Goal: Task Accomplishment & Management: Complete application form

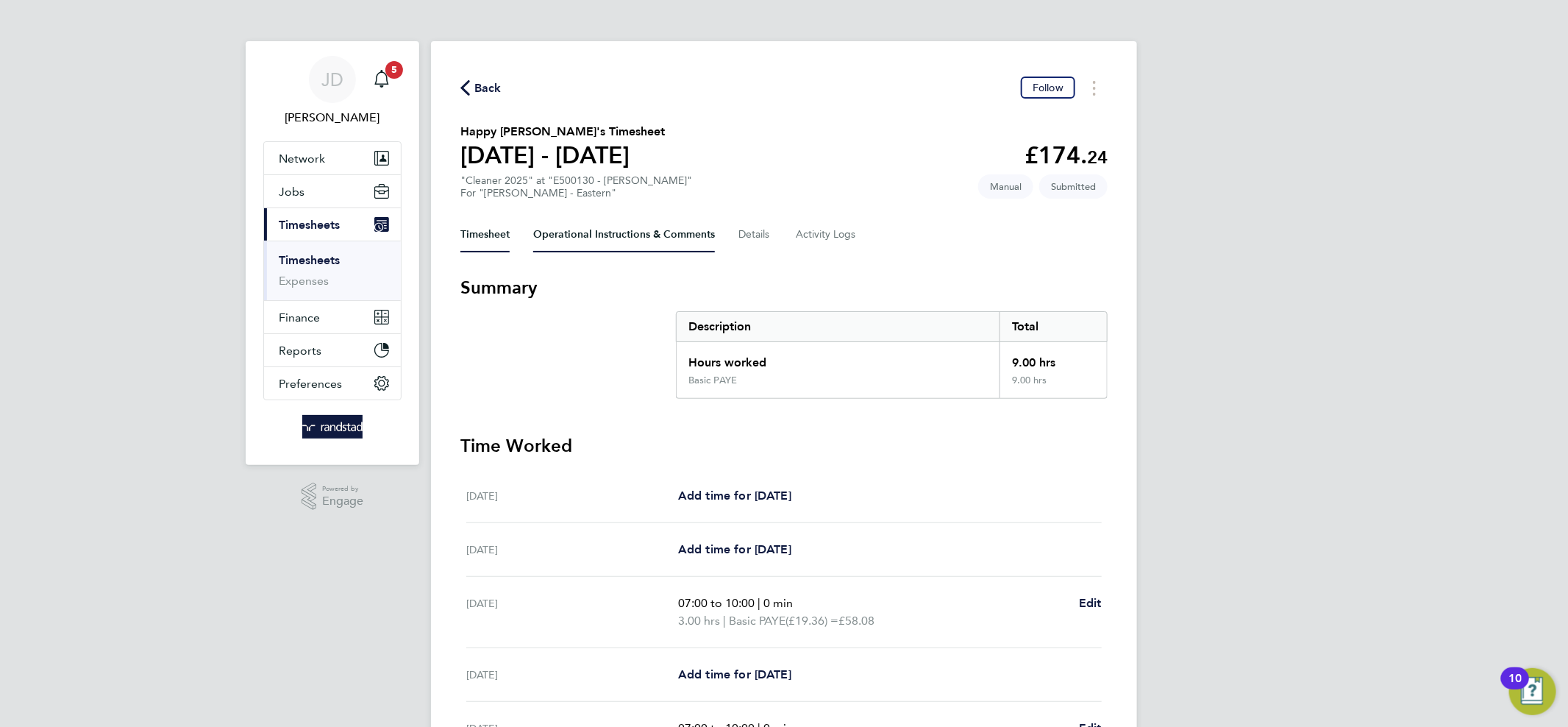
click at [668, 234] on Comments-tab "Operational Instructions & Comments" at bounding box center [624, 235] width 181 height 35
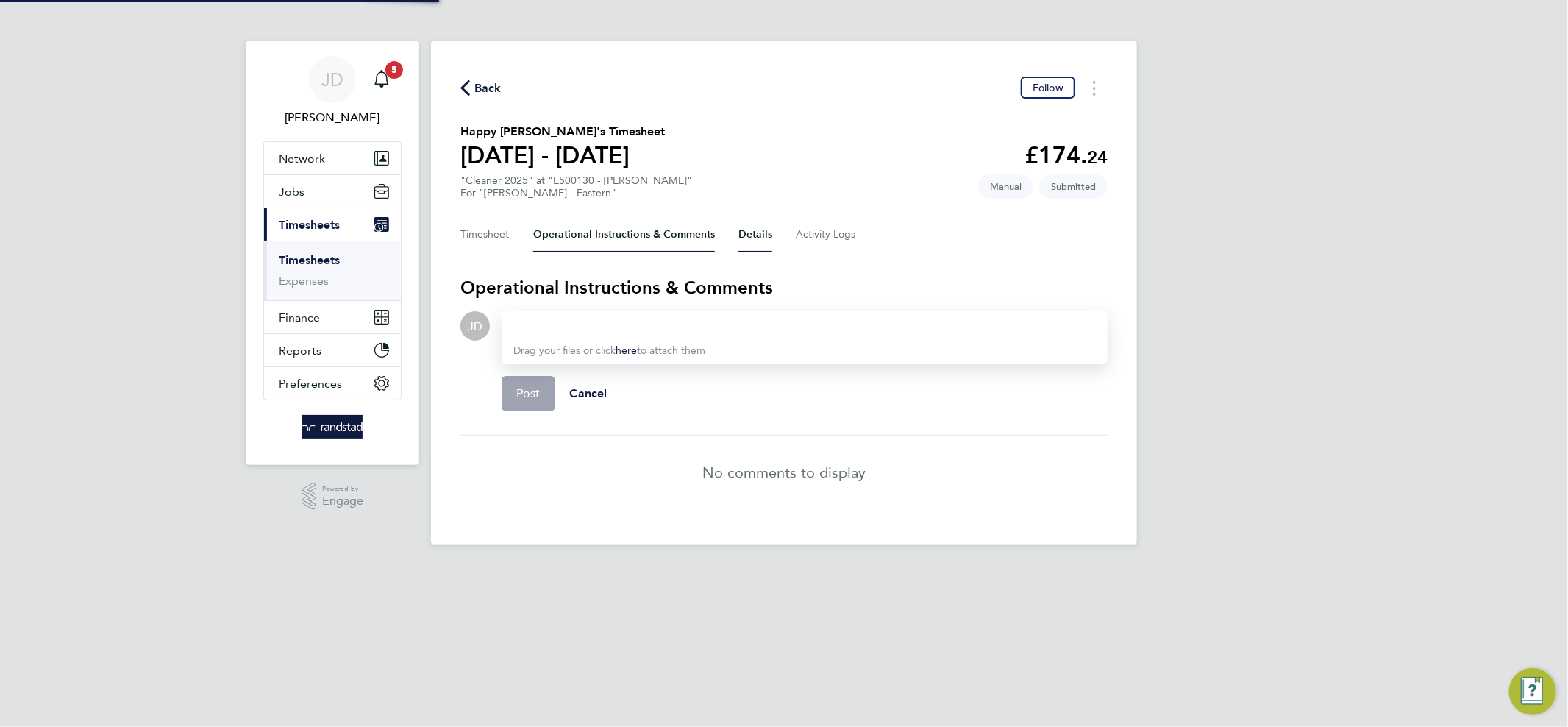
click at [750, 231] on button "Details" at bounding box center [755, 235] width 34 height 35
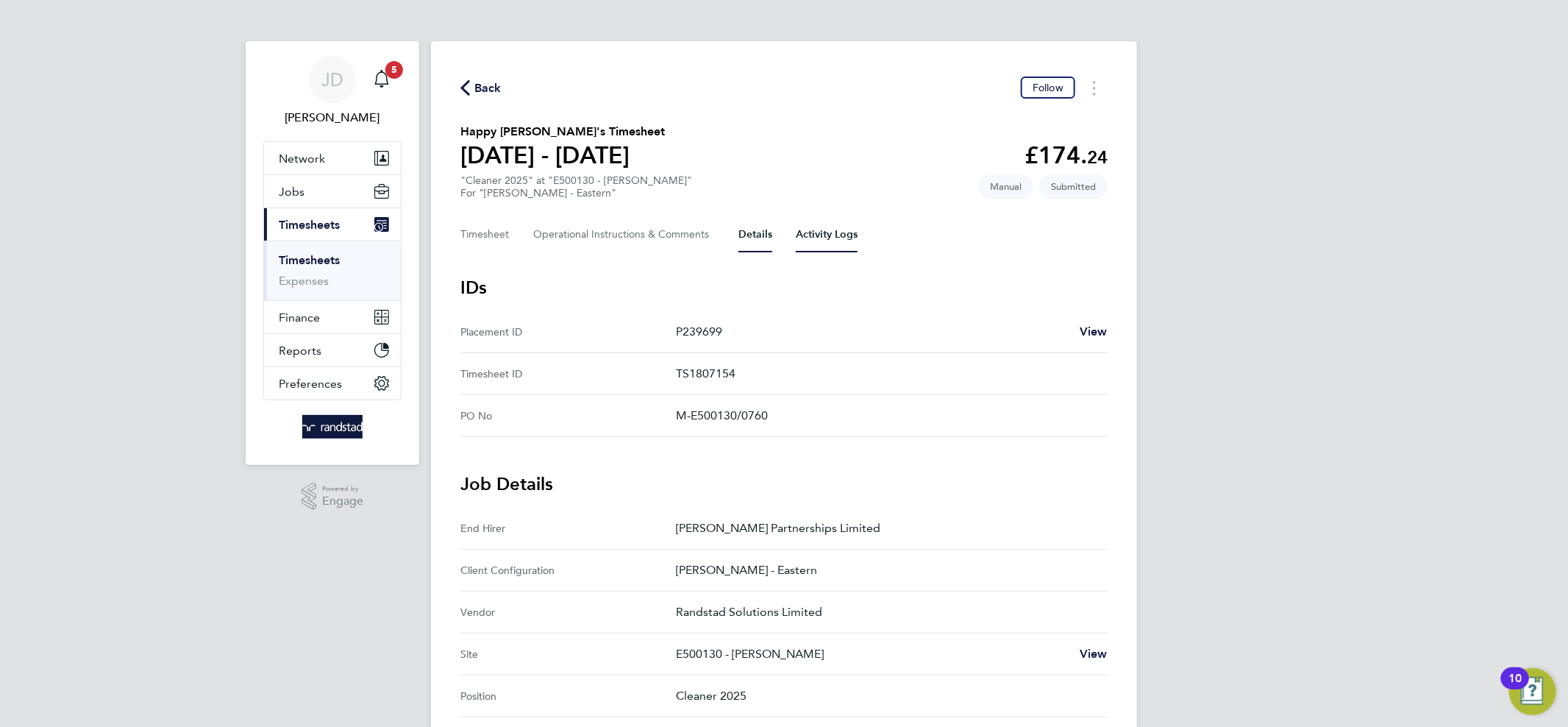
click at [800, 236] on Logs-tab "Activity Logs" at bounding box center [826, 235] width 62 height 35
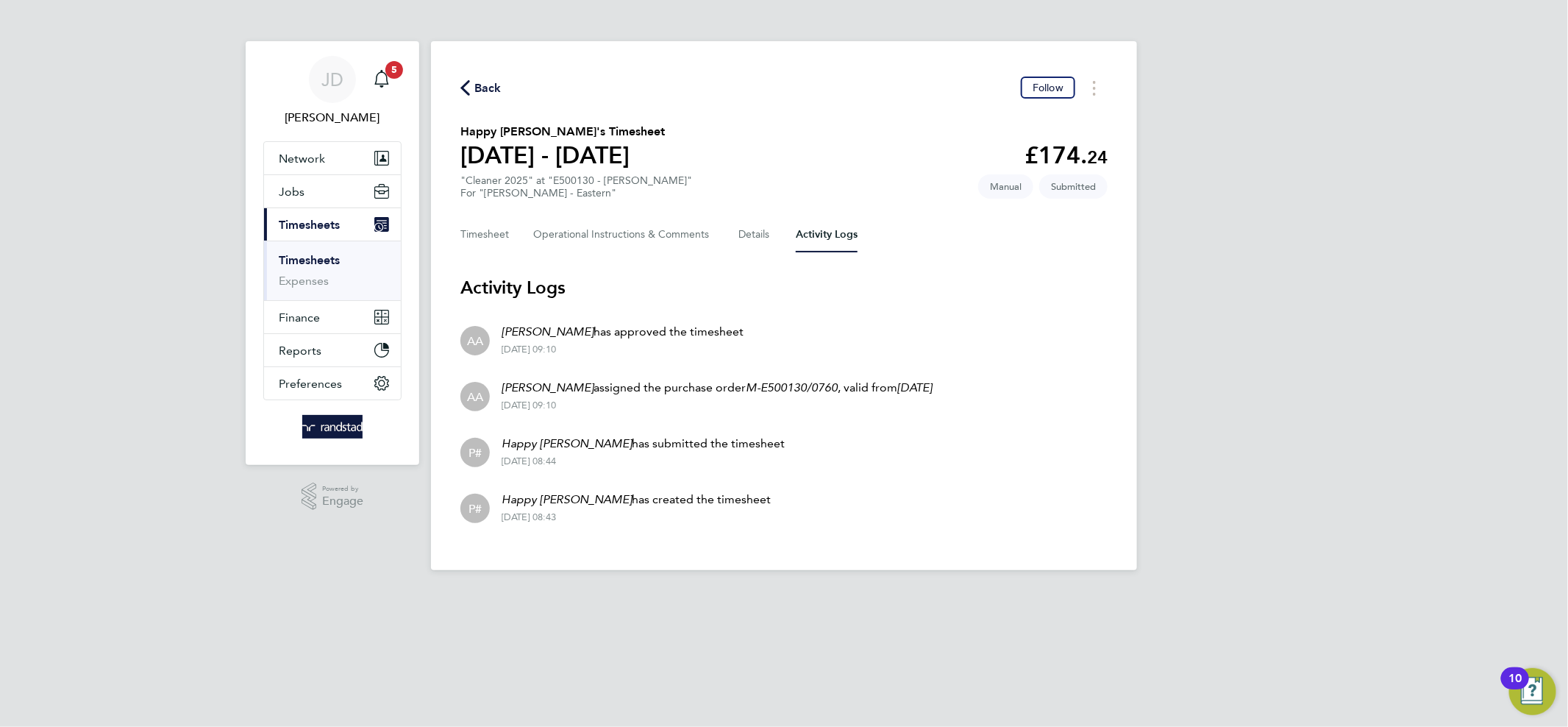
click at [481, 81] on span "Back" at bounding box center [488, 88] width 27 height 18
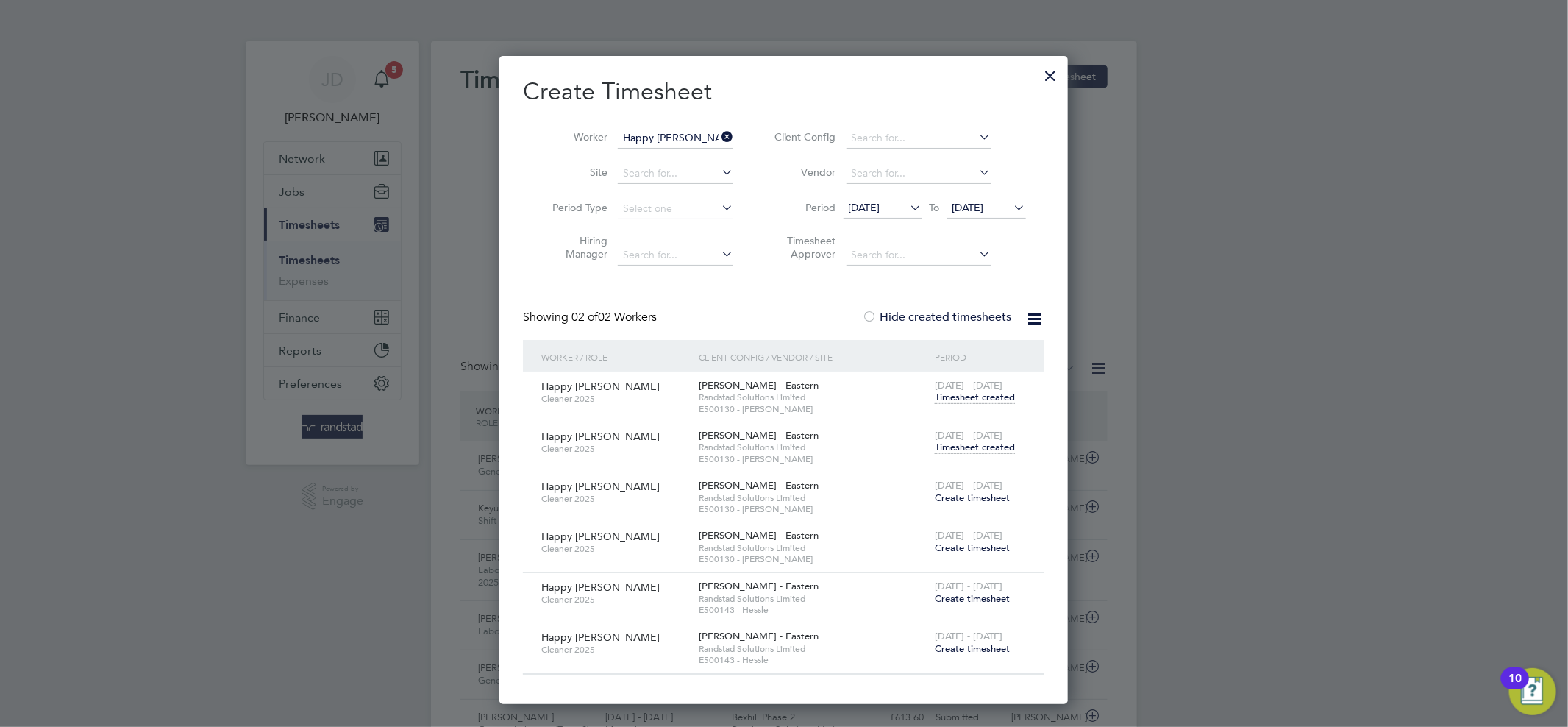
click at [961, 595] on span "Create timesheet" at bounding box center [972, 598] width 75 height 12
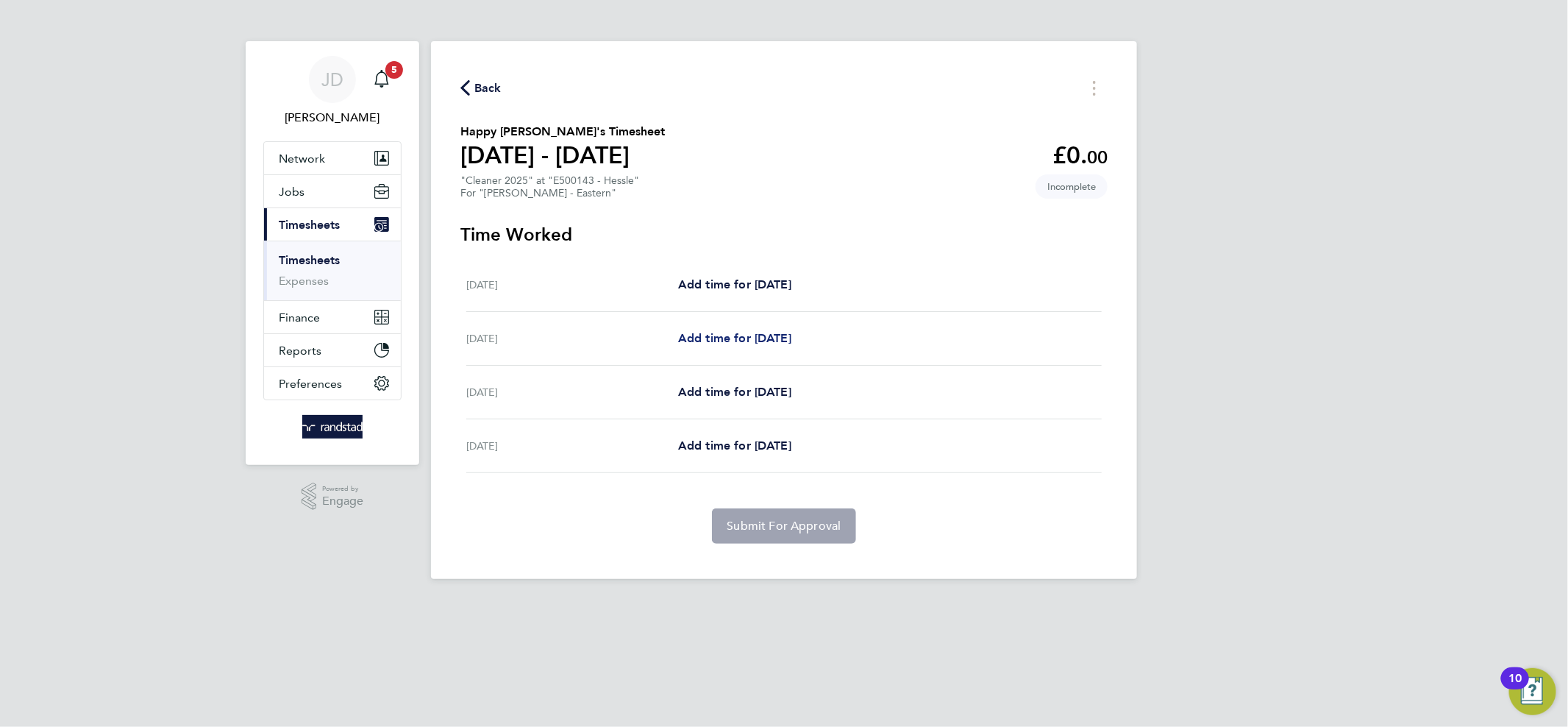
click at [743, 339] on span "Add time for [DATE]" at bounding box center [734, 338] width 113 height 14
select select "60"
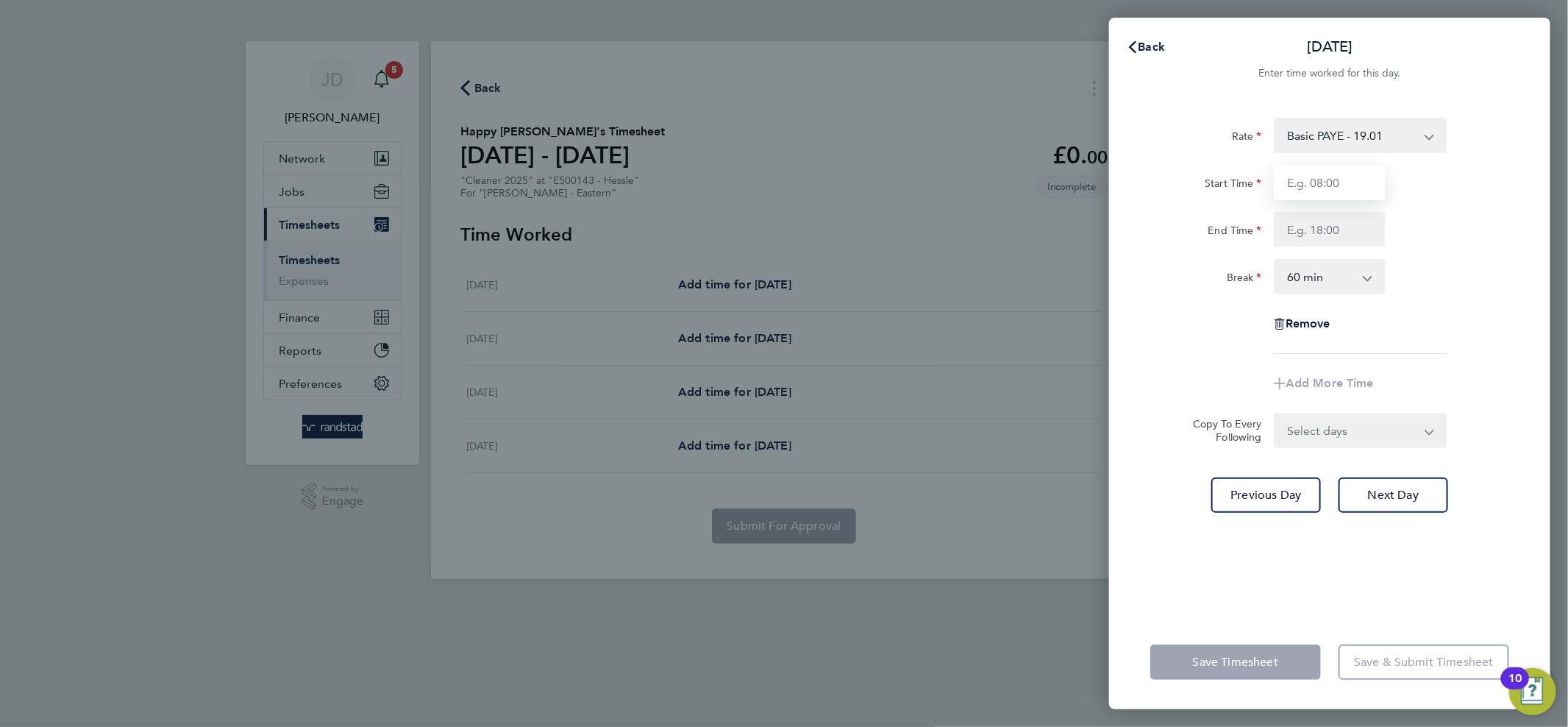
click at [1309, 183] on input "Start Time" at bounding box center [1329, 182] width 112 height 35
type input "12:00"
type input "15:00"
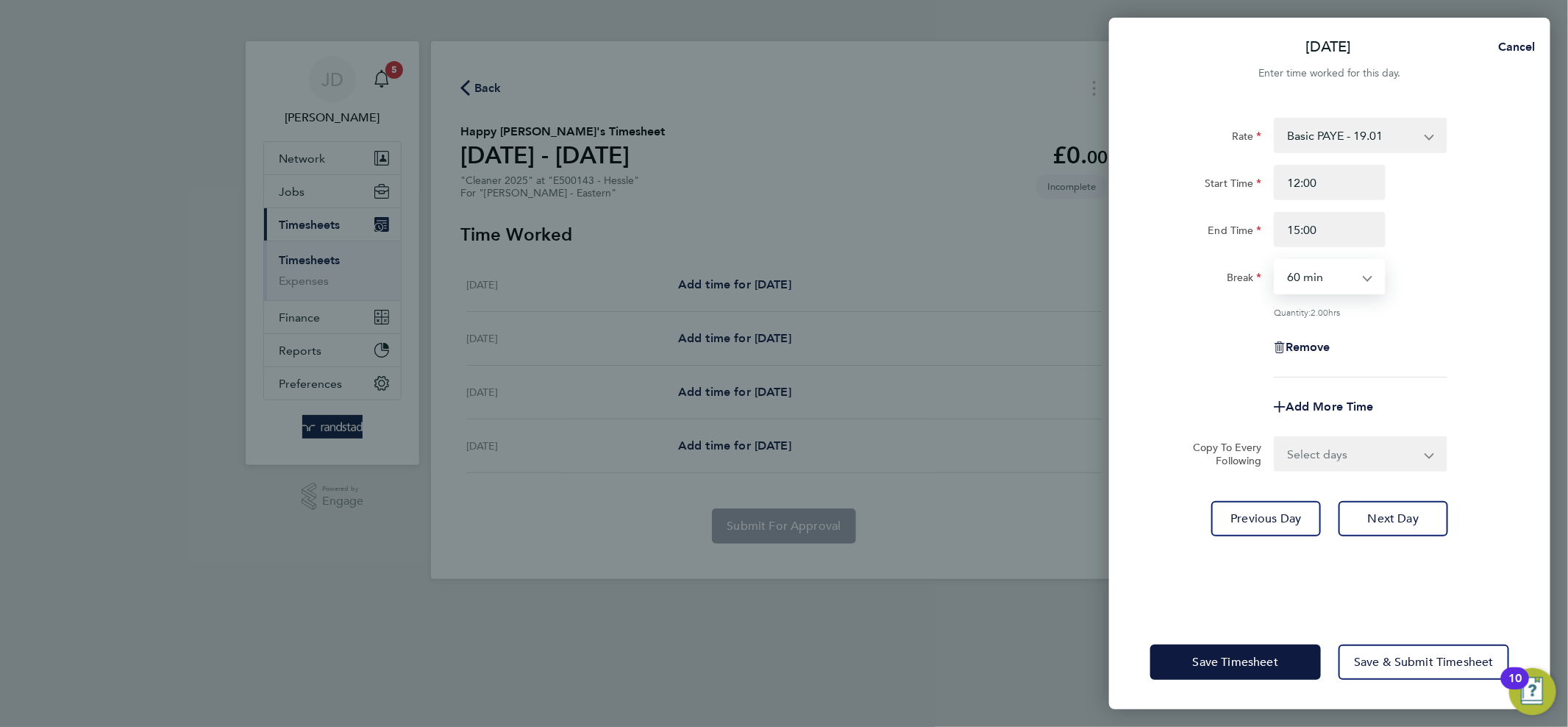
click at [1336, 277] on select "0 min 15 min 30 min 45 min 60 min 75 min 90 min" at bounding box center [1321, 277] width 91 height 32
select select "0"
click at [1275, 261] on select "0 min 15 min 30 min 45 min 60 min 75 min 90 min" at bounding box center [1321, 277] width 91 height 32
click at [1442, 306] on div "Quantity: 3.00 hrs" at bounding box center [1360, 312] width 174 height 11
click at [1266, 665] on span "Save Timesheet" at bounding box center [1235, 661] width 85 height 14
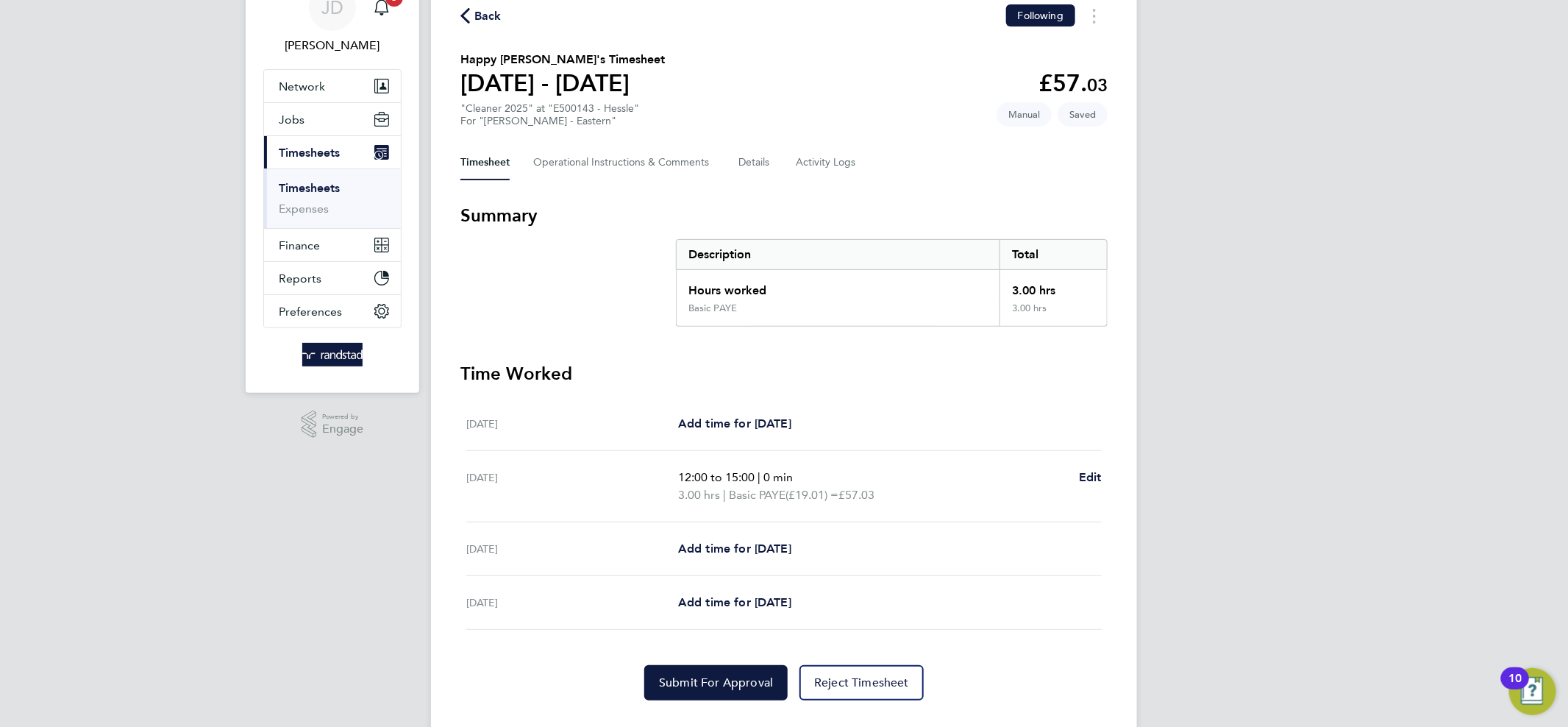
scroll to position [101, 0]
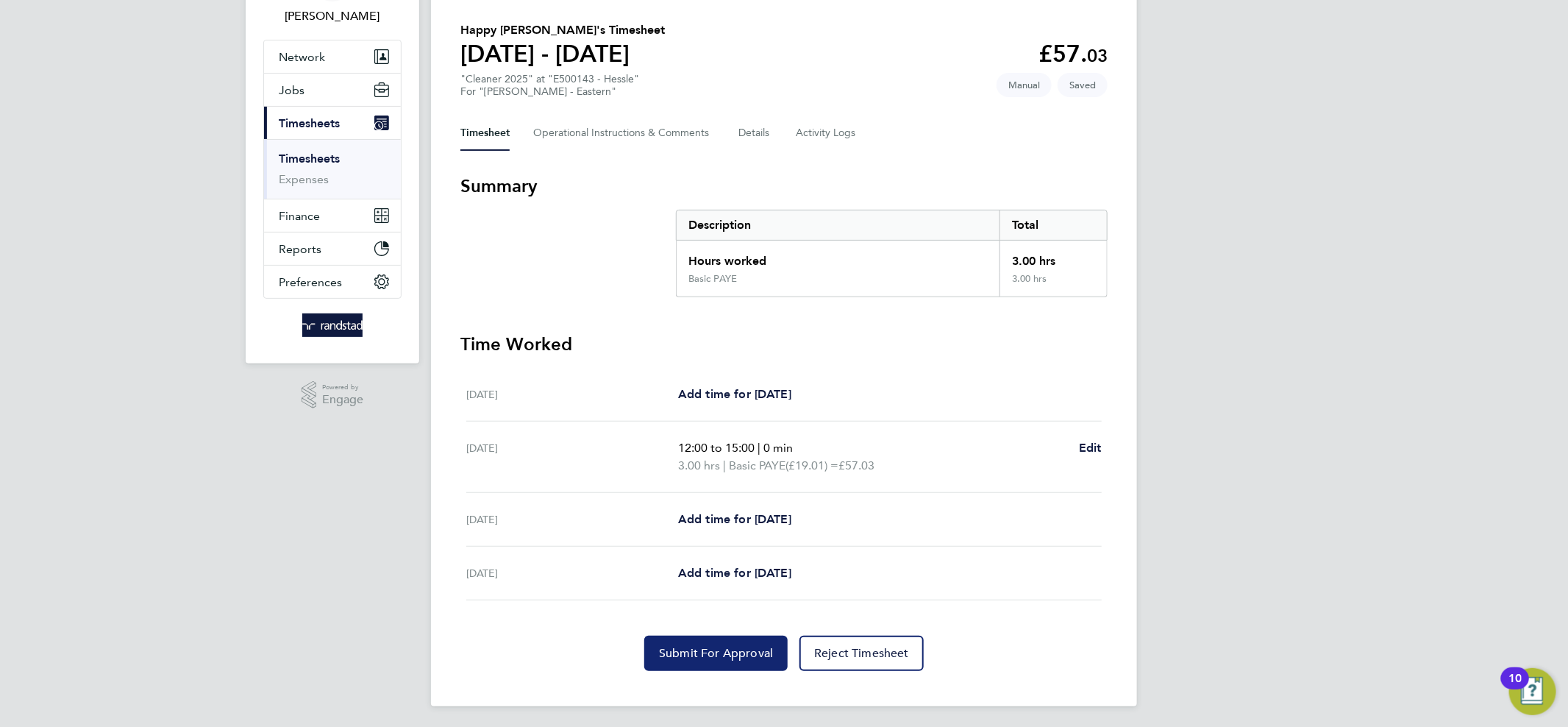
click at [666, 646] on span "Submit For Approval" at bounding box center [716, 653] width 114 height 14
click at [310, 160] on link "Timesheets" at bounding box center [309, 160] width 61 height 14
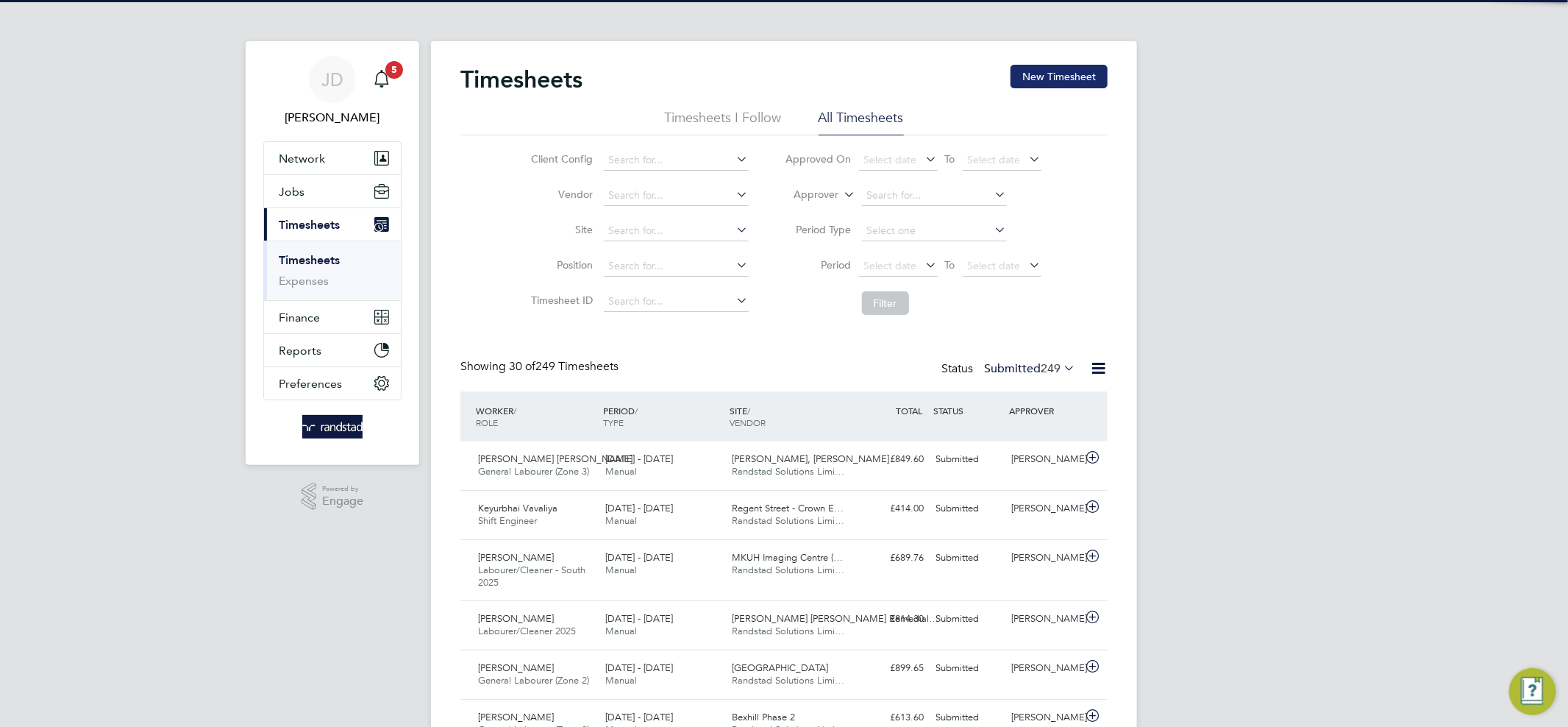
scroll to position [50, 128]
click at [1058, 79] on button "New Timesheet" at bounding box center [1059, 76] width 97 height 24
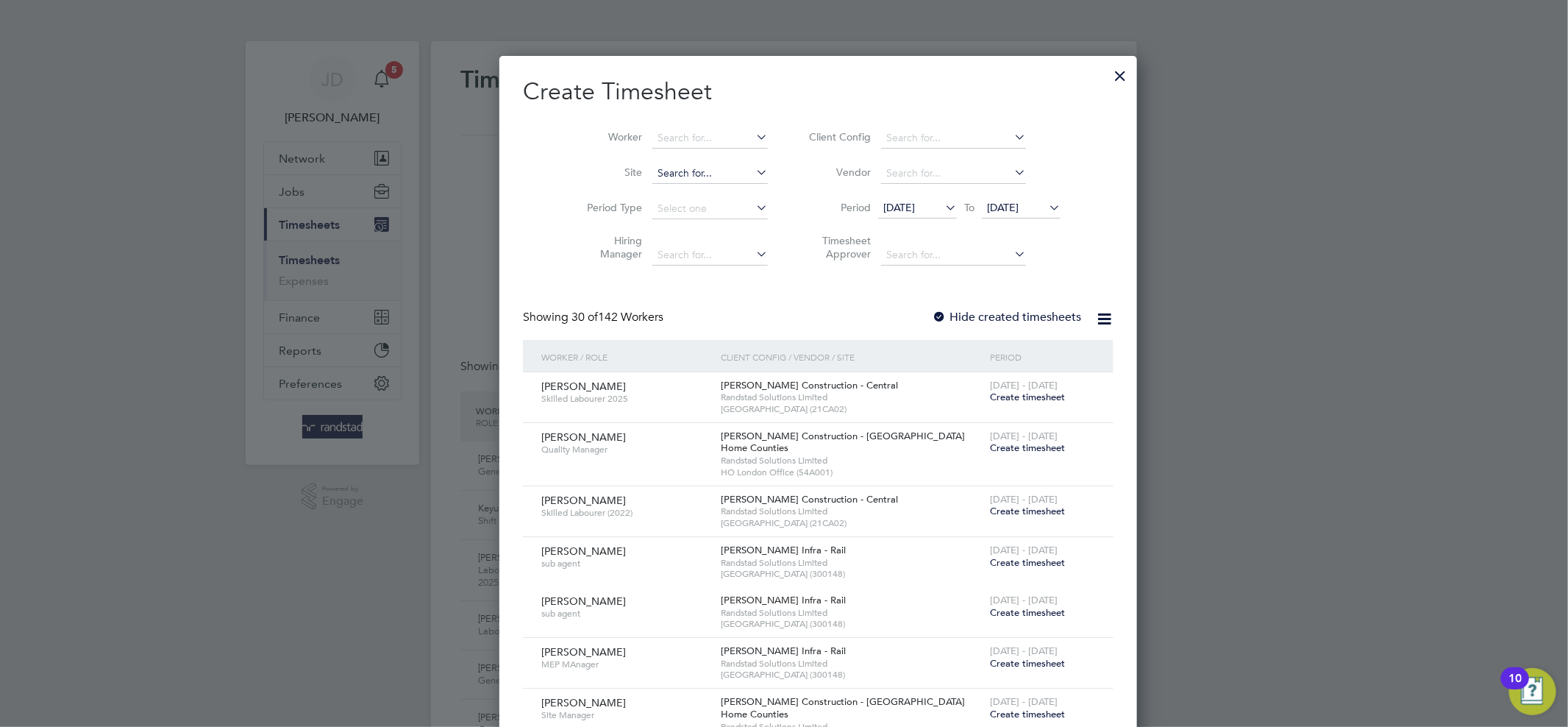
click at [663, 172] on input at bounding box center [710, 173] width 116 height 21
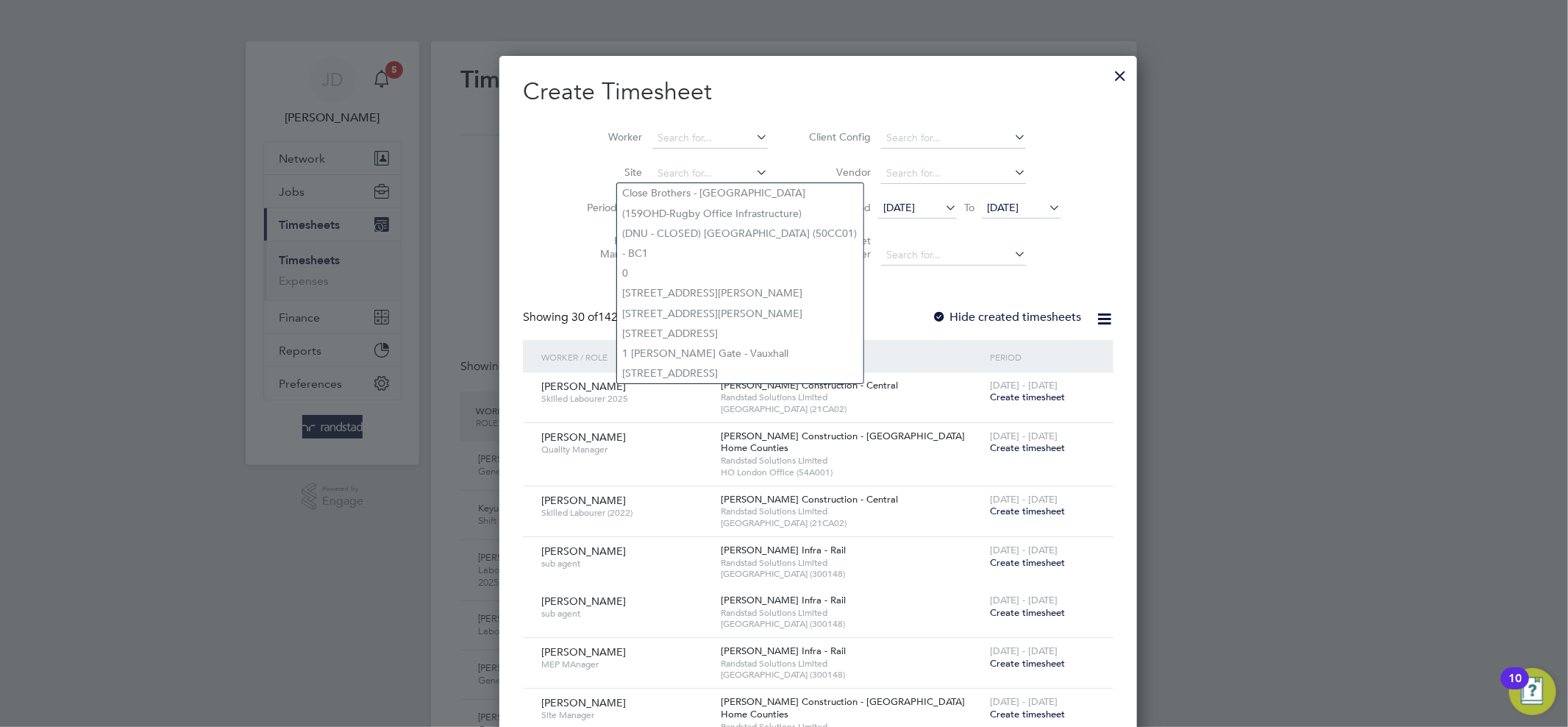
click at [557, 184] on li "Site" at bounding box center [672, 174] width 228 height 35
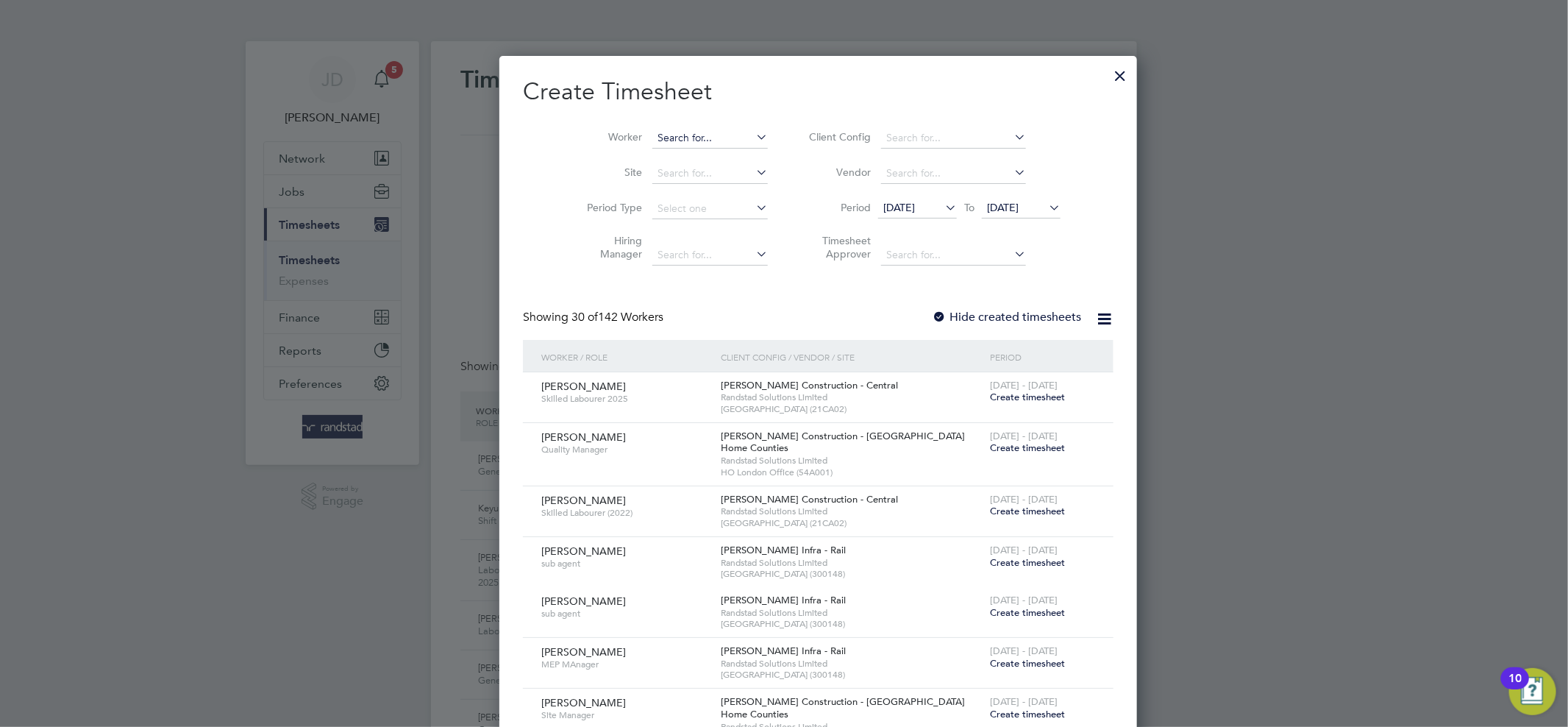
click at [685, 134] on input at bounding box center [710, 138] width 116 height 21
paste input "Martin Green"
type input "Martin Green"
click at [711, 158] on b "Green" at bounding box center [726, 159] width 30 height 12
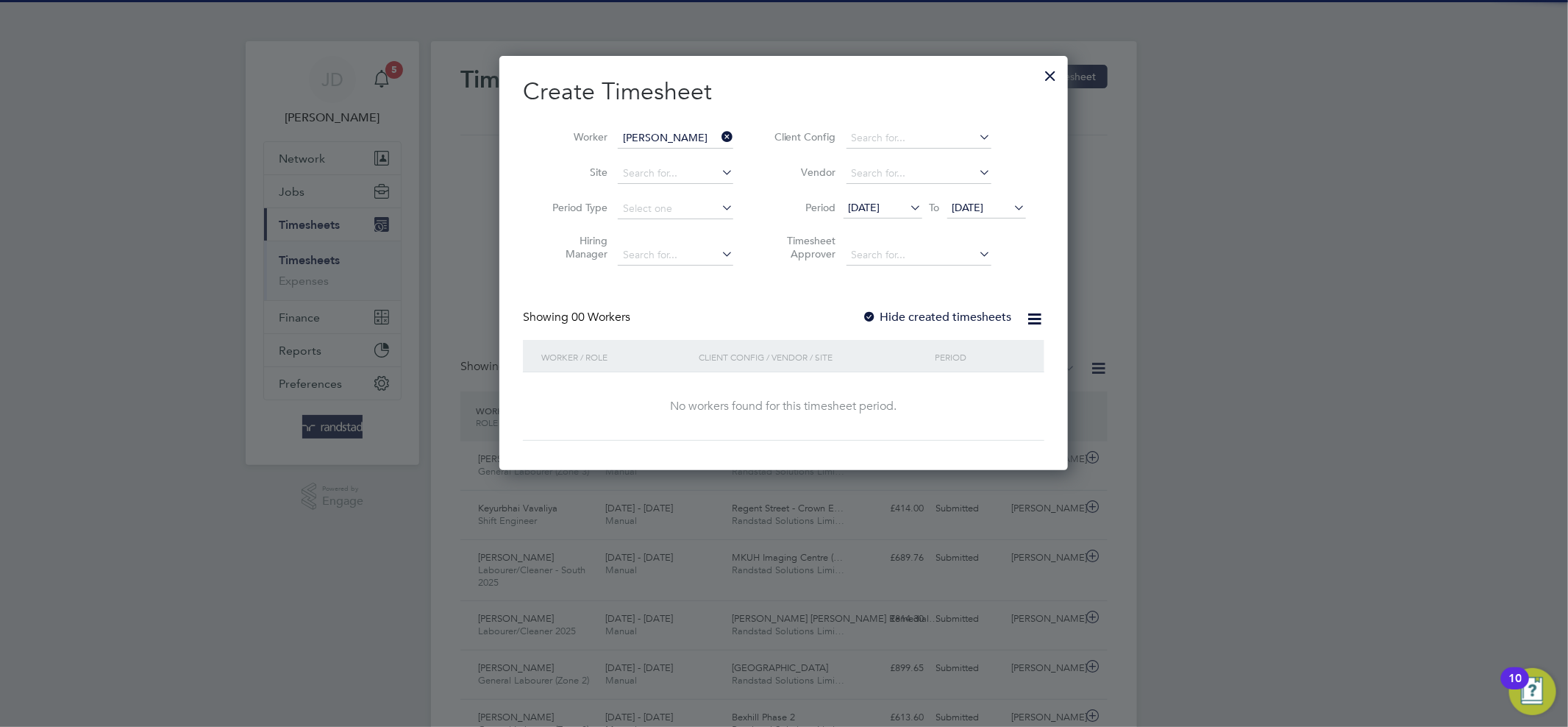
click at [921, 312] on label "Hide created timesheets" at bounding box center [937, 316] width 149 height 14
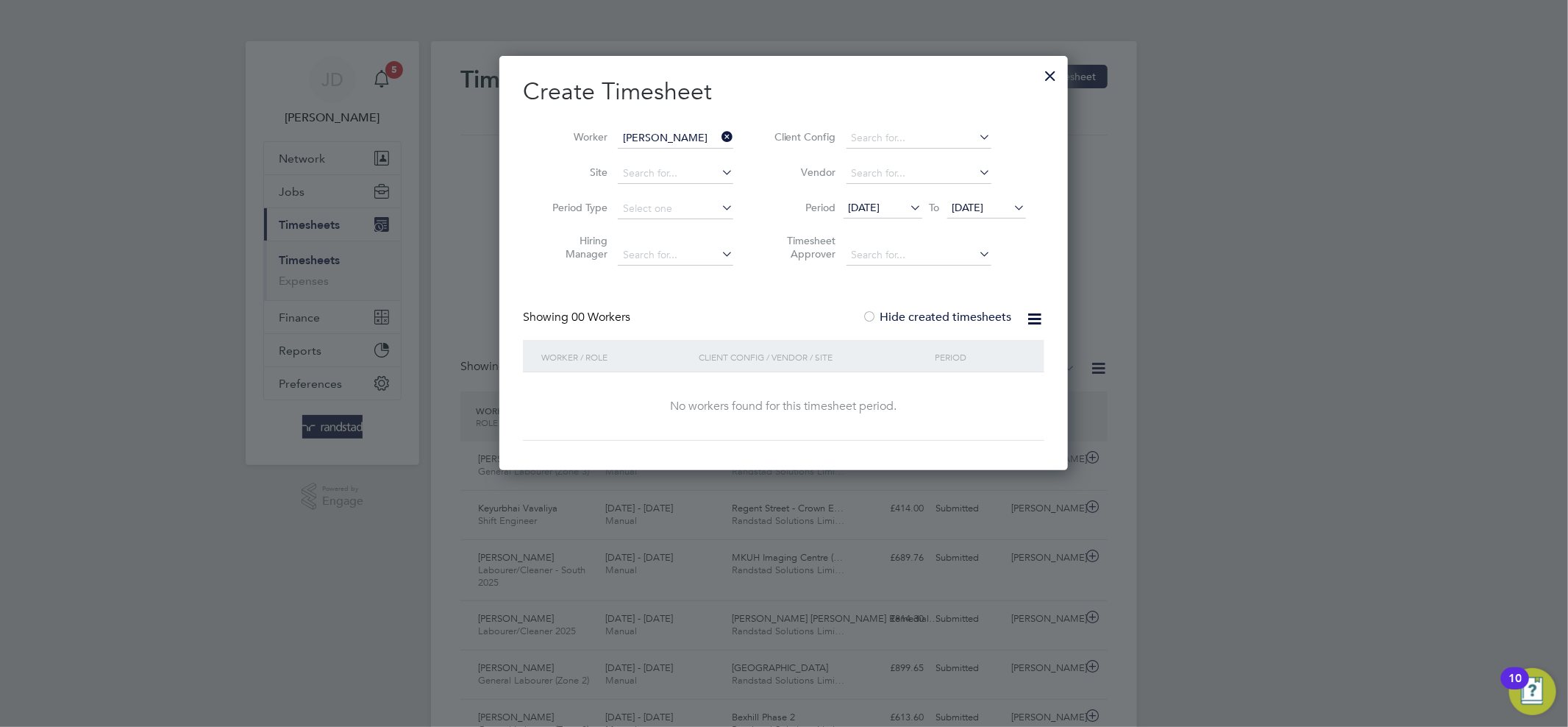
click at [1011, 210] on icon at bounding box center [1011, 207] width 0 height 21
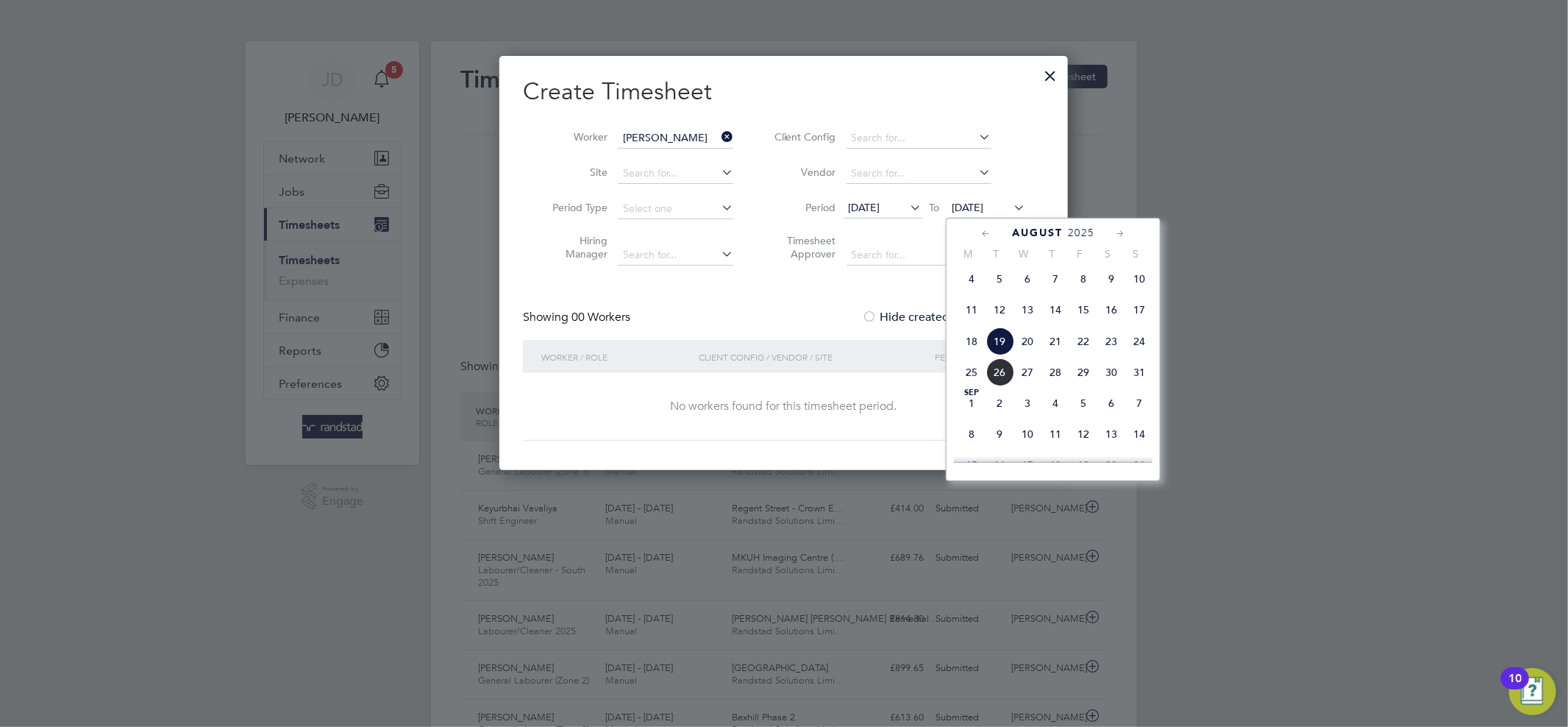
click at [1143, 376] on span "31" at bounding box center [1138, 372] width 28 height 28
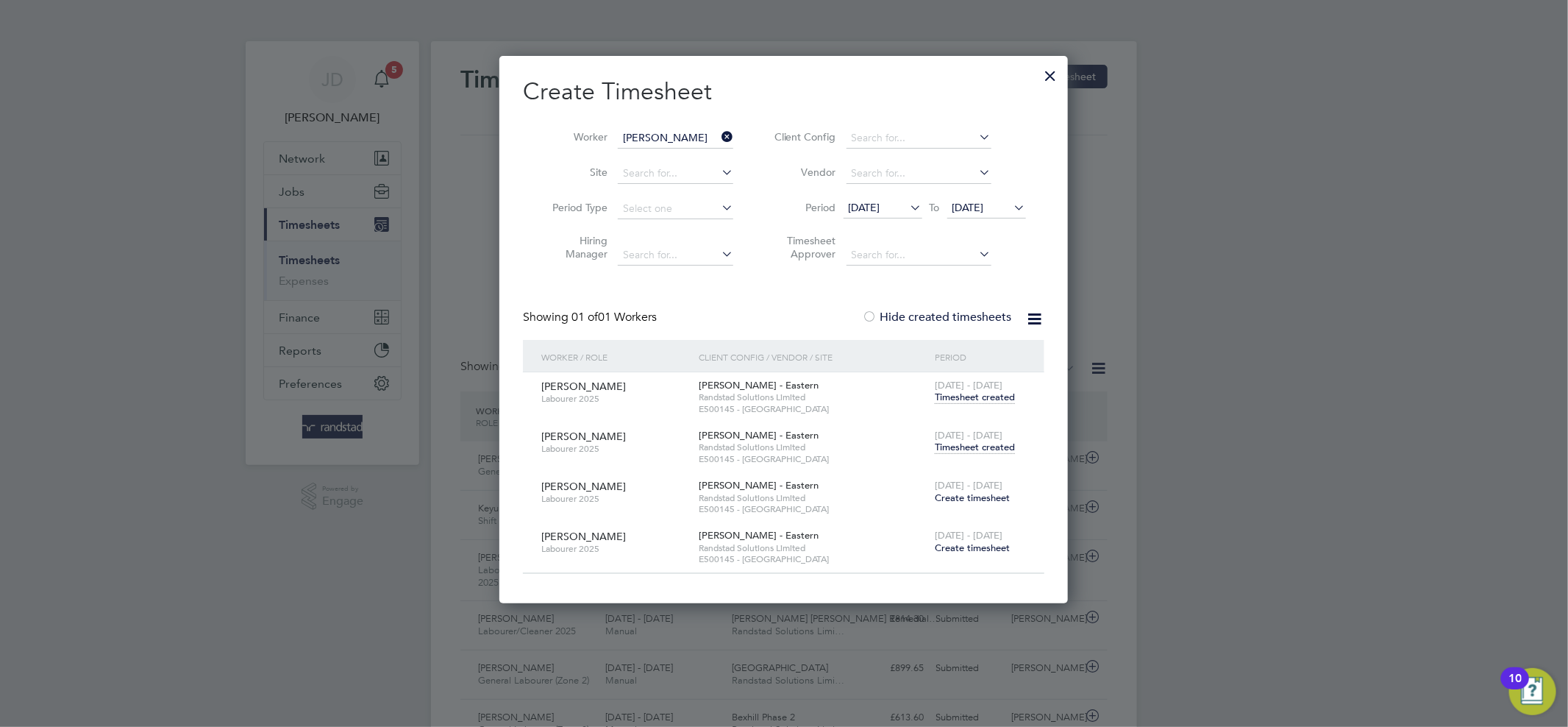
click at [953, 444] on span "Timesheet created" at bounding box center [974, 447] width 80 height 13
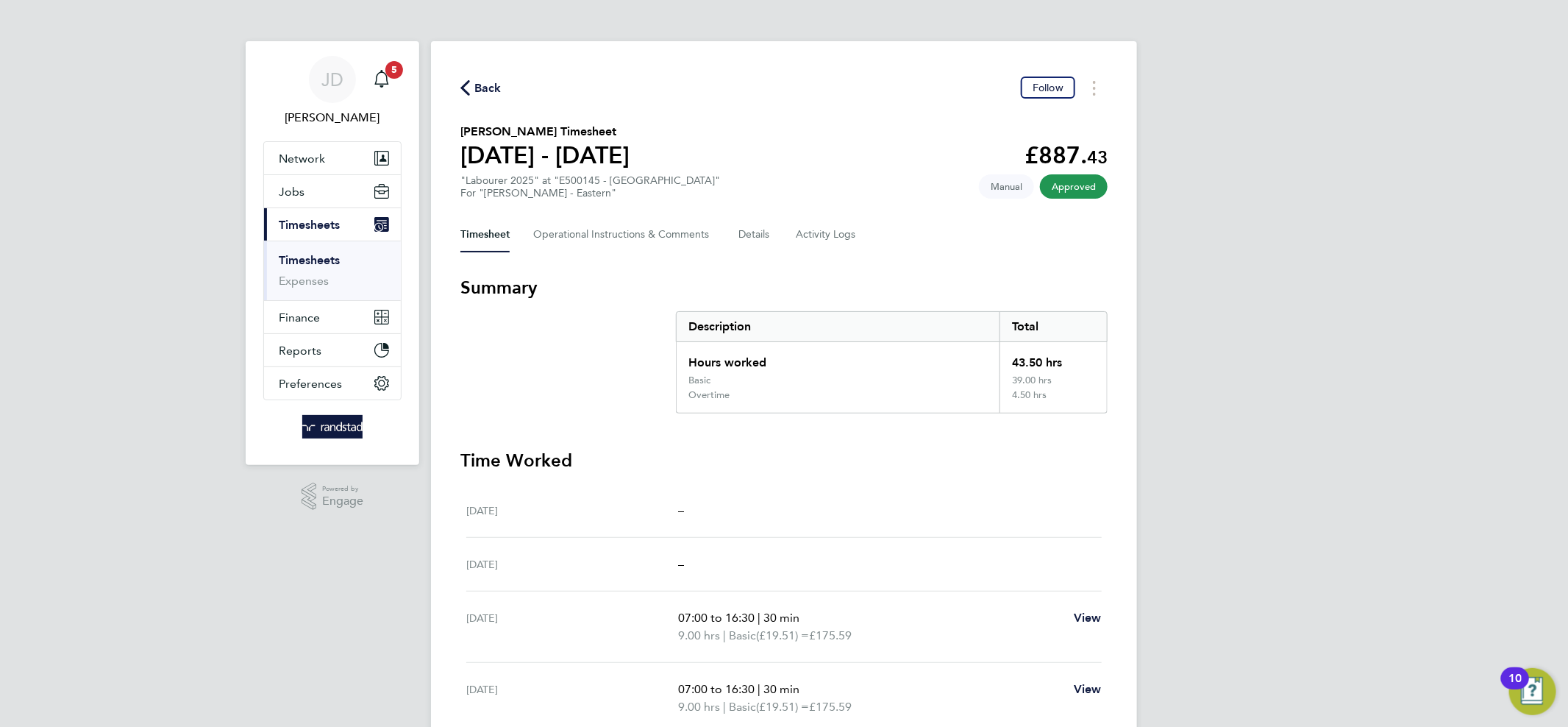
drag, startPoint x: 312, startPoint y: 261, endPoint x: 539, endPoint y: 253, distance: 227.1
click at [311, 261] on link "Timesheets" at bounding box center [309, 260] width 61 height 14
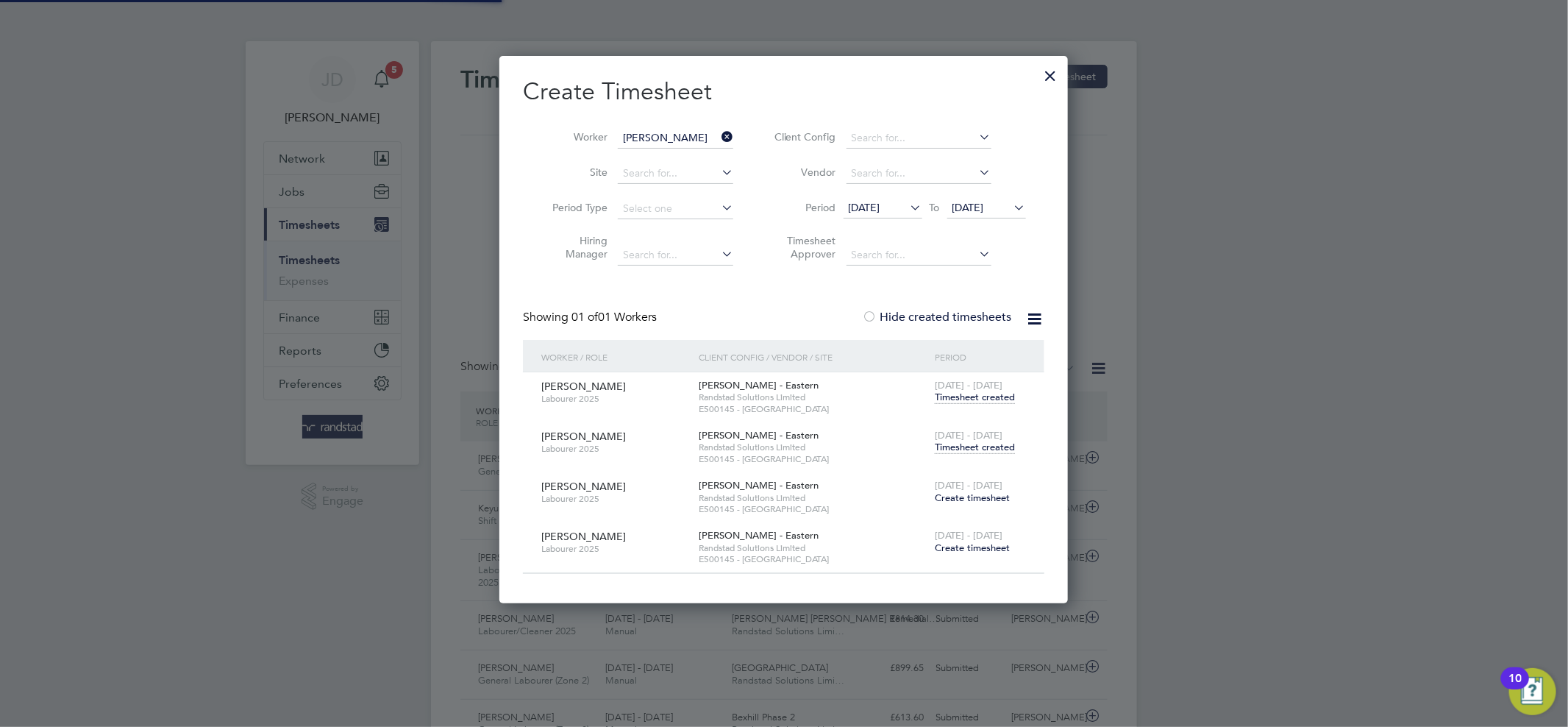
click at [718, 136] on icon at bounding box center [718, 136] width 0 height 21
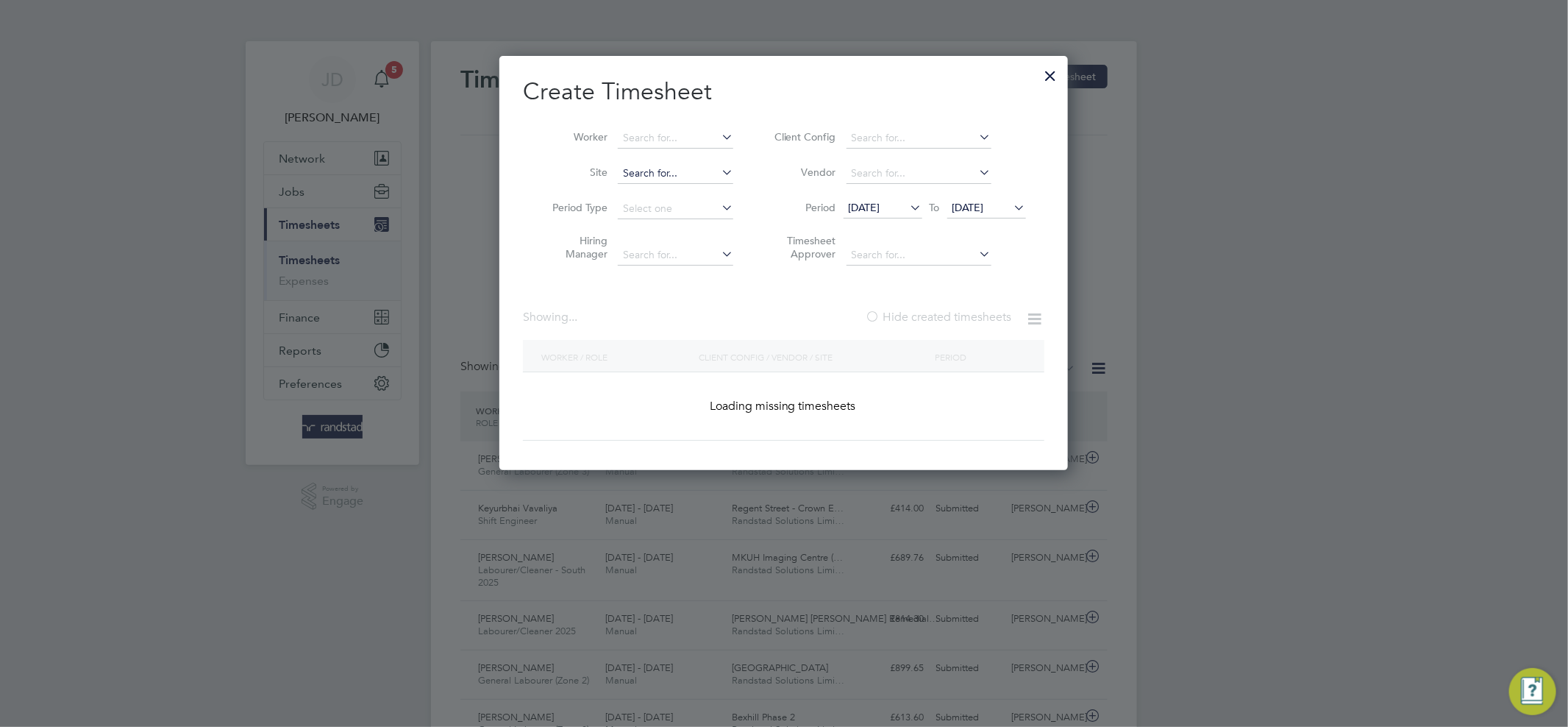
click at [688, 168] on input at bounding box center [675, 173] width 116 height 21
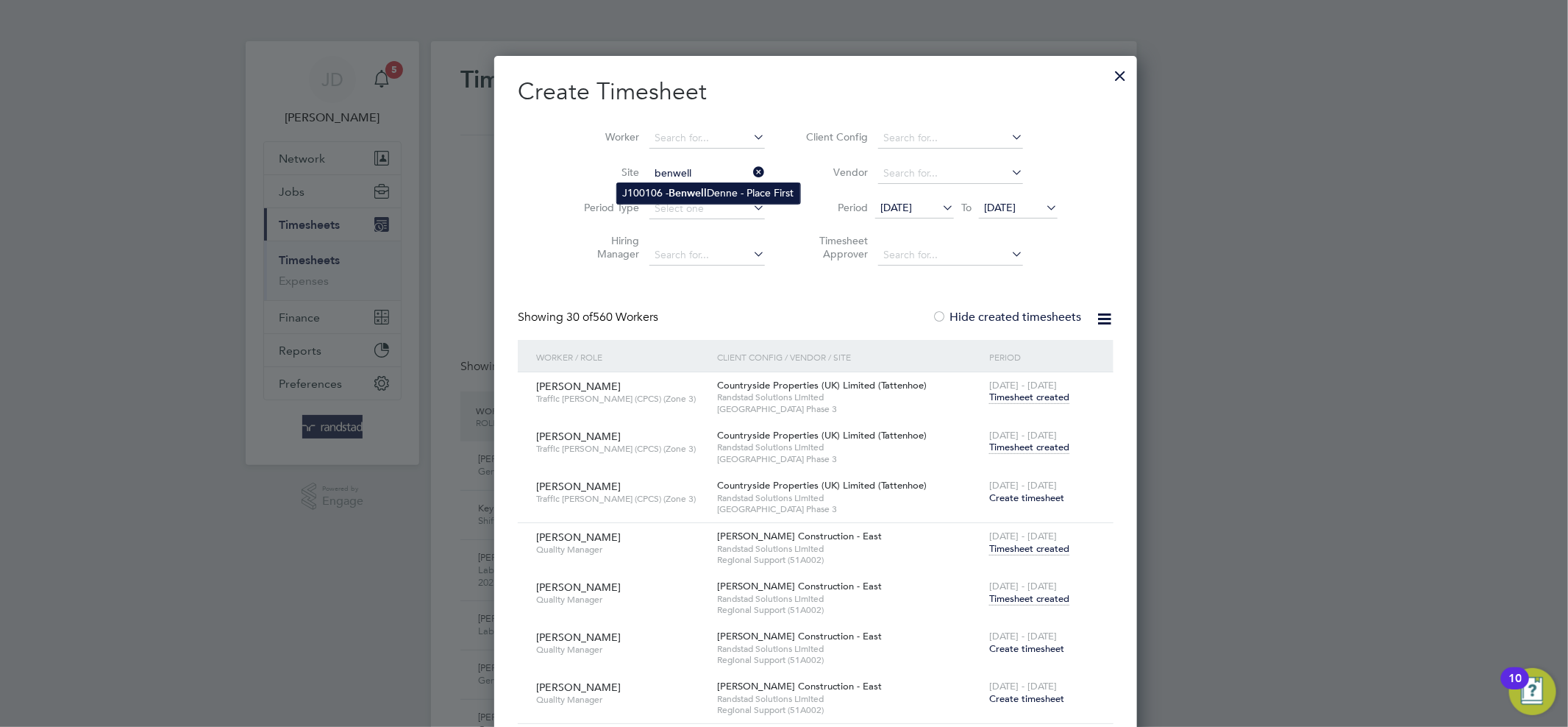
click at [679, 196] on b "Benwell" at bounding box center [688, 193] width 38 height 12
type input "J100106 - Benwell Denne - Place First"
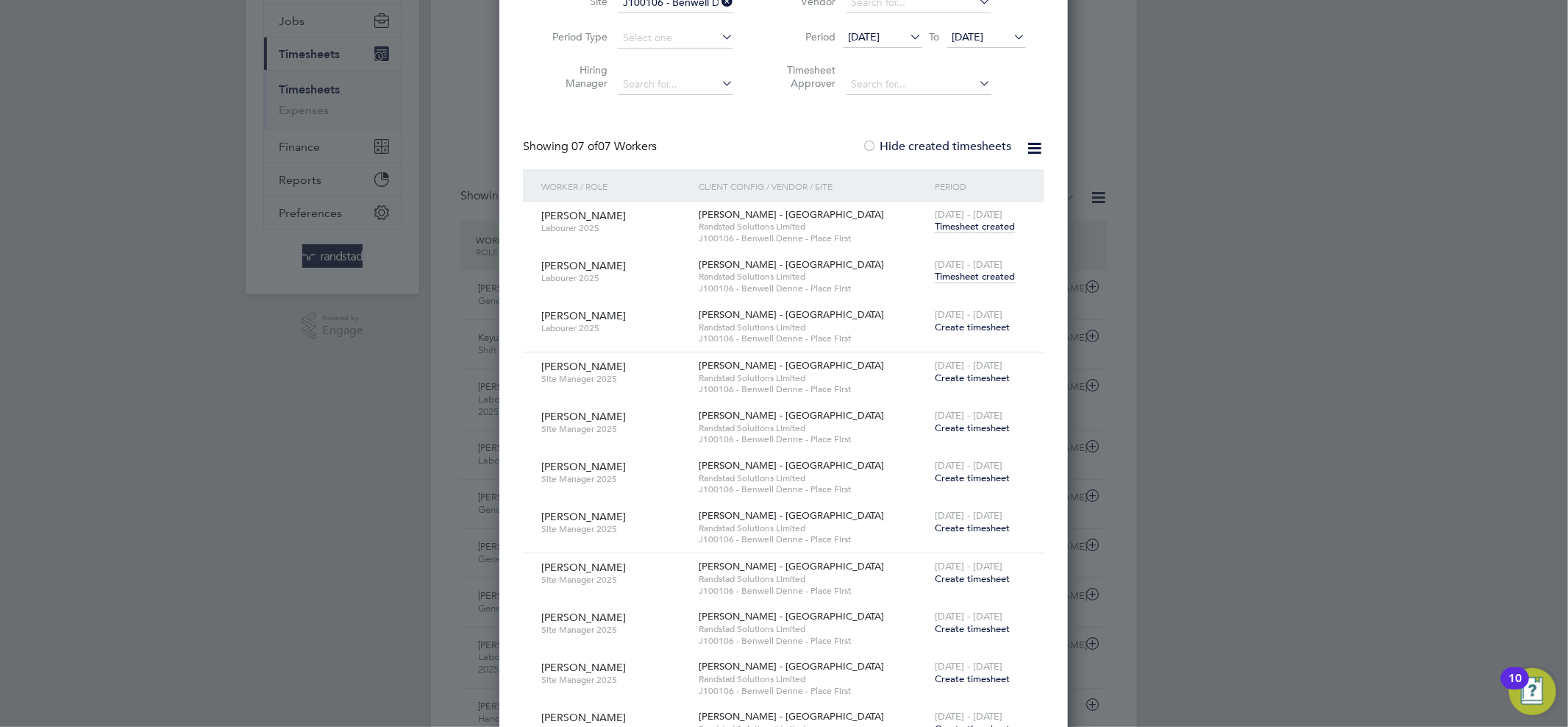
click at [947, 276] on span "Timesheet created" at bounding box center [974, 276] width 80 height 13
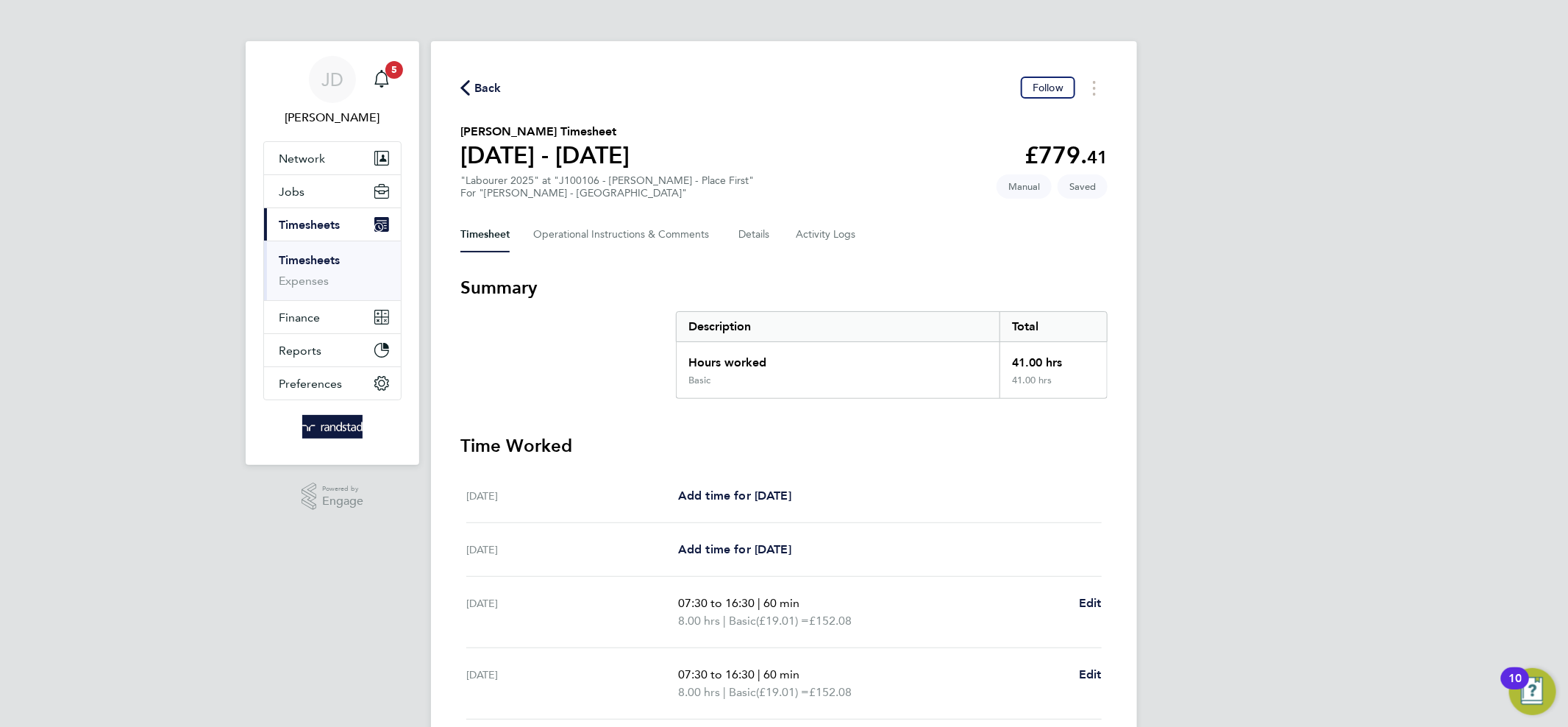
click at [462, 86] on icon "button" at bounding box center [465, 88] width 10 height 15
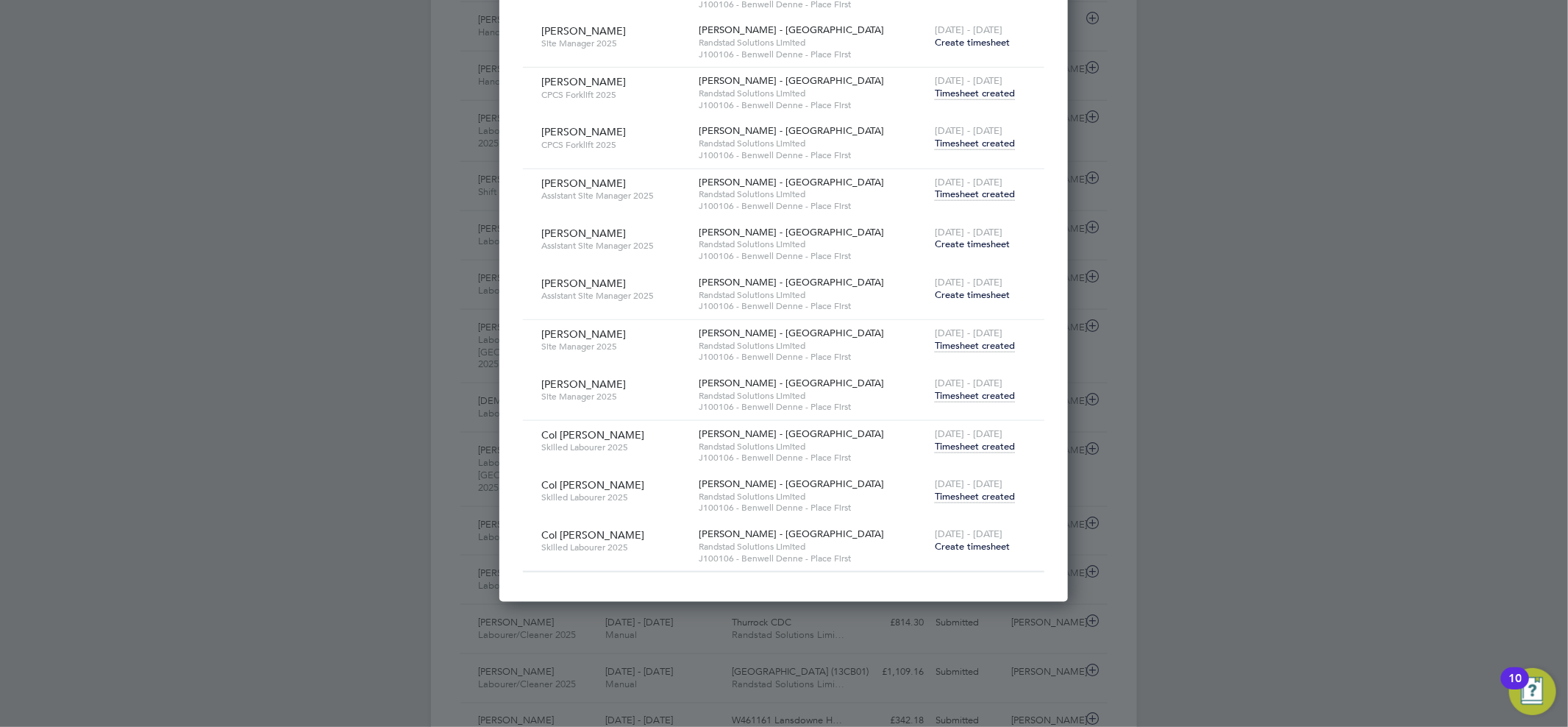
click at [983, 496] on span "Timesheet created" at bounding box center [974, 496] width 80 height 13
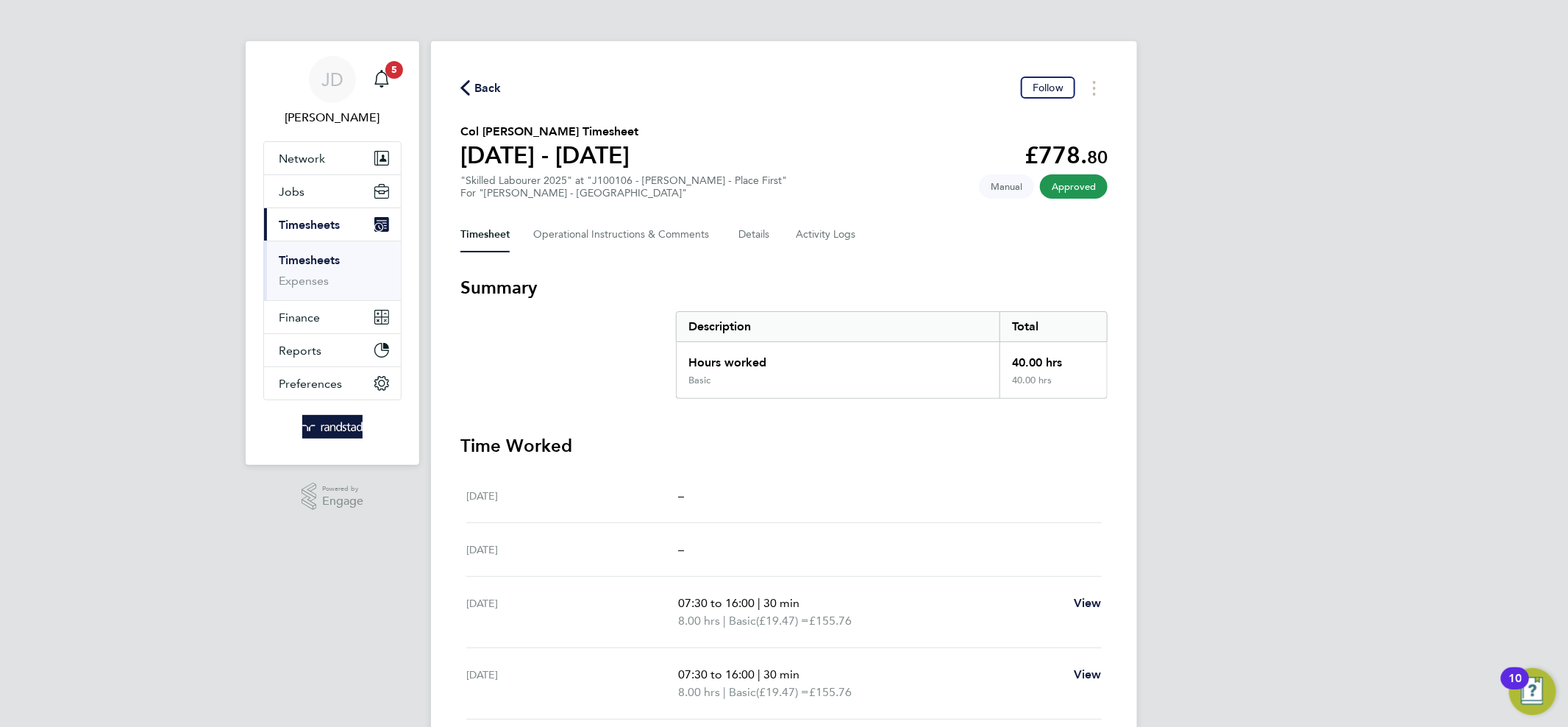
click at [487, 87] on span "Back" at bounding box center [488, 88] width 27 height 18
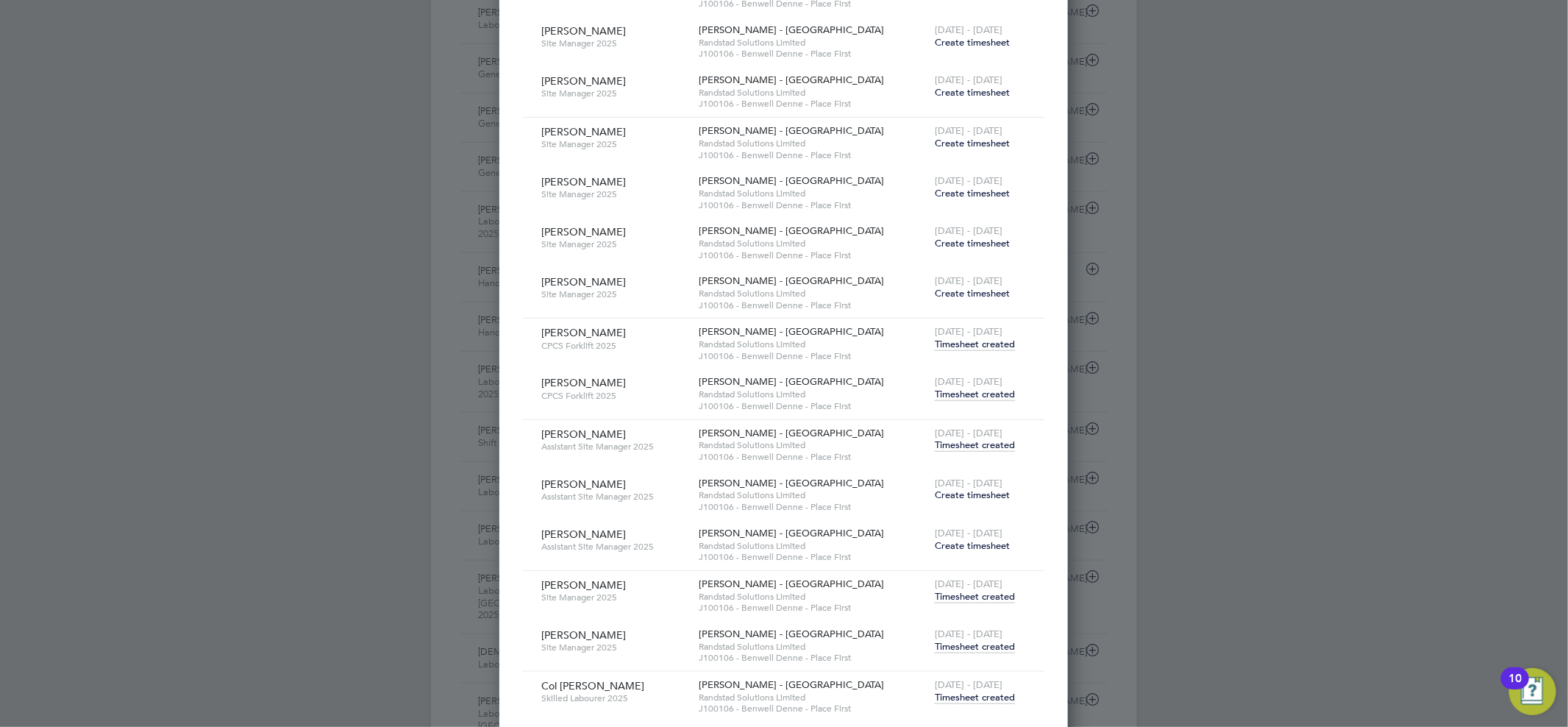
click at [946, 393] on span "Timesheet created" at bounding box center [974, 394] width 80 height 13
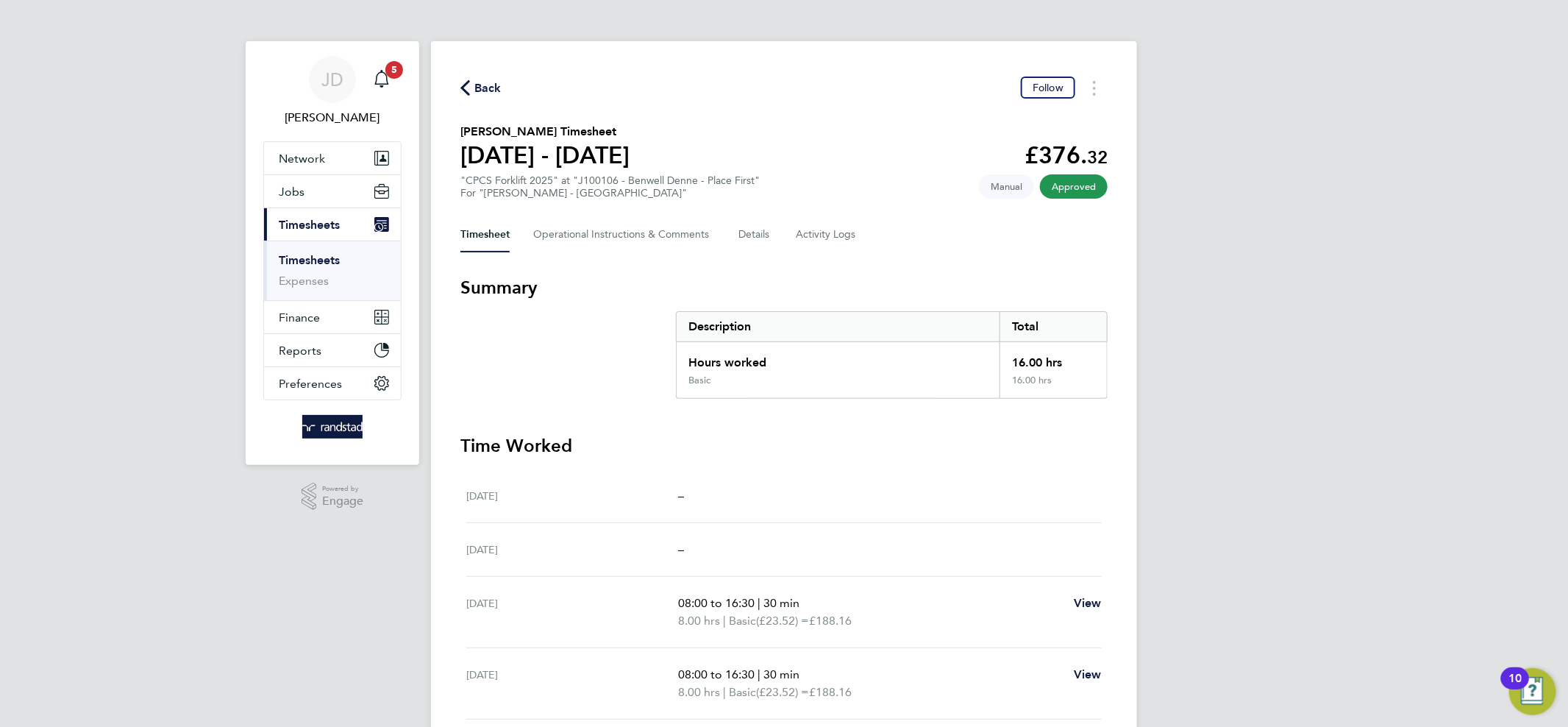
click at [482, 79] on span "Back" at bounding box center [488, 88] width 27 height 18
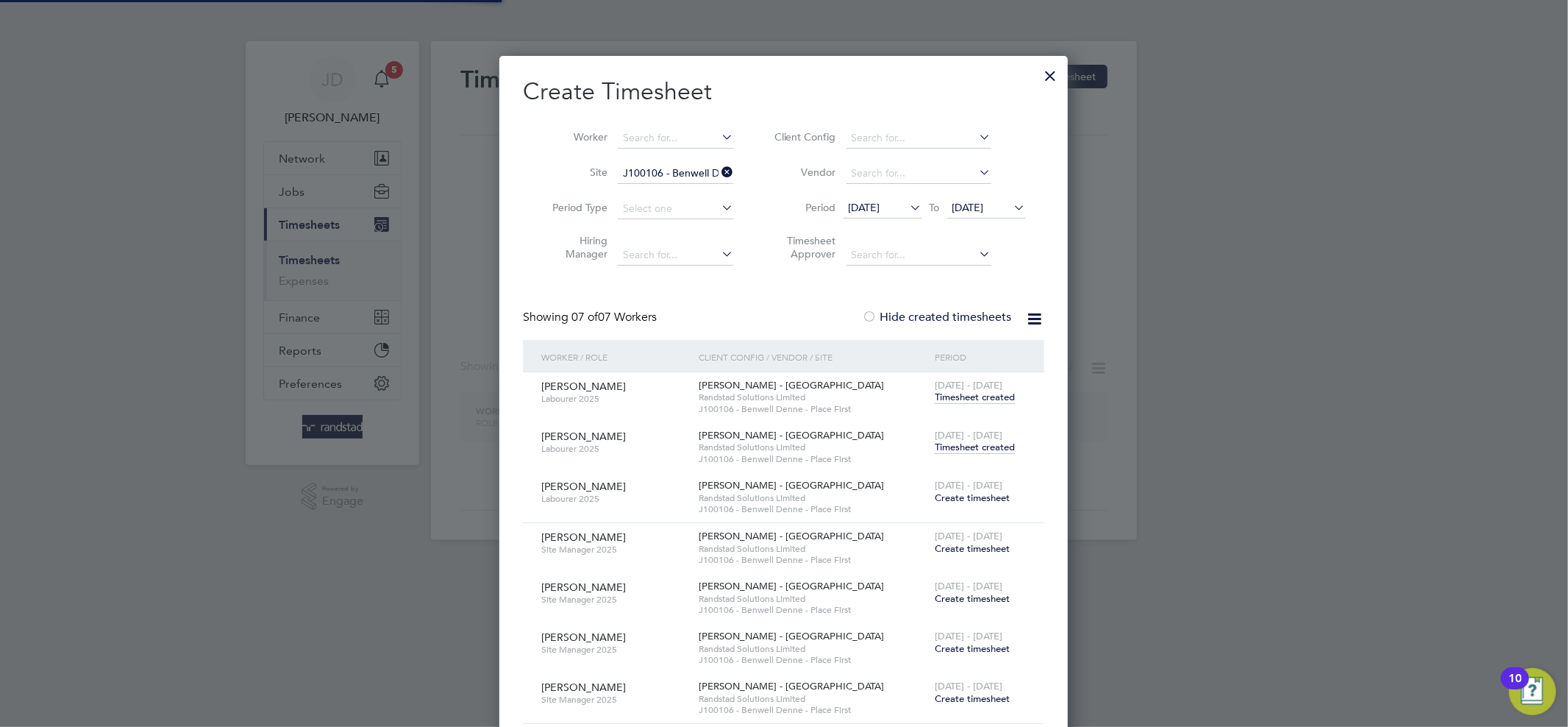
click at [718, 170] on icon at bounding box center [718, 171] width 0 height 21
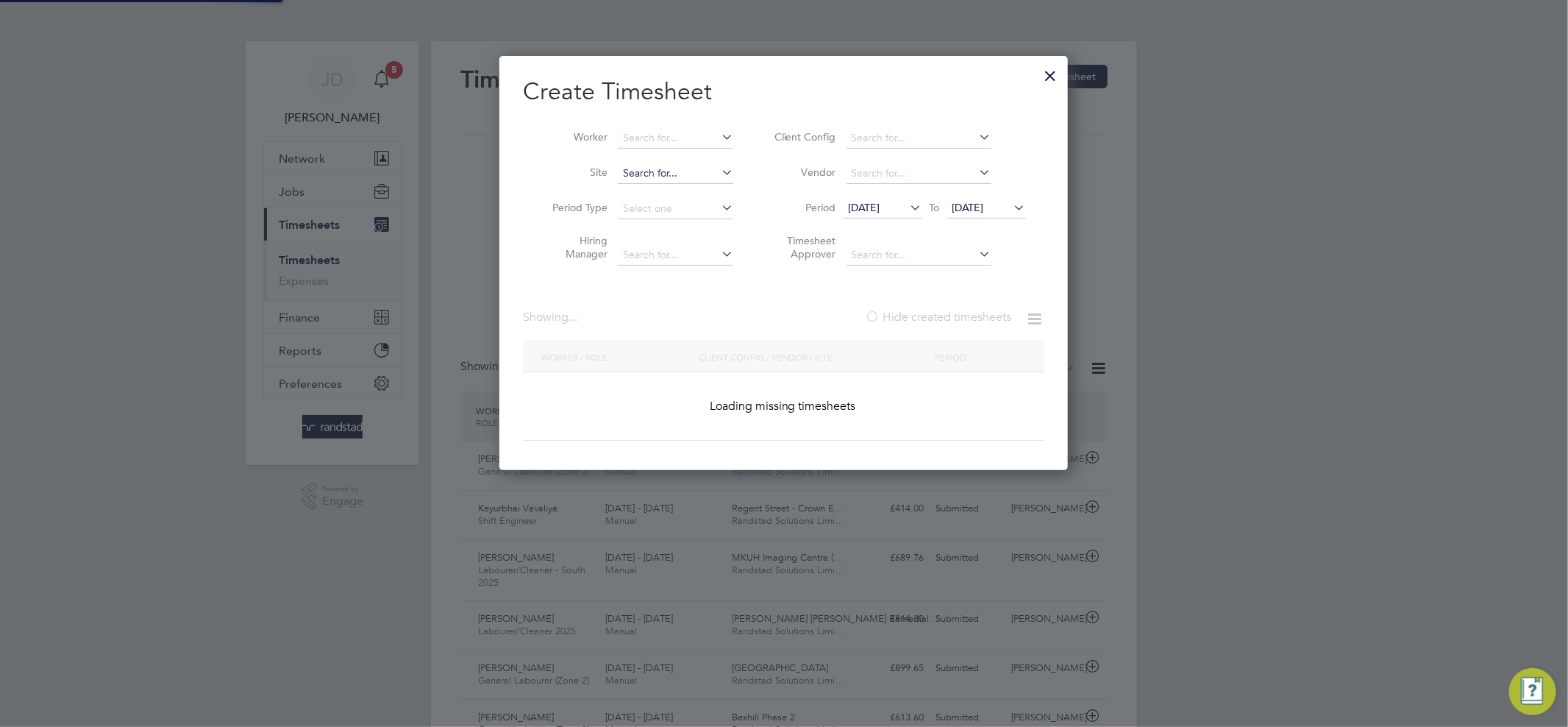
click at [689, 171] on input at bounding box center [675, 173] width 116 height 21
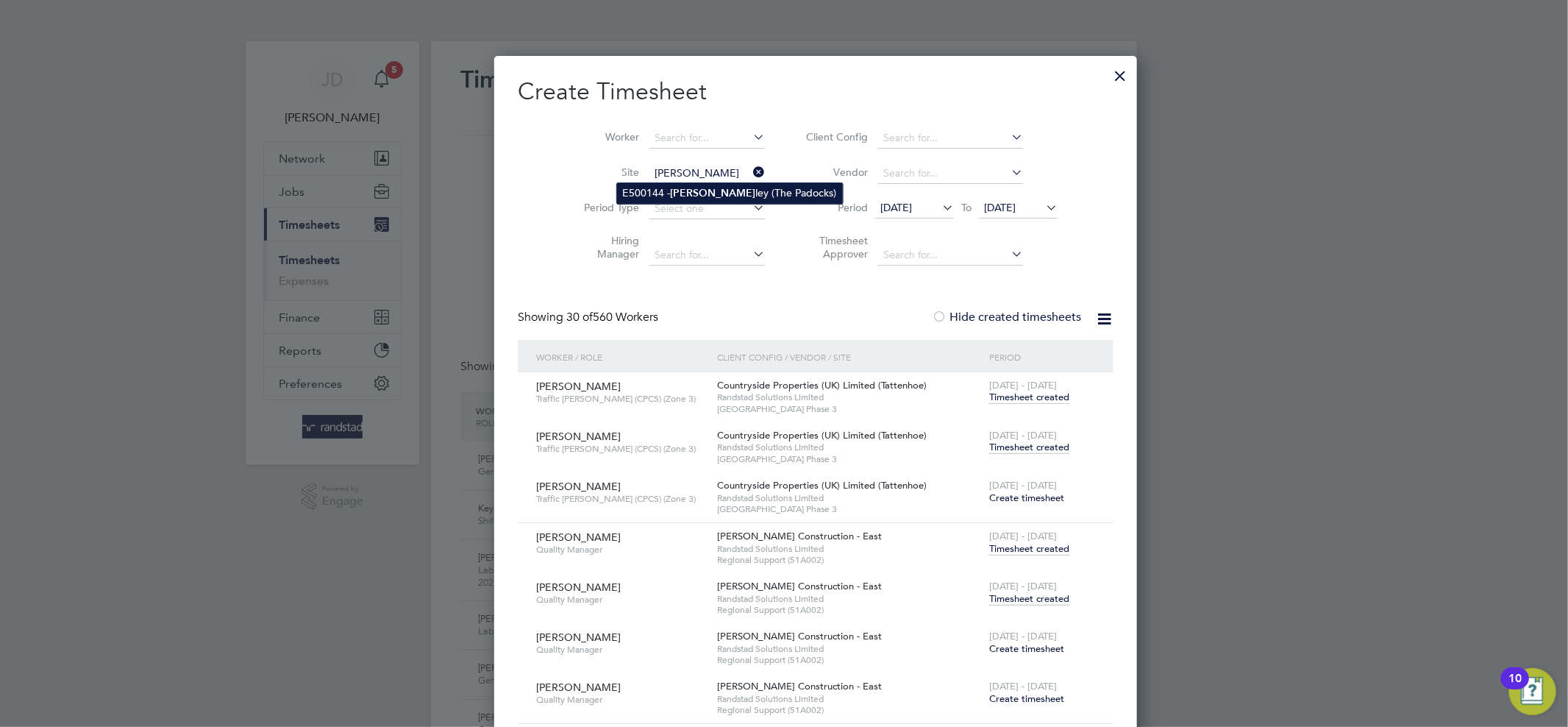
click at [683, 187] on b "Bever" at bounding box center [714, 193] width 85 height 12
type input "E500144 - Beverley (The Padocks)"
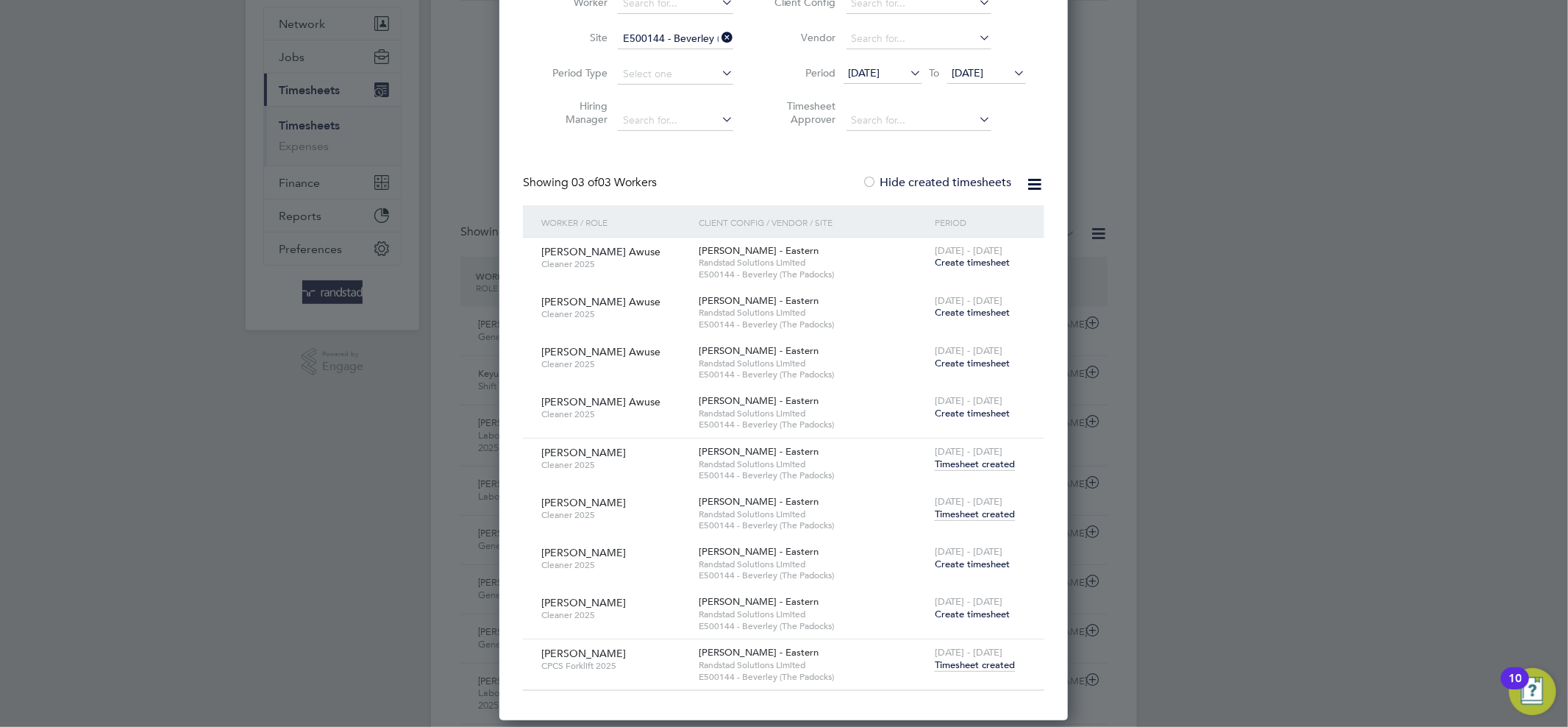
click at [960, 514] on span "Timesheet created" at bounding box center [974, 514] width 80 height 13
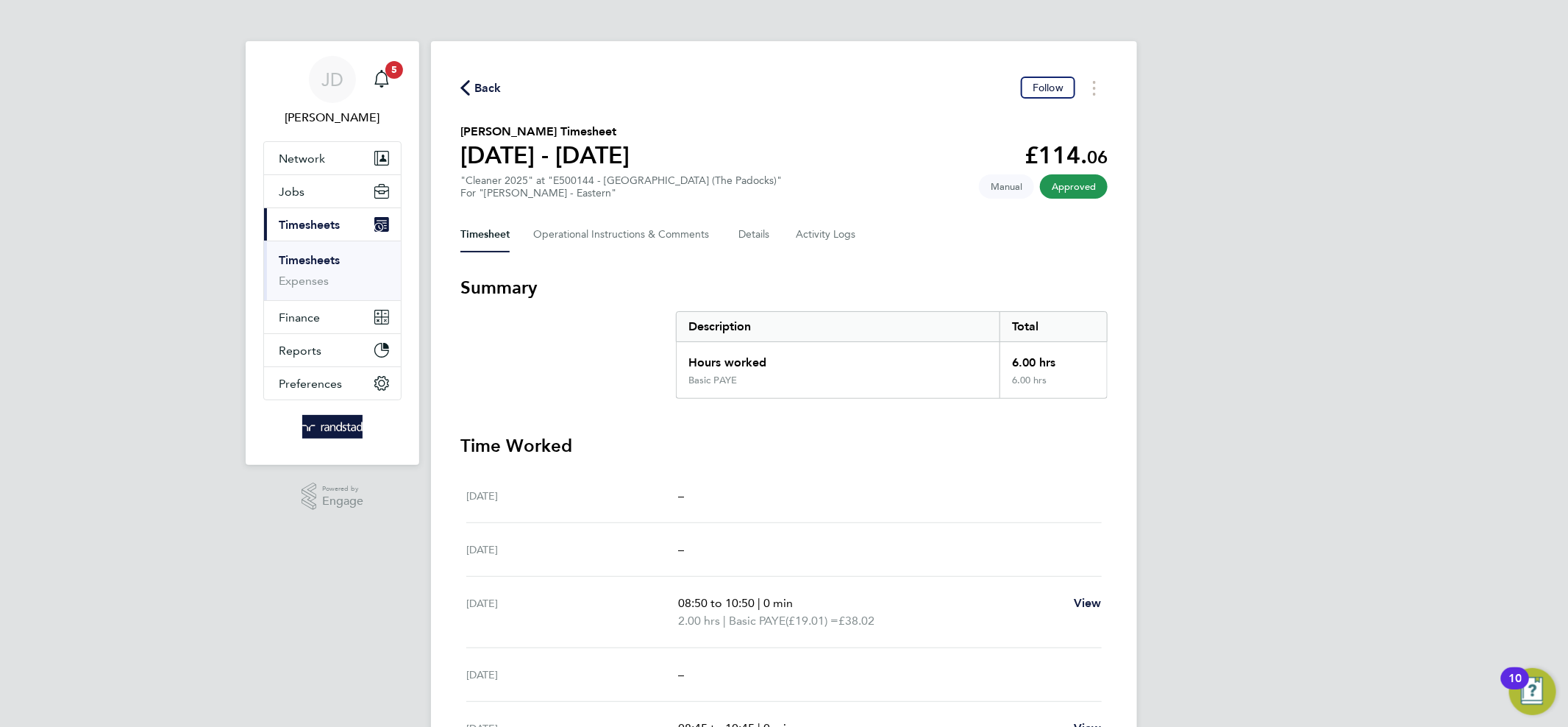
click at [475, 89] on span "Back" at bounding box center [488, 88] width 27 height 18
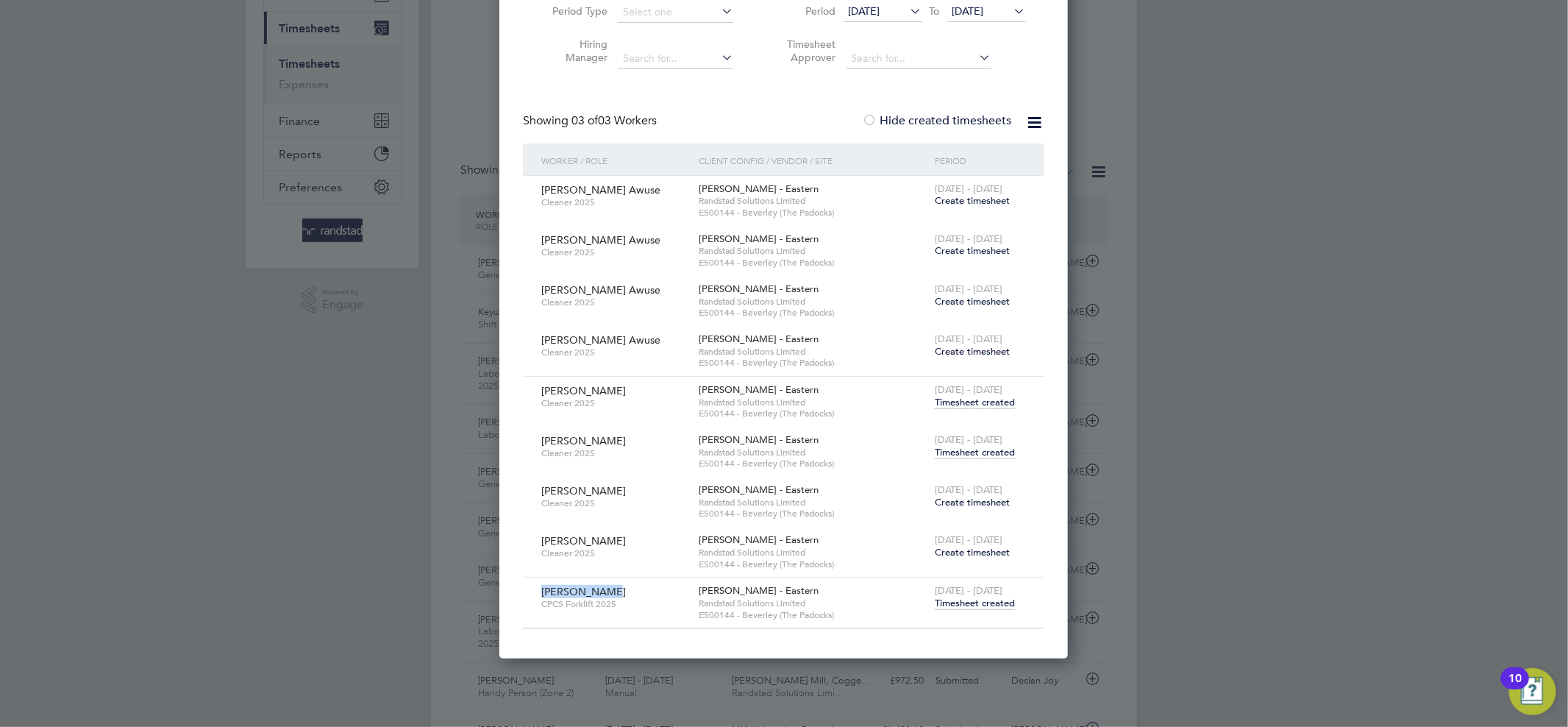
drag, startPoint x: 589, startPoint y: 589, endPoint x: 520, endPoint y: 594, distance: 69.2
click at [520, 594] on div "Create Timesheet Worker Site E500144 - Beverley (The Padocks) Period Type Hirin…" at bounding box center [784, 259] width 568 height 799
copy span "[PERSON_NAME]"
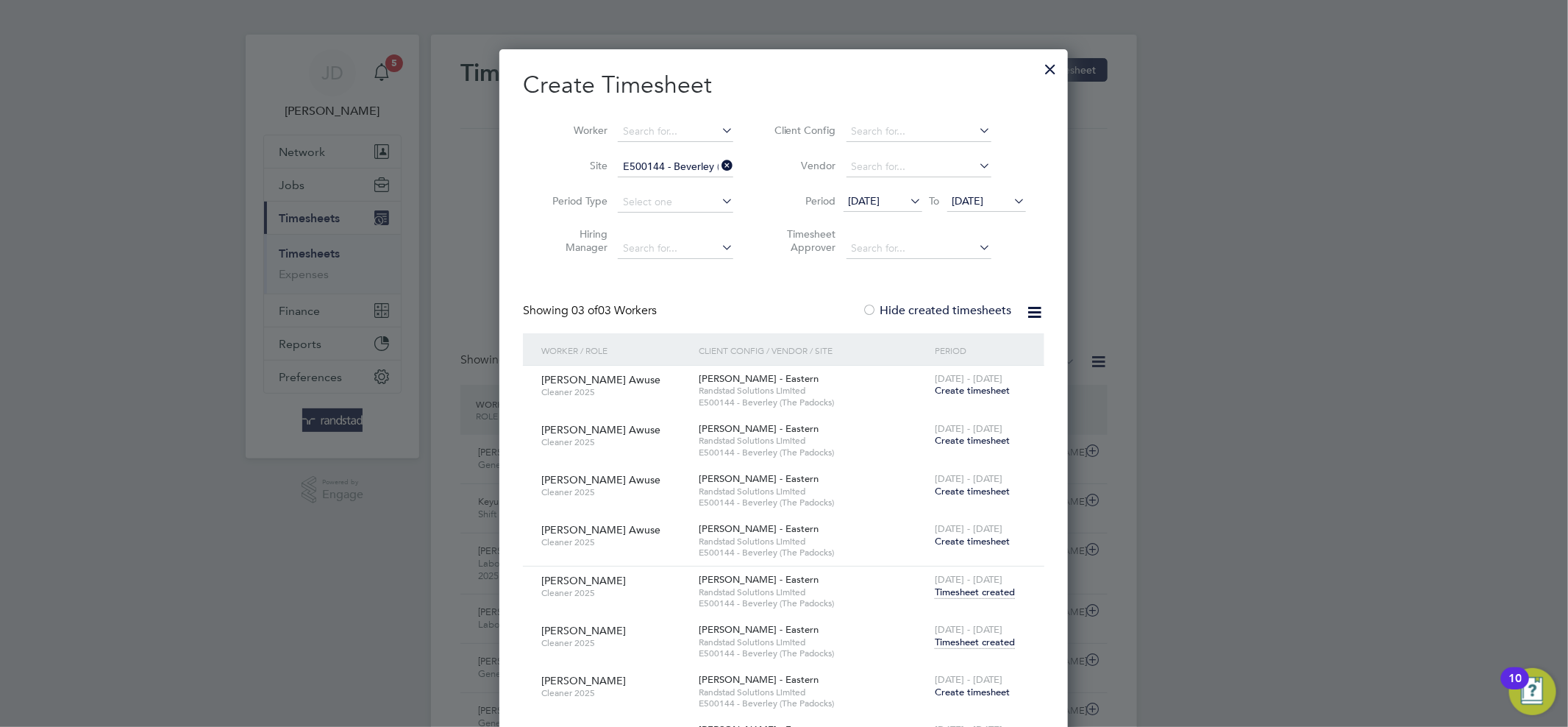
scroll to position [6, 0]
click at [718, 165] on icon at bounding box center [718, 166] width 0 height 21
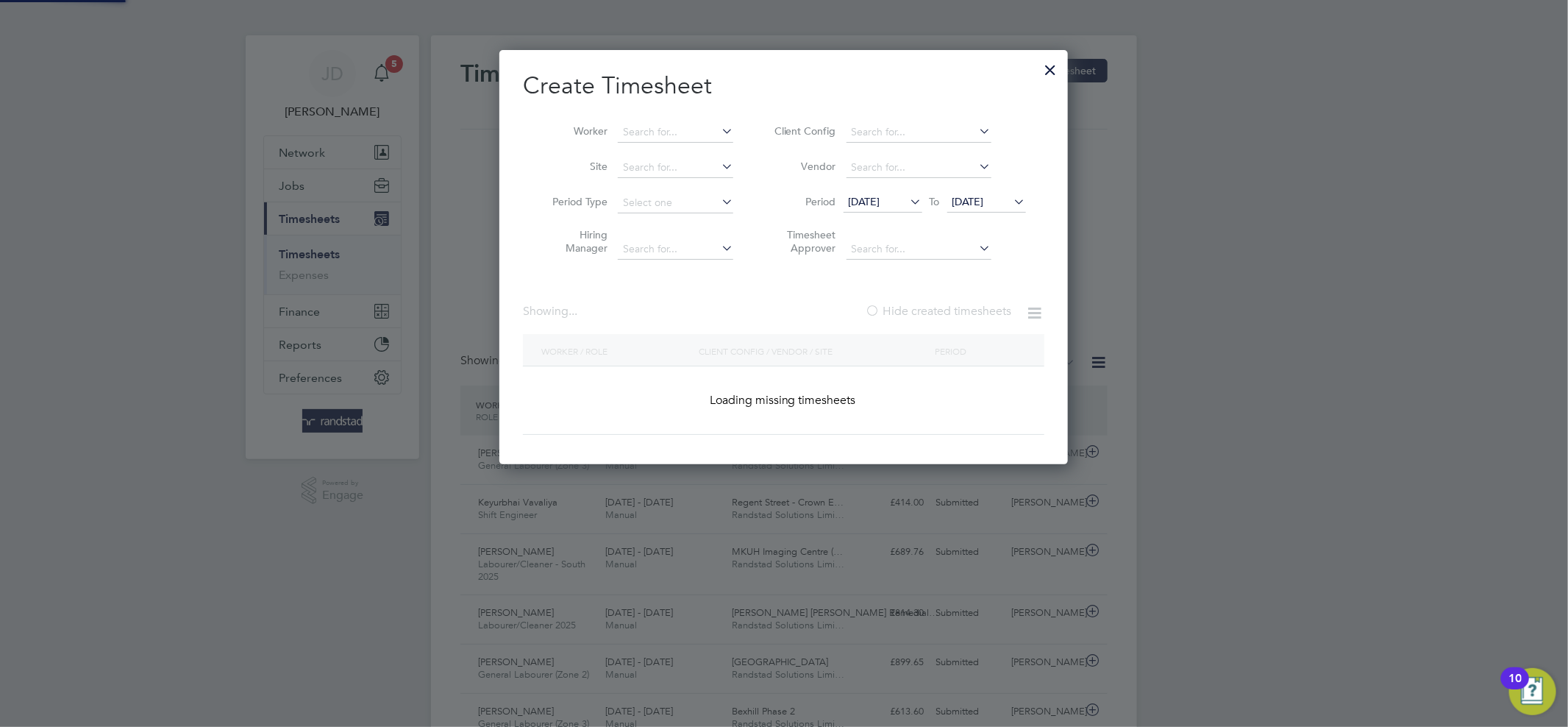
scroll to position [415, 569]
click at [639, 133] on input at bounding box center [675, 132] width 116 height 21
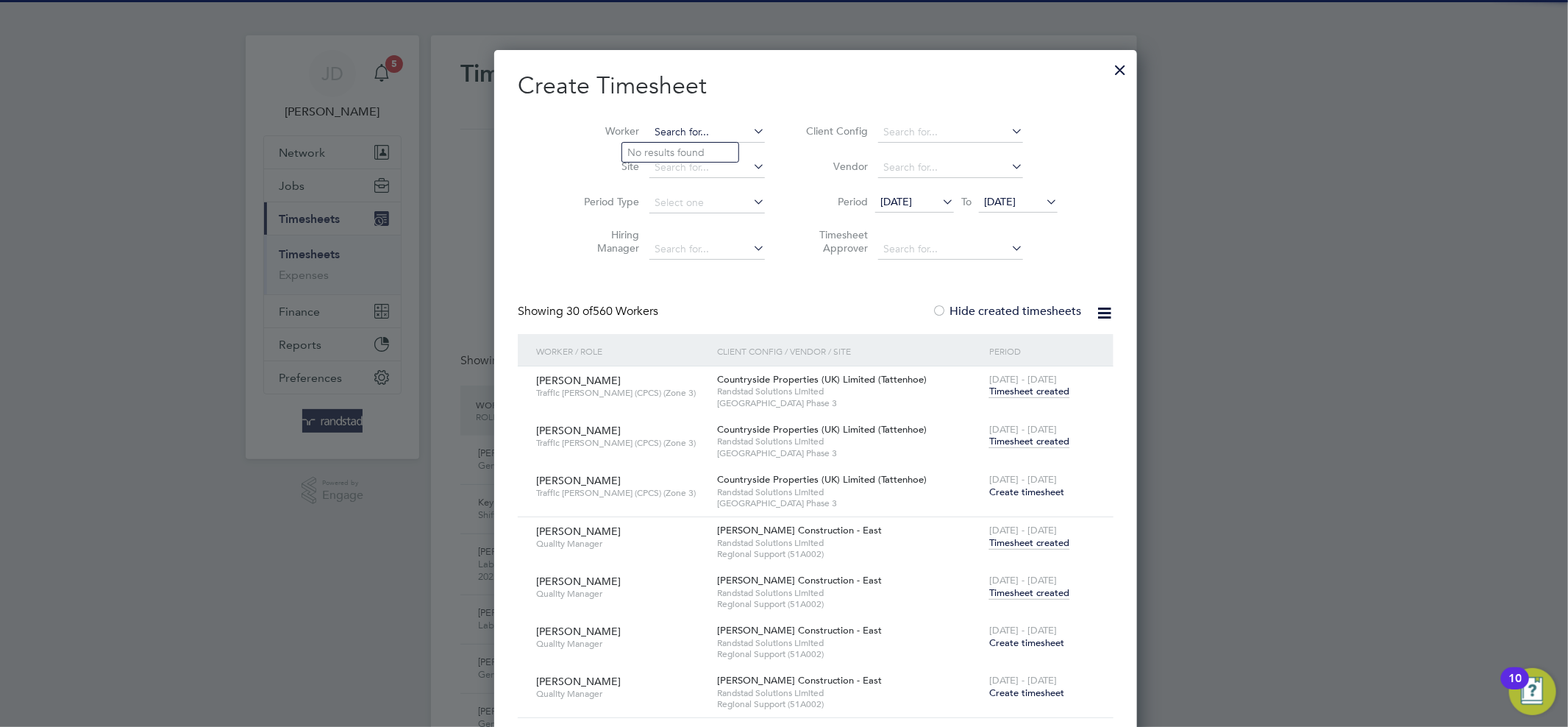
scroll to position [6371, 579]
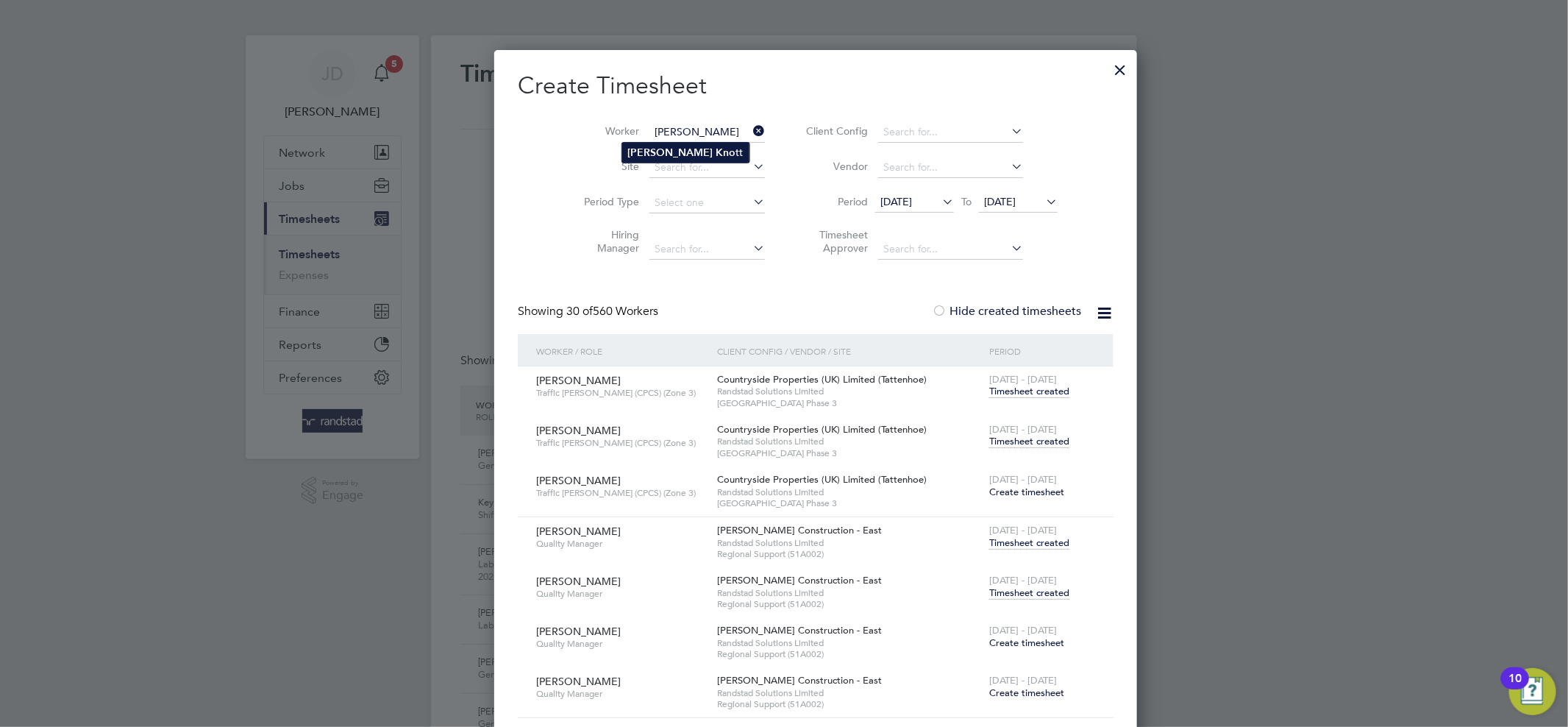
click at [716, 152] on b "Kno" at bounding box center [726, 152] width 20 height 12
type input "[PERSON_NAME]"
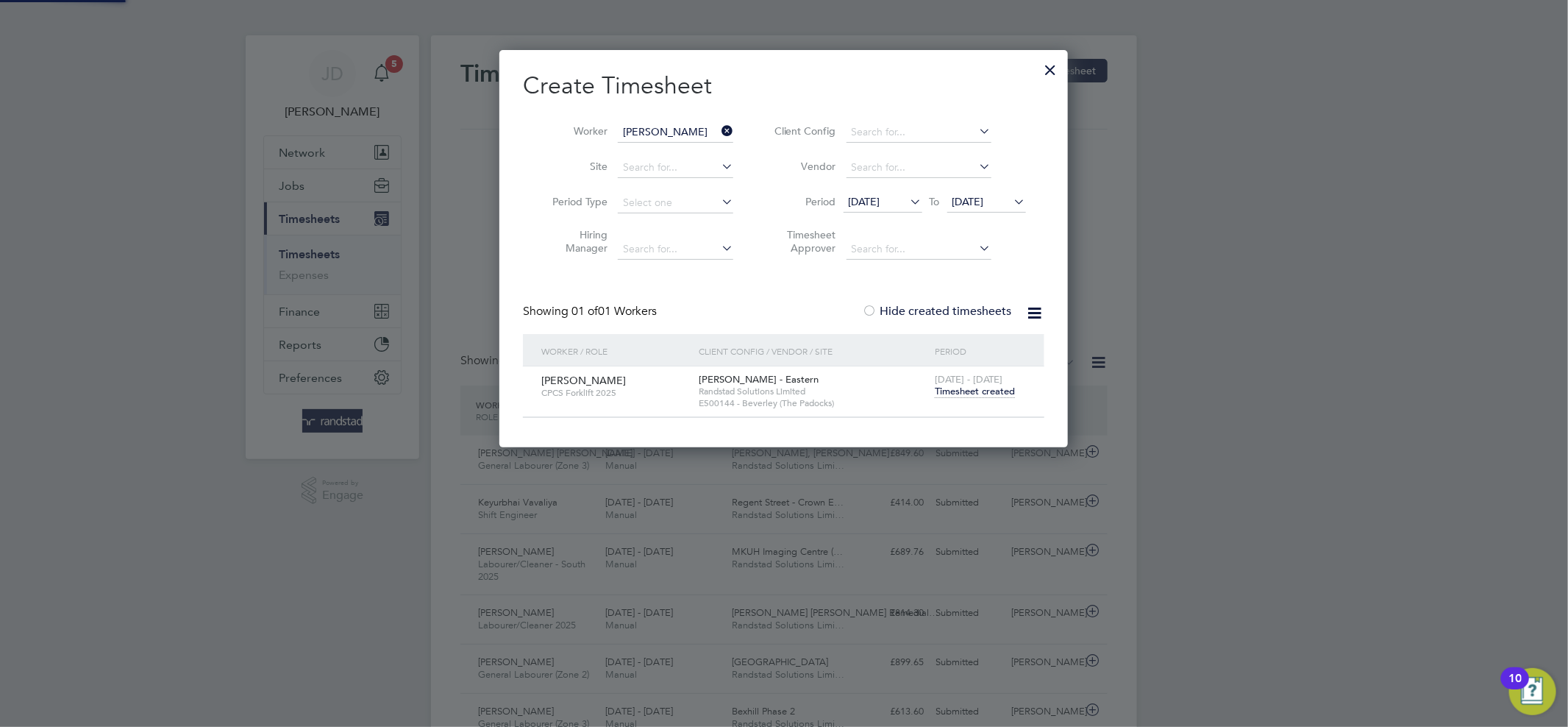
scroll to position [397, 569]
click at [931, 306] on label "Hide created timesheets" at bounding box center [937, 311] width 149 height 14
click at [928, 306] on label "Hide created timesheets" at bounding box center [937, 311] width 149 height 14
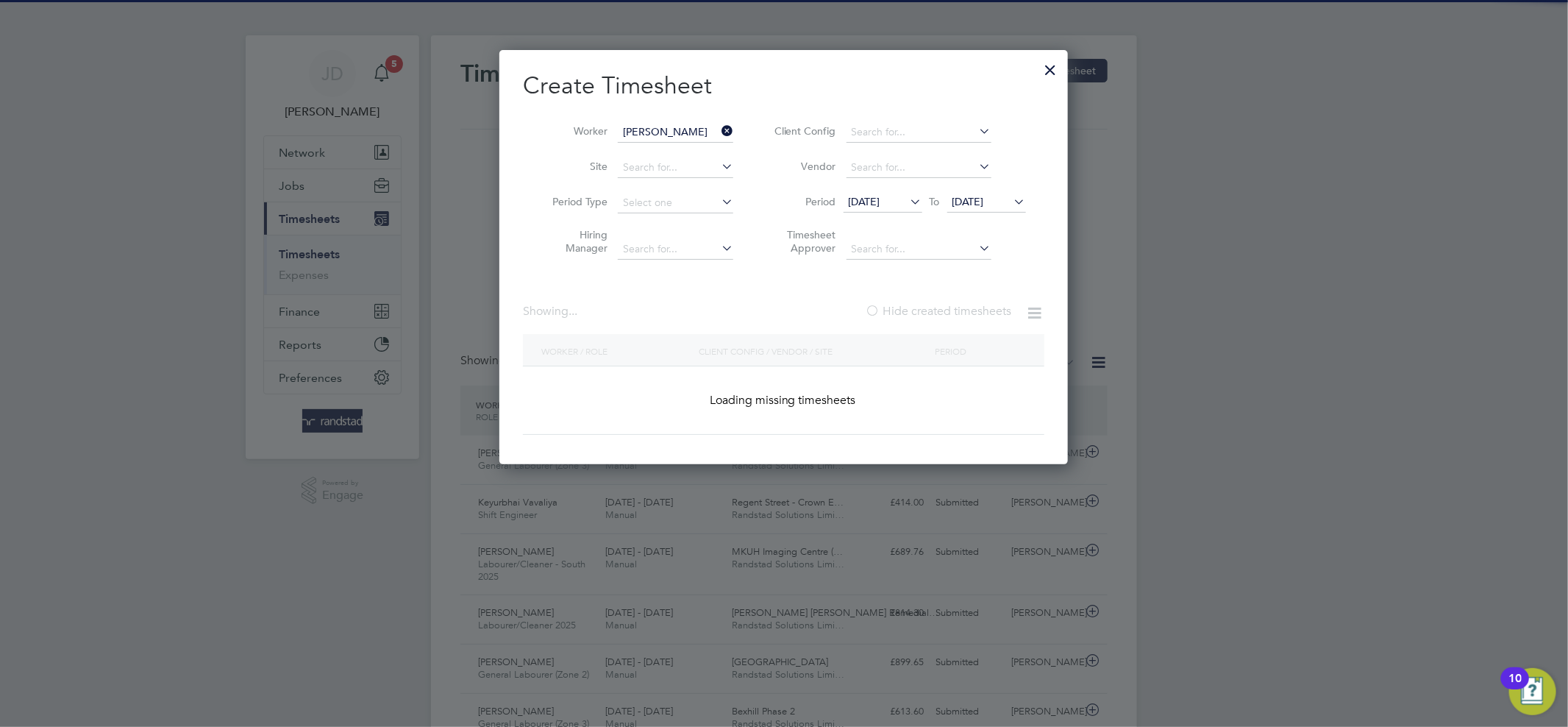
scroll to position [415, 569]
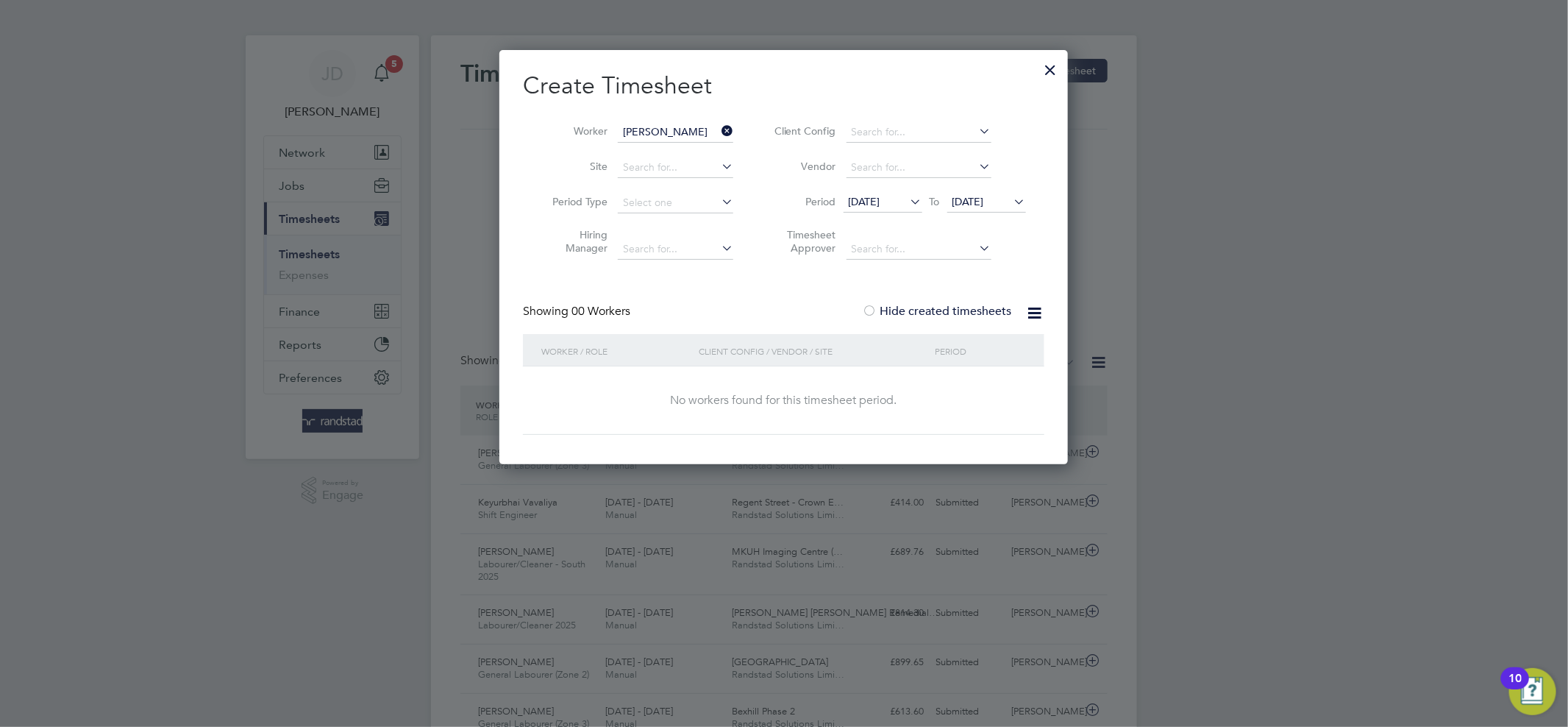
click at [984, 203] on span "31 Aug 2025" at bounding box center [968, 201] width 32 height 13
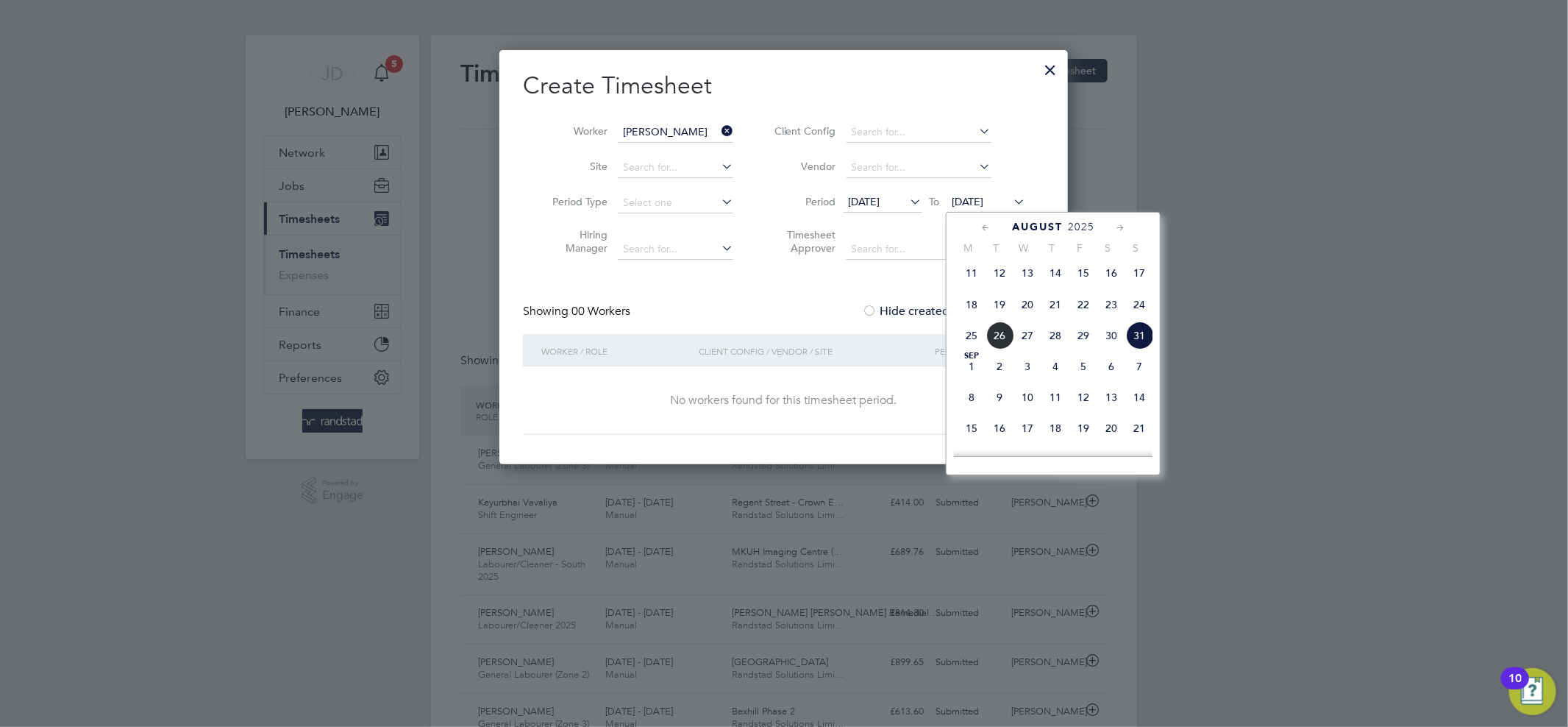
click at [966, 283] on span "11" at bounding box center [971, 273] width 28 height 28
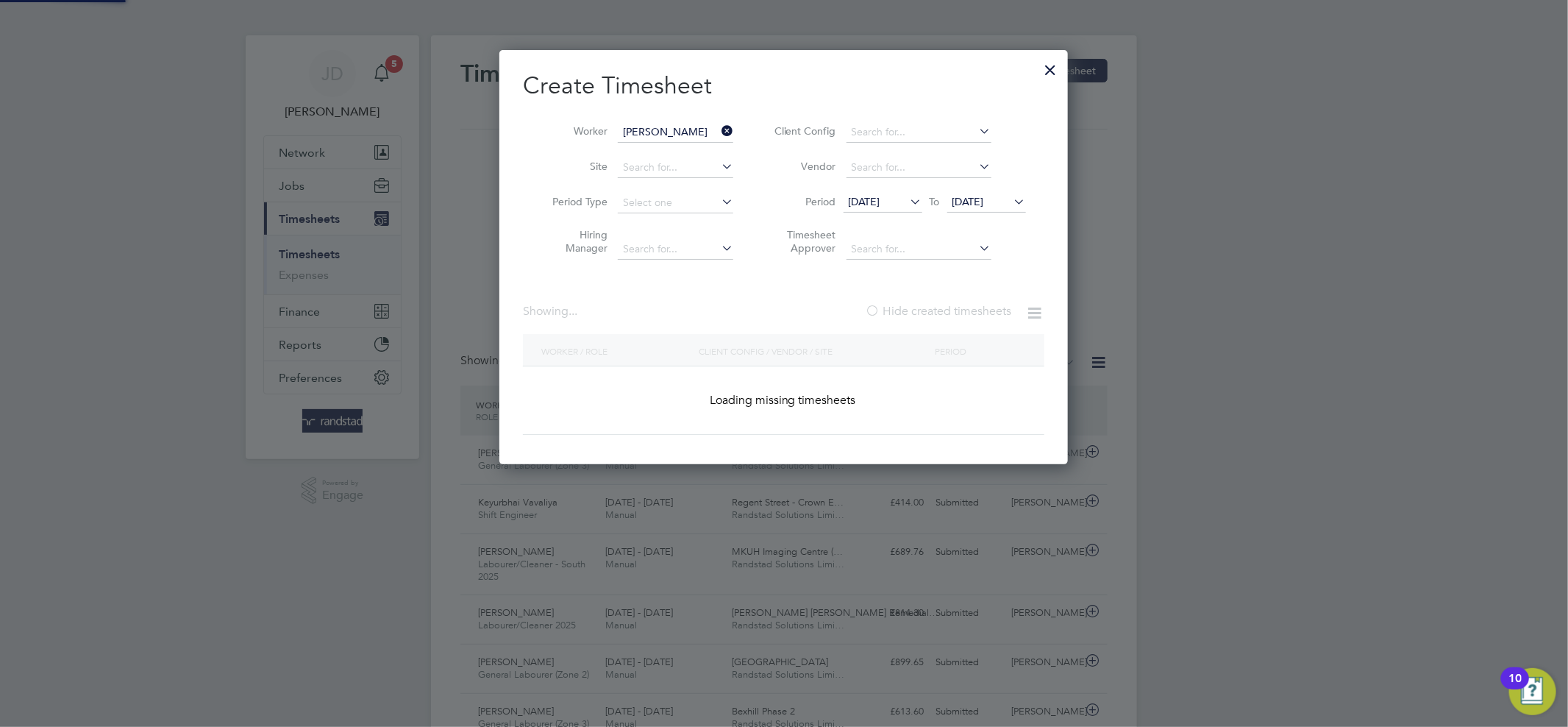
scroll to position [397, 569]
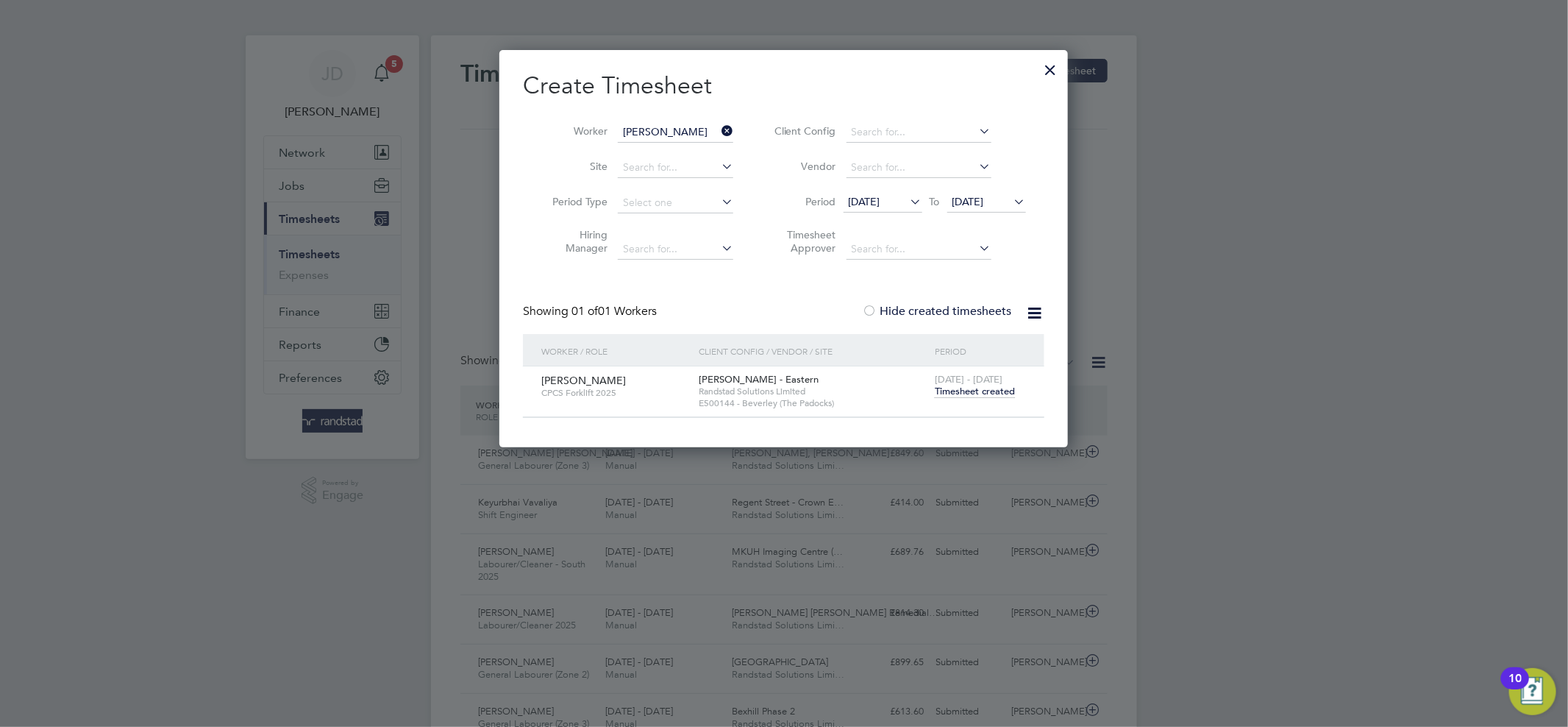
click at [984, 198] on span "11 Aug 2025" at bounding box center [968, 201] width 32 height 13
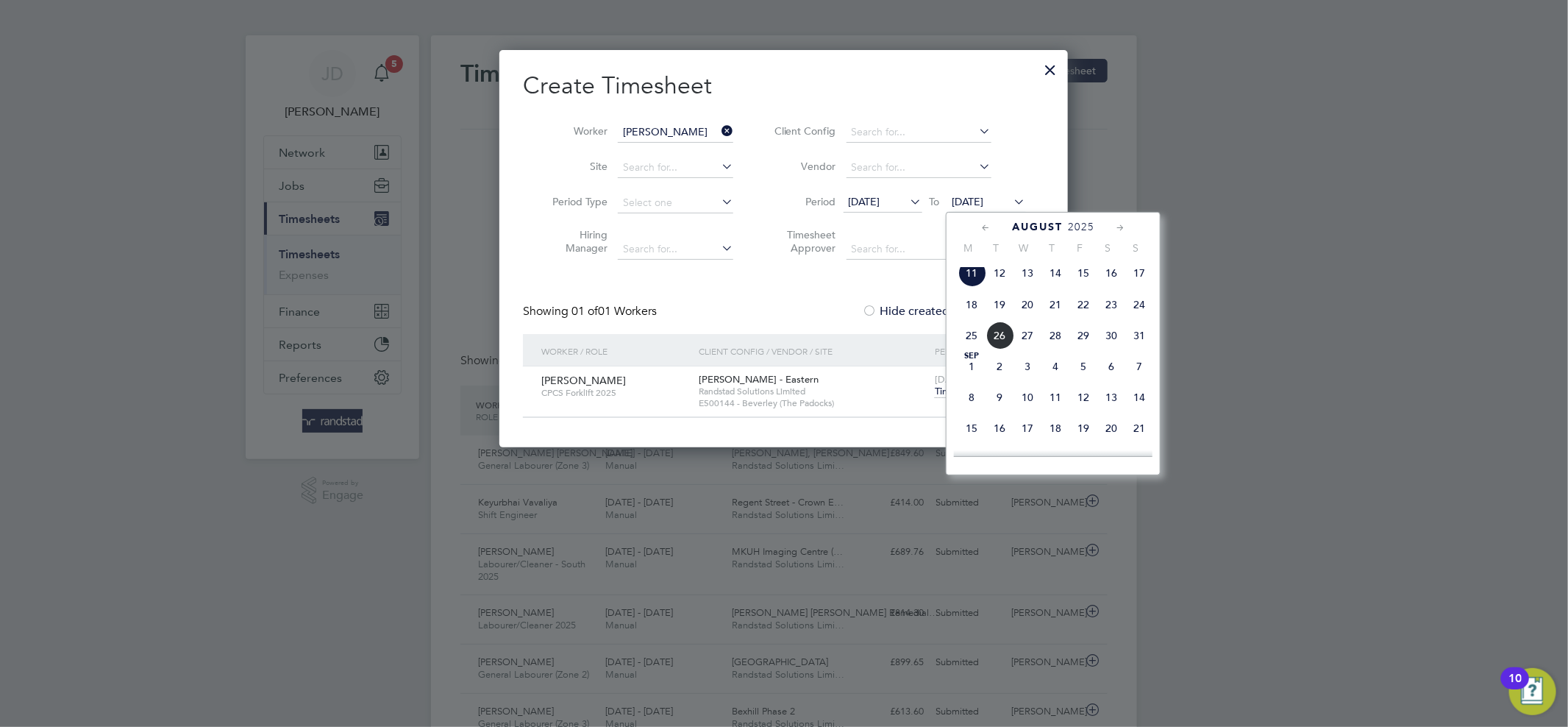
scroll to position [504, 0]
click at [1139, 403] on span "31" at bounding box center [1138, 398] width 28 height 28
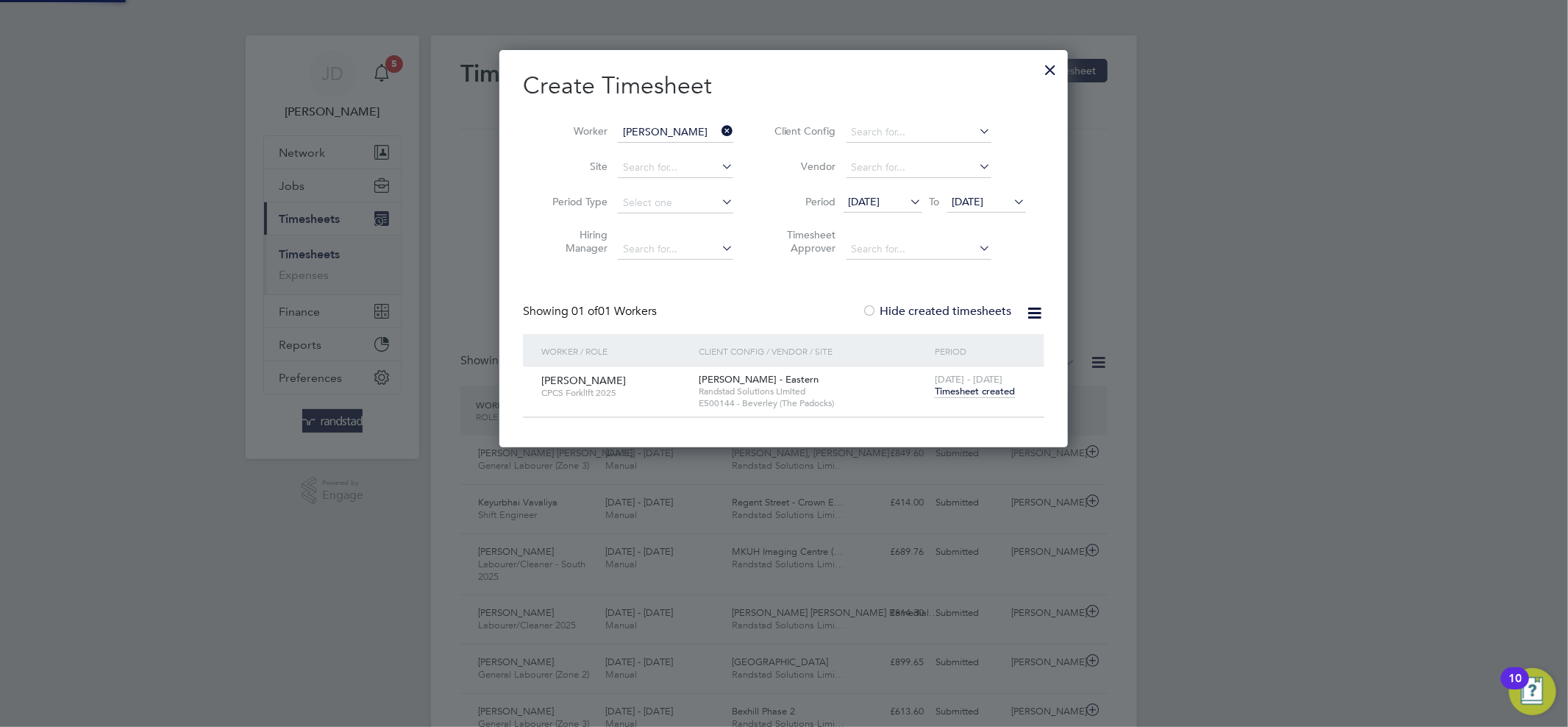
scroll to position [397, 569]
click at [960, 387] on span "Timesheet created" at bounding box center [974, 391] width 80 height 13
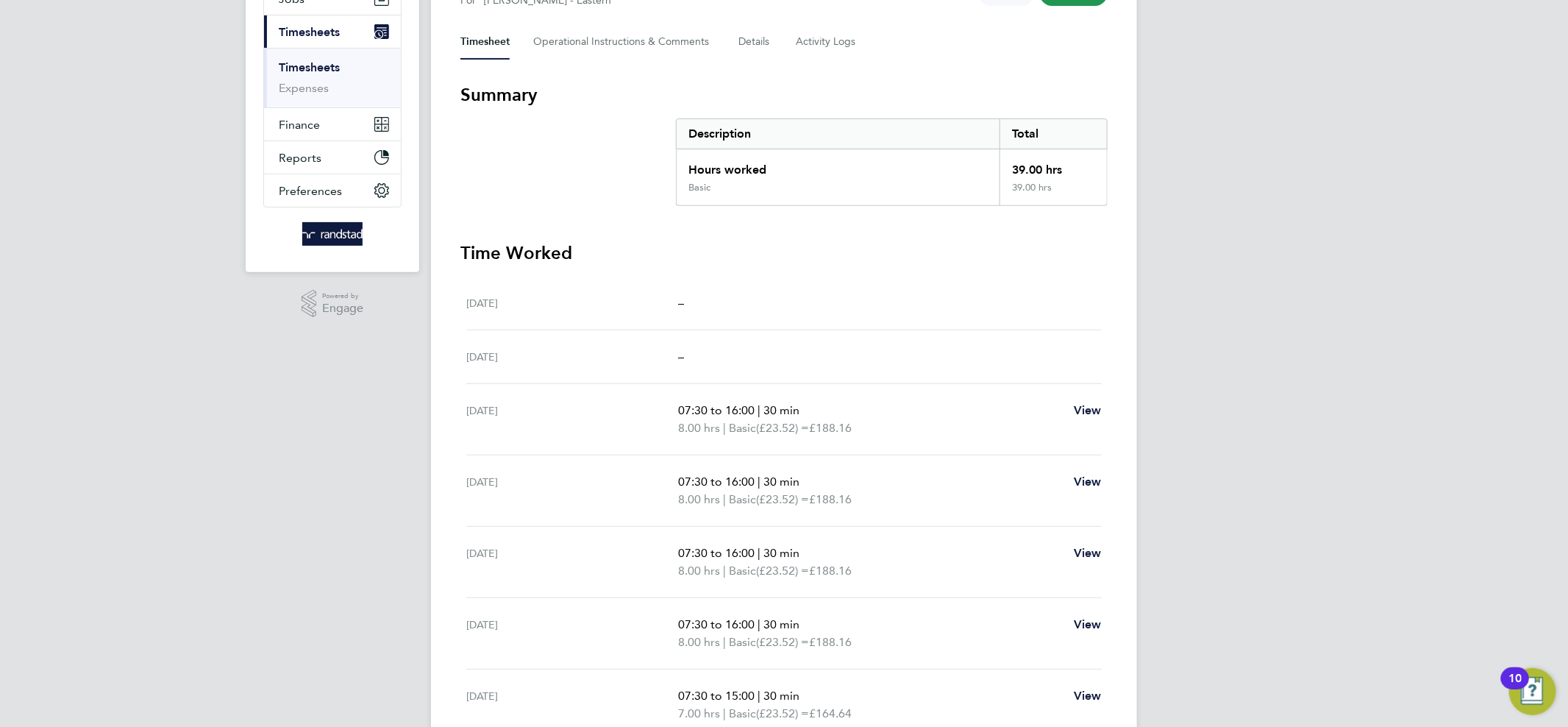
scroll to position [30, 0]
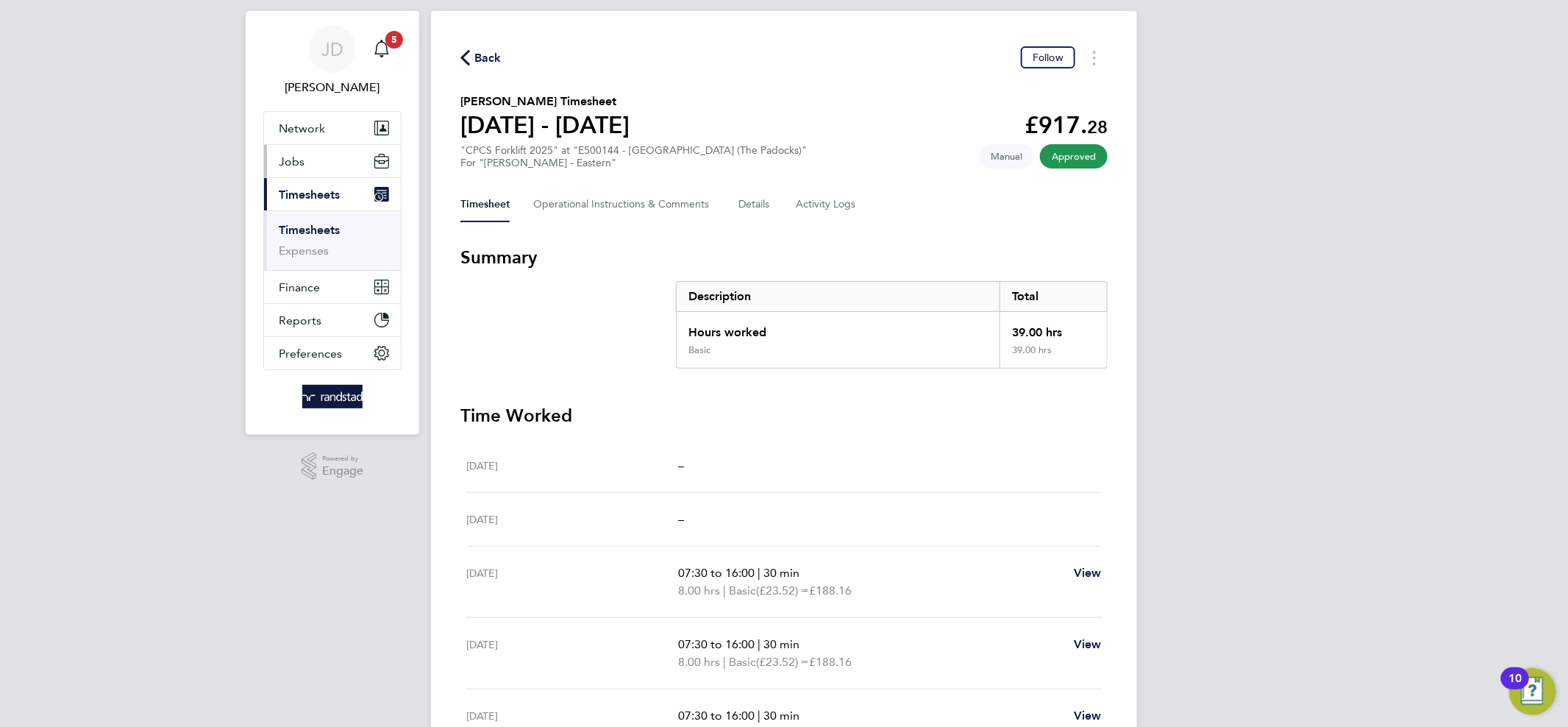
click at [311, 168] on button "Jobs" at bounding box center [333, 161] width 137 height 32
click at [322, 200] on link "Vacancies" at bounding box center [305, 197] width 53 height 14
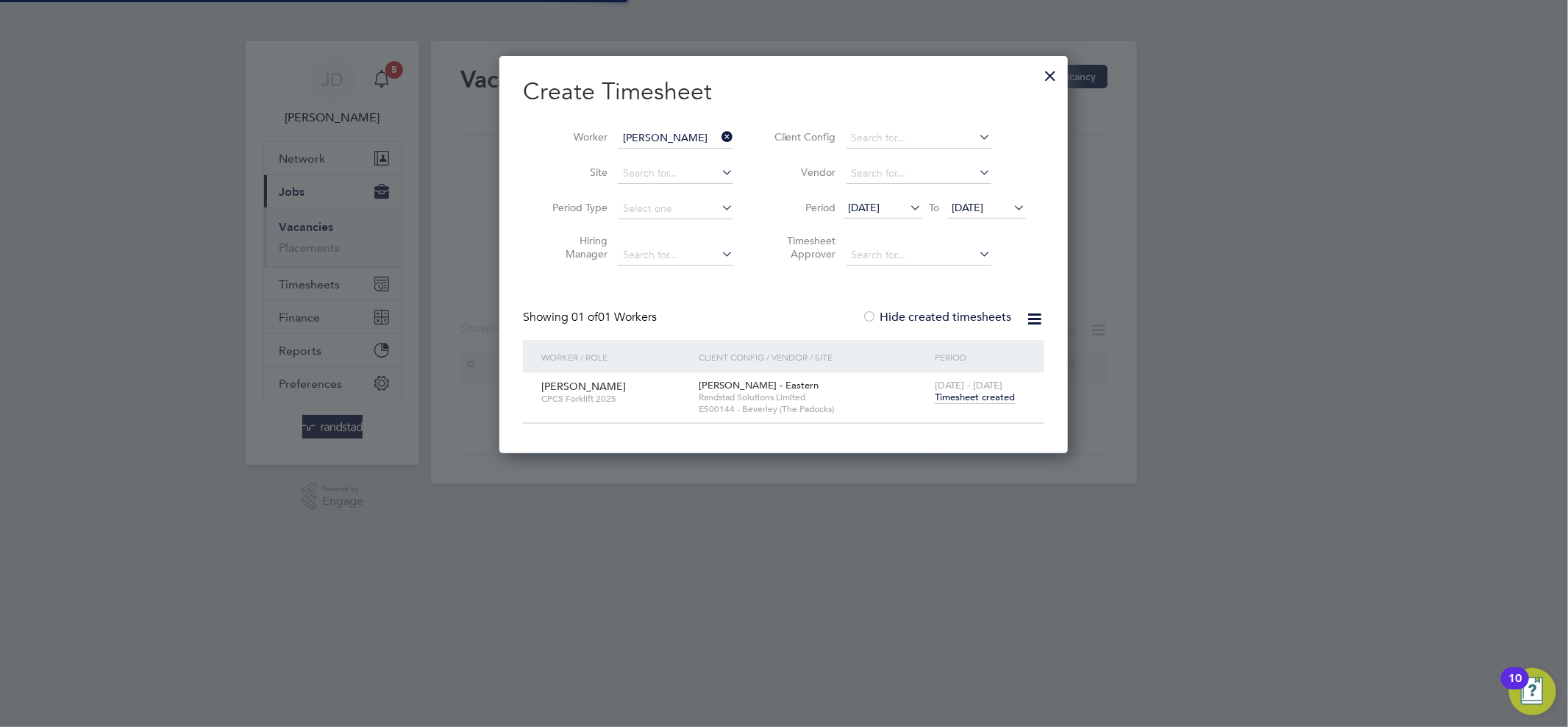
scroll to position [397, 569]
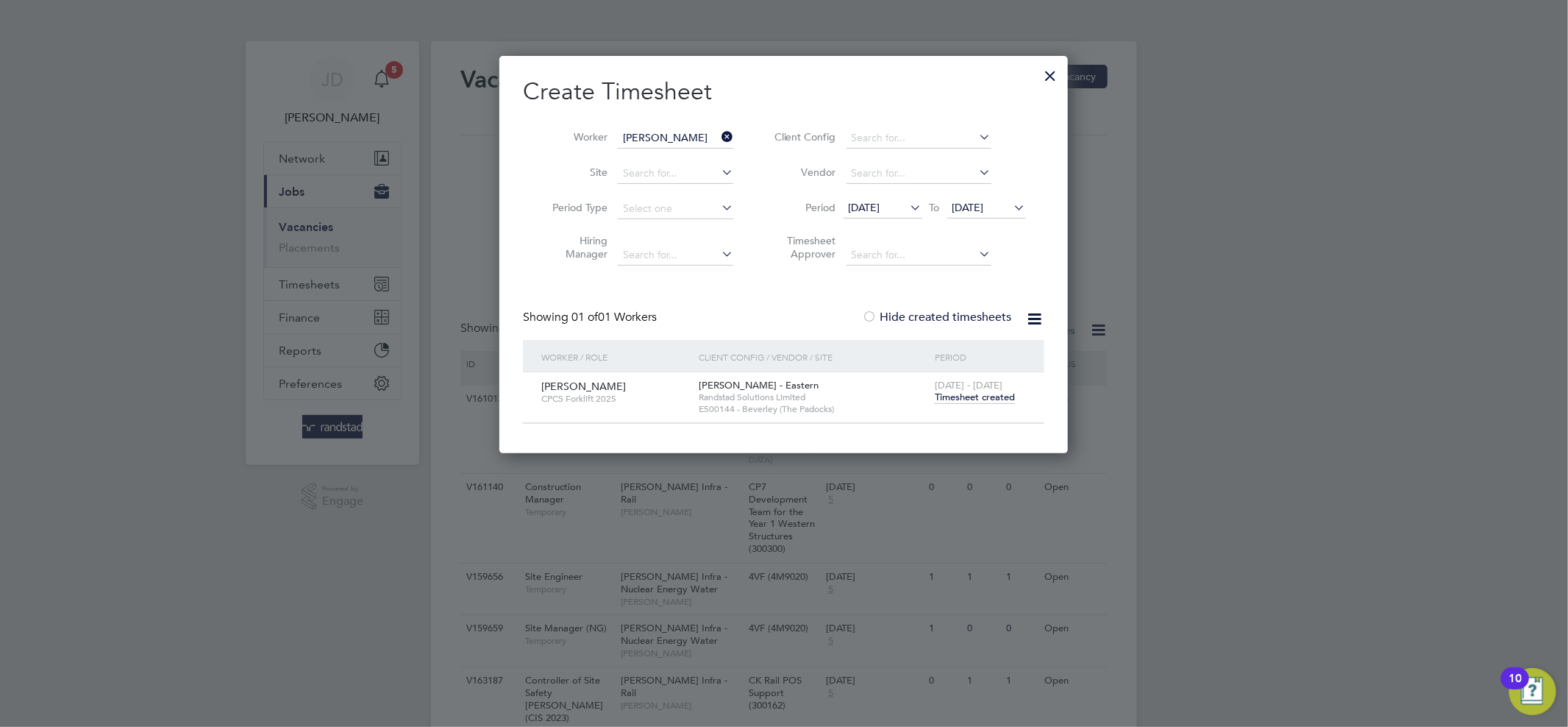
click at [718, 127] on icon at bounding box center [718, 136] width 0 height 21
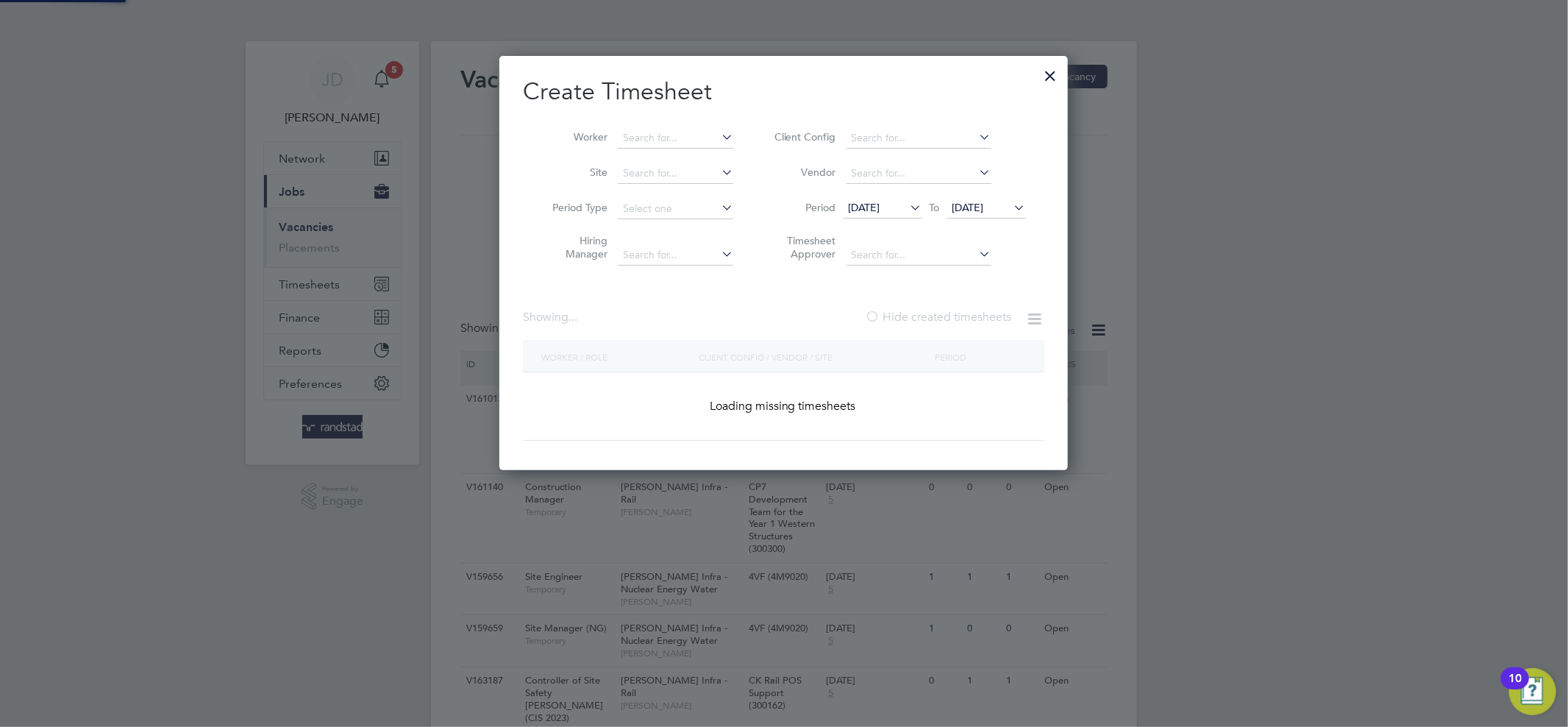
click at [1044, 72] on div "Create Timesheet Worker Site Period Type Hiring Manager Client Config Vendor Pe…" at bounding box center [784, 263] width 568 height 415
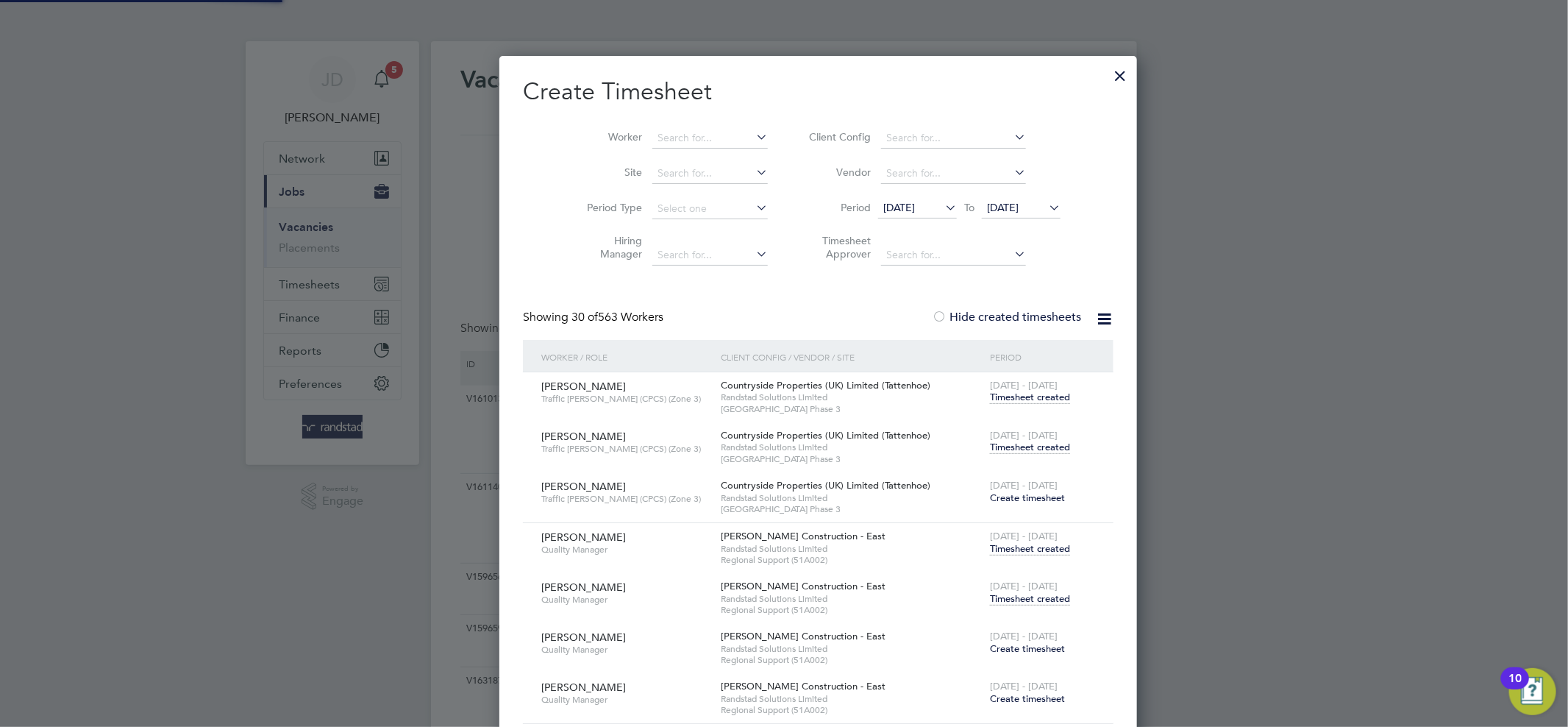
scroll to position [6371, 579]
click at [1107, 75] on div at bounding box center [1119, 72] width 27 height 27
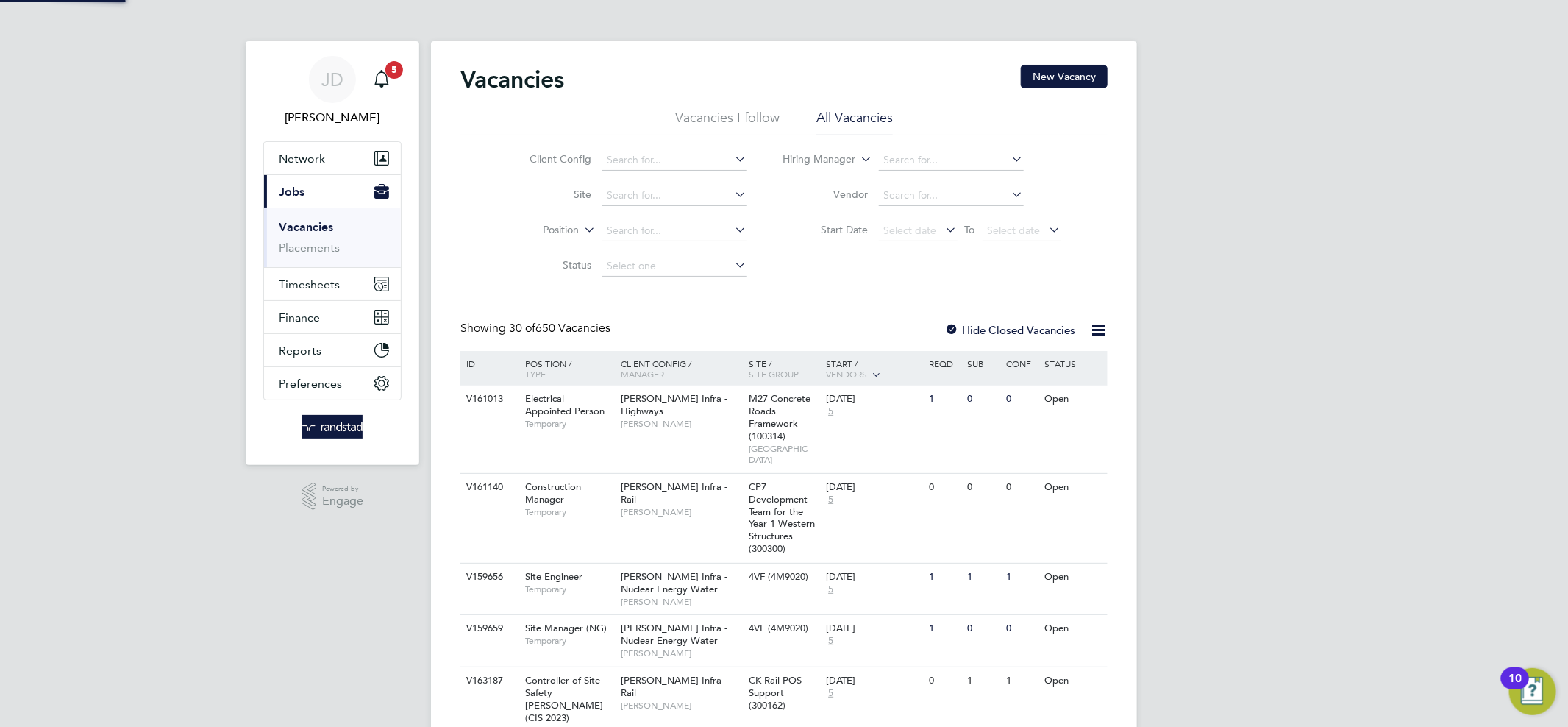
click at [646, 182] on li "Site" at bounding box center [627, 196] width 276 height 35
click at [650, 197] on input at bounding box center [675, 195] width 145 height 21
click at [650, 220] on li "E500126 - Howden" at bounding box center [674, 216] width 146 height 20
type input "E500126 - Howden"
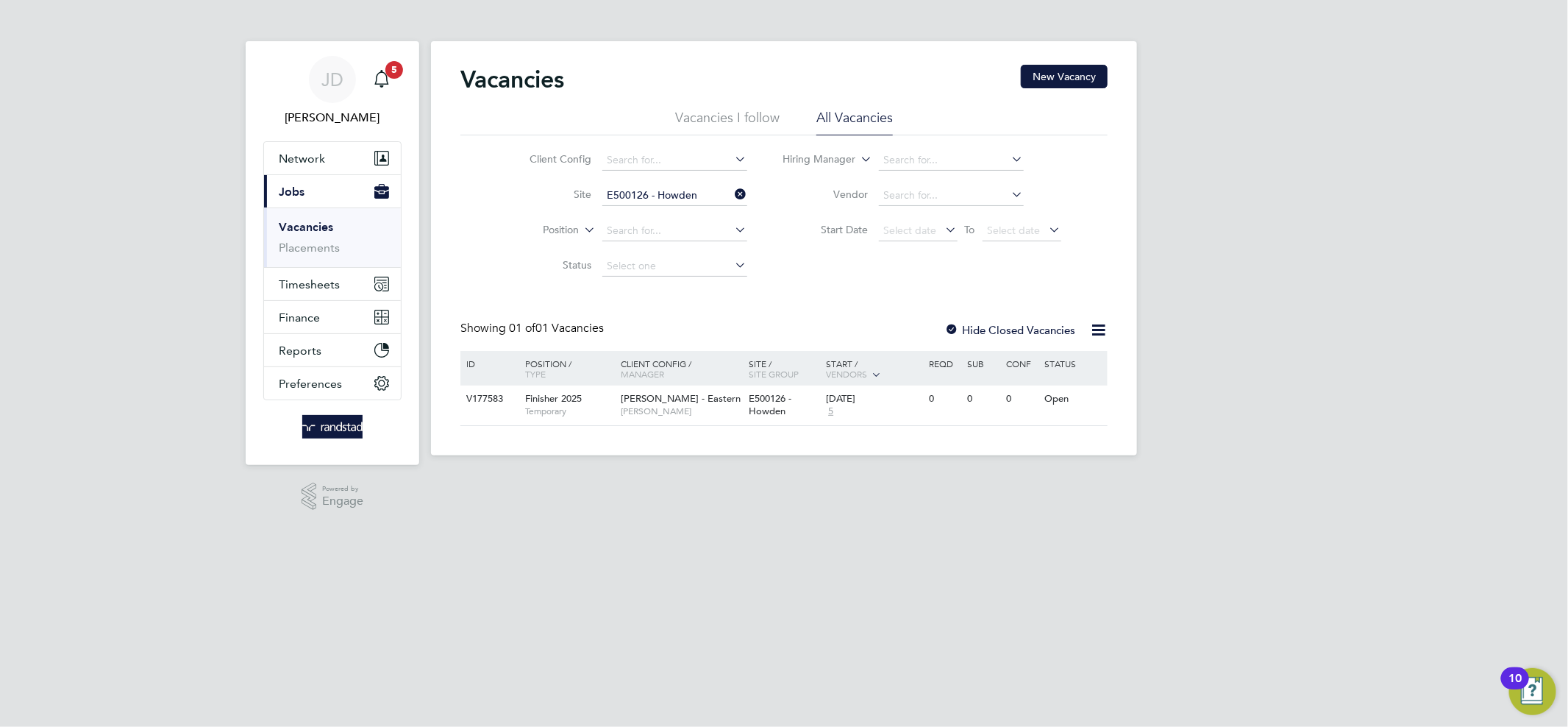
click at [971, 326] on label "Hide Closed Vacancies" at bounding box center [1010, 330] width 131 height 14
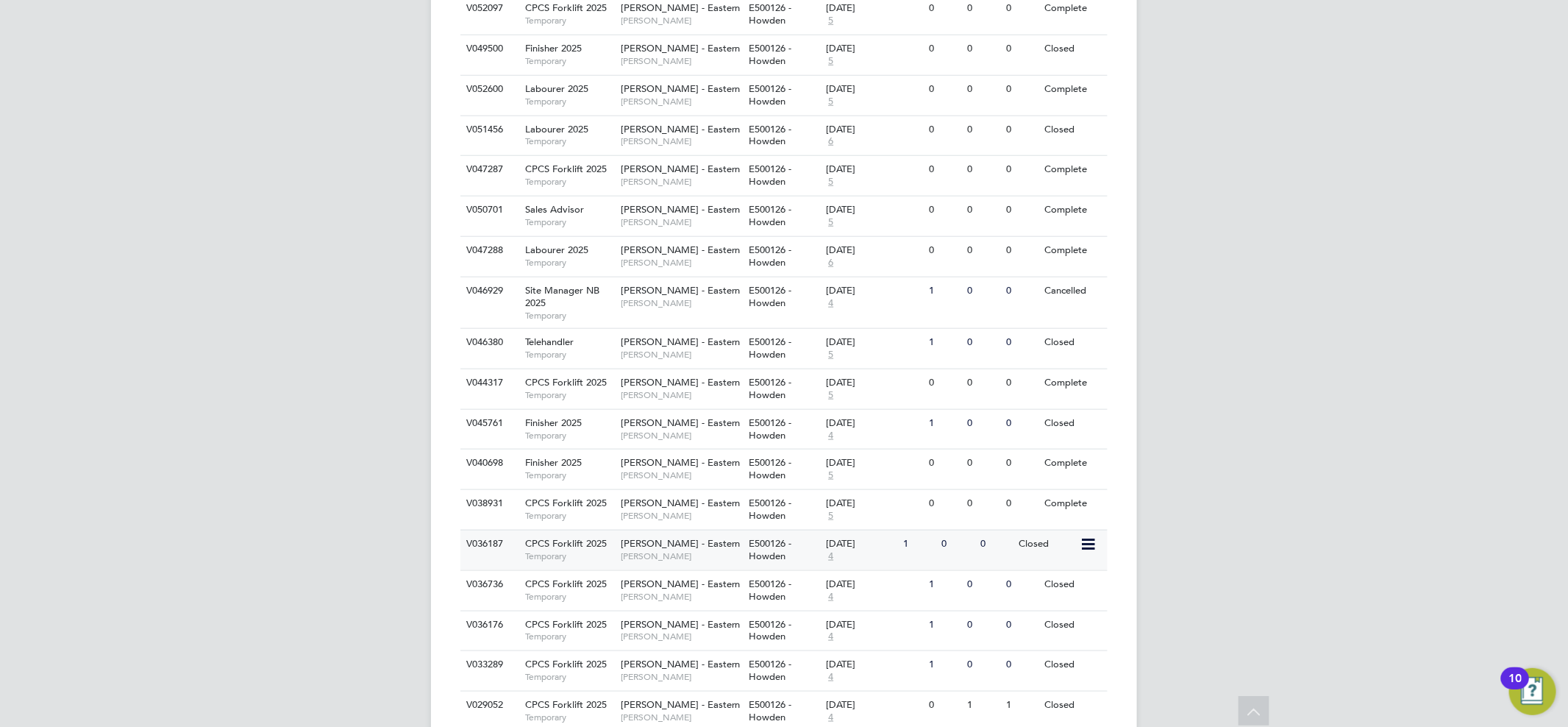
scroll to position [216, 0]
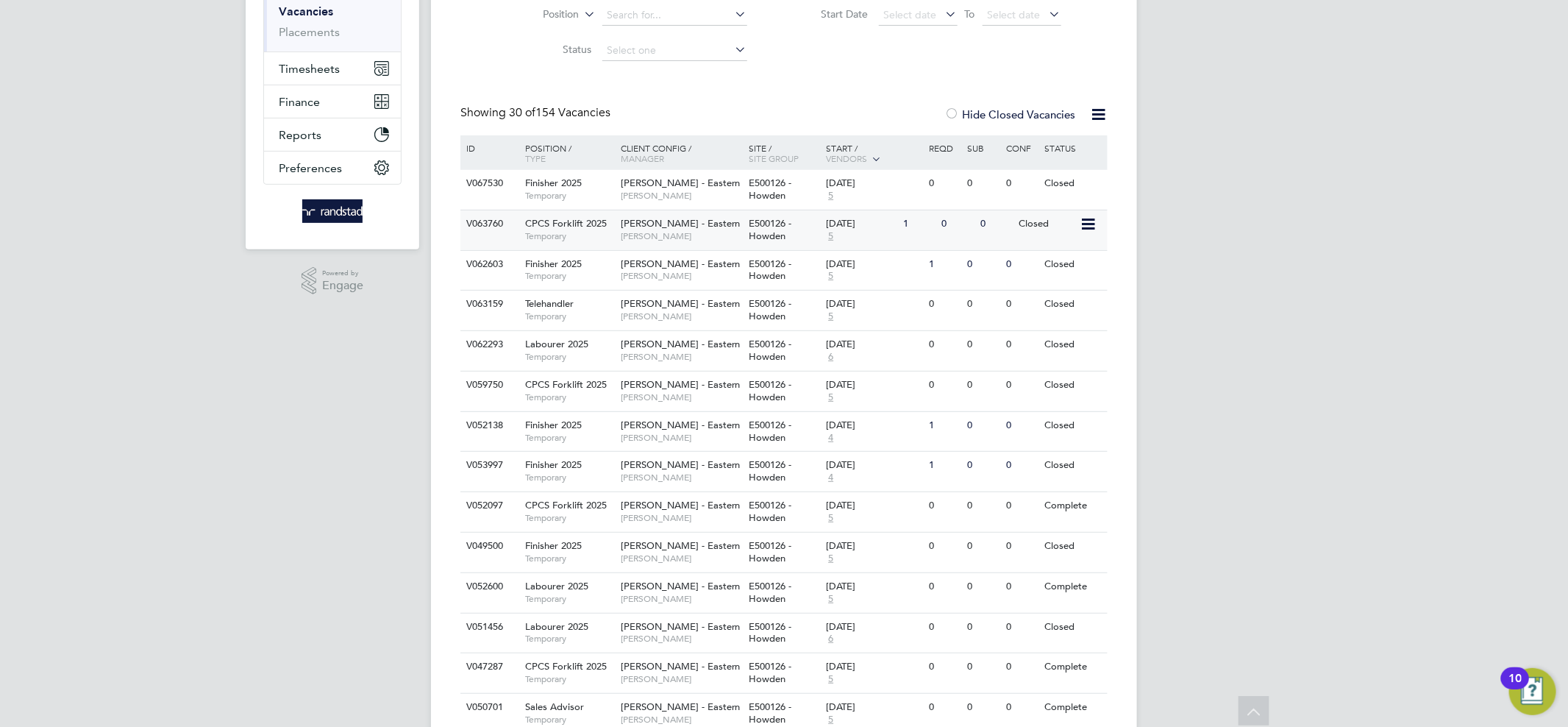
click at [706, 230] on span "[PERSON_NAME]" at bounding box center [681, 235] width 121 height 11
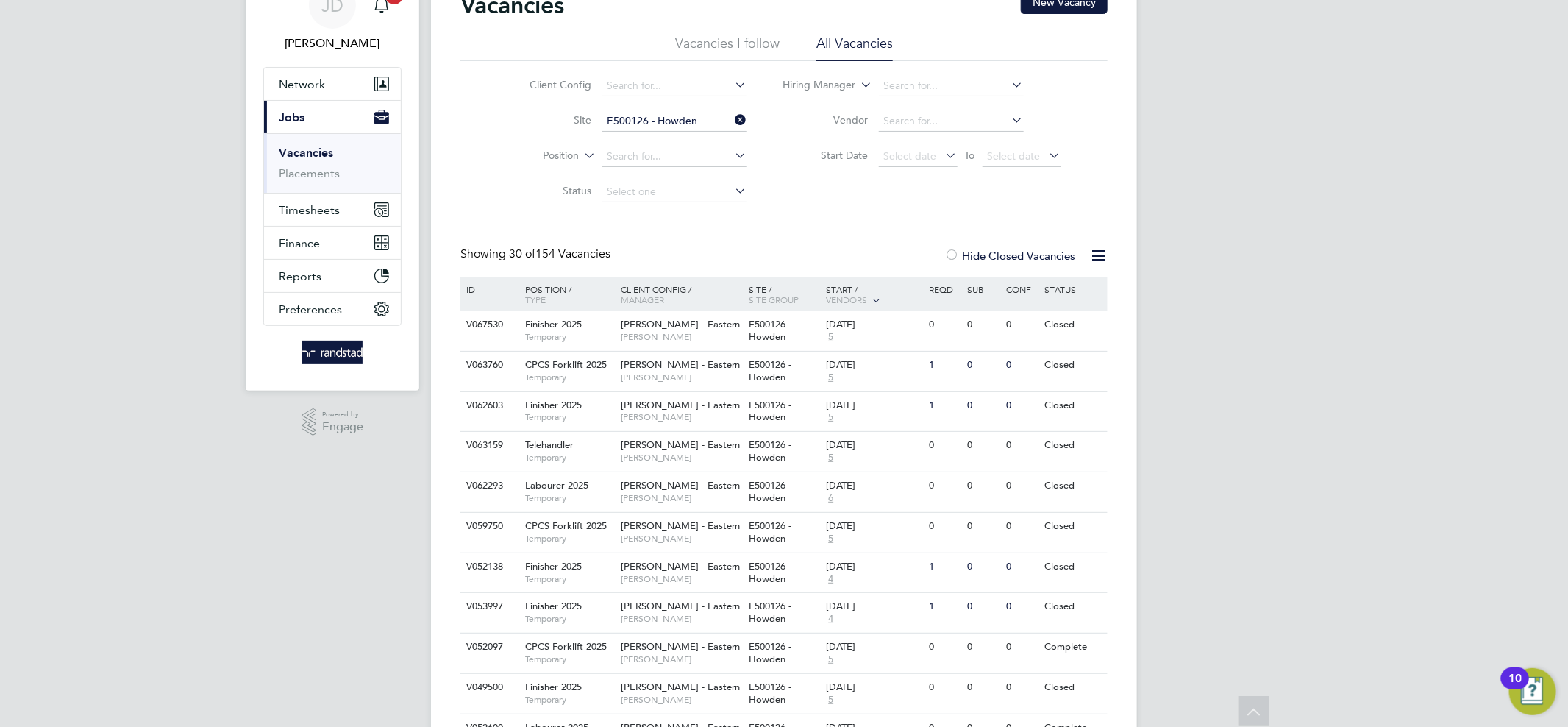
scroll to position [0, 0]
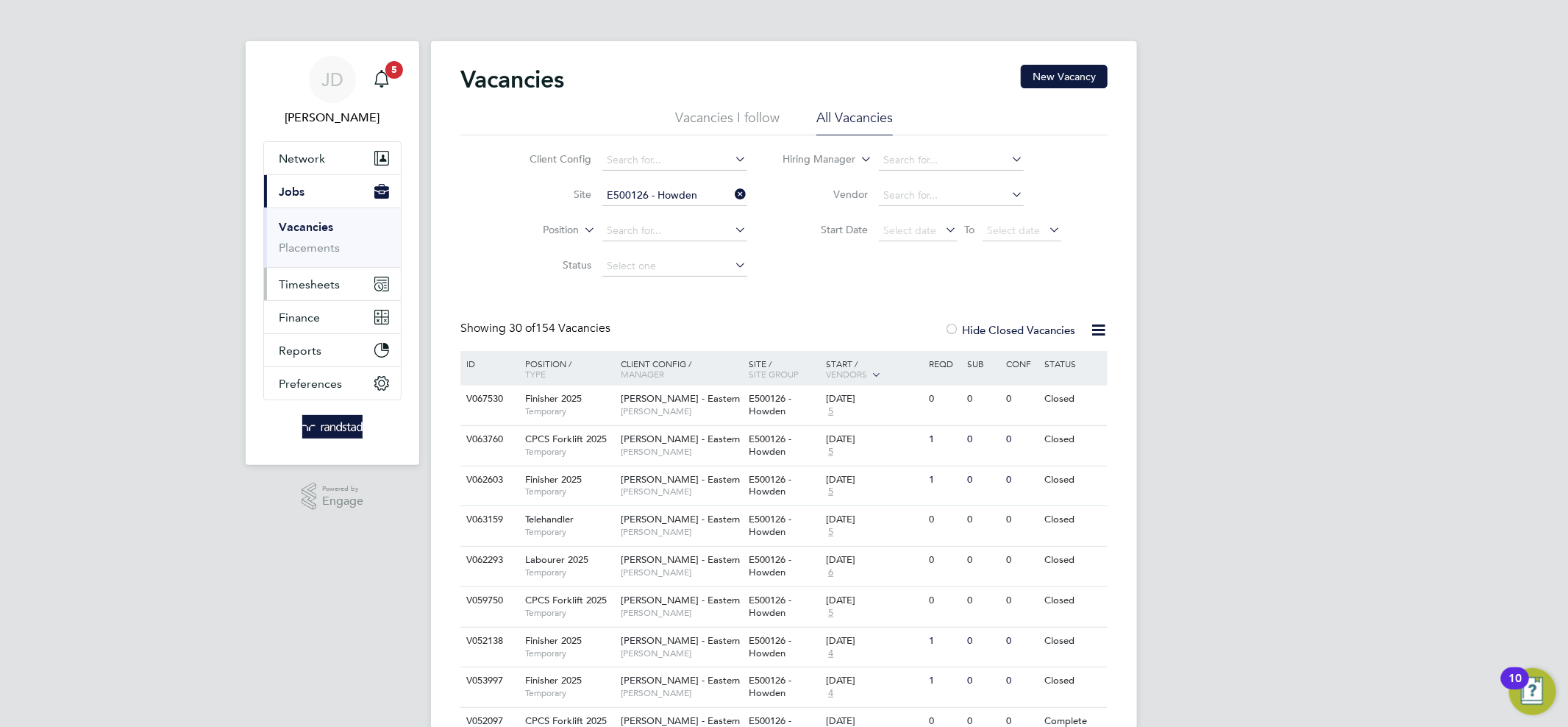
click at [308, 277] on span "Timesheets" at bounding box center [309, 284] width 61 height 14
click at [326, 264] on link "Timesheets" at bounding box center [309, 260] width 61 height 14
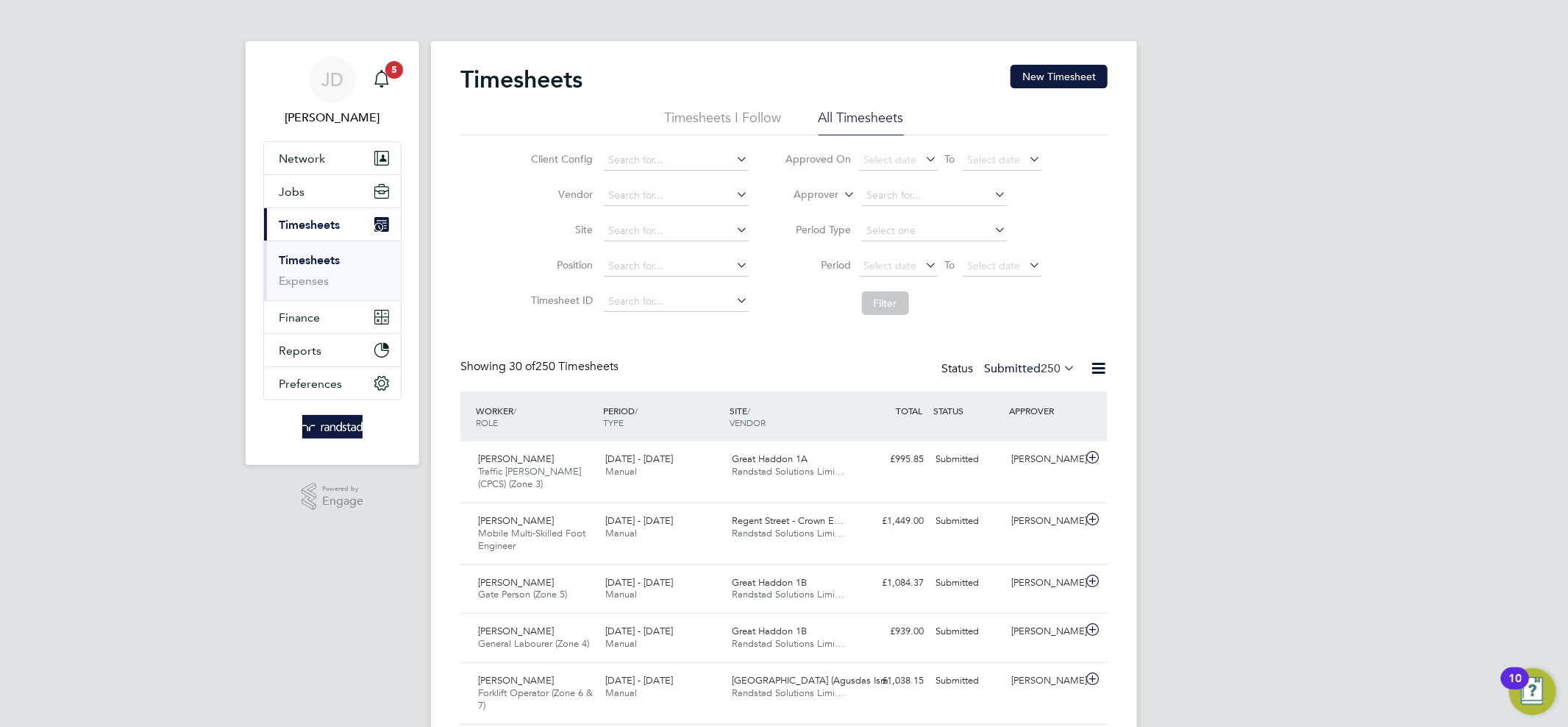
scroll to position [36, 128]
click at [642, 230] on input at bounding box center [676, 231] width 145 height 21
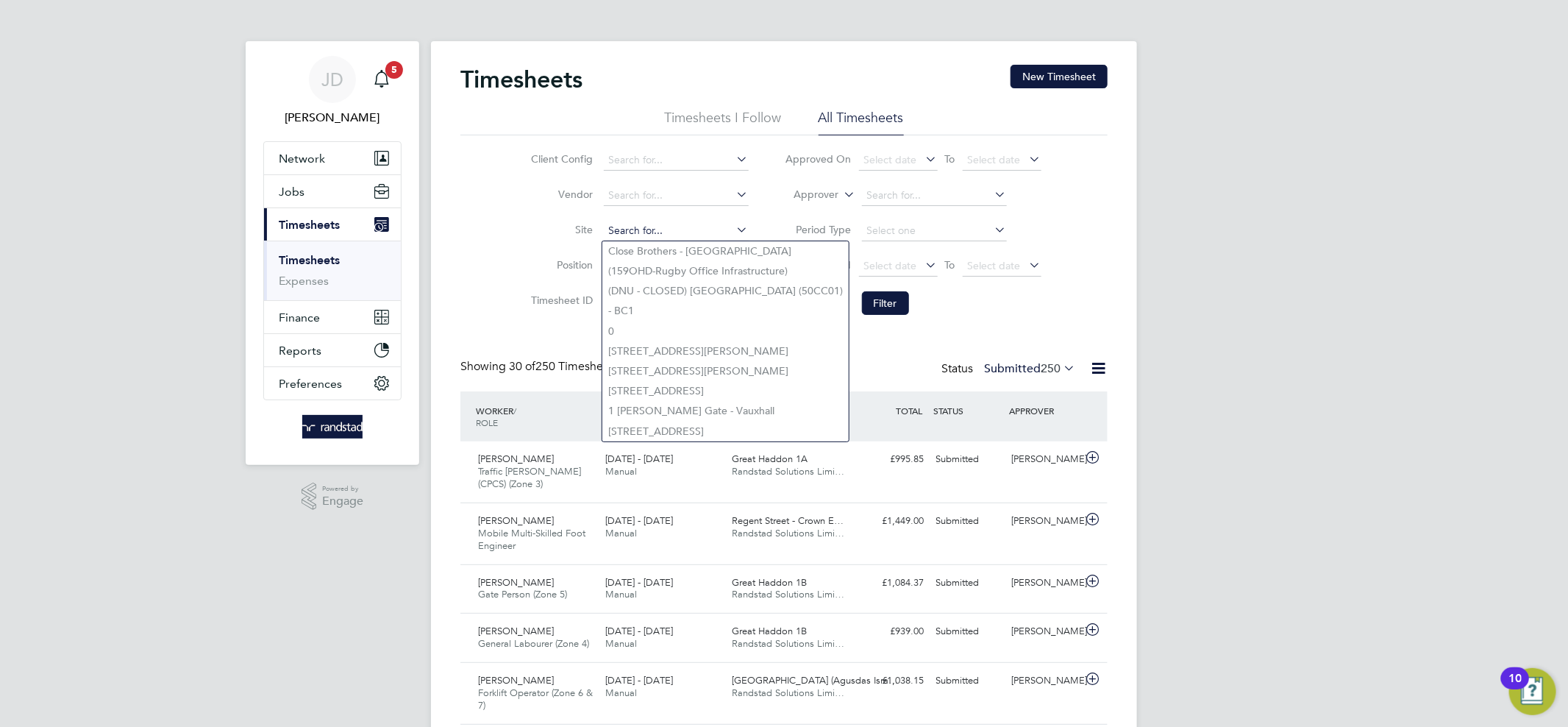
click at [669, 226] on input at bounding box center [676, 231] width 145 height 21
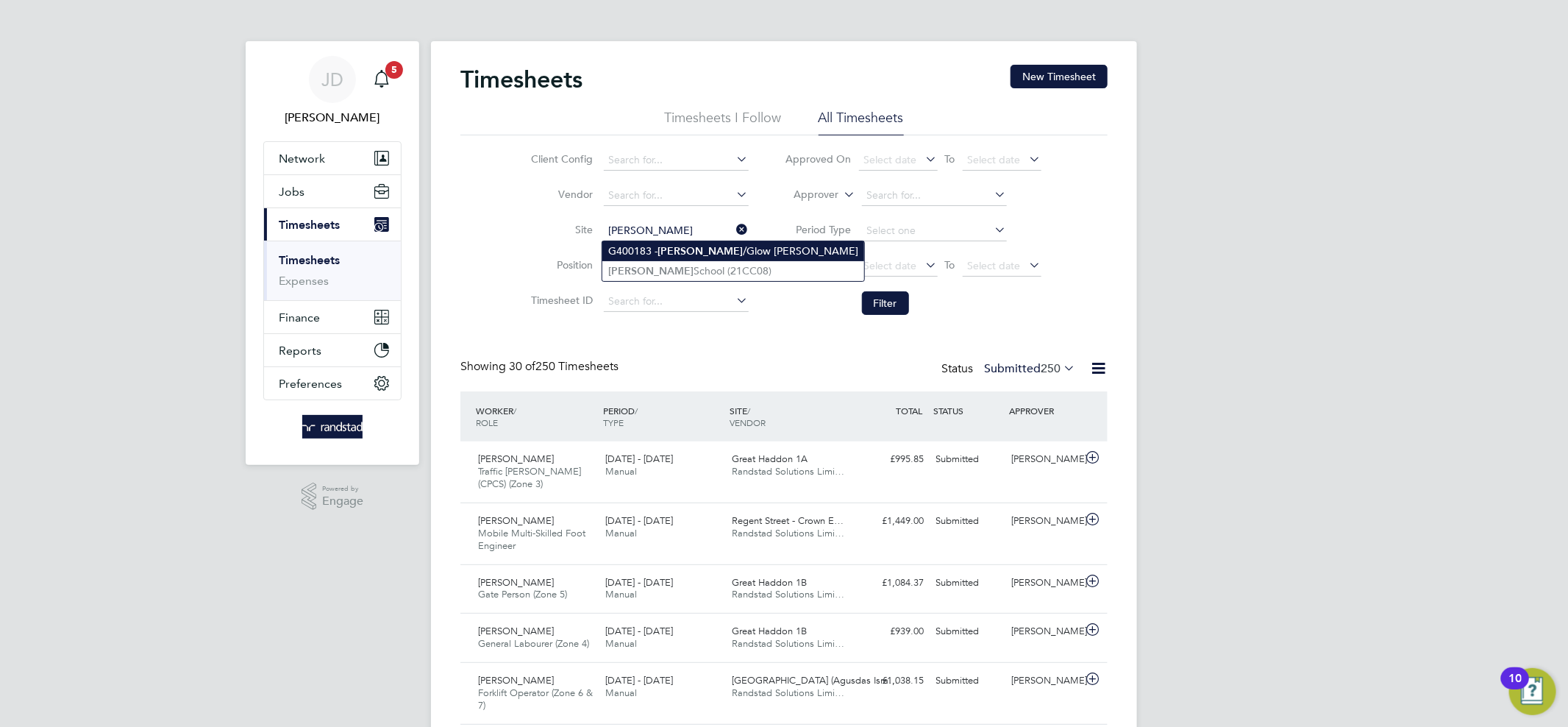
type input "G400183 - Hamilton/Glow Garren"
click at [875, 300] on button "Filter" at bounding box center [886, 303] width 47 height 24
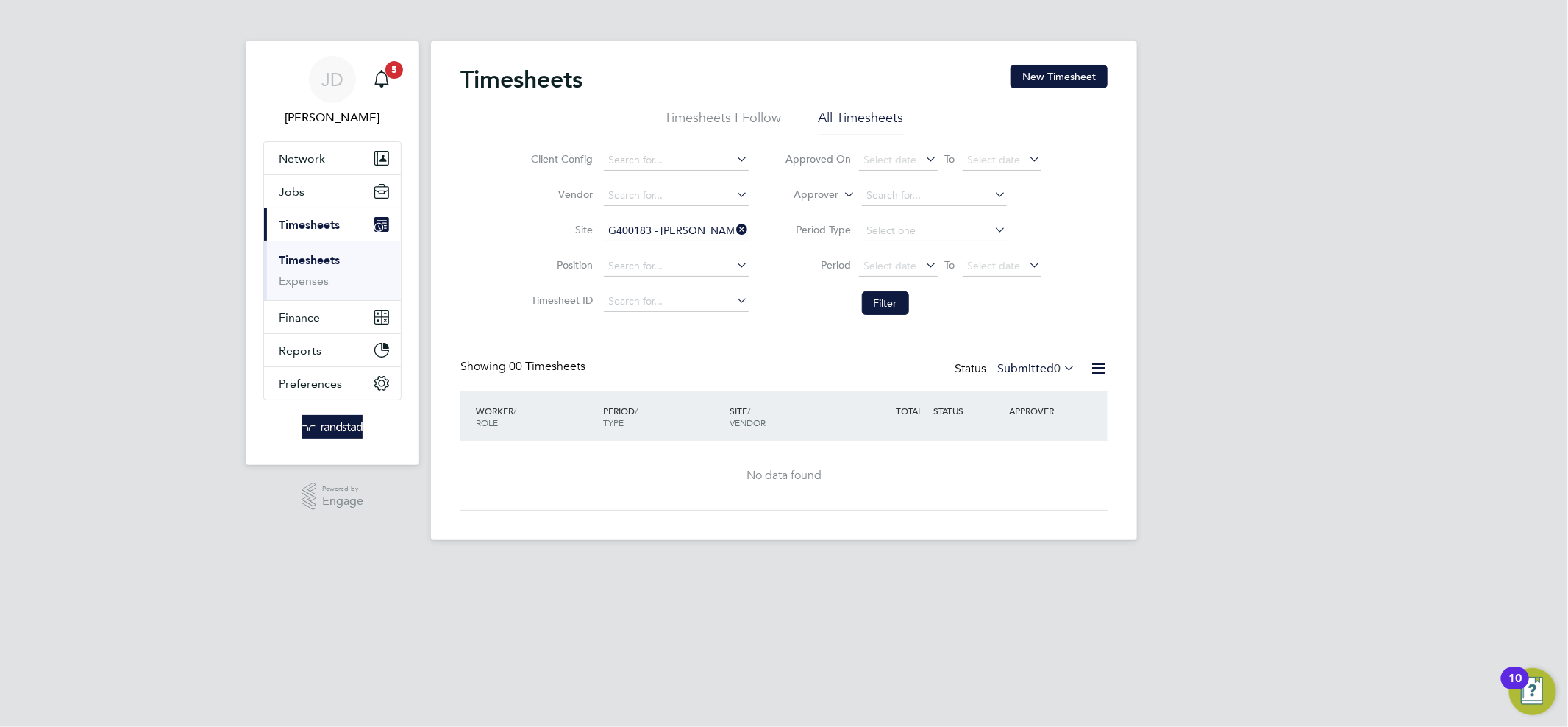
click at [734, 226] on icon at bounding box center [734, 229] width 0 height 21
click at [669, 234] on input at bounding box center [676, 231] width 145 height 21
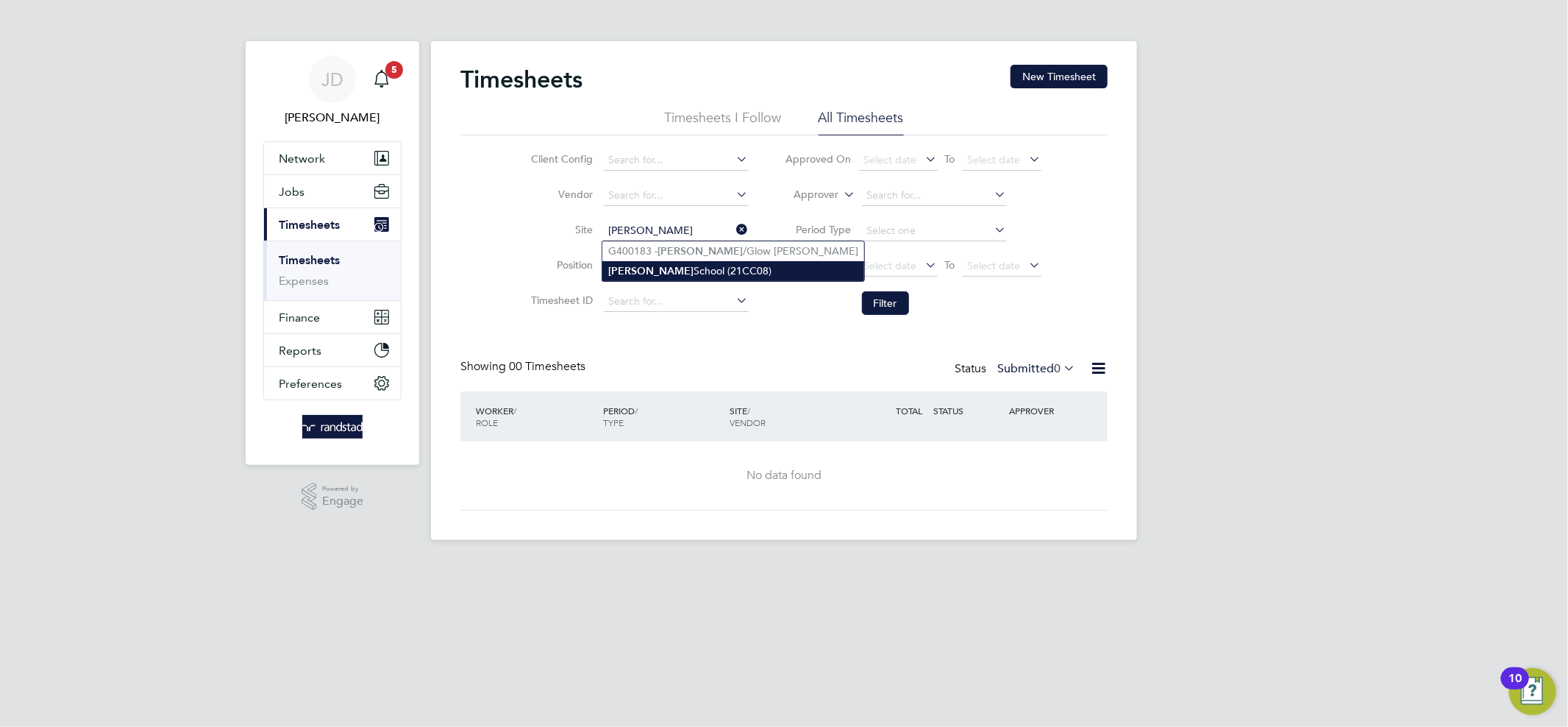
click at [662, 264] on li "Hamilton School (21CC08)" at bounding box center [733, 271] width 262 height 20
type input "Hamilton School (21CC08)"
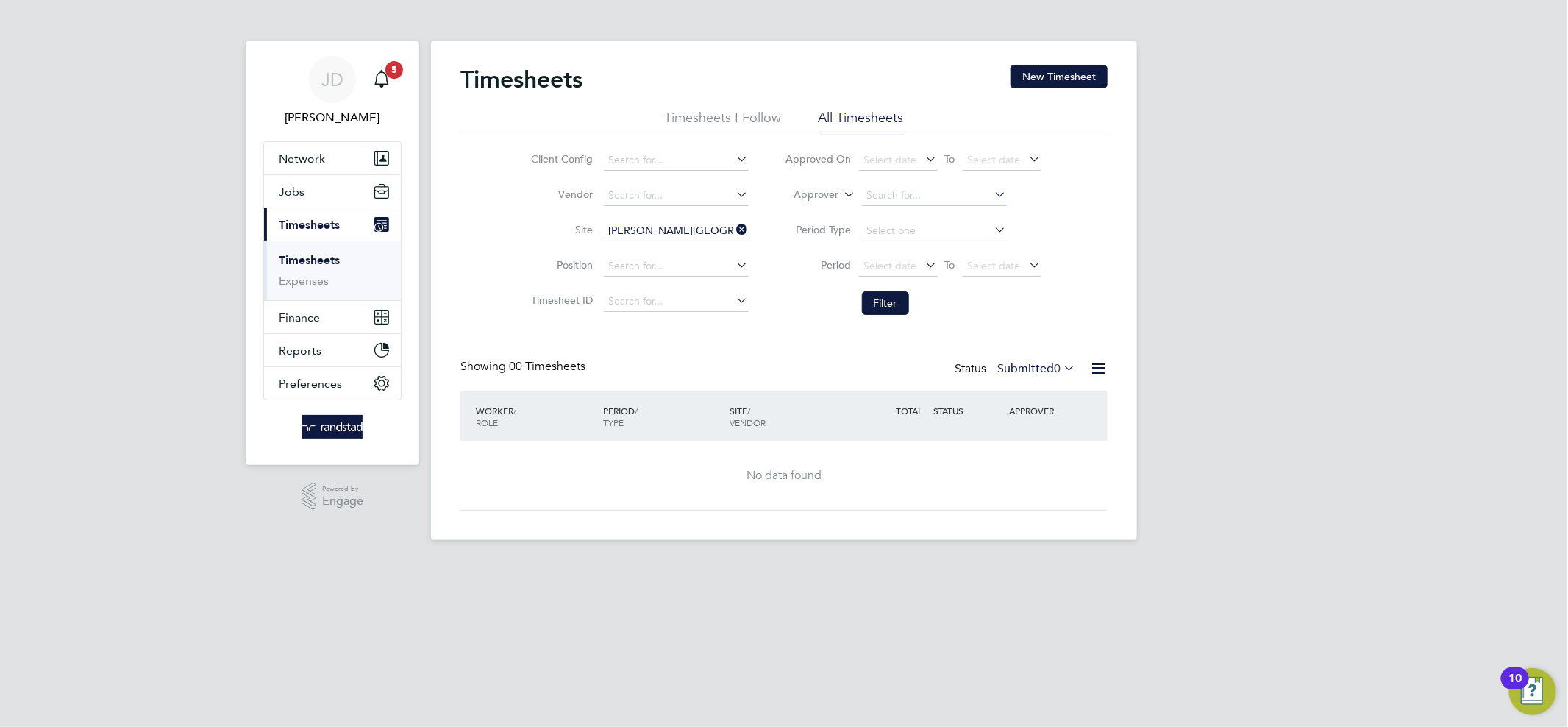
click at [1045, 373] on label "Submitted 0" at bounding box center [1036, 368] width 78 height 14
click at [1035, 455] on li "Approved" at bounding box center [1026, 457] width 68 height 21
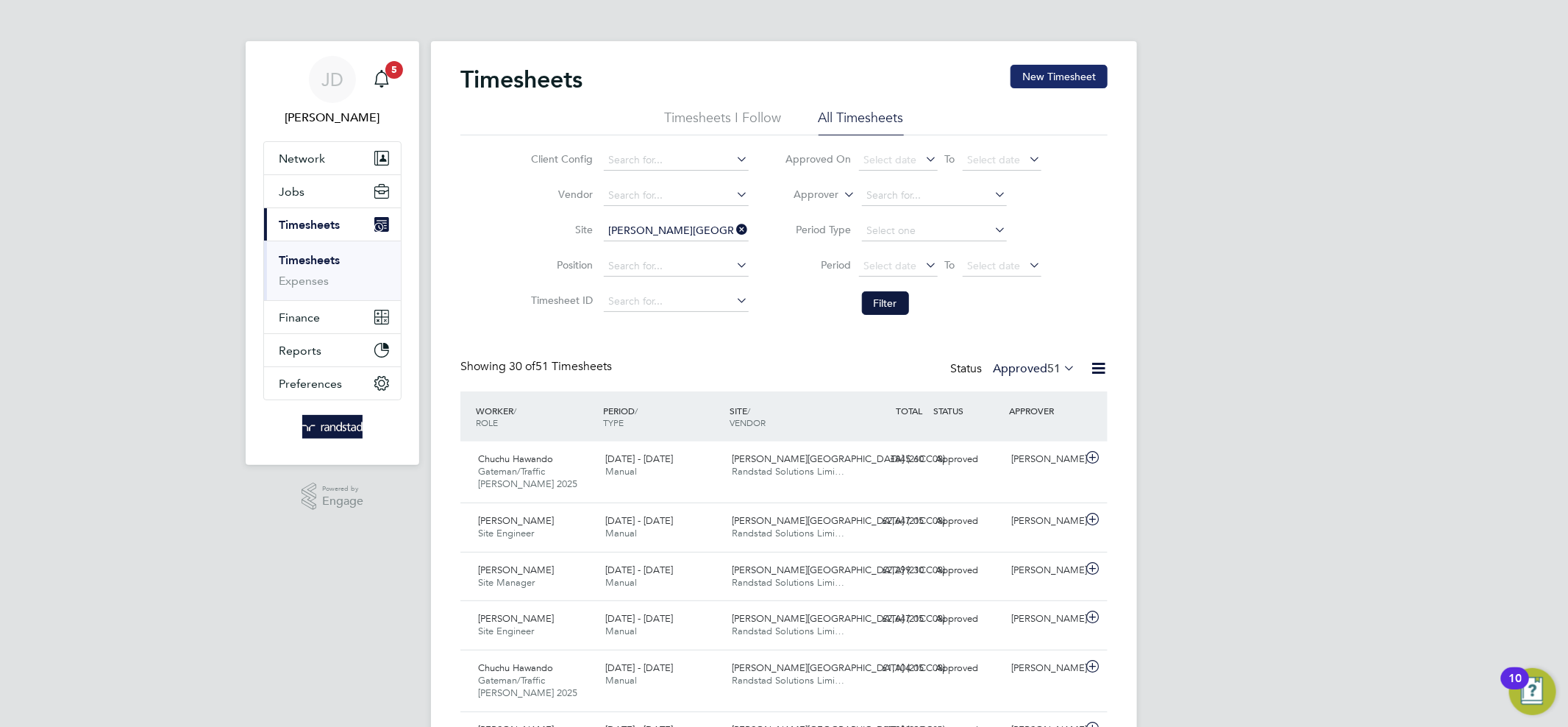
click at [1047, 76] on button "New Timesheet" at bounding box center [1059, 76] width 97 height 24
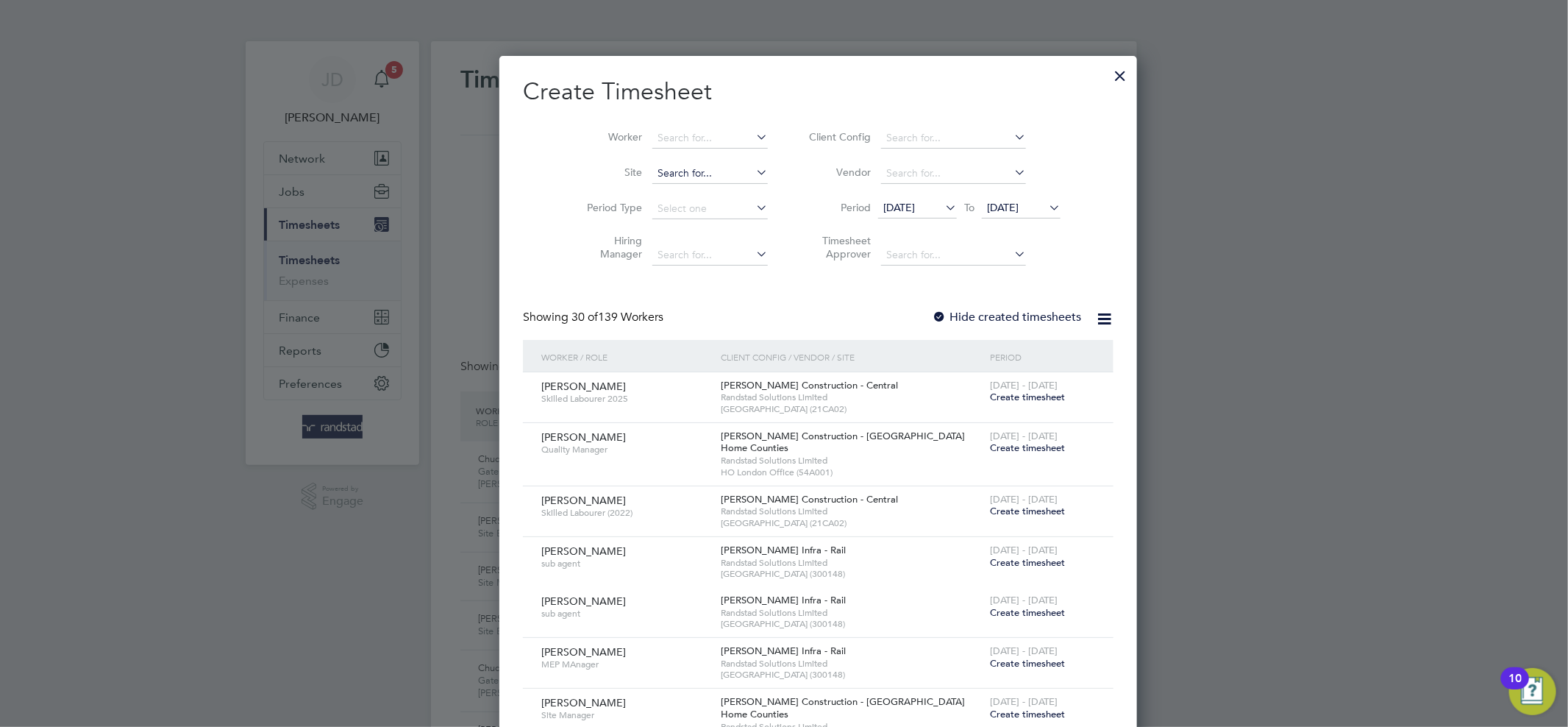
click at [698, 165] on input at bounding box center [710, 173] width 116 height 21
type input "Hamilton School (21CC08)"
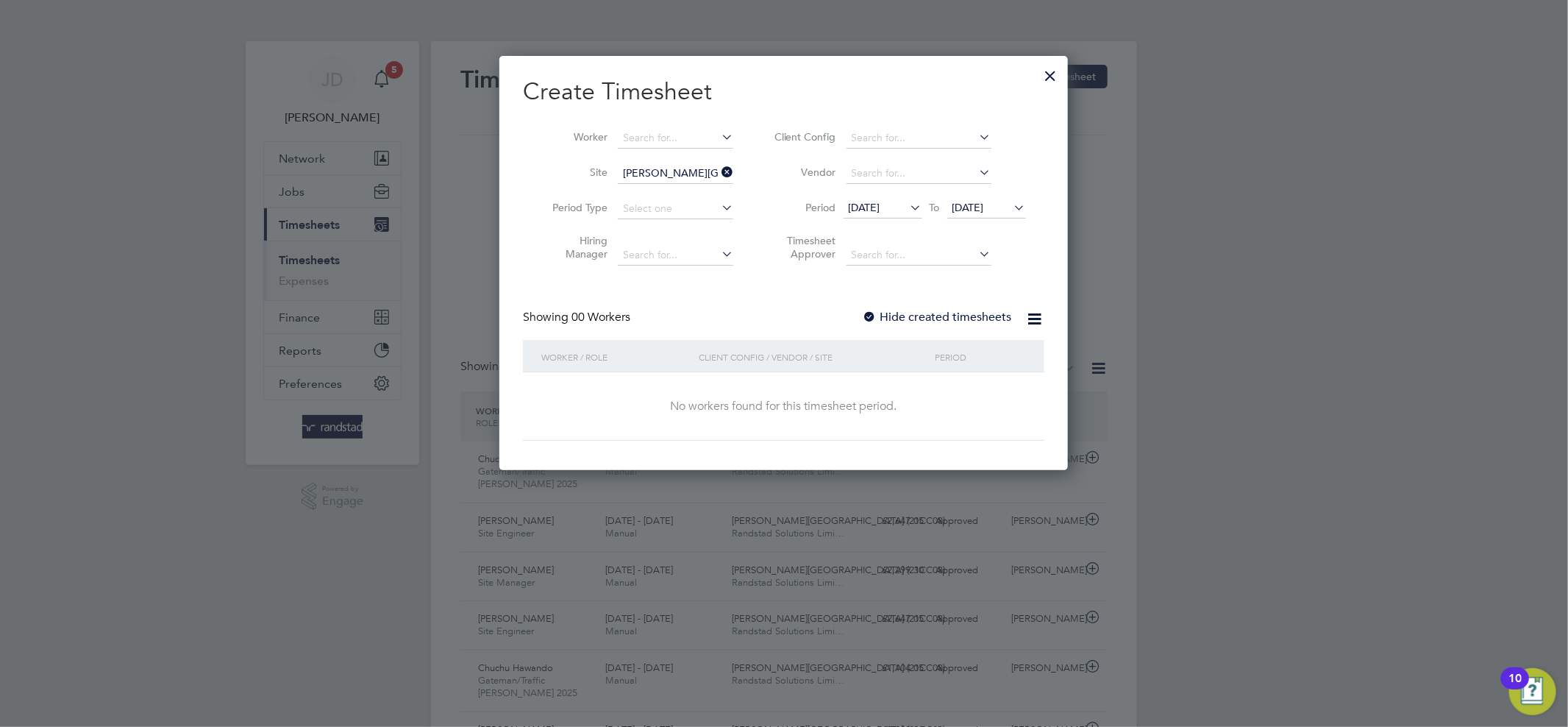
click at [984, 201] on span "[DATE]" at bounding box center [968, 207] width 32 height 13
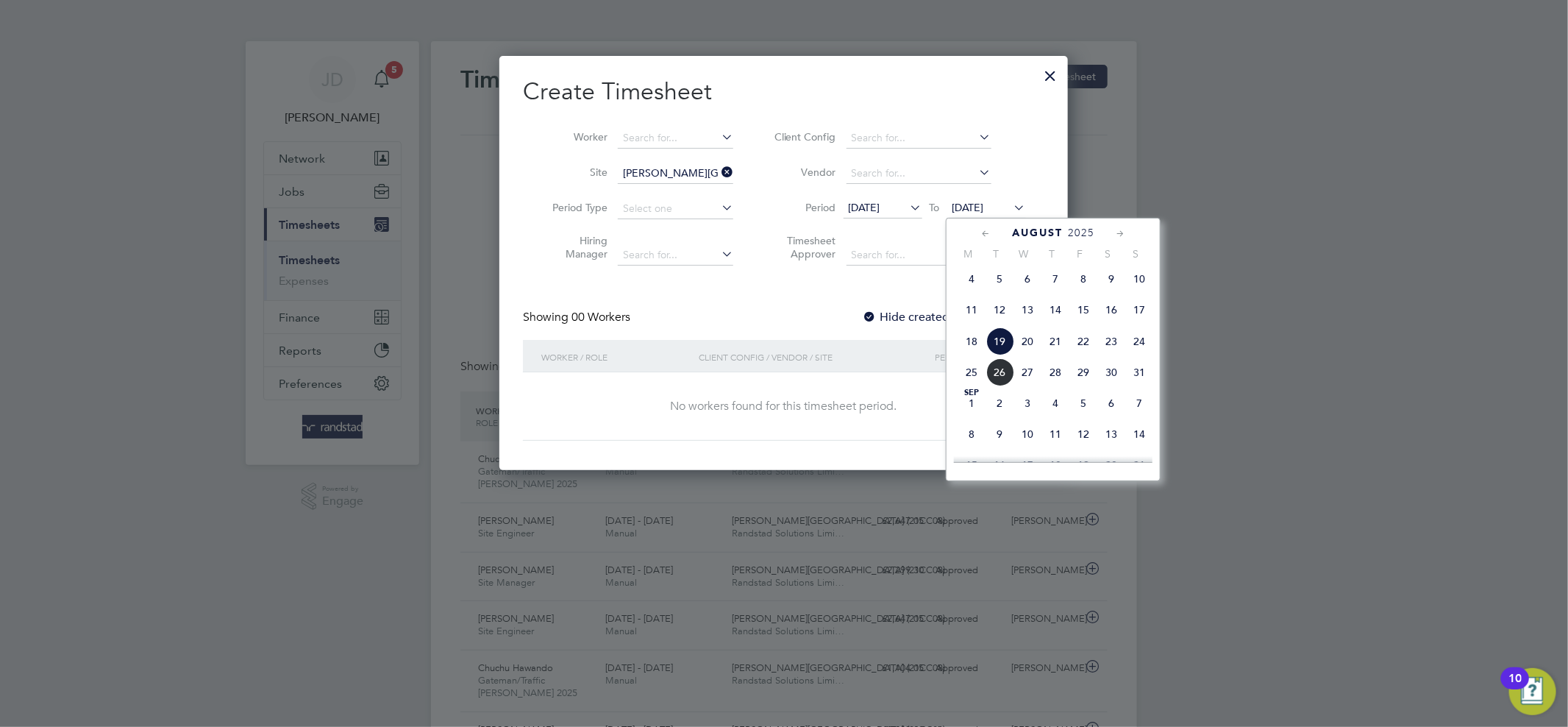
click at [1140, 384] on span "31" at bounding box center [1138, 372] width 28 height 28
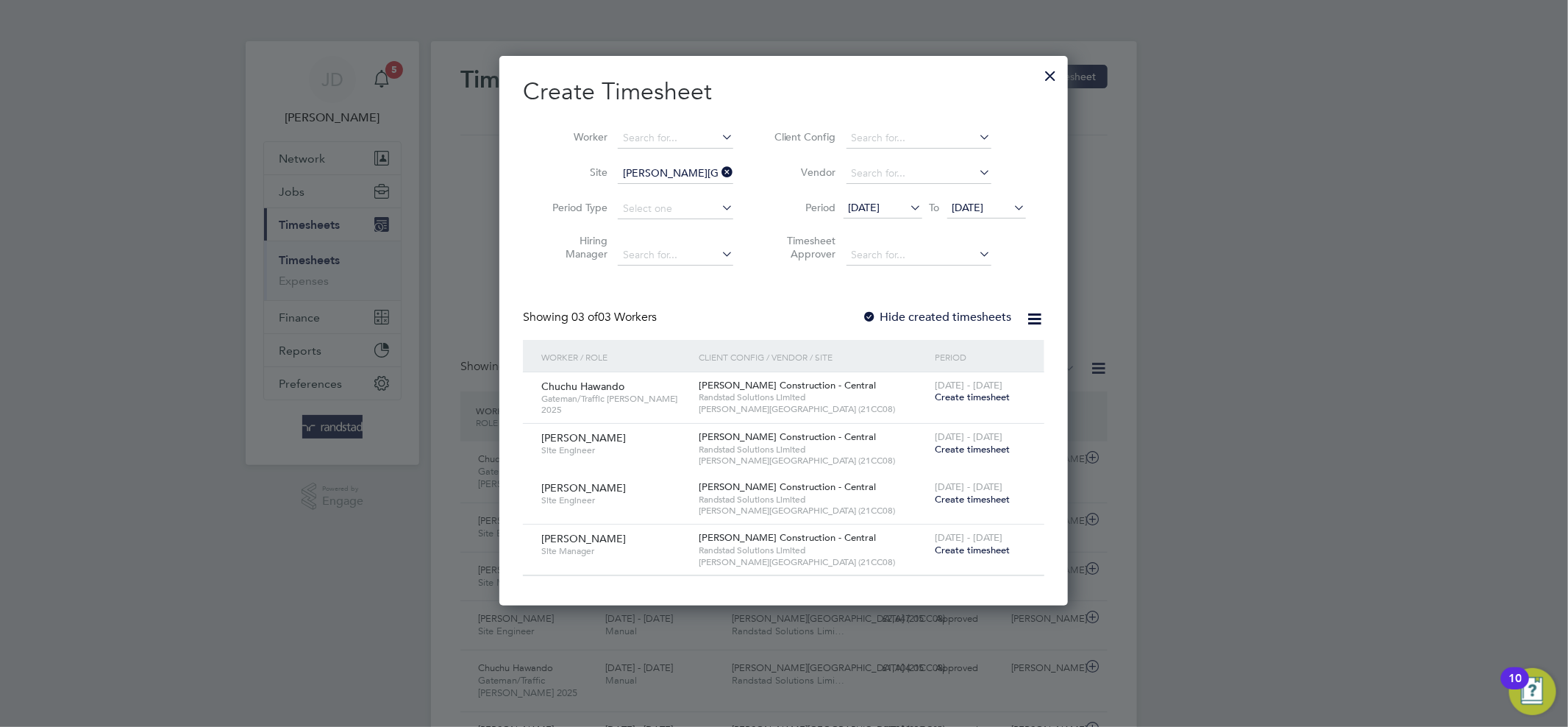
click at [907, 203] on icon at bounding box center [907, 207] width 0 height 21
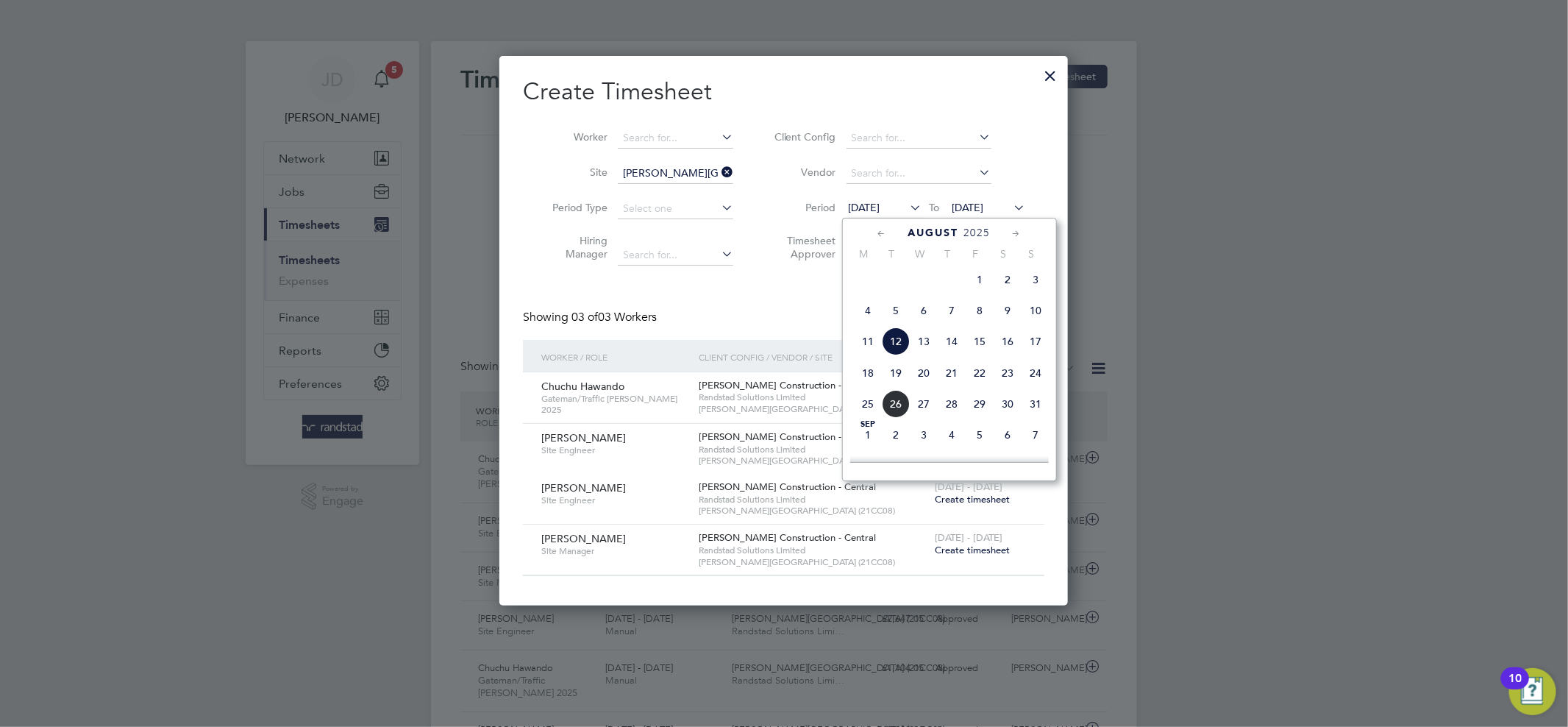
click at [870, 315] on span "4" at bounding box center [867, 310] width 28 height 28
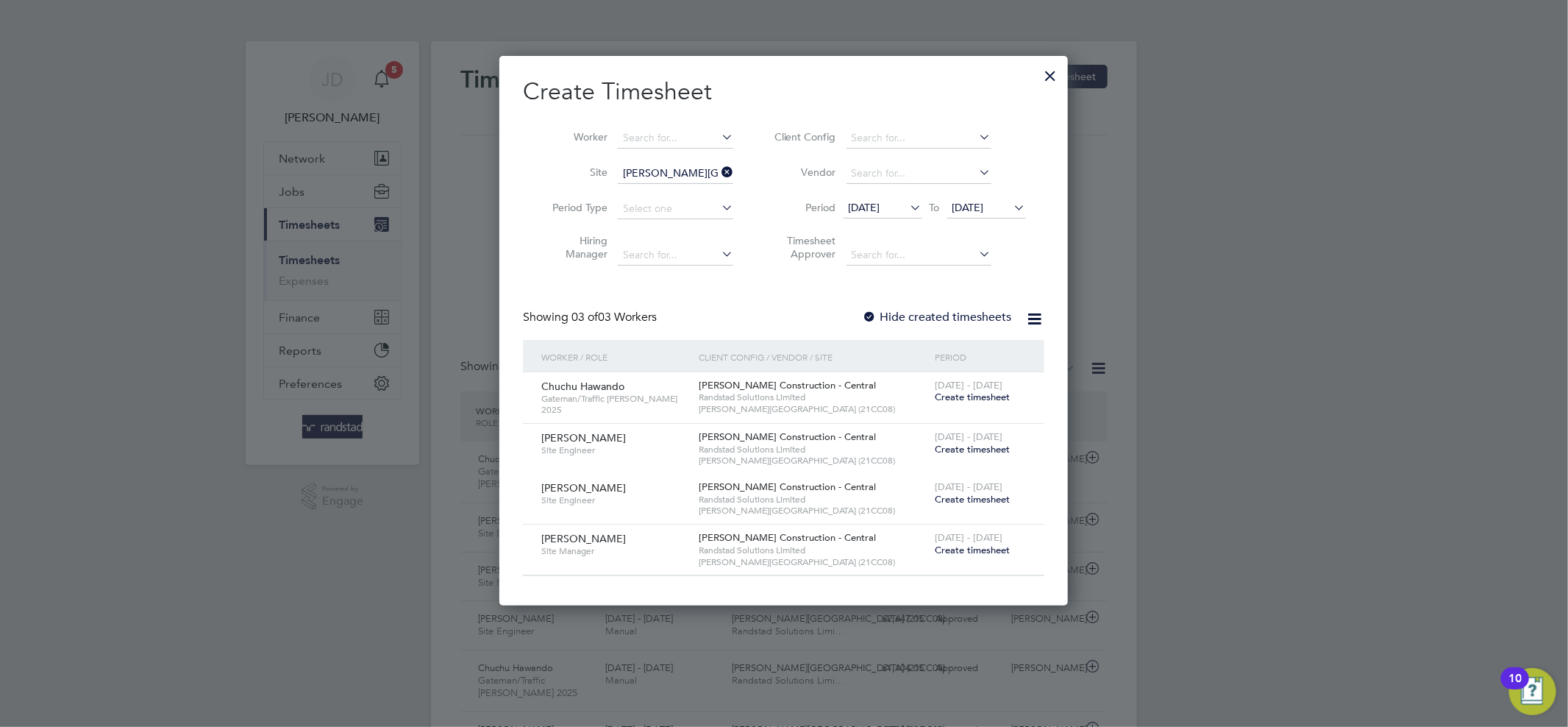
click at [718, 172] on icon at bounding box center [718, 171] width 0 height 21
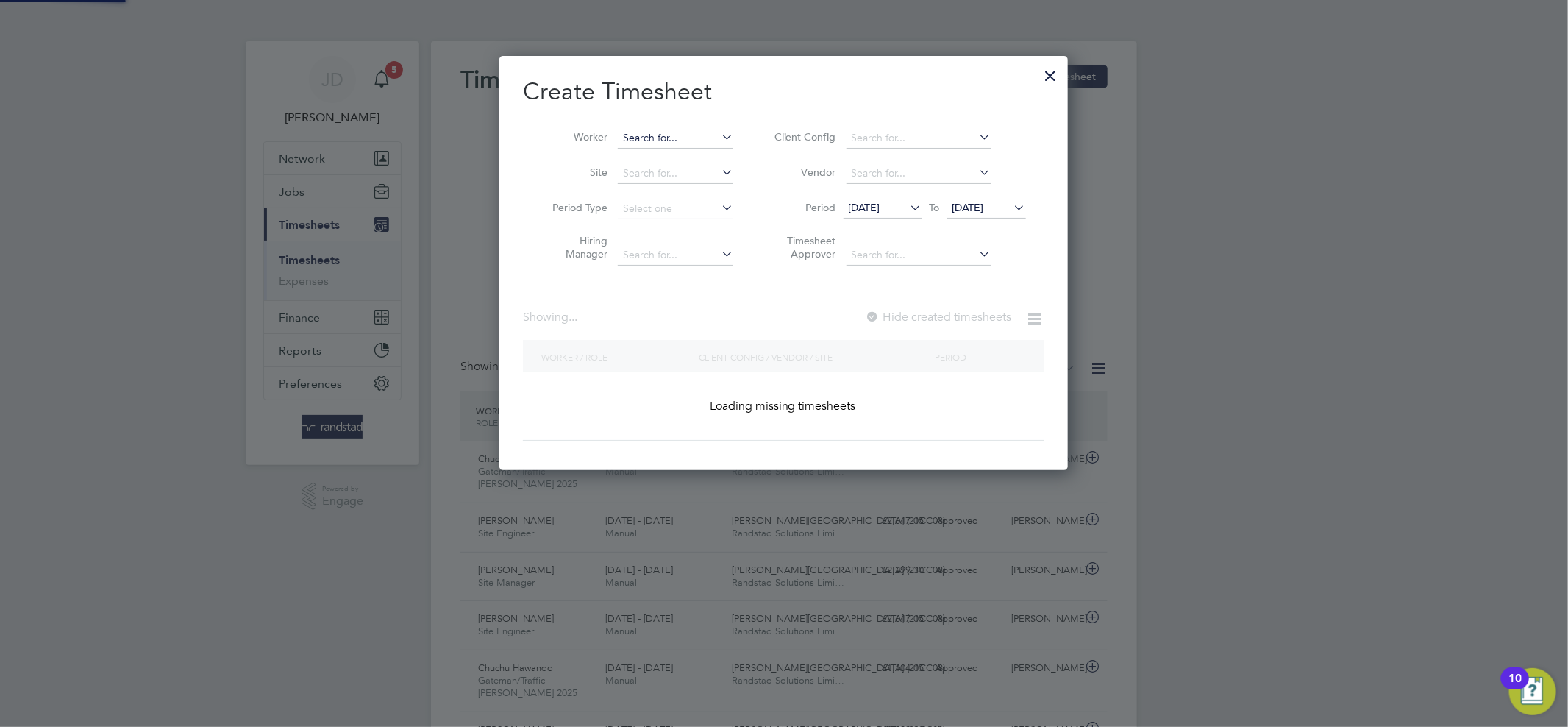
click at [679, 131] on input at bounding box center [675, 138] width 116 height 21
paste input "Stephen Sharp"
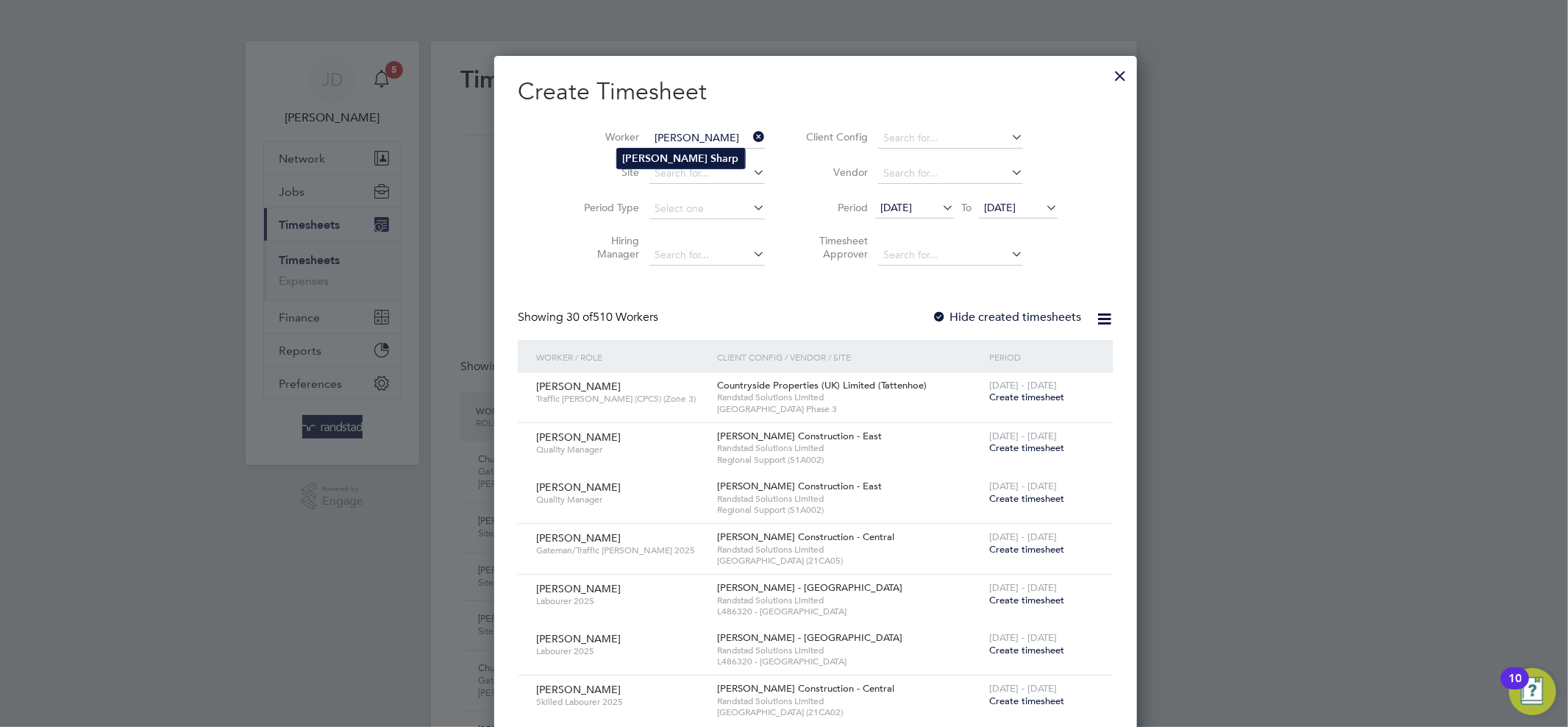
type input "Stephen Sharp"
click at [694, 150] on li "Stephen Sharp" at bounding box center [681, 159] width 128 height 20
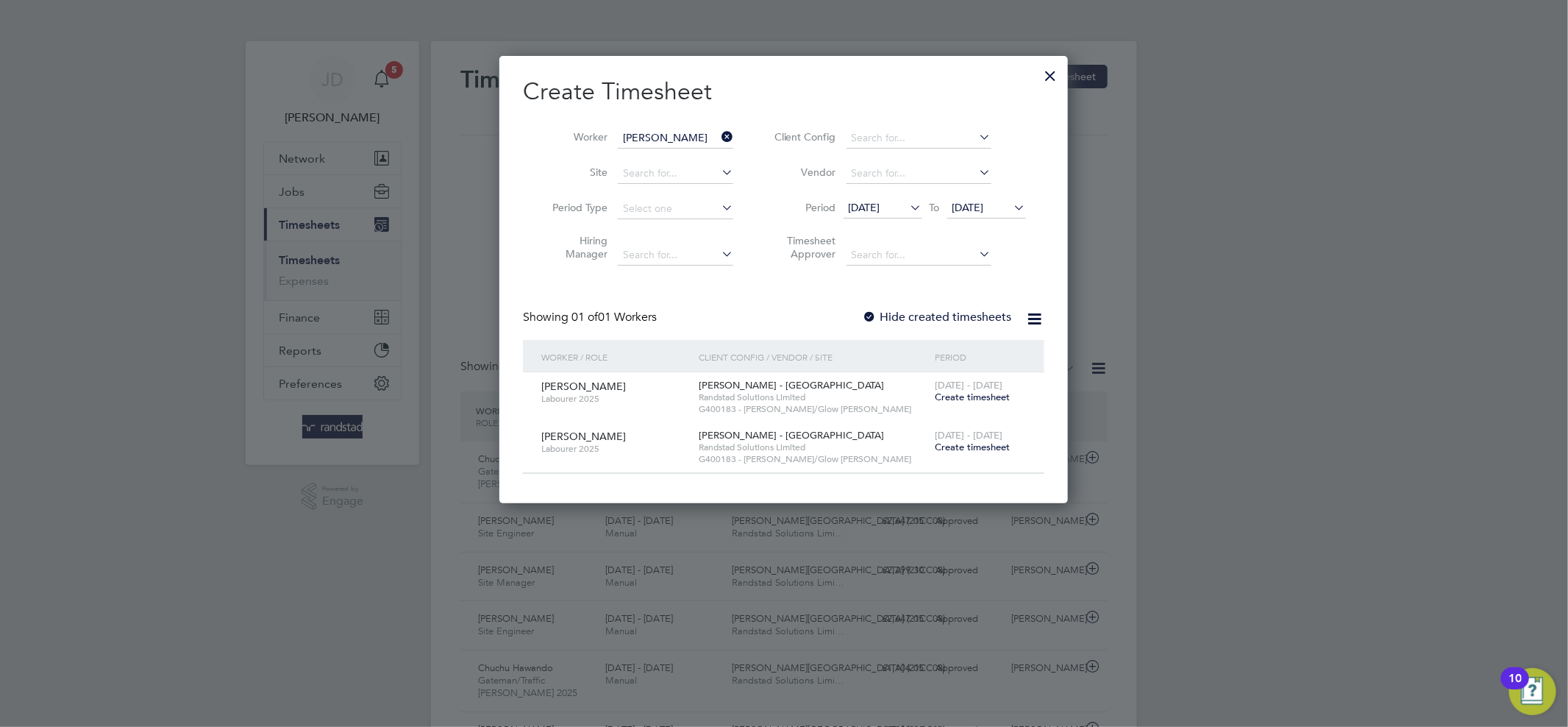
click at [870, 315] on div at bounding box center [870, 317] width 14 height 14
click at [907, 210] on icon at bounding box center [907, 207] width 0 height 21
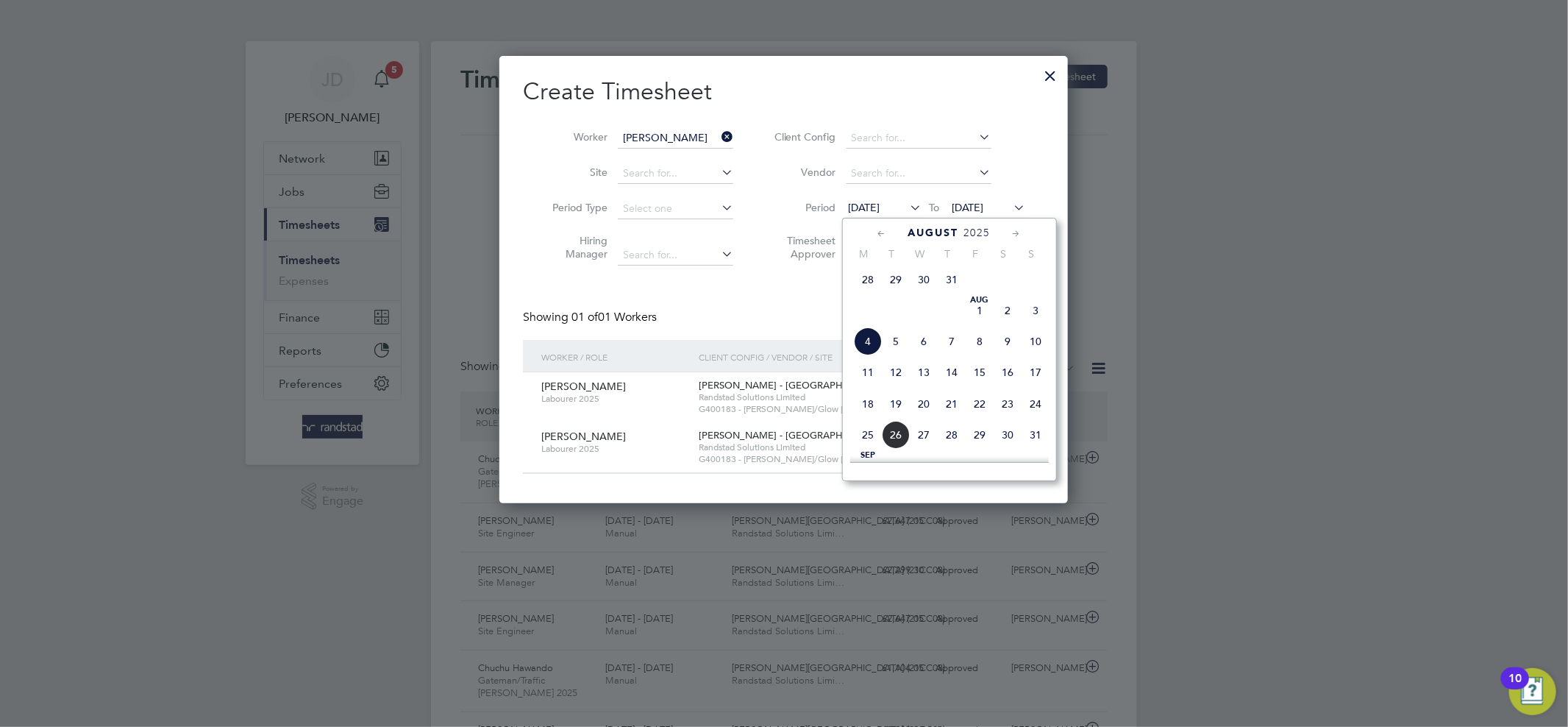
click at [870, 287] on span "28" at bounding box center [867, 280] width 28 height 28
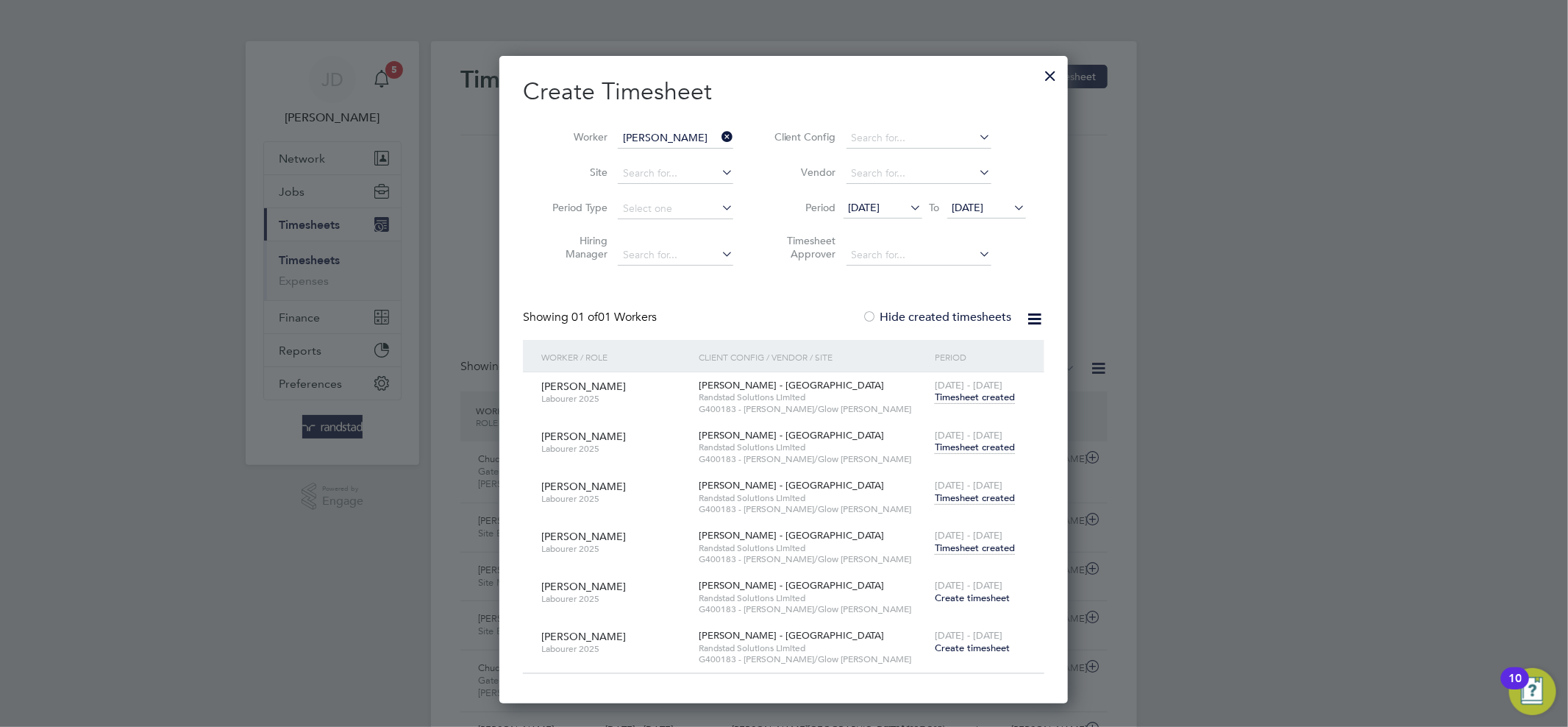
click at [956, 548] on span "Timesheet created" at bounding box center [974, 548] width 80 height 13
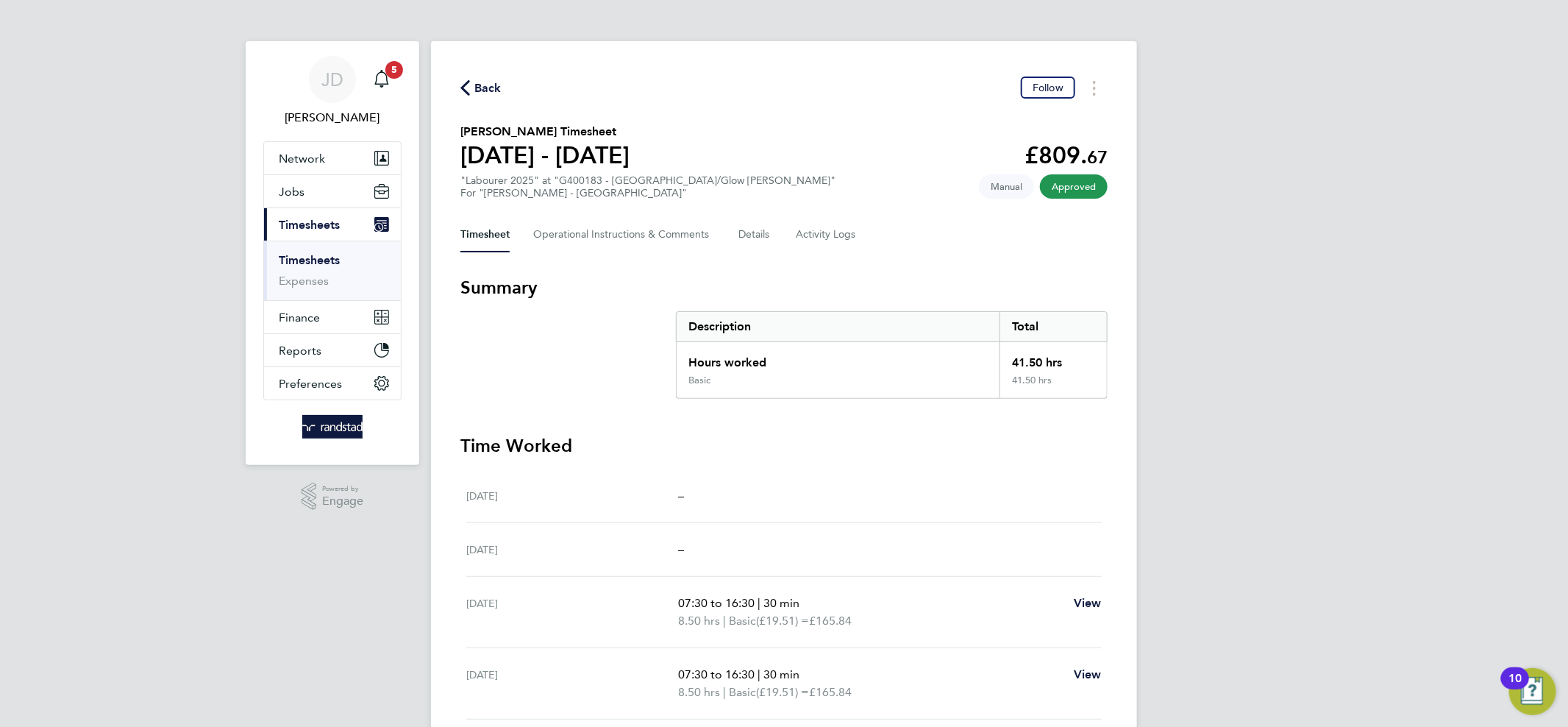
click at [478, 81] on span "Back" at bounding box center [488, 88] width 27 height 18
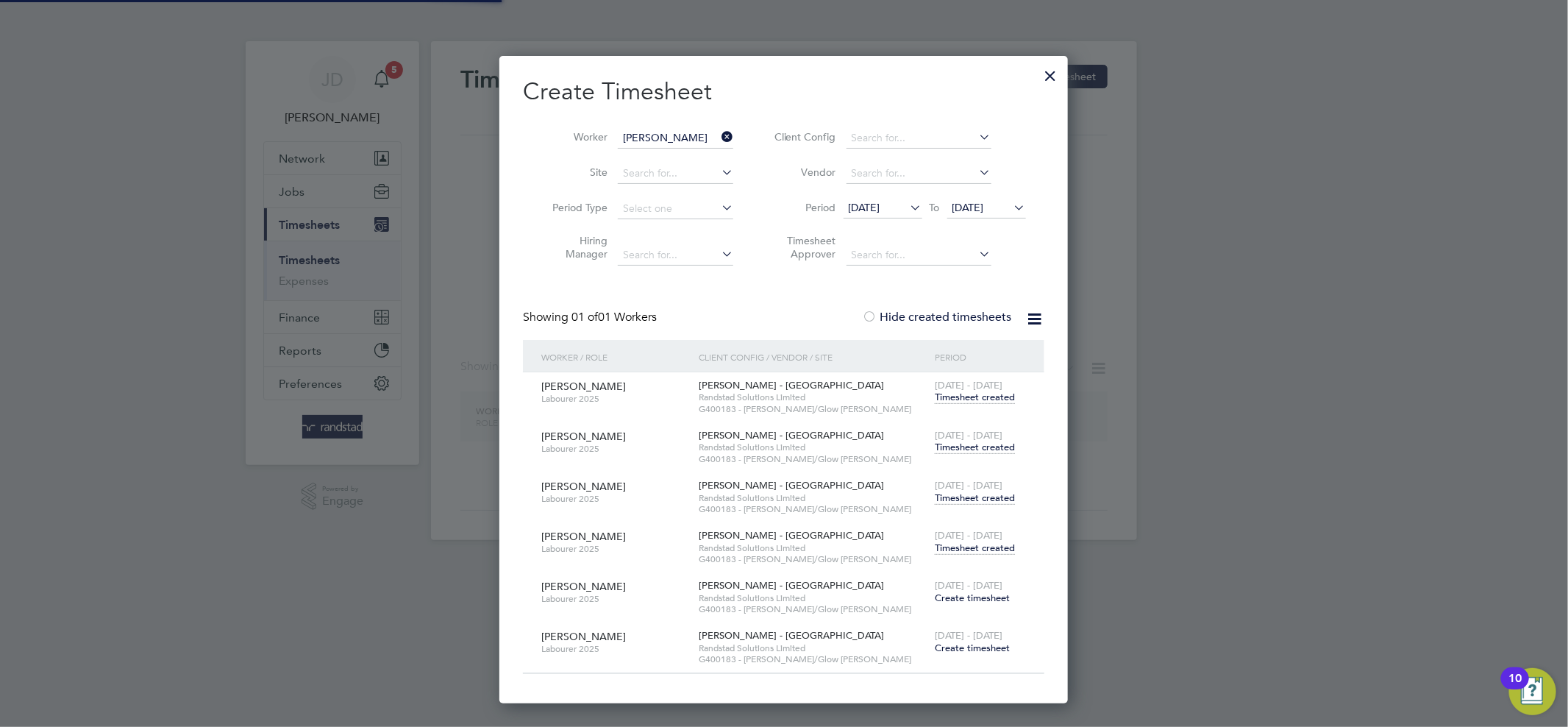
scroll to position [6, 7]
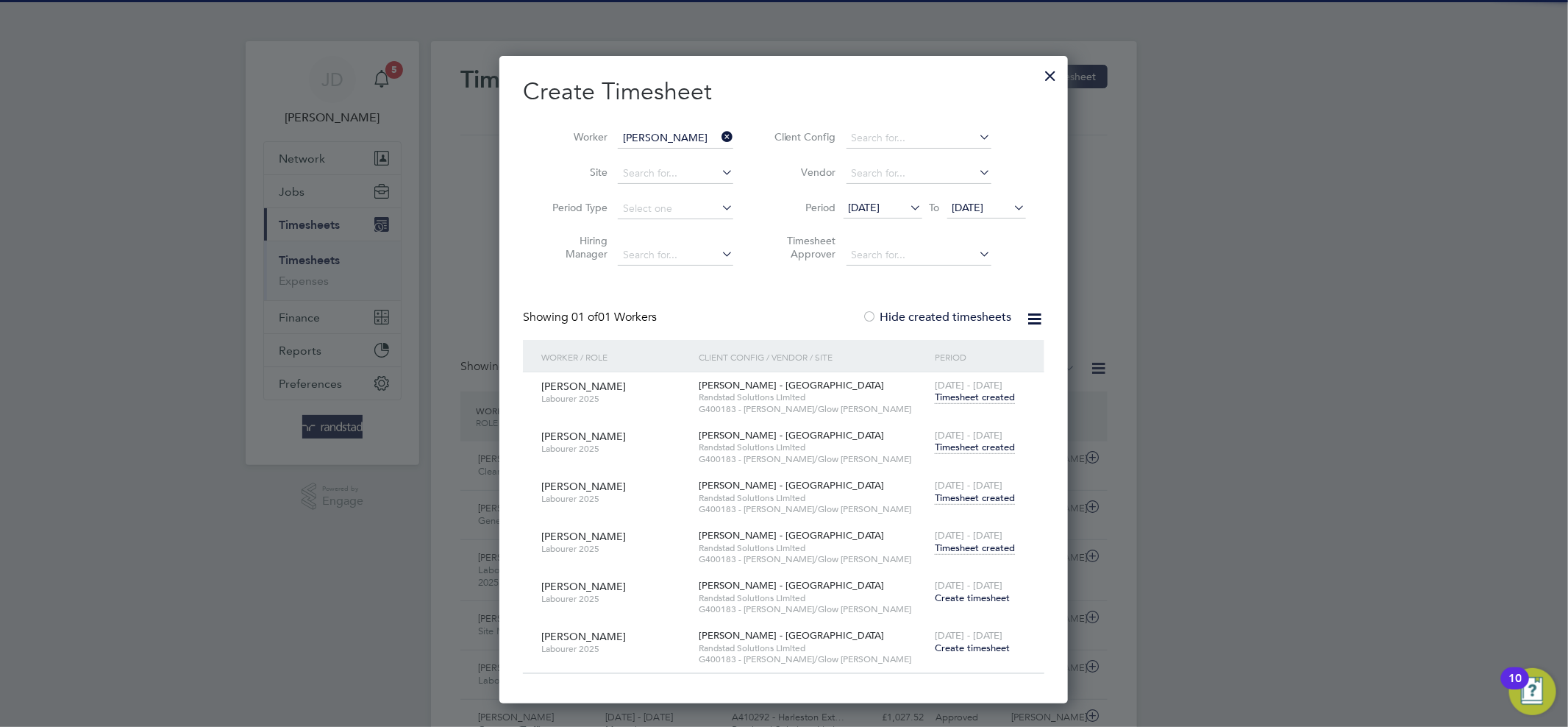
click at [718, 131] on icon at bounding box center [718, 136] width 0 height 21
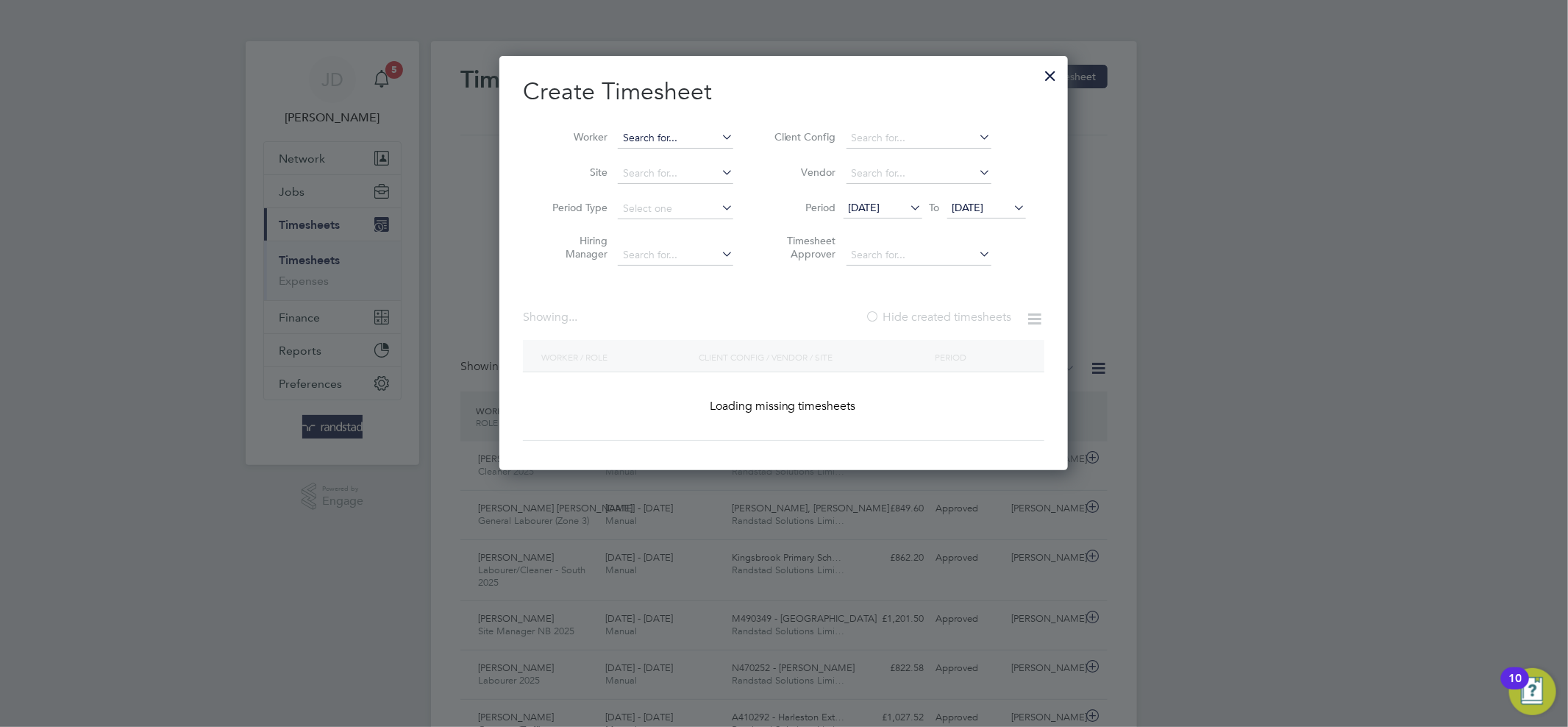
scroll to position [415, 569]
click at [686, 139] on input at bounding box center [675, 138] width 116 height 21
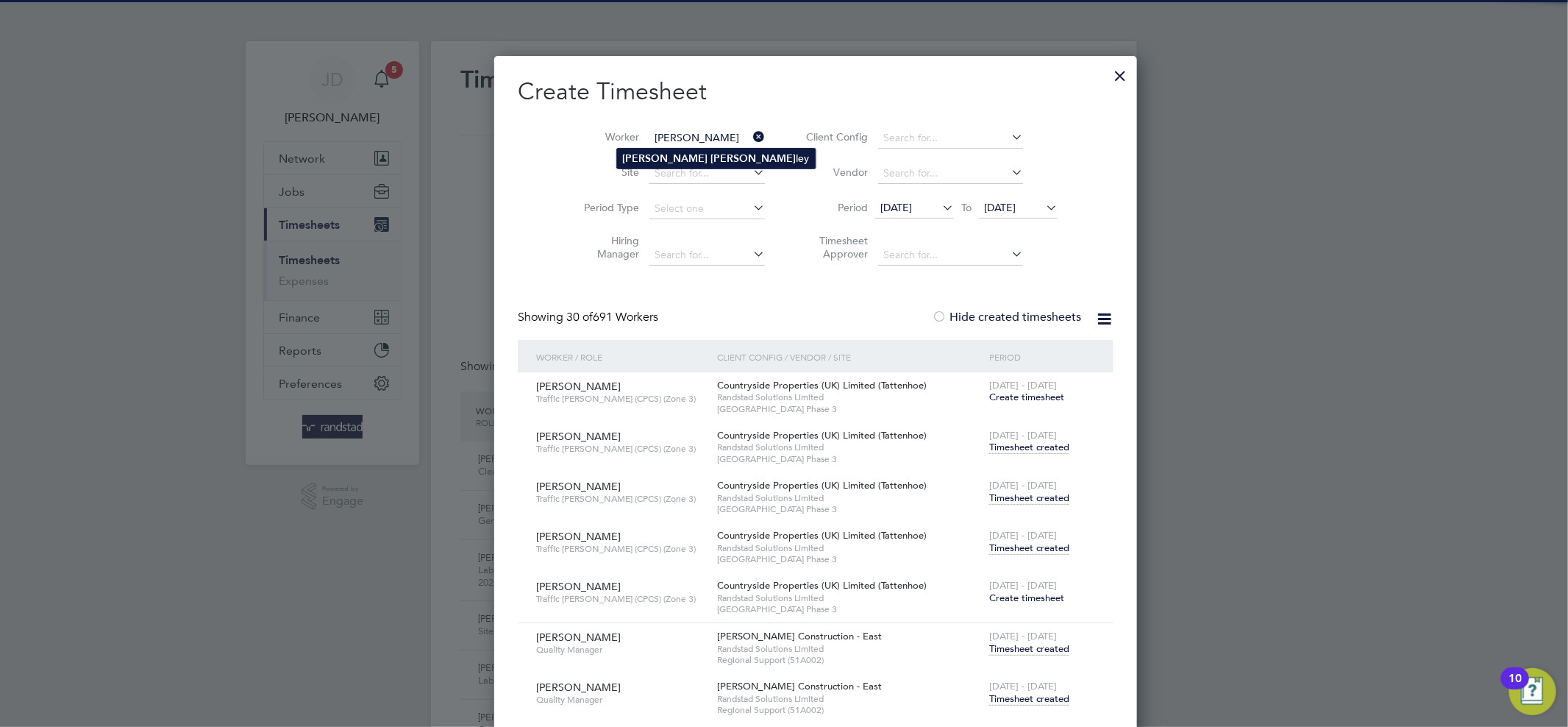
click at [682, 155] on li "Paul Dee ley" at bounding box center [716, 159] width 199 height 20
type input "Paul Deeley"
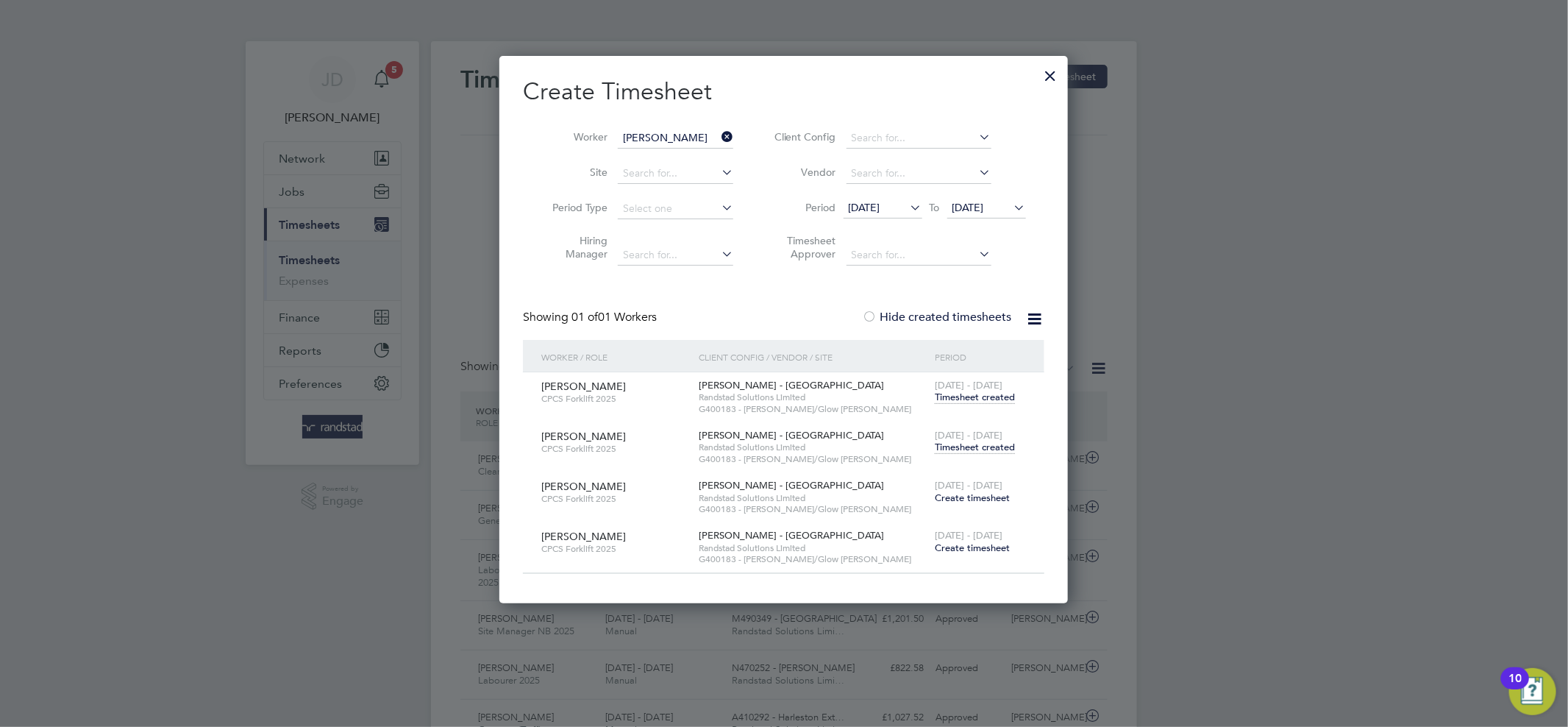
click at [974, 440] on span "Timesheet created" at bounding box center [974, 447] width 80 height 13
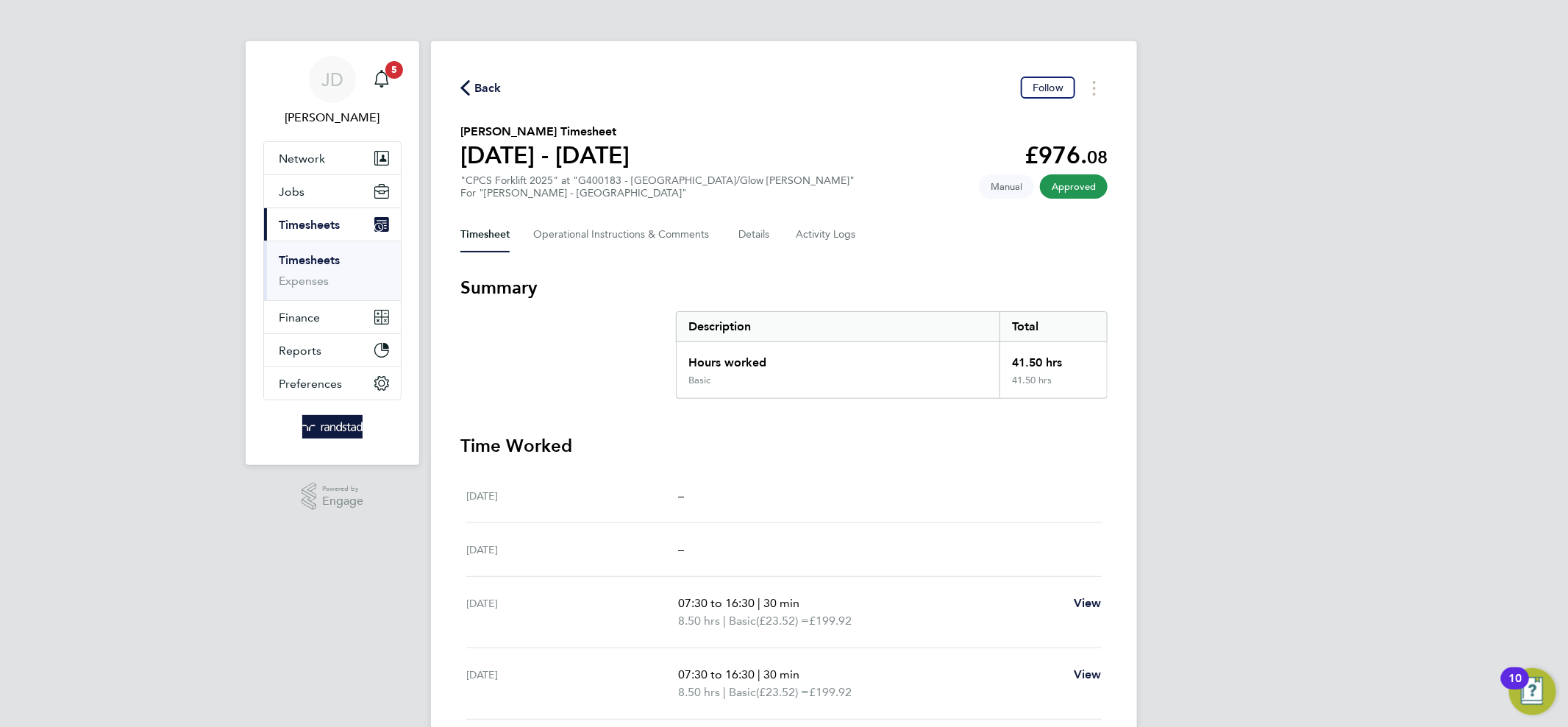
click at [319, 256] on link "Timesheets" at bounding box center [309, 260] width 61 height 14
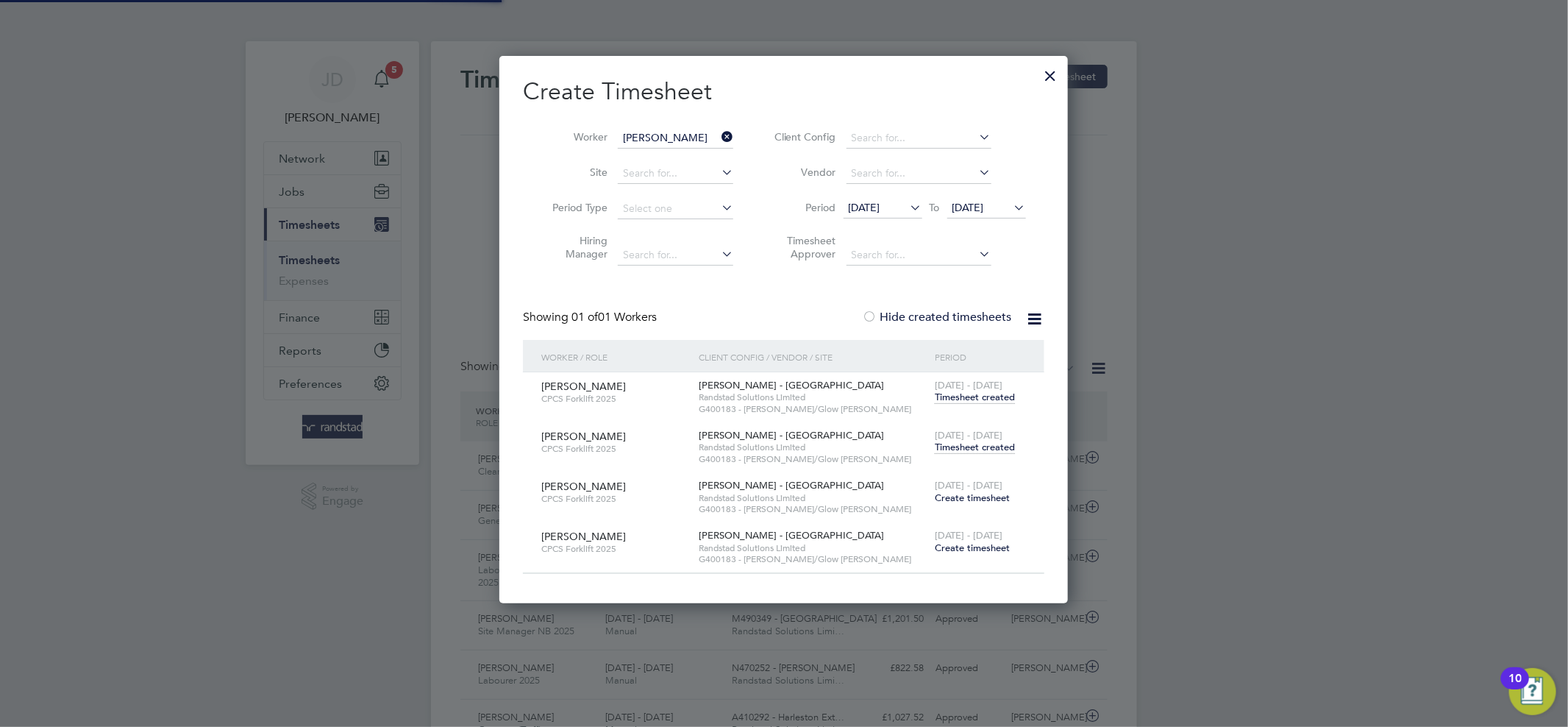
click at [718, 131] on icon at bounding box center [718, 136] width 0 height 21
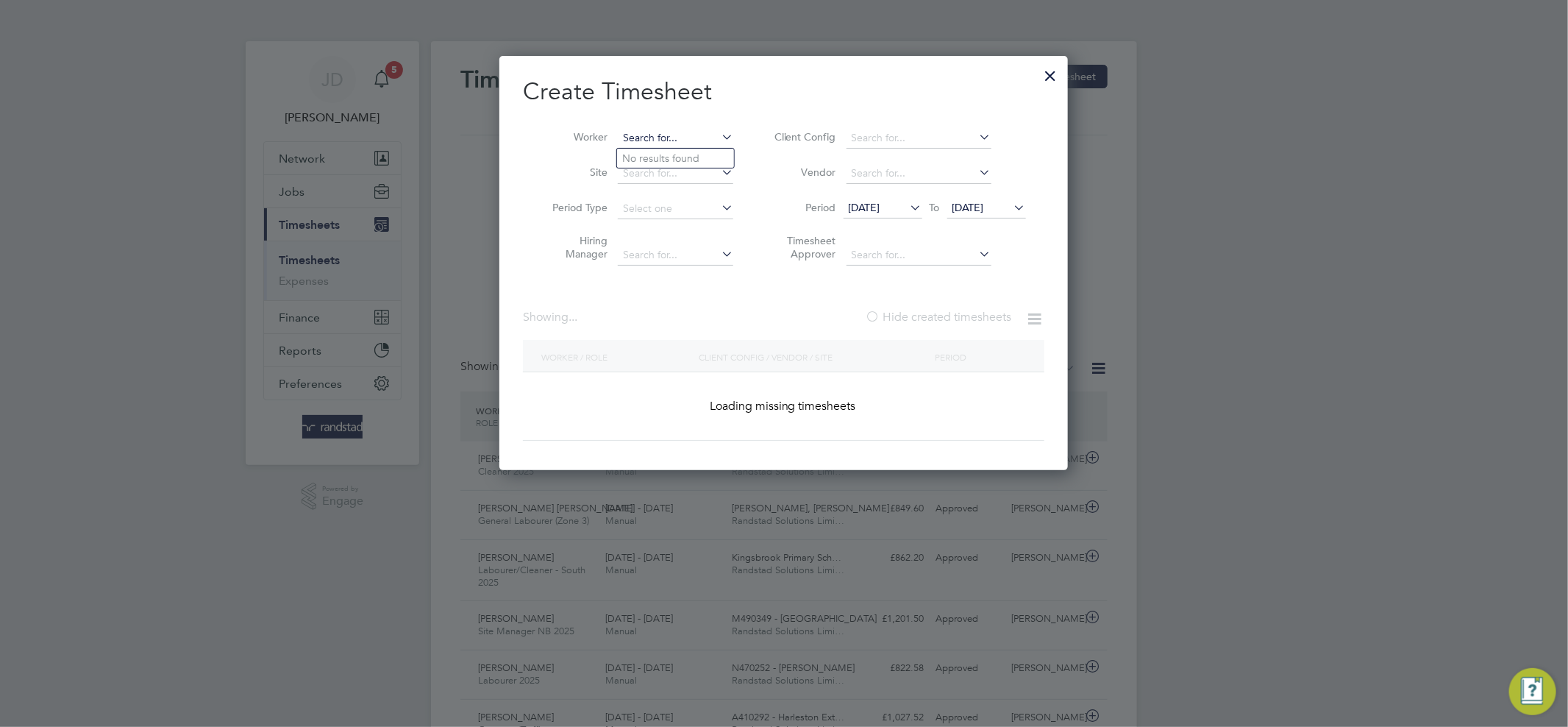
click at [679, 134] on input at bounding box center [675, 138] width 116 height 21
paste input "John Lee"
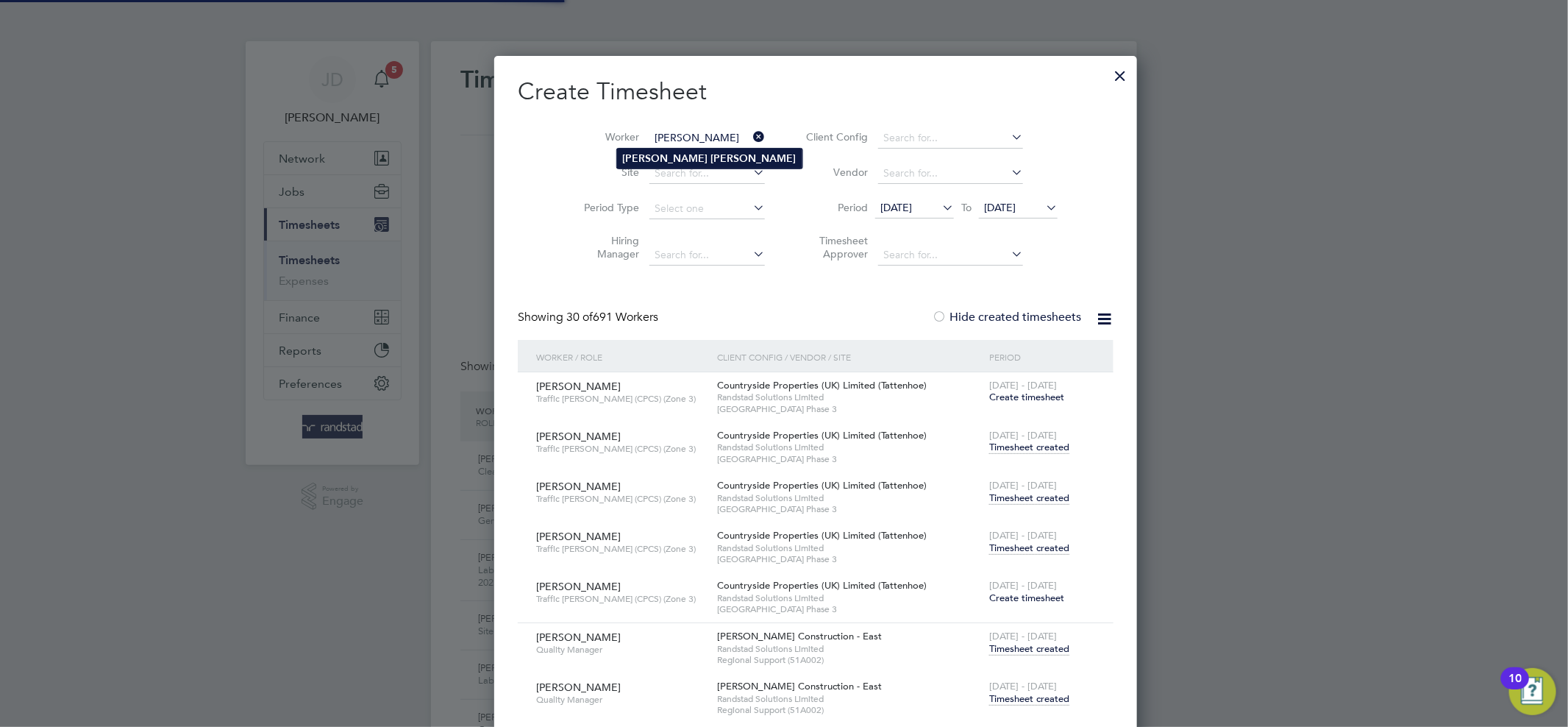
type input "John Lee"
click at [682, 160] on li "John Lee" at bounding box center [709, 159] width 185 height 20
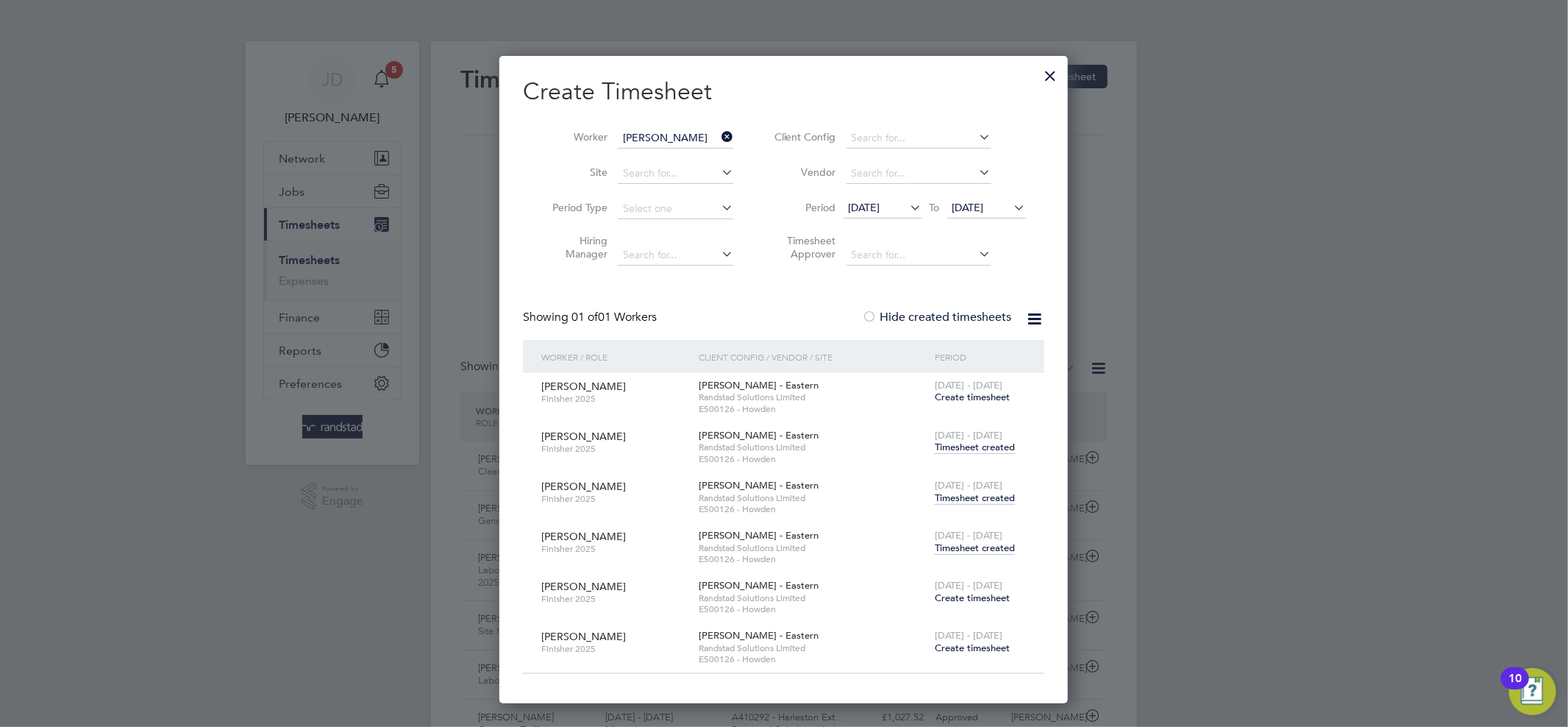
click at [966, 547] on span "Timesheet created" at bounding box center [974, 548] width 80 height 13
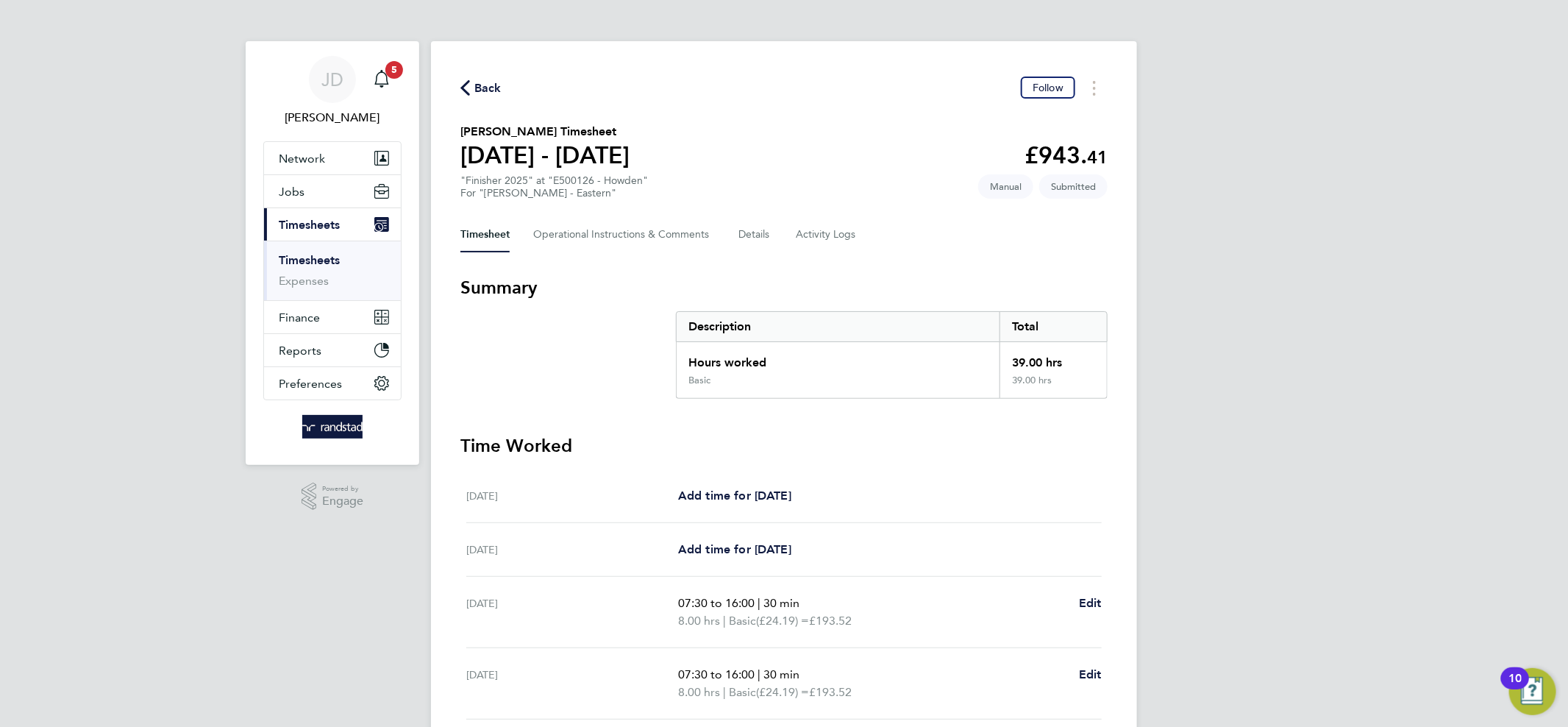
click at [331, 259] on link "Timesheets" at bounding box center [309, 260] width 61 height 14
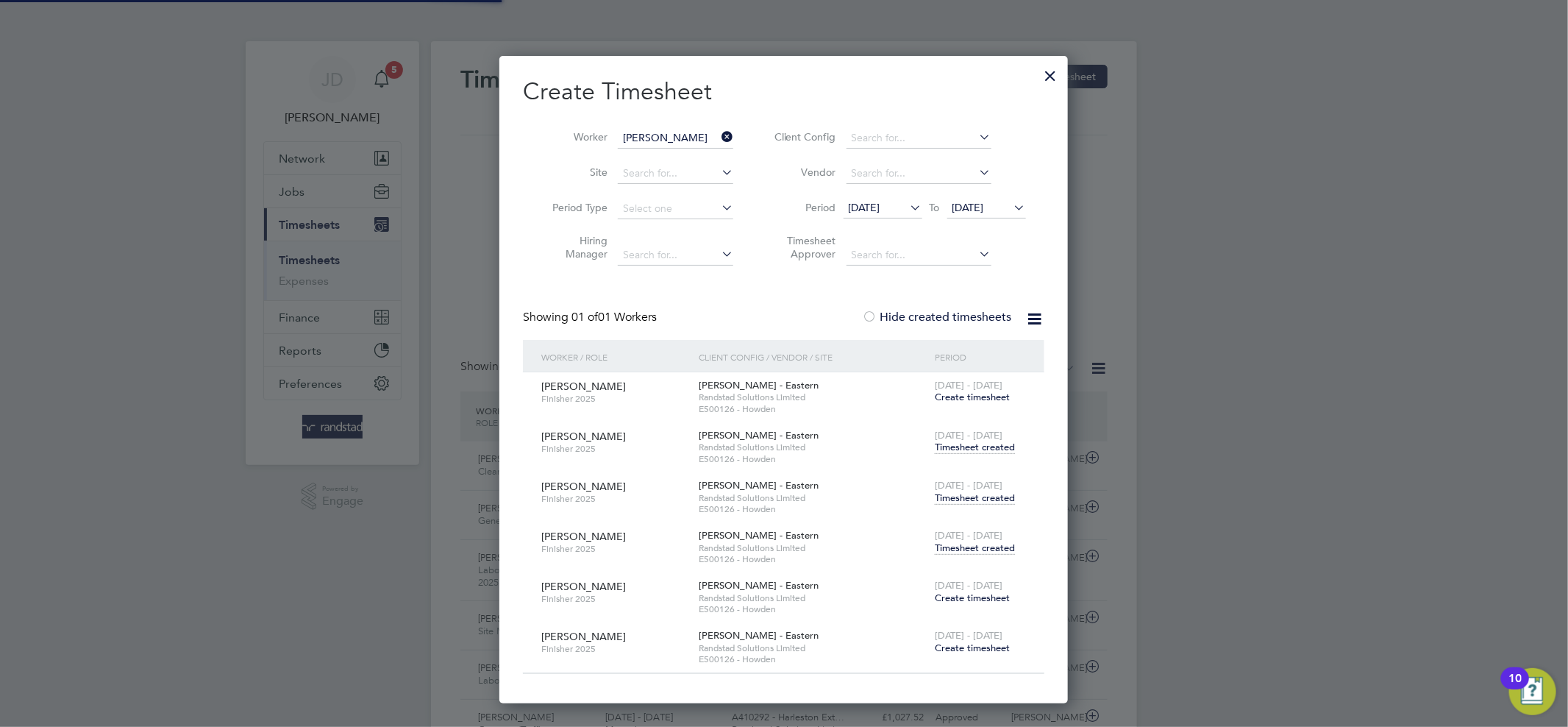
click at [718, 132] on icon at bounding box center [718, 136] width 0 height 21
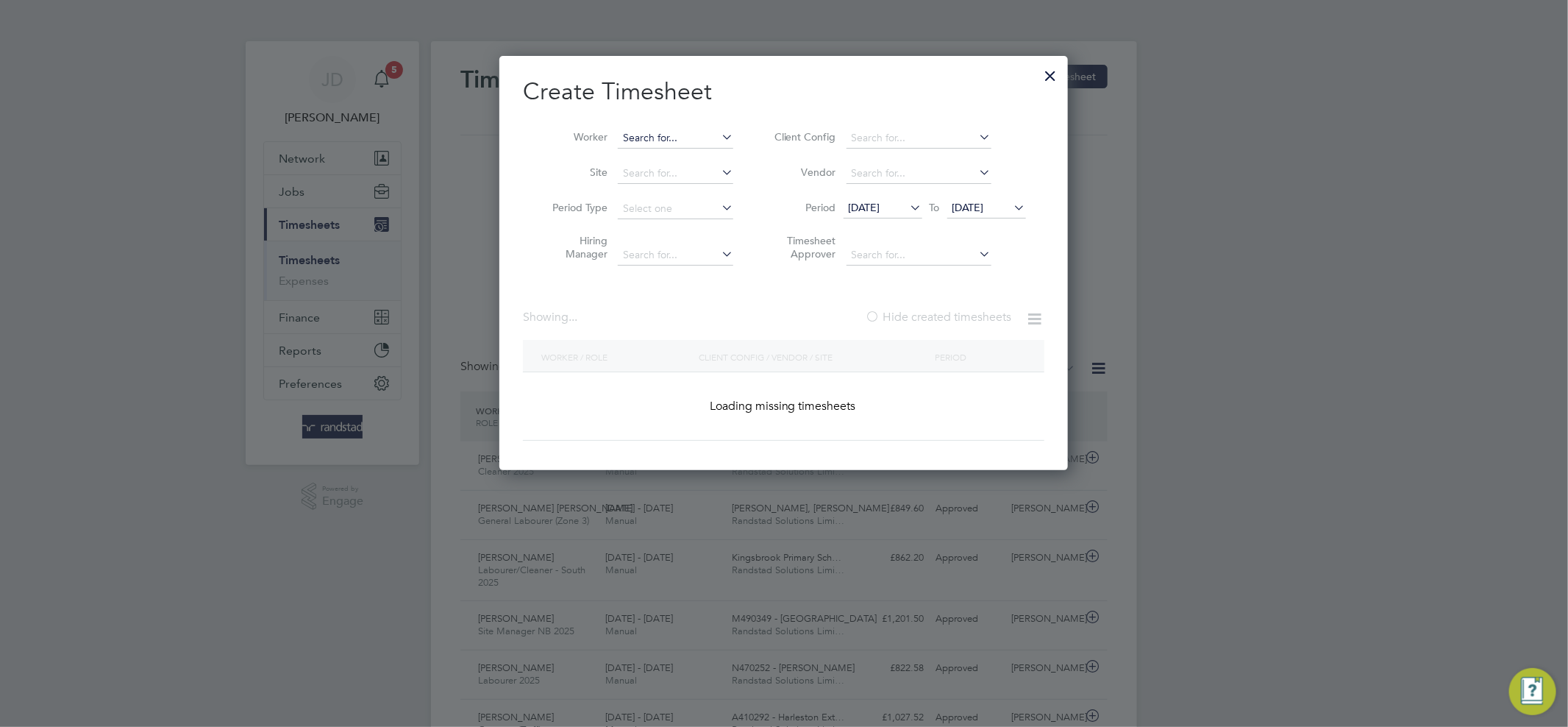
click at [668, 134] on input at bounding box center [675, 138] width 116 height 21
paste input "Kieran McAnerney"
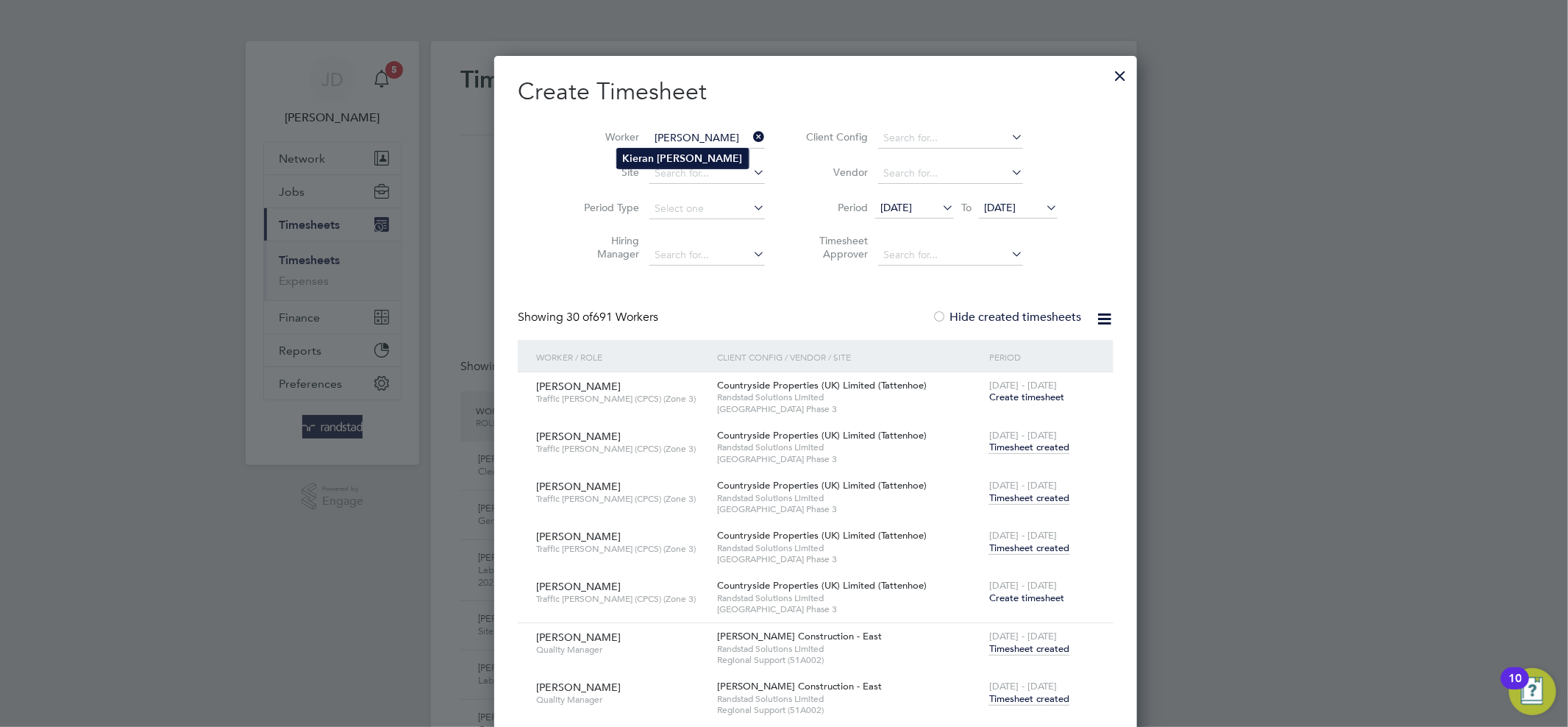
click at [659, 159] on b "Mcanerney" at bounding box center [700, 159] width 85 height 12
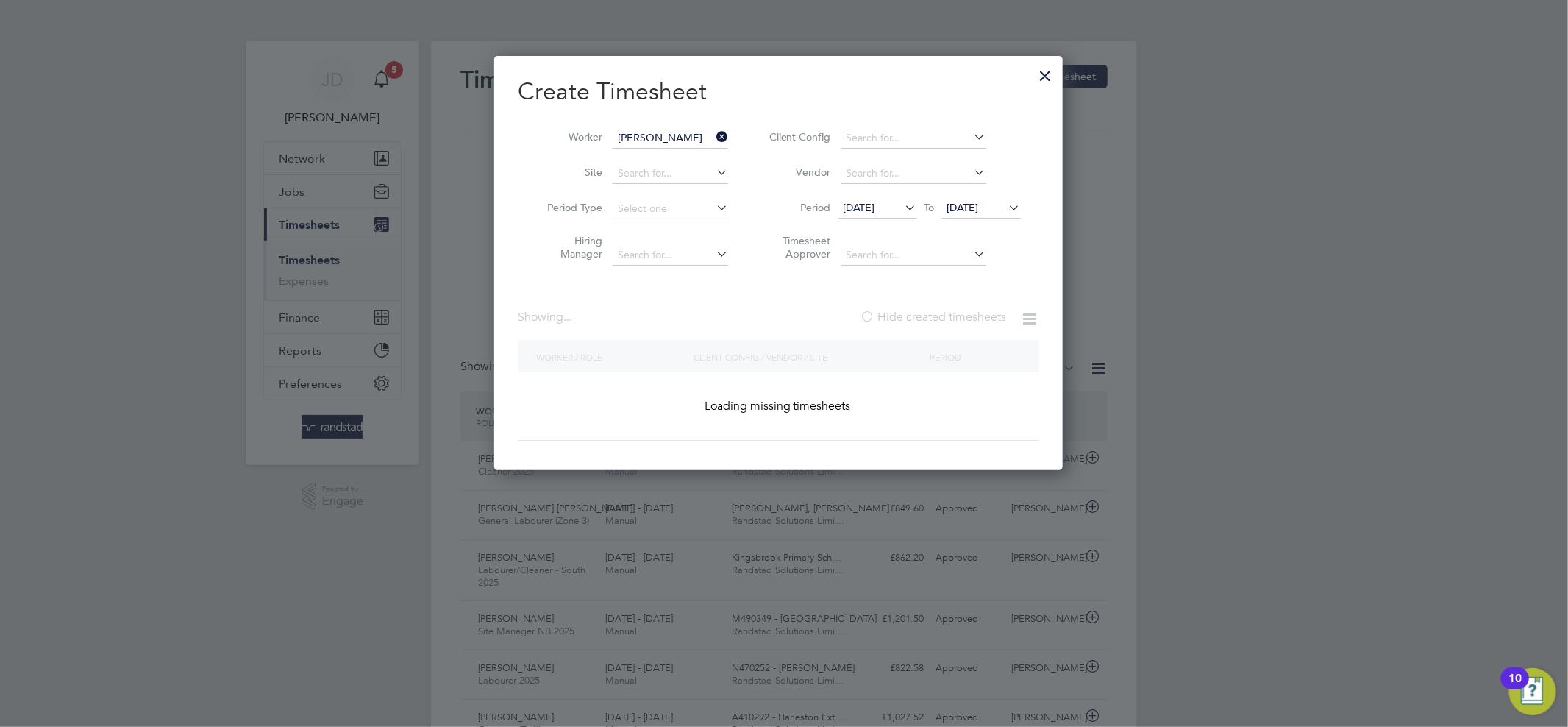
type input "[PERSON_NAME]"
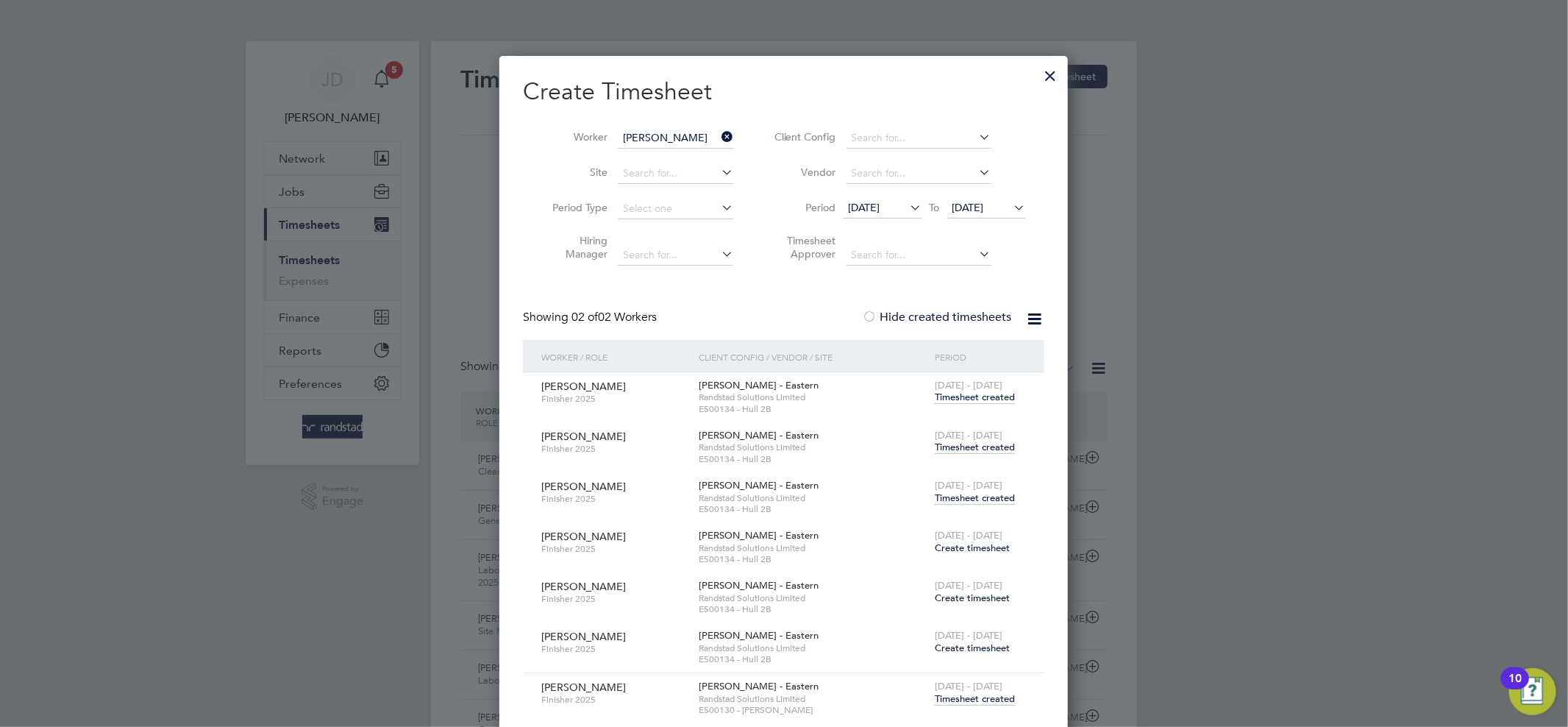
click at [724, 143] on input "[PERSON_NAME]" at bounding box center [675, 138] width 116 height 21
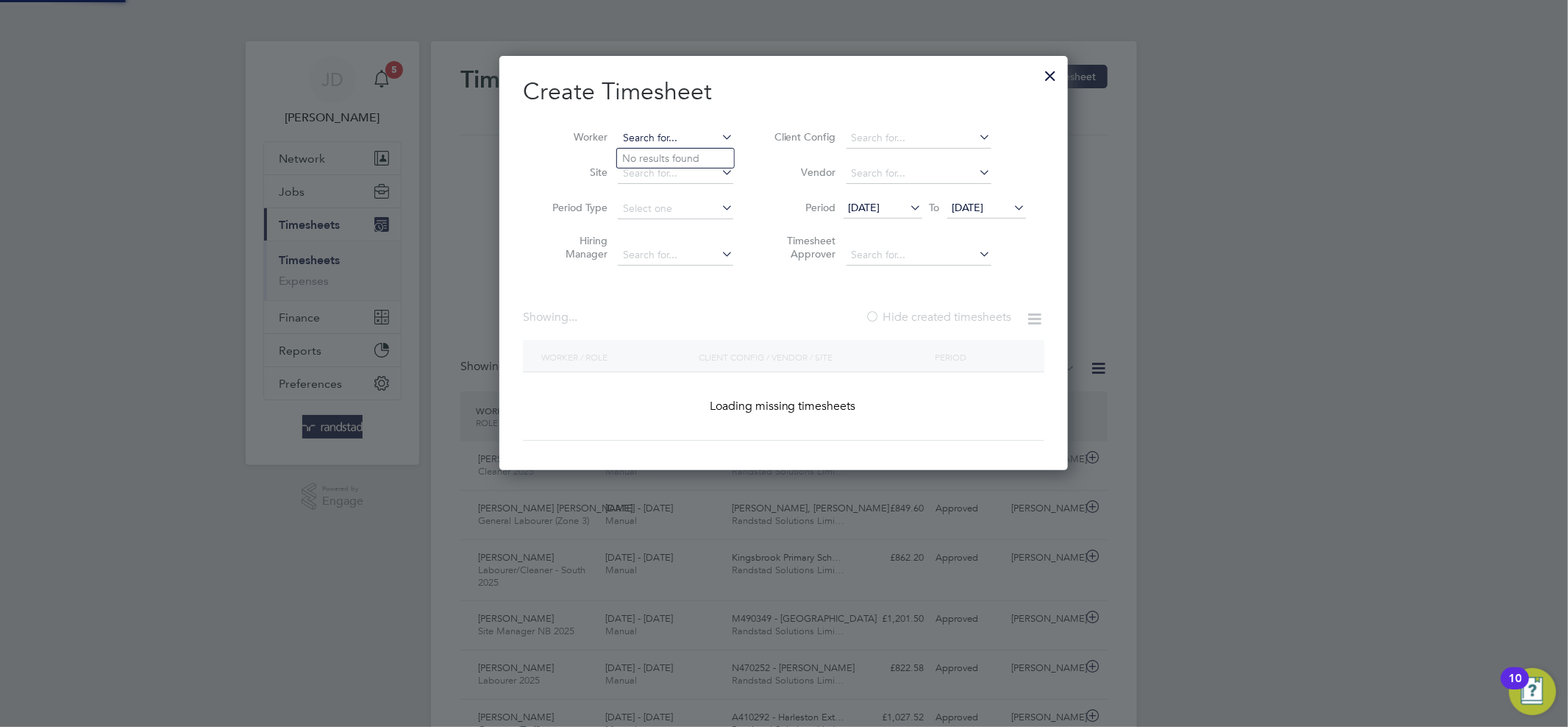
scroll to position [415, 569]
click at [665, 135] on input at bounding box center [675, 138] width 116 height 21
paste input "Peniel Aikins"
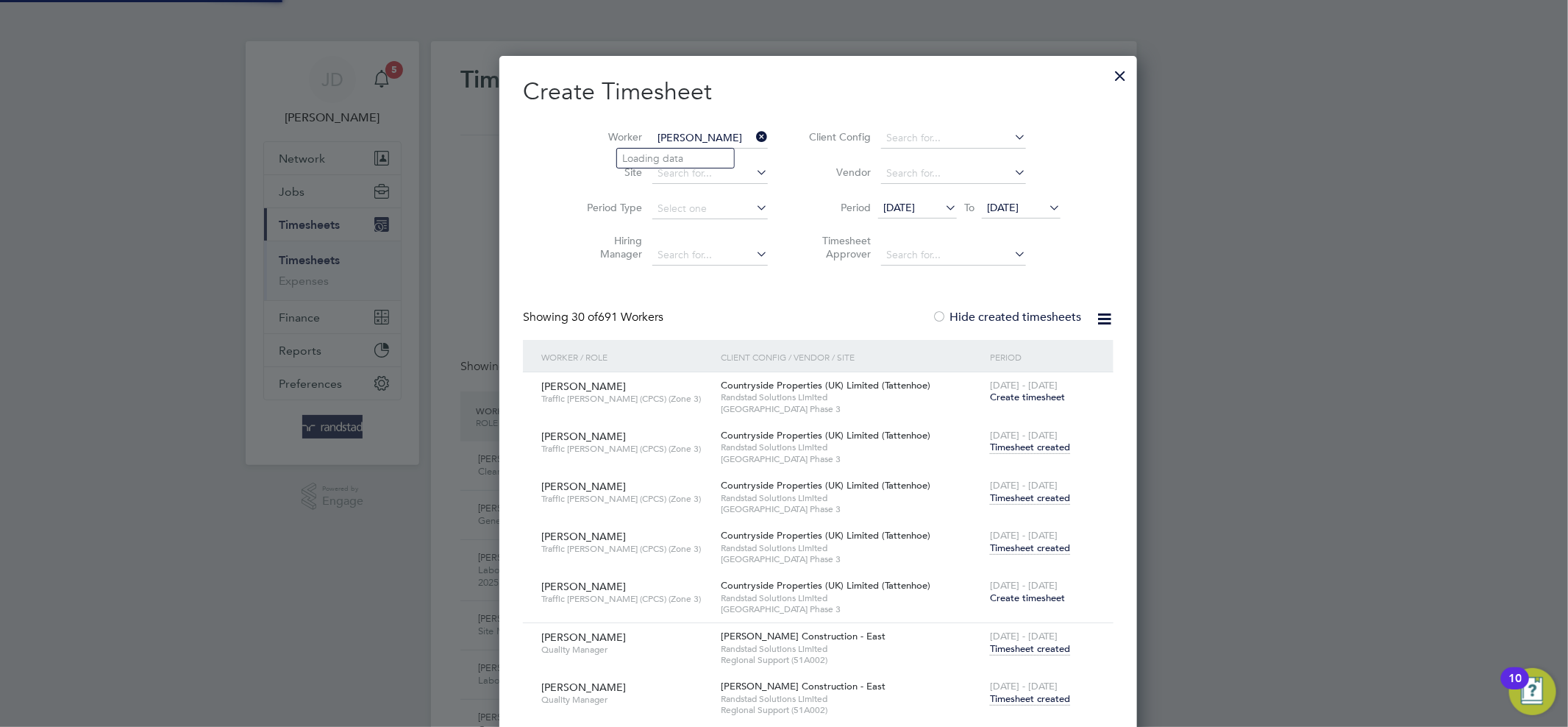
scroll to position [9110, 579]
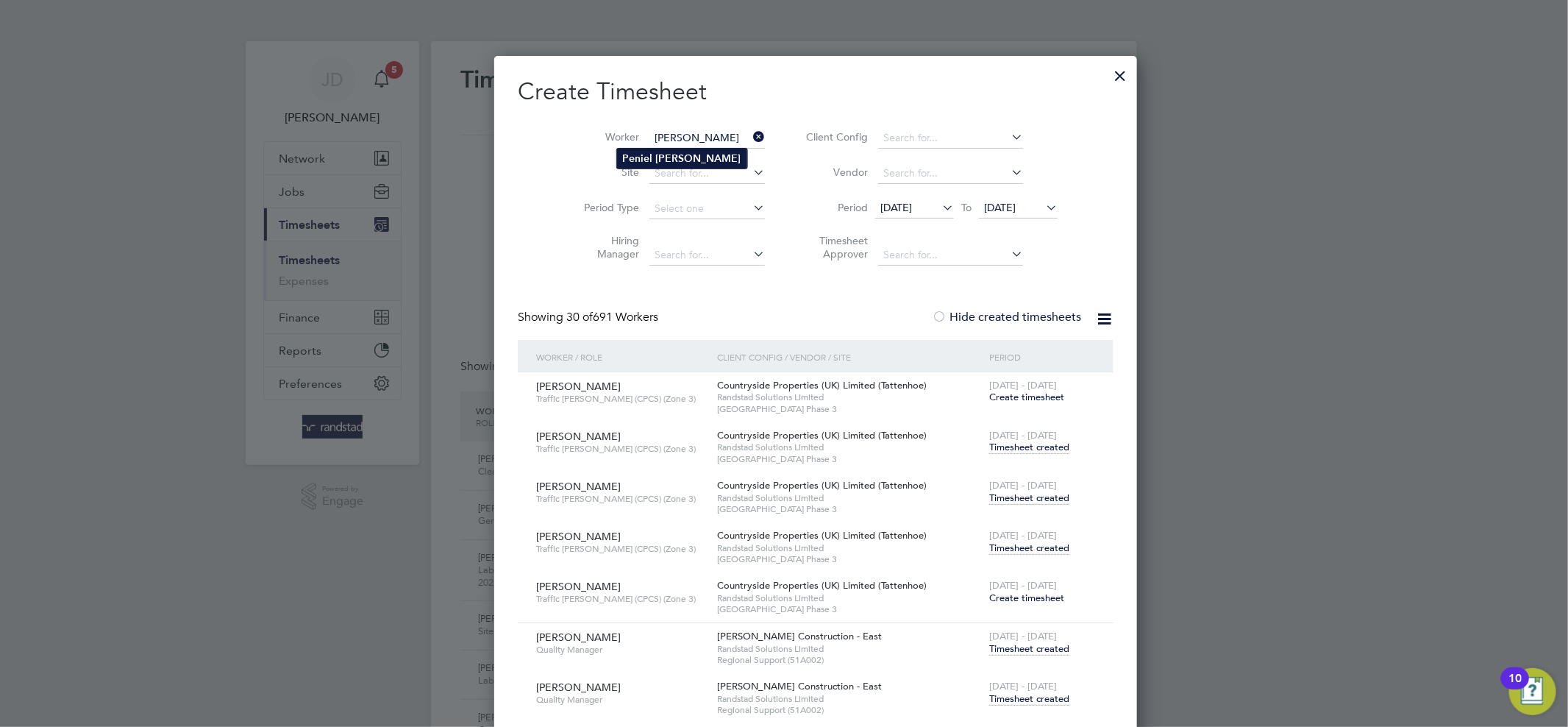
type input "Peniel Aikins"
click at [678, 159] on b "Aikins" at bounding box center [698, 159] width 85 height 12
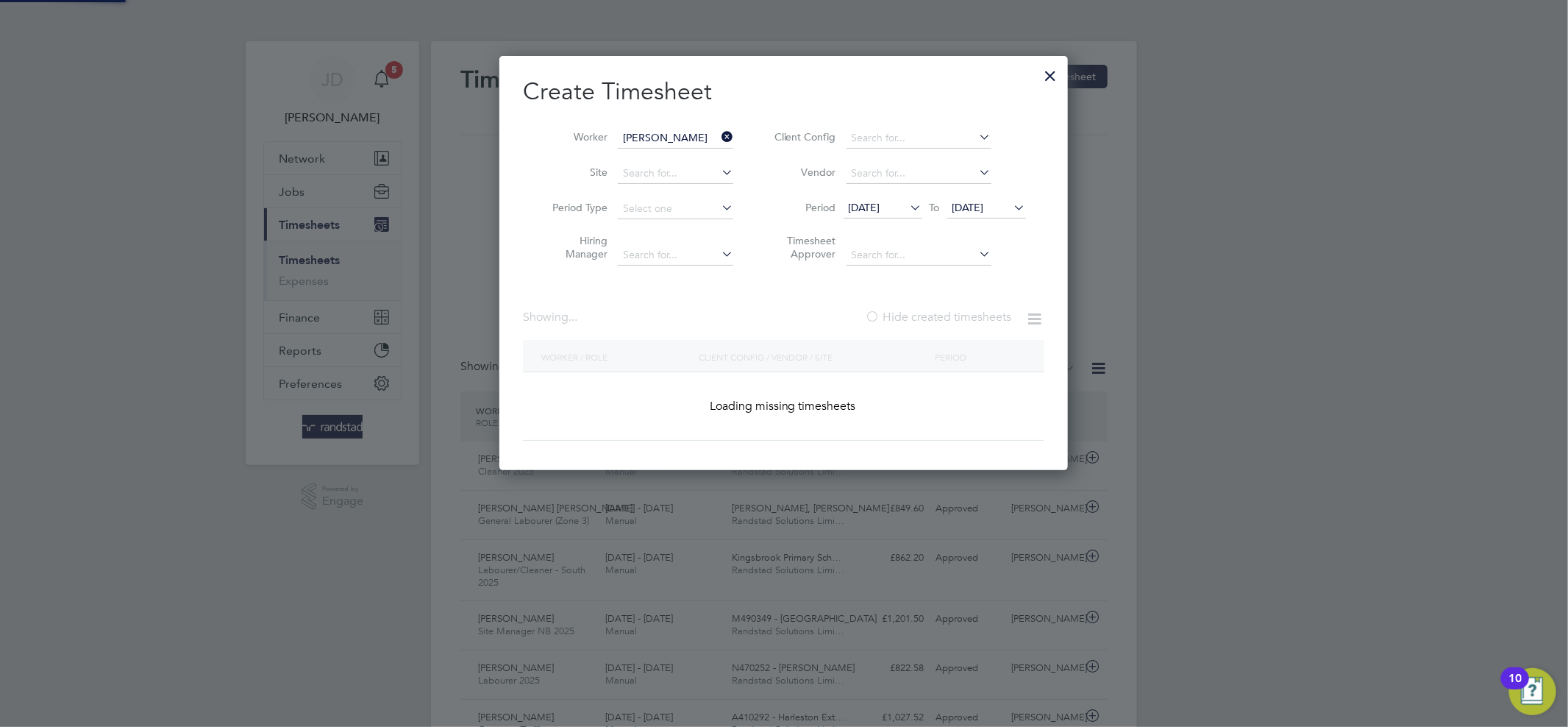
scroll to position [498, 569]
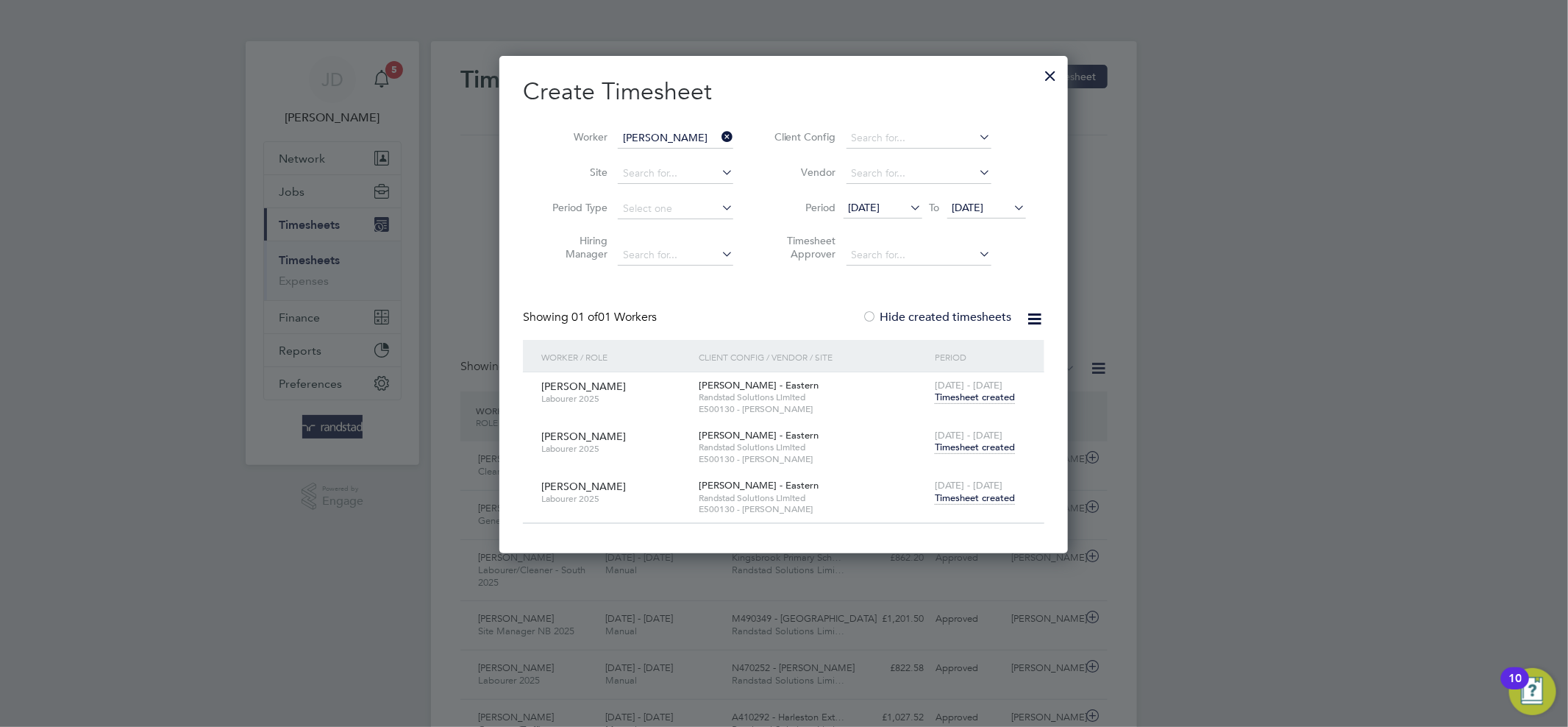
click at [972, 499] on span "Timesheet created" at bounding box center [974, 498] width 80 height 13
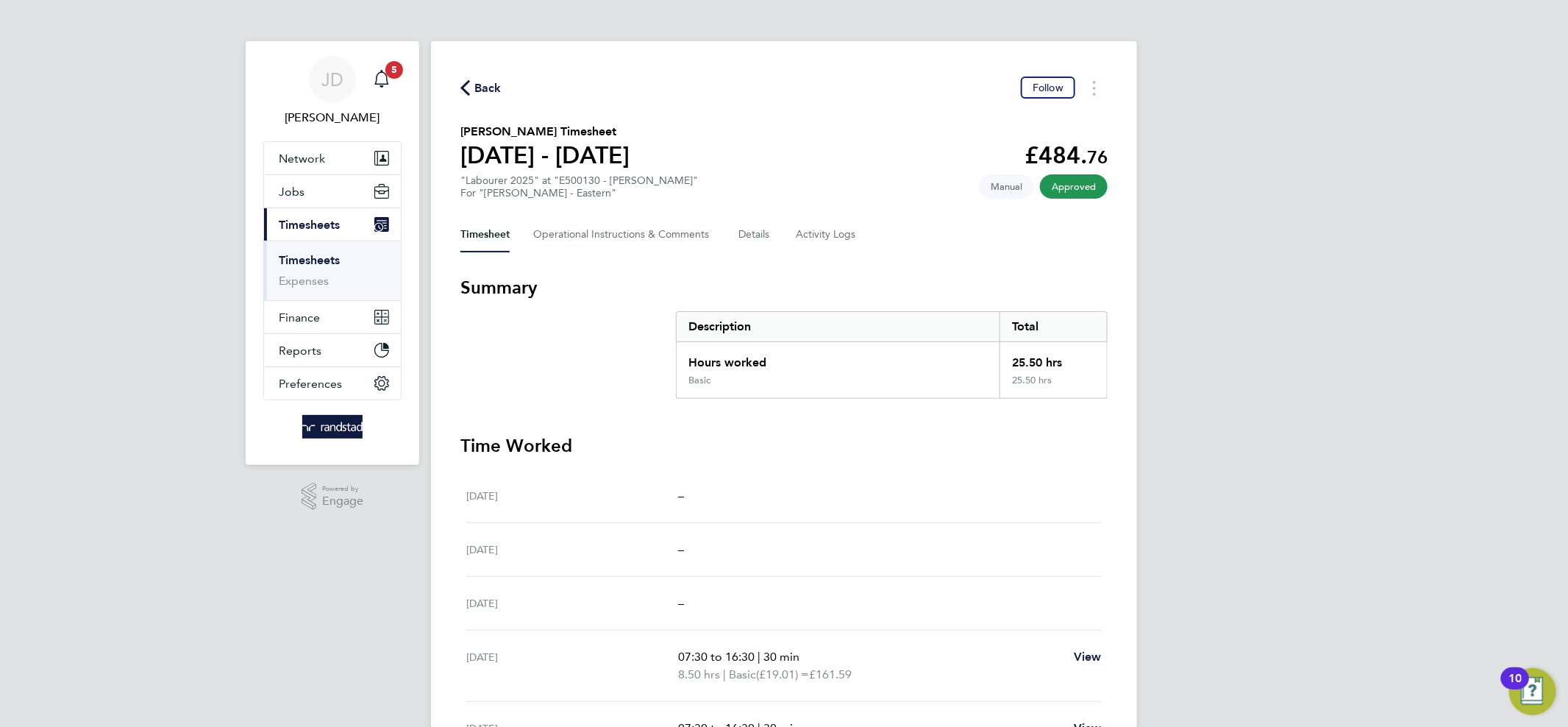
click at [311, 261] on link "Timesheets" at bounding box center [309, 260] width 61 height 14
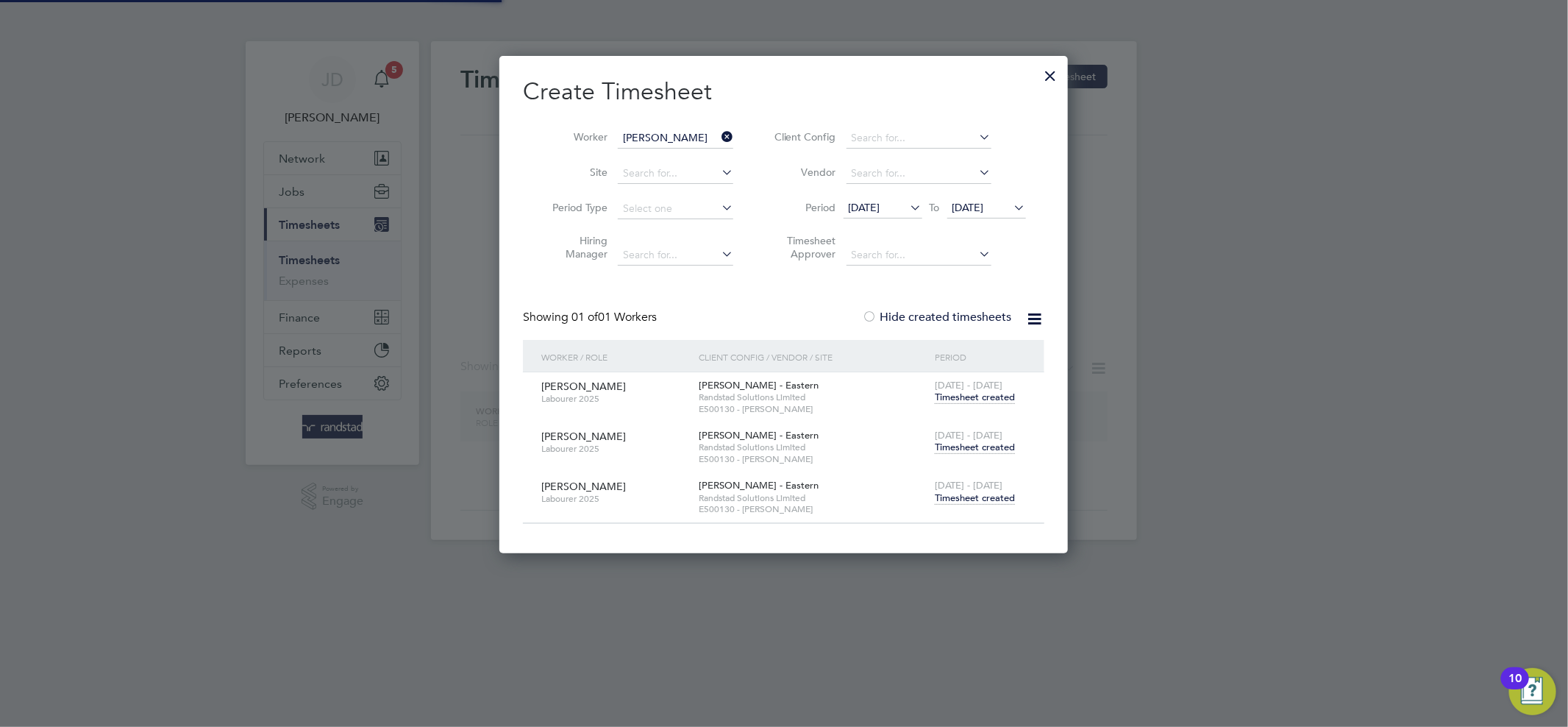
click at [718, 132] on icon at bounding box center [718, 136] width 0 height 21
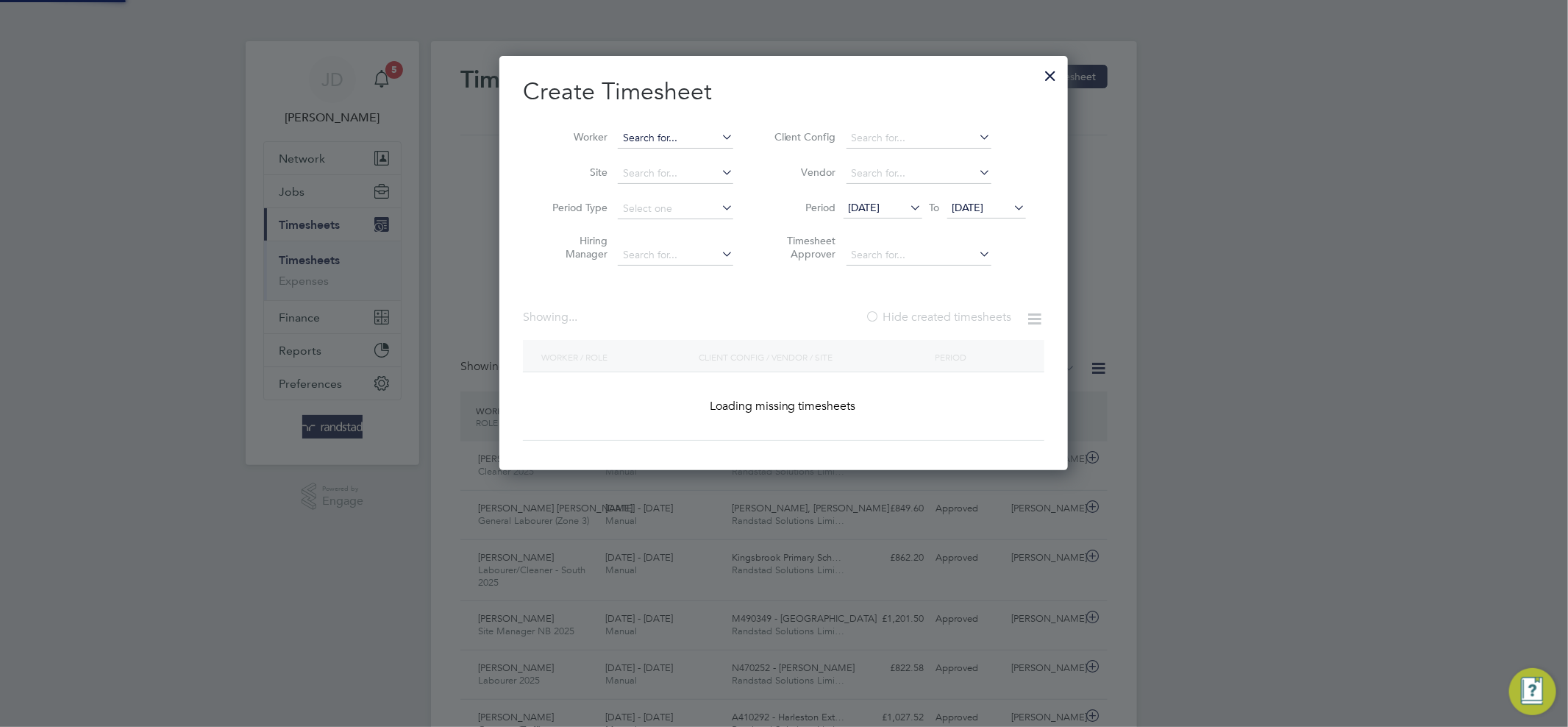
scroll to position [7, 8]
click at [657, 142] on input at bounding box center [675, 138] width 116 height 21
paste input "Marc Mavin"
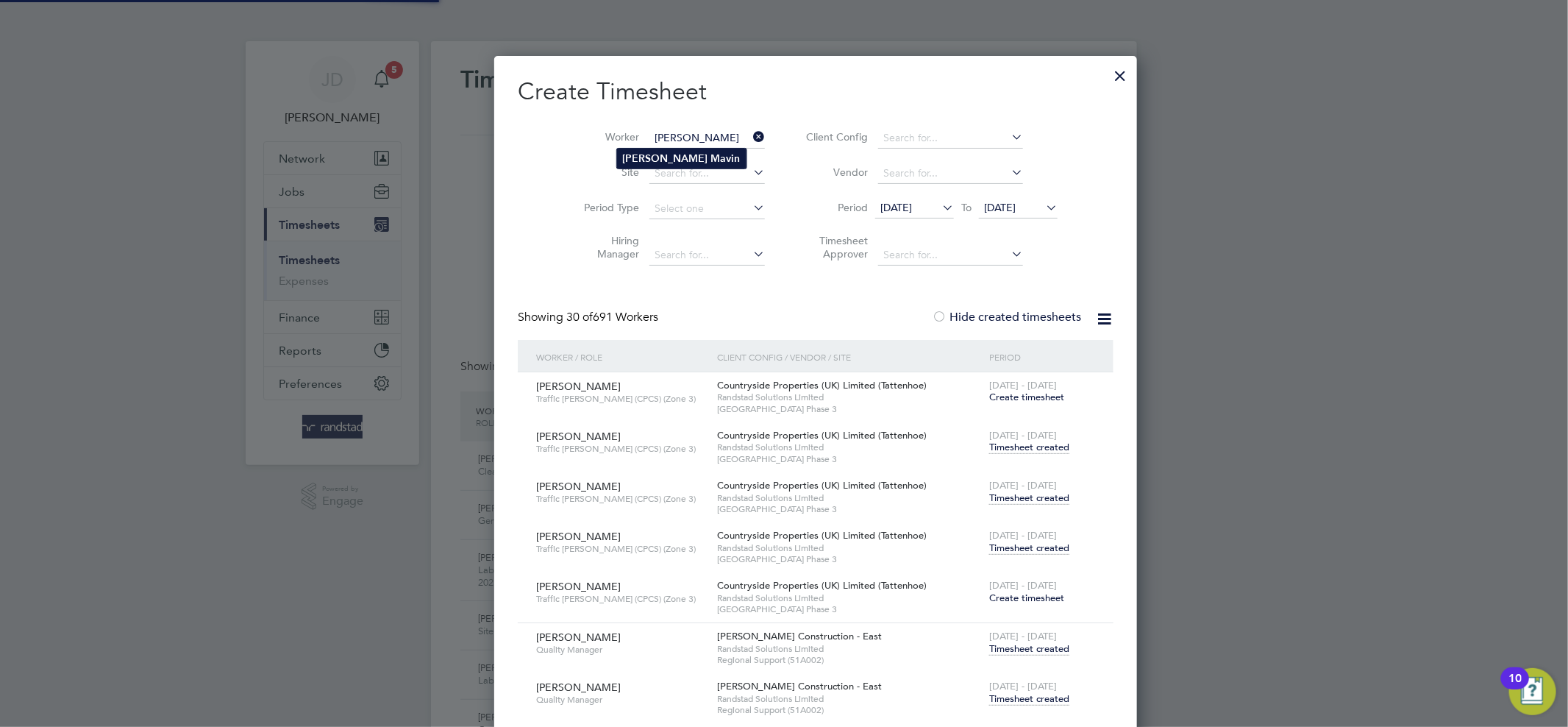
type input "Marc Mavin"
click at [711, 157] on b "Mavin" at bounding box center [726, 159] width 30 height 12
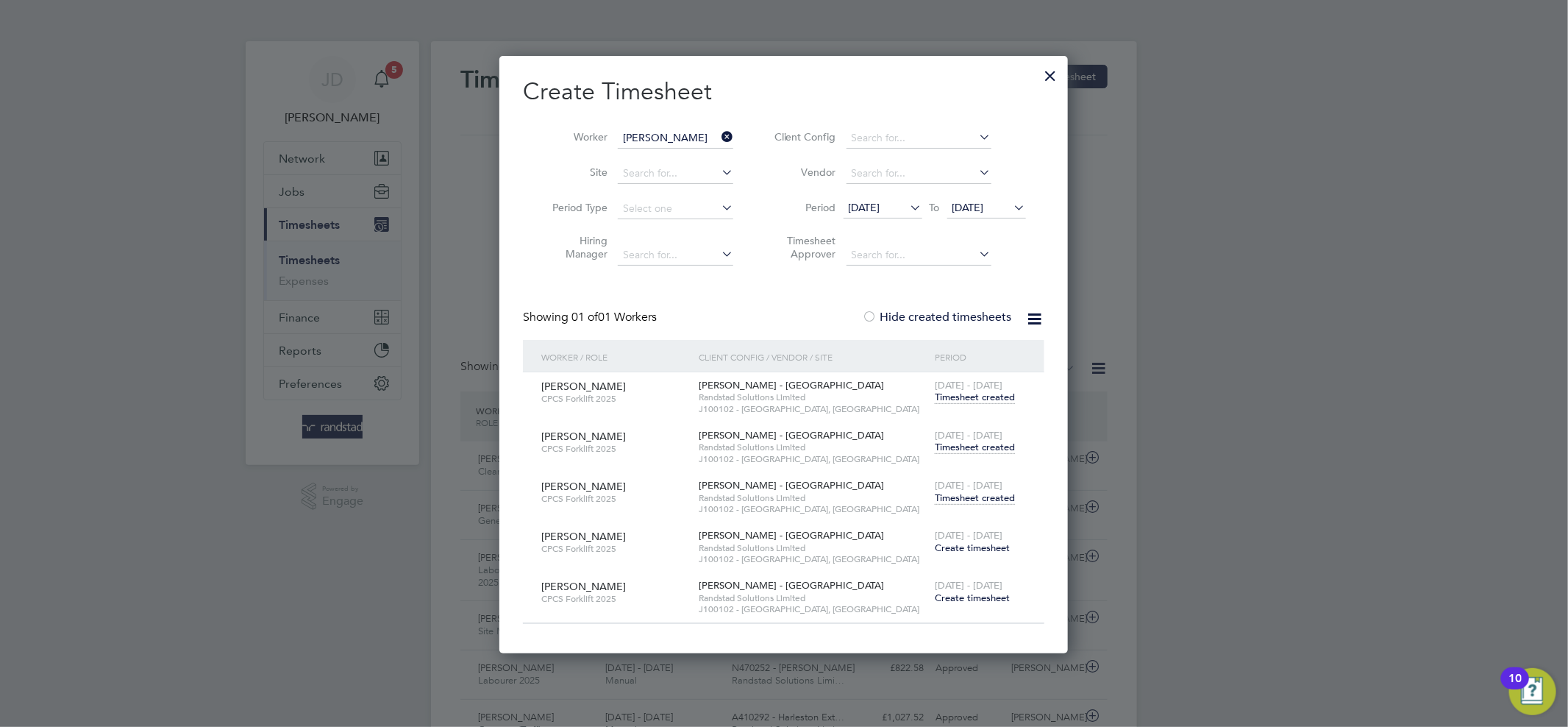
click at [718, 141] on icon at bounding box center [718, 136] width 0 height 21
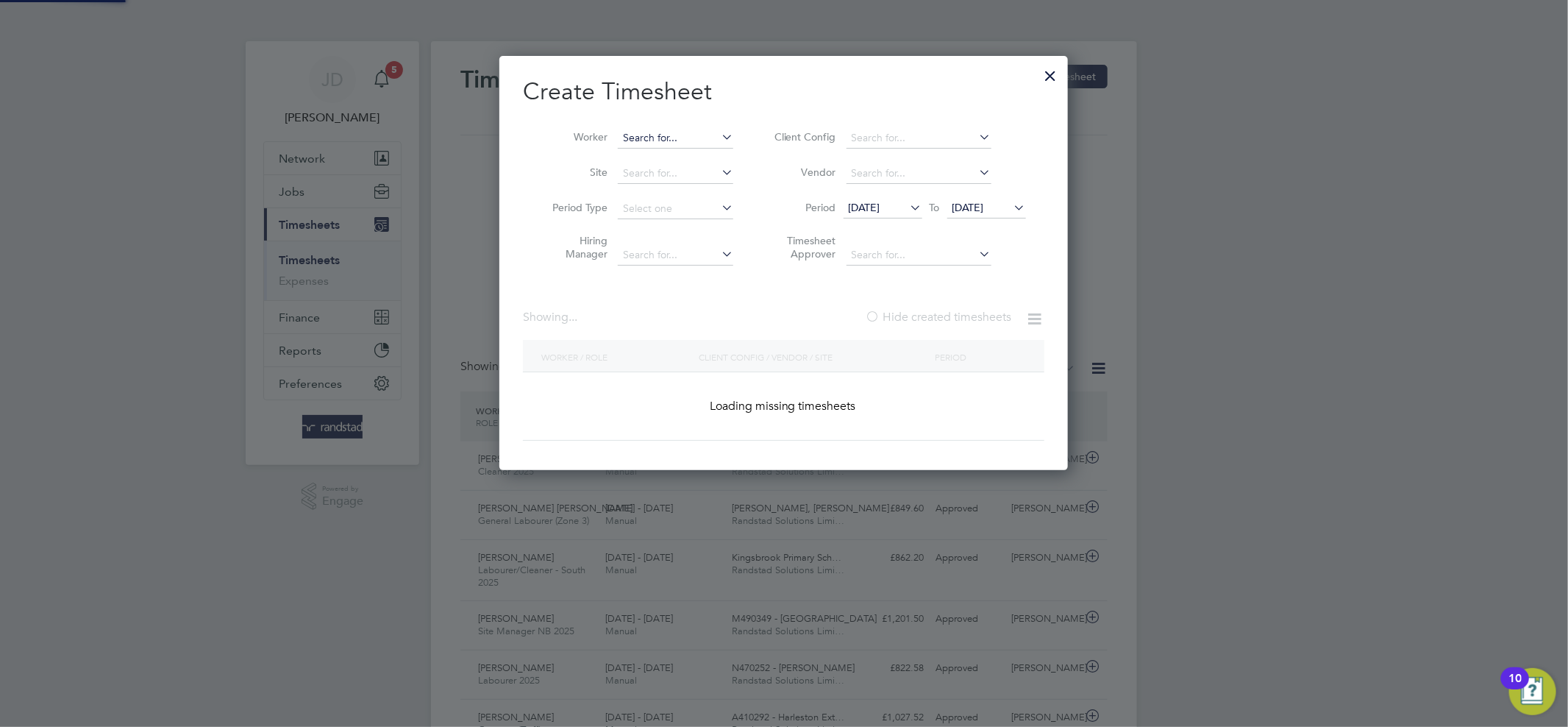
click at [673, 136] on input at bounding box center [675, 138] width 116 height 21
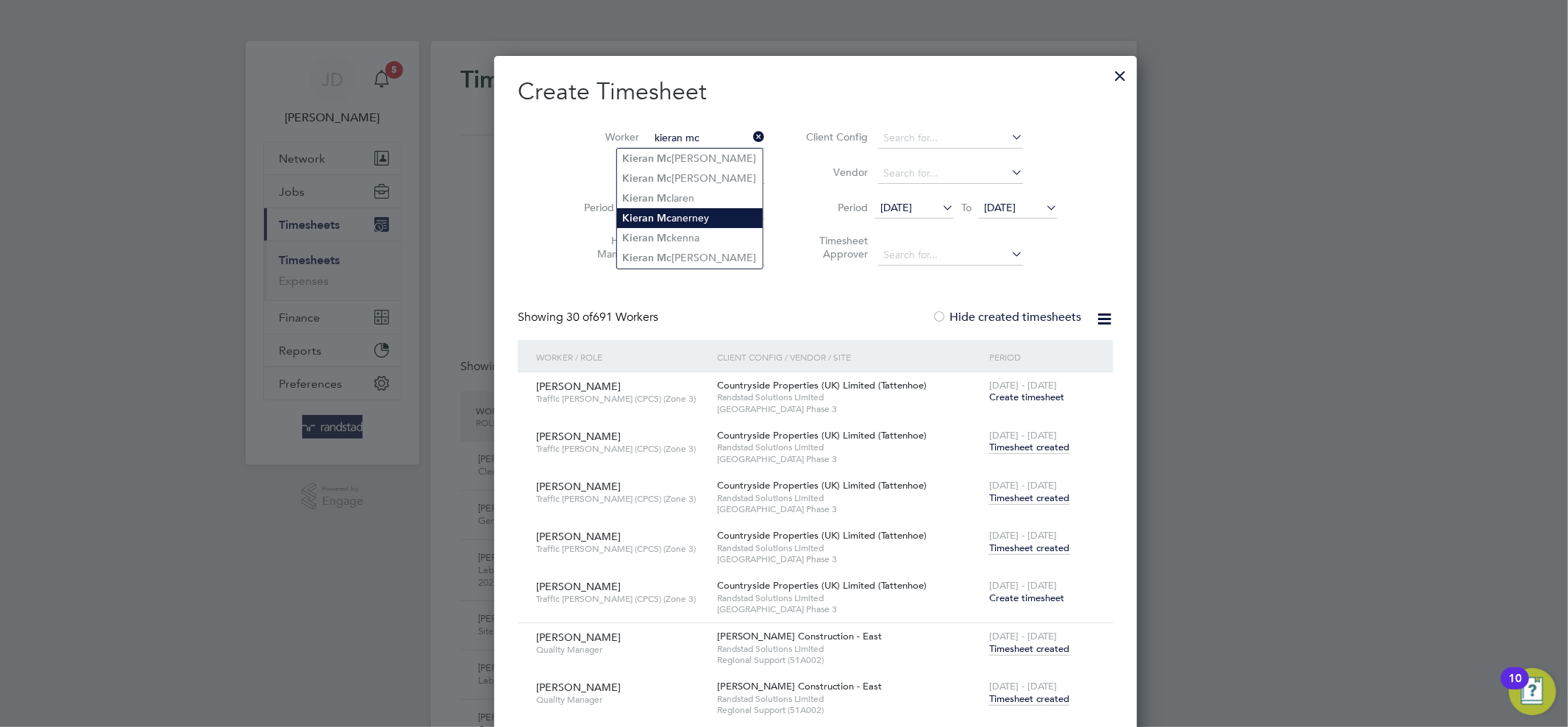
click at [694, 222] on li "Kieran Mc anerney" at bounding box center [689, 218] width 145 height 20
type input "[PERSON_NAME]"
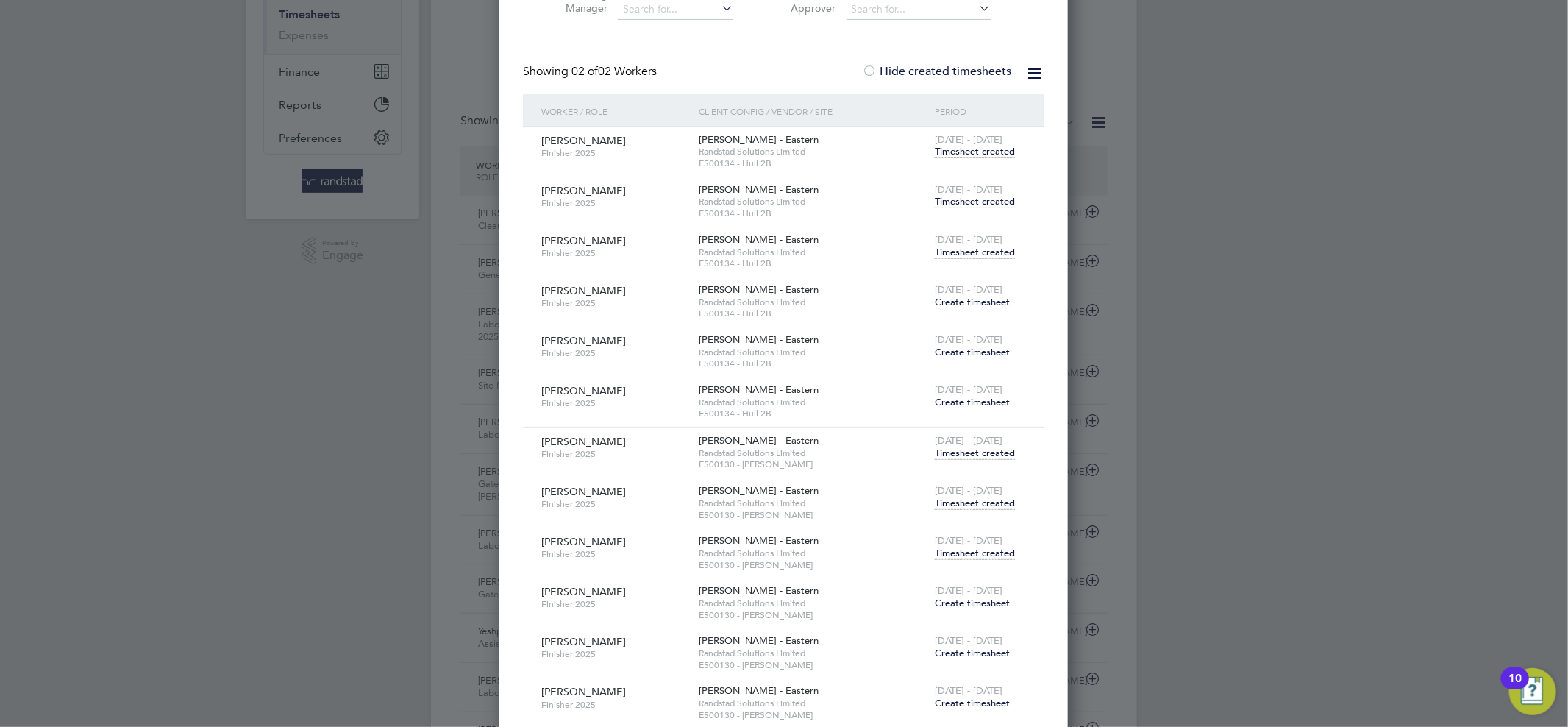
scroll to position [260, 0]
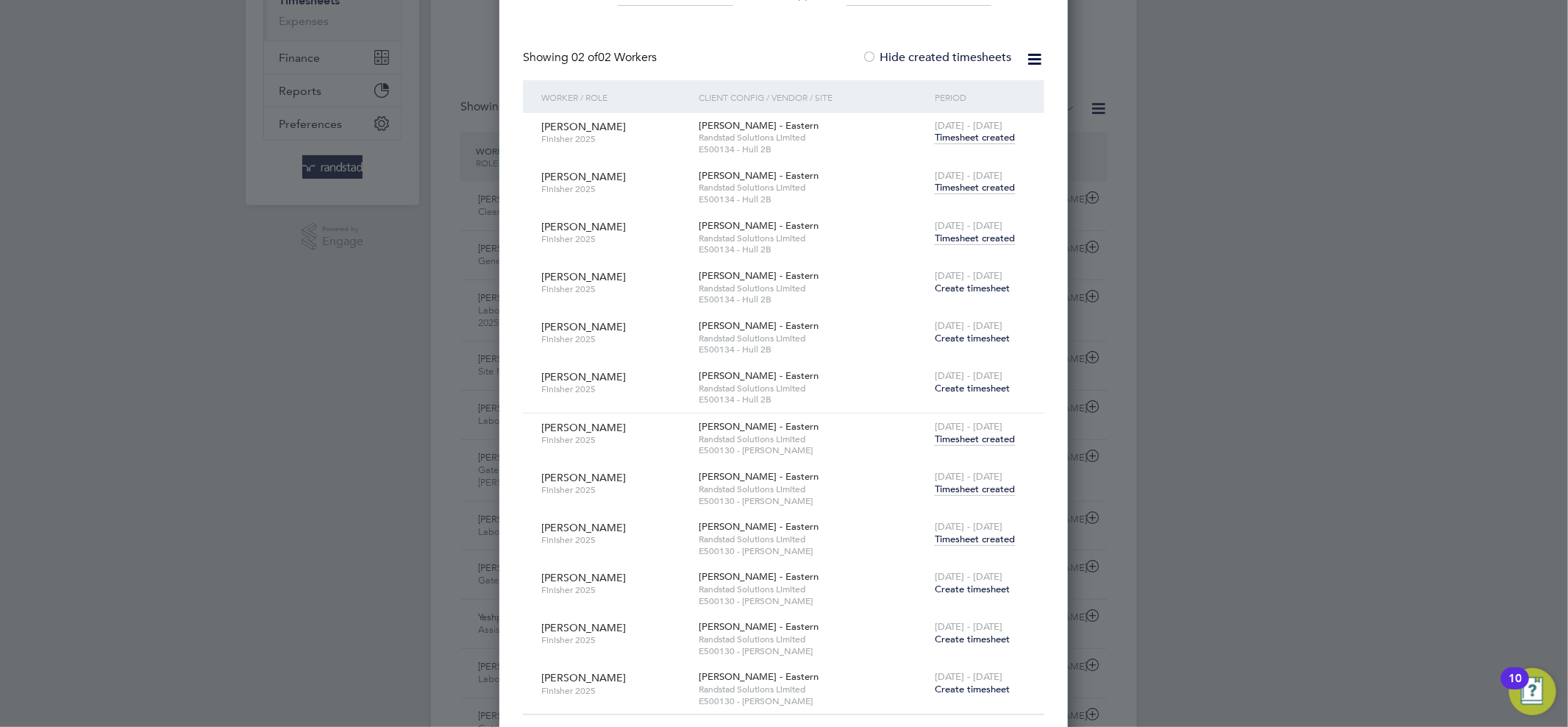
click at [956, 287] on span "Create timesheet" at bounding box center [972, 288] width 75 height 12
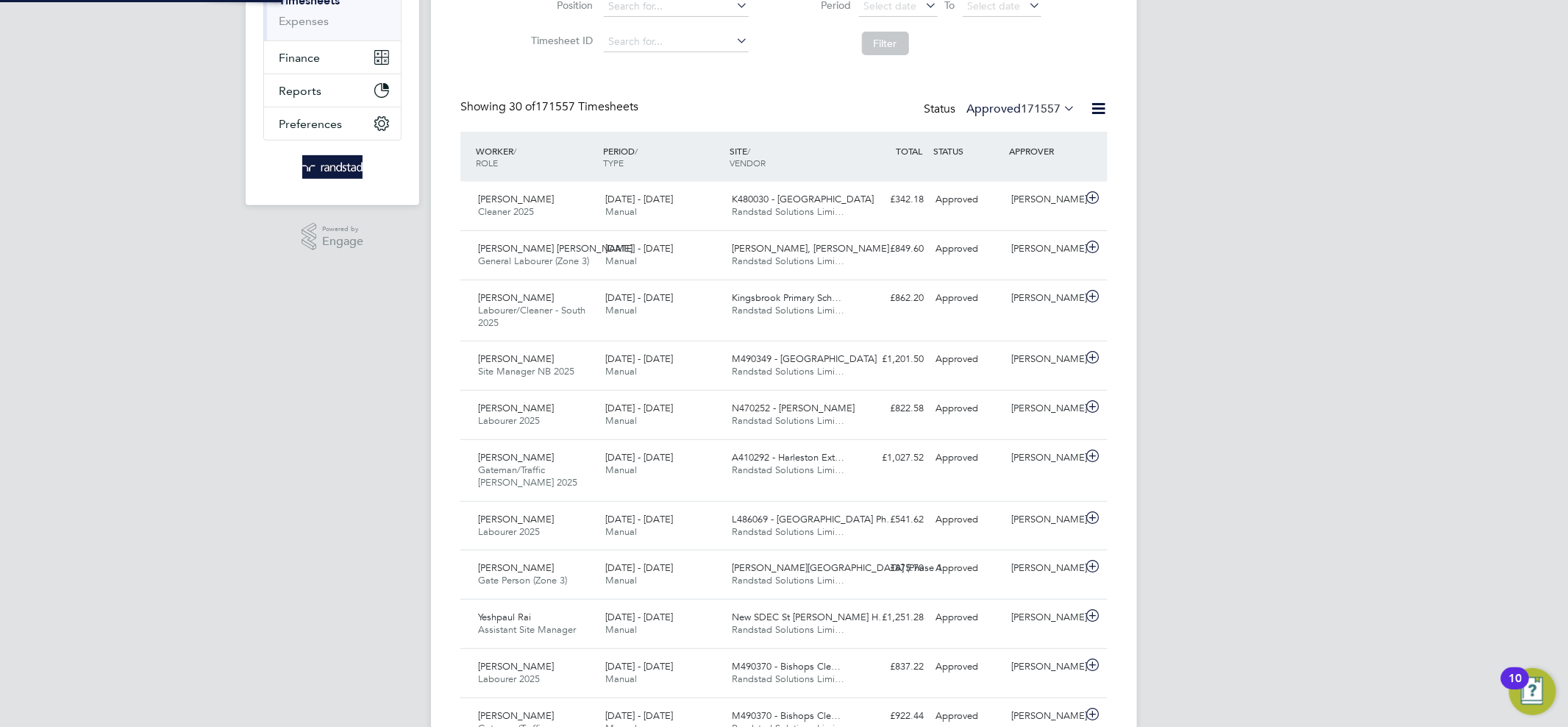
scroll to position [232, 0]
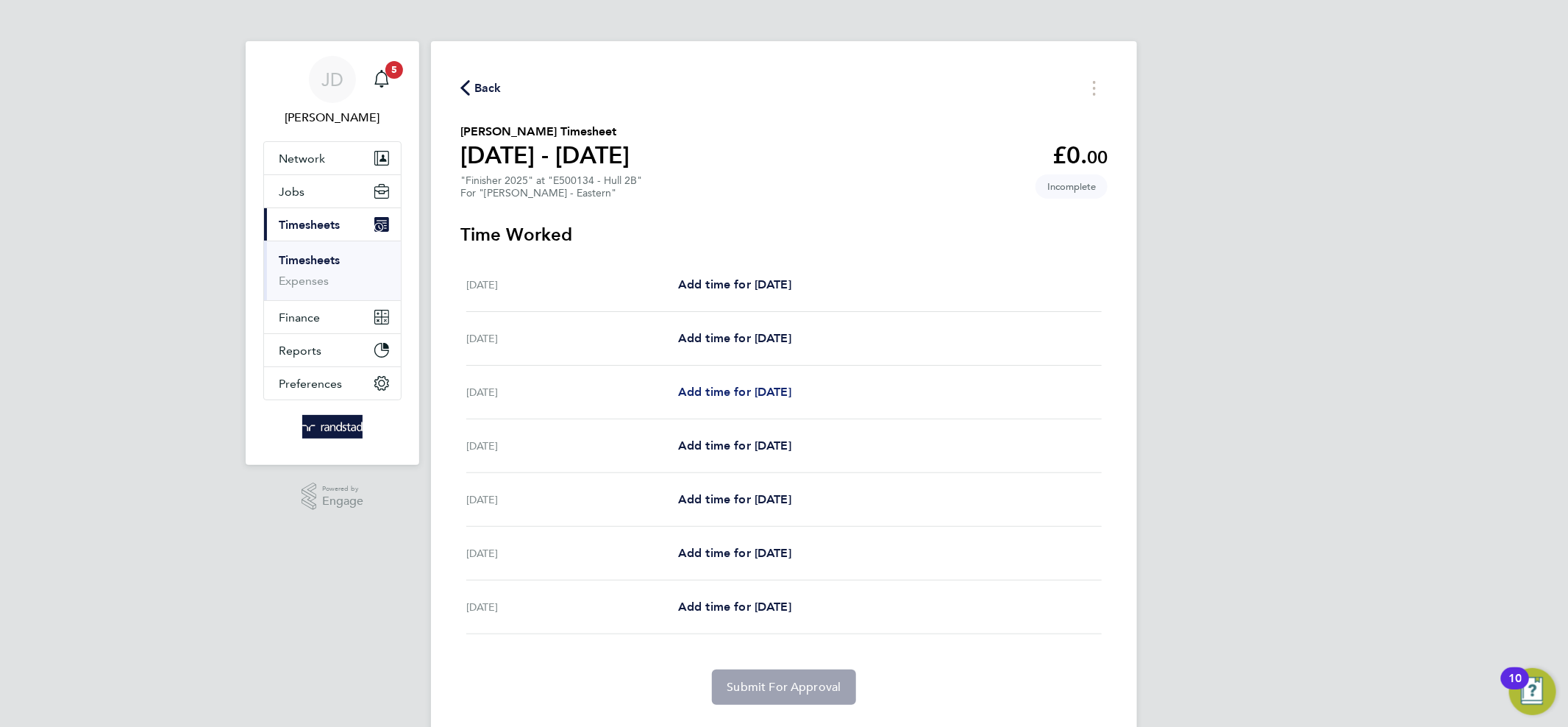
click at [730, 395] on span "Add time for [DATE]" at bounding box center [734, 392] width 113 height 14
select select "60"
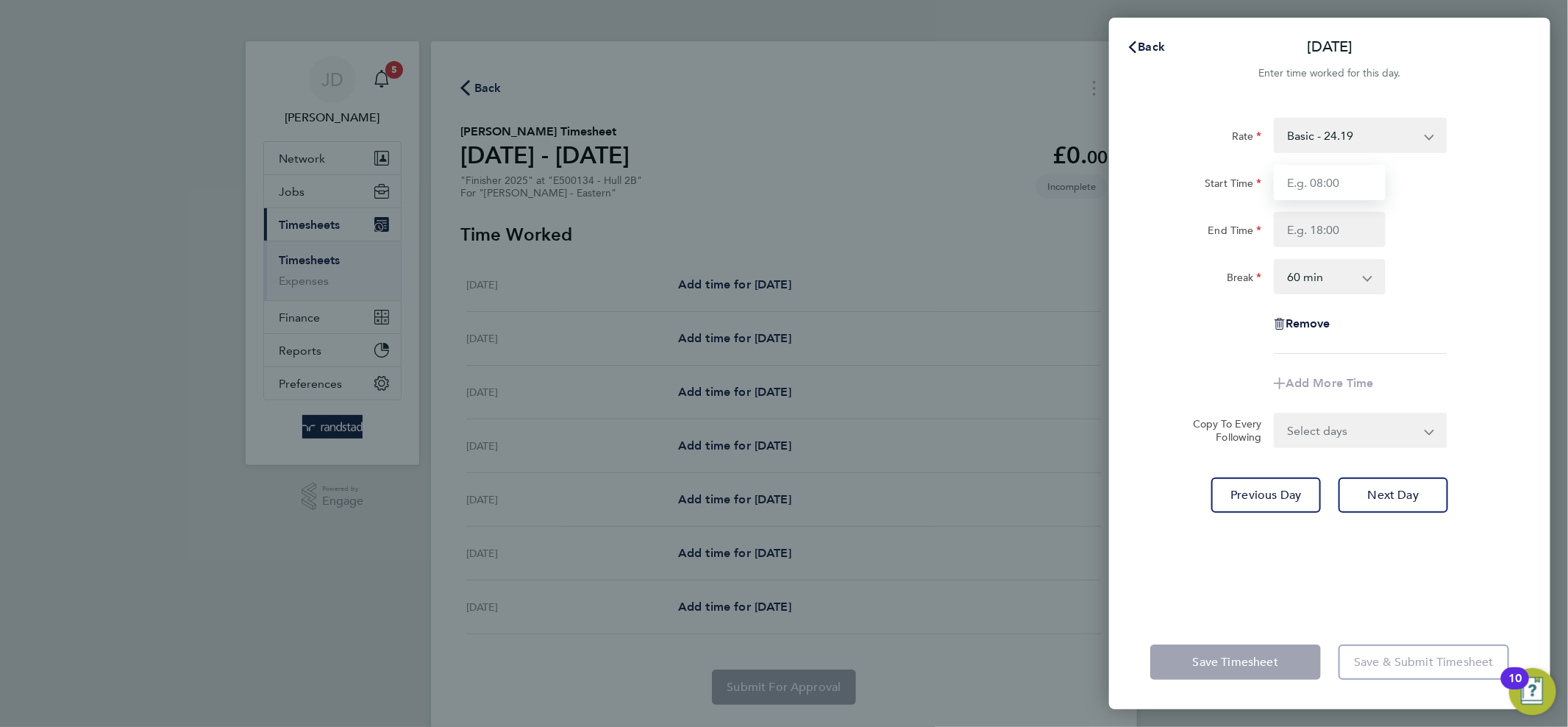
click at [1331, 183] on input "Start Time" at bounding box center [1329, 182] width 112 height 35
type input "09:00"
type input "16:00"
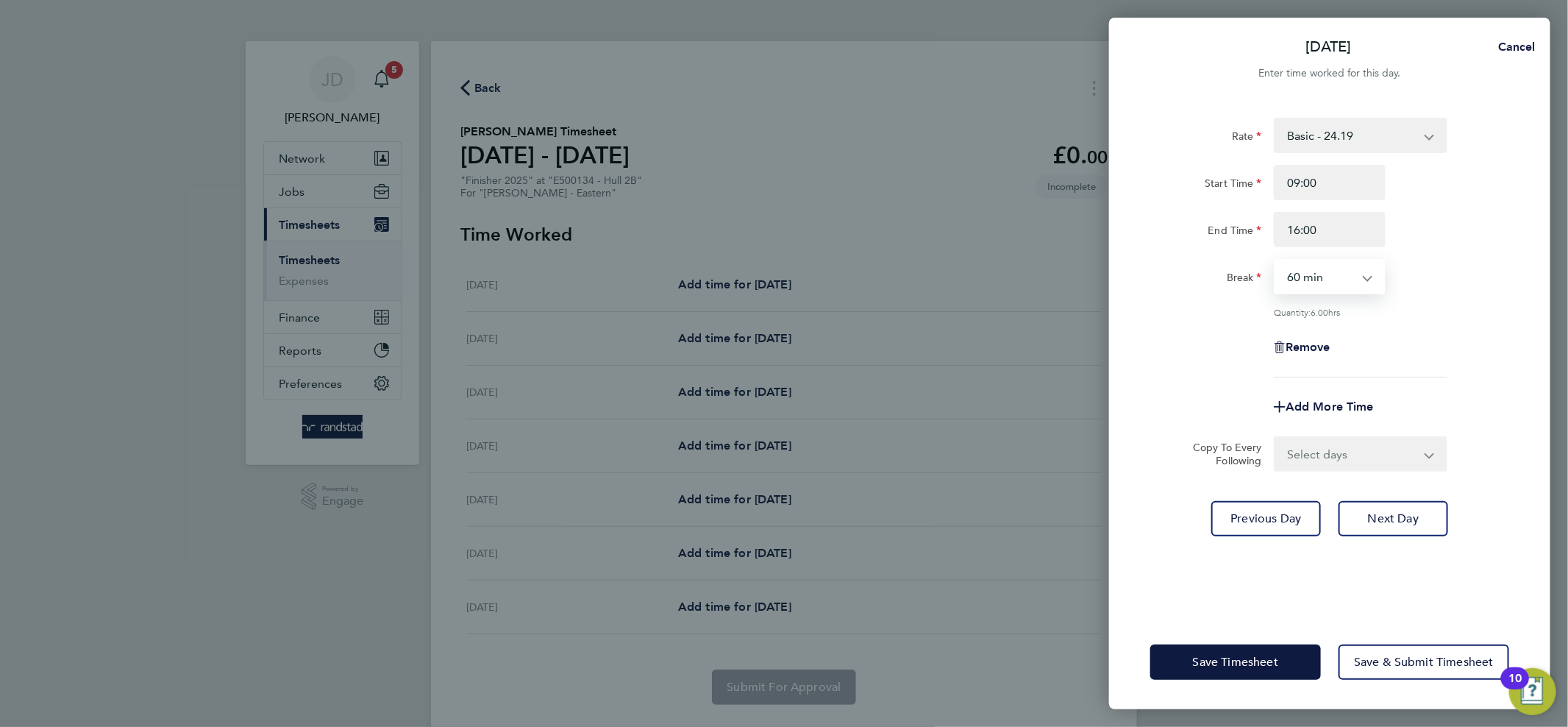
click at [1333, 281] on select "0 min 15 min 30 min 45 min 60 min 75 min 90 min" at bounding box center [1321, 277] width 91 height 32
select select "30"
click at [1275, 261] on select "0 min 15 min 30 min 45 min 60 min 75 min 90 min" at bounding box center [1321, 277] width 91 height 32
click at [1378, 523] on span "Next Day" at bounding box center [1393, 518] width 51 height 14
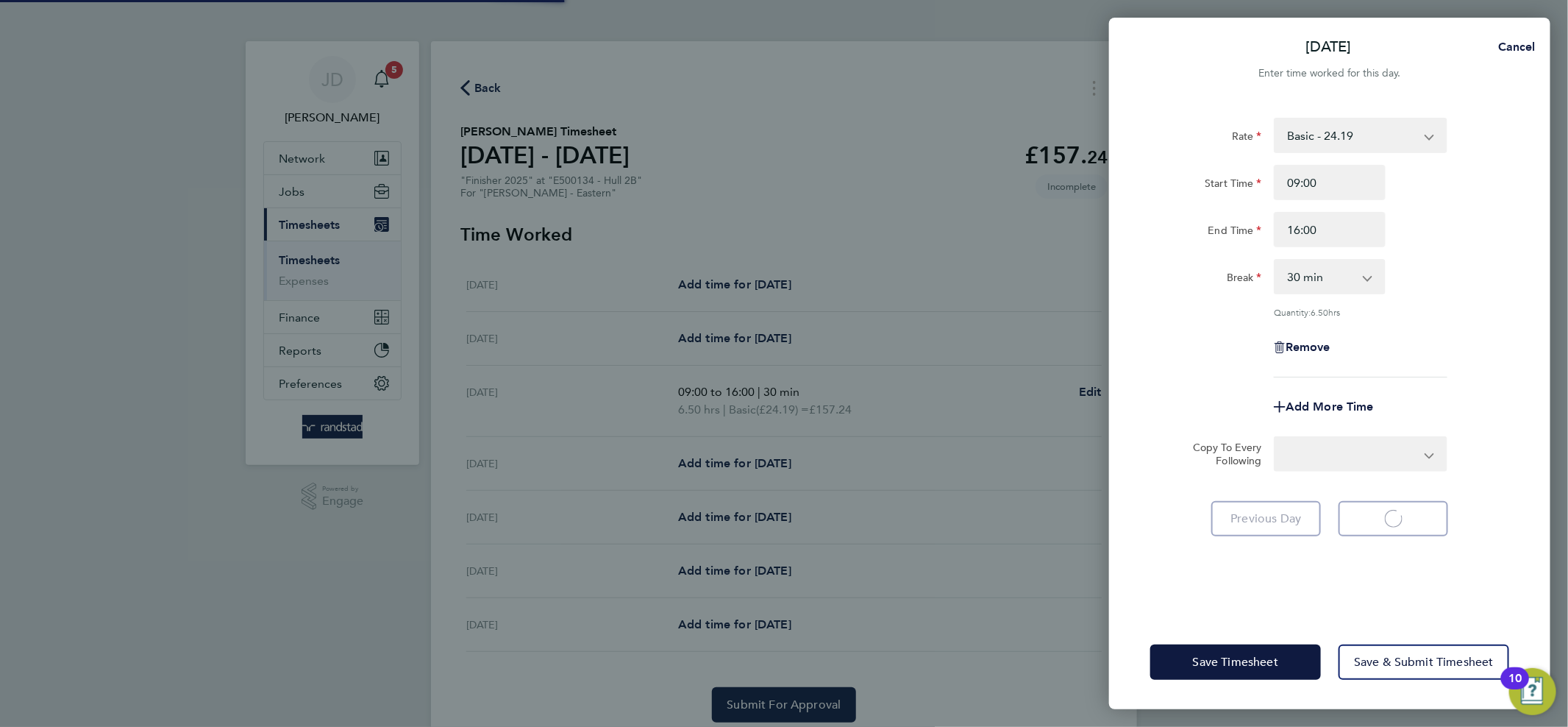
select select "60"
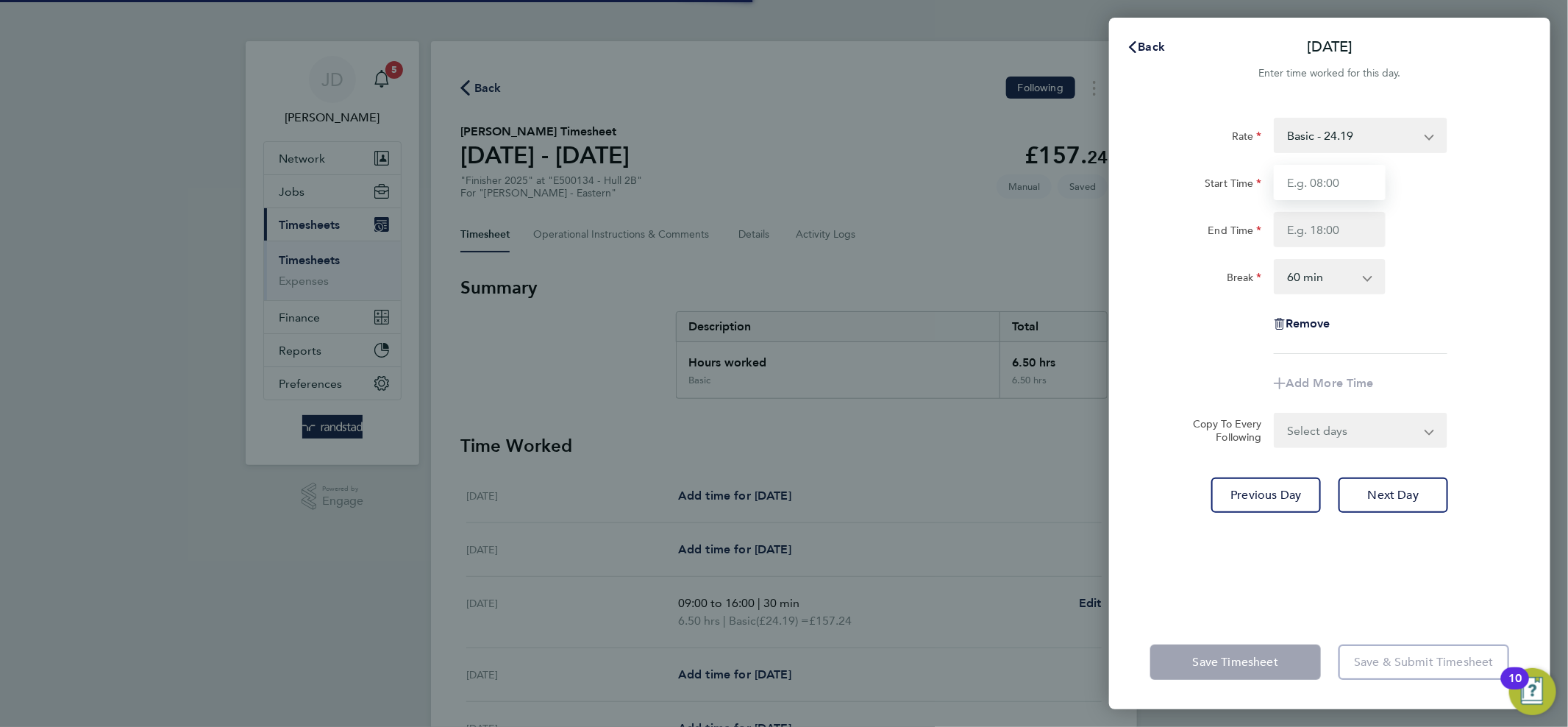
click at [1331, 178] on input "Start Time" at bounding box center [1329, 182] width 112 height 35
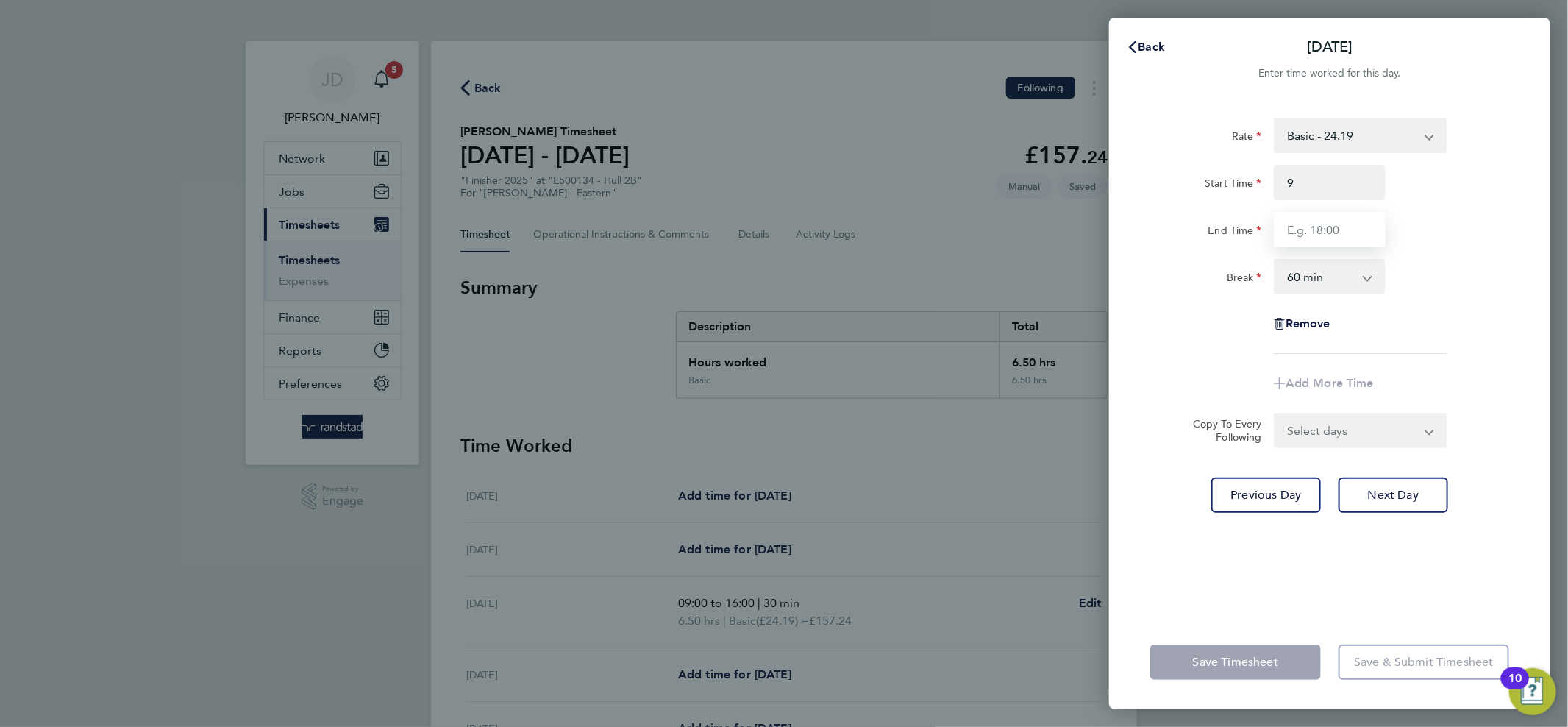
type input "09:00"
type input "16:00"
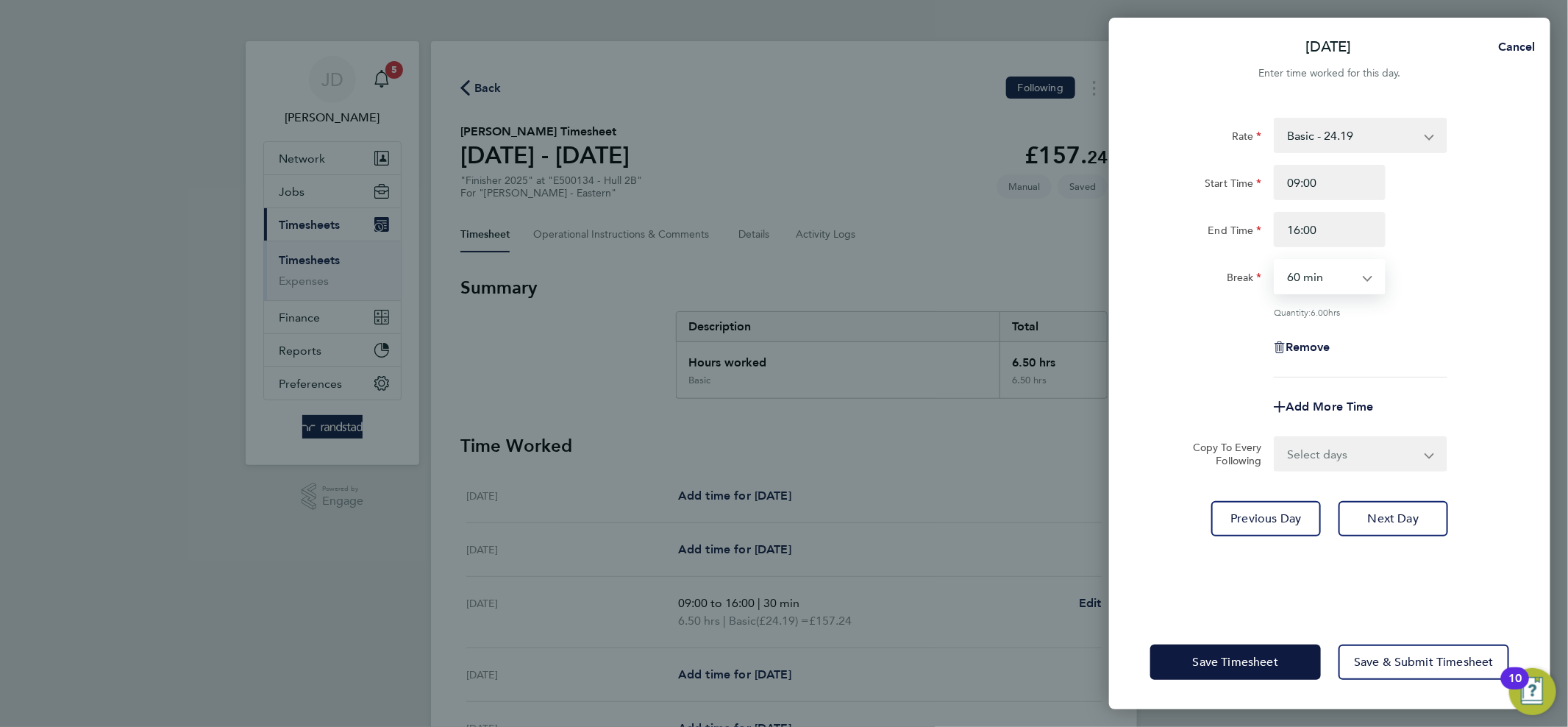
click at [1333, 292] on select "0 min 15 min 30 min 45 min 60 min 75 min 90 min" at bounding box center [1321, 277] width 91 height 32
select select "30"
click at [1275, 261] on select "0 min 15 min 30 min 45 min 60 min 75 min 90 min" at bounding box center [1321, 277] width 91 height 32
click at [1401, 665] on span "Save & Submit Timesheet" at bounding box center [1423, 661] width 139 height 14
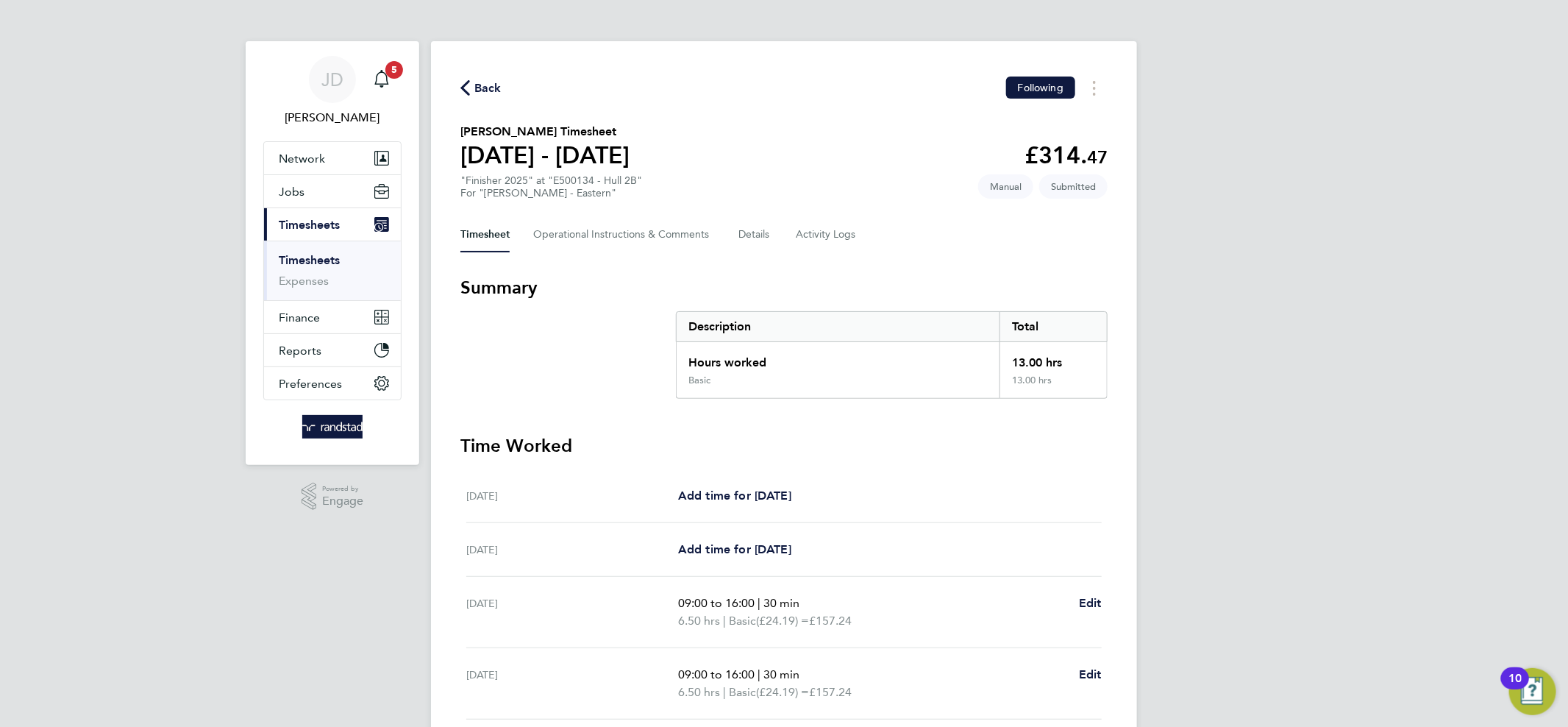
click at [471, 80] on span "Back" at bounding box center [481, 87] width 41 height 14
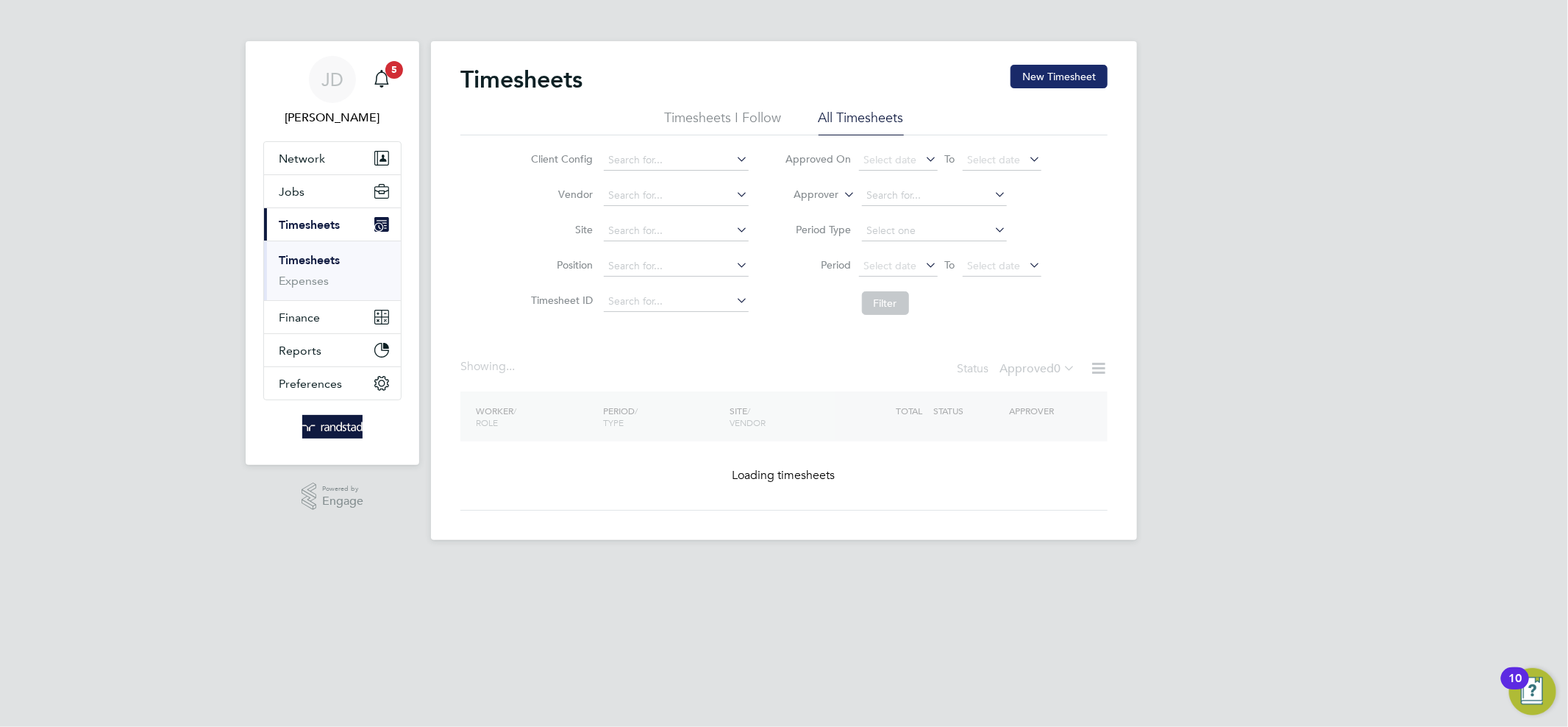
click at [1076, 69] on button "New Timesheet" at bounding box center [1059, 76] width 97 height 24
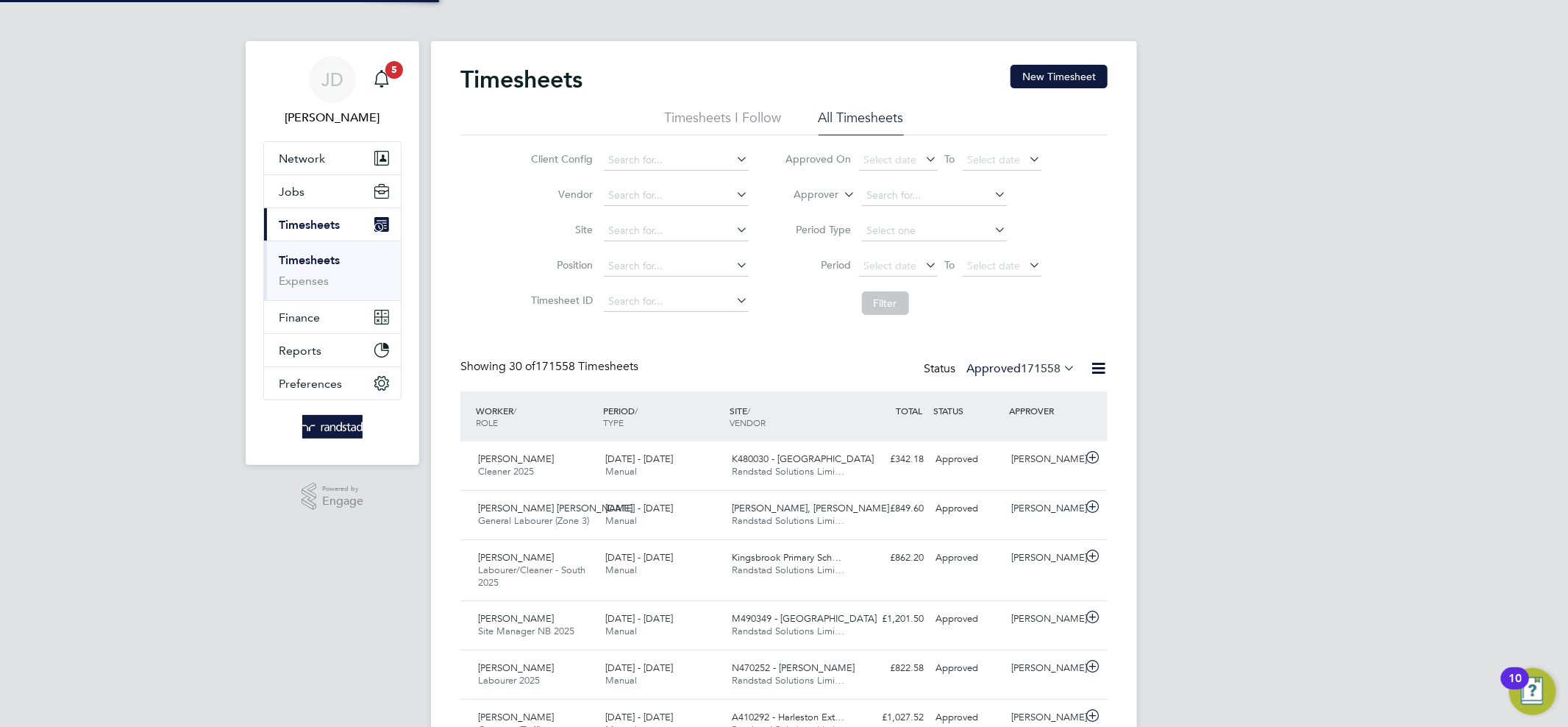
scroll to position [50, 128]
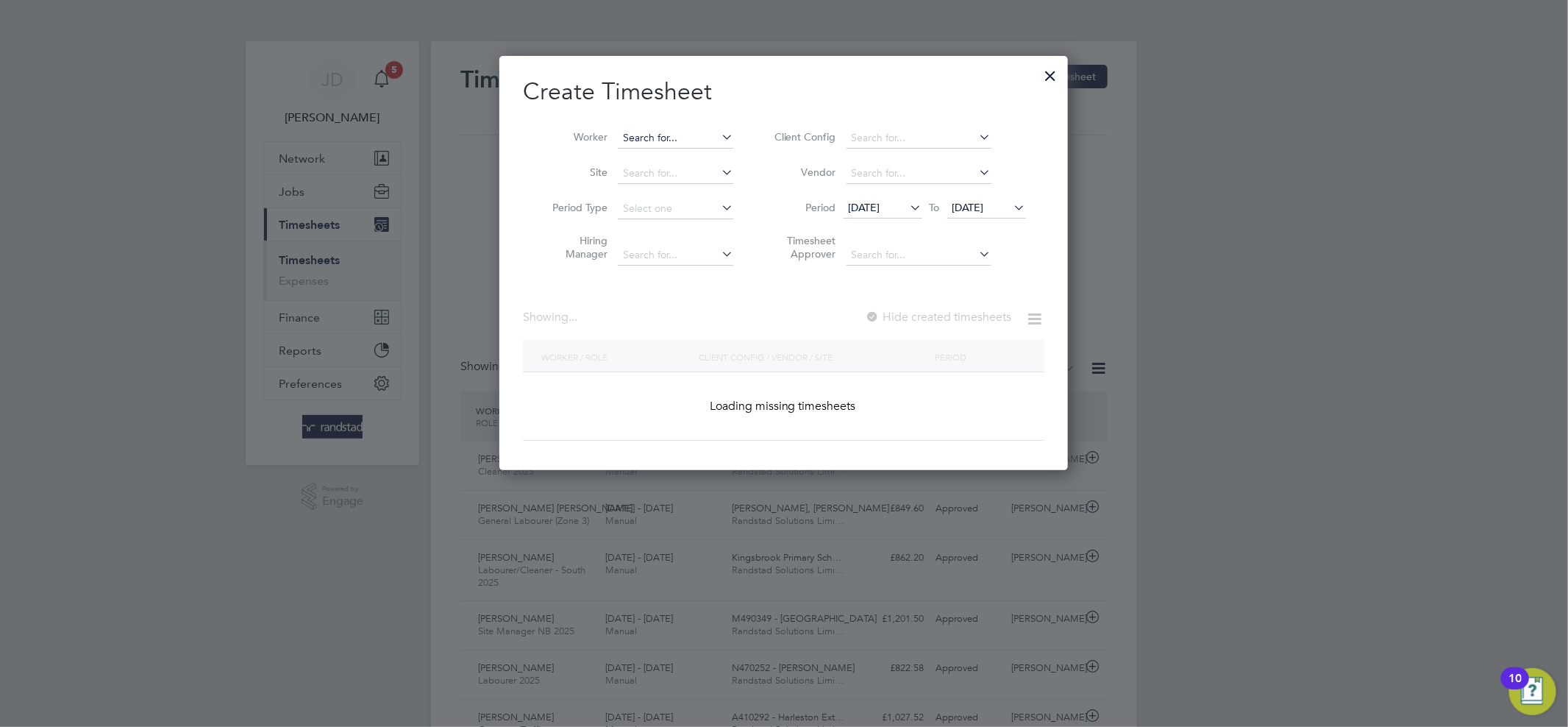
click at [690, 146] on input at bounding box center [675, 138] width 116 height 21
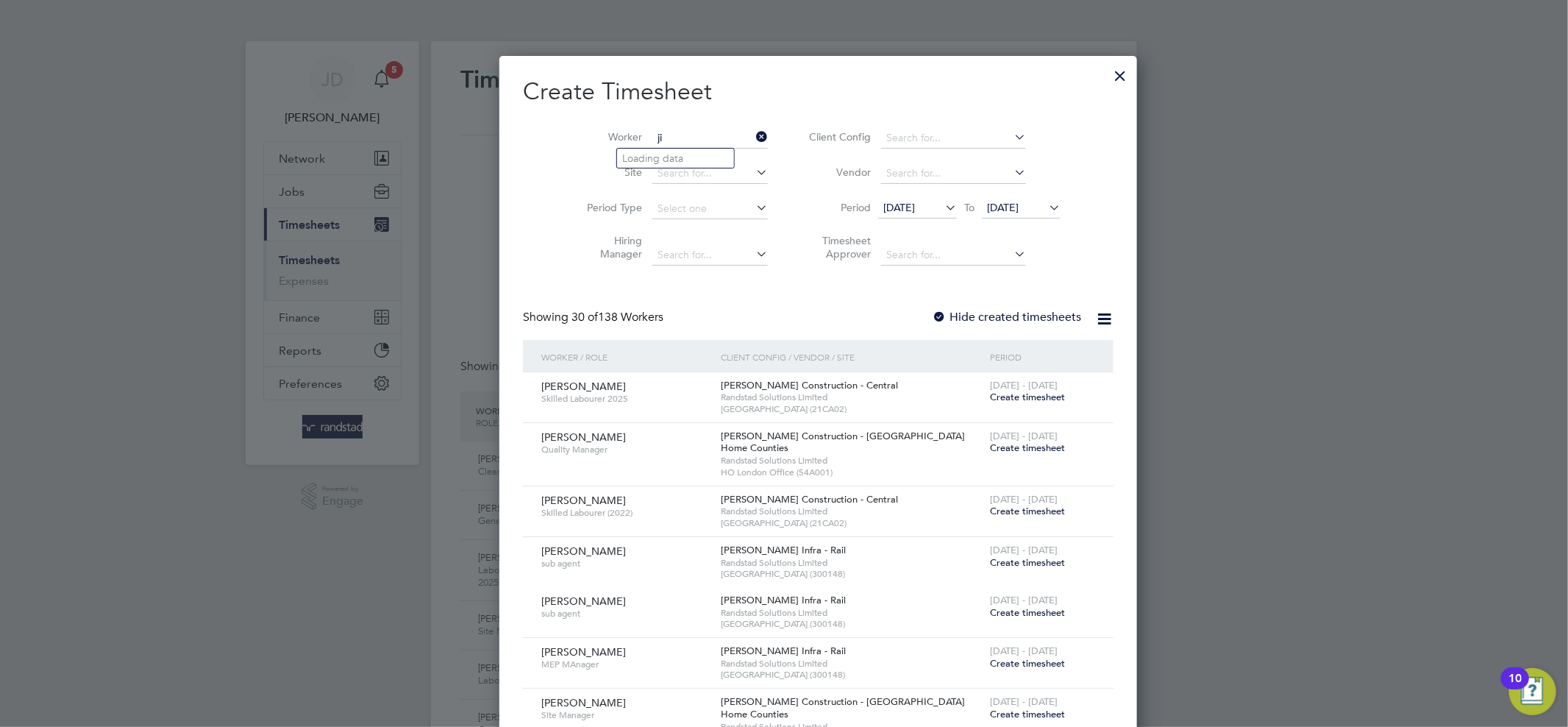
type input "j"
type input "[PERSON_NAME]"
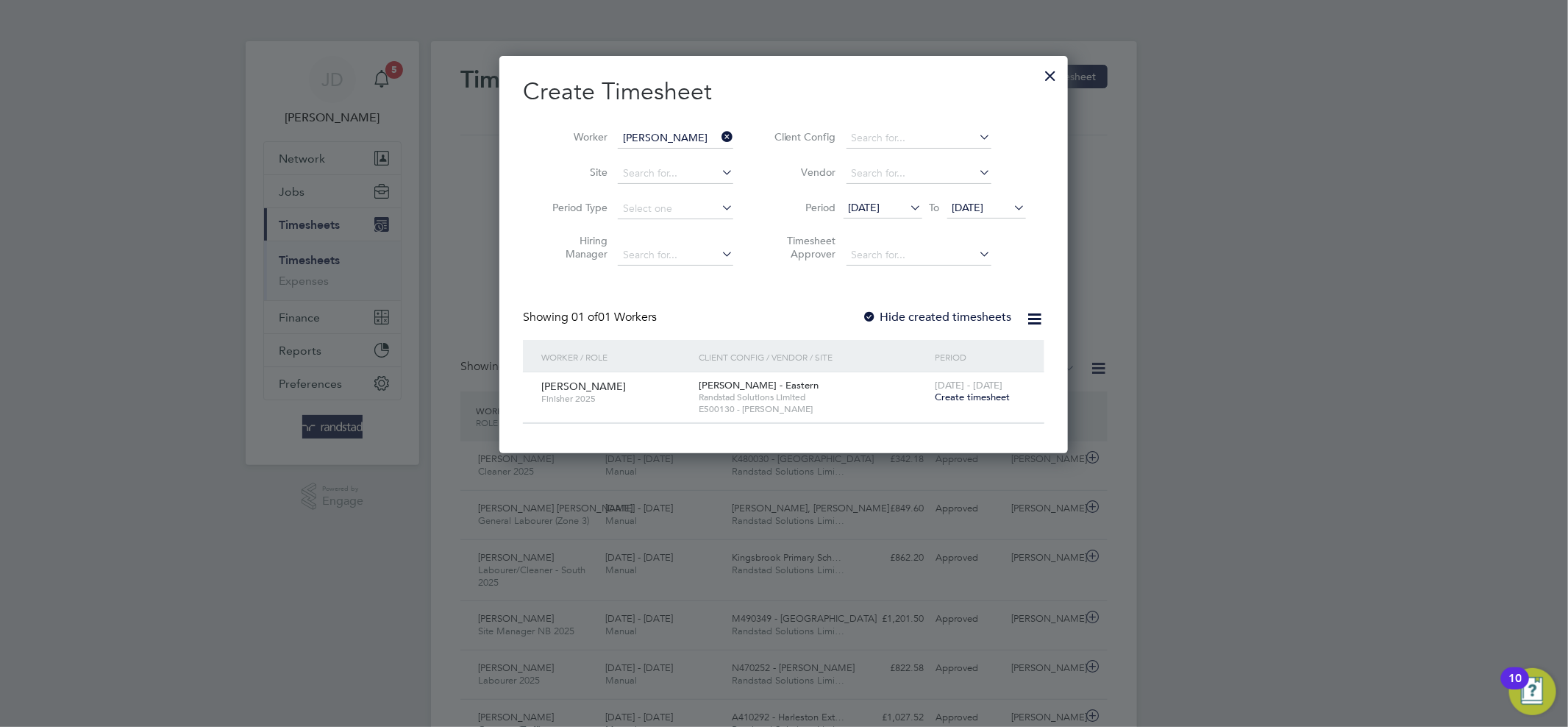
click at [953, 399] on span "Create timesheet" at bounding box center [972, 397] width 75 height 12
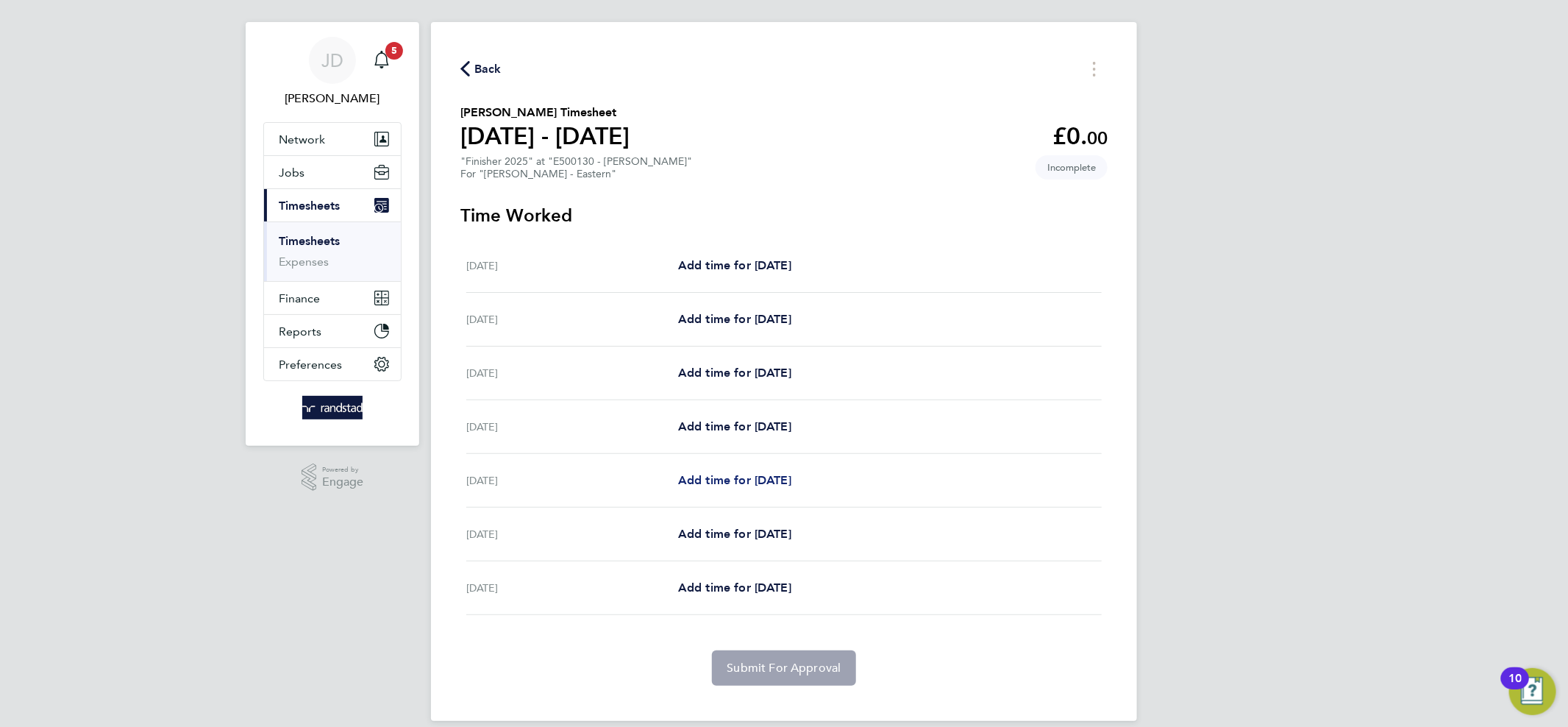
click at [714, 480] on span "Add time for [DATE]" at bounding box center [734, 480] width 113 height 14
select select "60"
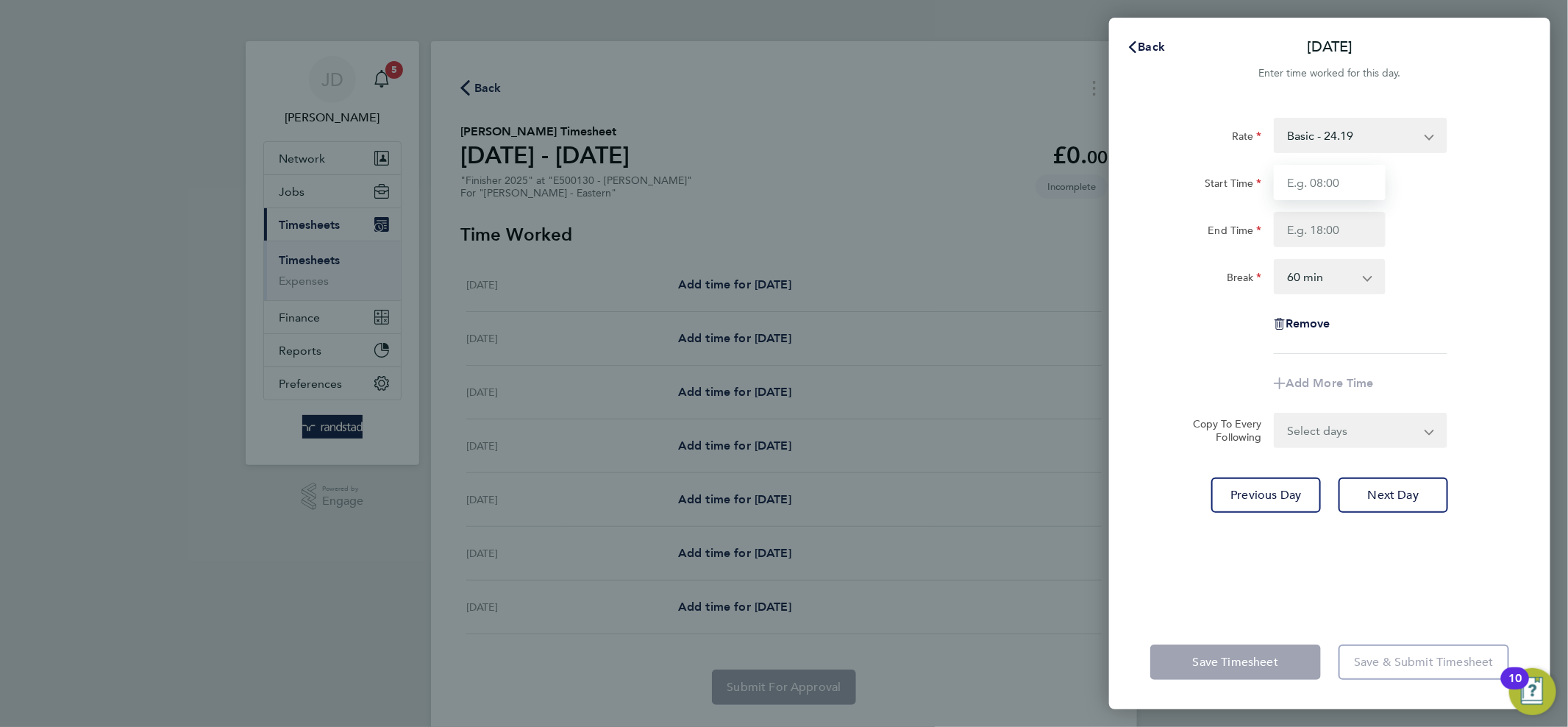
click at [1311, 177] on input "Start Time" at bounding box center [1329, 182] width 112 height 35
type input "07:30"
type input "16:00"
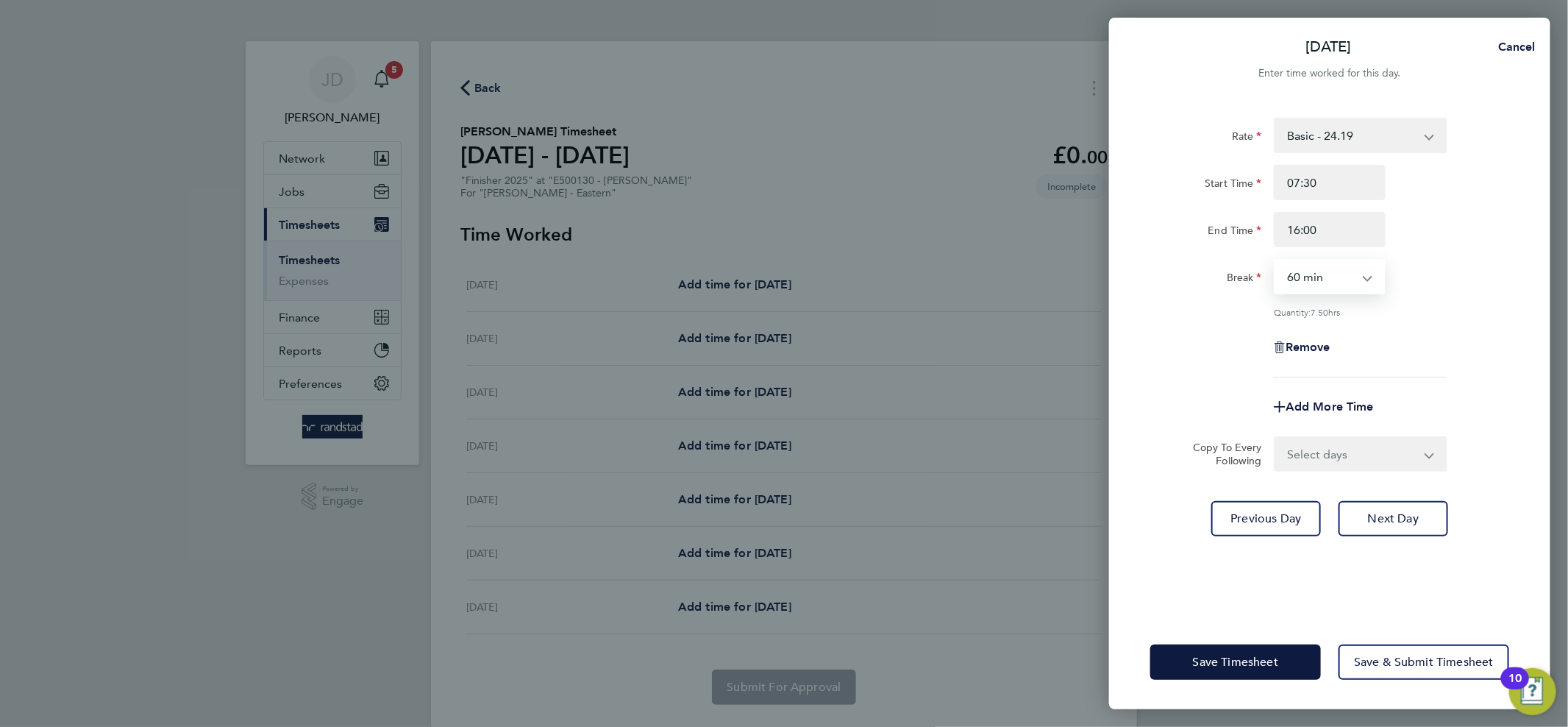
click at [1336, 277] on select "0 min 15 min 30 min 45 min 60 min 75 min 90 min" at bounding box center [1321, 277] width 91 height 32
select select "30"
click at [1275, 261] on select "0 min 15 min 30 min 45 min 60 min 75 min 90 min" at bounding box center [1321, 277] width 91 height 32
click at [1373, 514] on span "Next Day" at bounding box center [1393, 518] width 51 height 14
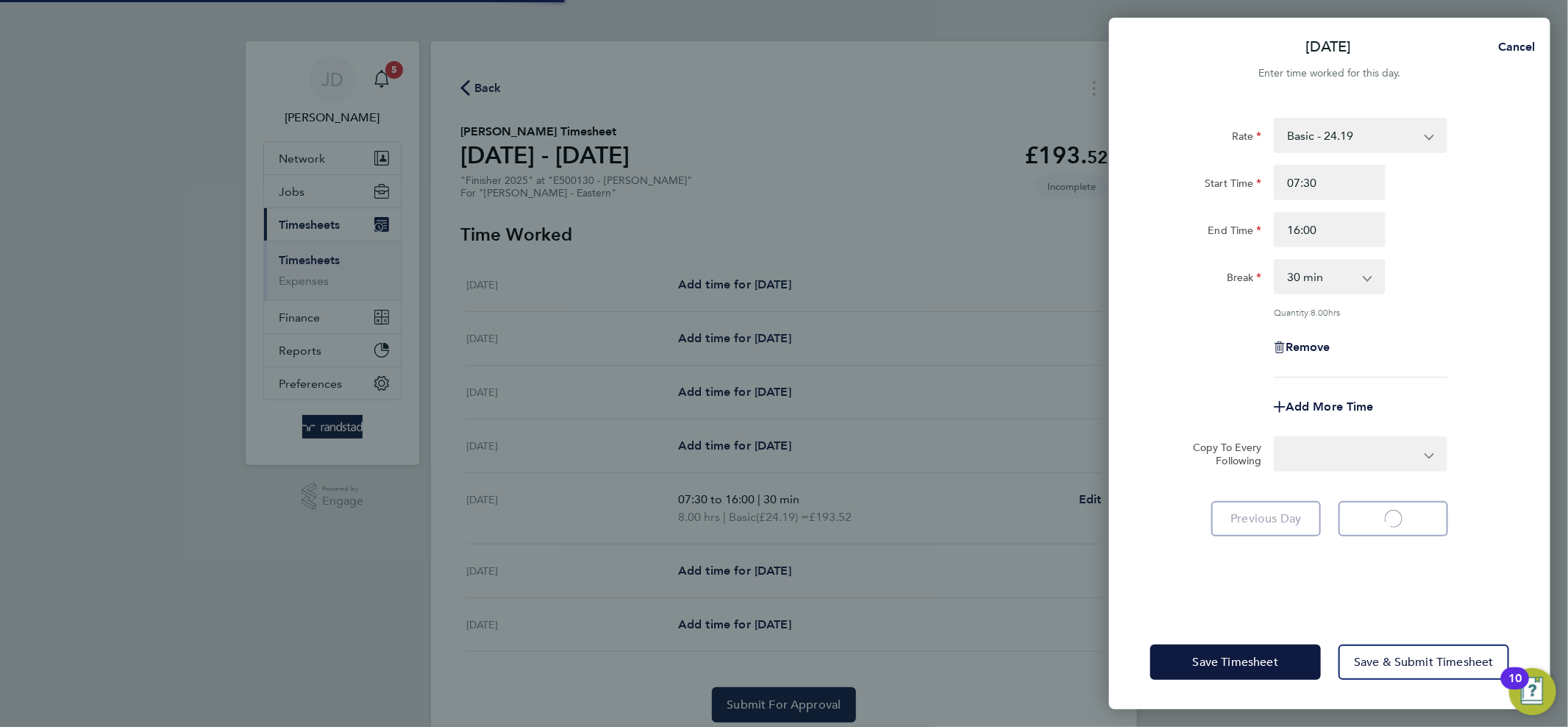
select select "60"
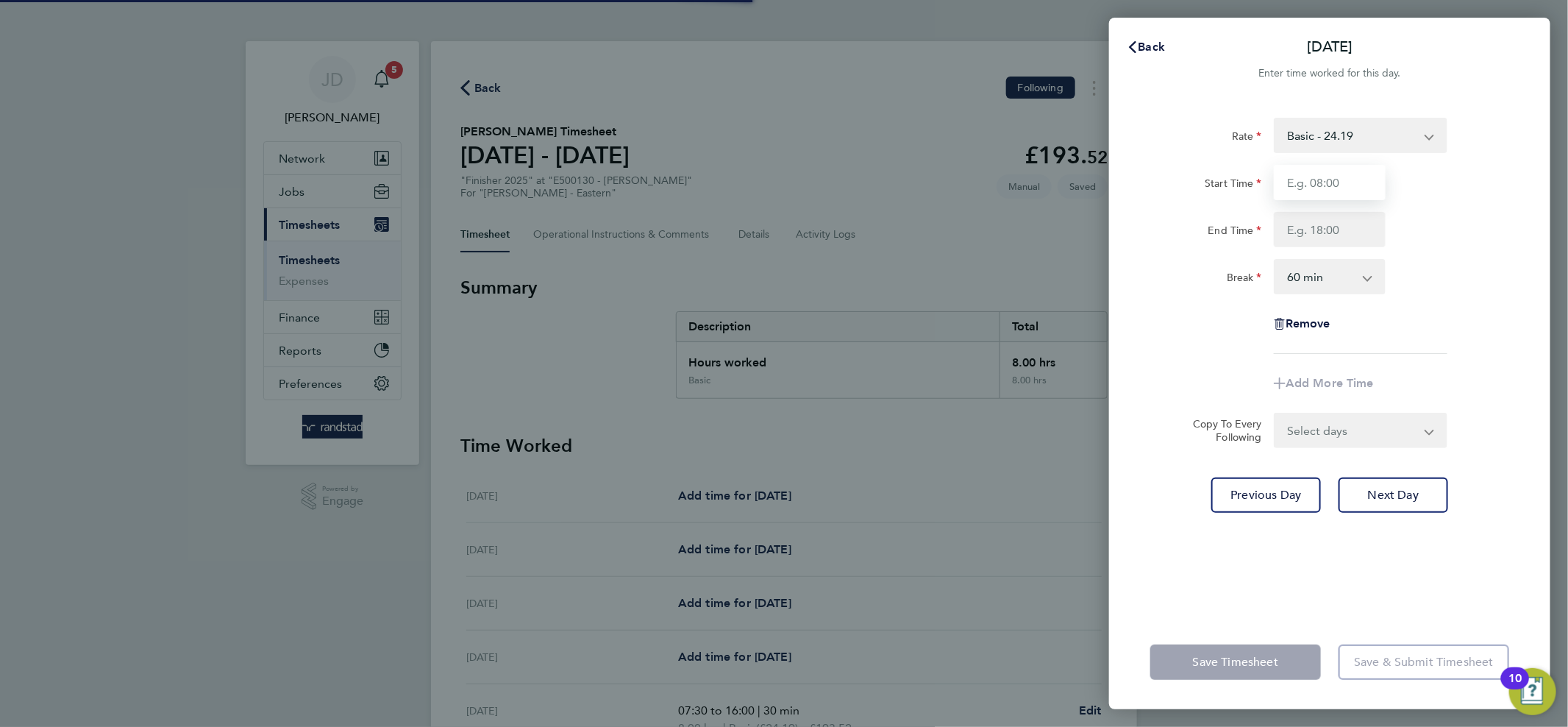
click at [1343, 187] on input "Start Time" at bounding box center [1329, 182] width 112 height 35
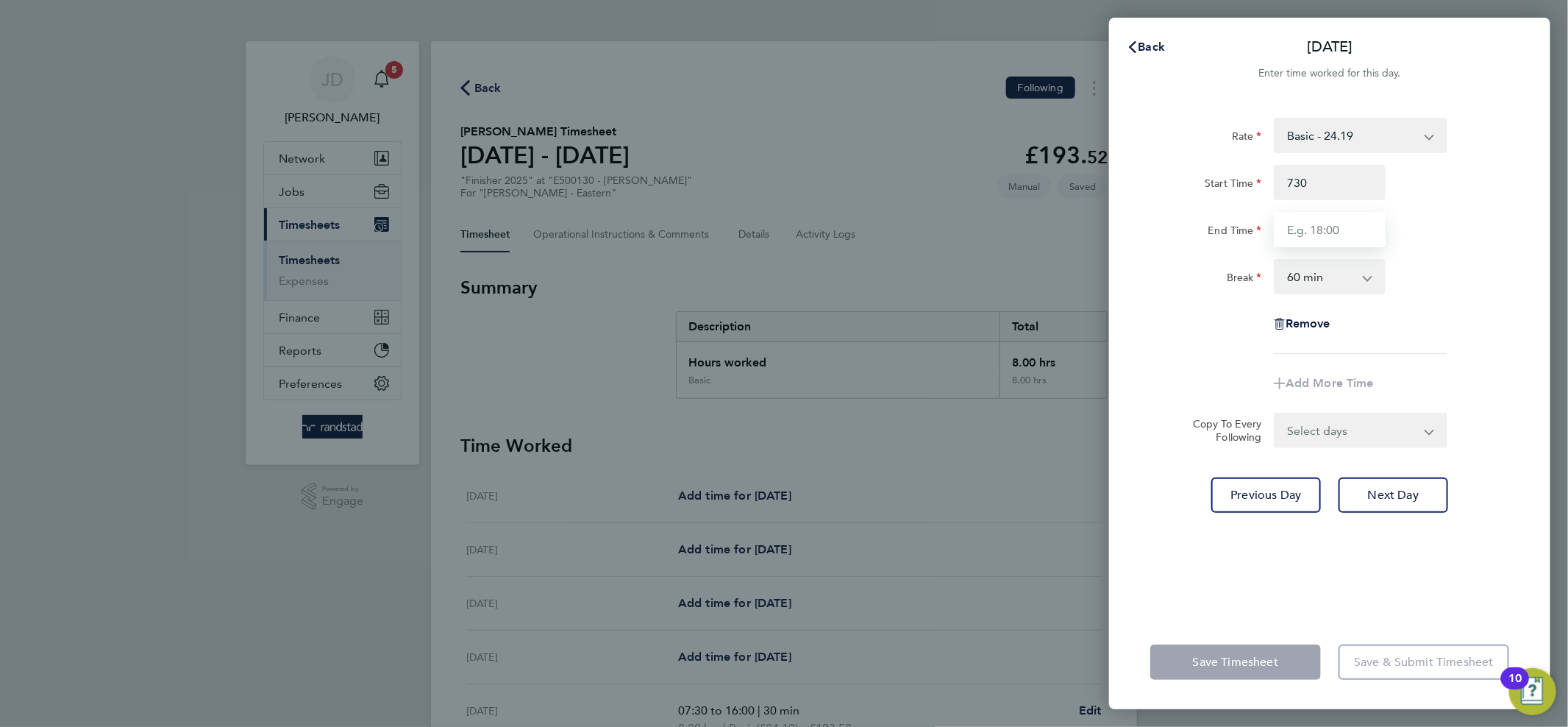
type input "07:30"
type input "16:00"
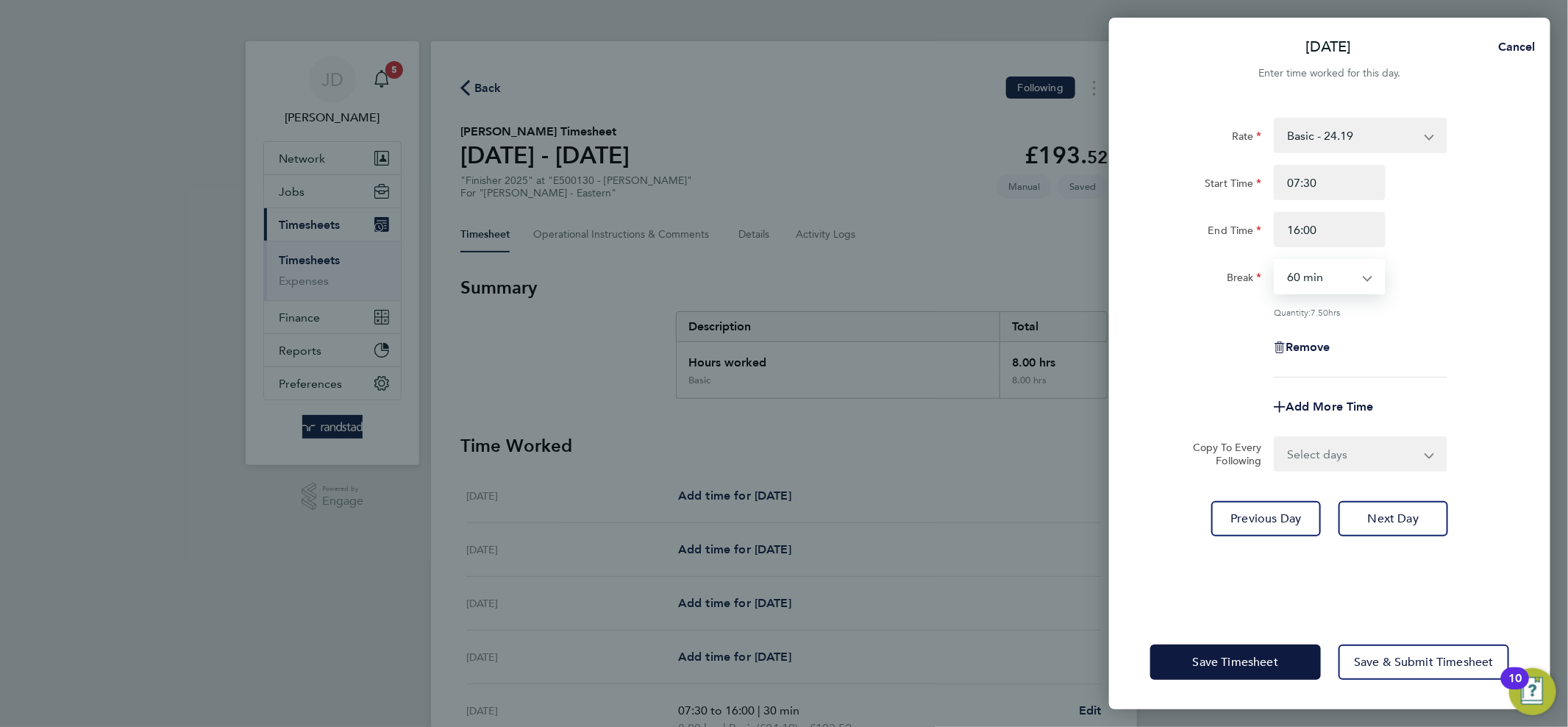
click at [1354, 276] on select "0 min 15 min 30 min 45 min 60 min 75 min 90 min" at bounding box center [1321, 277] width 91 height 32
select select "30"
click at [1275, 261] on select "0 min 15 min 30 min 45 min 60 min 75 min 90 min" at bounding box center [1321, 277] width 91 height 32
click at [1397, 524] on button "Next Day" at bounding box center [1393, 519] width 110 height 35
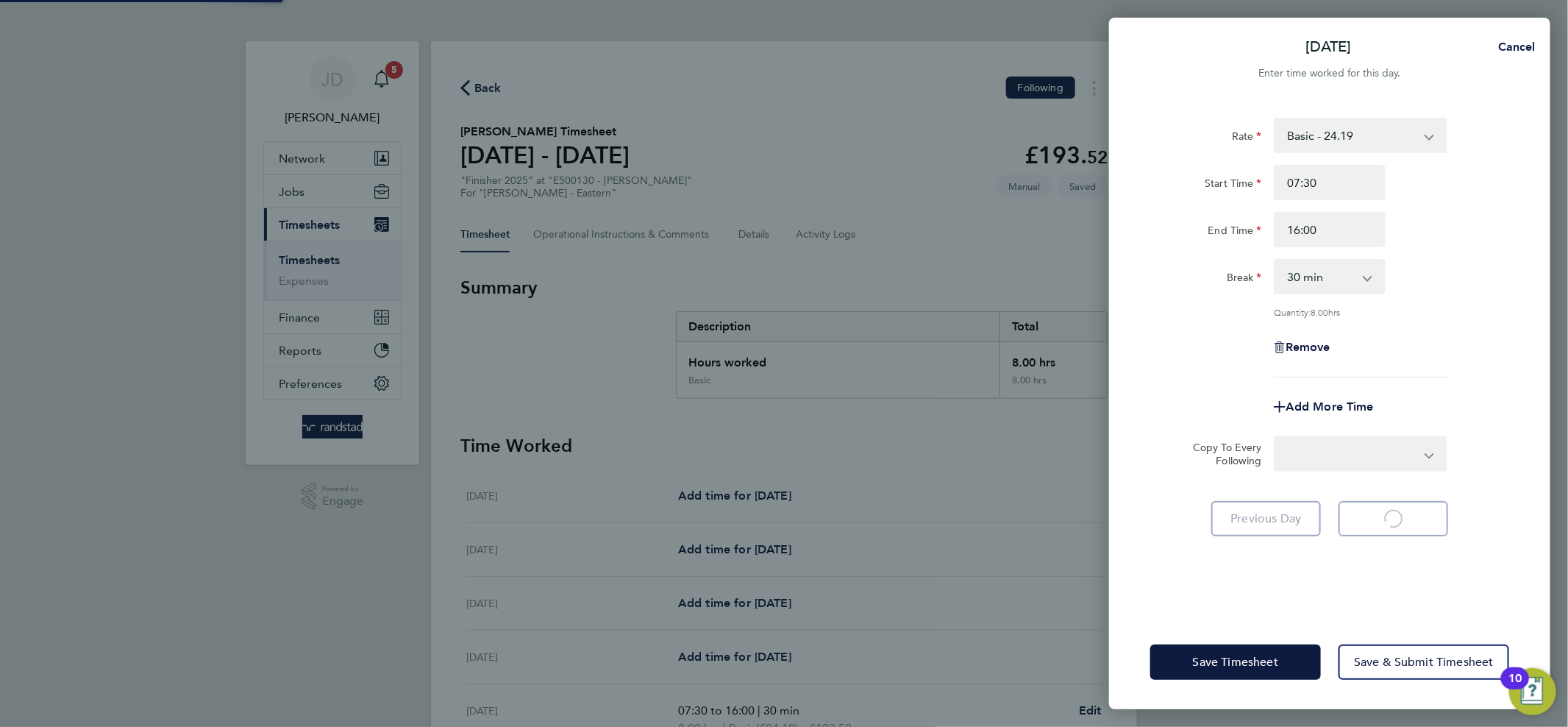
select select "60"
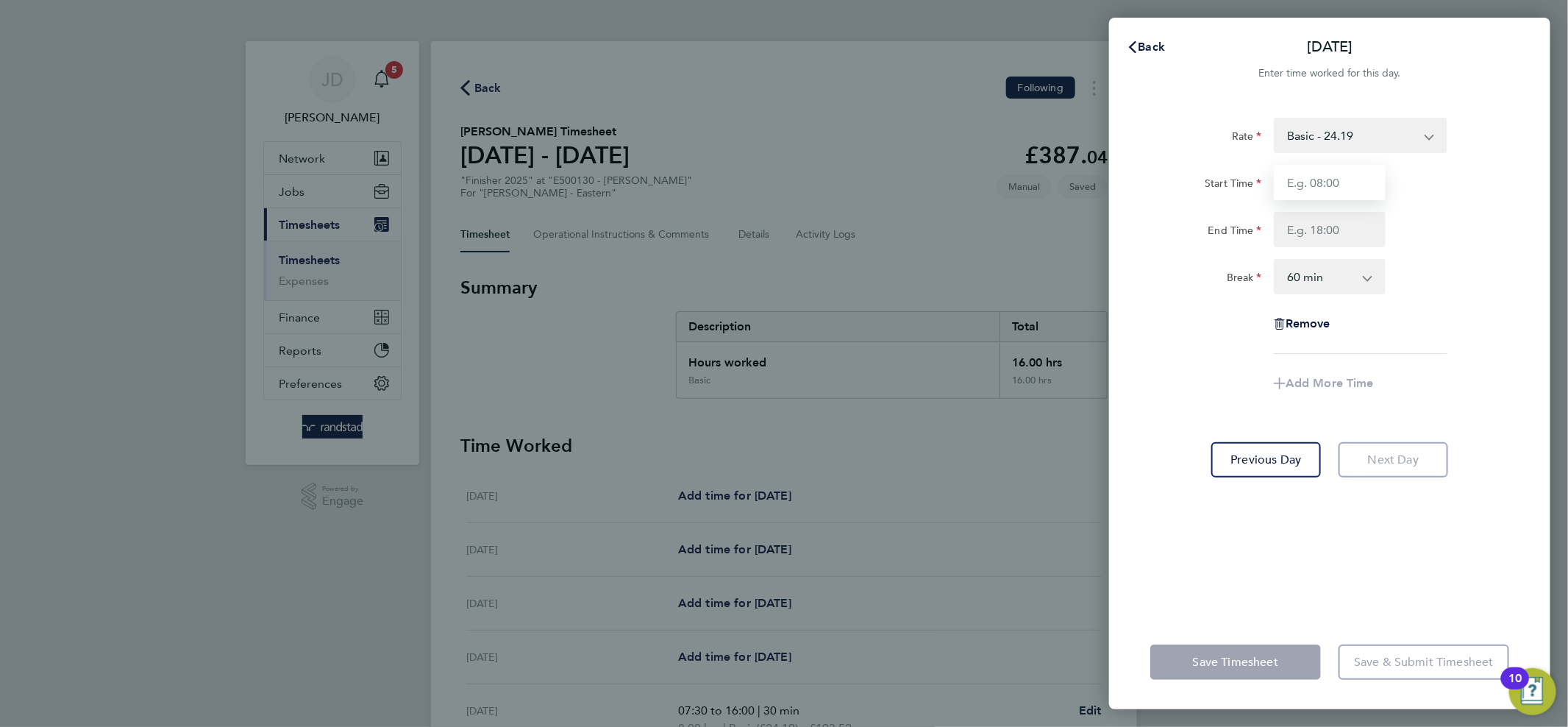
click at [1363, 179] on input "Start Time" at bounding box center [1329, 182] width 112 height 35
type input "07:30"
type input "15:00"
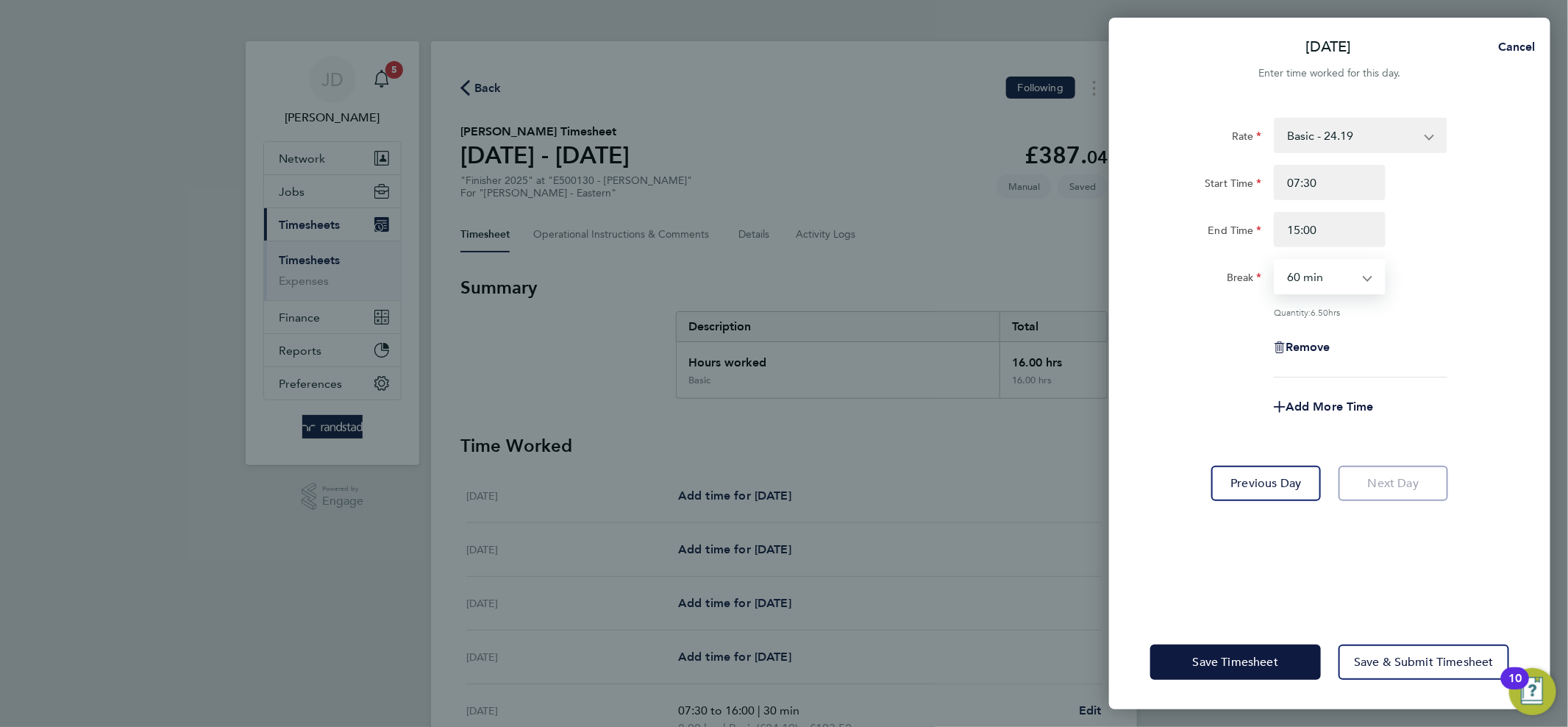
click at [1377, 268] on app-icon-cross-button at bounding box center [1375, 277] width 18 height 32
click at [1358, 290] on select "0 min 15 min 30 min 45 min 60 min 75 min 90 min" at bounding box center [1321, 277] width 91 height 32
select select "30"
click at [1275, 261] on select "0 min 15 min 30 min 45 min 60 min 75 min 90 min" at bounding box center [1321, 277] width 91 height 32
click at [1393, 662] on span "Save & Submit Timesheet" at bounding box center [1423, 661] width 139 height 14
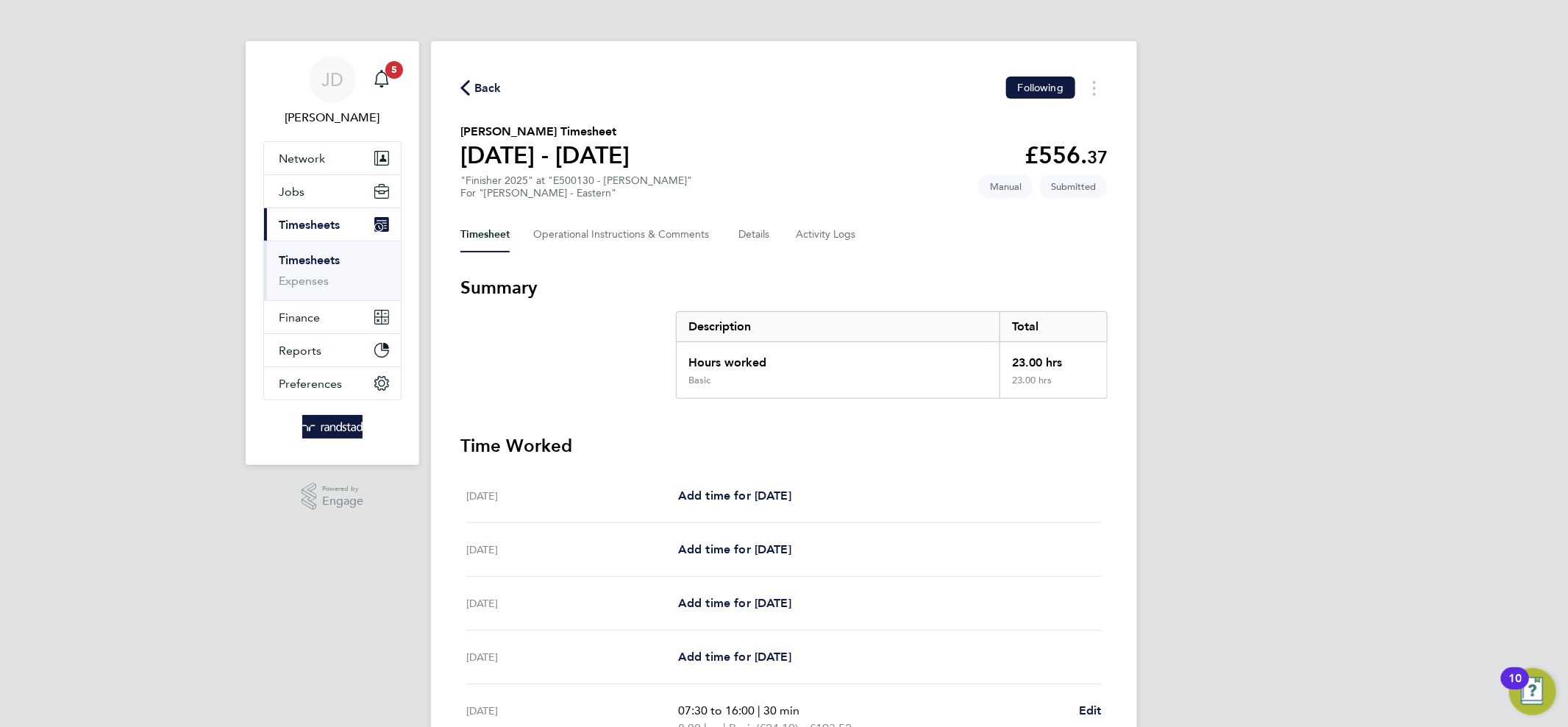
click at [331, 256] on link "Timesheets" at bounding box center [309, 260] width 61 height 14
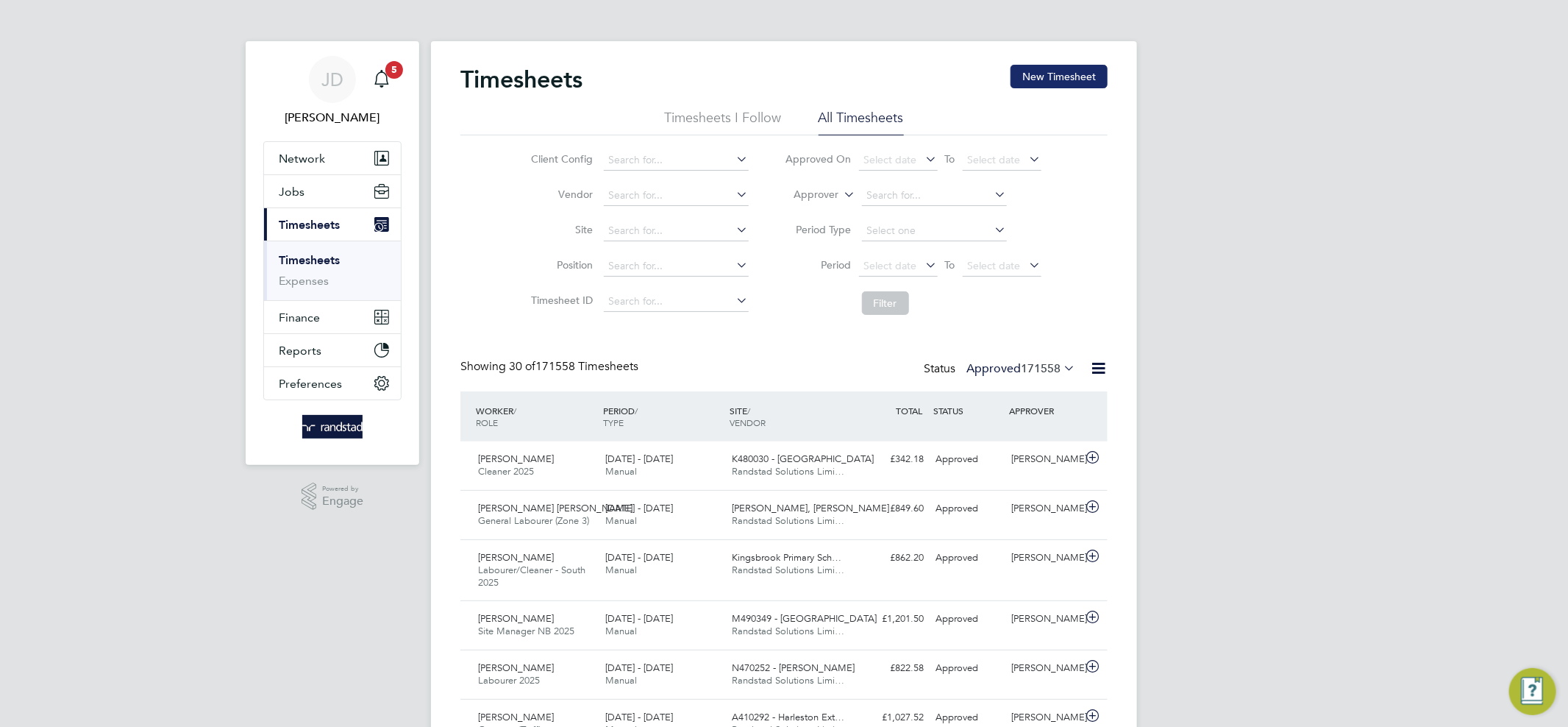
scroll to position [50, 128]
click at [1044, 76] on button "New Timesheet" at bounding box center [1059, 76] width 97 height 24
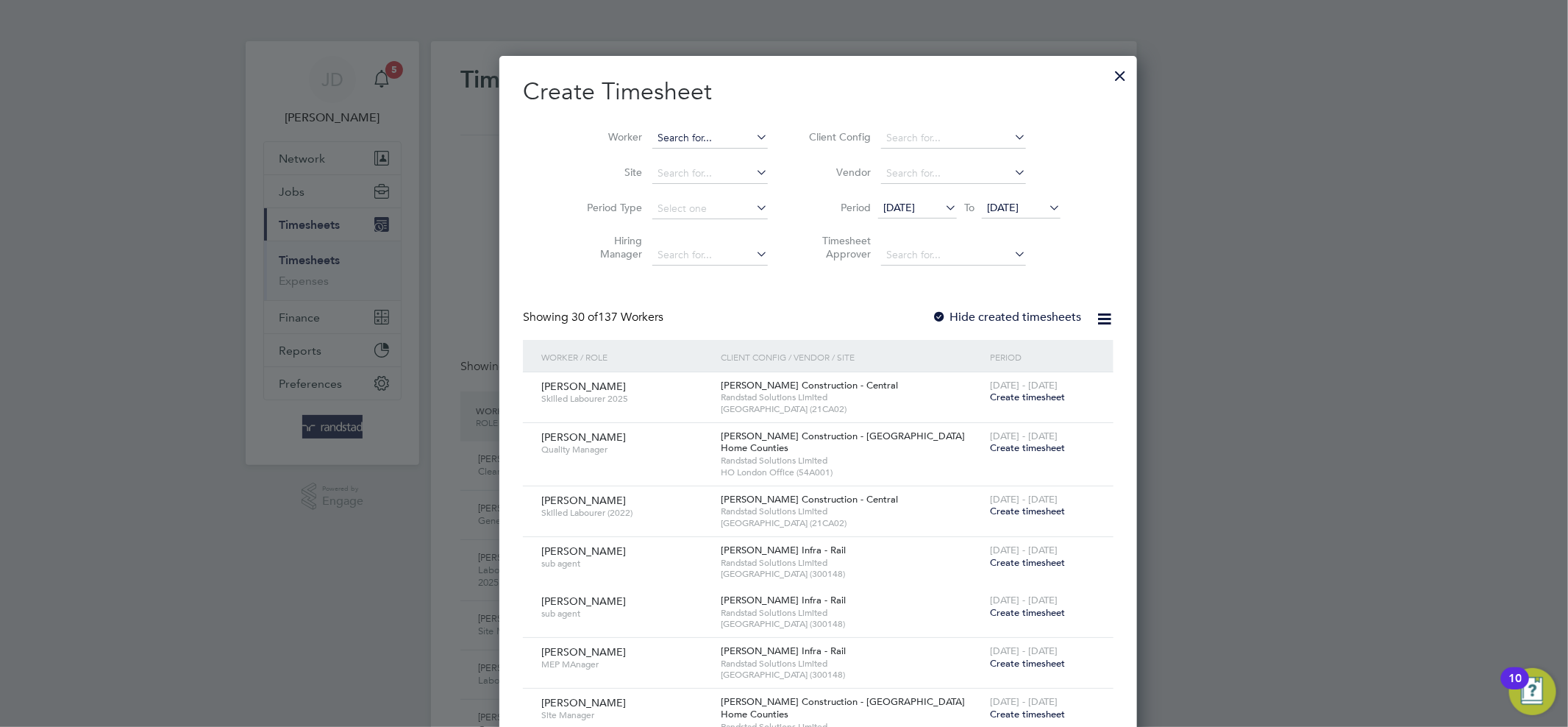
click at [666, 136] on input at bounding box center [710, 138] width 116 height 21
paste input "Omane Derick"
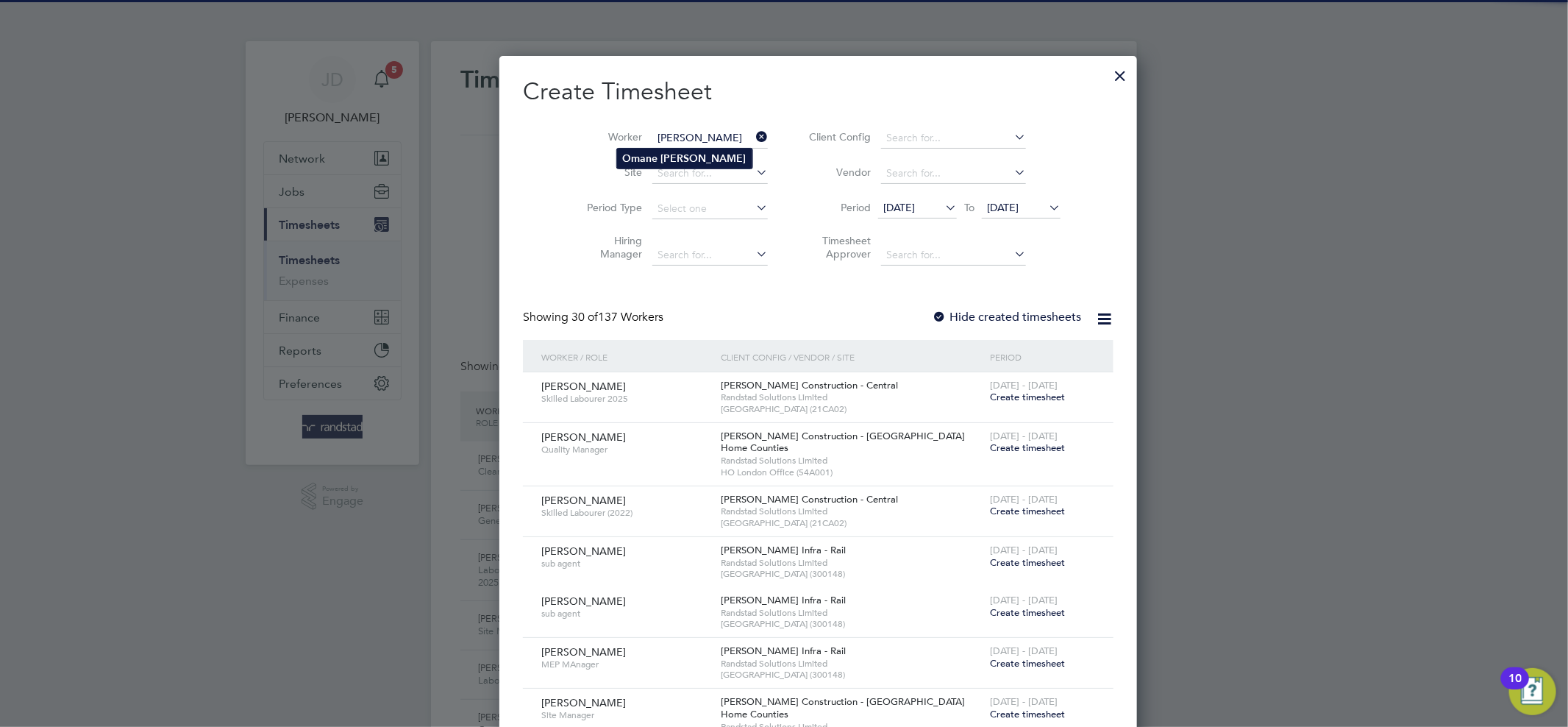
type input "Omane Derick"
click at [653, 159] on b "Omane" at bounding box center [640, 159] width 35 height 12
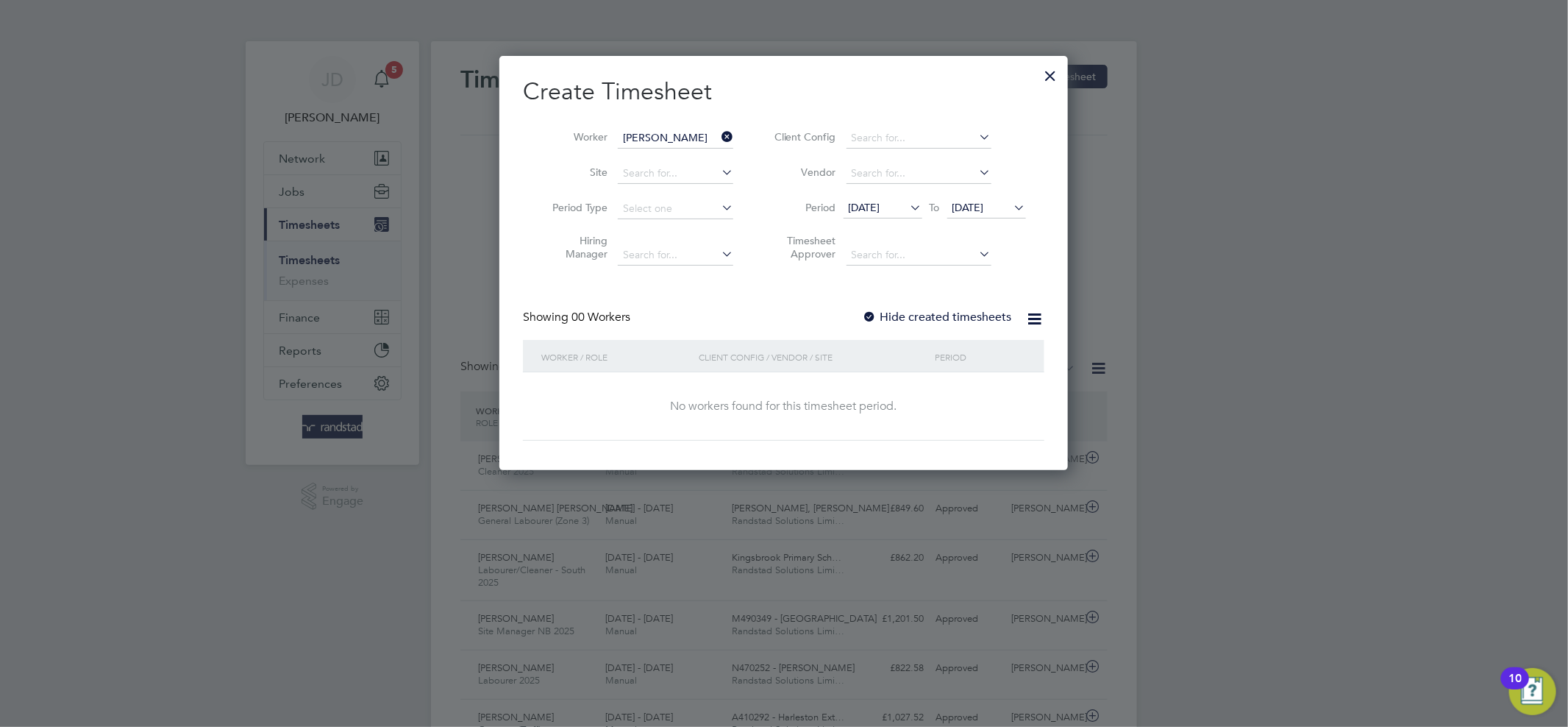
click at [897, 318] on label "Hide created timesheets" at bounding box center [937, 316] width 149 height 14
click at [979, 207] on span "[DATE]" at bounding box center [968, 207] width 32 height 13
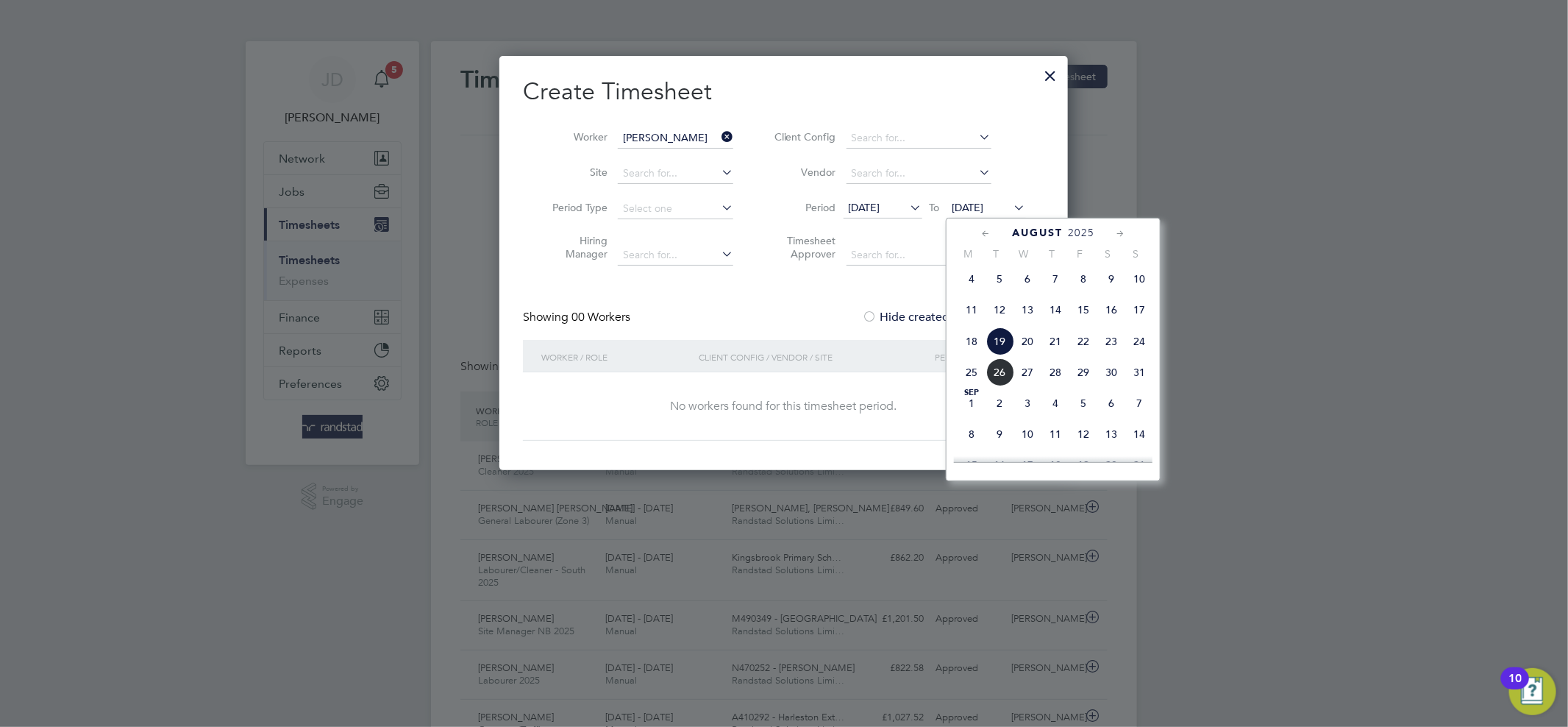
click at [1132, 377] on span "31" at bounding box center [1138, 372] width 28 height 28
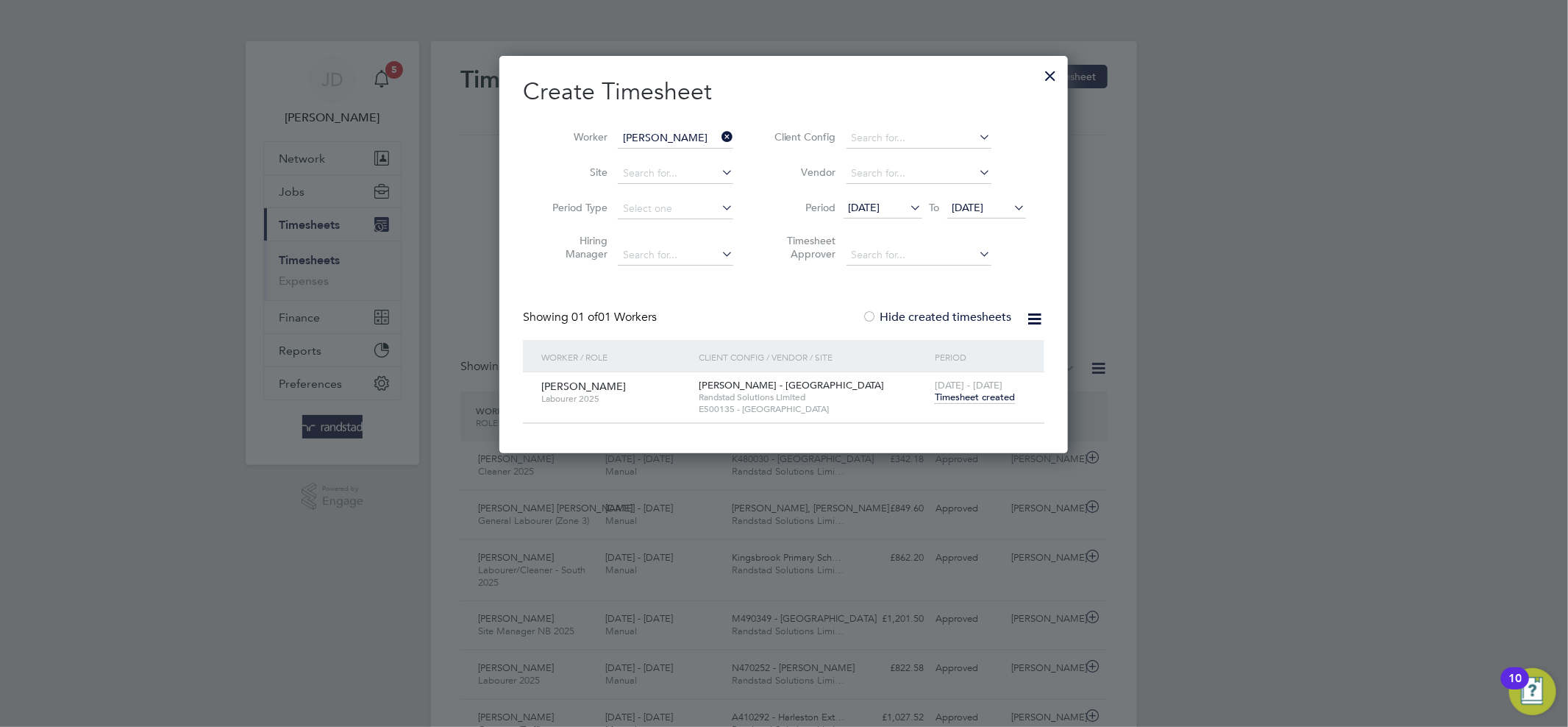
click at [899, 216] on span "[DATE]" at bounding box center [882, 209] width 78 height 20
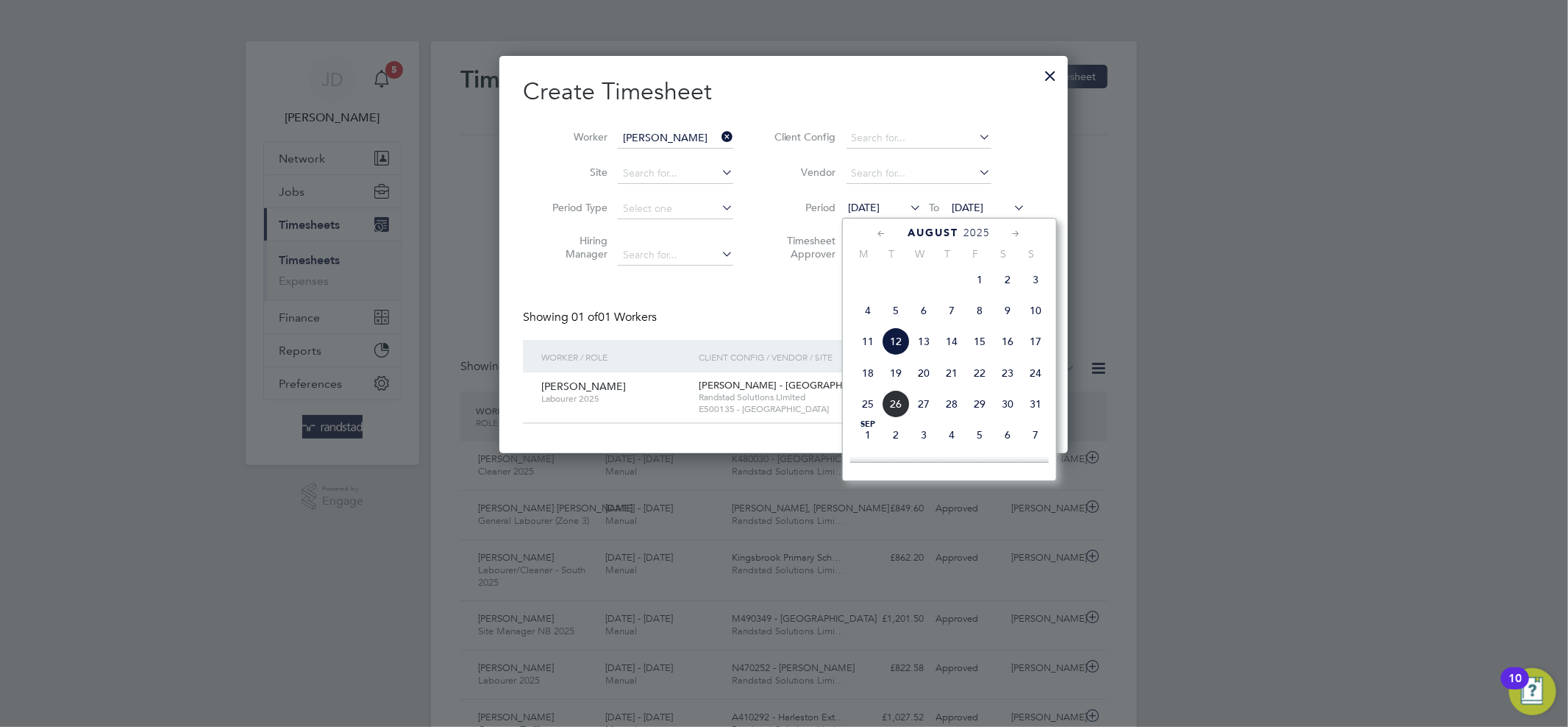
click at [870, 322] on span "4" at bounding box center [867, 310] width 28 height 28
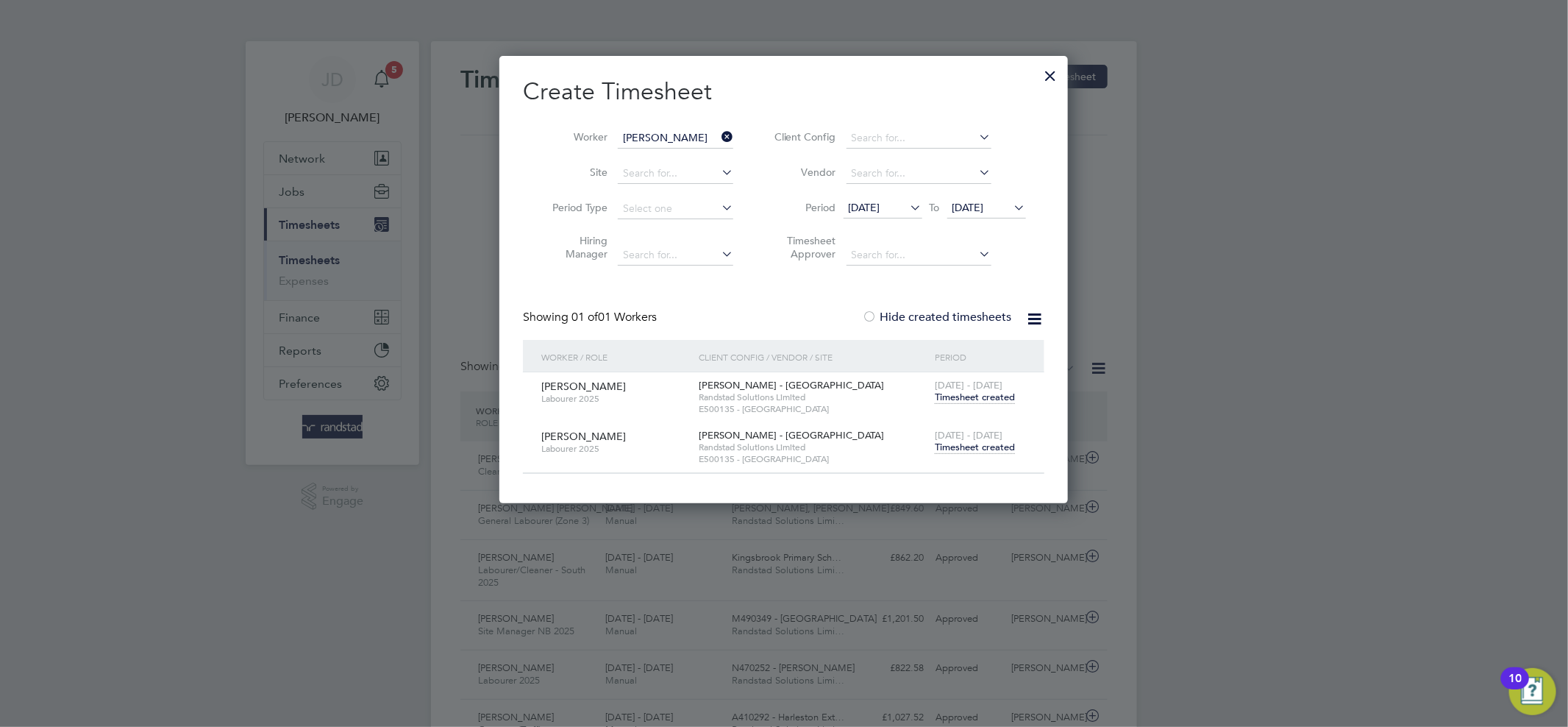
click at [718, 136] on icon at bounding box center [718, 136] width 0 height 21
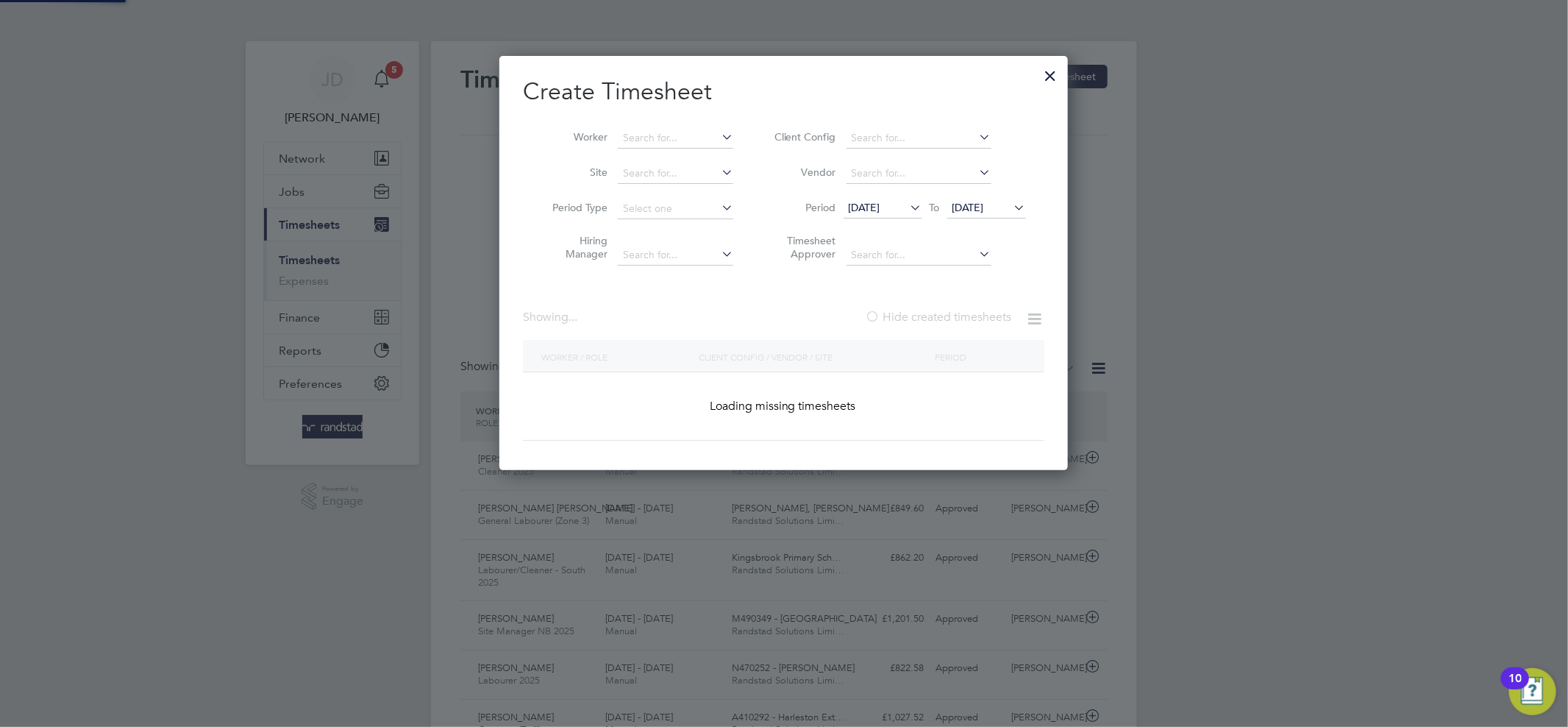
scroll to position [415, 569]
click at [669, 136] on input at bounding box center [675, 138] width 116 height 21
paste input "Neil Fairgrieve"
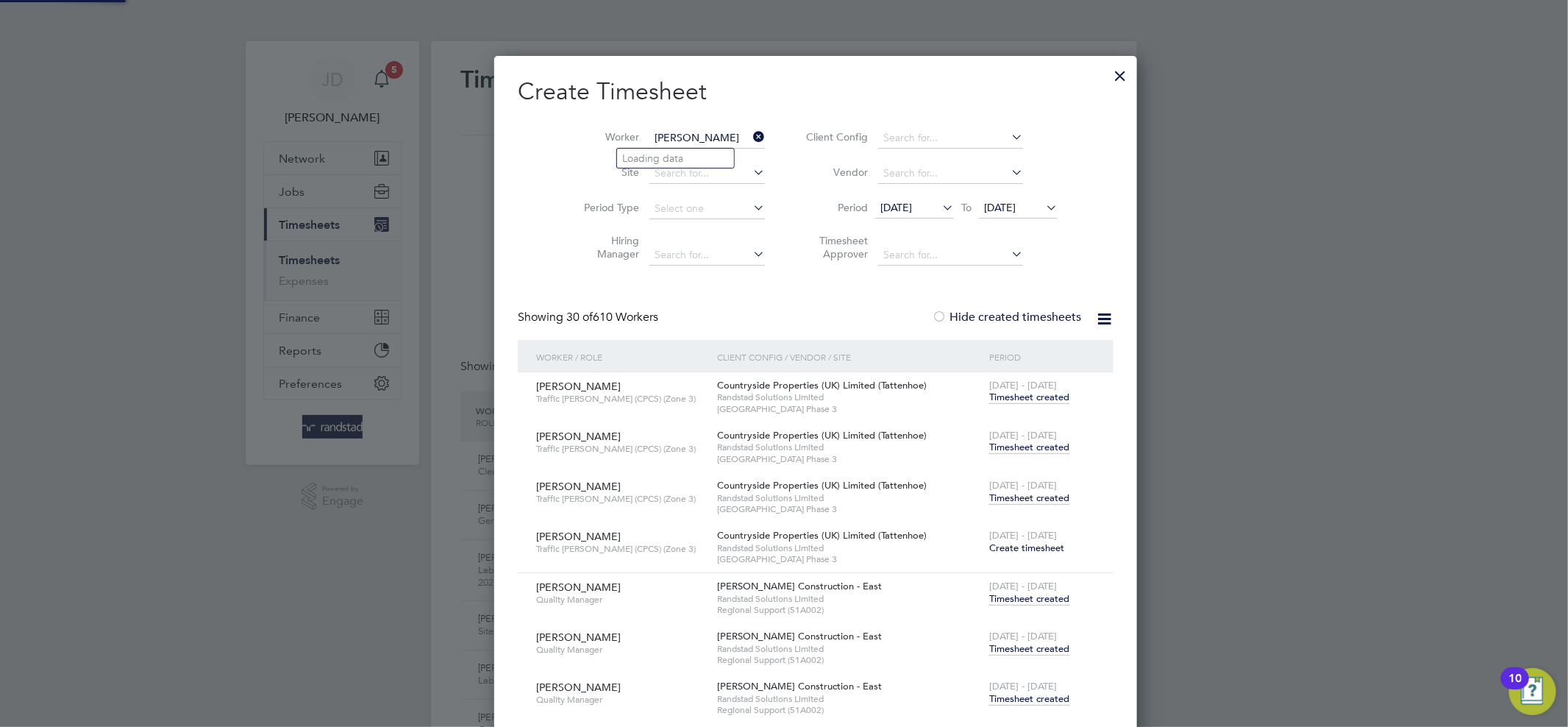
scroll to position [7935, 579]
click at [711, 153] on b "Fairgrieve" at bounding box center [753, 159] width 85 height 12
type input "Neill Fairgrieve"
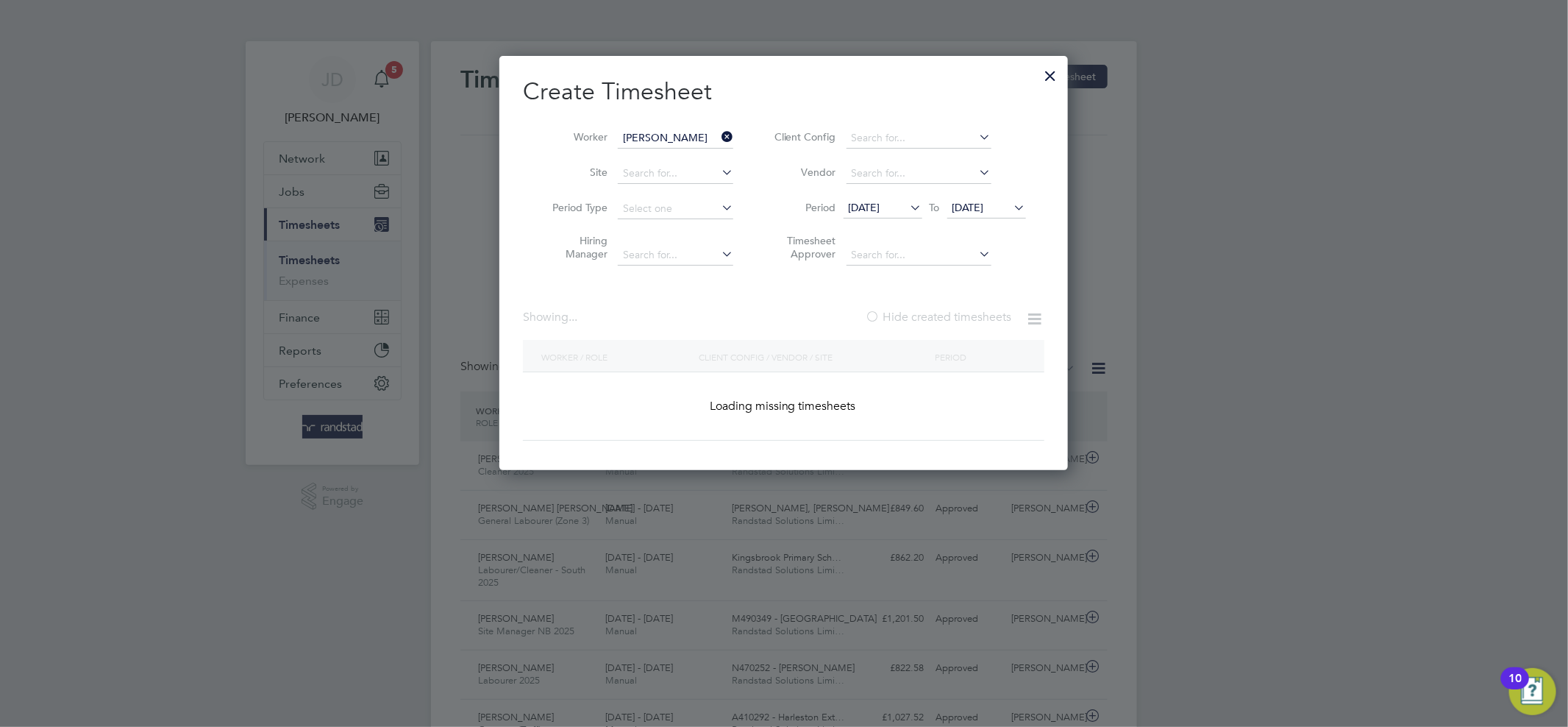
scroll to position [447, 569]
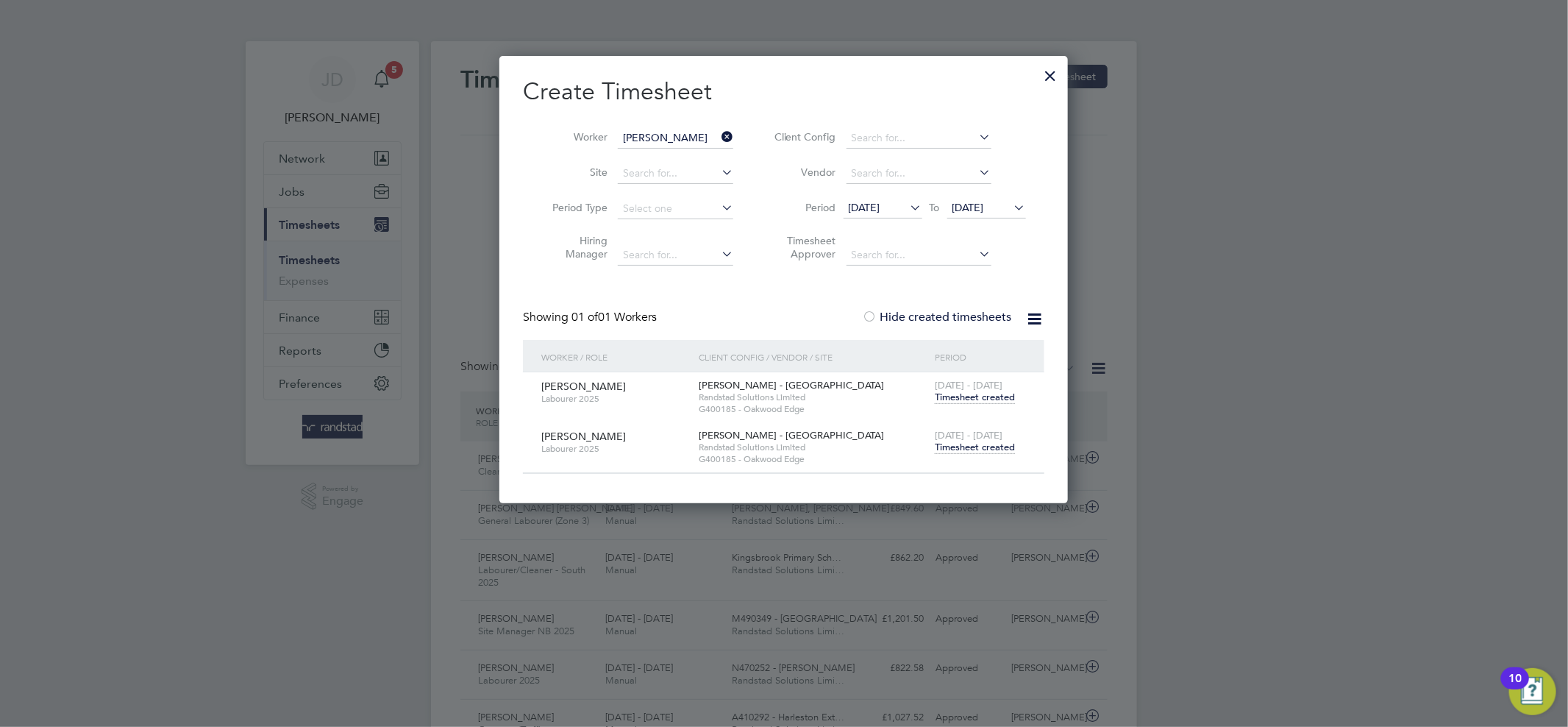
click at [975, 399] on span "Timesheet created" at bounding box center [974, 397] width 80 height 13
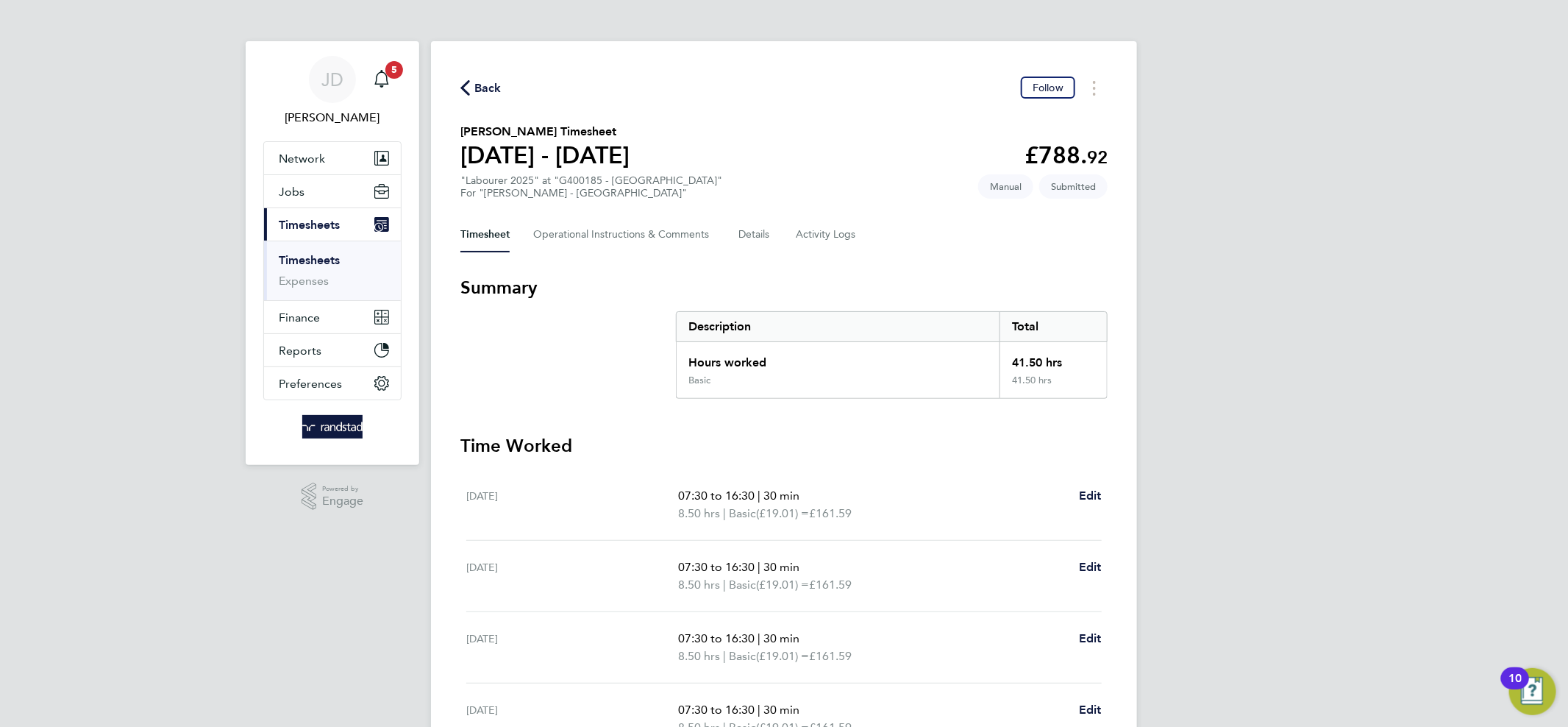
click at [309, 261] on link "Timesheets" at bounding box center [309, 260] width 61 height 14
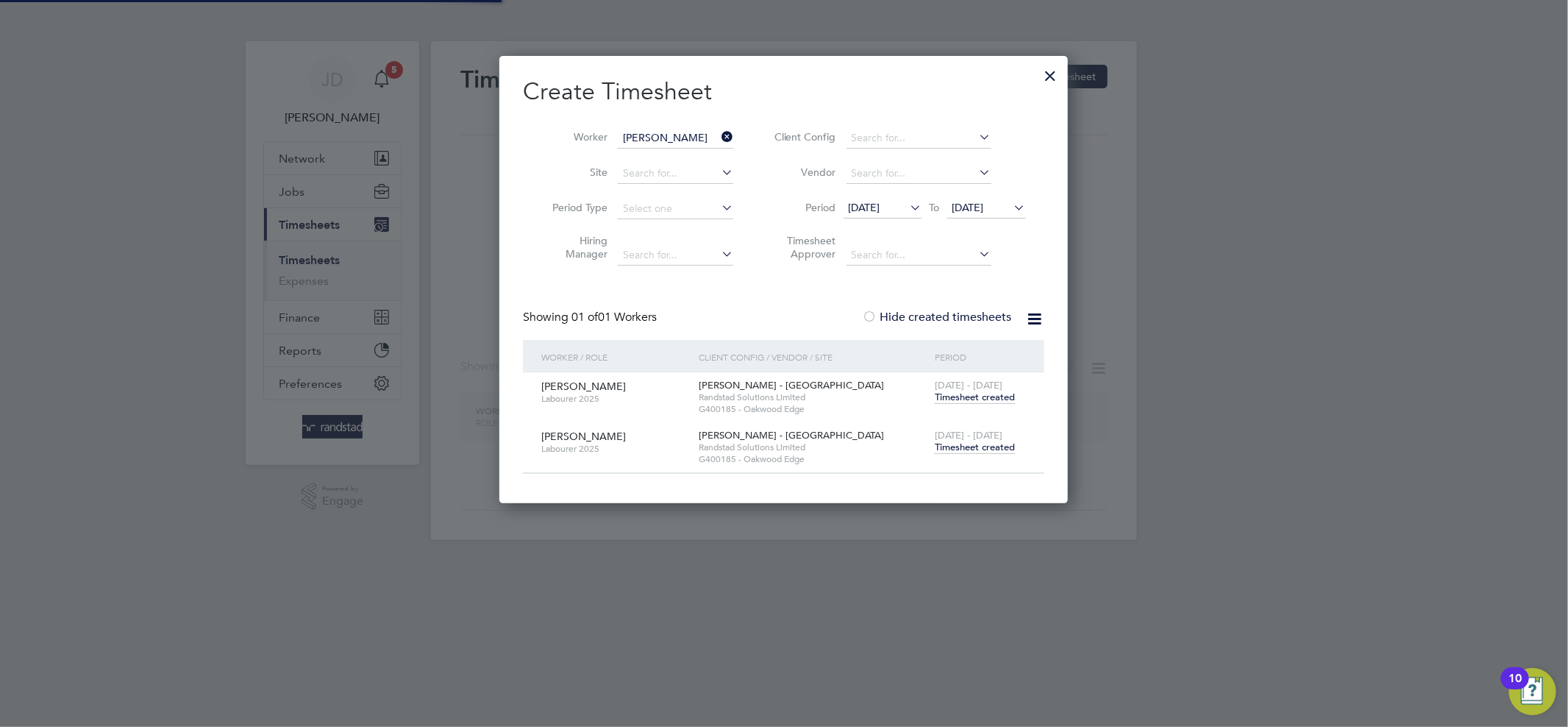
scroll to position [447, 569]
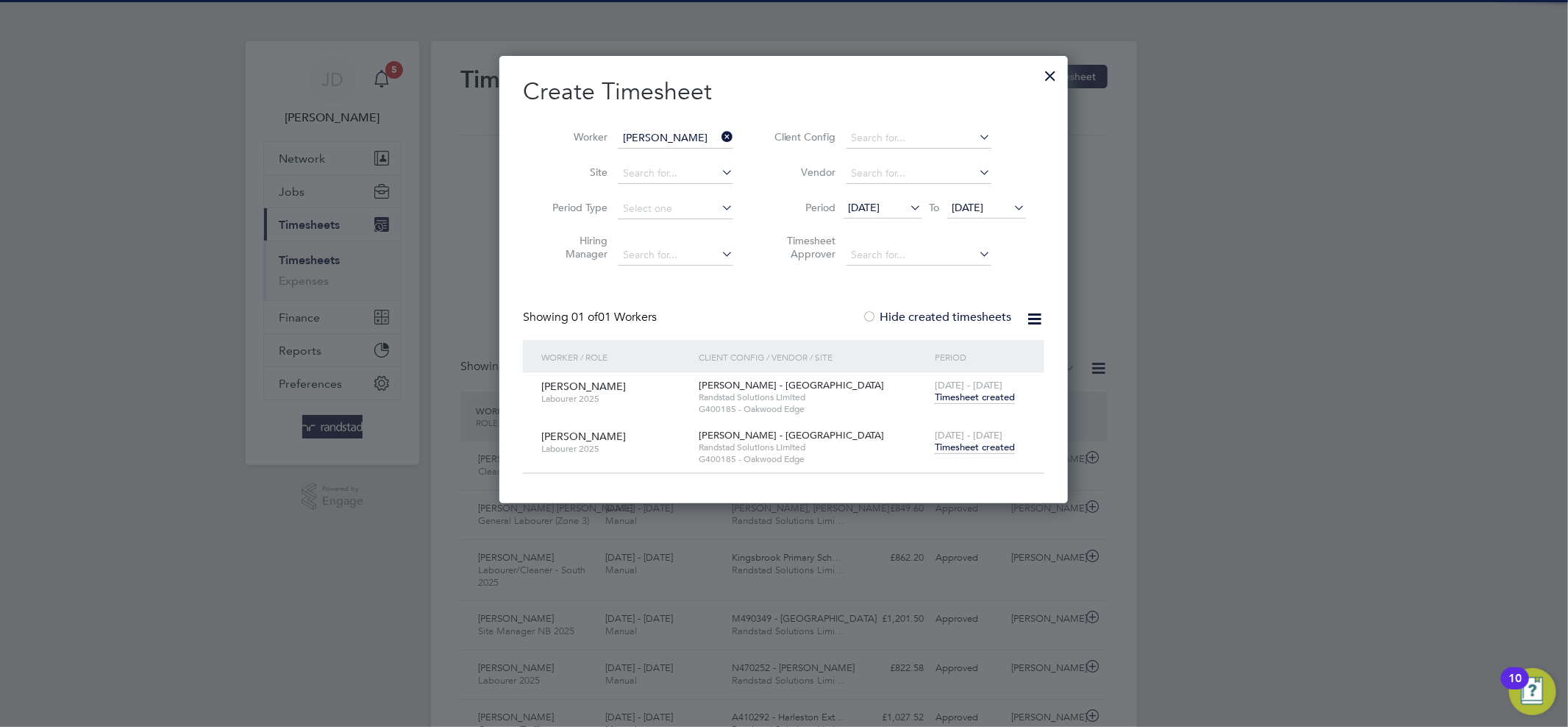
click at [718, 134] on icon at bounding box center [718, 136] width 0 height 21
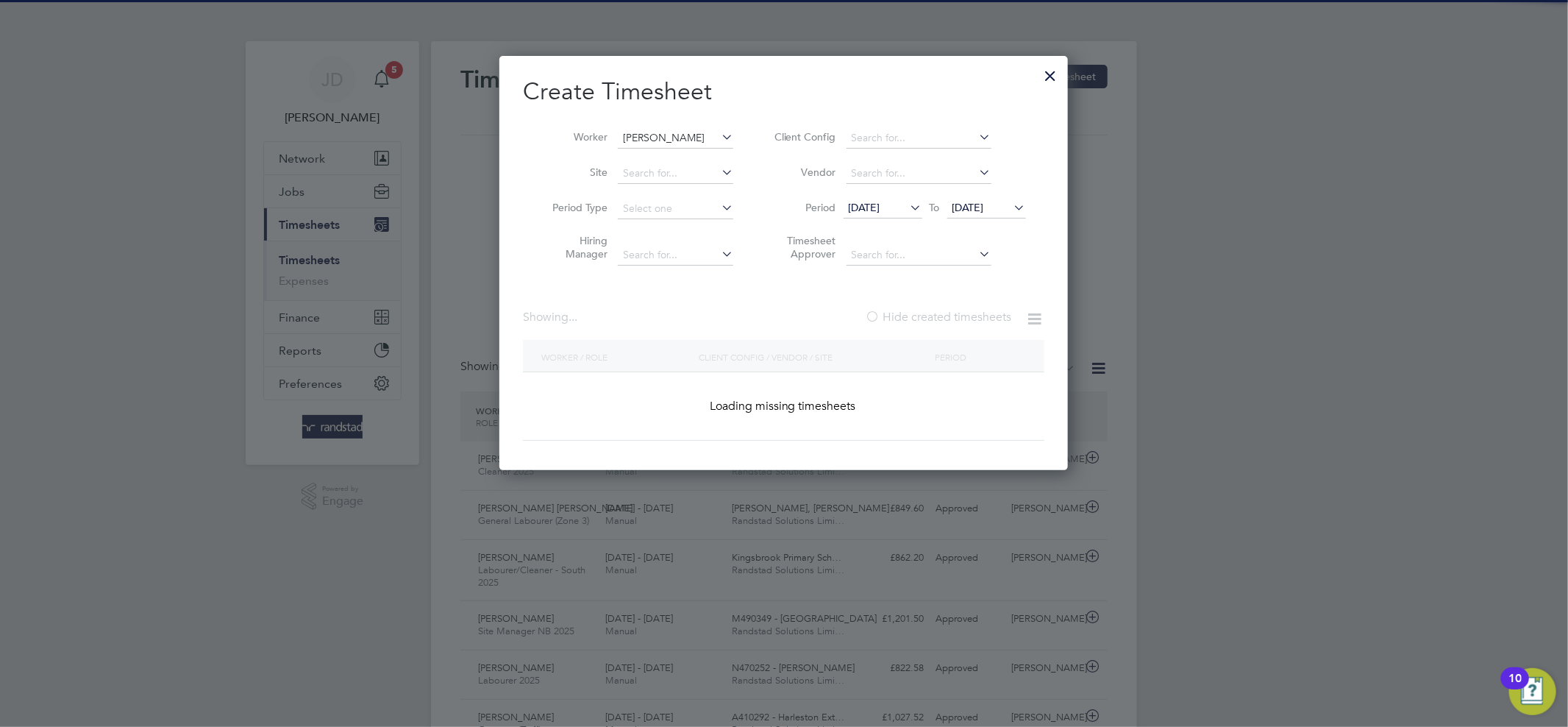
click at [695, 137] on input "Neill Fairgrieve" at bounding box center [675, 138] width 116 height 21
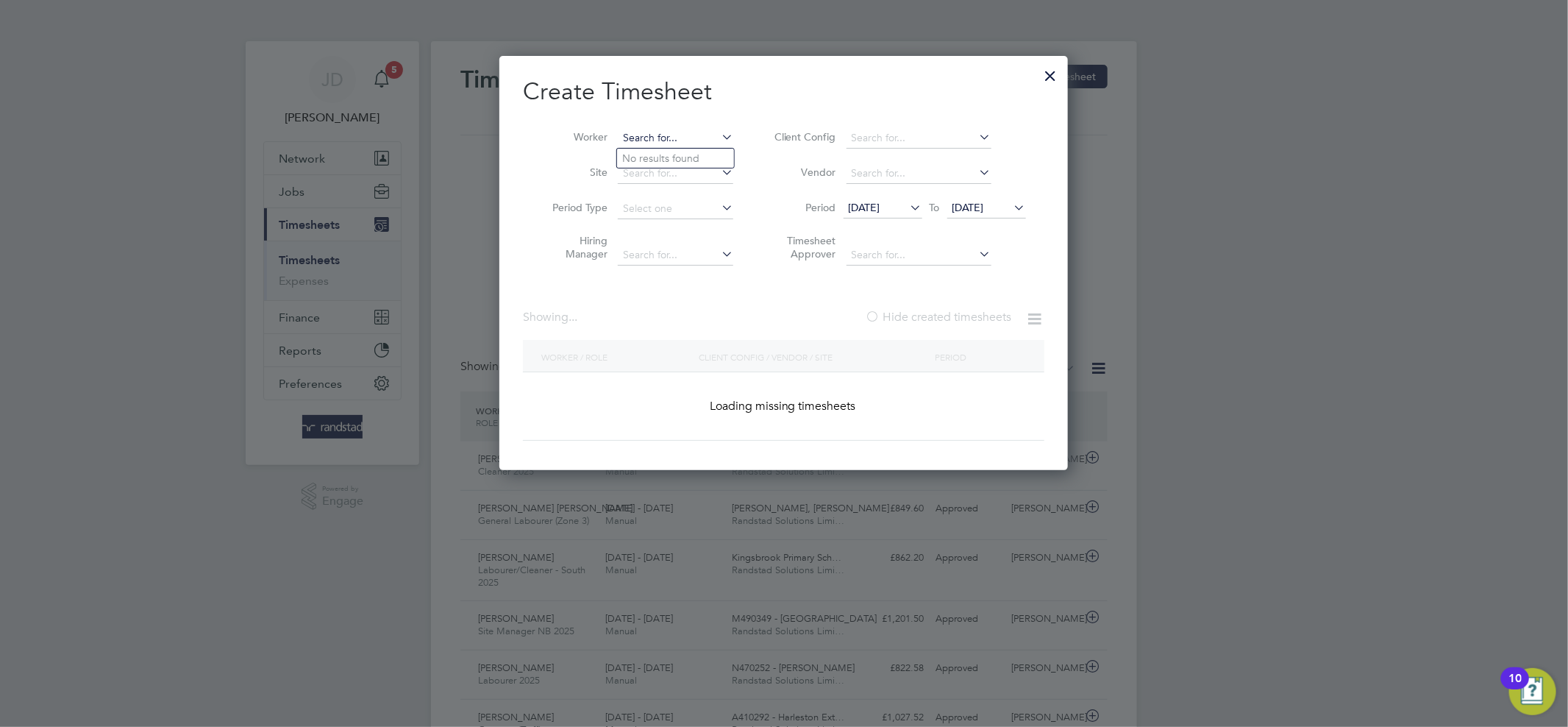
scroll to position [36, 128]
paste input "Kieron Young"
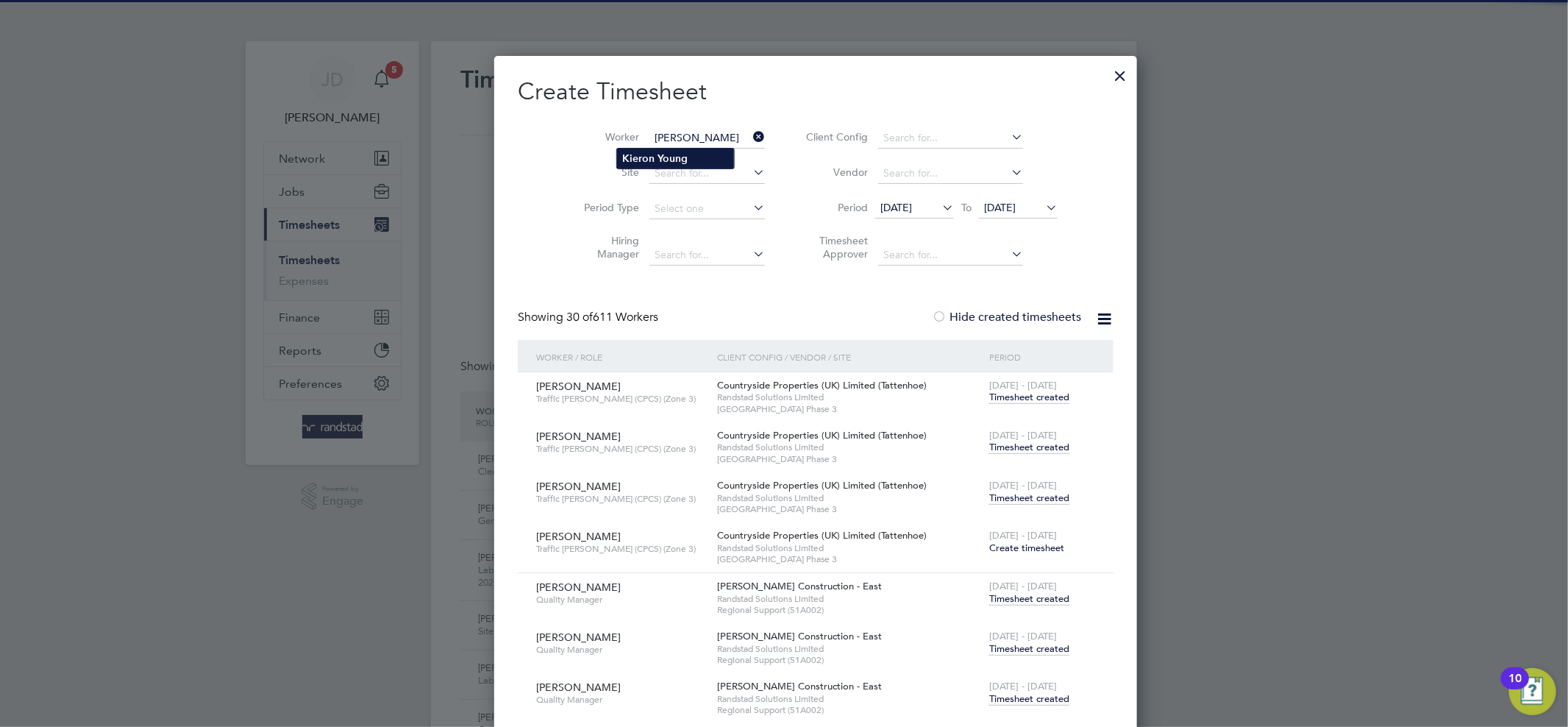
type input "Kieron Young"
click at [686, 160] on b "Young" at bounding box center [673, 159] width 30 height 12
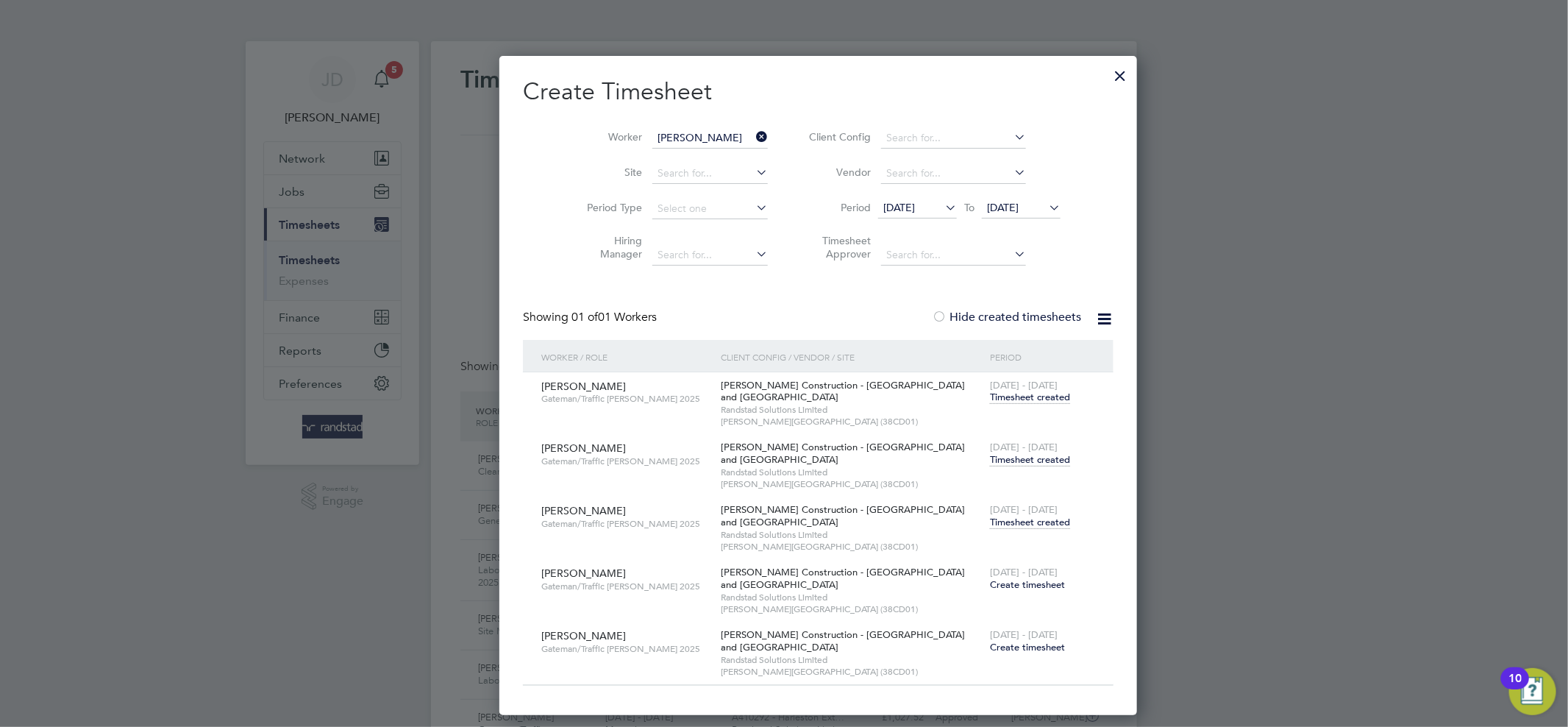
click at [990, 522] on span "Timesheet created" at bounding box center [1030, 522] width 80 height 13
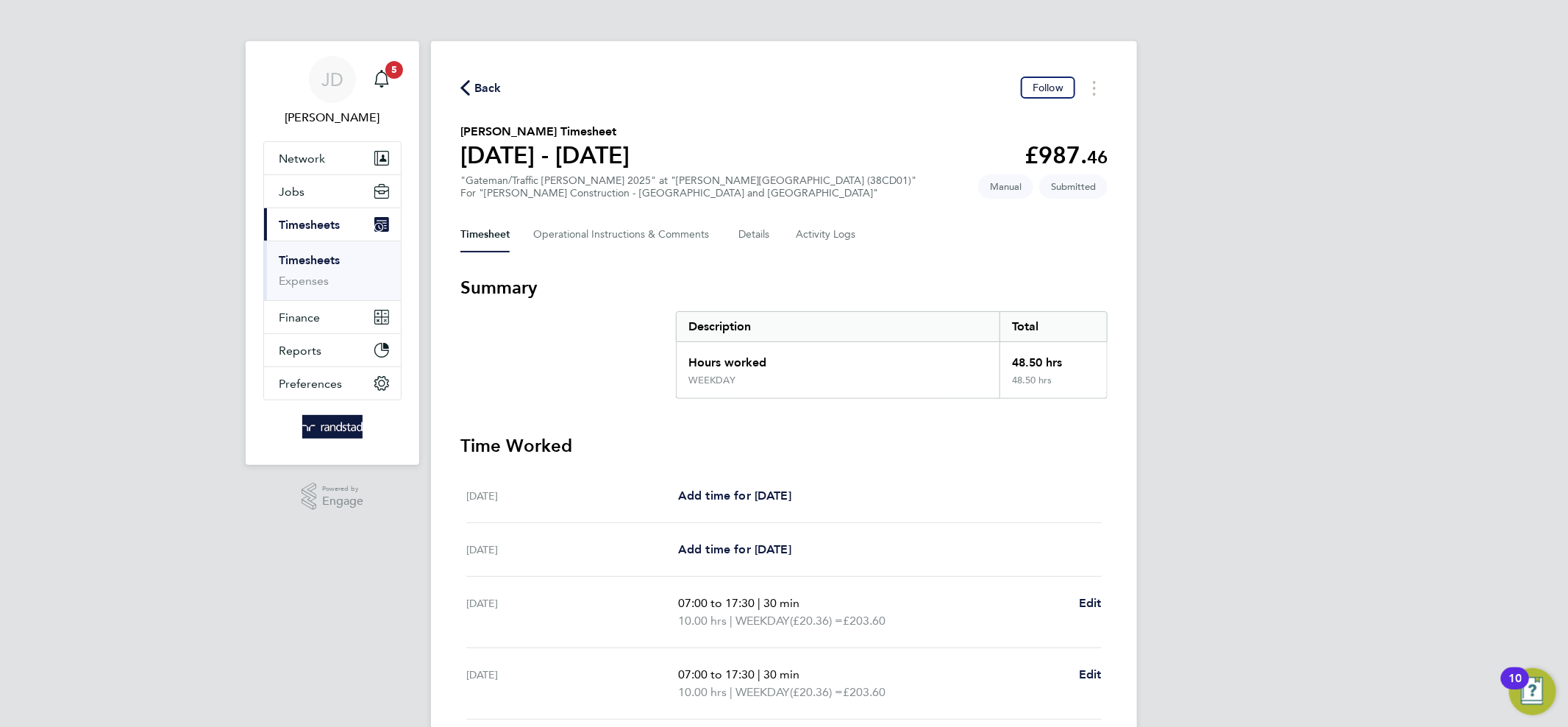
click at [469, 88] on icon "button" at bounding box center [465, 88] width 10 height 15
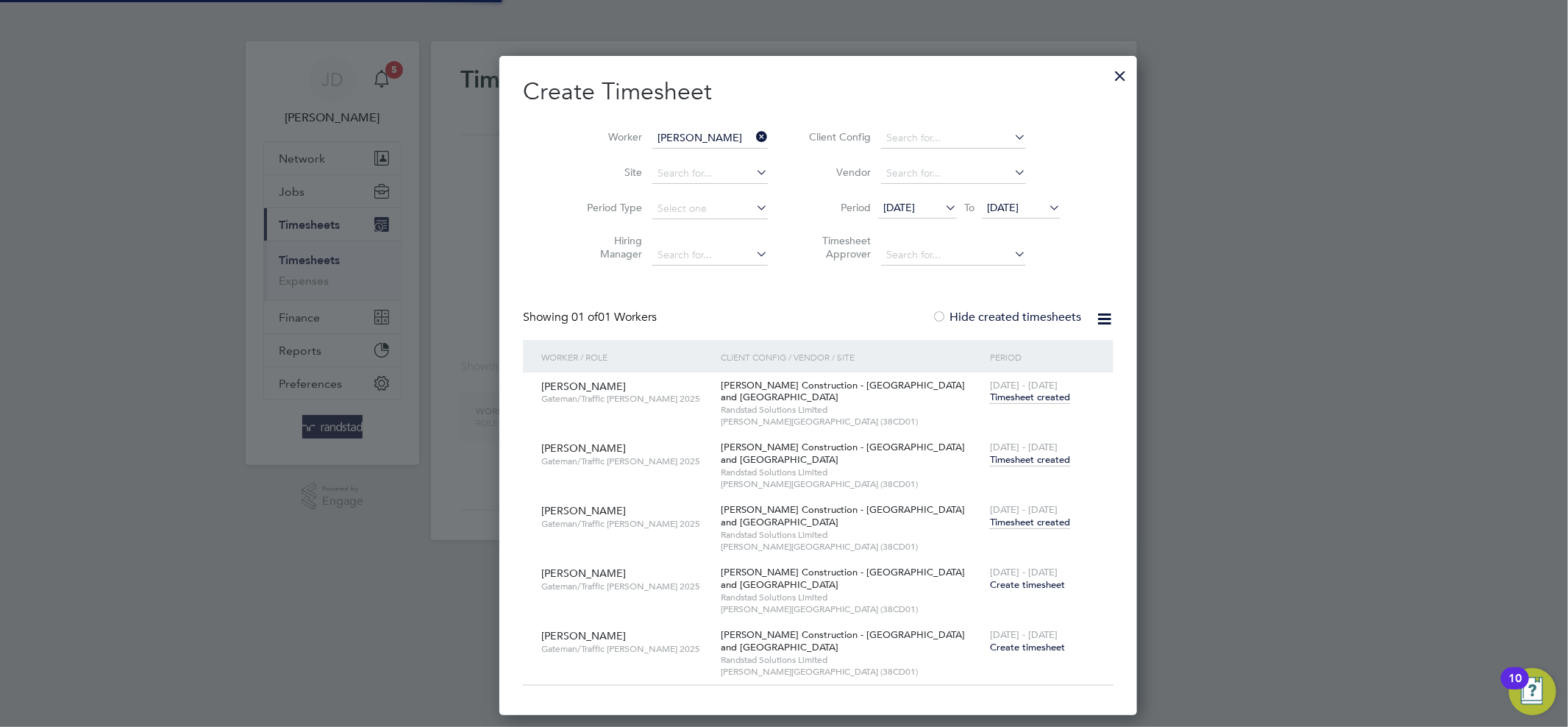
click at [720, 126] on li "Worker Kieron Young" at bounding box center [672, 138] width 228 height 35
click at [753, 134] on icon at bounding box center [753, 136] width 0 height 21
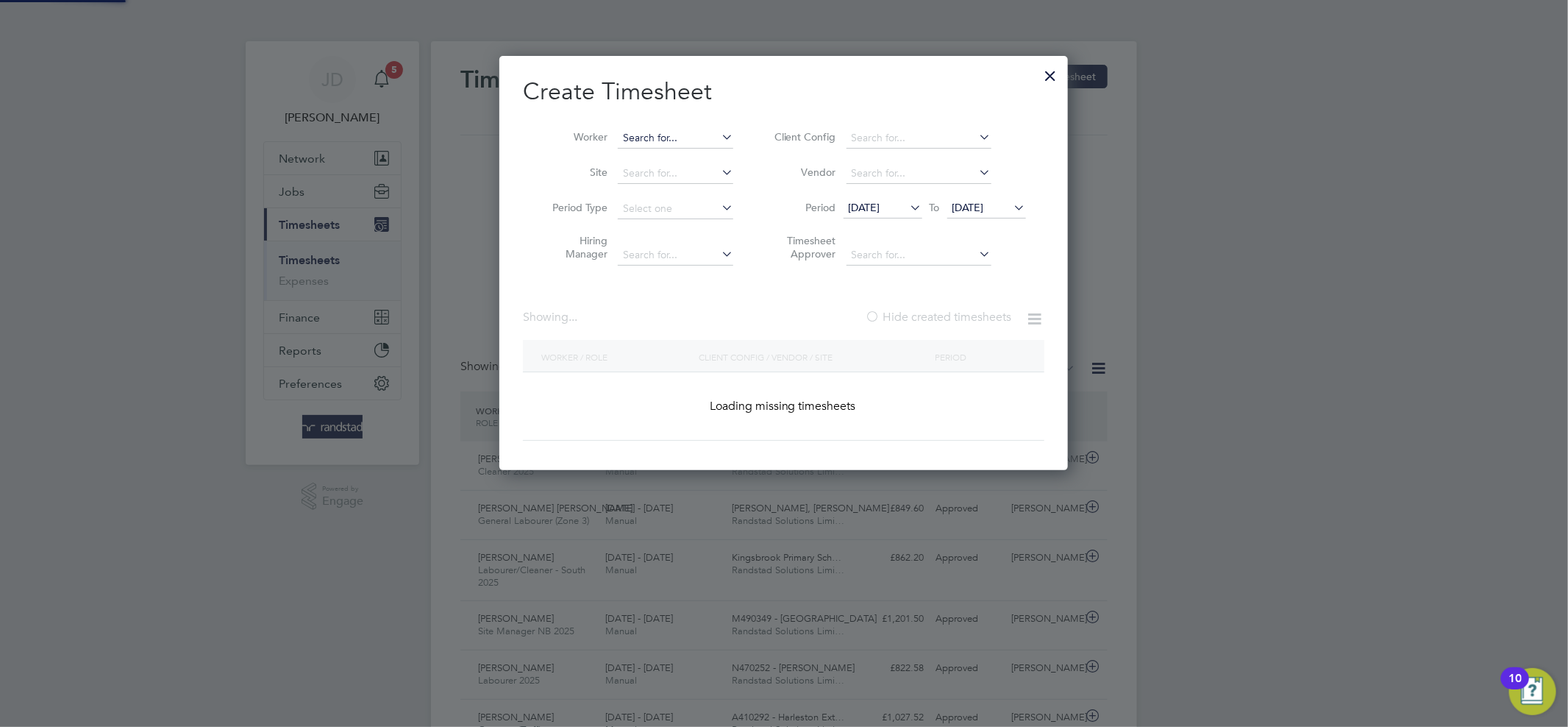
click at [682, 136] on input at bounding box center [675, 138] width 116 height 21
paste input "Martin Geldard"
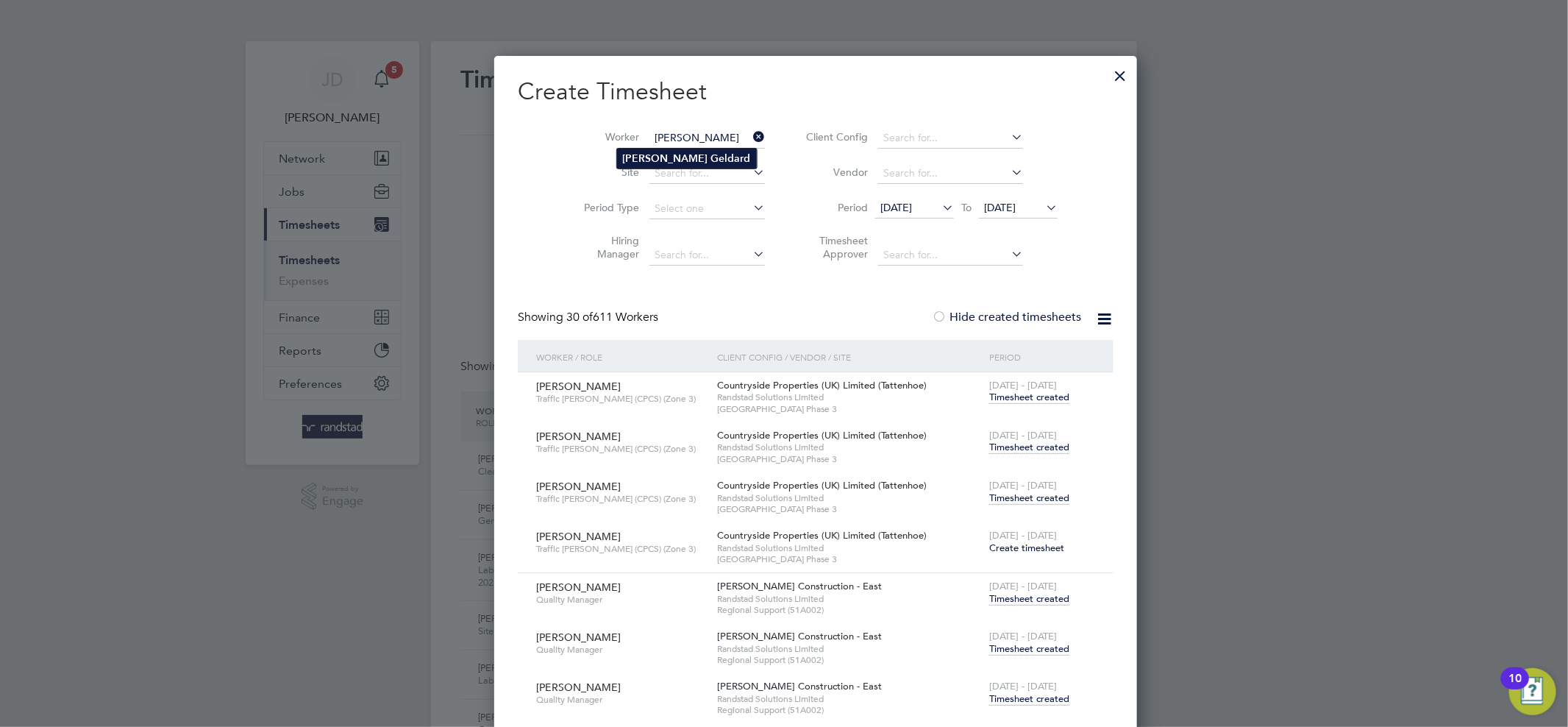
type input "Martin Geldard"
click at [711, 161] on b "Geldard" at bounding box center [731, 159] width 40 height 12
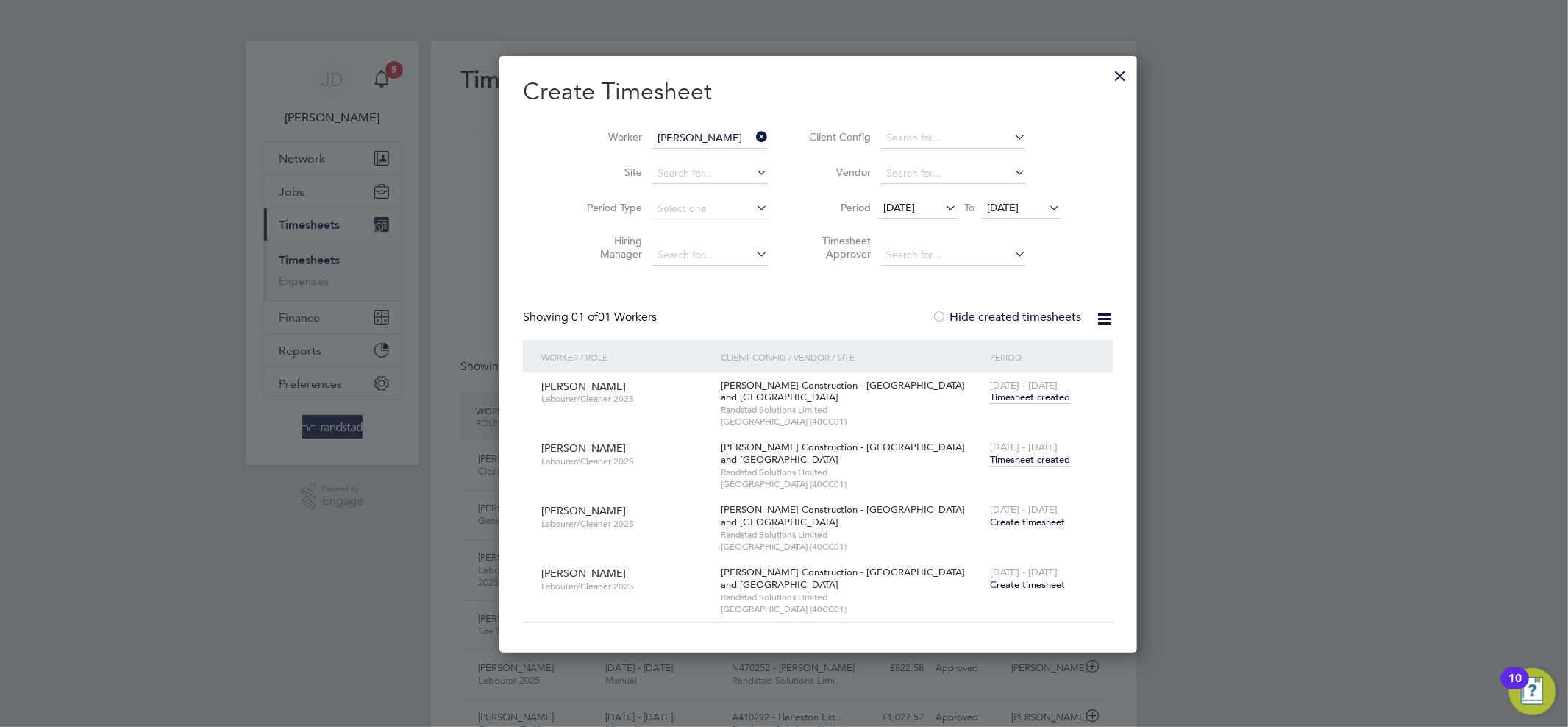
click at [990, 521] on span "Create timesheet" at bounding box center [1027, 522] width 75 height 12
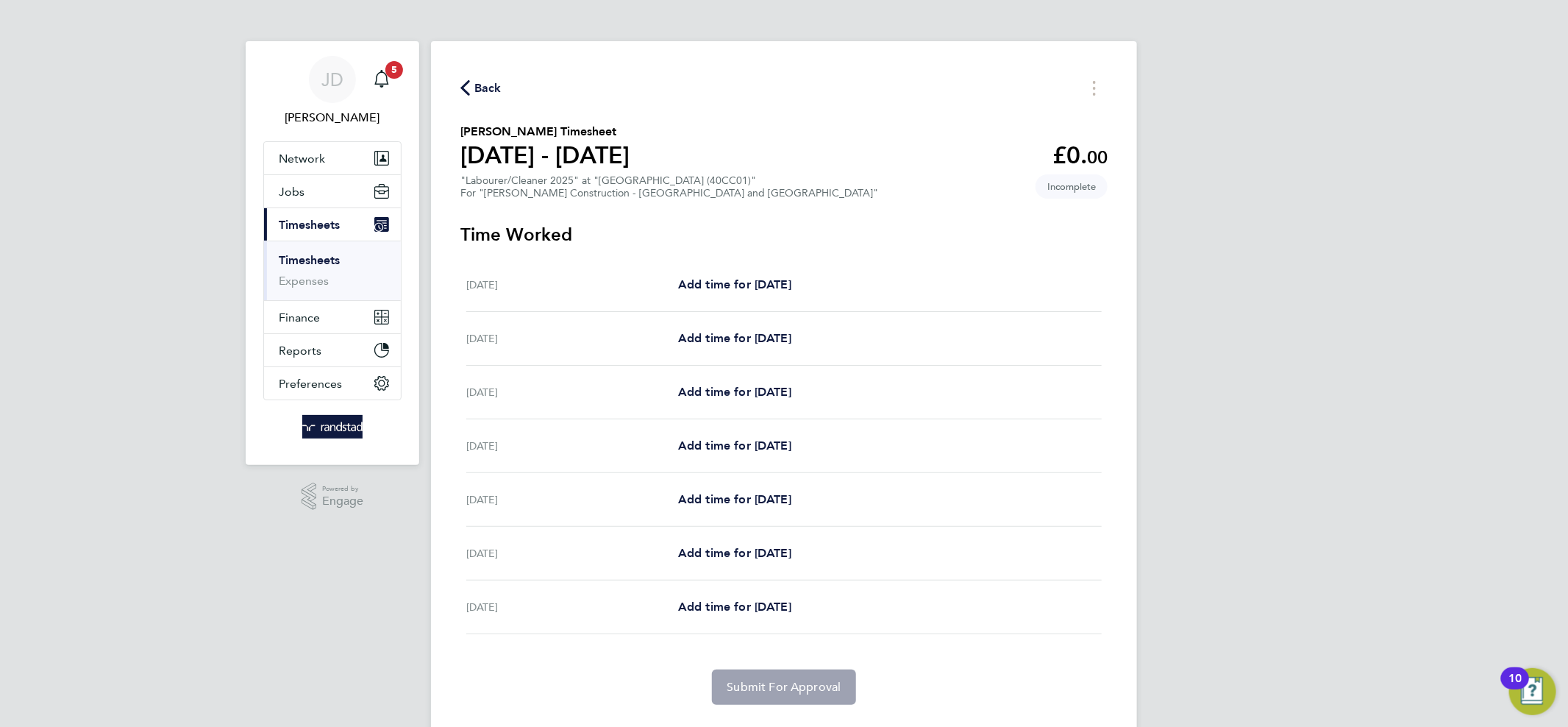
click at [331, 261] on link "Timesheets" at bounding box center [309, 260] width 61 height 14
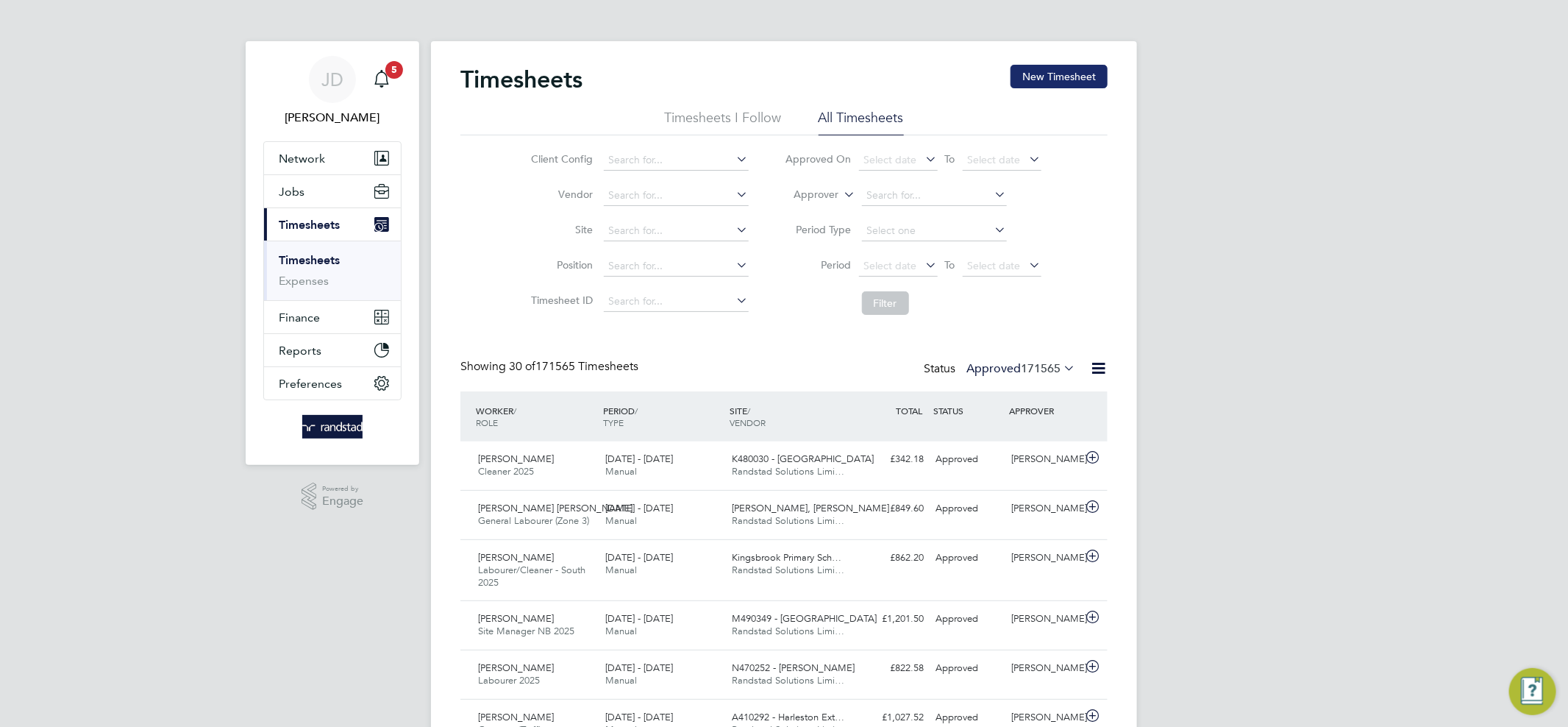
scroll to position [50, 128]
click at [1068, 82] on button "New Timesheet" at bounding box center [1059, 76] width 97 height 24
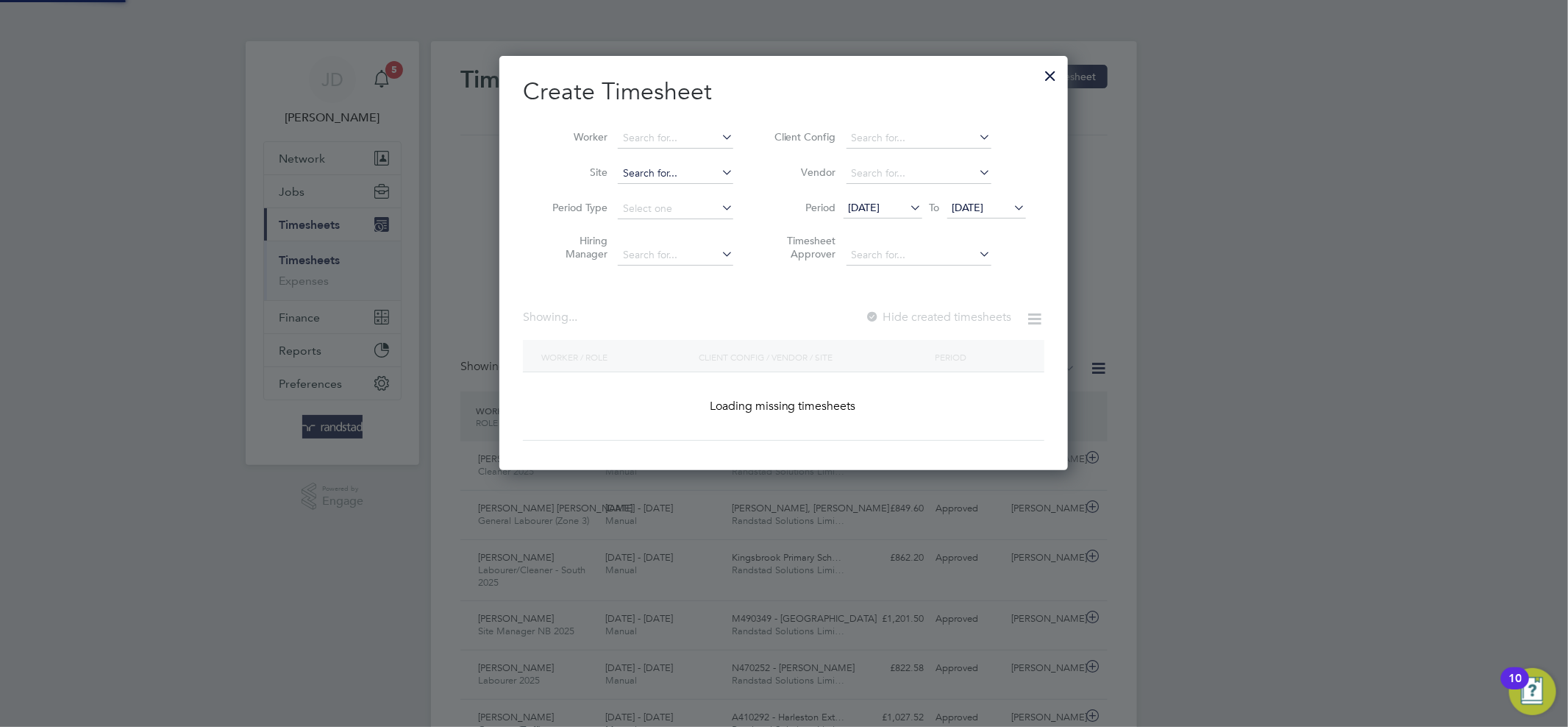
click at [643, 175] on input at bounding box center [675, 173] width 116 height 21
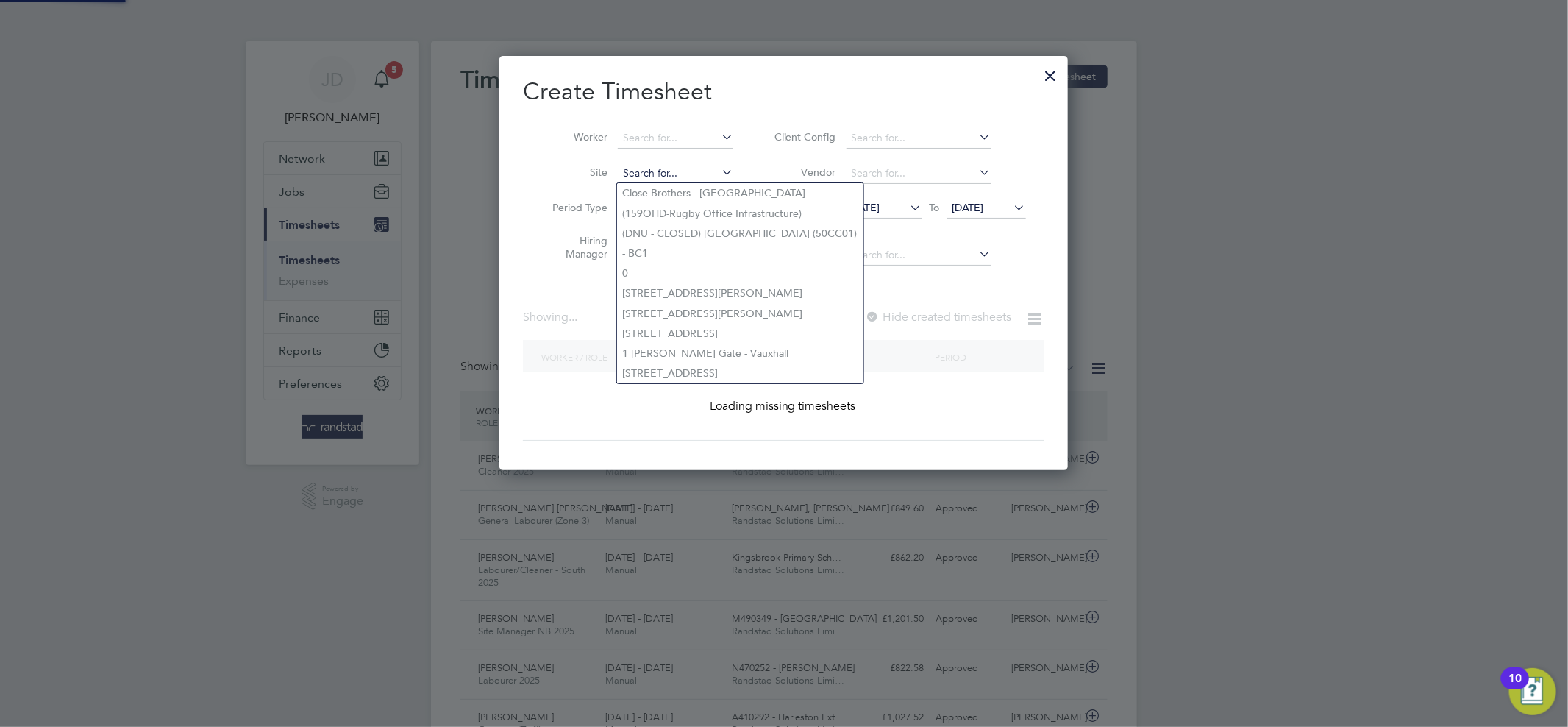
paste input "Paden Moore"
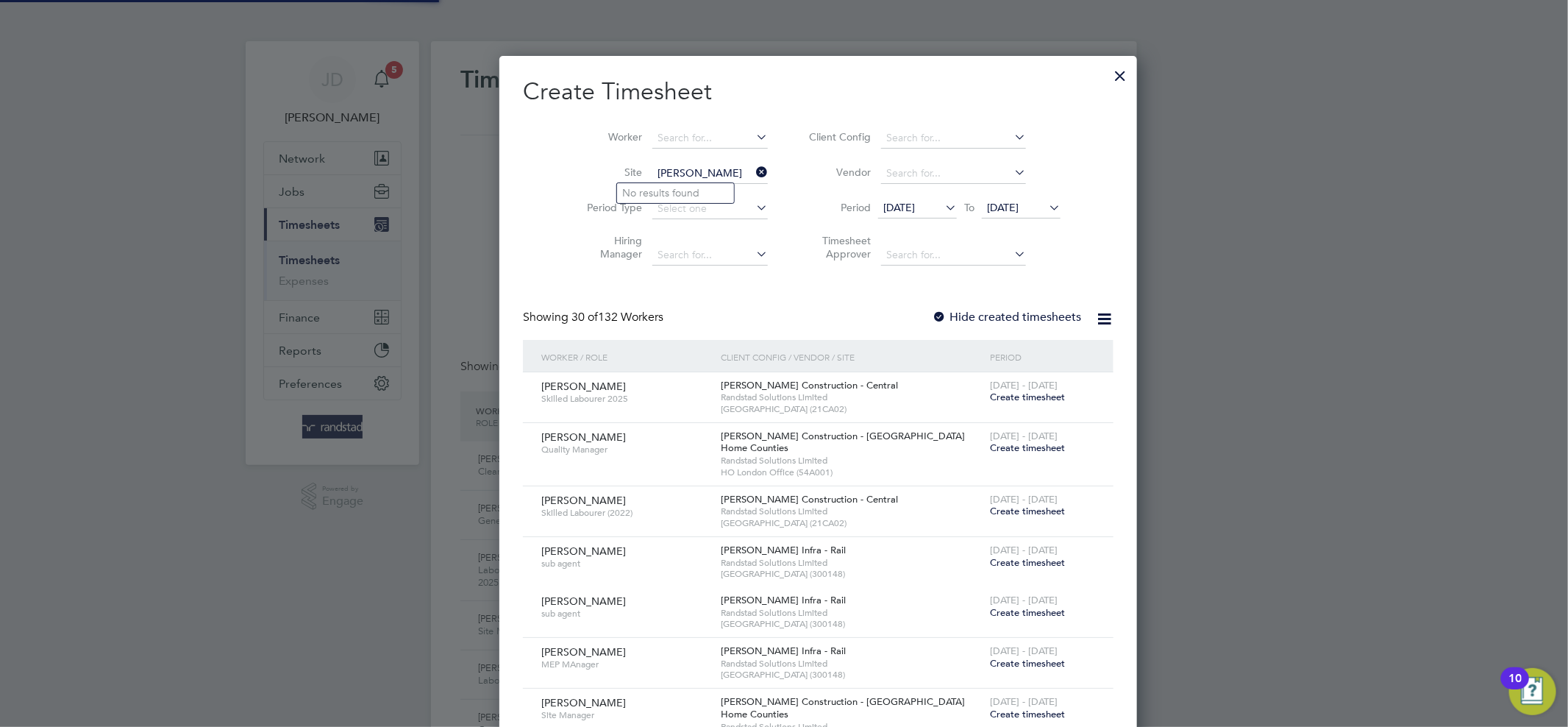
type input "Paden Moore"
click at [753, 168] on icon at bounding box center [753, 171] width 0 height 21
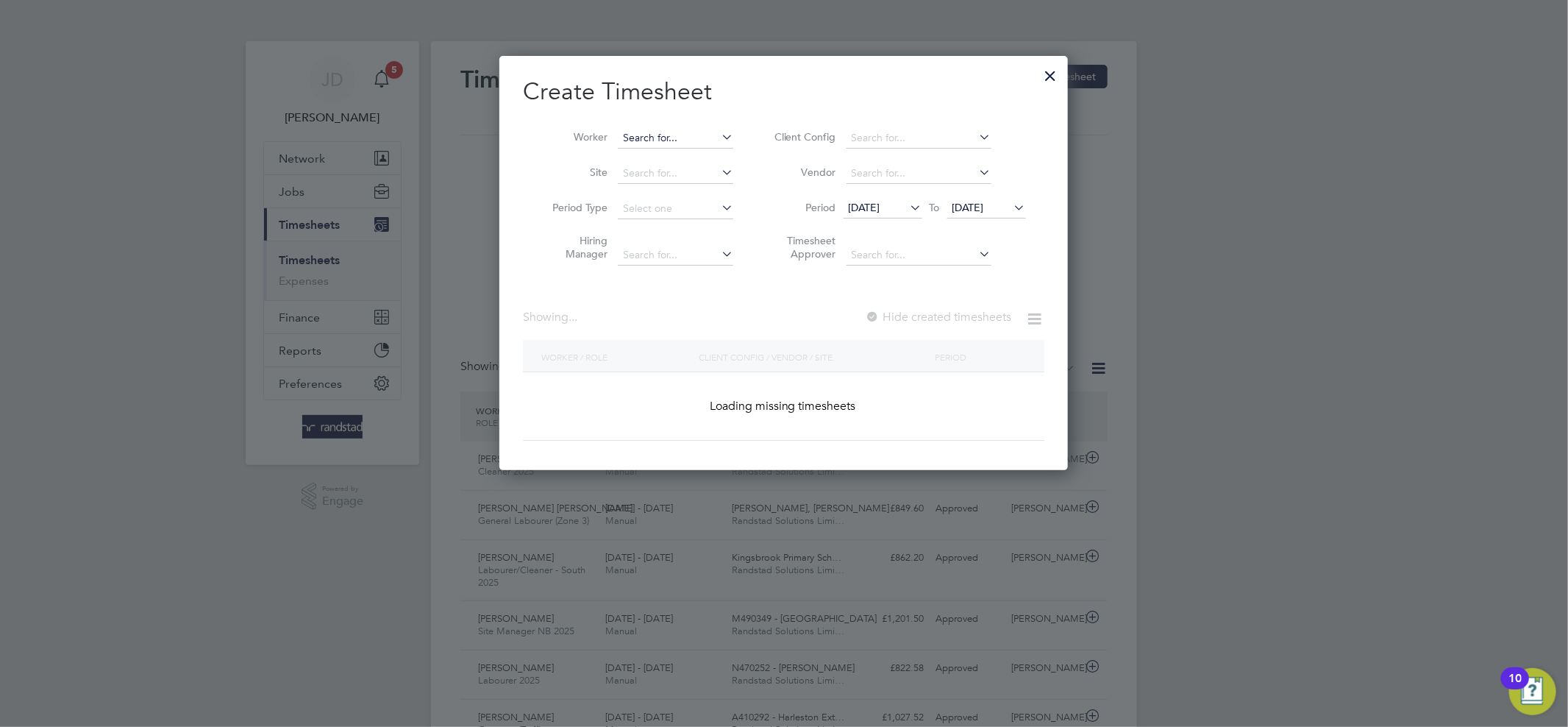
click at [679, 142] on input at bounding box center [675, 138] width 116 height 21
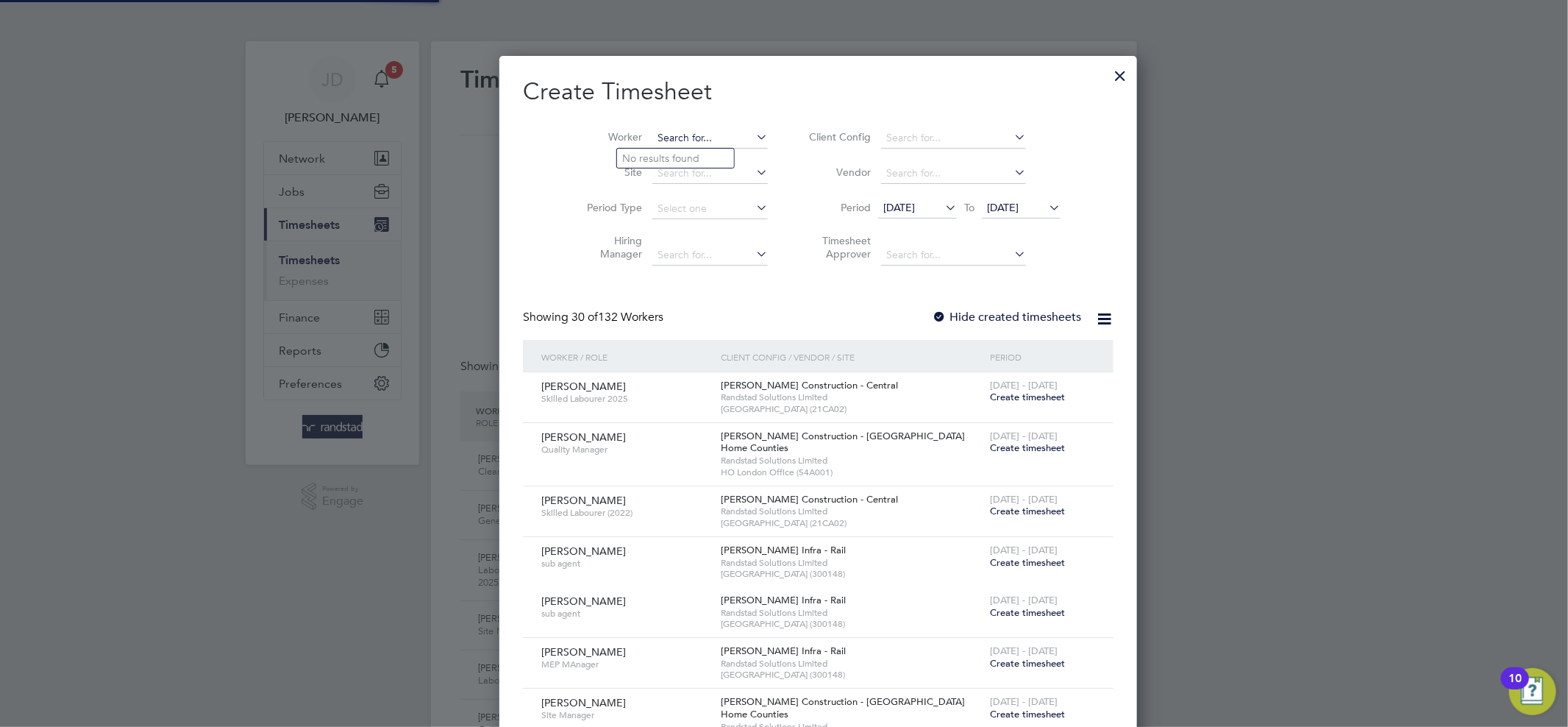
paste input "Paden Moore"
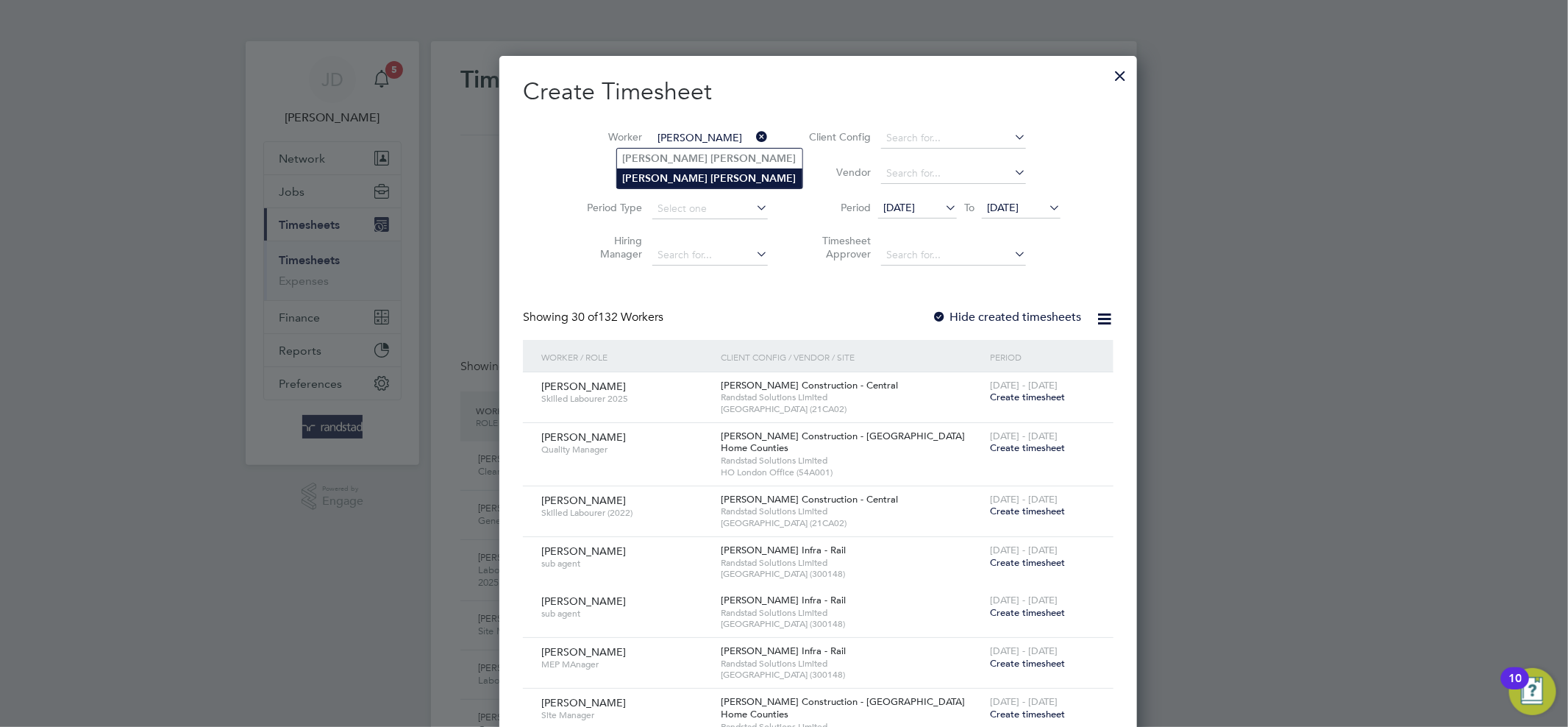
type input "Paden Moore"
click at [678, 171] on li "Paden Moore" at bounding box center [709, 178] width 185 height 20
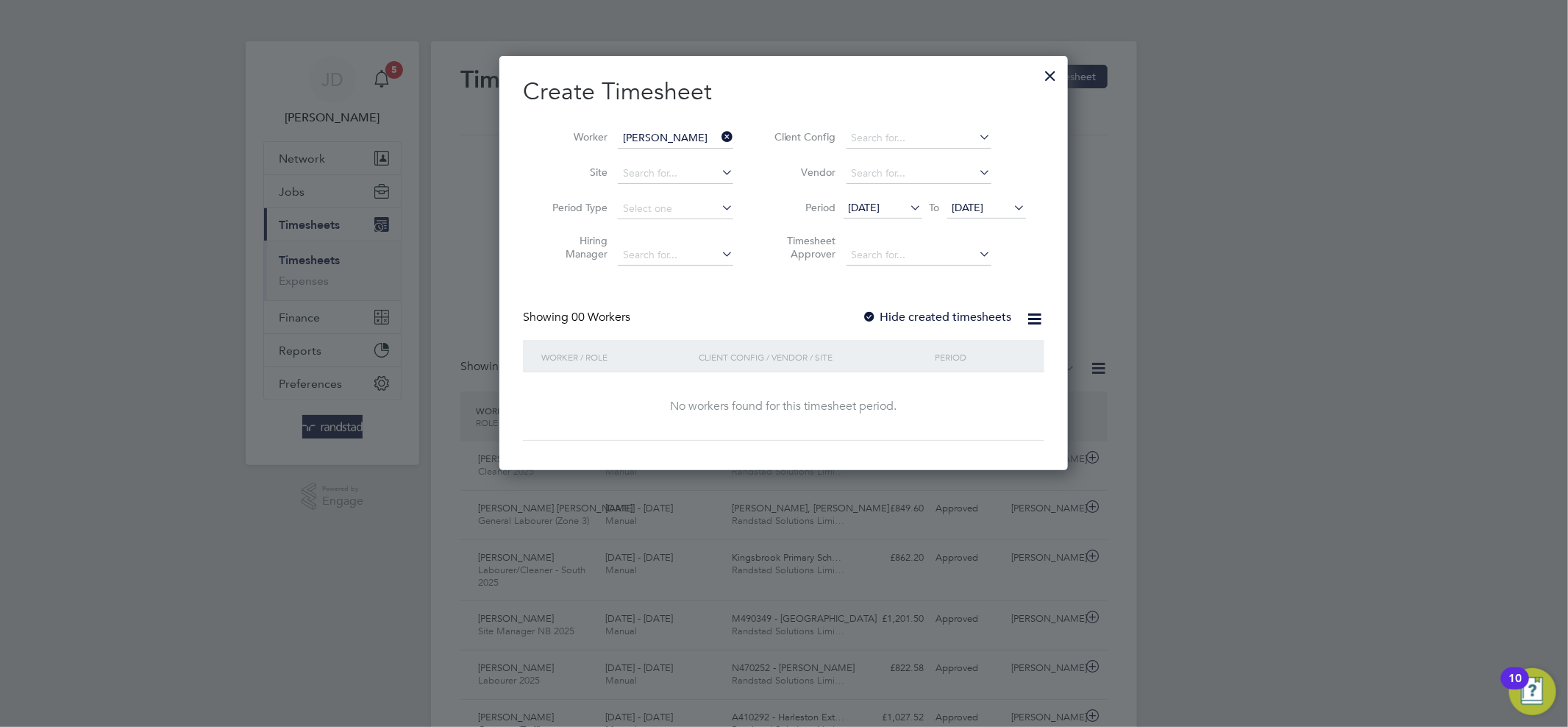
click at [936, 312] on label "Hide created timesheets" at bounding box center [937, 316] width 149 height 14
click at [718, 140] on icon at bounding box center [718, 136] width 0 height 21
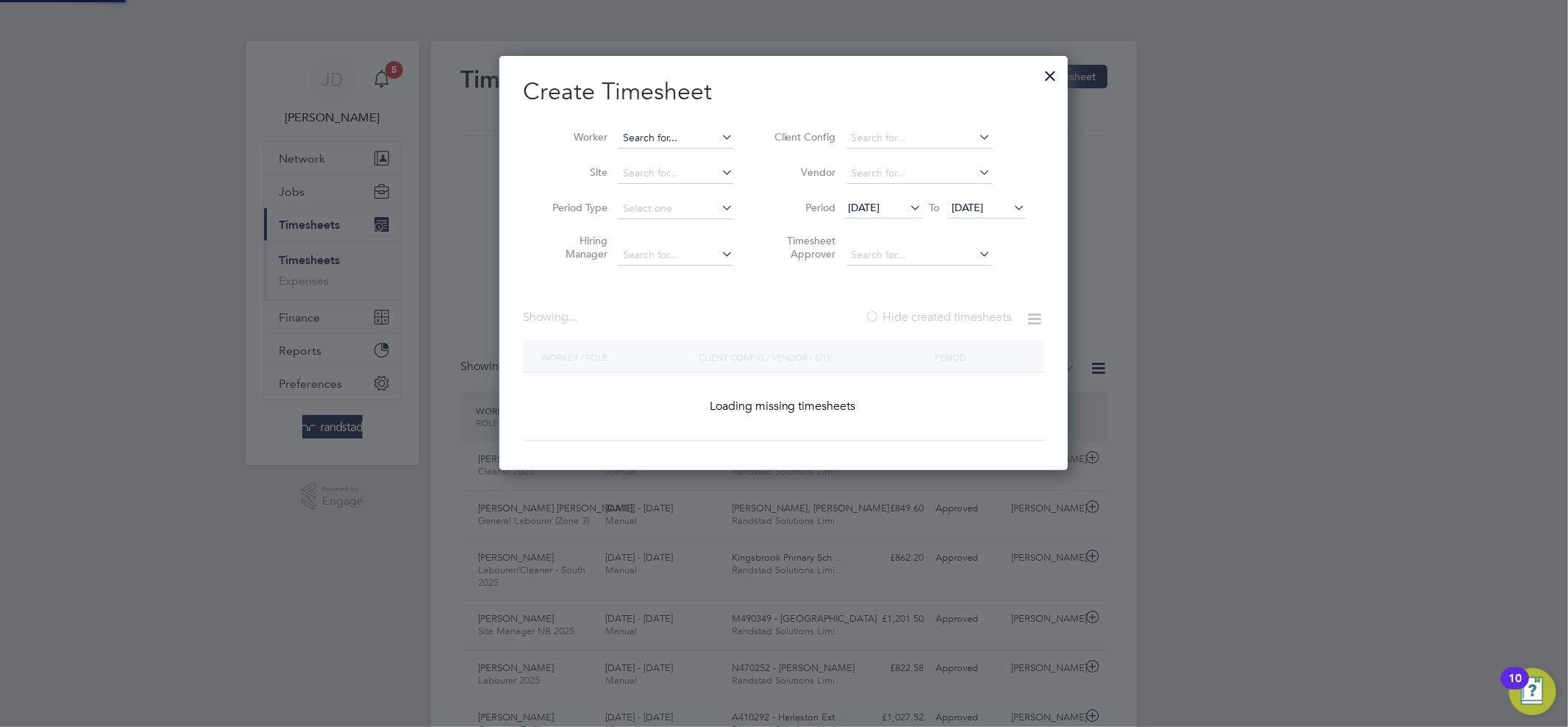
click at [643, 133] on input at bounding box center [675, 138] width 116 height 21
paste input "Paden Moore"
type input "Paden Moore"
click at [689, 155] on li "Paden Moore" at bounding box center [709, 159] width 185 height 20
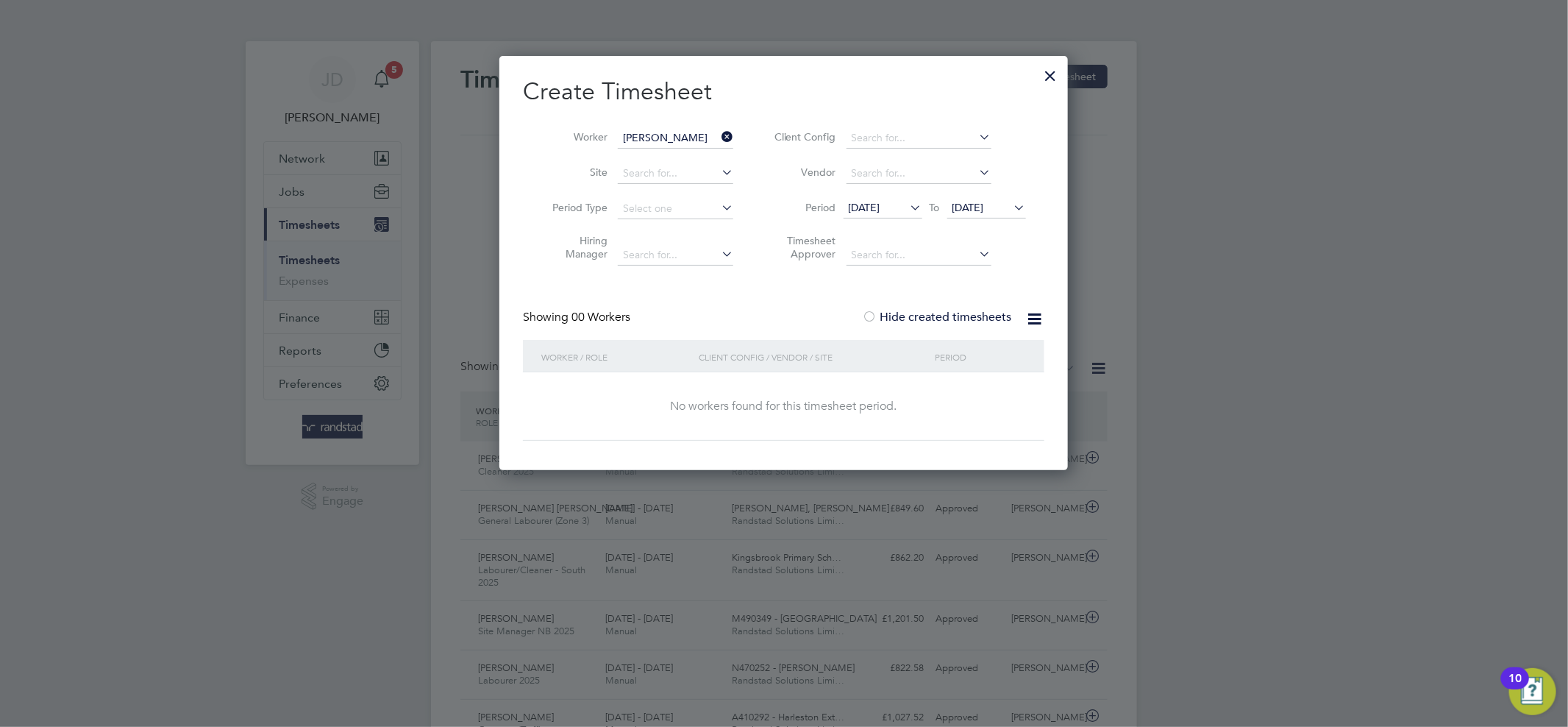
click at [1011, 202] on icon at bounding box center [1011, 207] width 0 height 21
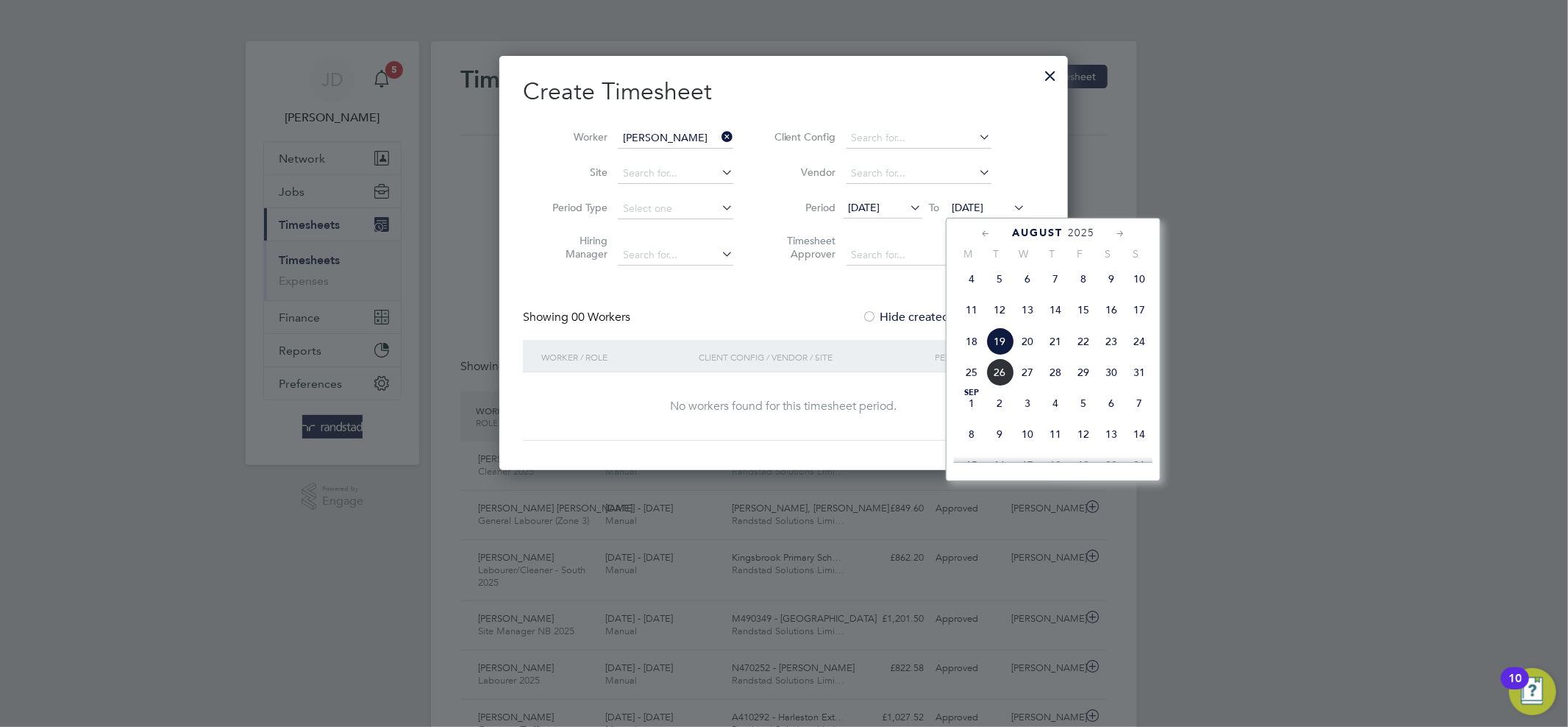
click at [1133, 382] on span "31" at bounding box center [1138, 372] width 28 height 28
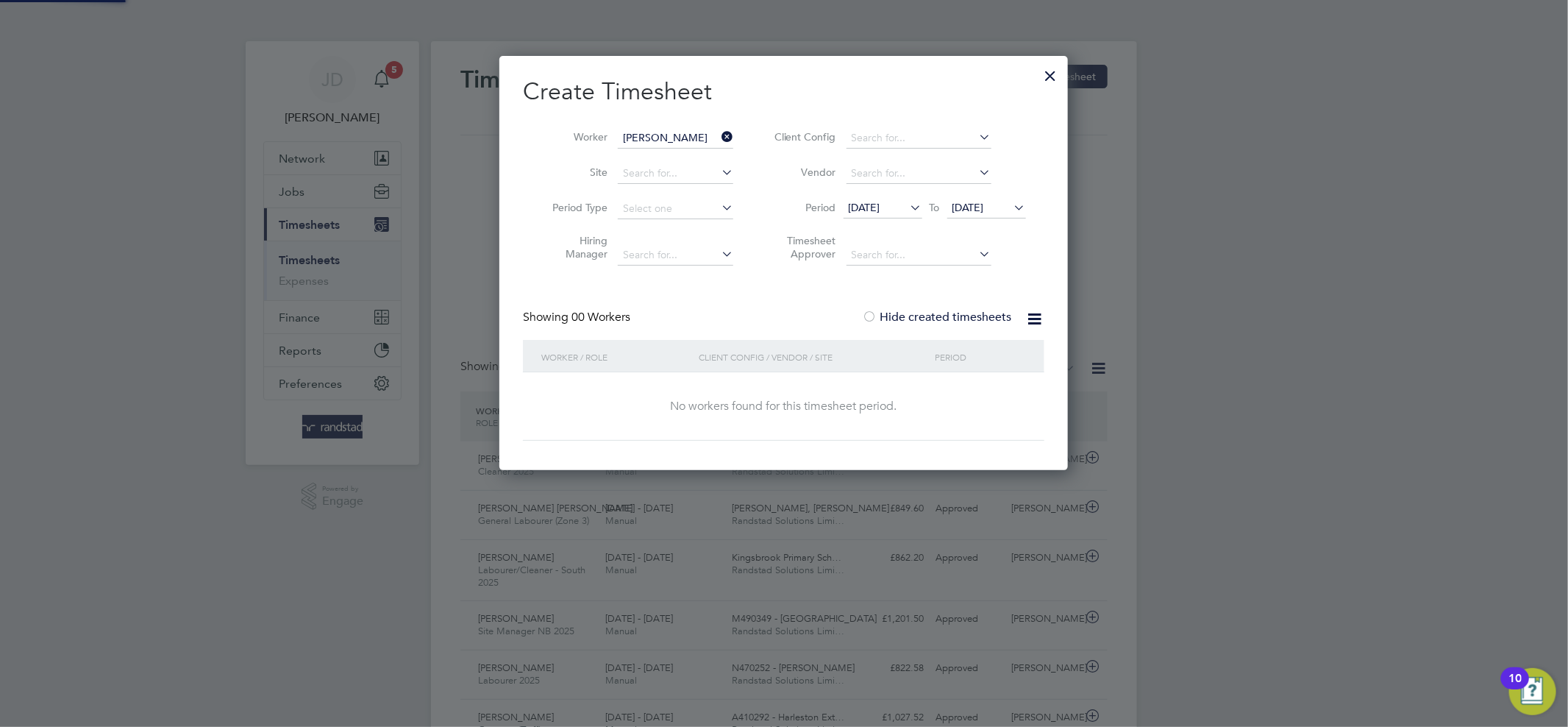
click at [917, 215] on span "[DATE]" at bounding box center [882, 209] width 78 height 20
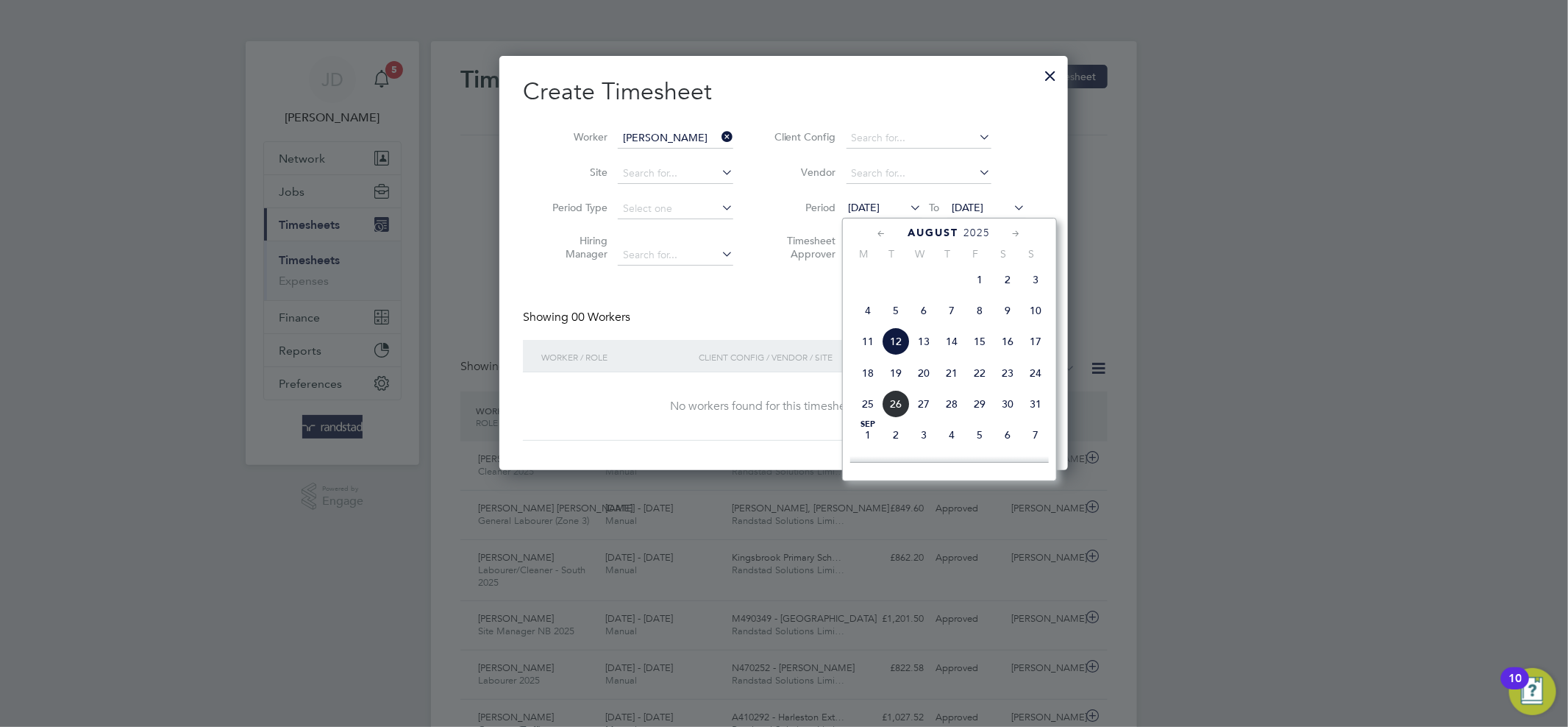
click at [869, 315] on span "4" at bounding box center [867, 310] width 28 height 28
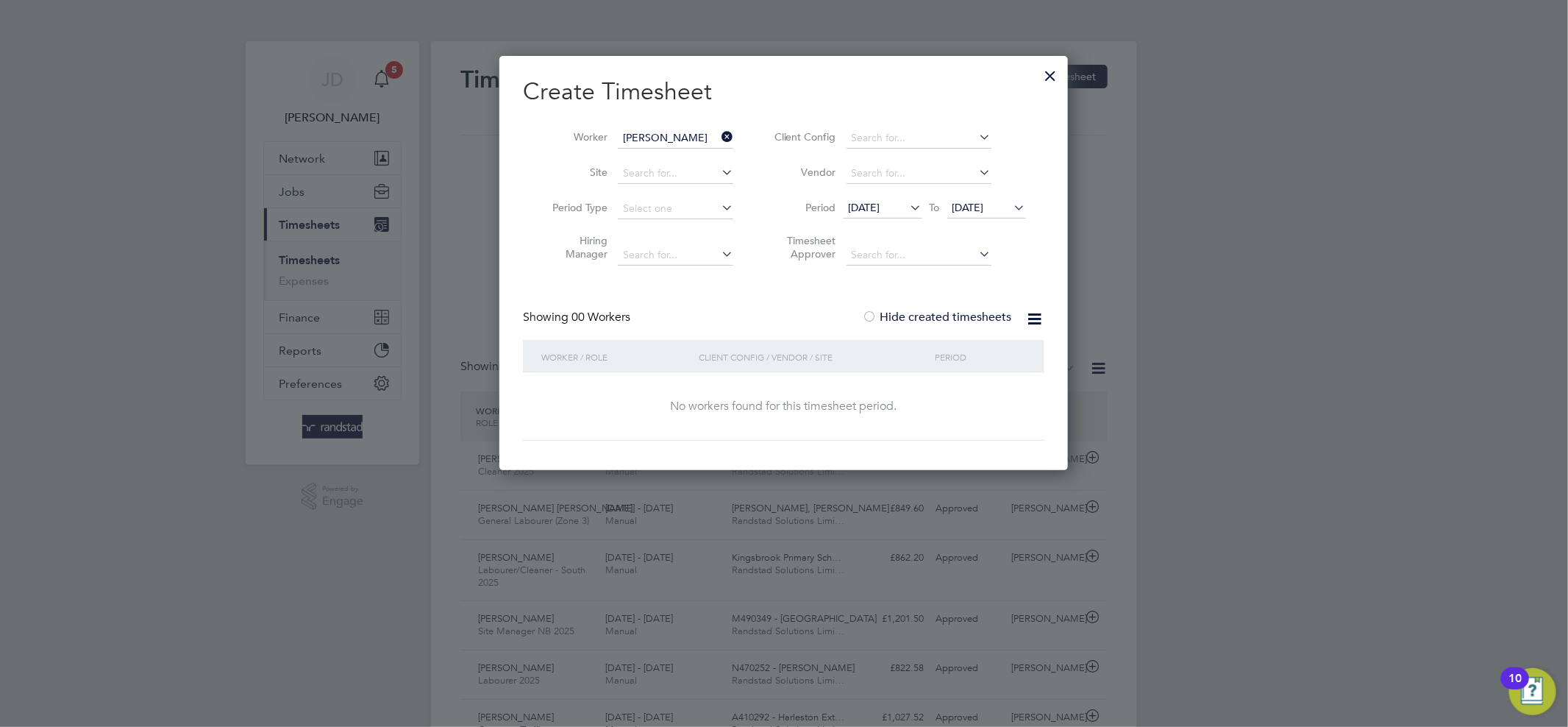
click at [718, 134] on icon at bounding box center [718, 136] width 0 height 21
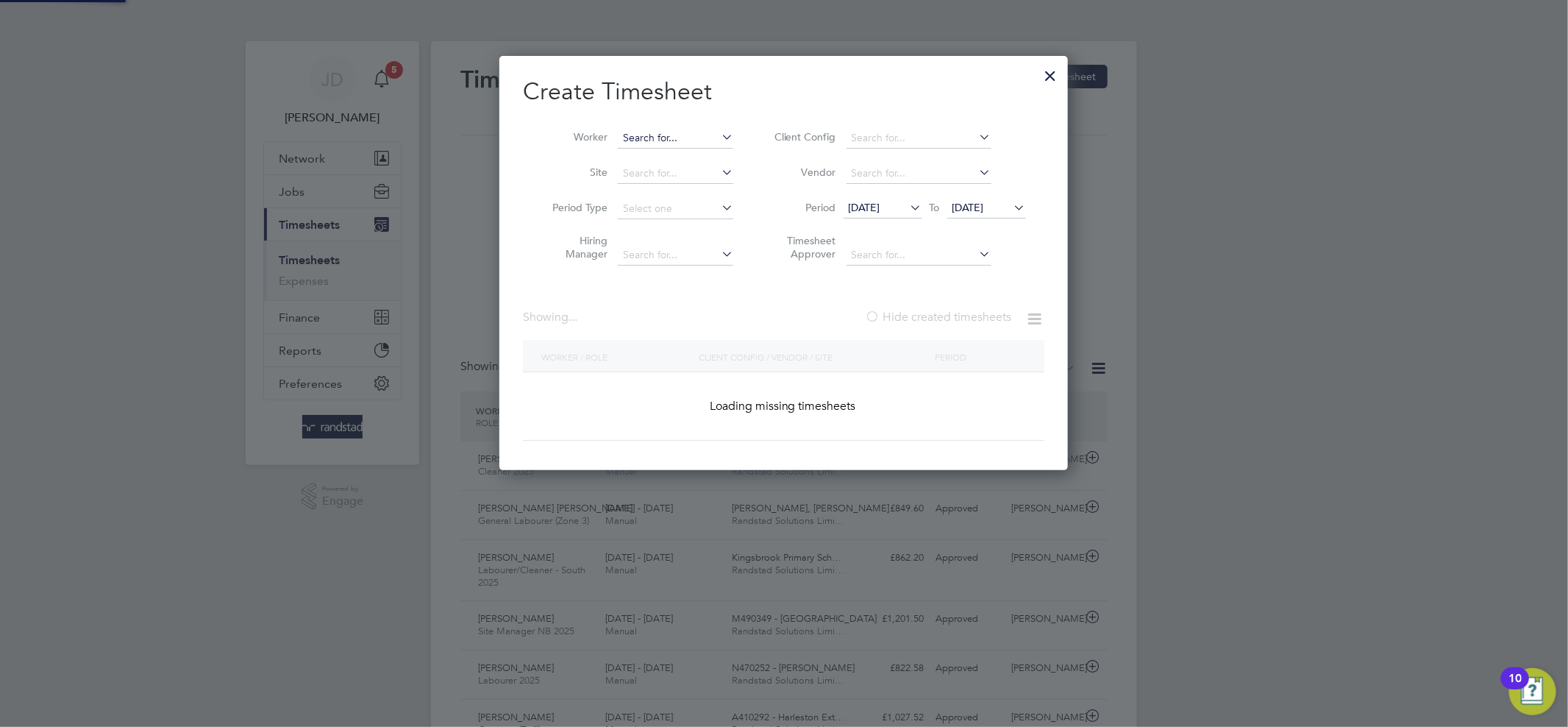
click at [695, 137] on input at bounding box center [675, 138] width 116 height 21
paste input "Paden Moore"
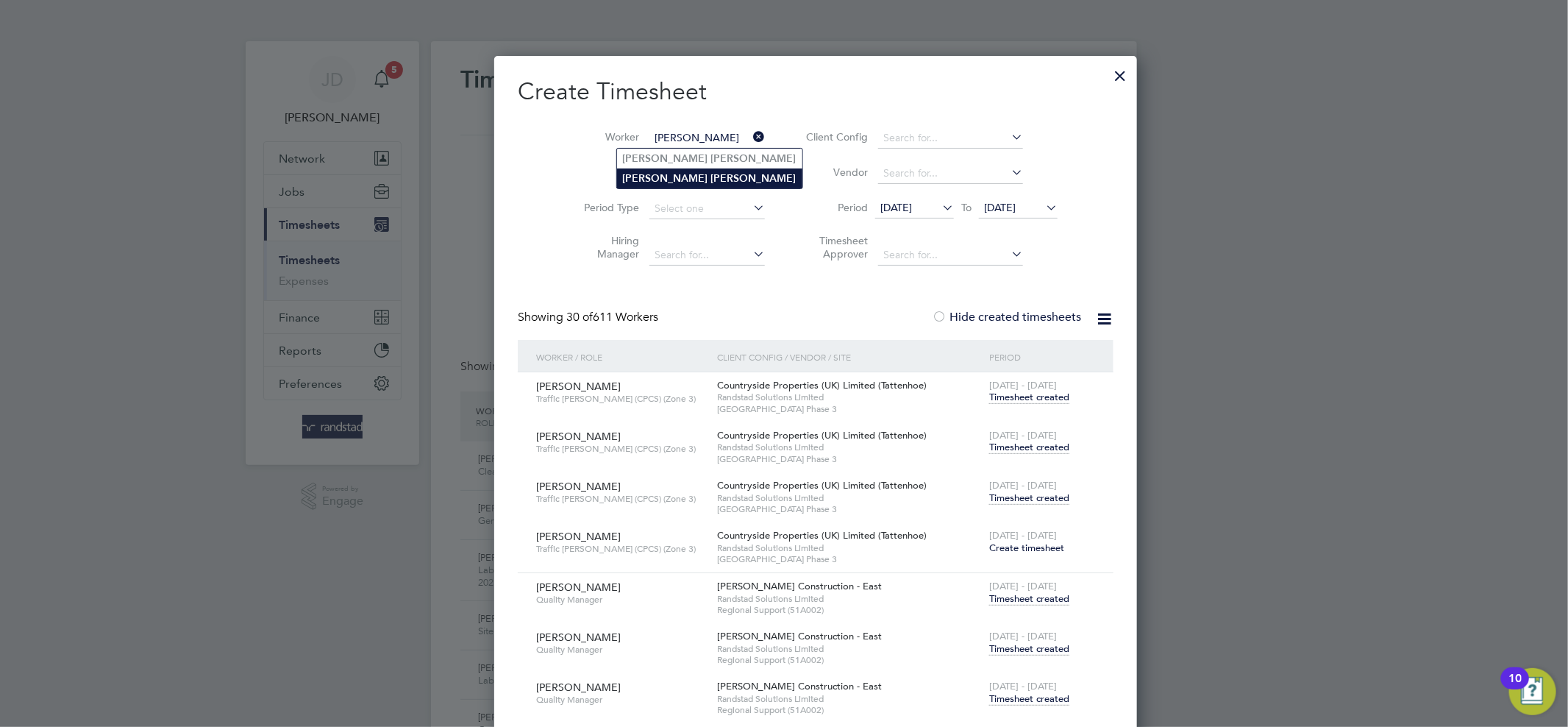
type input "Paden Moore"
click at [684, 171] on li "Paden Moore" at bounding box center [709, 178] width 185 height 20
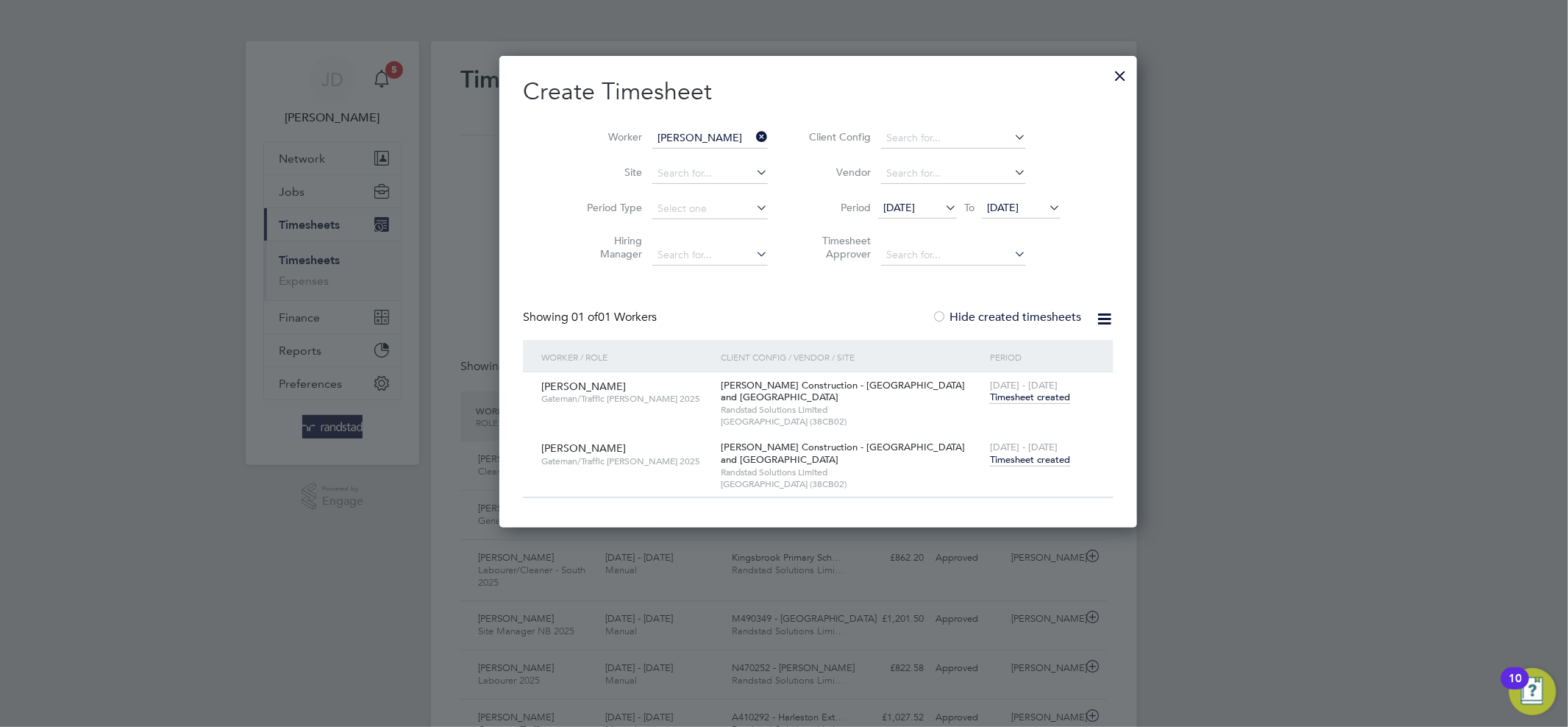
click at [1107, 75] on div at bounding box center [1119, 72] width 27 height 27
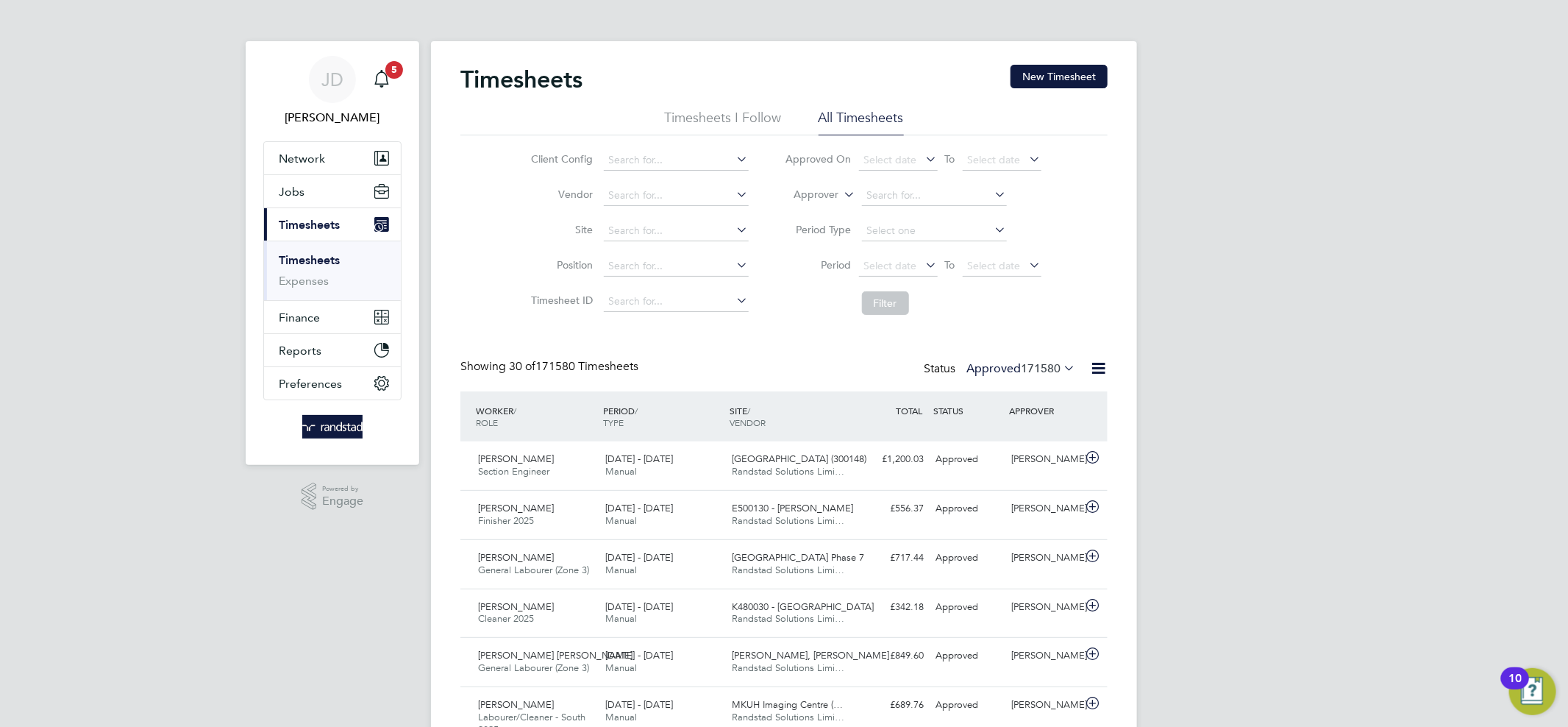
scroll to position [36, 128]
click at [321, 260] on link "Timesheets" at bounding box center [309, 260] width 61 height 14
click at [1029, 79] on button "New Timesheet" at bounding box center [1059, 76] width 97 height 24
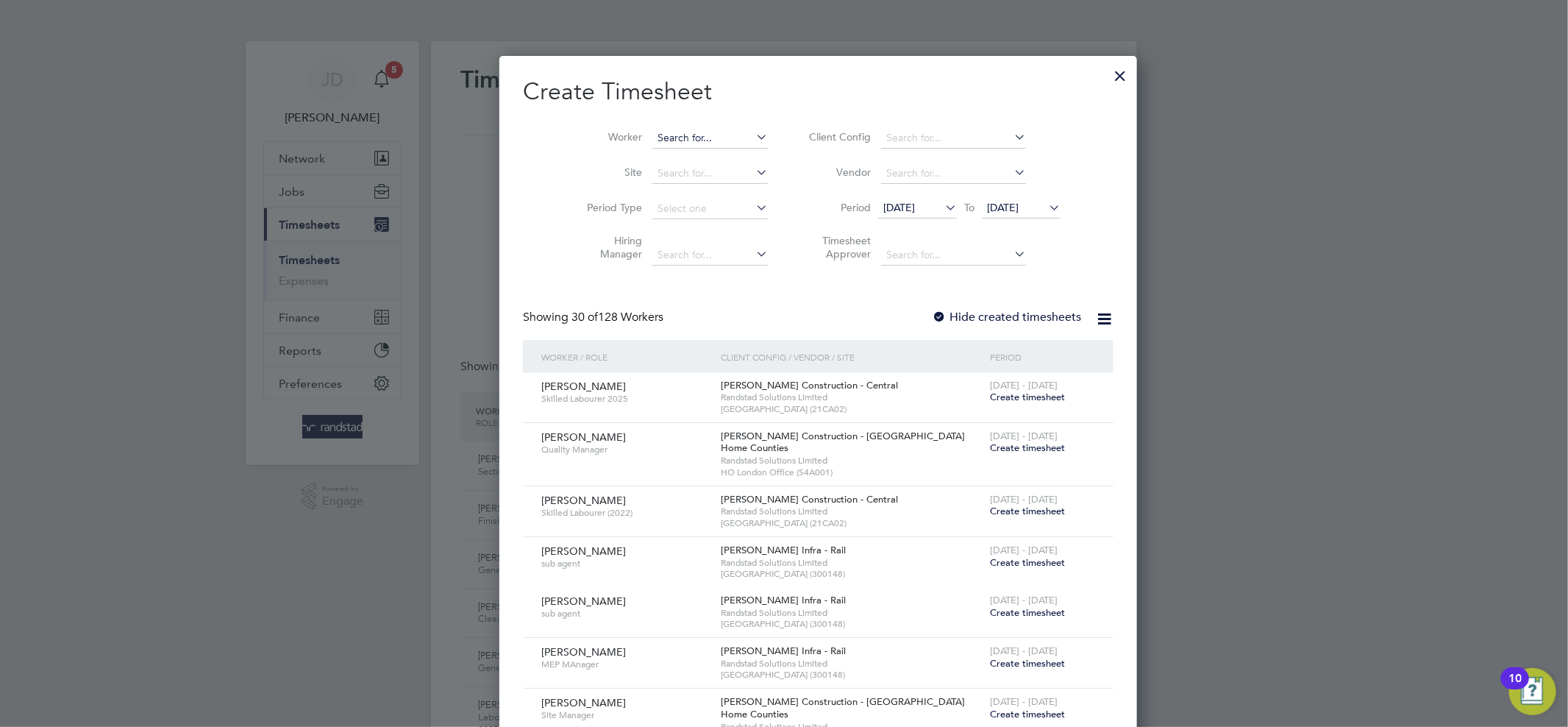
click at [652, 137] on input at bounding box center [710, 138] width 116 height 21
paste input "Callum Whitehead"
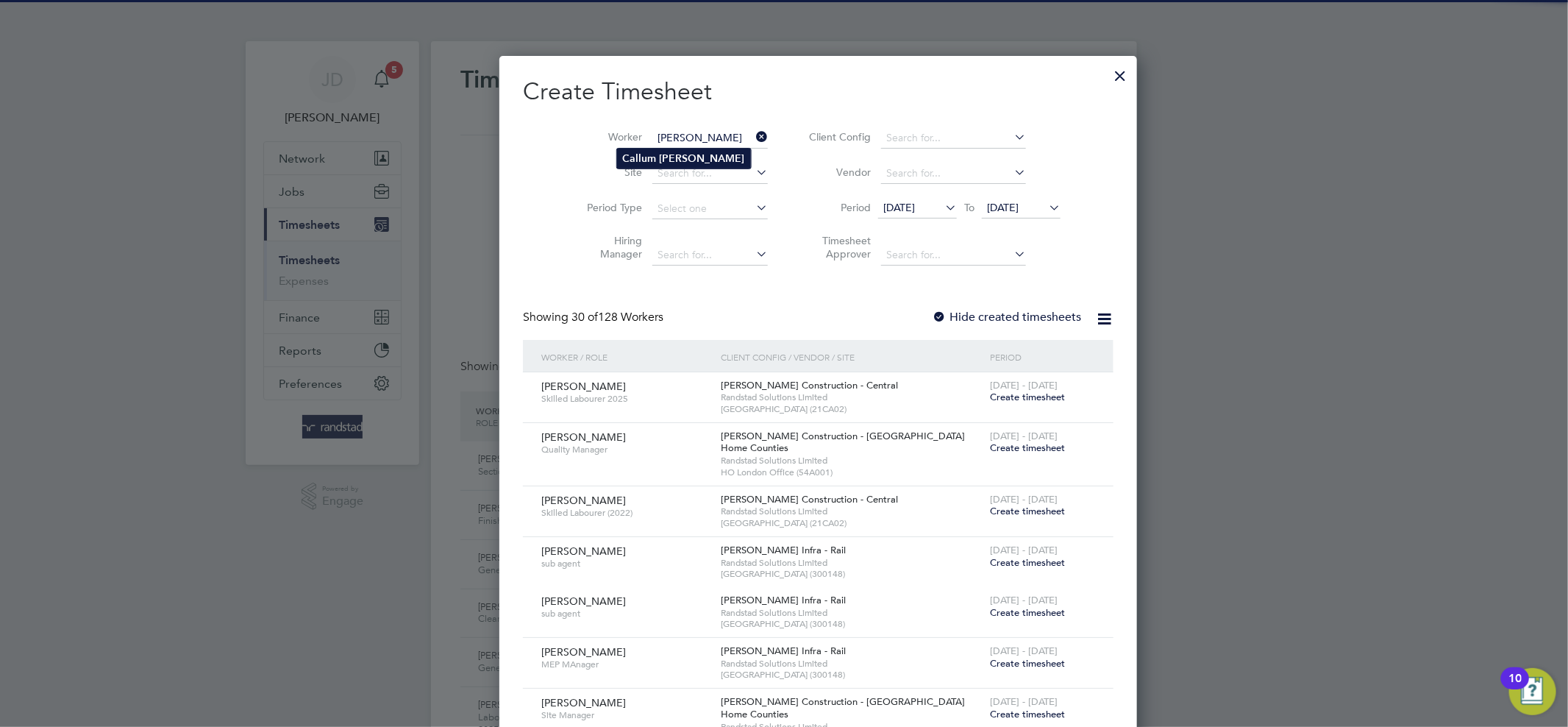
type input "Callum Whitehead"
click at [677, 160] on b "Whitehead" at bounding box center [702, 159] width 85 height 12
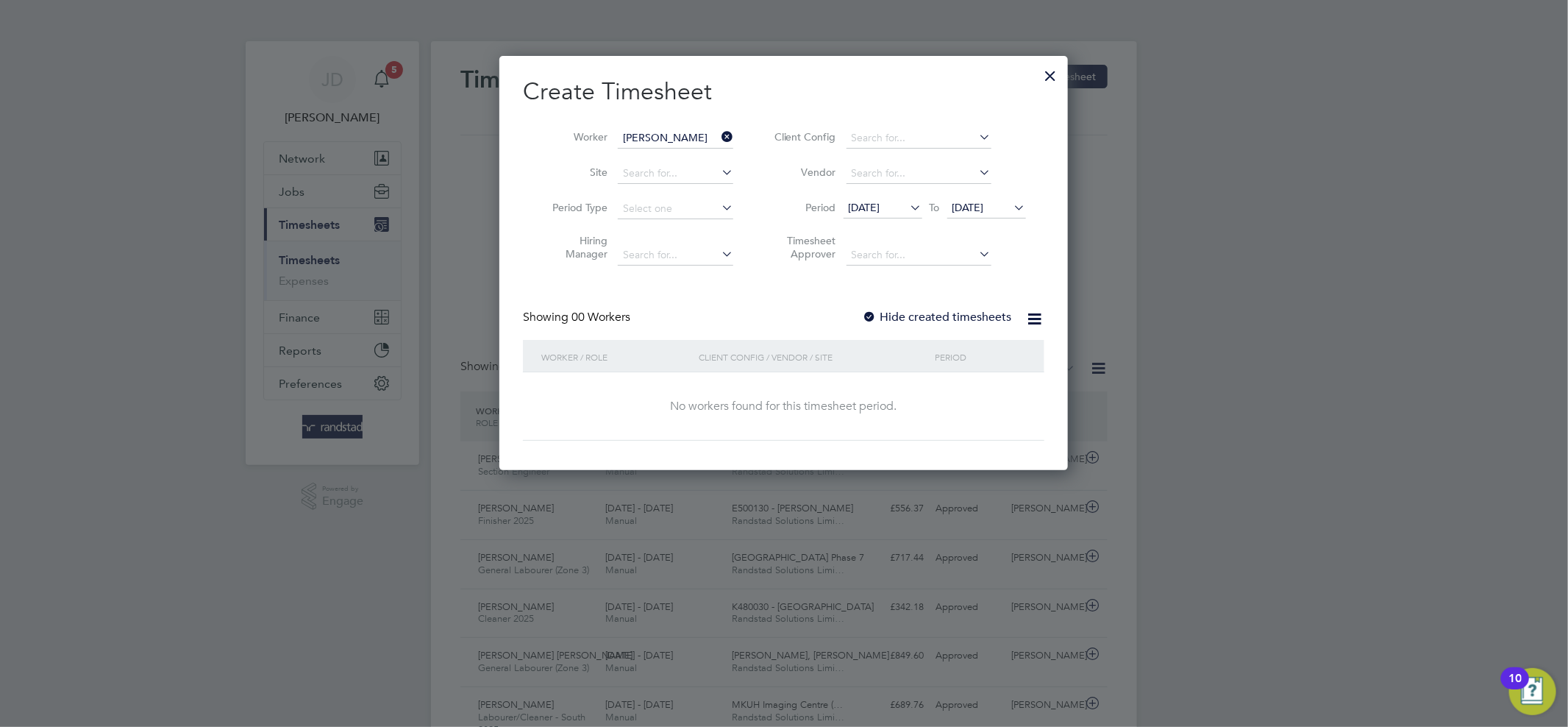
click at [921, 312] on label "Hide created timesheets" at bounding box center [937, 316] width 149 height 14
click at [998, 214] on span "[DATE]" at bounding box center [986, 209] width 78 height 20
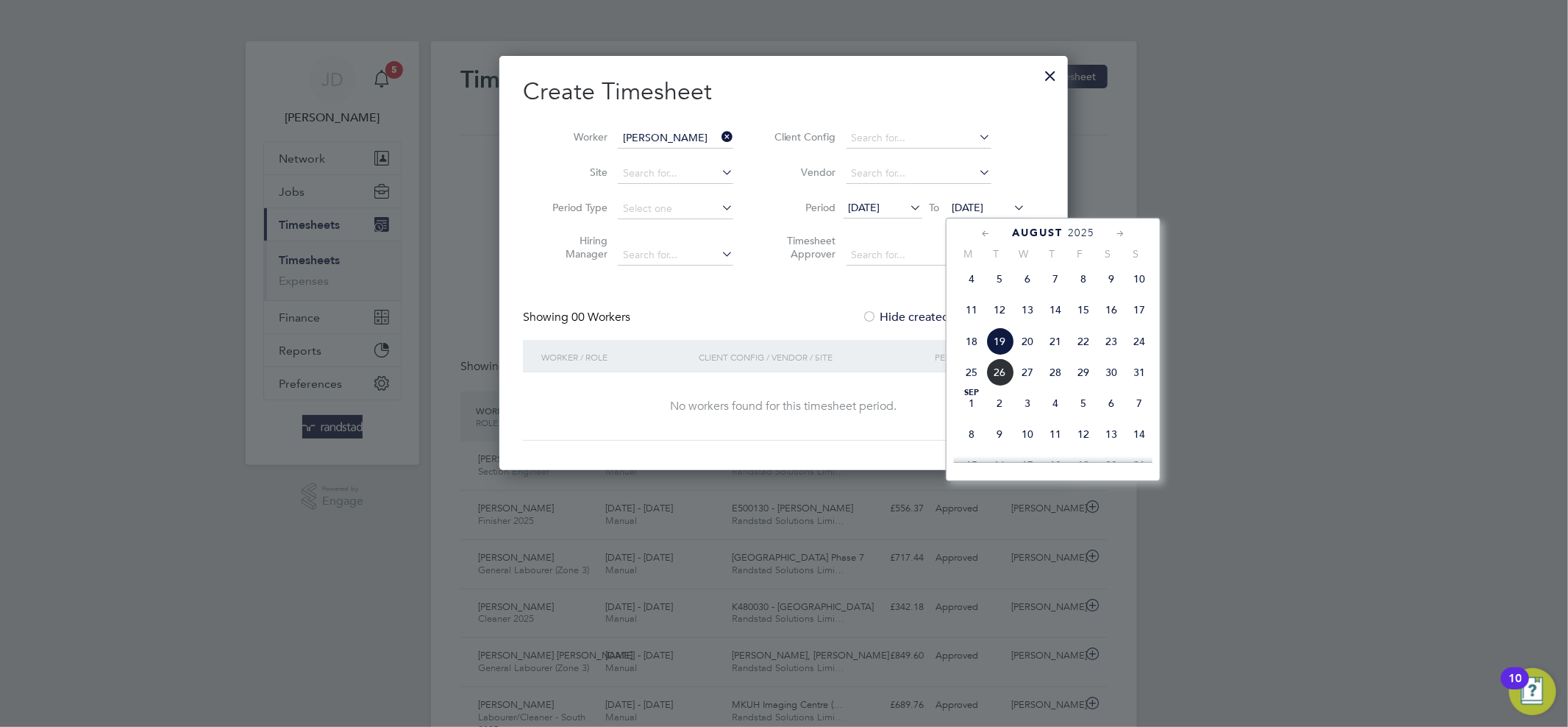
click at [1131, 374] on span "31" at bounding box center [1138, 372] width 28 height 28
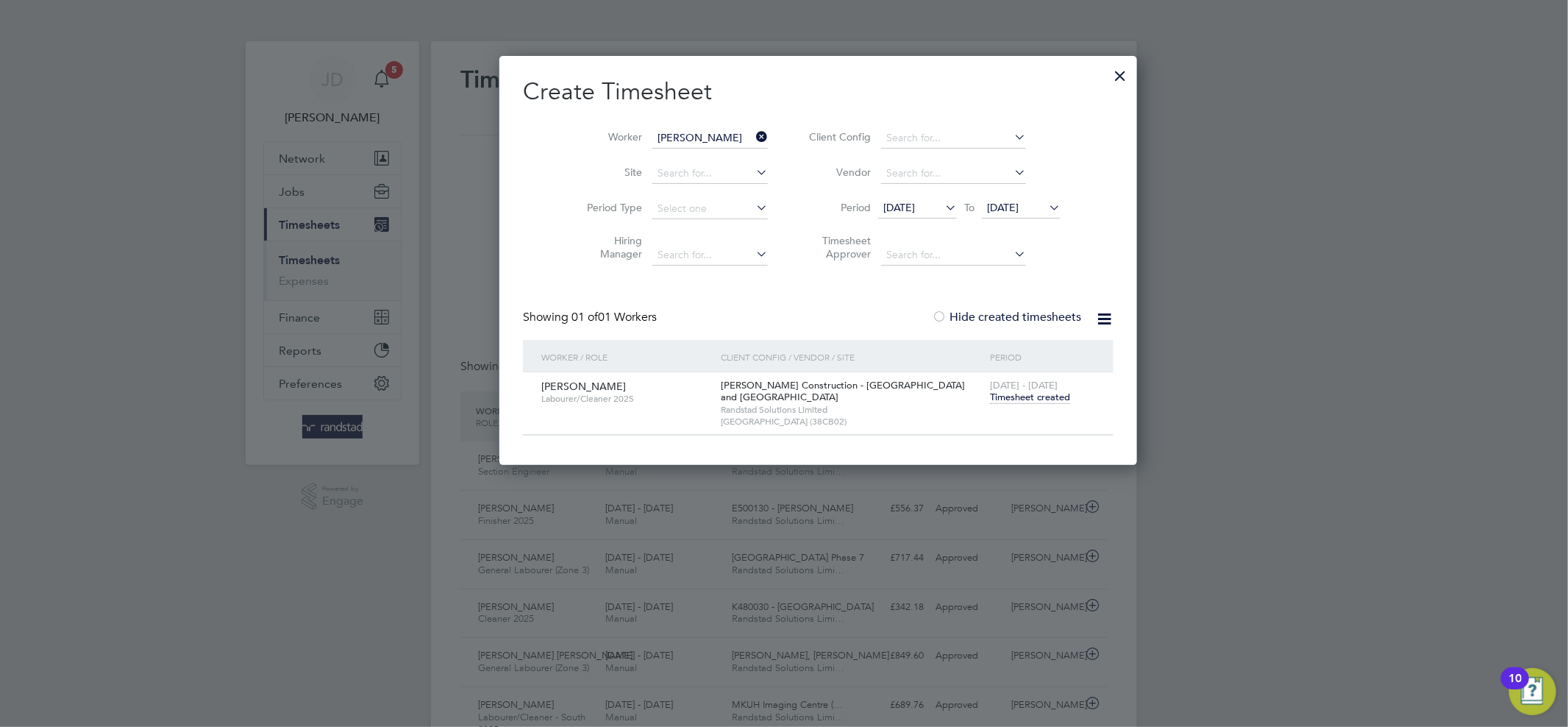
click at [942, 209] on icon at bounding box center [942, 207] width 0 height 21
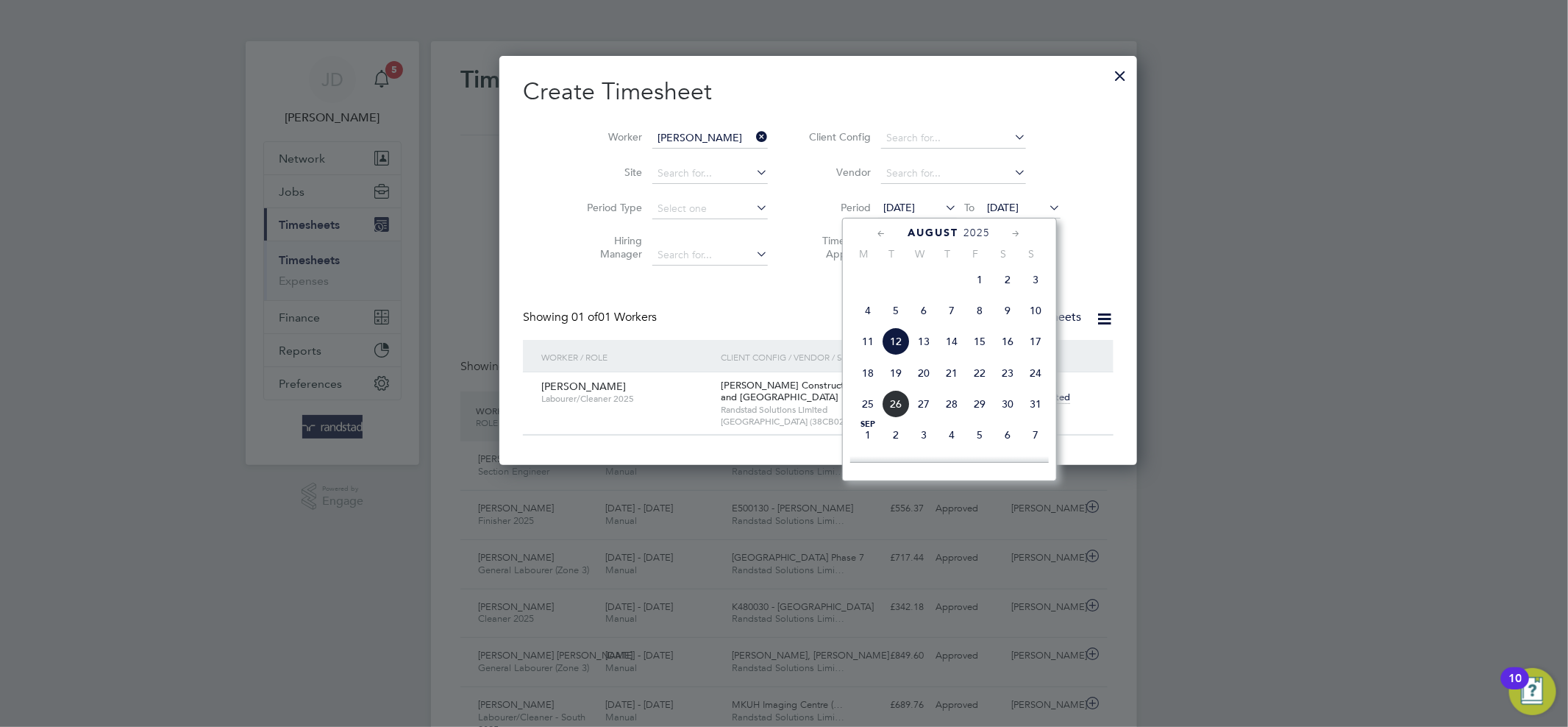
click at [872, 324] on span "4" at bounding box center [867, 310] width 28 height 28
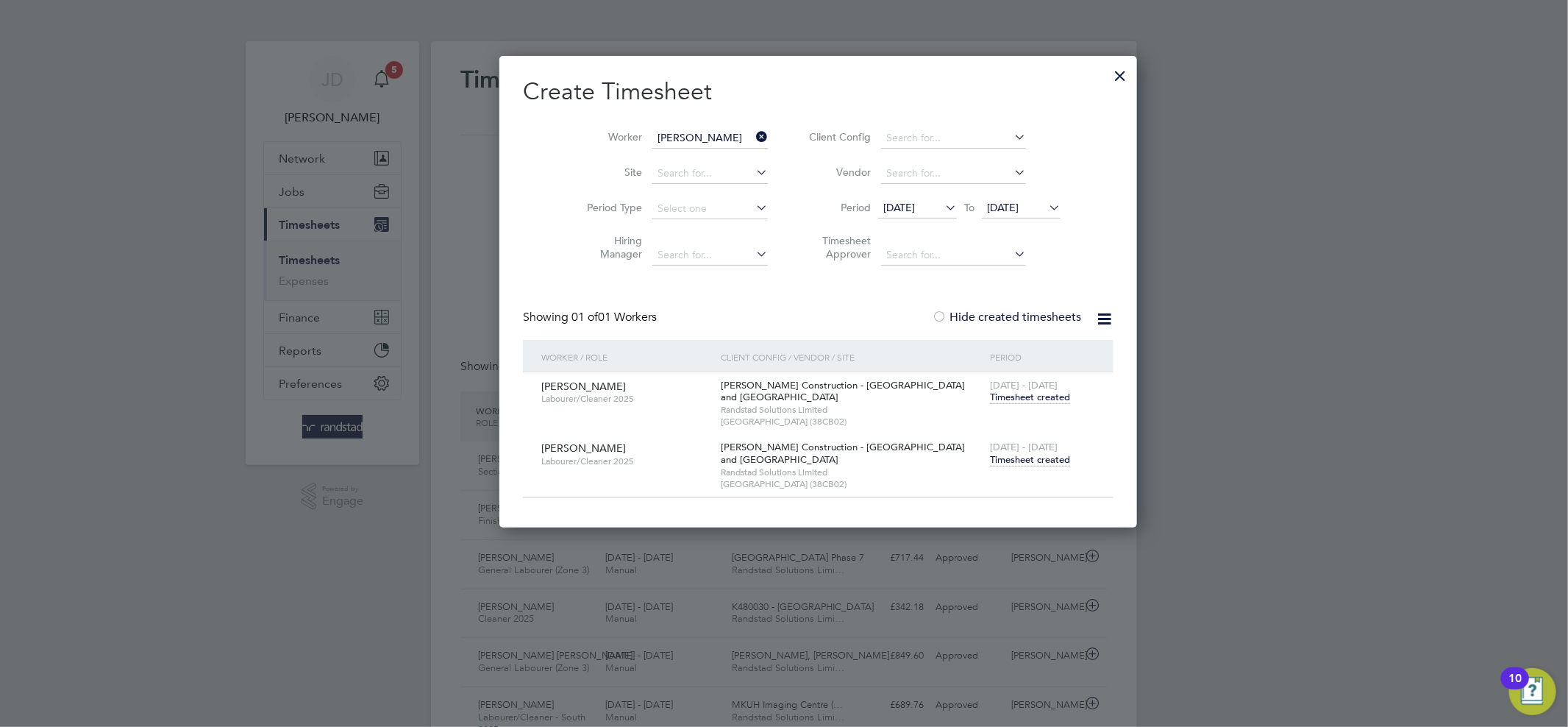
click at [753, 133] on icon at bounding box center [753, 136] width 0 height 21
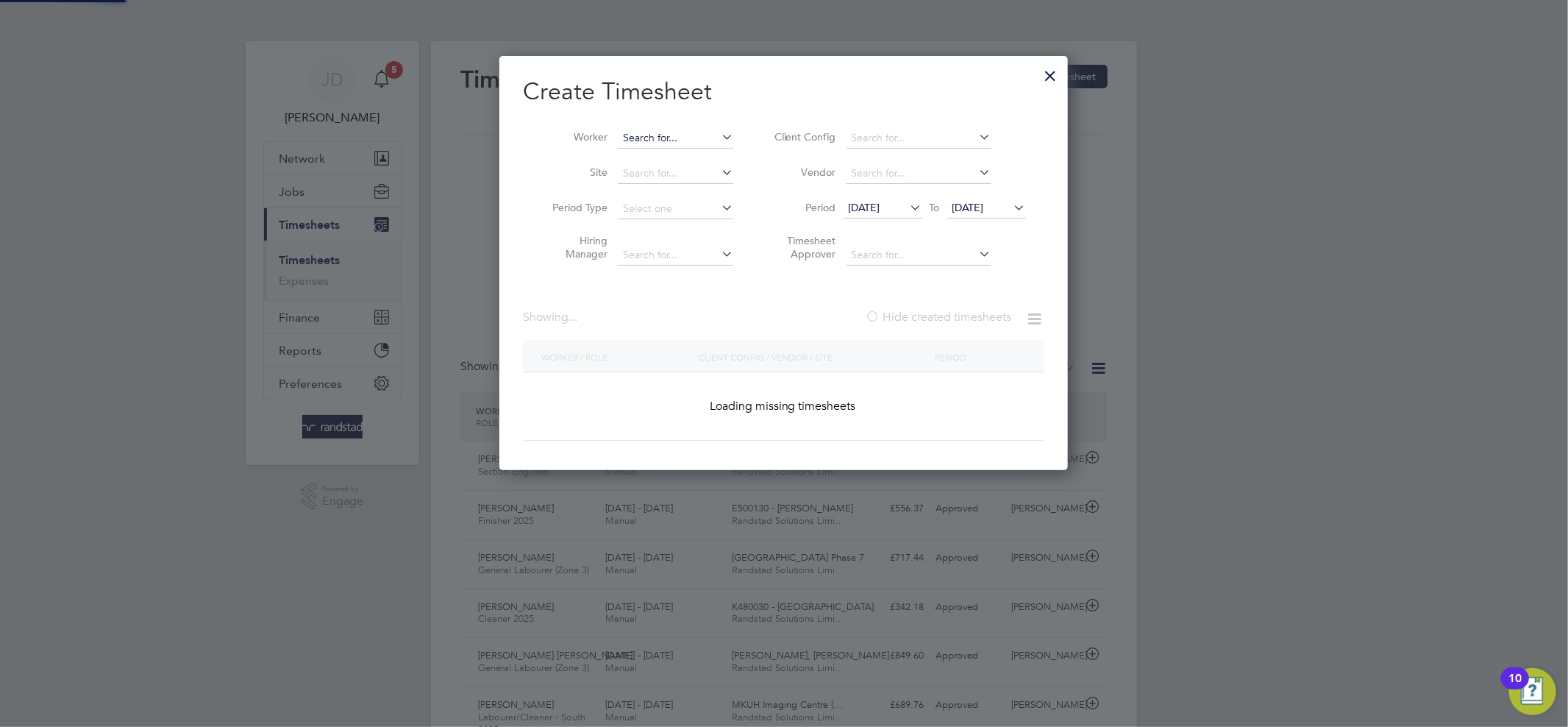
scroll to position [415, 569]
click at [654, 136] on input at bounding box center [675, 138] width 116 height 21
paste input "07908019701"
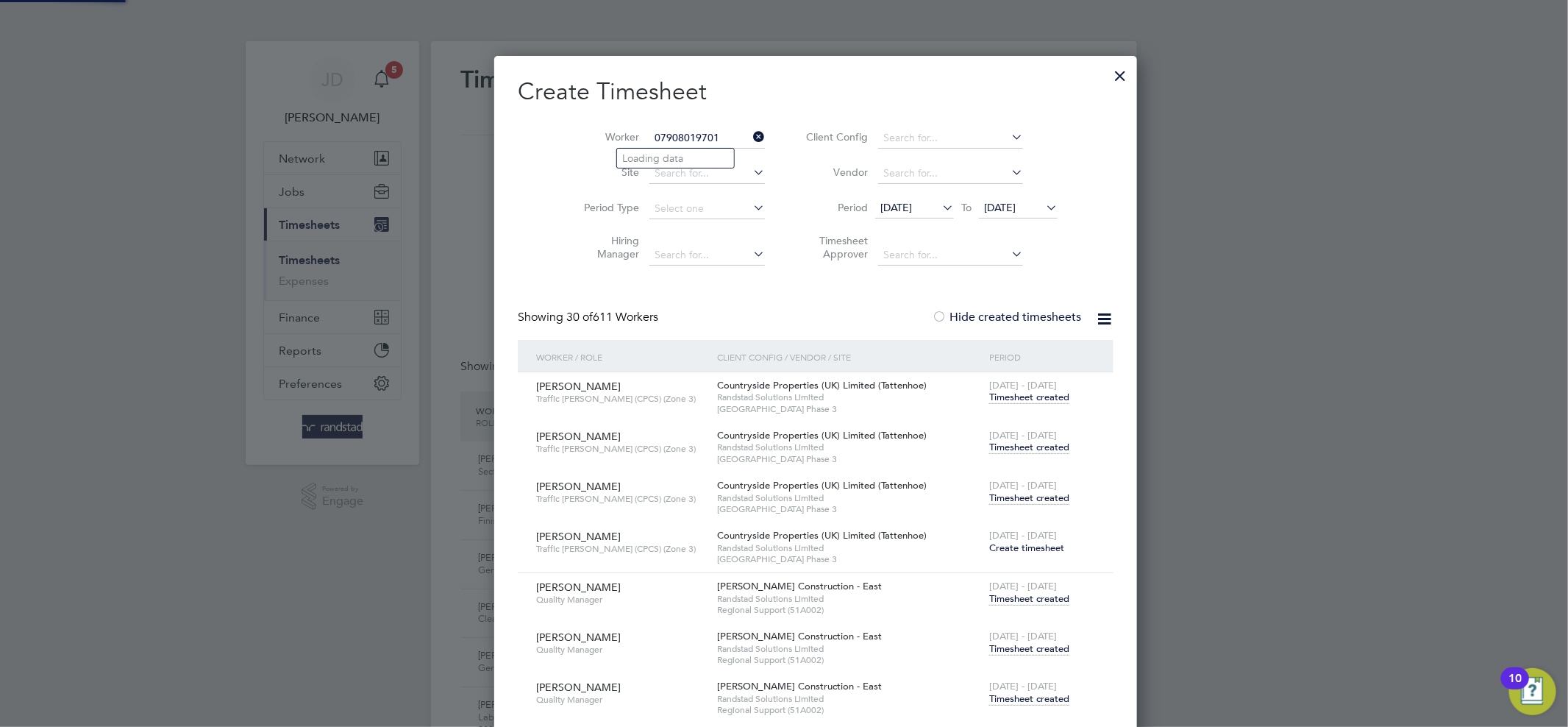
scroll to position [7, 6]
drag, startPoint x: 703, startPoint y: 136, endPoint x: 550, endPoint y: 127, distance: 153.3
click at [554, 127] on li "Worker 07908019701" at bounding box center [669, 138] width 228 height 35
click at [702, 158] on li "Chinonso Orazulike" at bounding box center [675, 158] width 117 height 19
type input "Chinonso Orazulike"
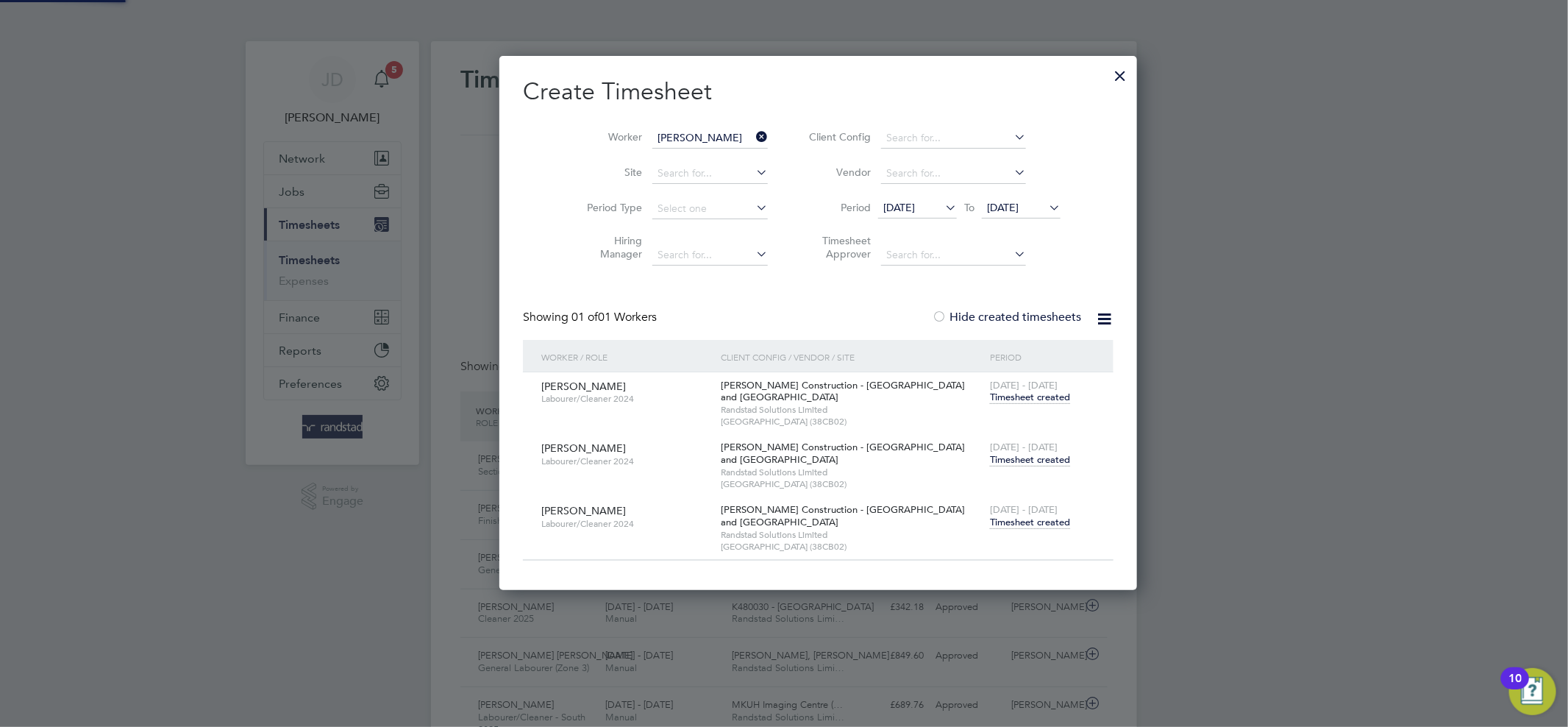
scroll to position [535, 569]
click at [990, 523] on span "Timesheet created" at bounding box center [1030, 522] width 80 height 13
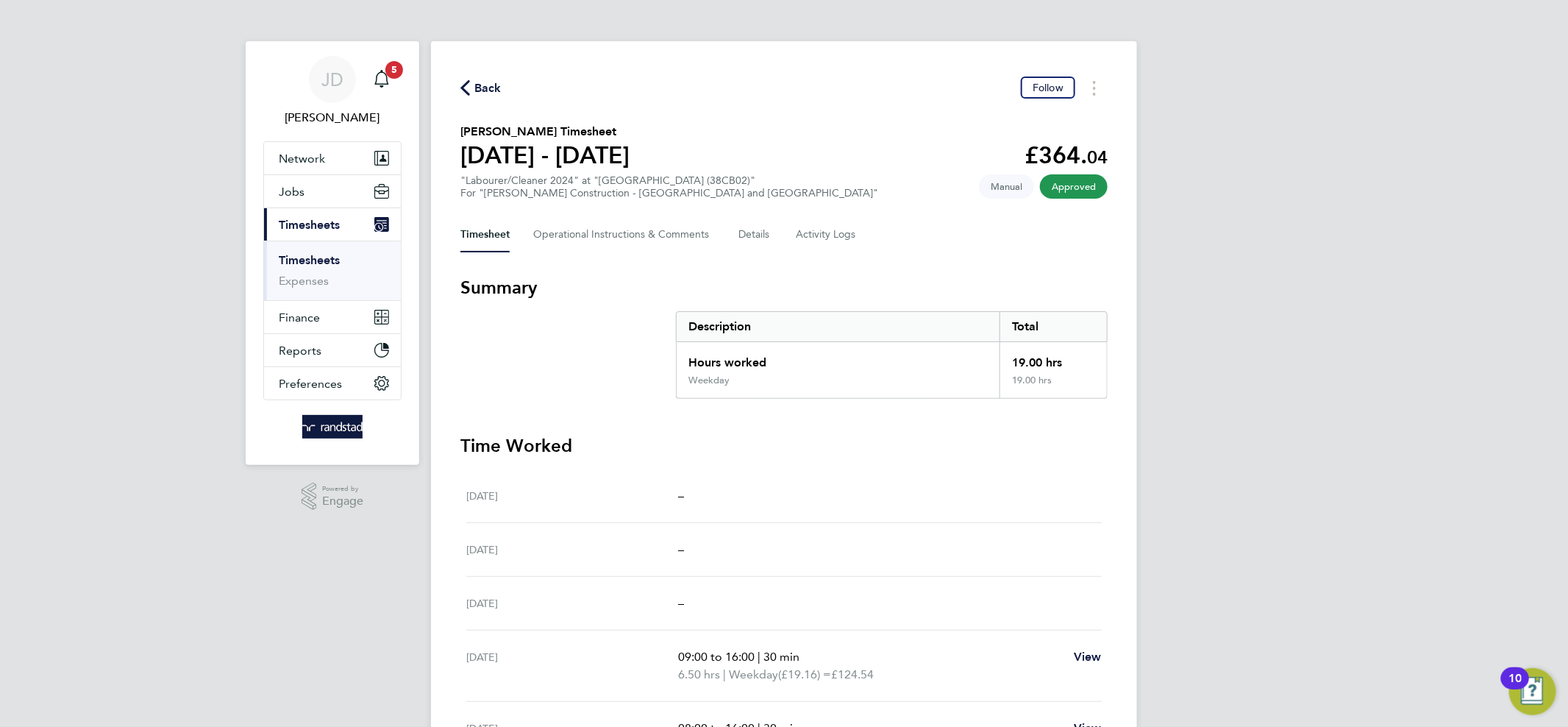
click at [324, 261] on link "Timesheets" at bounding box center [309, 260] width 61 height 14
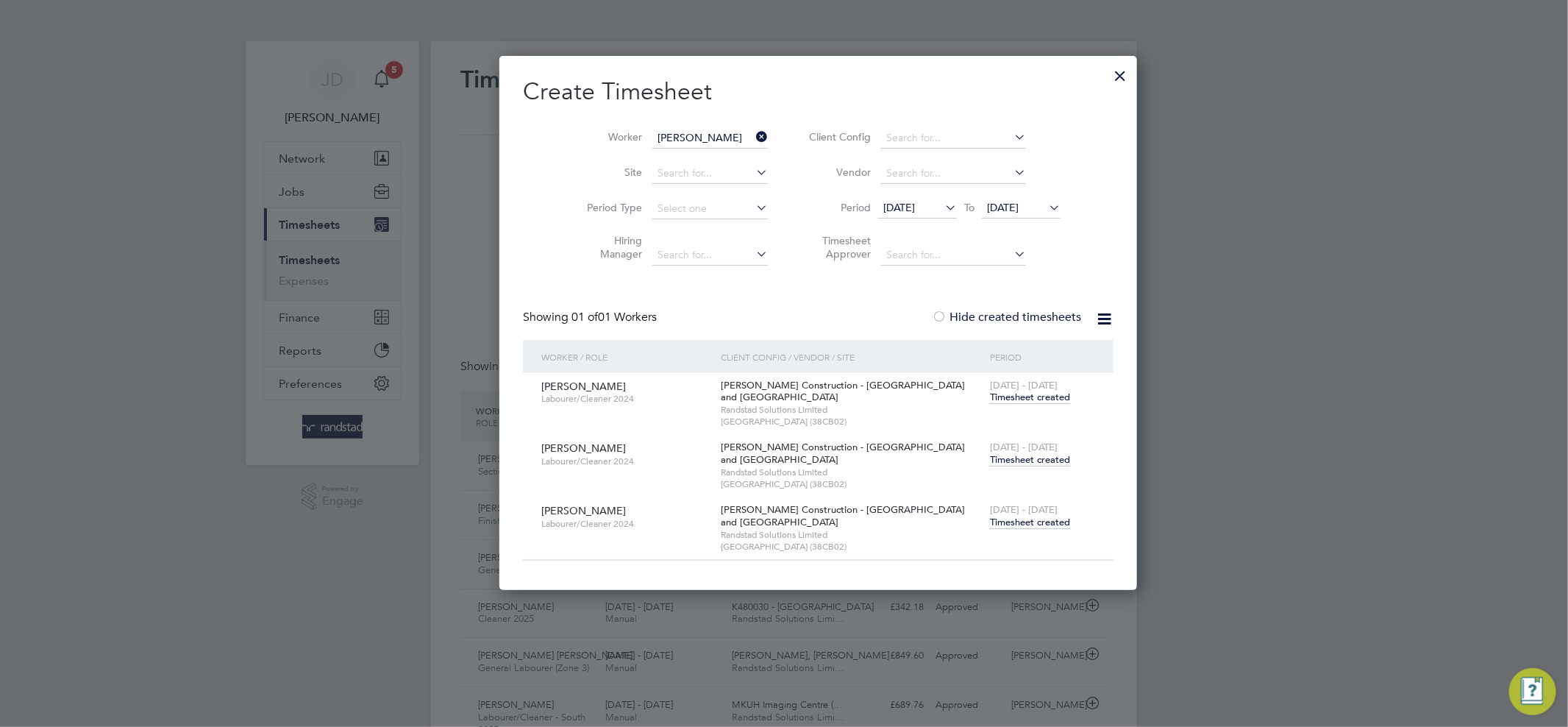
scroll to position [36, 128]
click at [753, 134] on icon at bounding box center [753, 136] width 0 height 21
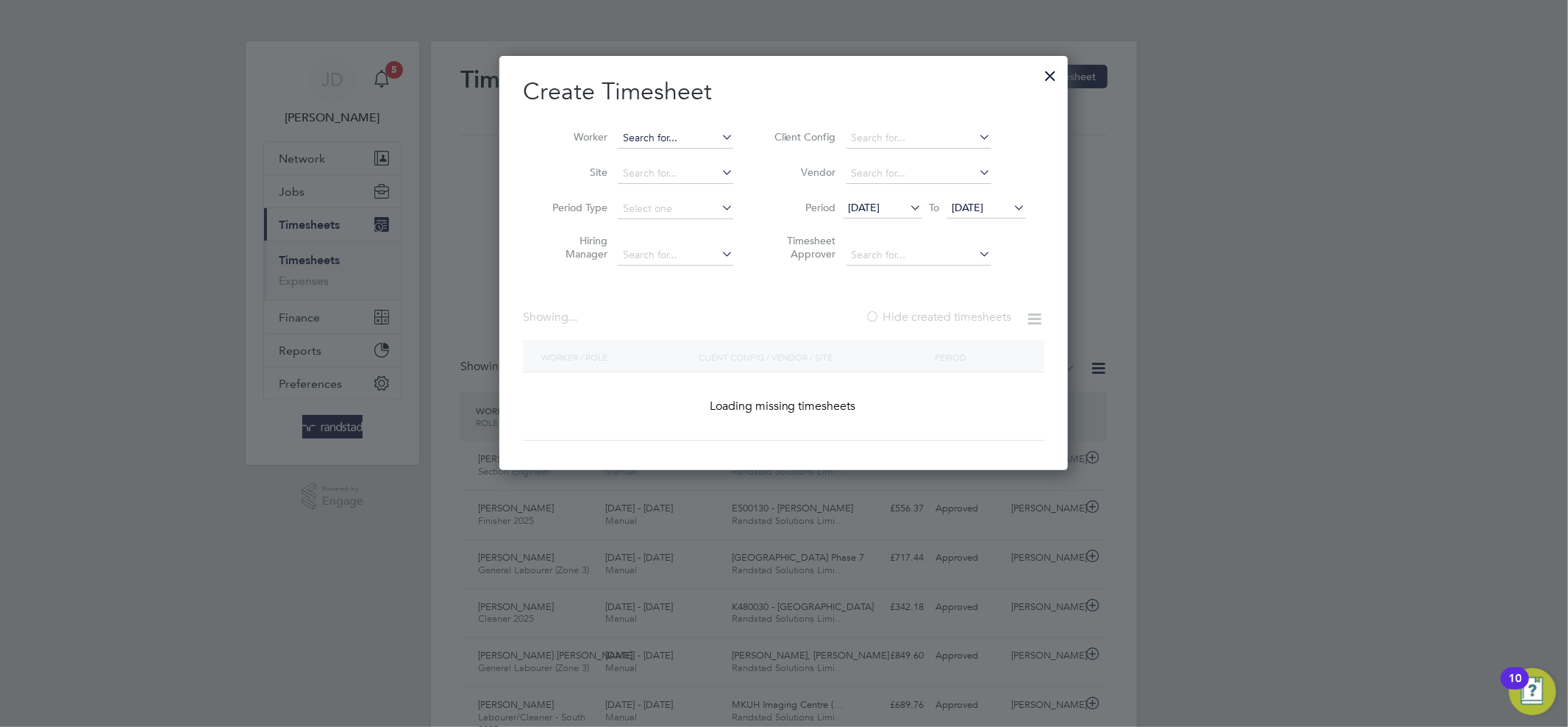
click at [686, 134] on input at bounding box center [675, 138] width 116 height 21
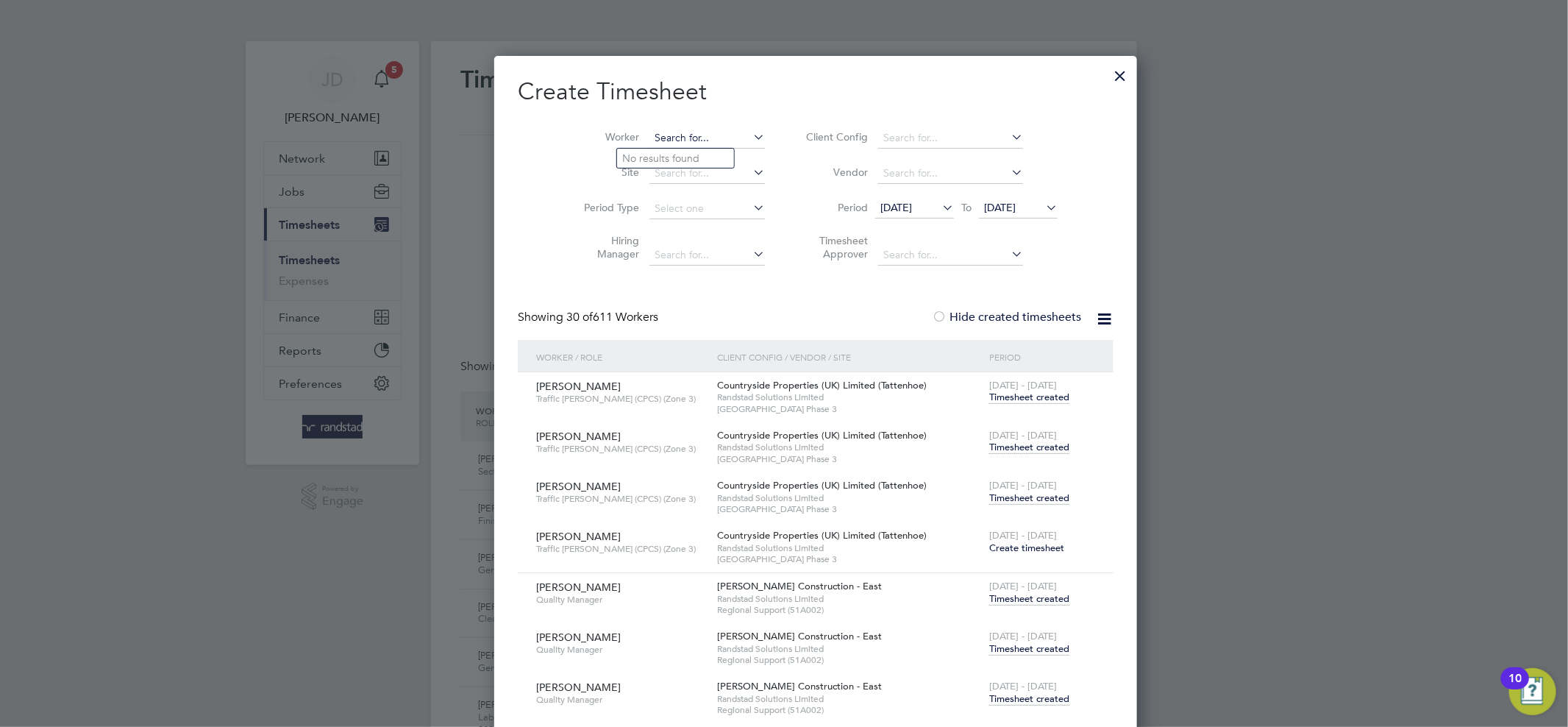
paste input "Gavin Fenwick"
click at [698, 130] on input "Gavin Fenwick" at bounding box center [707, 138] width 116 height 21
type input "Gavin Fenwick"
click at [750, 139] on icon at bounding box center [750, 136] width 0 height 21
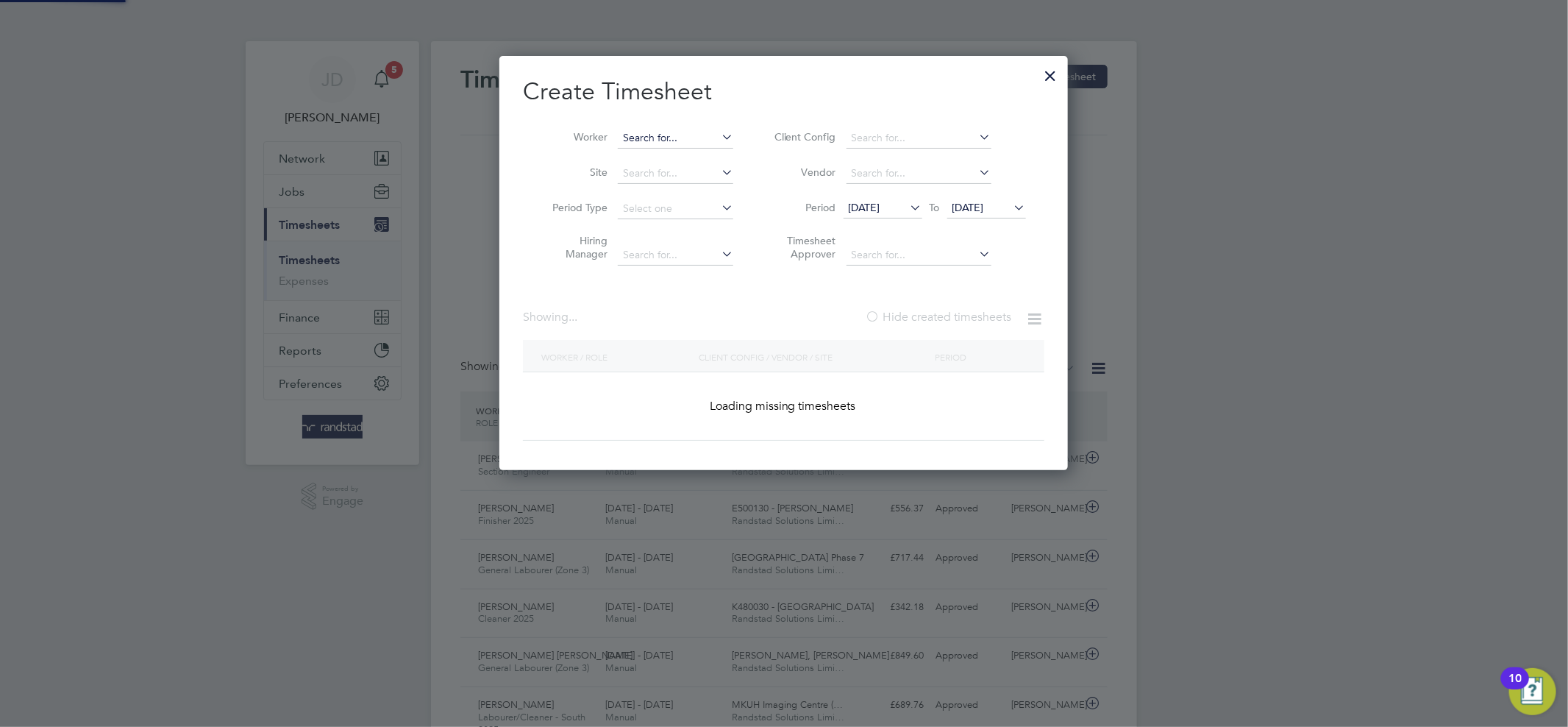
click at [697, 139] on input at bounding box center [675, 138] width 116 height 21
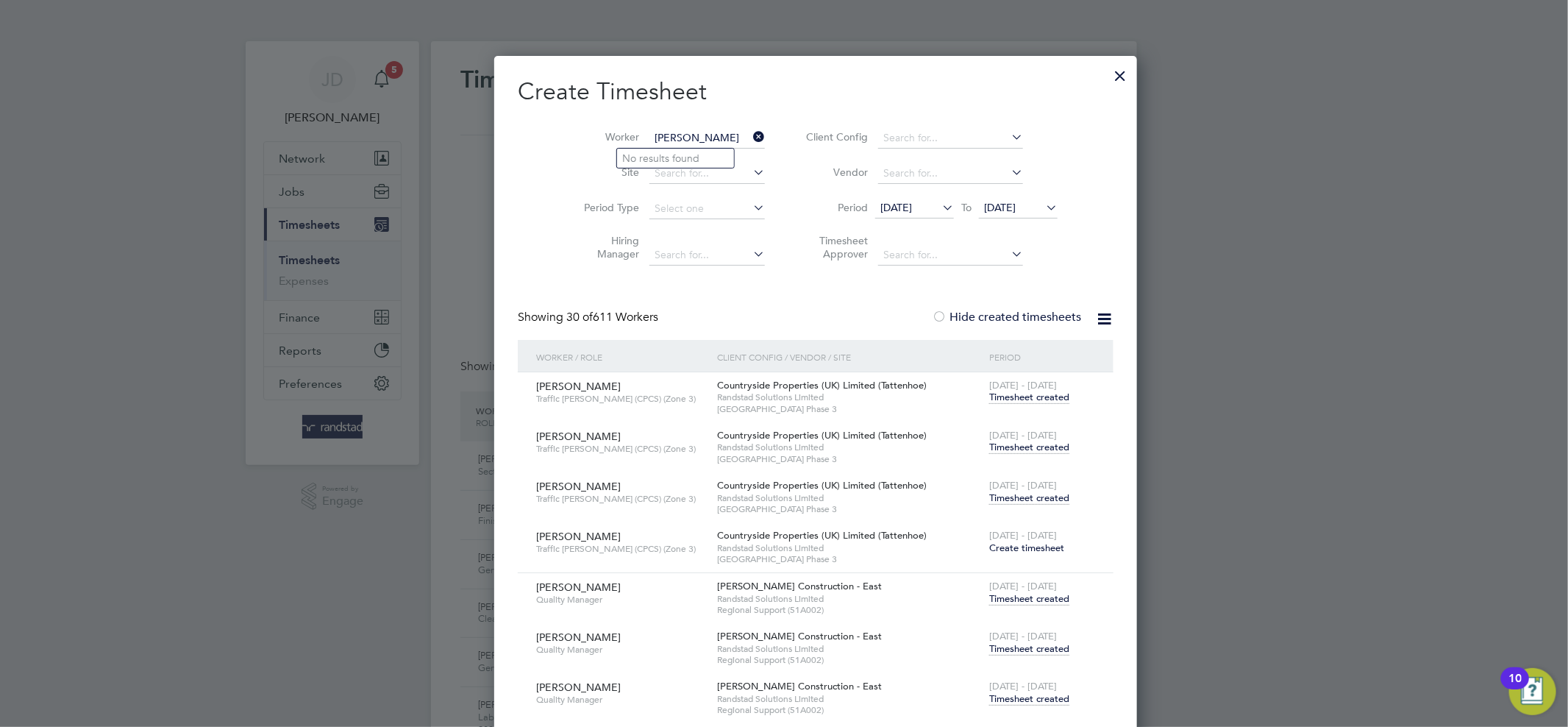
type input "gavin"
type input "Gregory Gavin Fenwick"
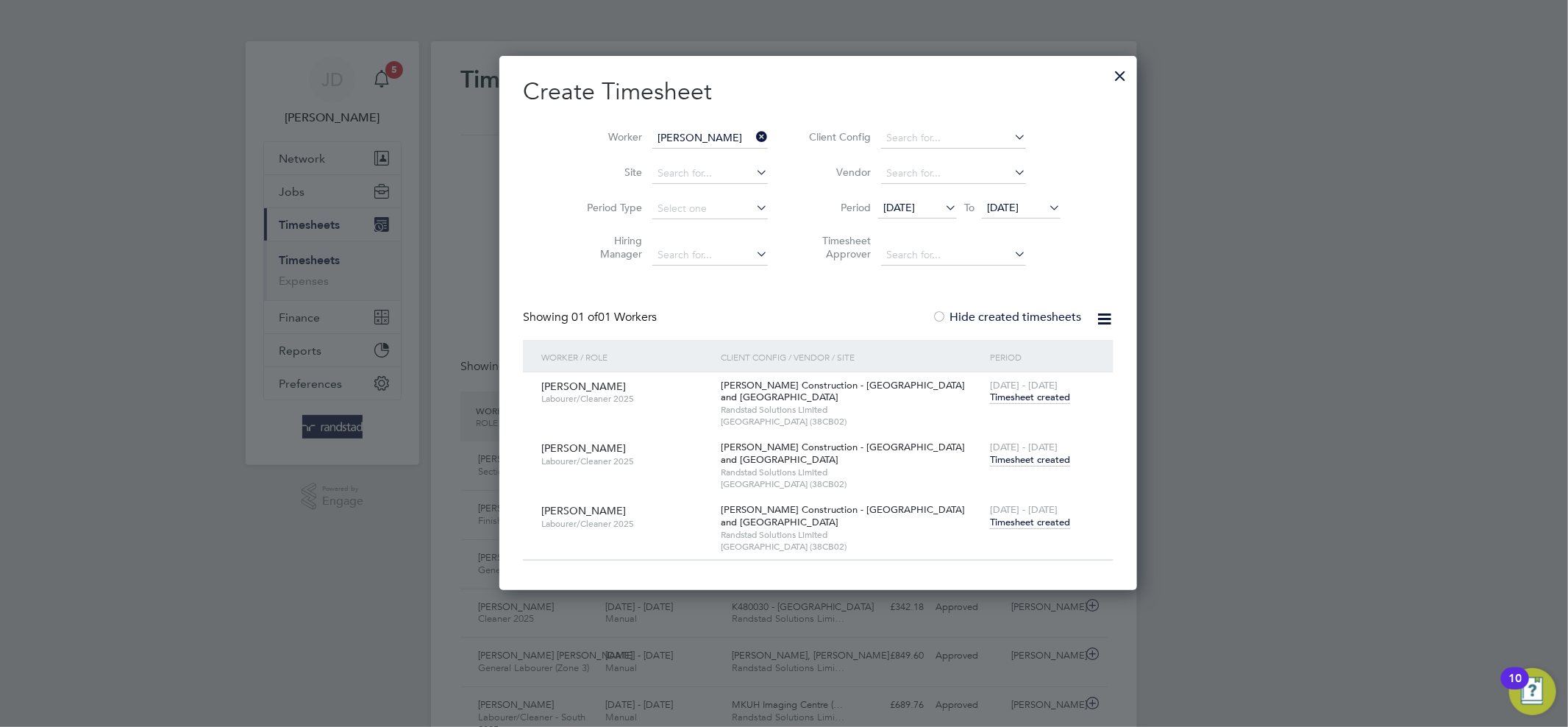
click at [990, 512] on span "[DATE] - [DATE]" at bounding box center [1024, 509] width 68 height 12
click at [990, 521] on span "Timesheet created" at bounding box center [1030, 522] width 80 height 13
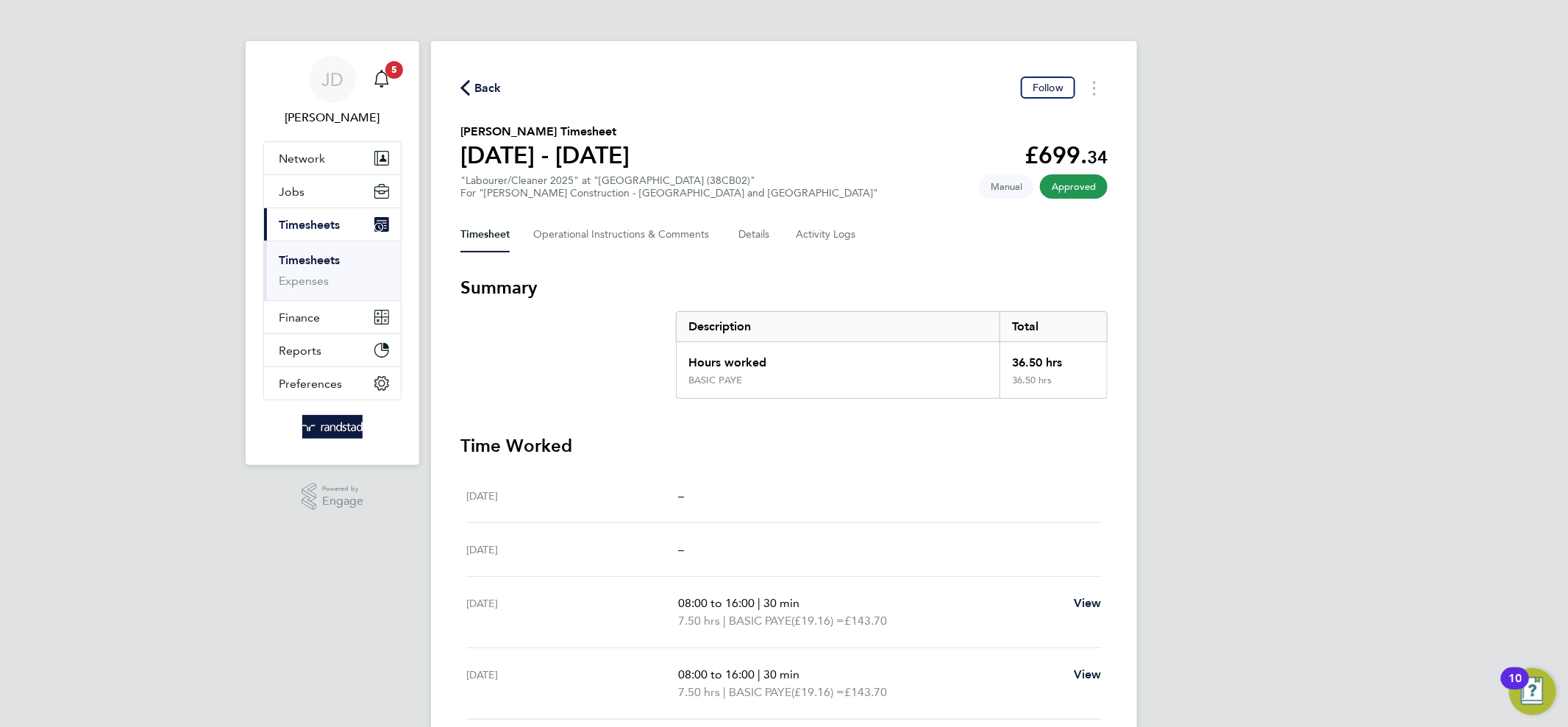
click at [481, 88] on span "Back" at bounding box center [488, 88] width 27 height 18
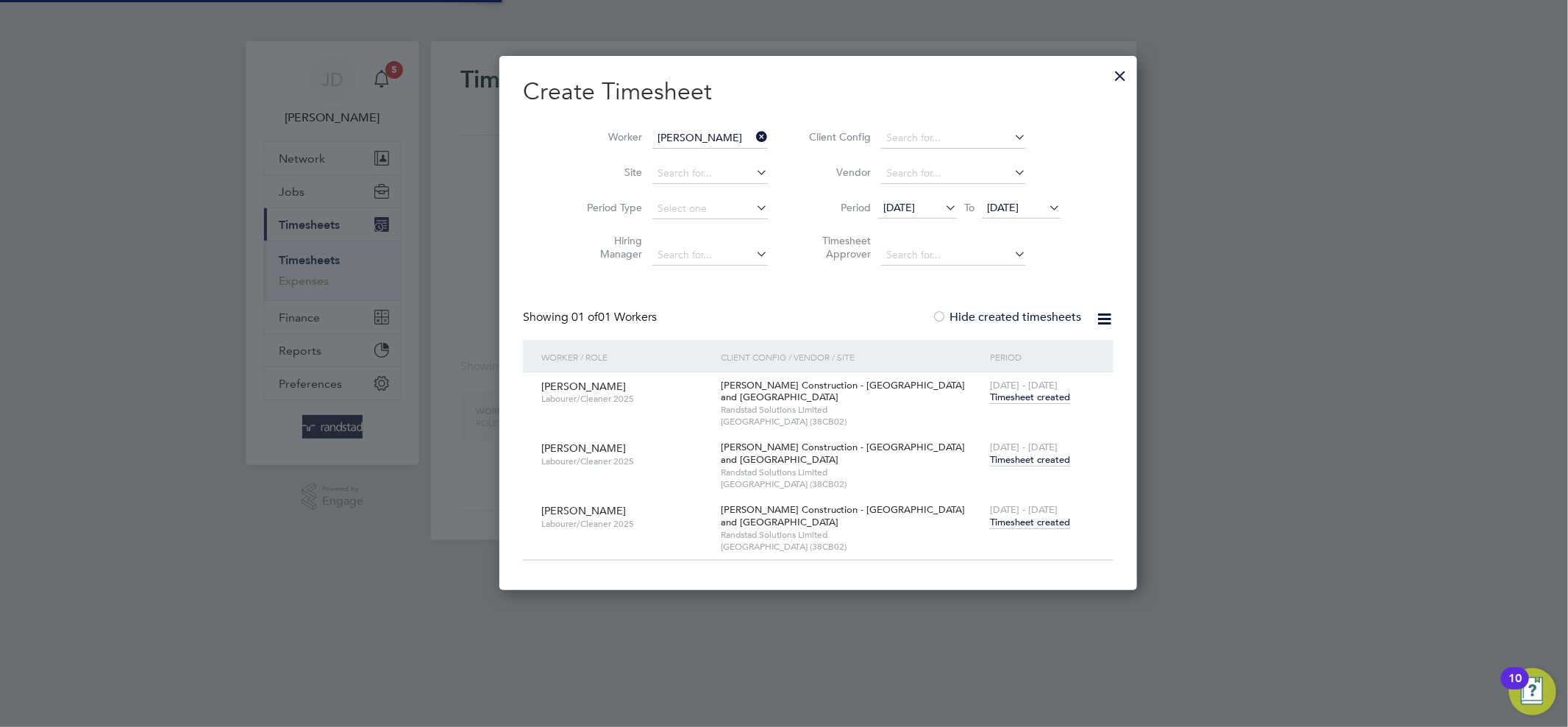
click at [753, 134] on icon at bounding box center [753, 136] width 0 height 21
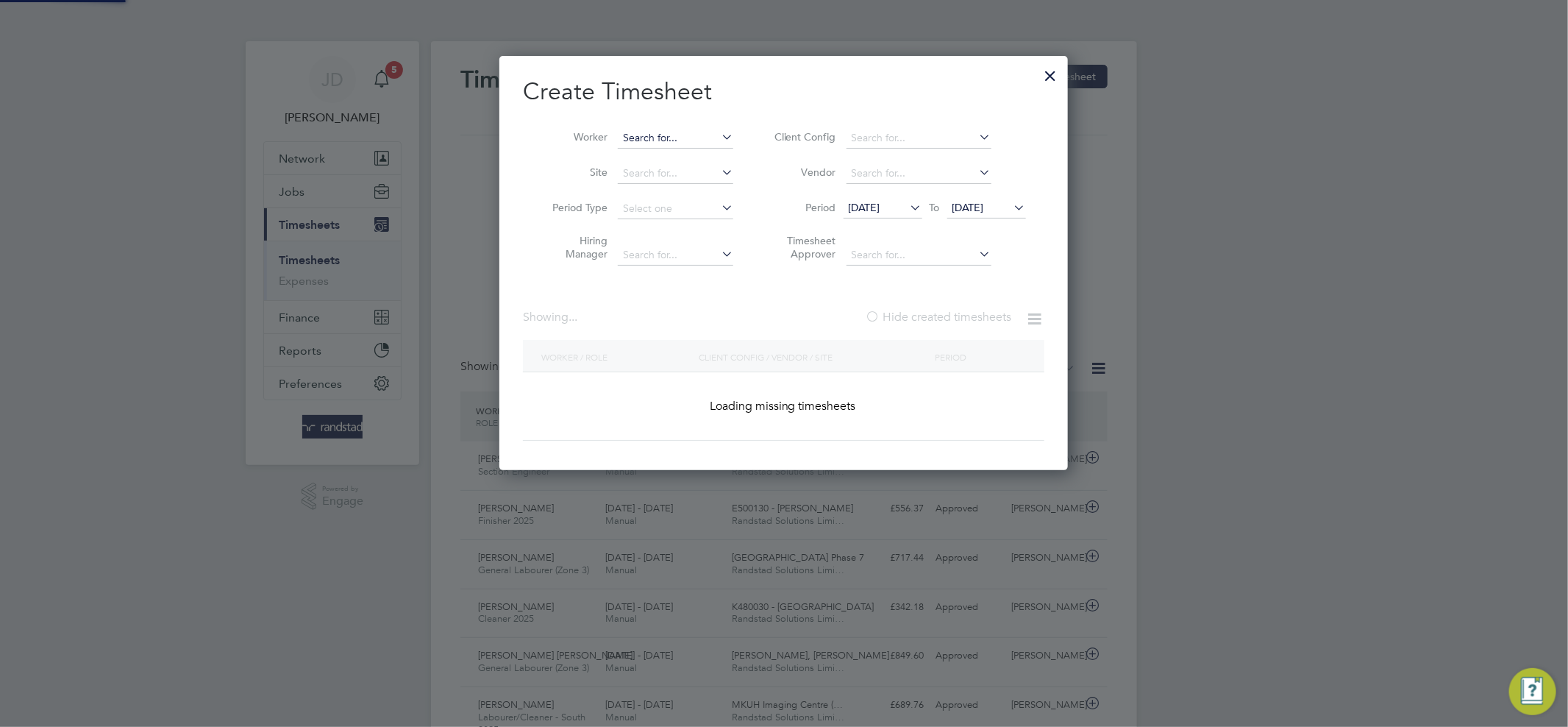
click at [682, 139] on input at bounding box center [675, 138] width 116 height 21
paste input "Ishaq Aslam"
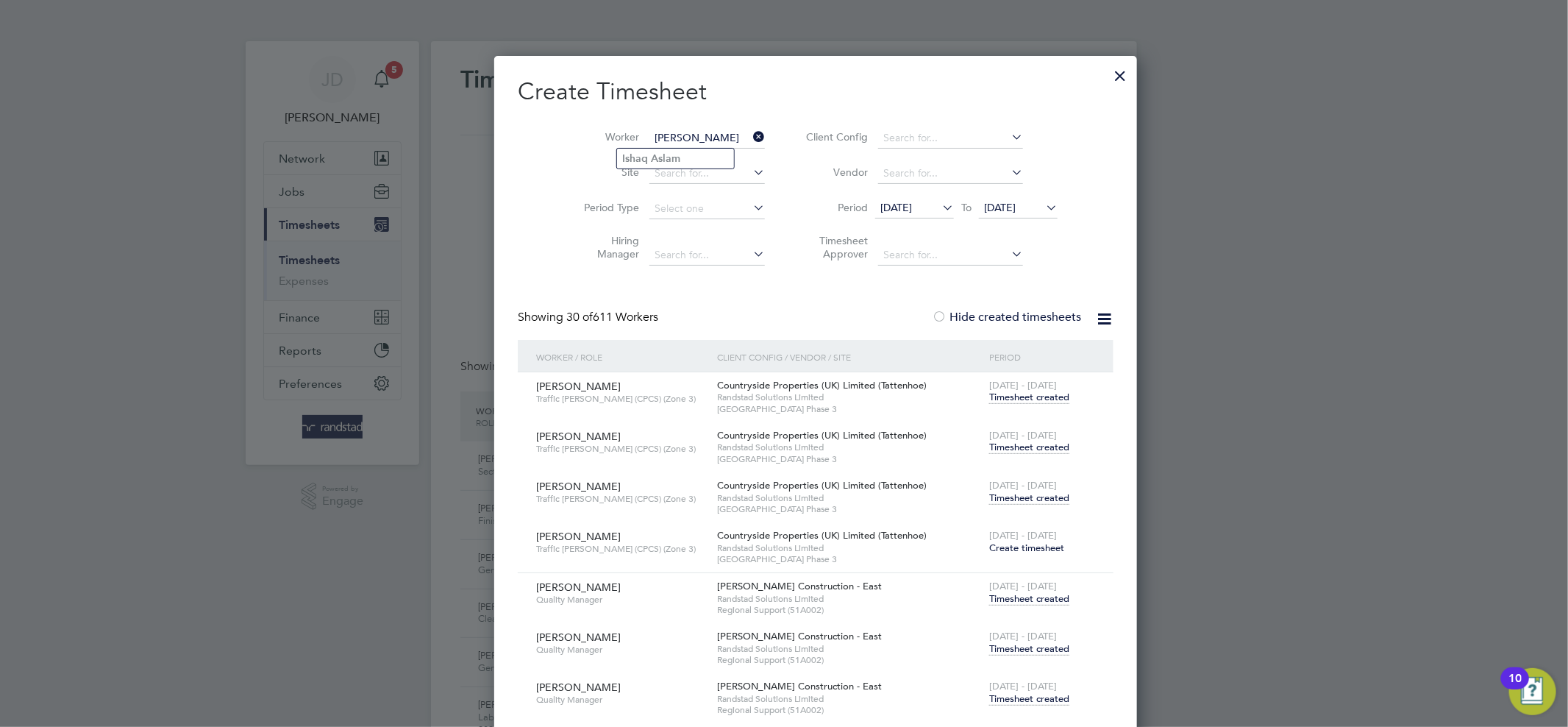
type input "Ishaq Aslam"
click at [681, 155] on li "Ishaq Aslam" at bounding box center [675, 159] width 117 height 20
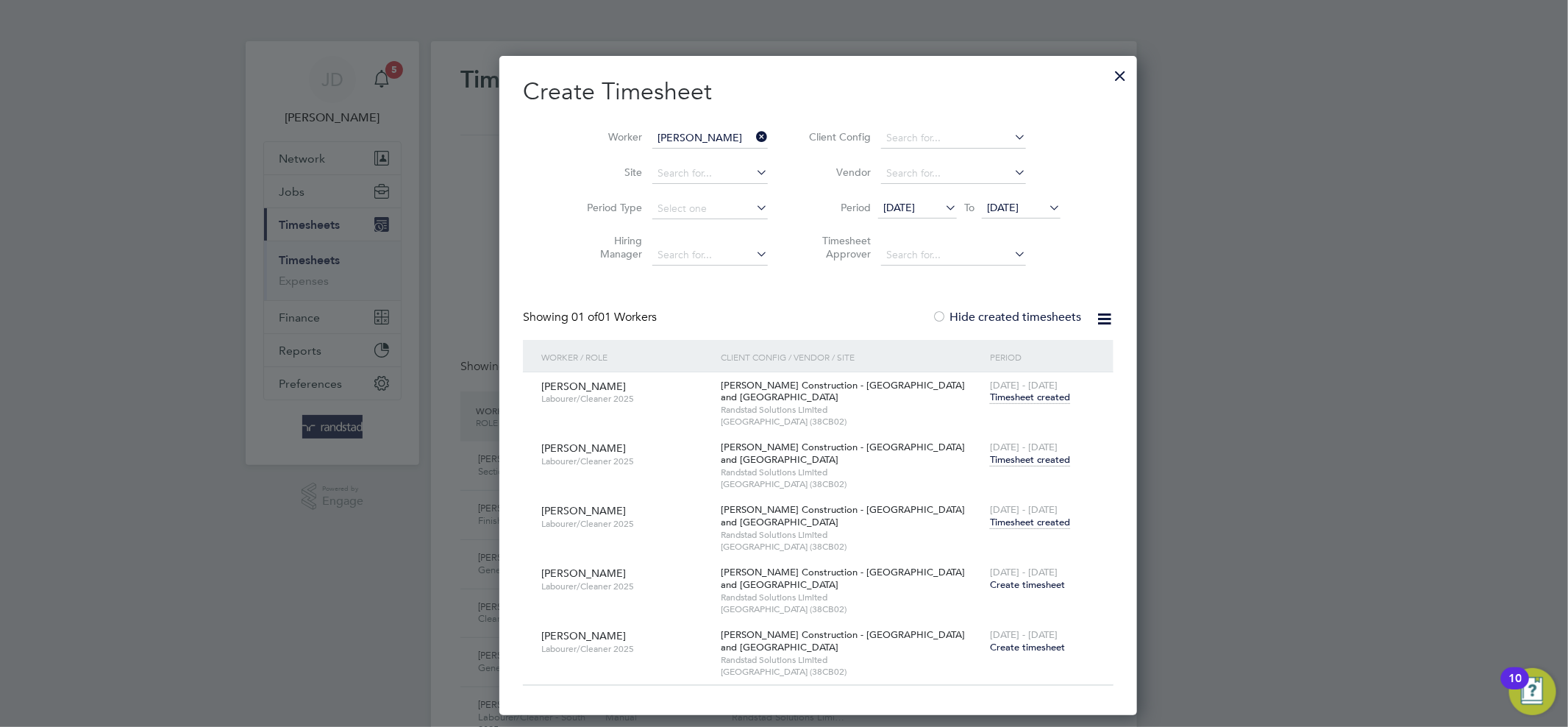
click at [990, 517] on span "Timesheet created" at bounding box center [1030, 522] width 80 height 13
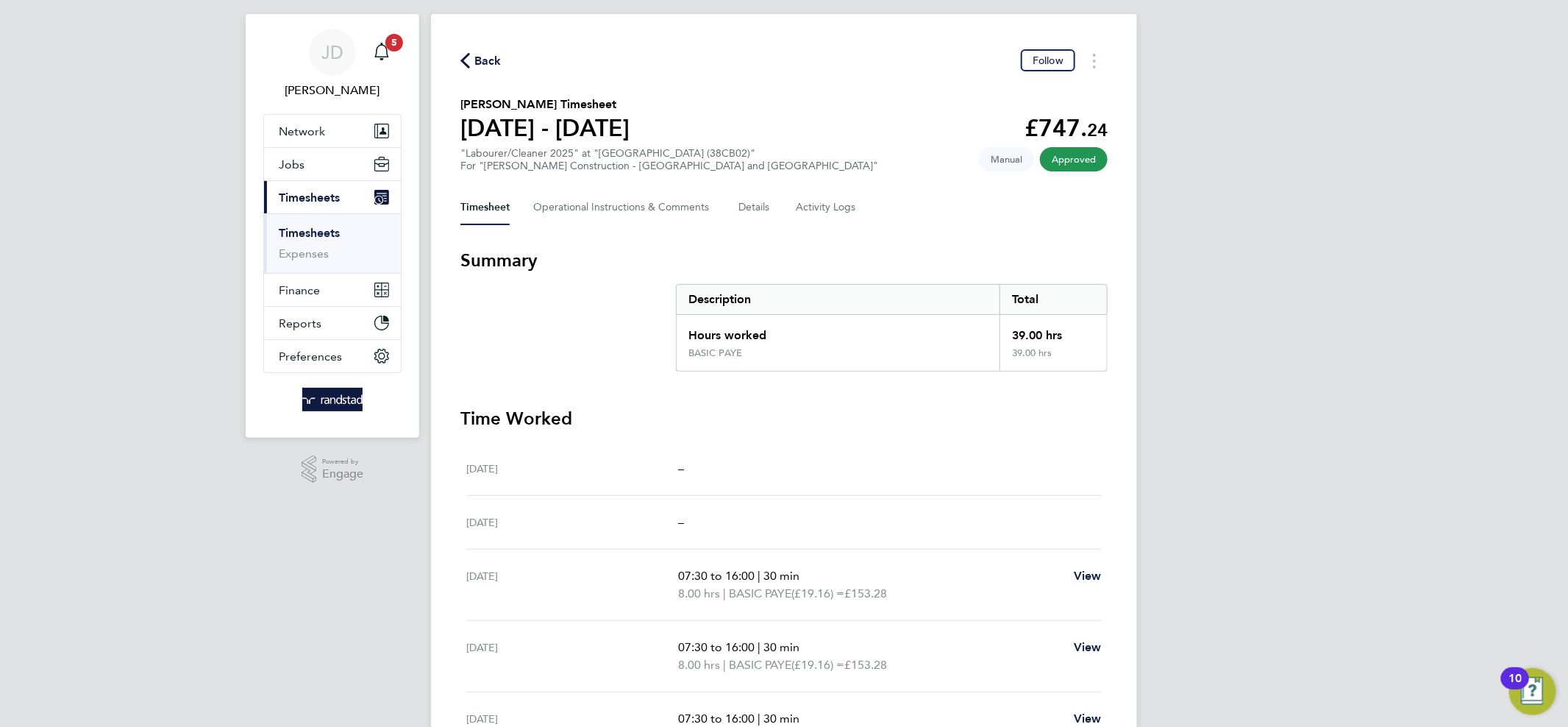
click at [329, 231] on link "Timesheets" at bounding box center [309, 232] width 61 height 14
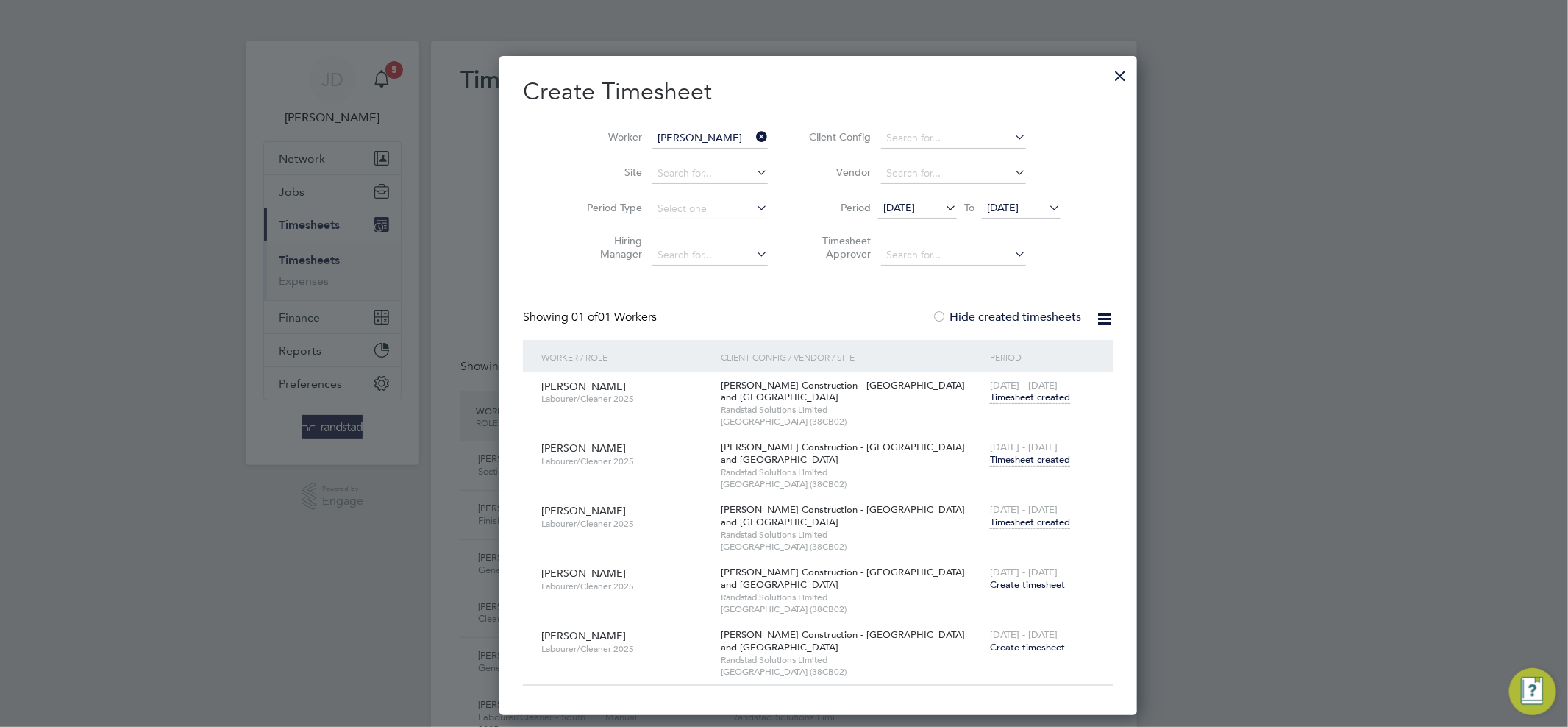
click at [753, 139] on icon at bounding box center [753, 136] width 0 height 21
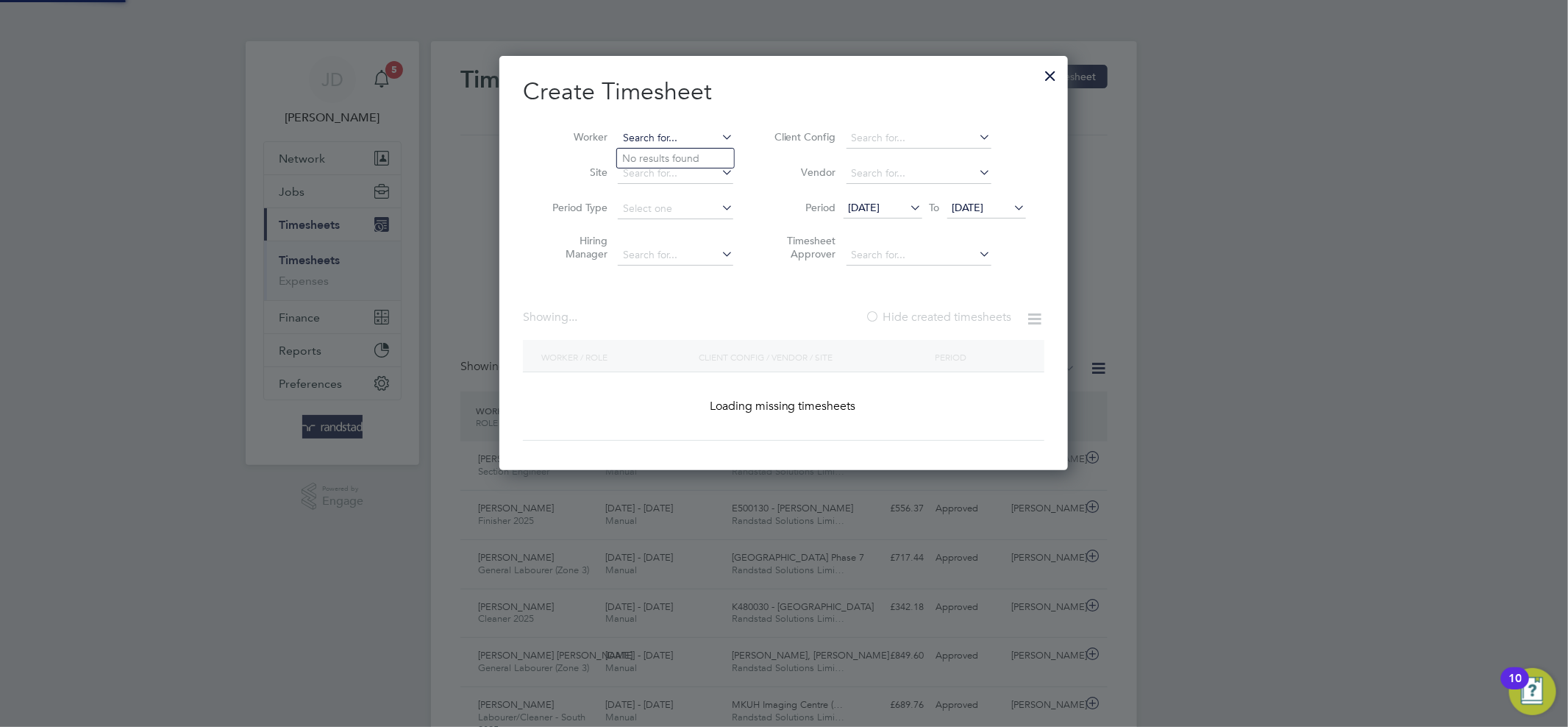
click at [696, 136] on input at bounding box center [675, 138] width 116 height 21
paste input "Nik Toma"
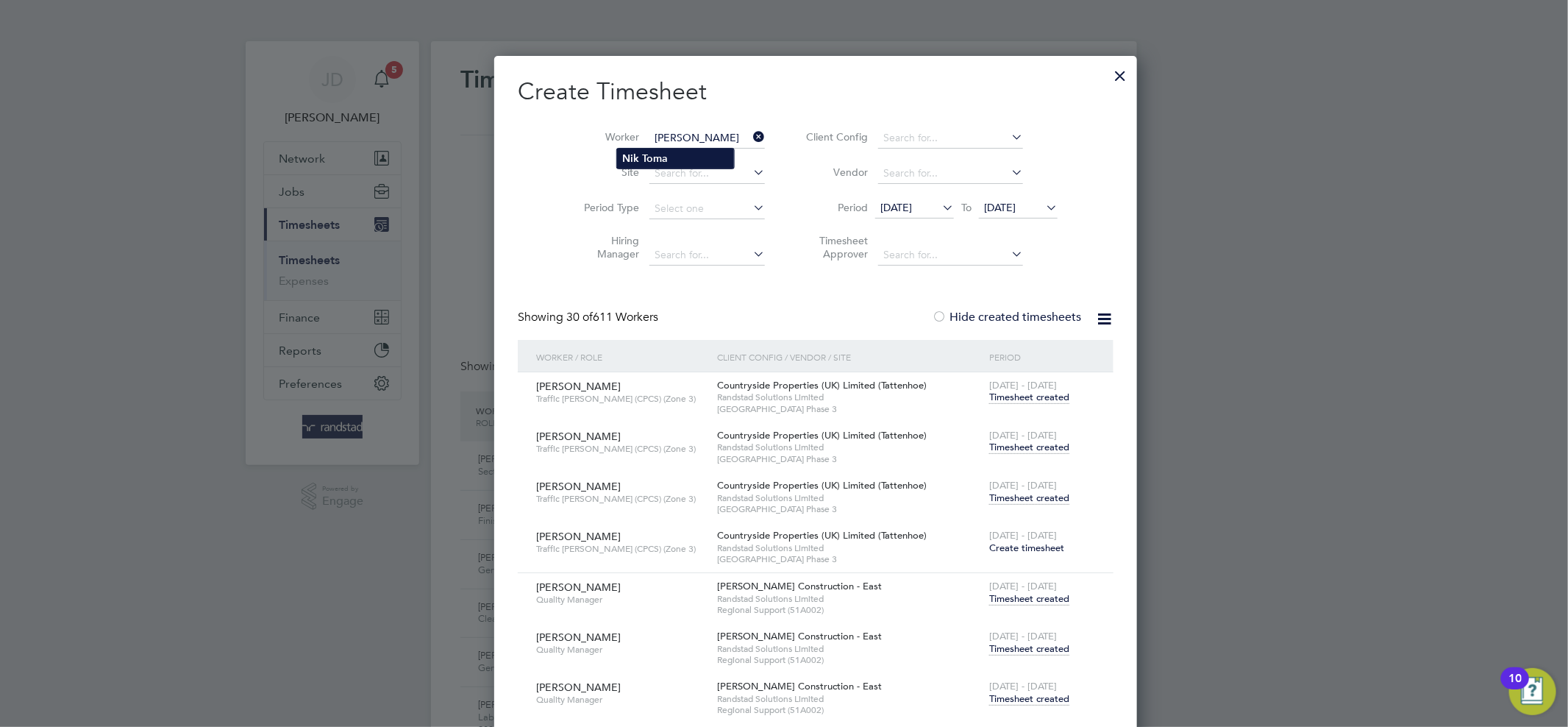
type input "Nik Toma"
click at [667, 160] on b "Toma" at bounding box center [656, 159] width 26 height 12
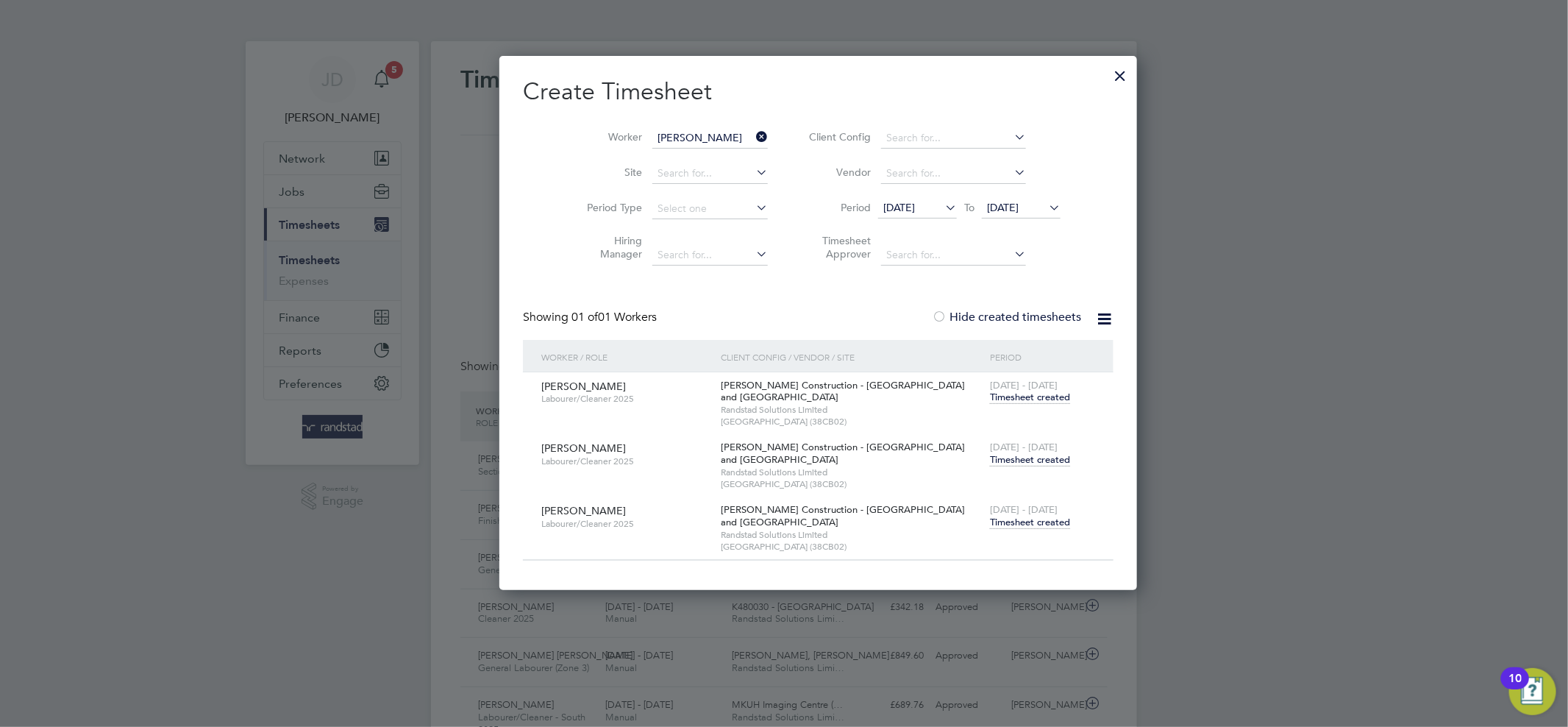
click at [990, 520] on span "Timesheet created" at bounding box center [1030, 522] width 80 height 13
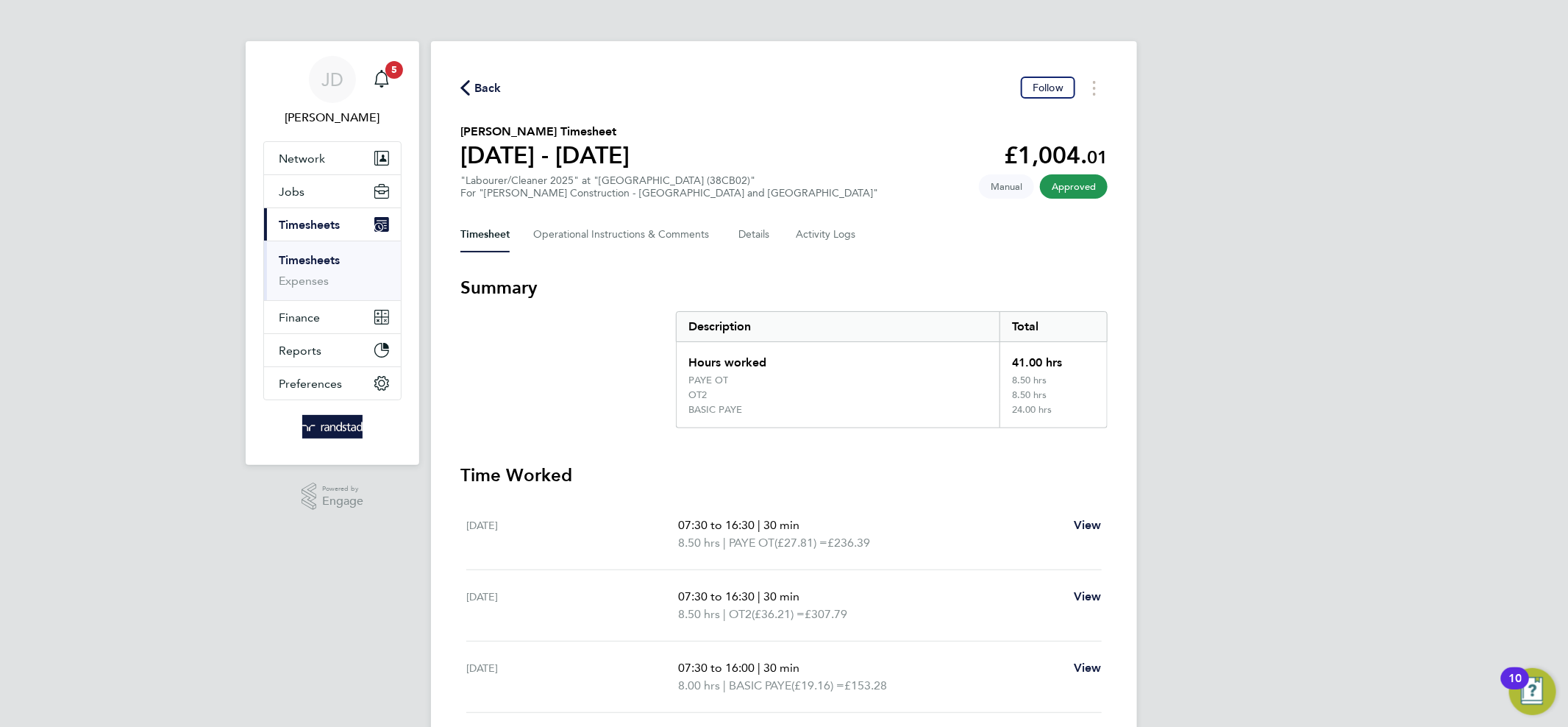
click at [476, 79] on span "Back" at bounding box center [488, 88] width 27 height 18
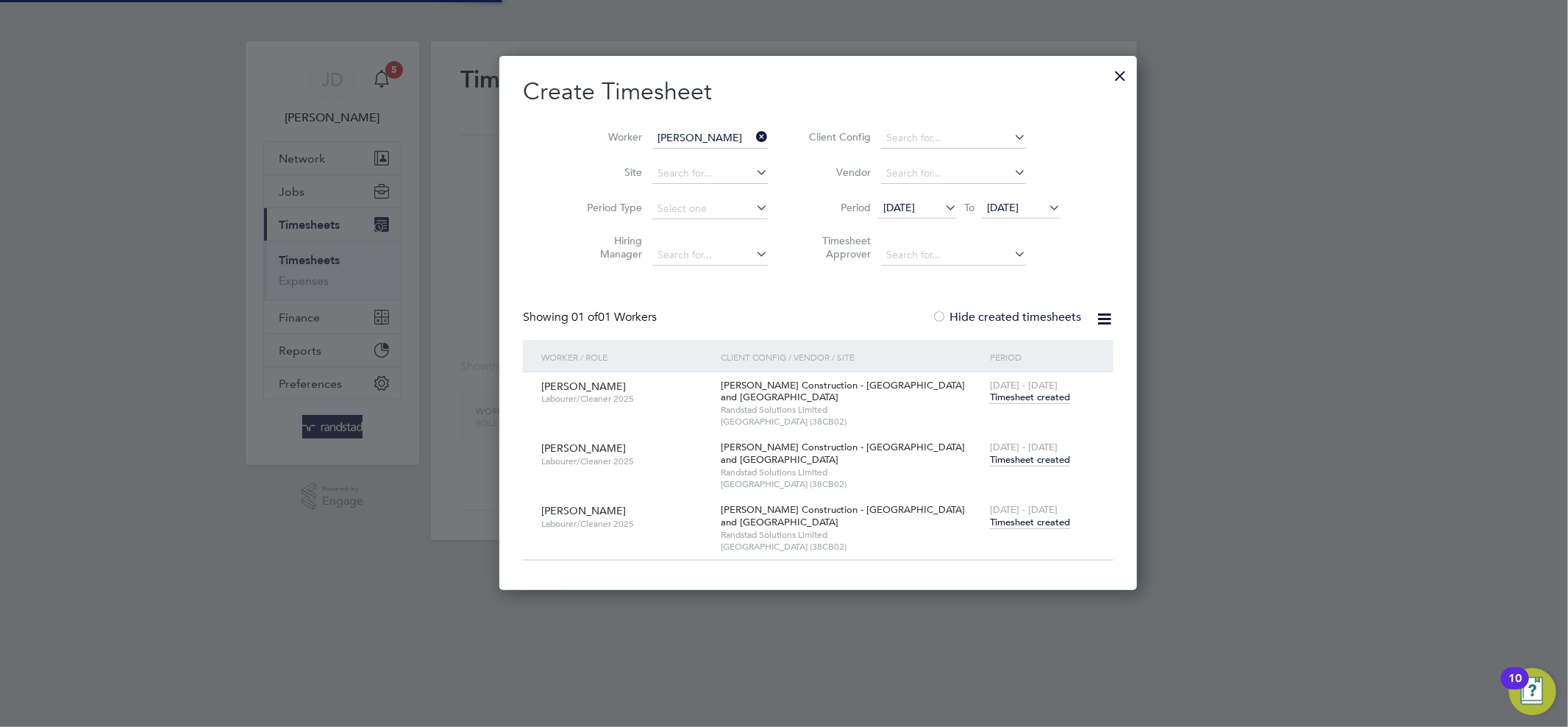
click at [753, 134] on icon at bounding box center [753, 136] width 0 height 21
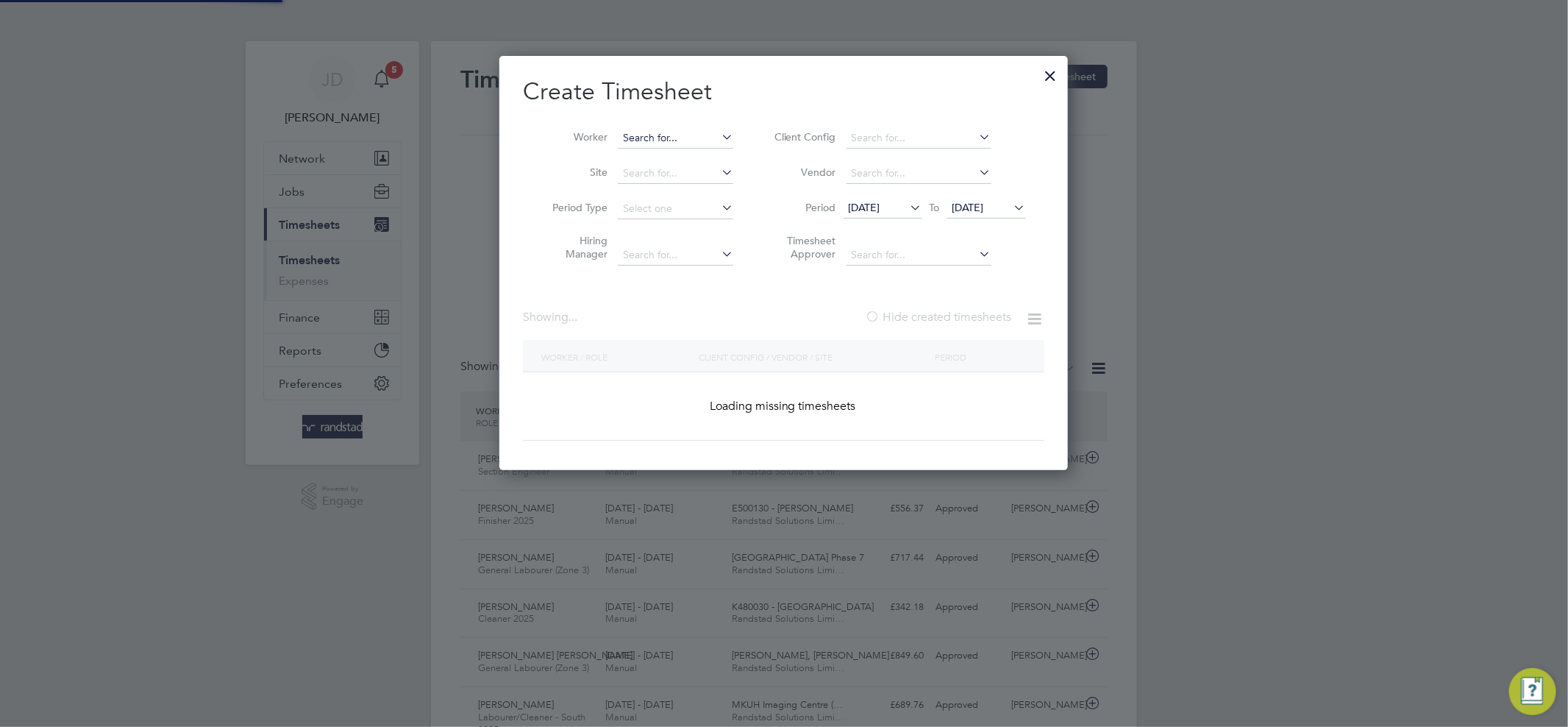
click at [672, 136] on input at bounding box center [675, 138] width 116 height 21
paste input "Chuks Owete"
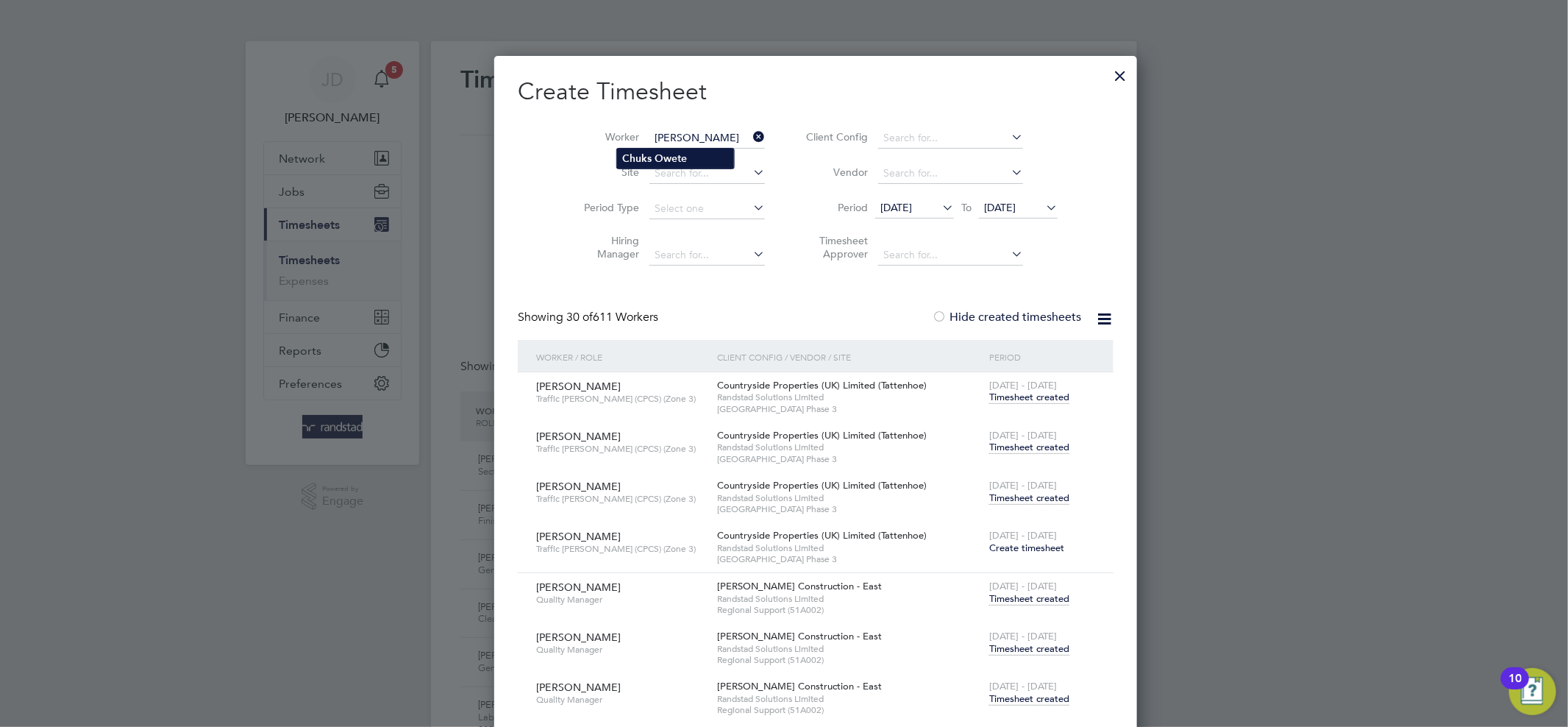
type input "Chuks Owete"
click at [678, 153] on b "Owete" at bounding box center [671, 159] width 32 height 12
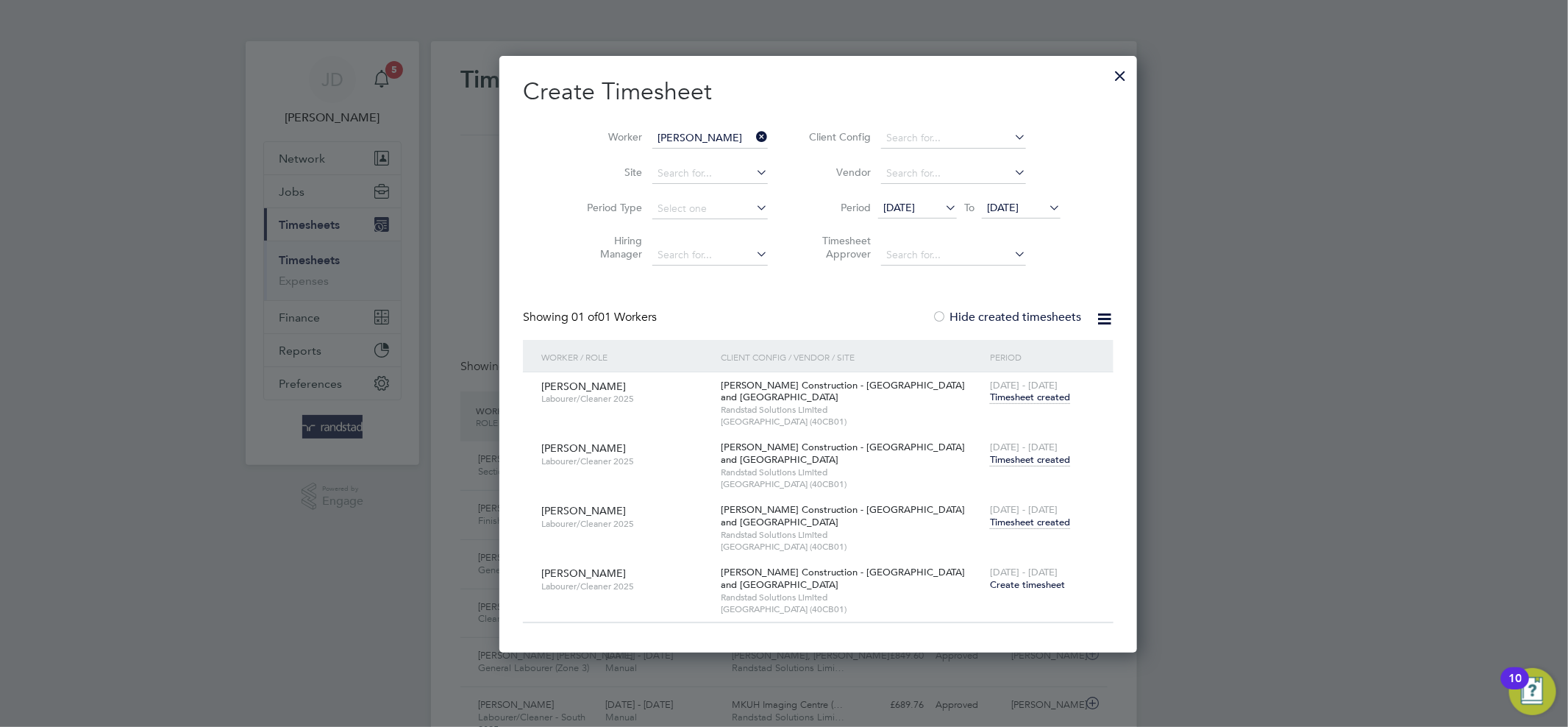
click at [990, 518] on span "Timesheet created" at bounding box center [1030, 522] width 80 height 13
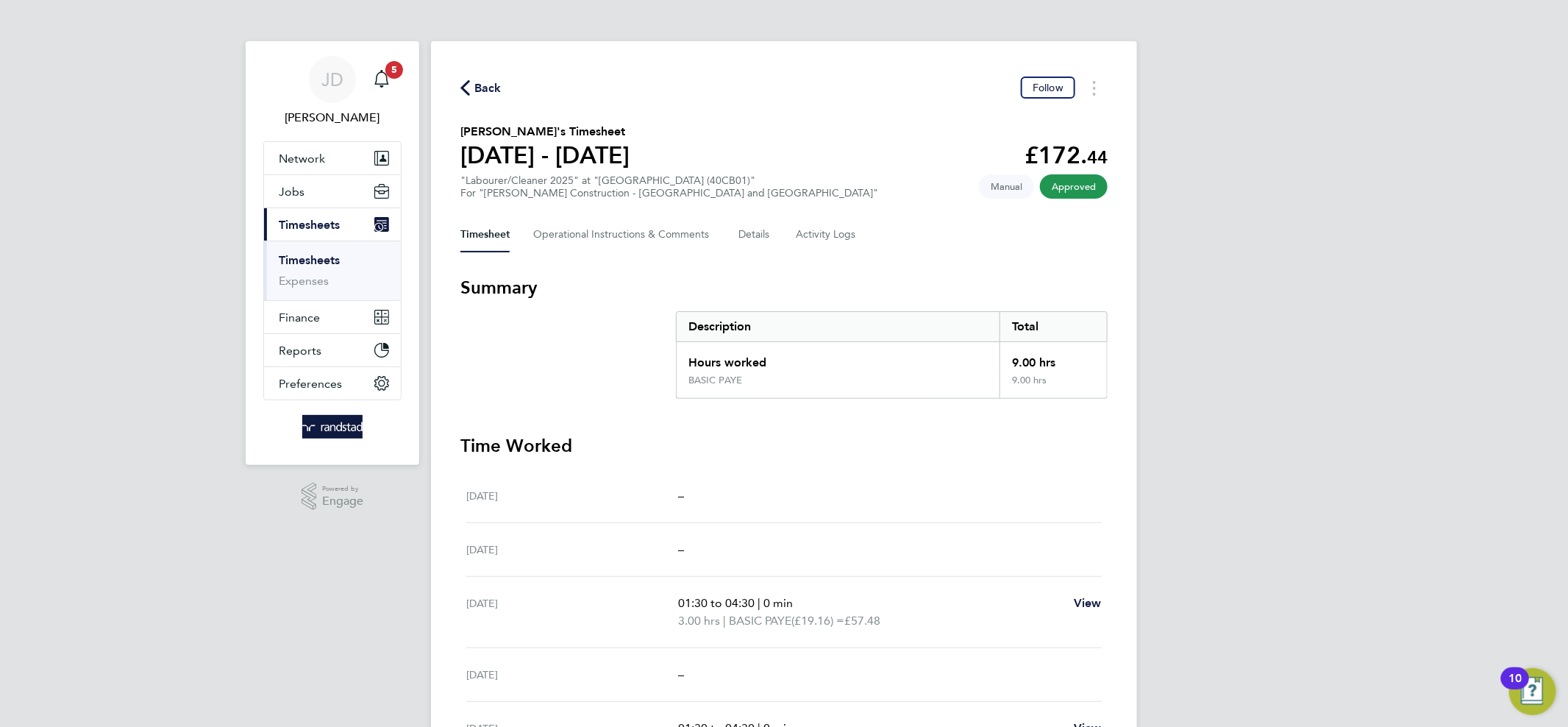
click at [324, 261] on link "Timesheets" at bounding box center [309, 260] width 61 height 14
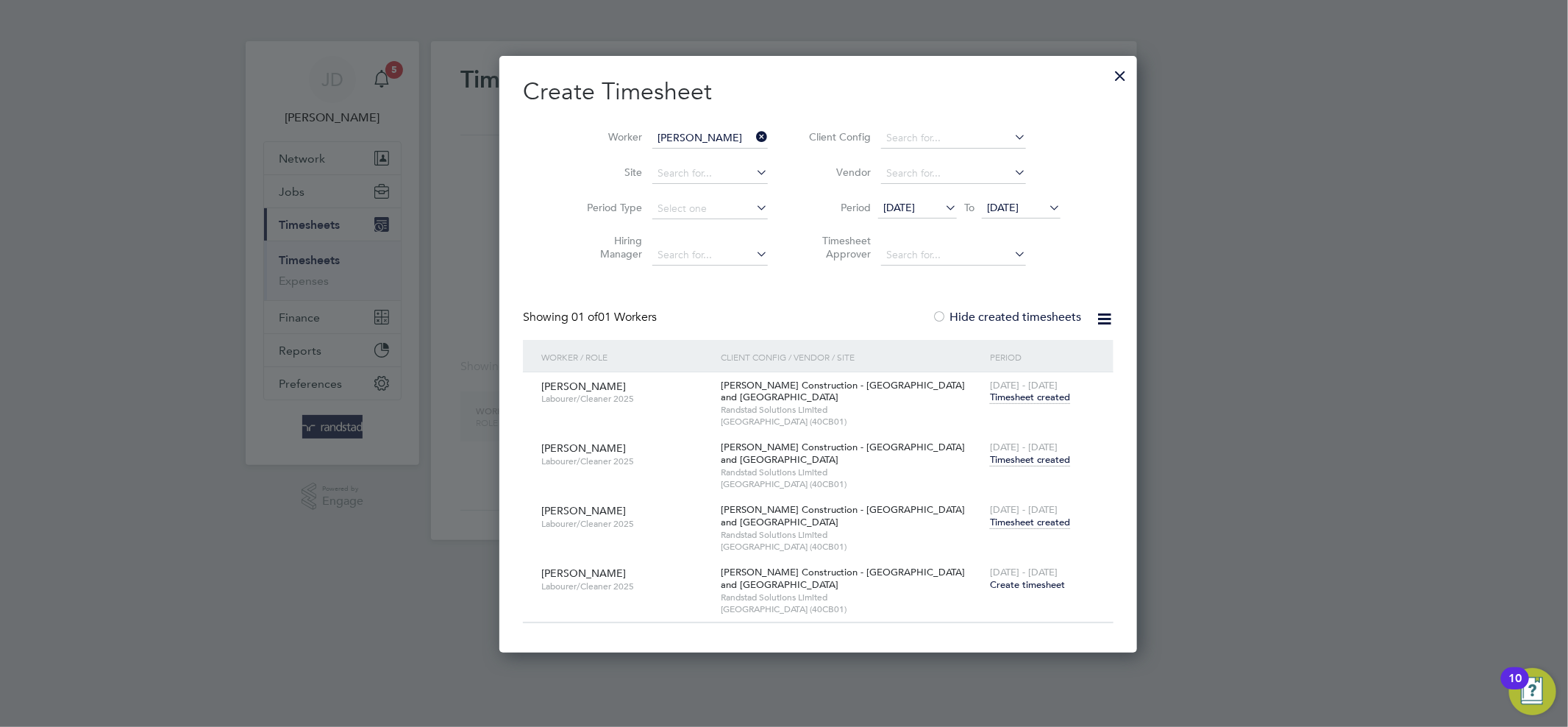
click at [753, 134] on icon at bounding box center [753, 136] width 0 height 21
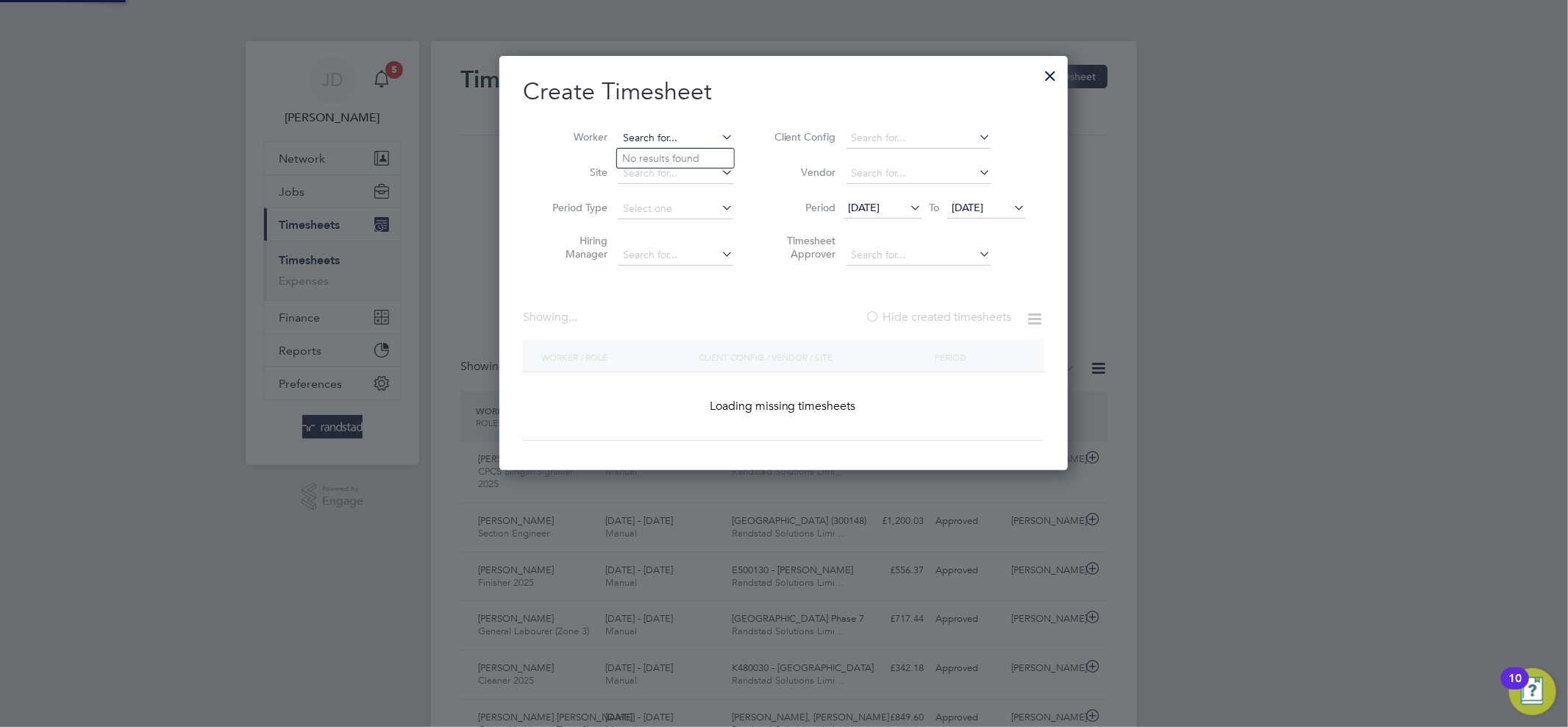
click at [676, 137] on input at bounding box center [675, 138] width 116 height 21
paste input "Robert White"
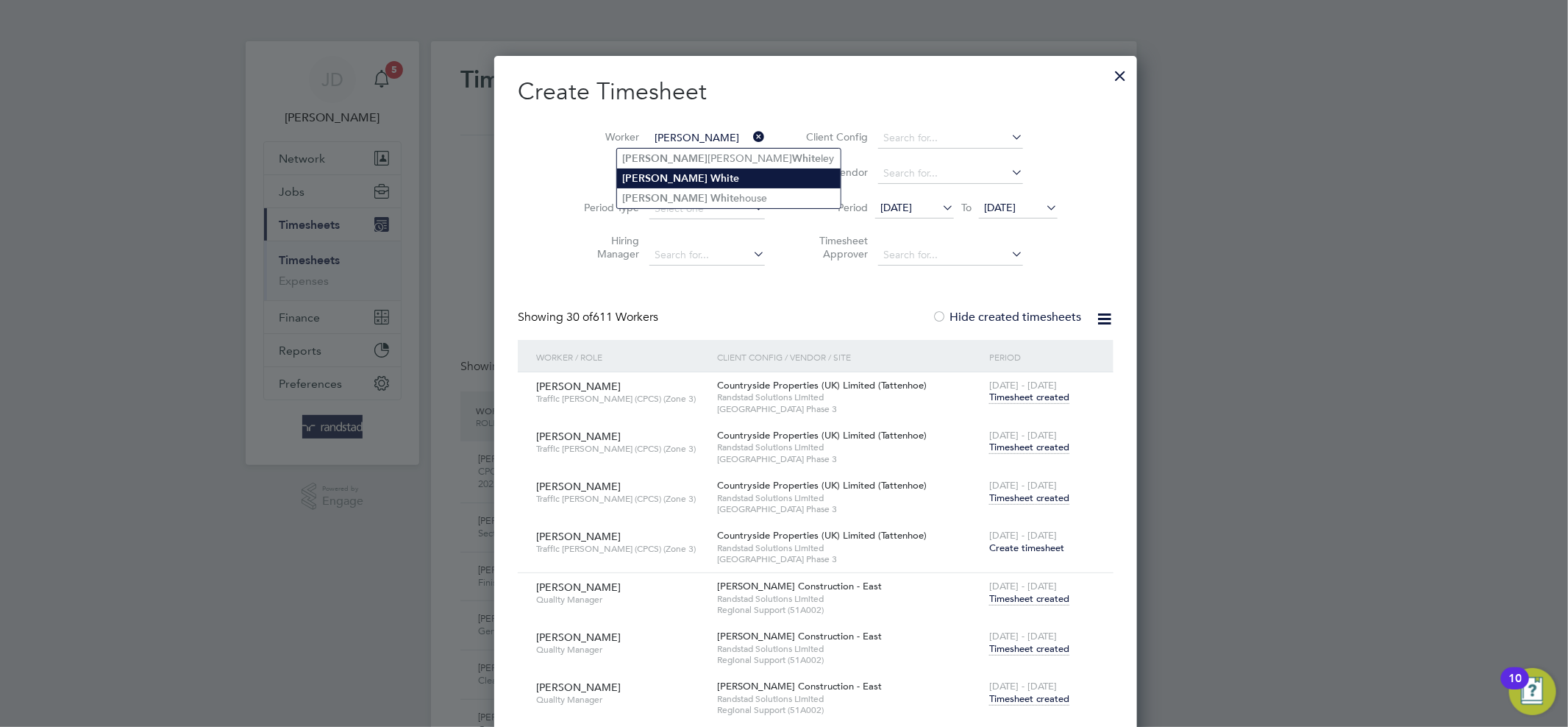
type input "Robert White"
click at [711, 173] on b "White" at bounding box center [726, 178] width 29 height 12
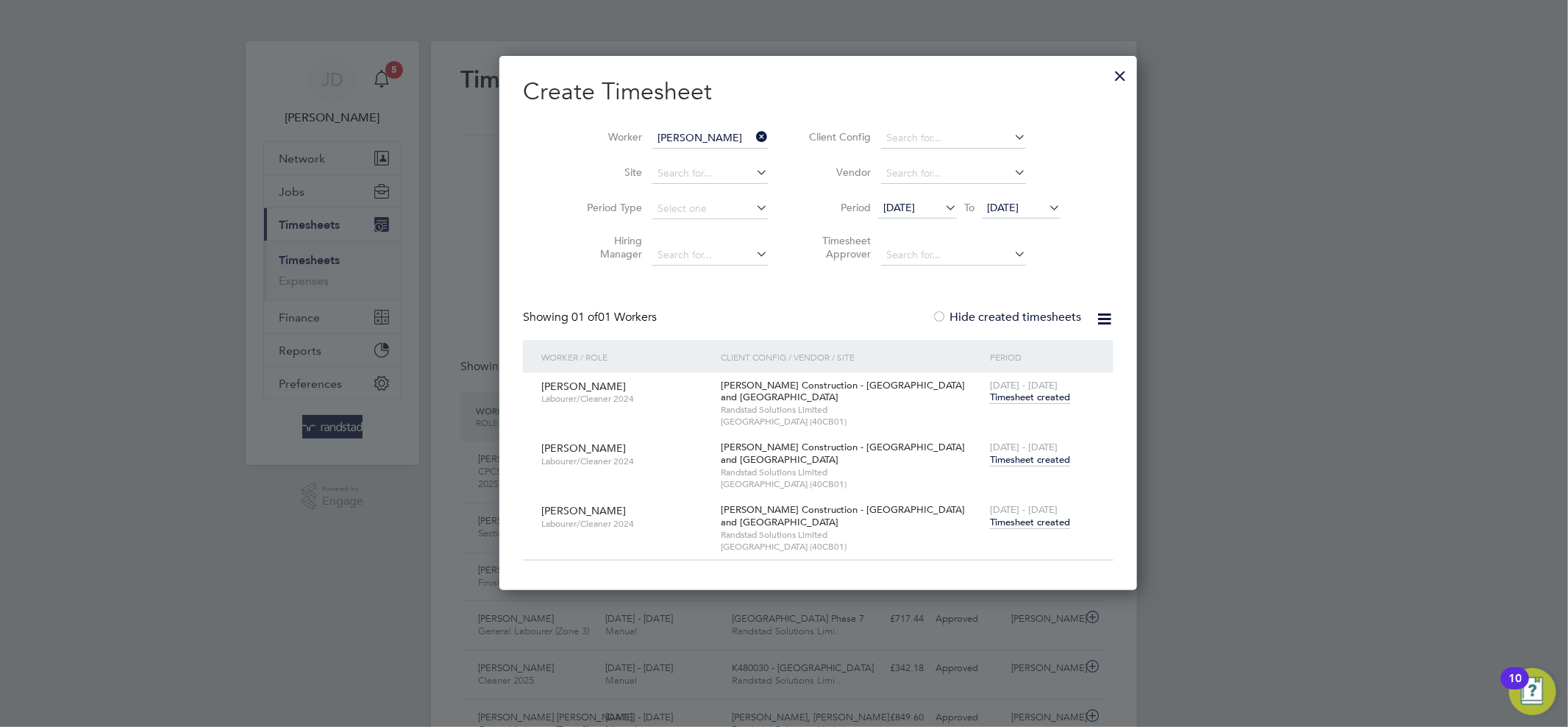
click at [990, 524] on span "Timesheet created" at bounding box center [1030, 522] width 80 height 13
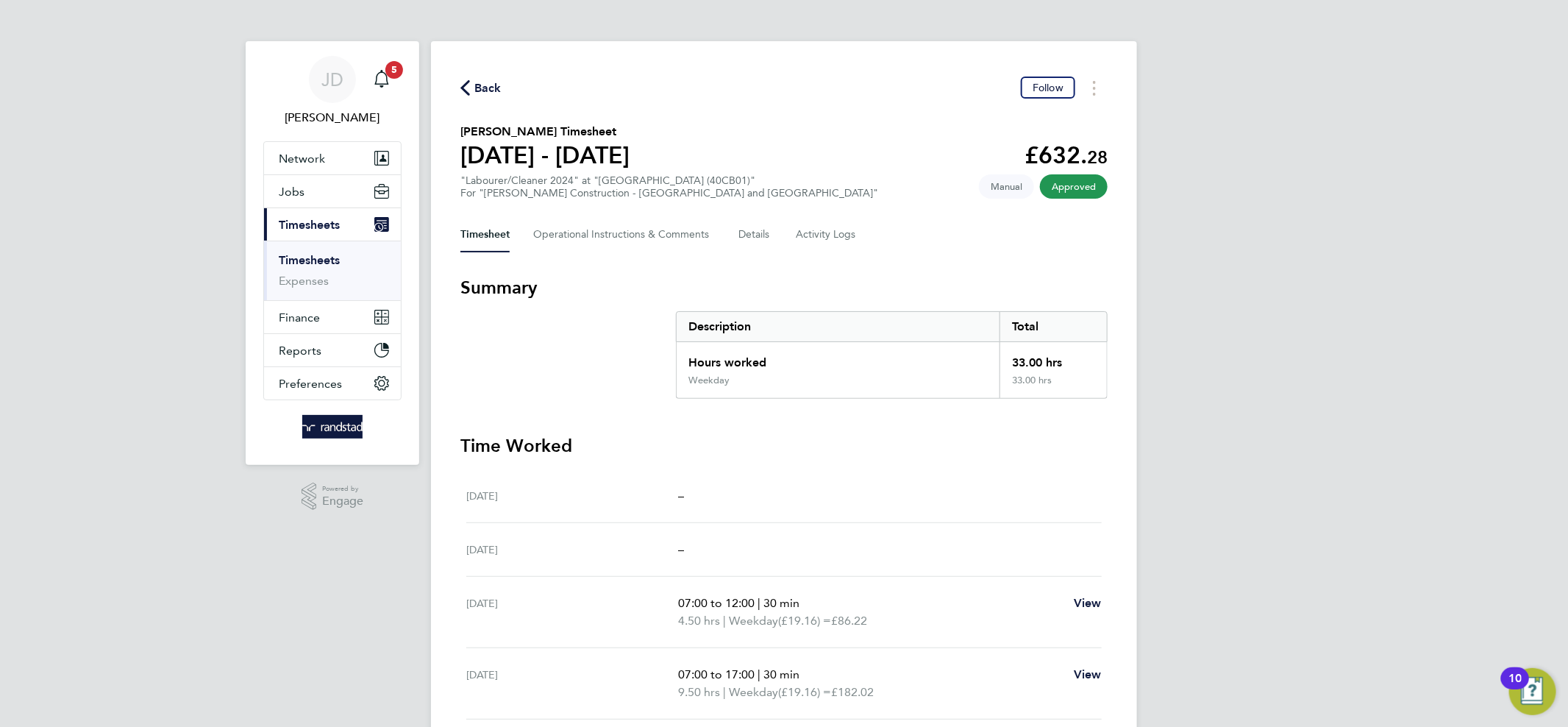
click at [487, 90] on span "Back" at bounding box center [488, 88] width 27 height 18
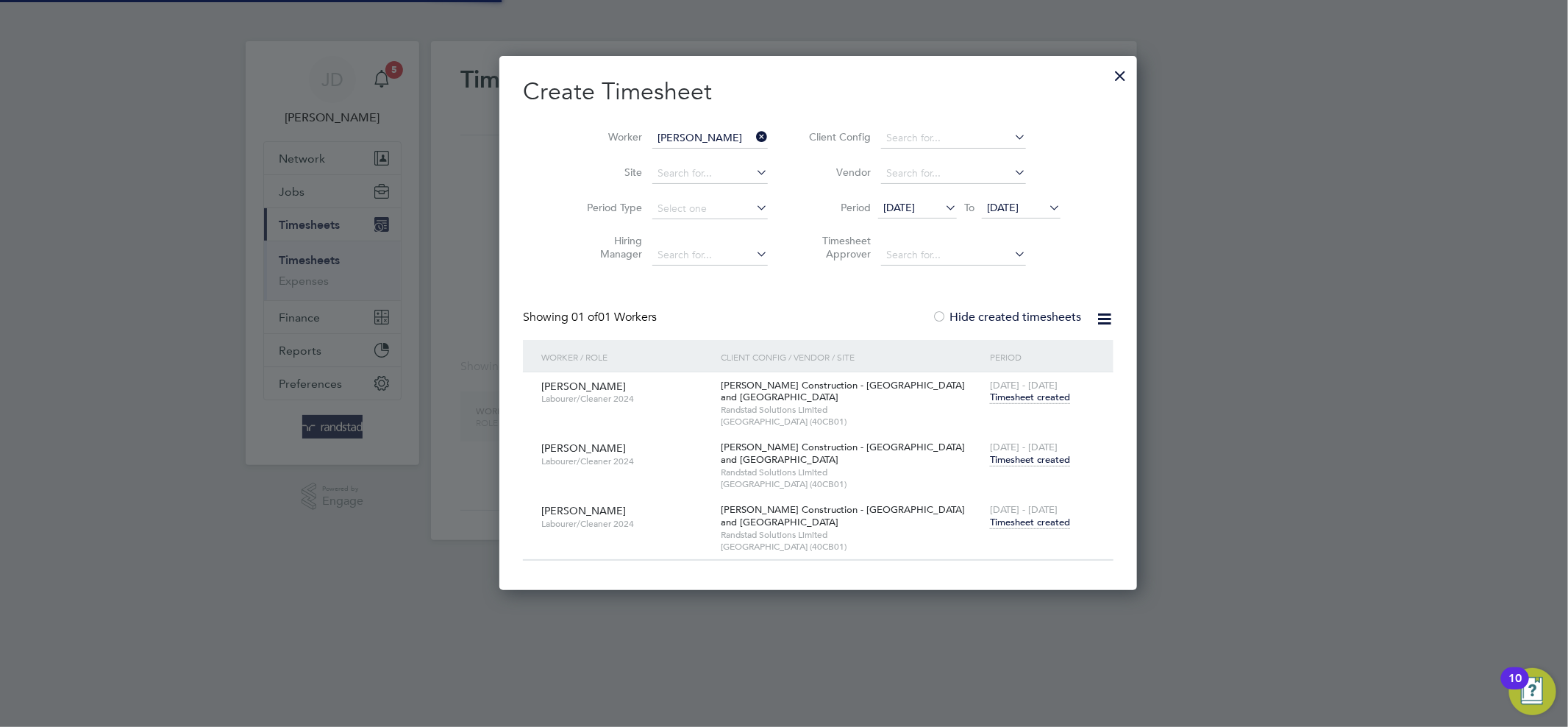
click at [753, 133] on icon at bounding box center [753, 136] width 0 height 21
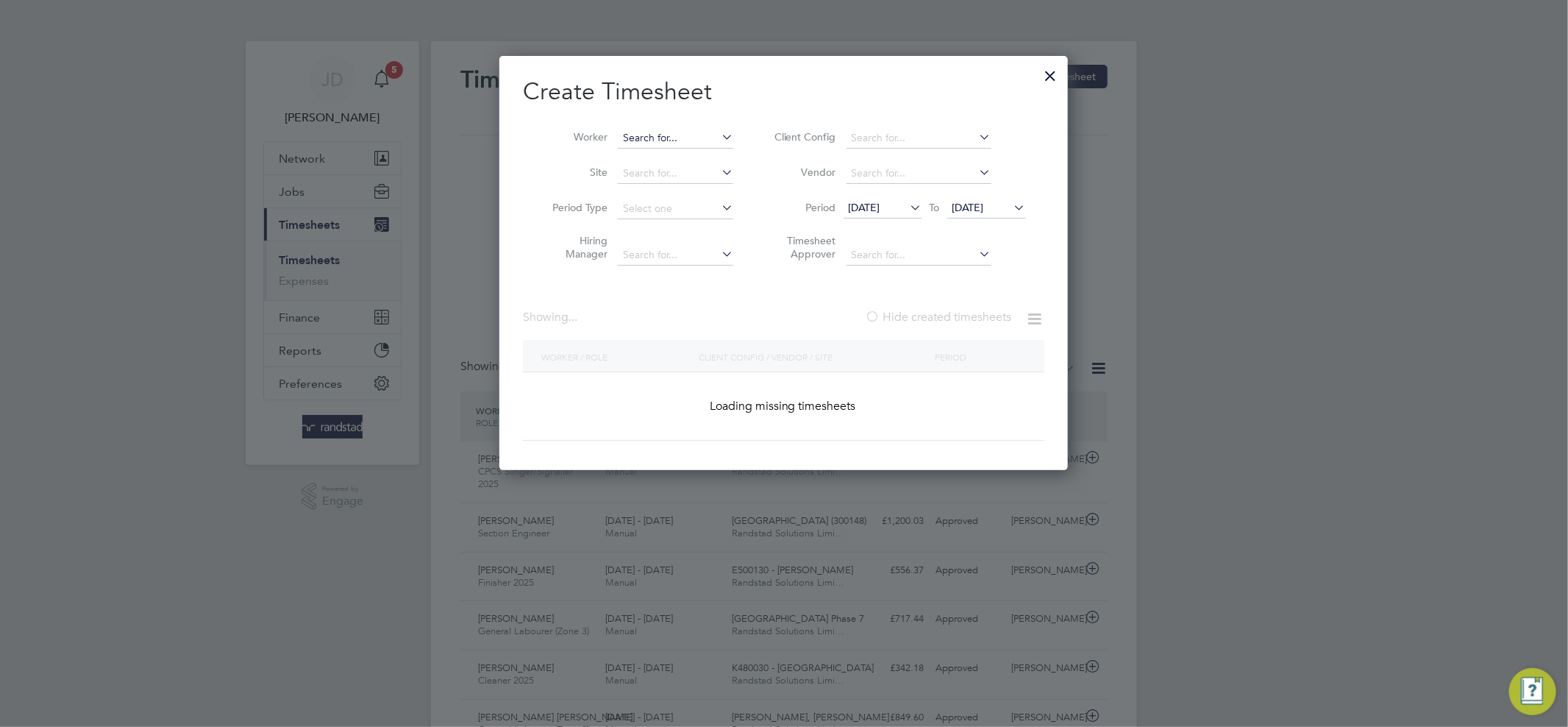
click at [714, 137] on input at bounding box center [675, 138] width 116 height 21
paste input "Karen Williams"
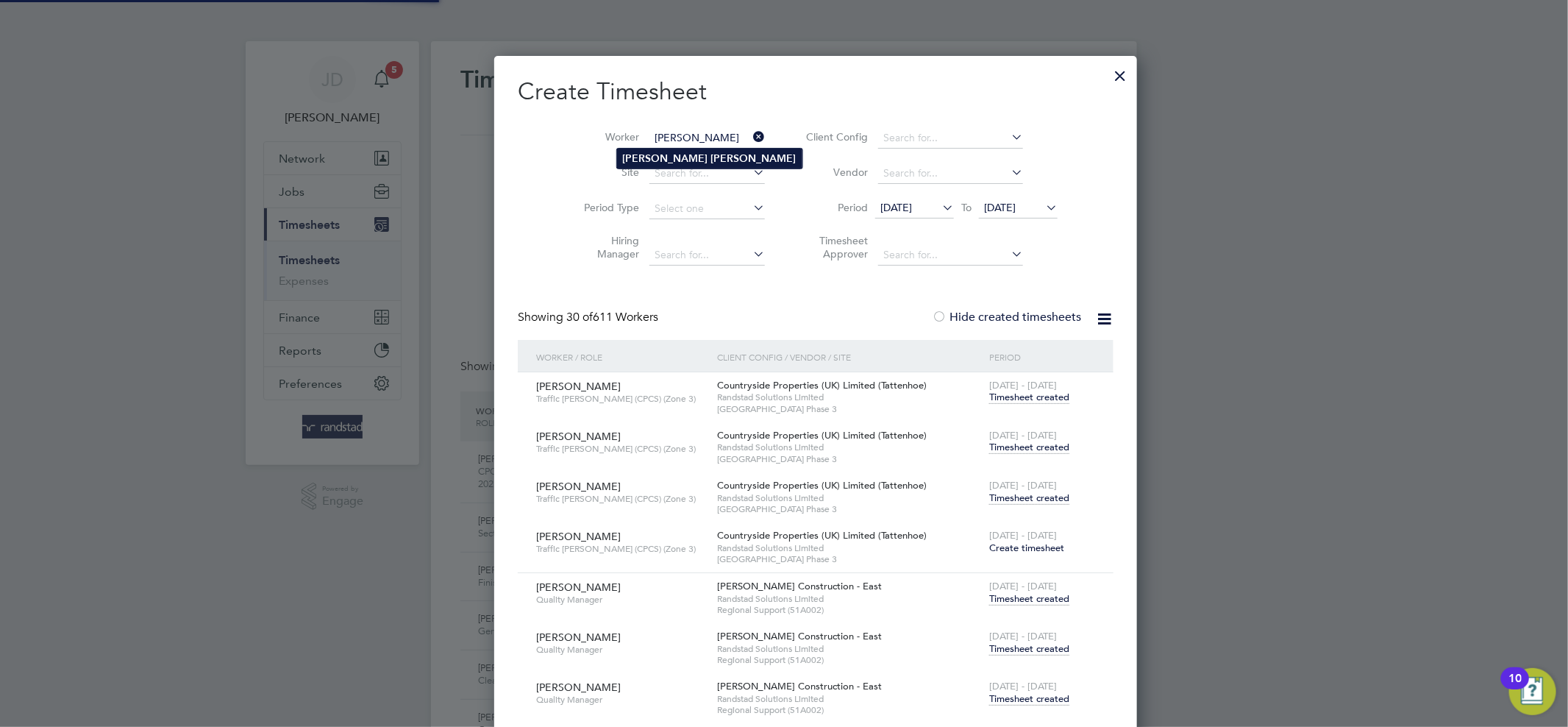
type input "Karen Williams"
click at [711, 154] on b "Williams" at bounding box center [754, 159] width 85 height 12
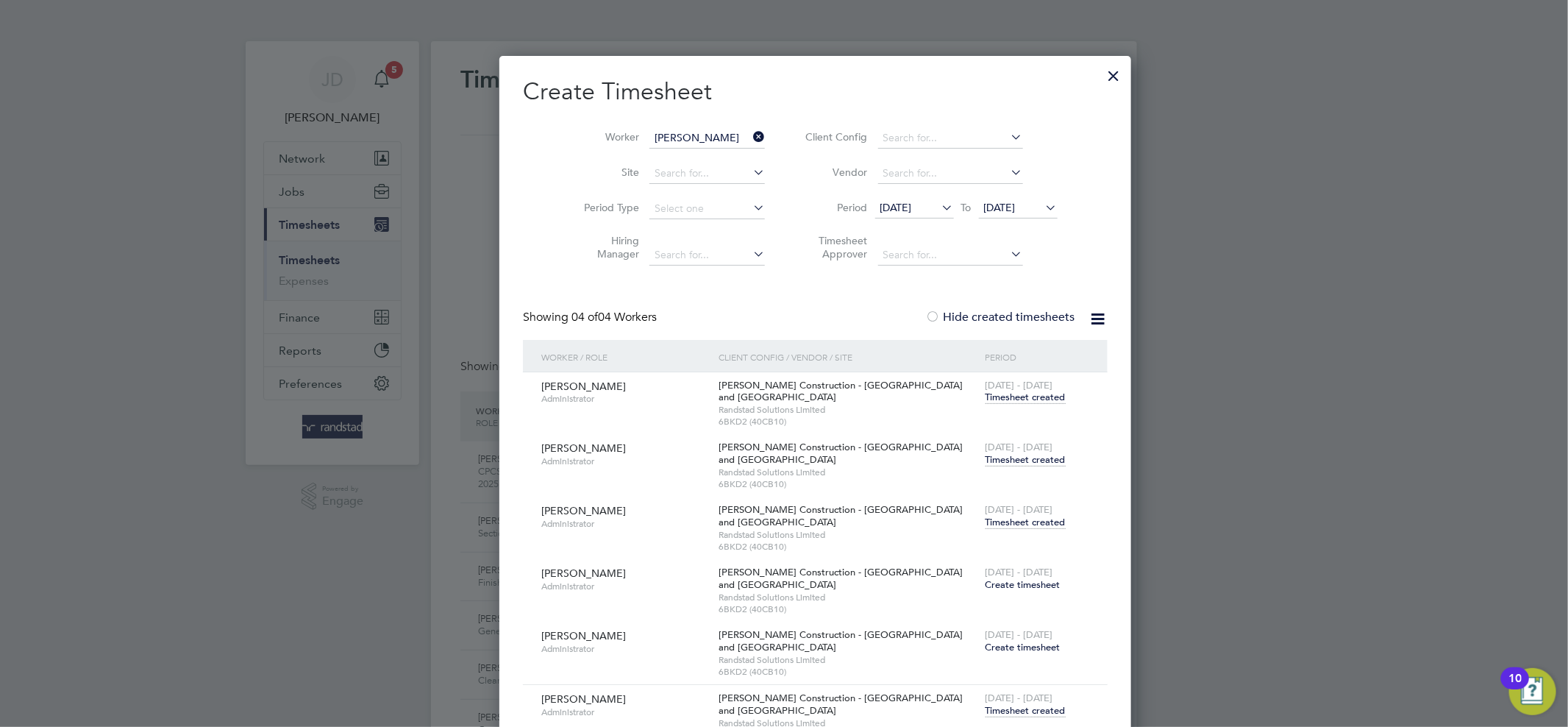
click at [988, 524] on span "Timesheet created" at bounding box center [1025, 522] width 80 height 13
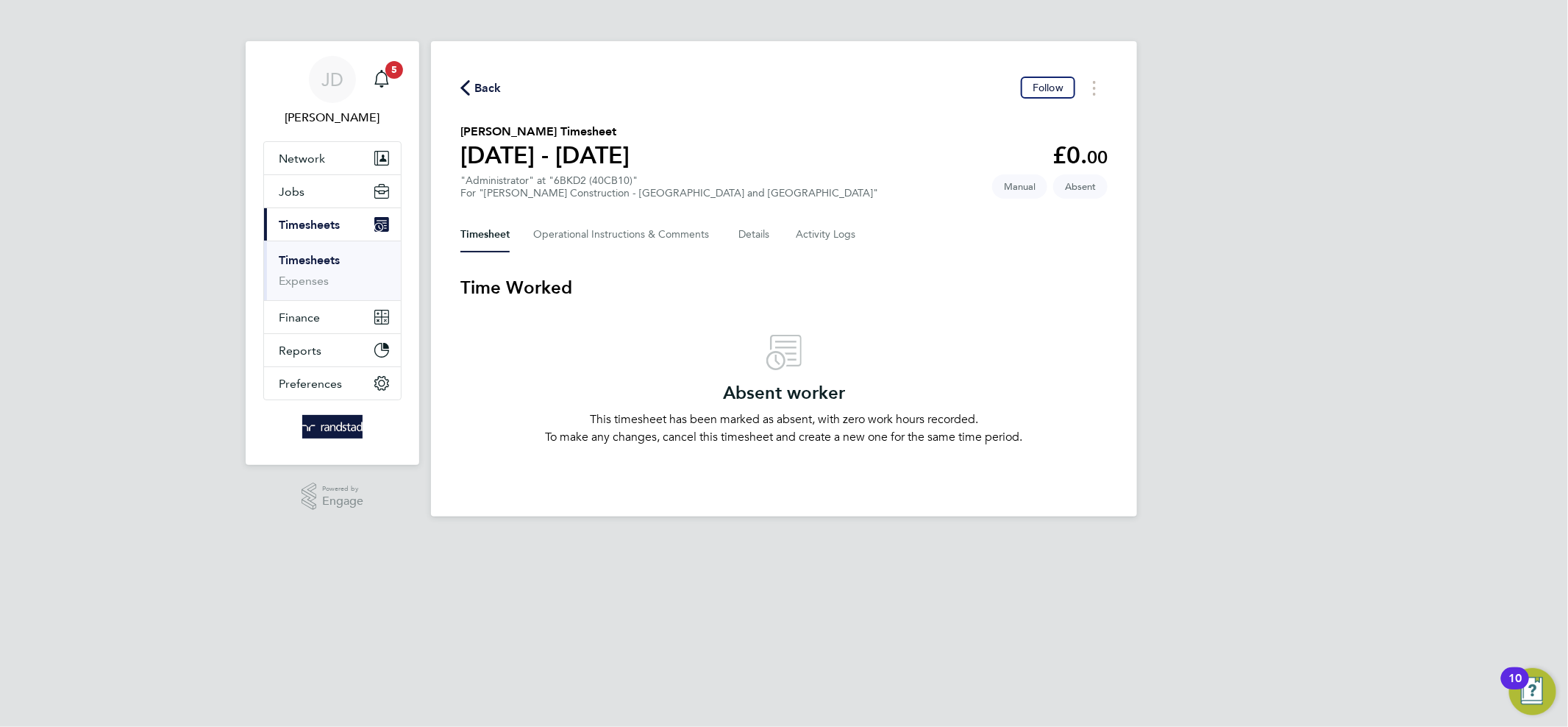
click at [471, 89] on span "Back" at bounding box center [481, 87] width 41 height 14
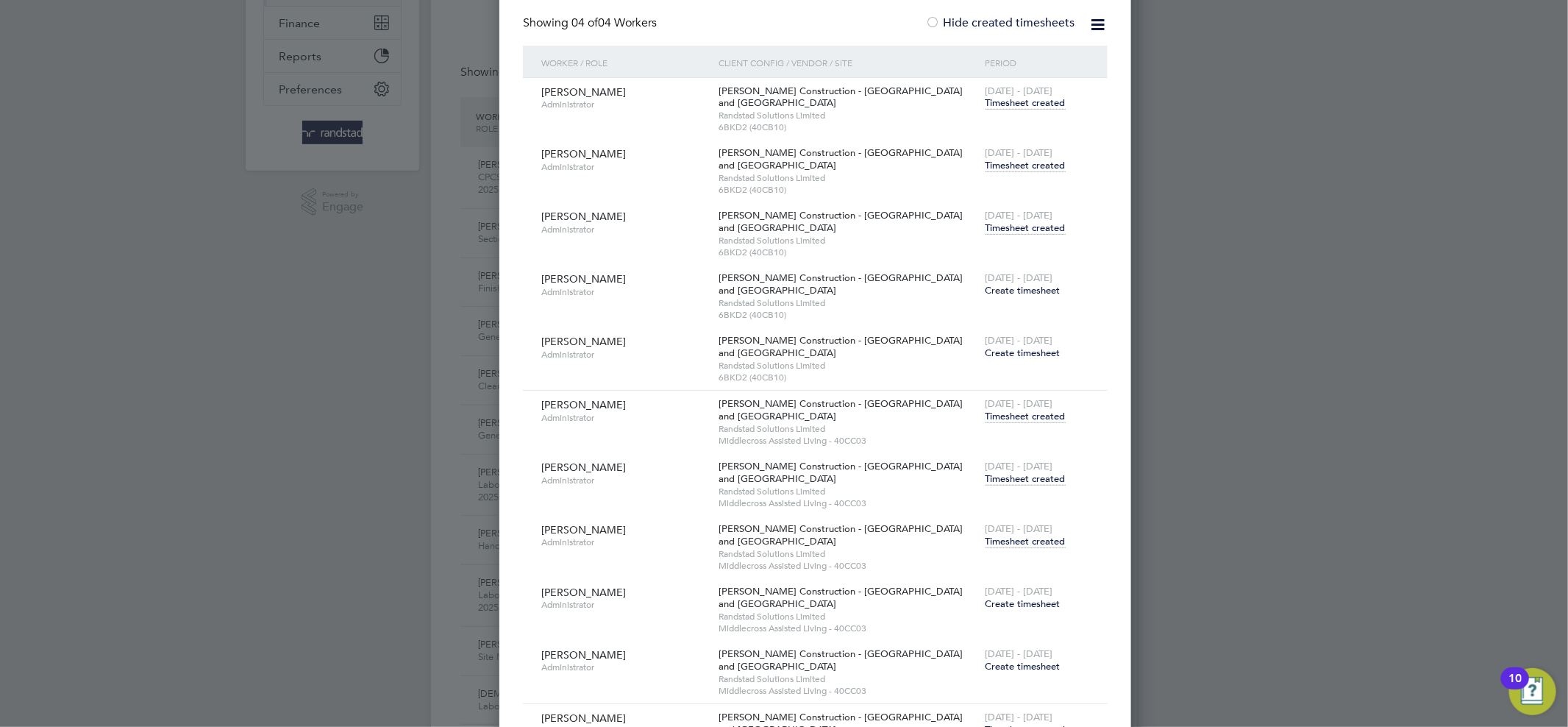
click at [985, 535] on span "Timesheet created" at bounding box center [1025, 541] width 80 height 13
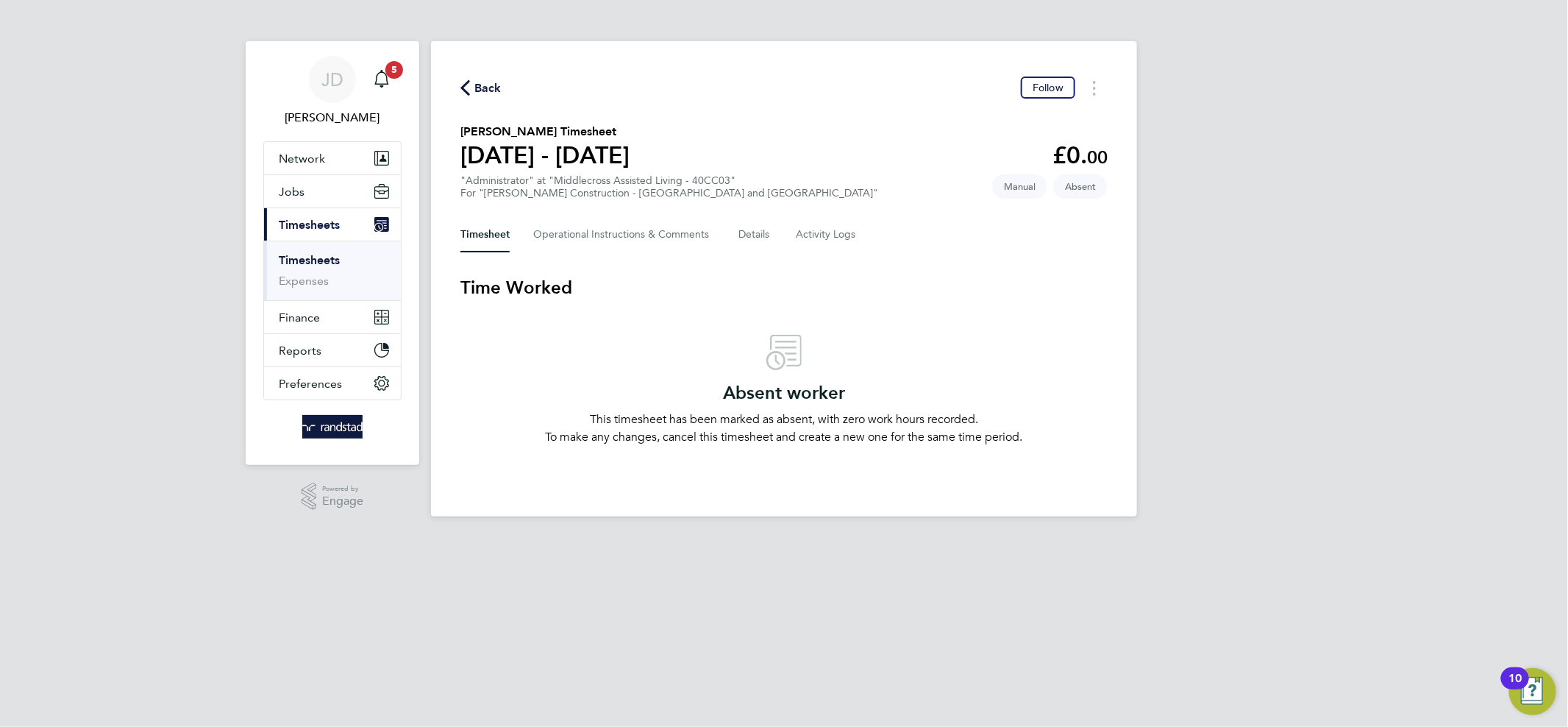
click at [483, 78] on button "Back" at bounding box center [481, 88] width 41 height 18
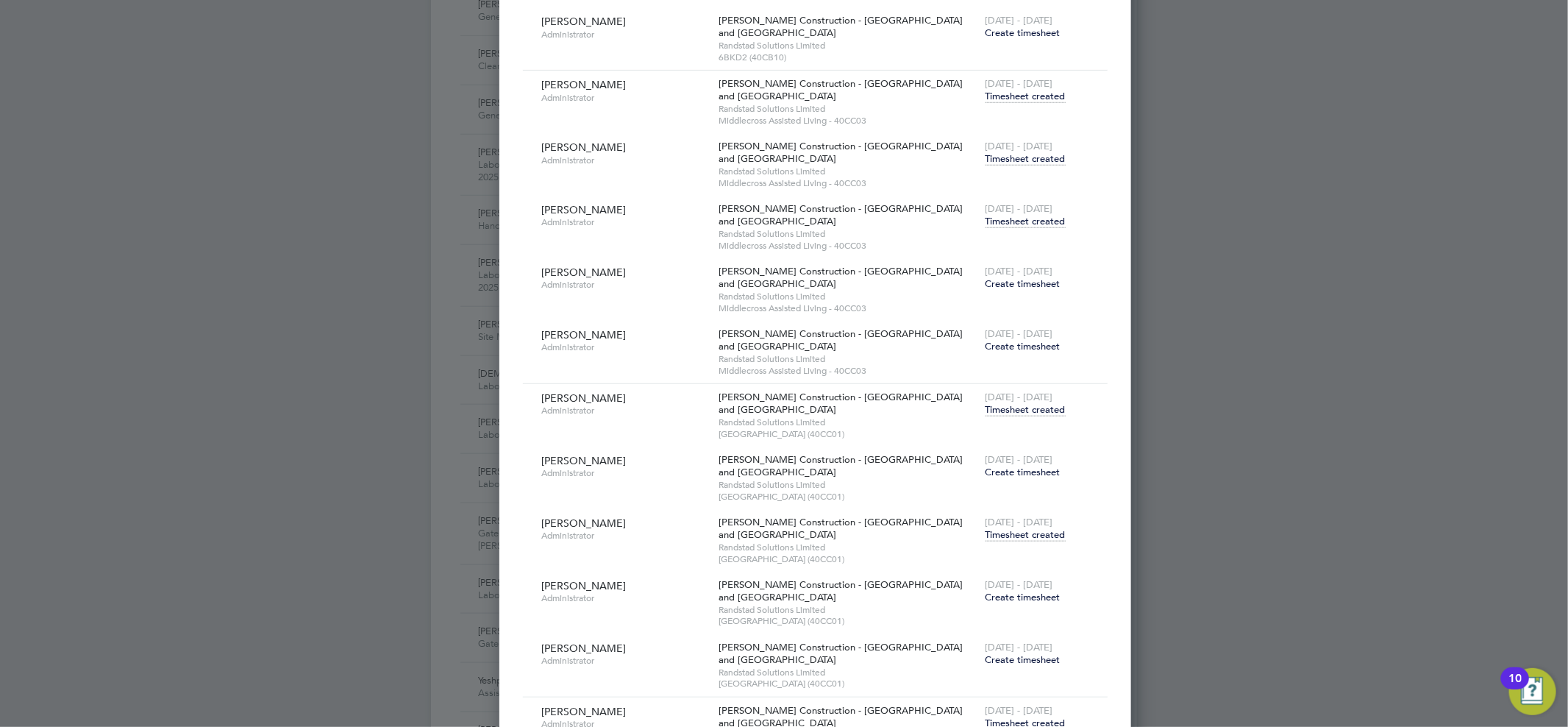
click at [985, 534] on span "Timesheet created" at bounding box center [1025, 534] width 80 height 13
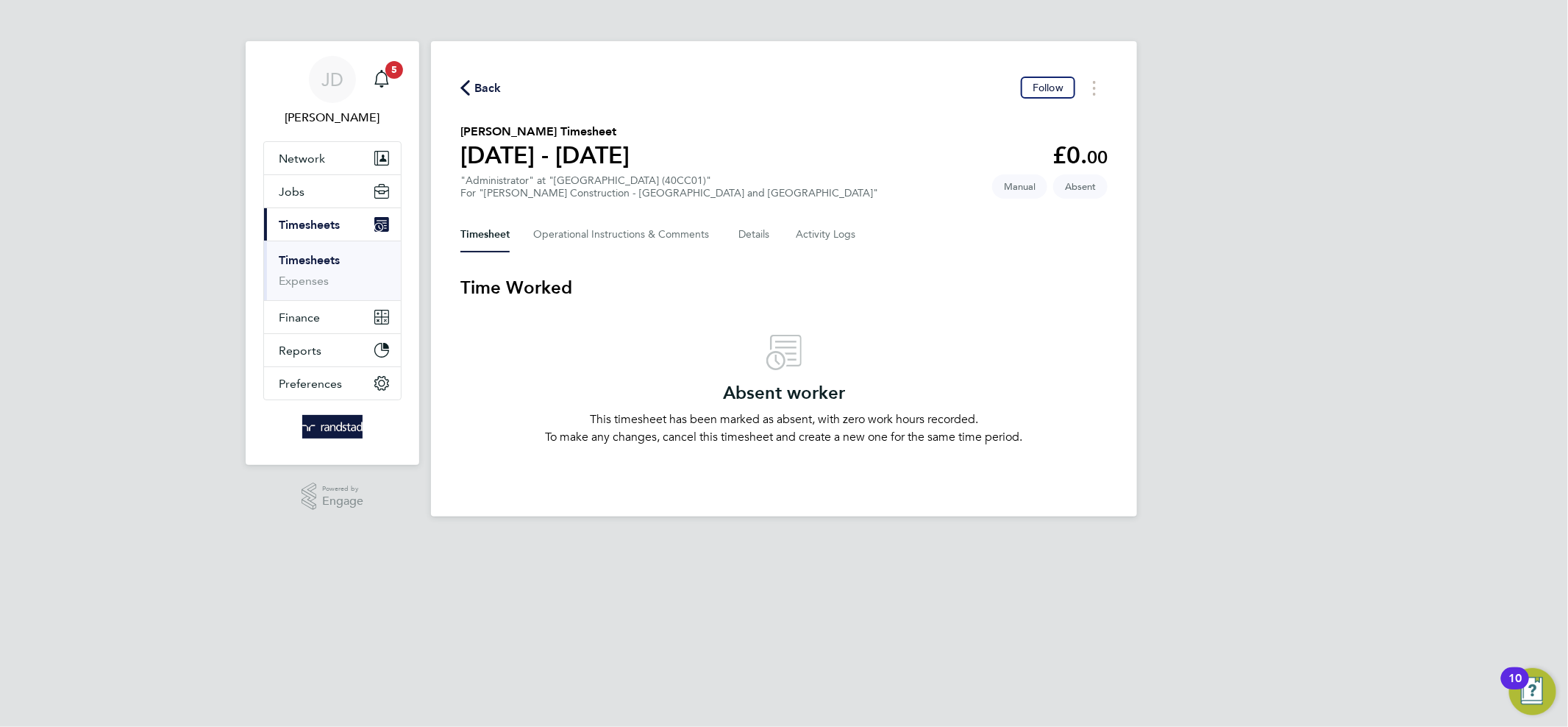
click at [470, 80] on span "Back" at bounding box center [481, 87] width 41 height 14
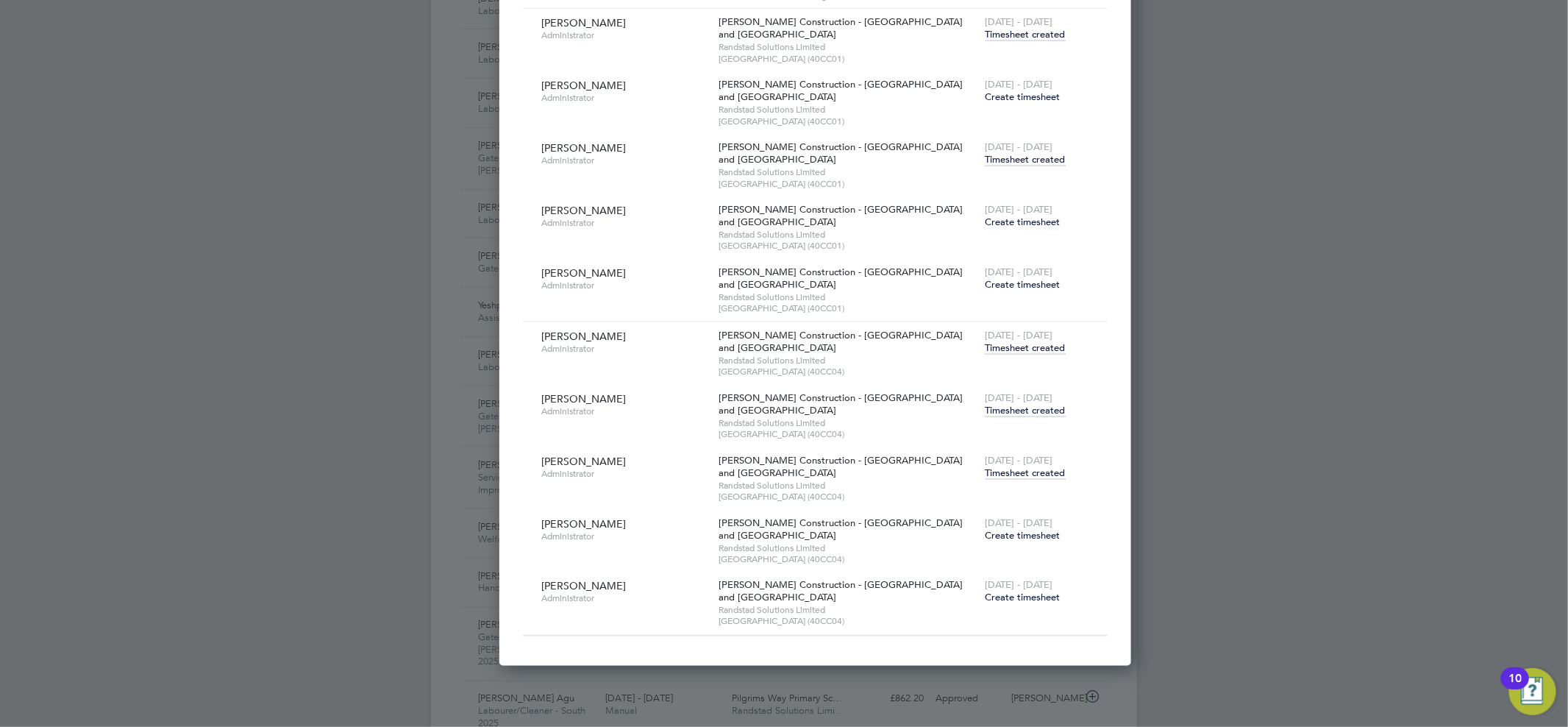
click at [985, 472] on span "Timesheet created" at bounding box center [1025, 472] width 80 height 13
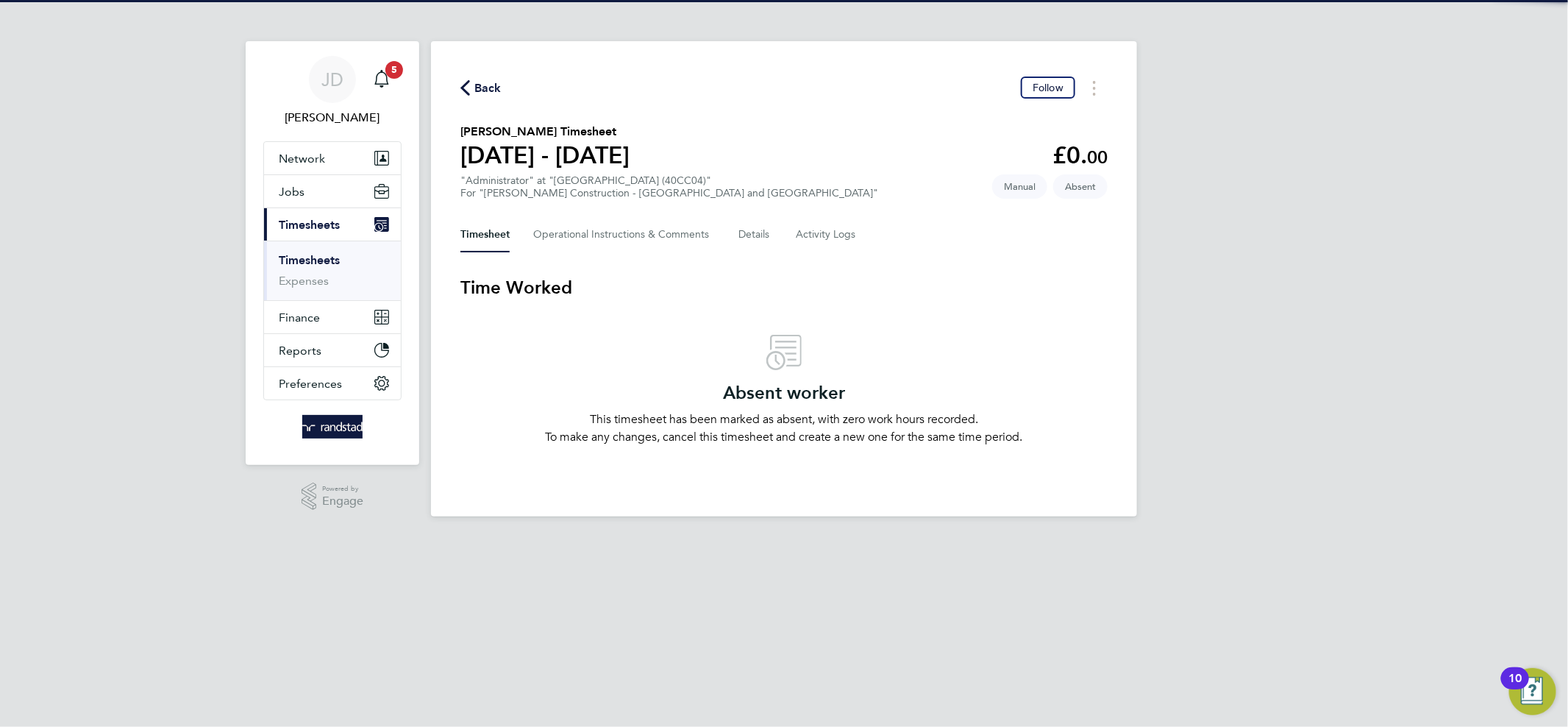
click at [481, 79] on span "Back" at bounding box center [488, 88] width 27 height 18
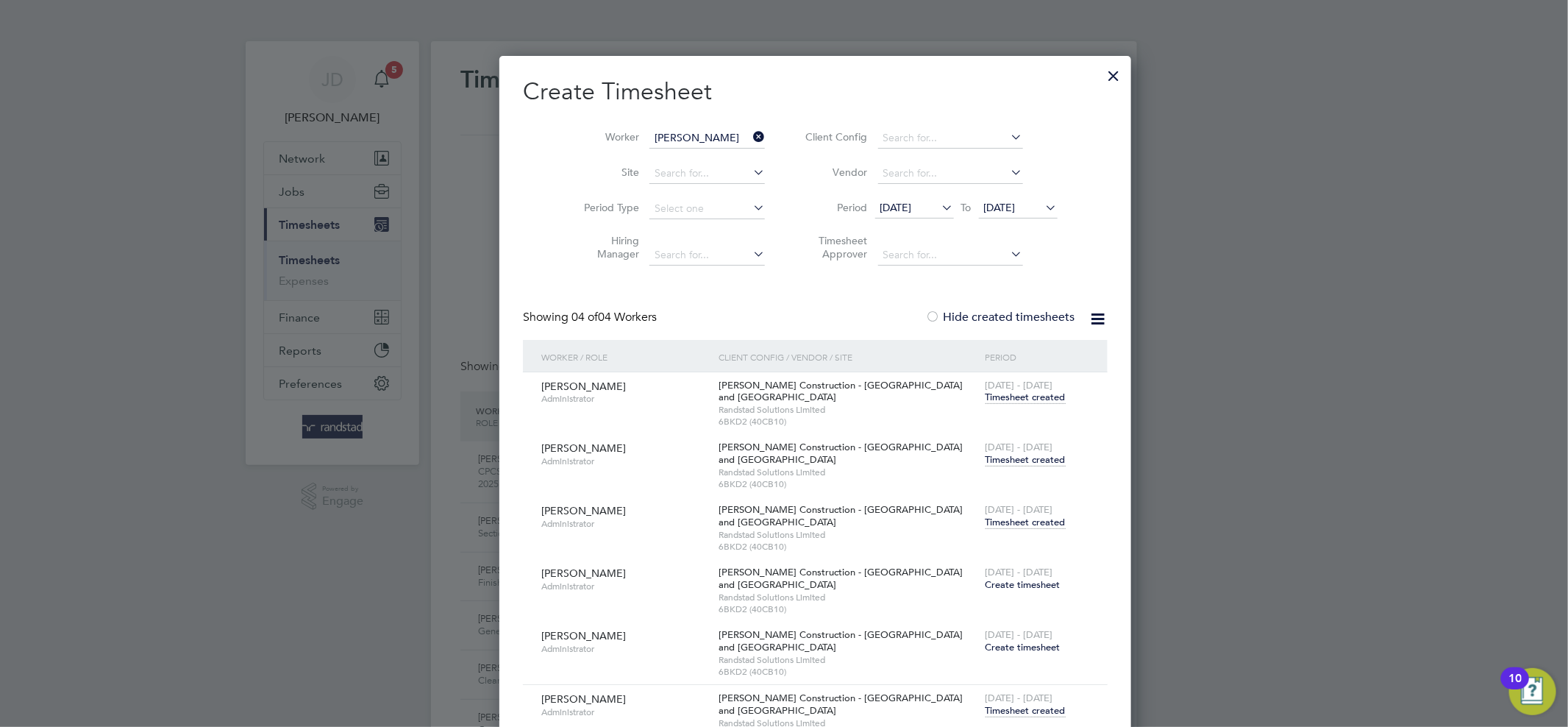
click at [750, 131] on icon at bounding box center [750, 136] width 0 height 21
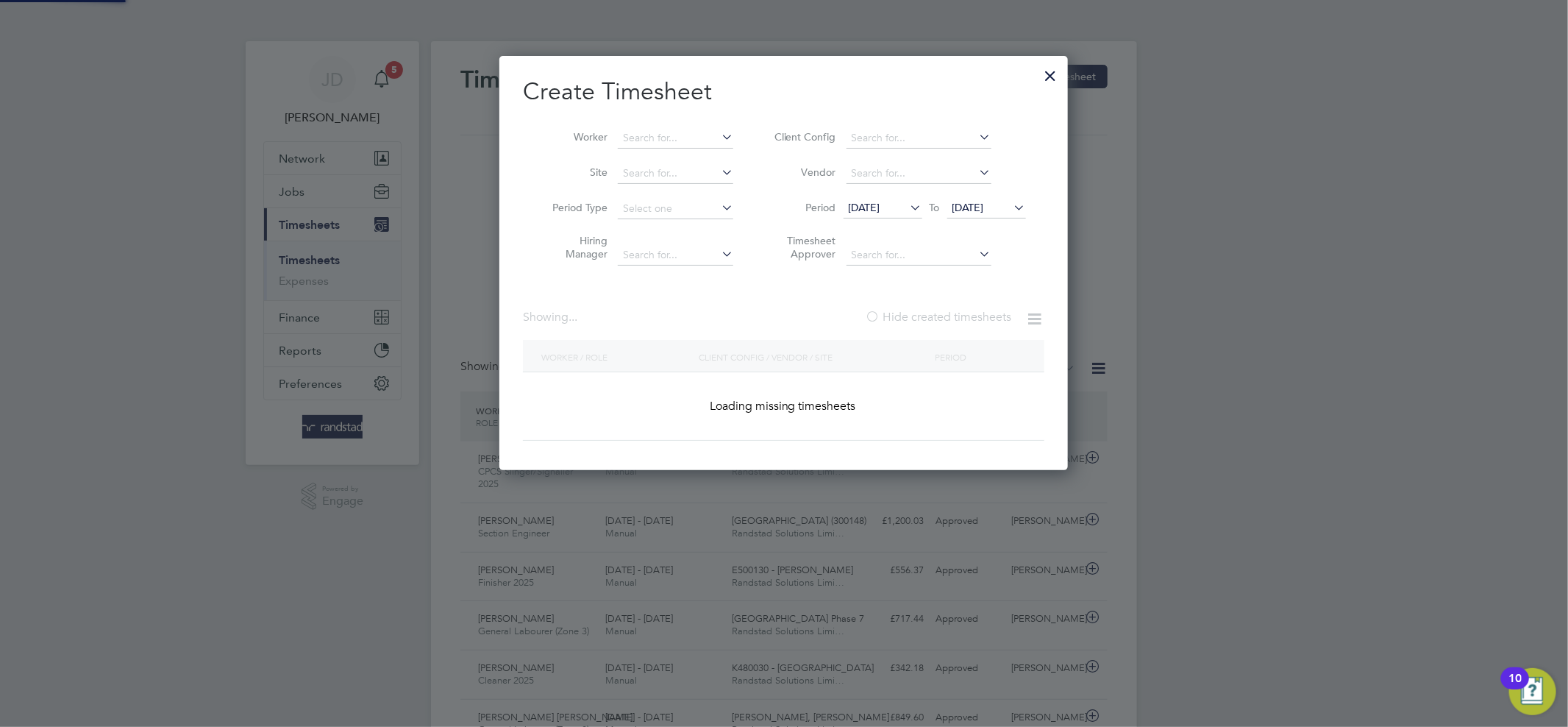
scroll to position [415, 569]
click at [660, 143] on input at bounding box center [675, 138] width 116 height 21
paste input "Jude Atalor"
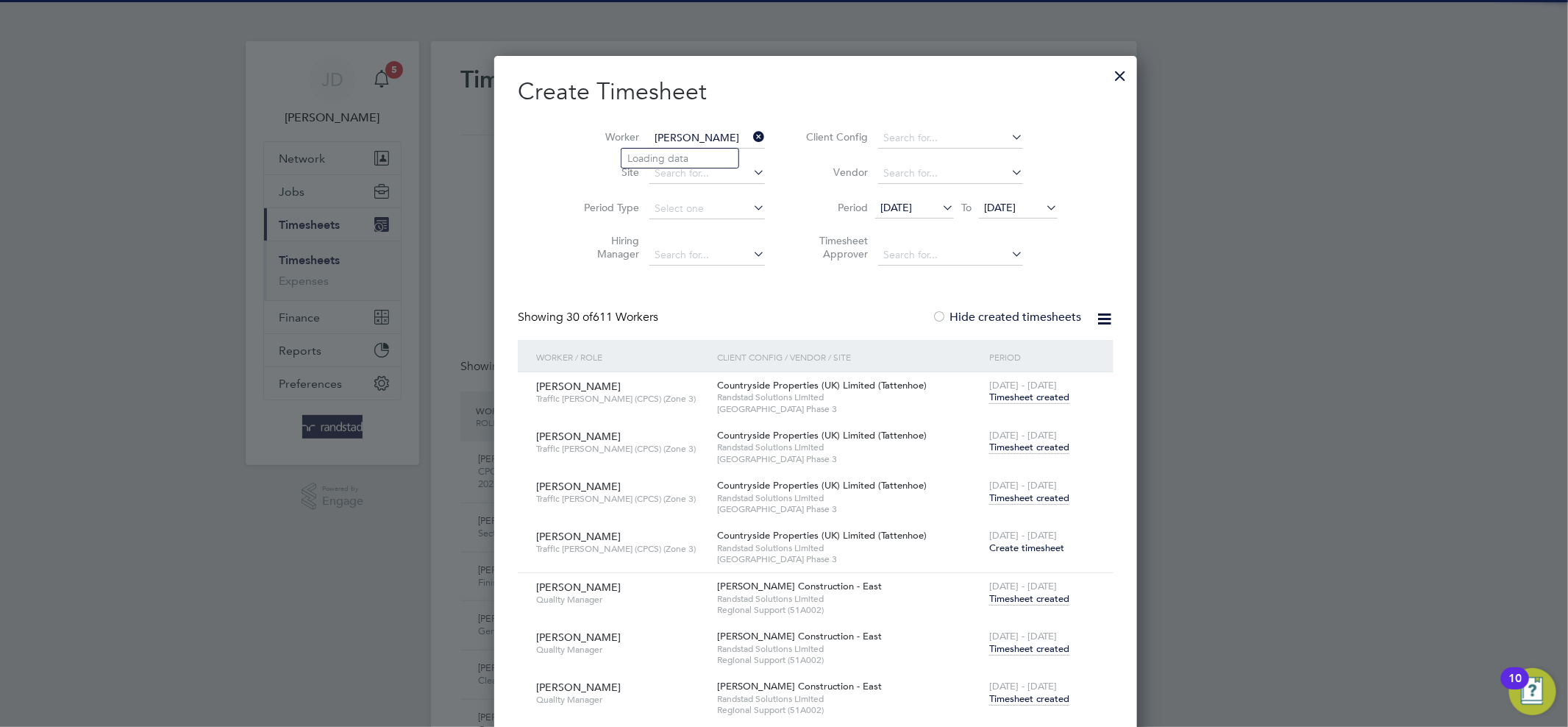
scroll to position [7935, 579]
type input "Jude Atalor"
click at [715, 160] on b "Atalor" at bounding box center [730, 159] width 30 height 12
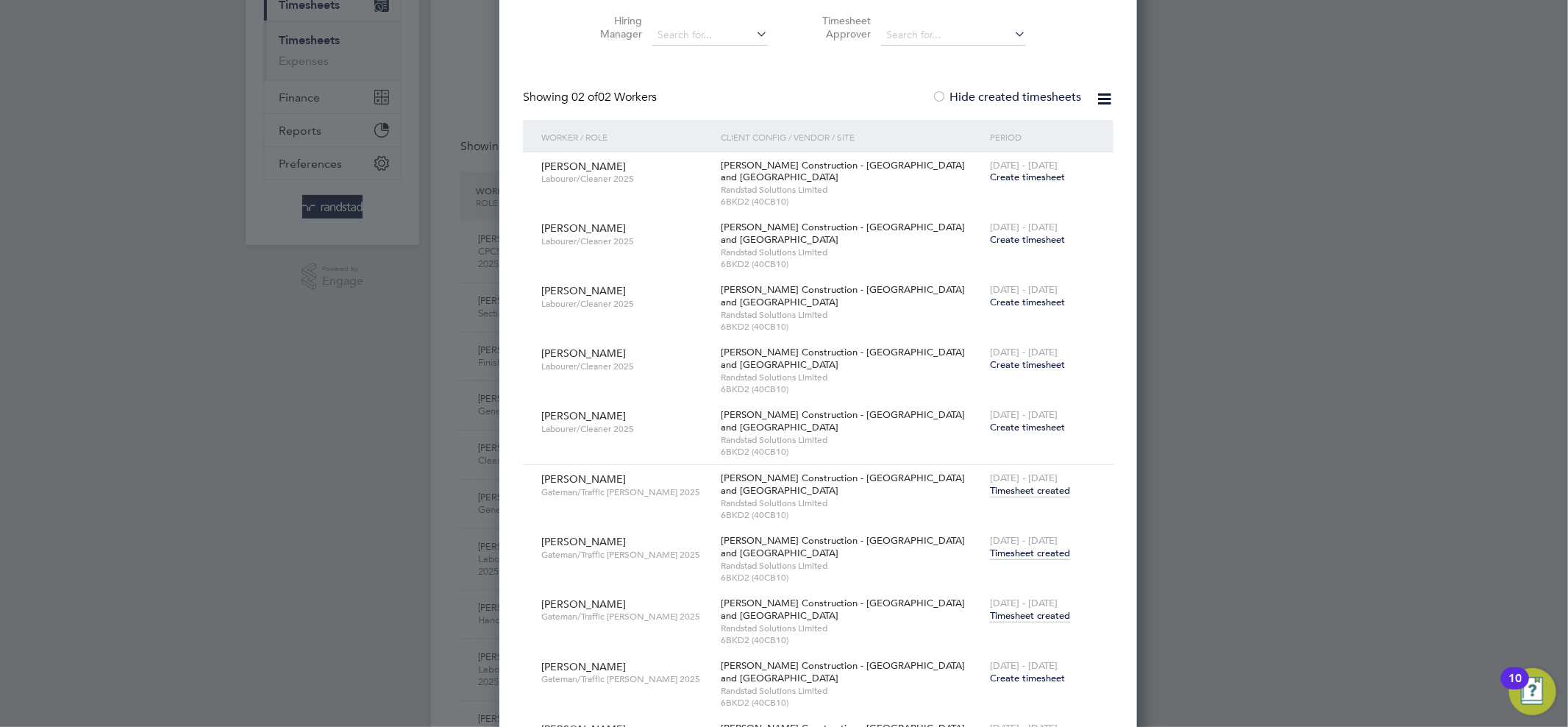
scroll to position [249, 0]
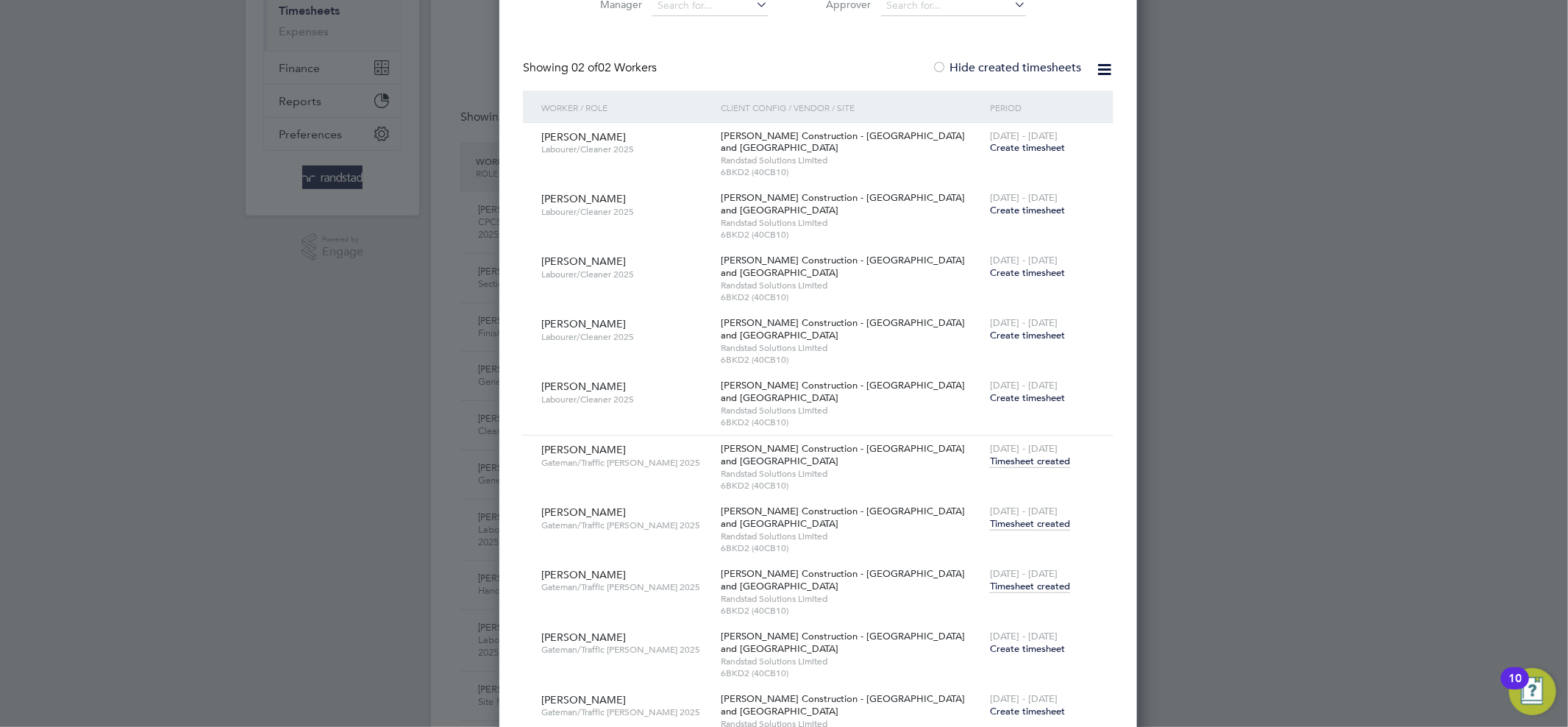
click at [990, 586] on span "Timesheet created" at bounding box center [1030, 586] width 80 height 13
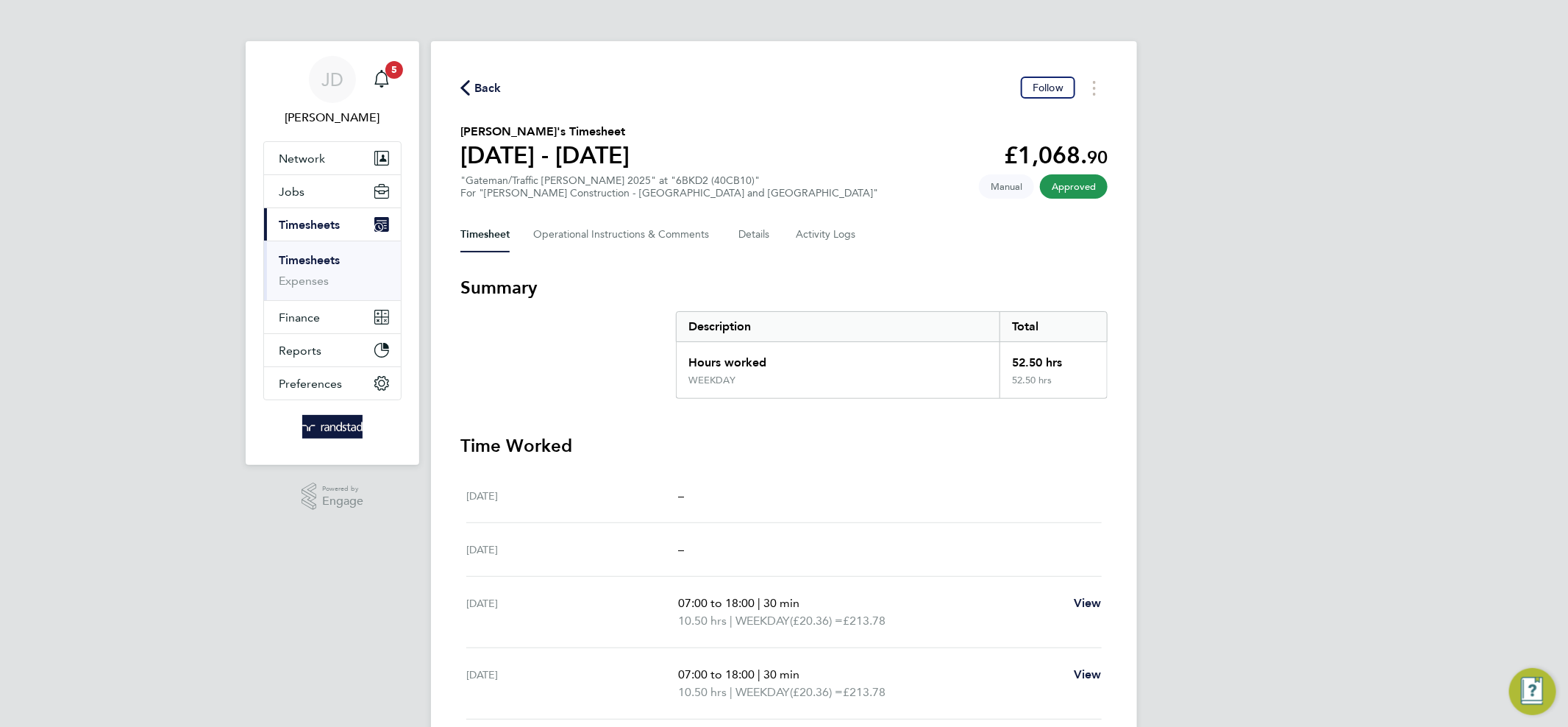
scroll to position [102, 0]
click at [498, 82] on span "Back" at bounding box center [488, 88] width 27 height 18
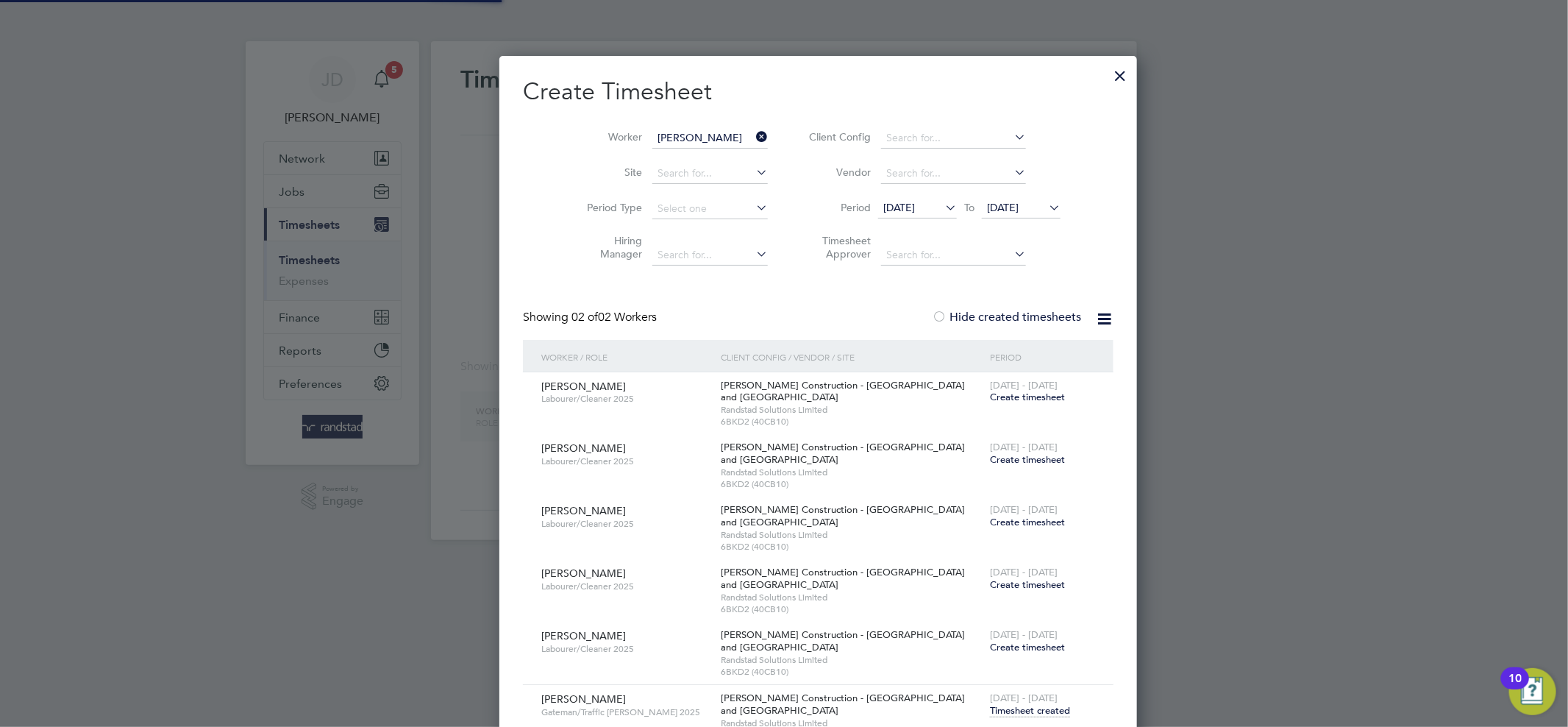
scroll to position [6, 7]
click at [753, 131] on icon at bounding box center [753, 136] width 0 height 21
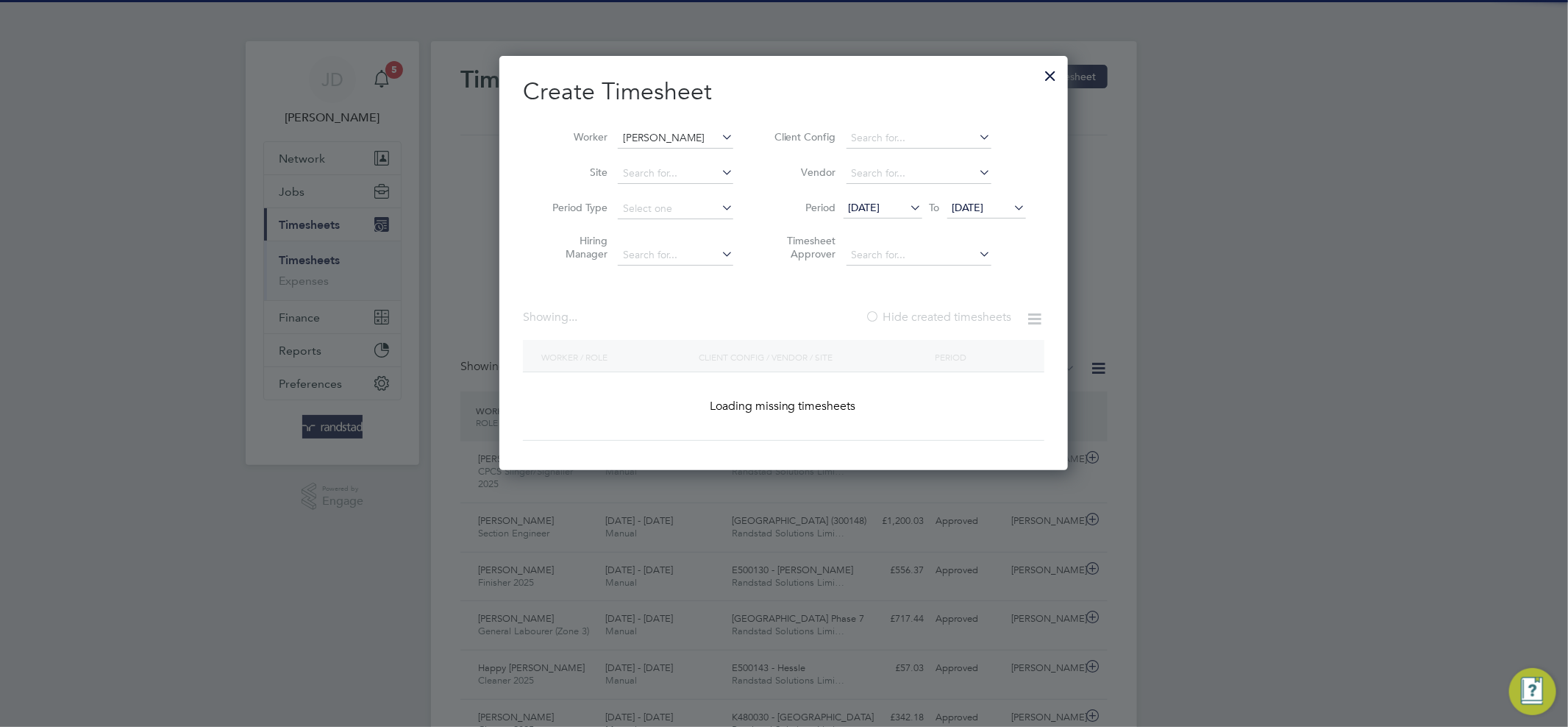
click at [691, 136] on input "[PERSON_NAME]" at bounding box center [675, 138] width 116 height 21
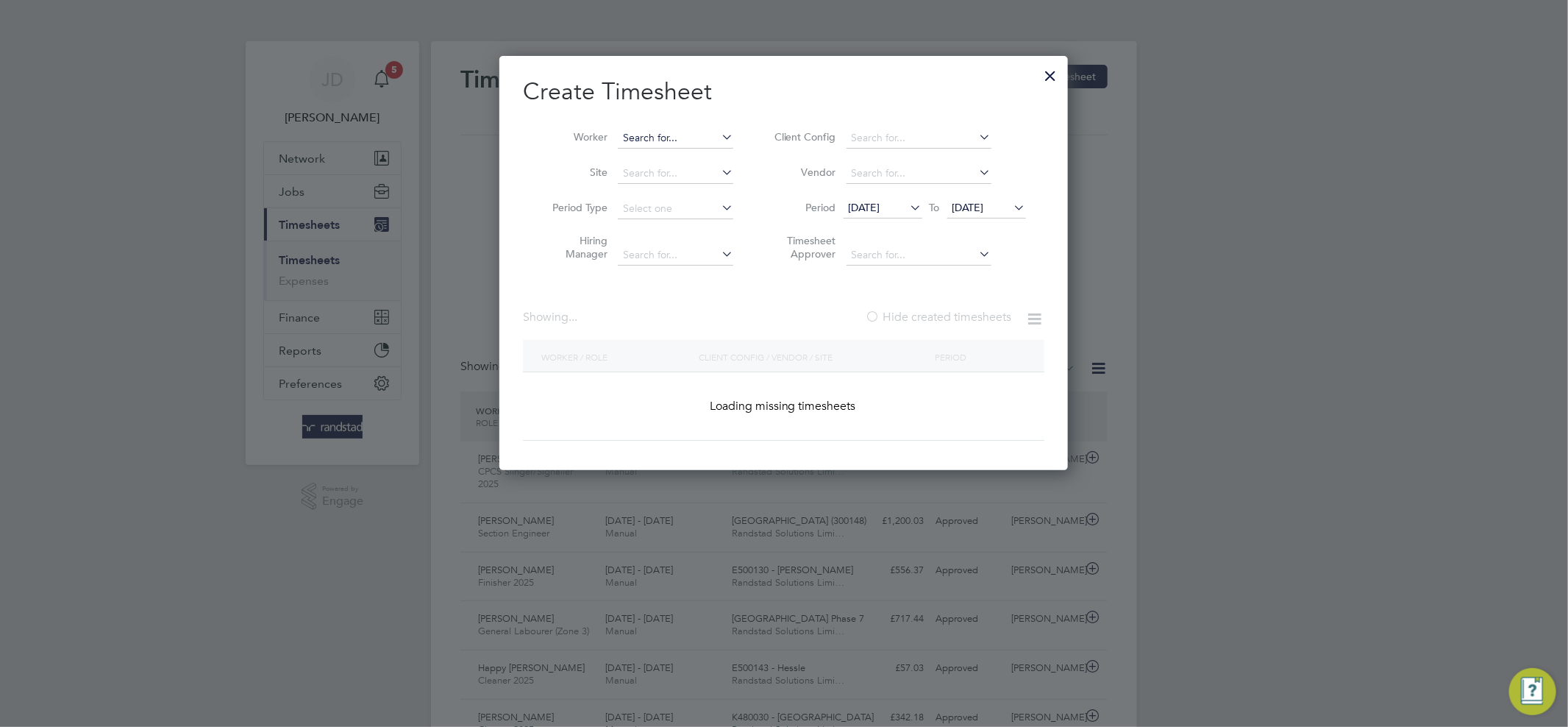
scroll to position [0, 0]
paste input "John Dunn"
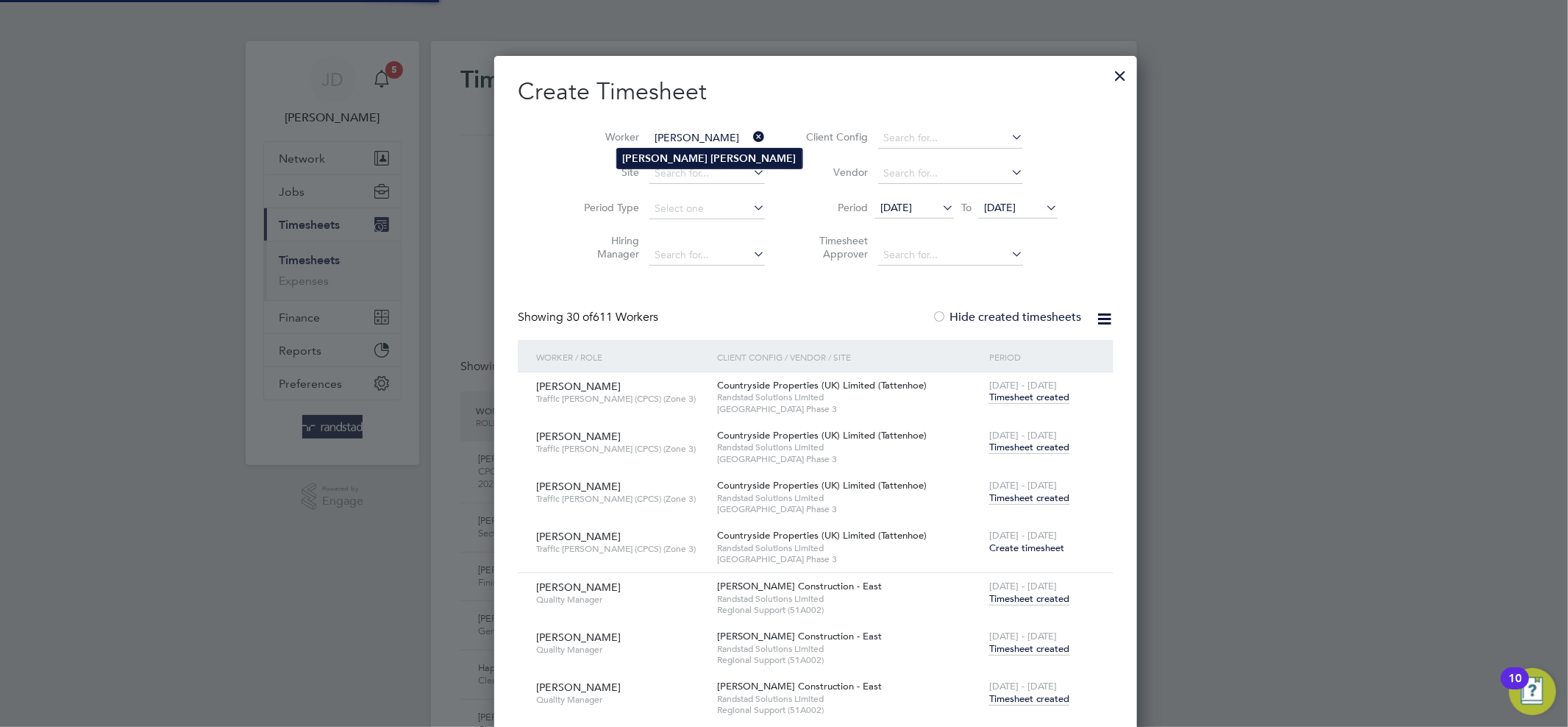
type input "John Dunn"
click at [684, 158] on li "John Dunn" at bounding box center [709, 159] width 185 height 20
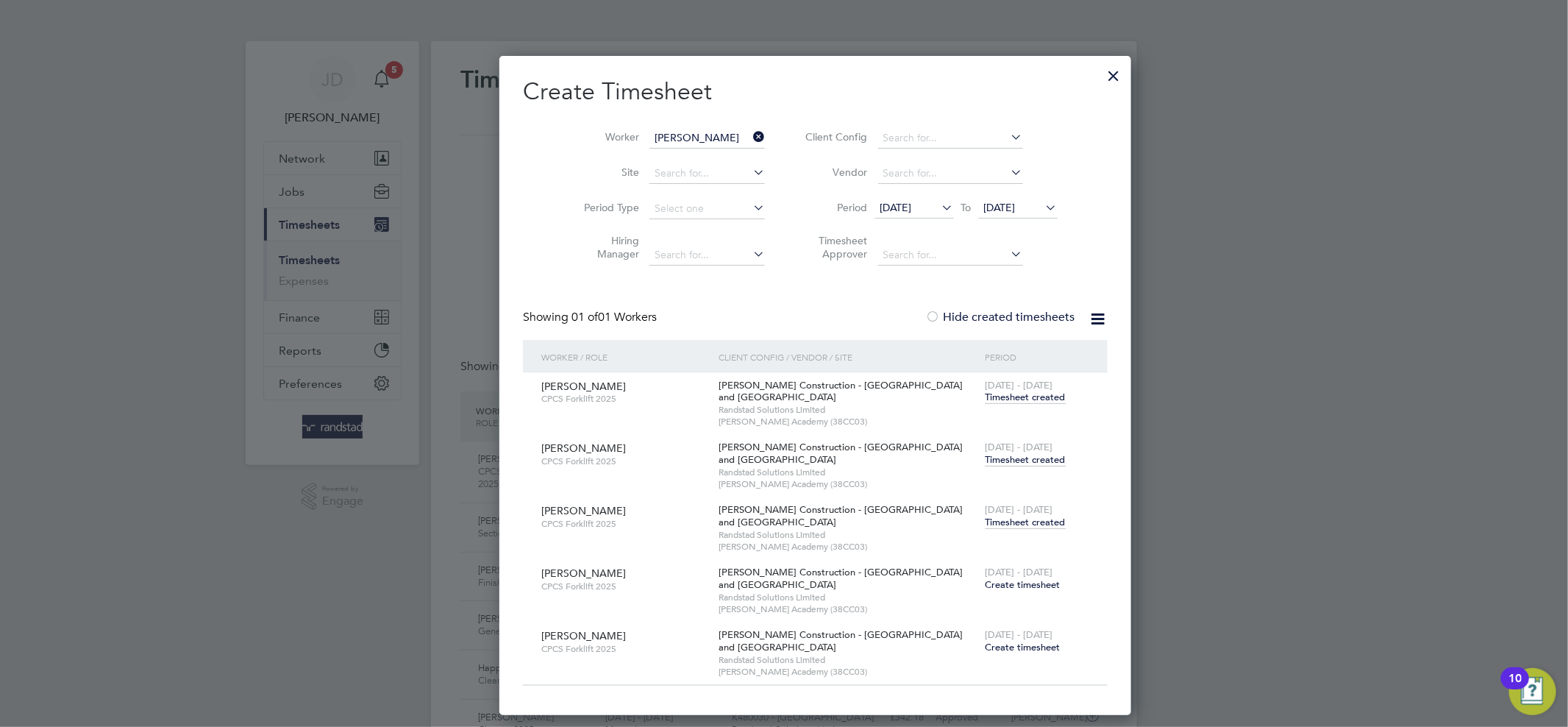
click at [985, 525] on span "Timesheet created" at bounding box center [1025, 522] width 80 height 13
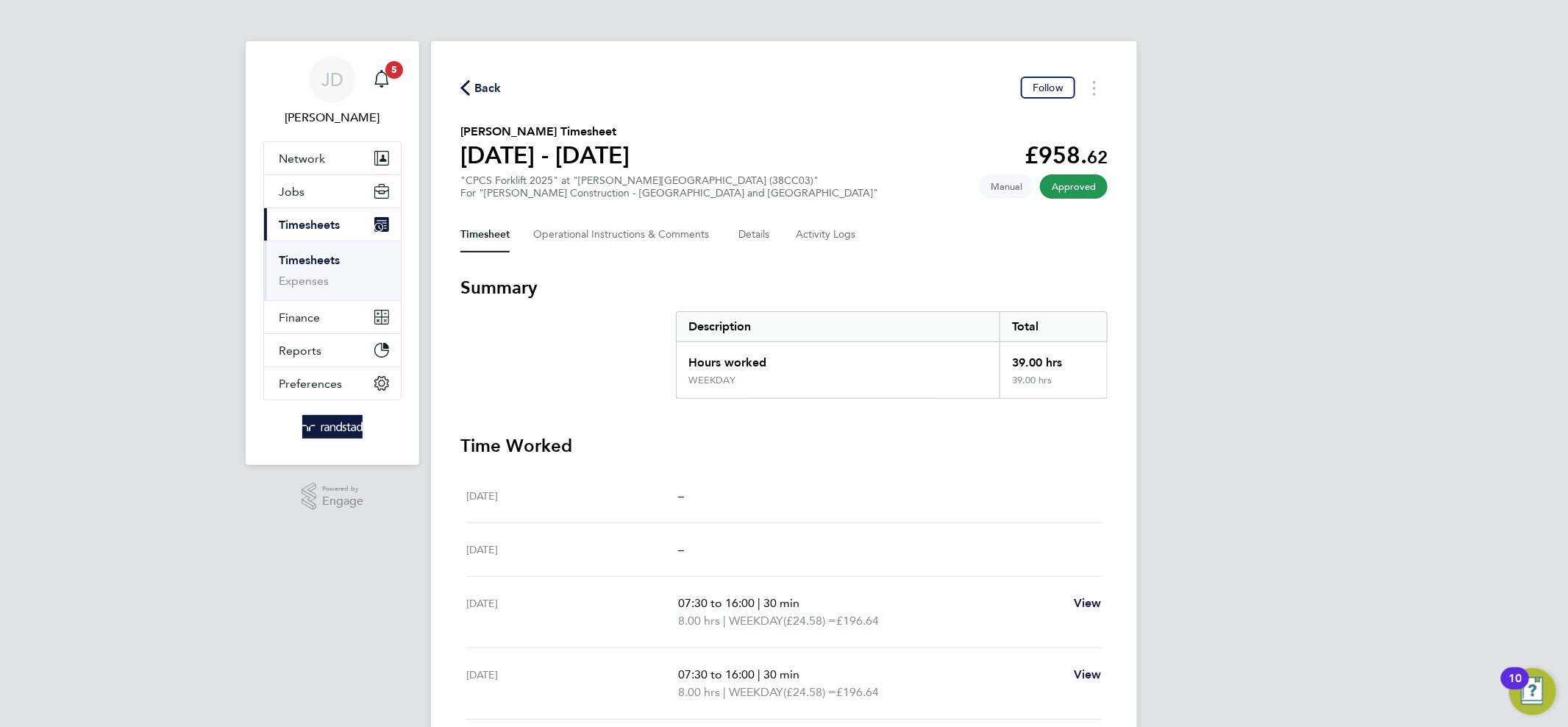
click at [315, 257] on link "Timesheets" at bounding box center [309, 260] width 61 height 14
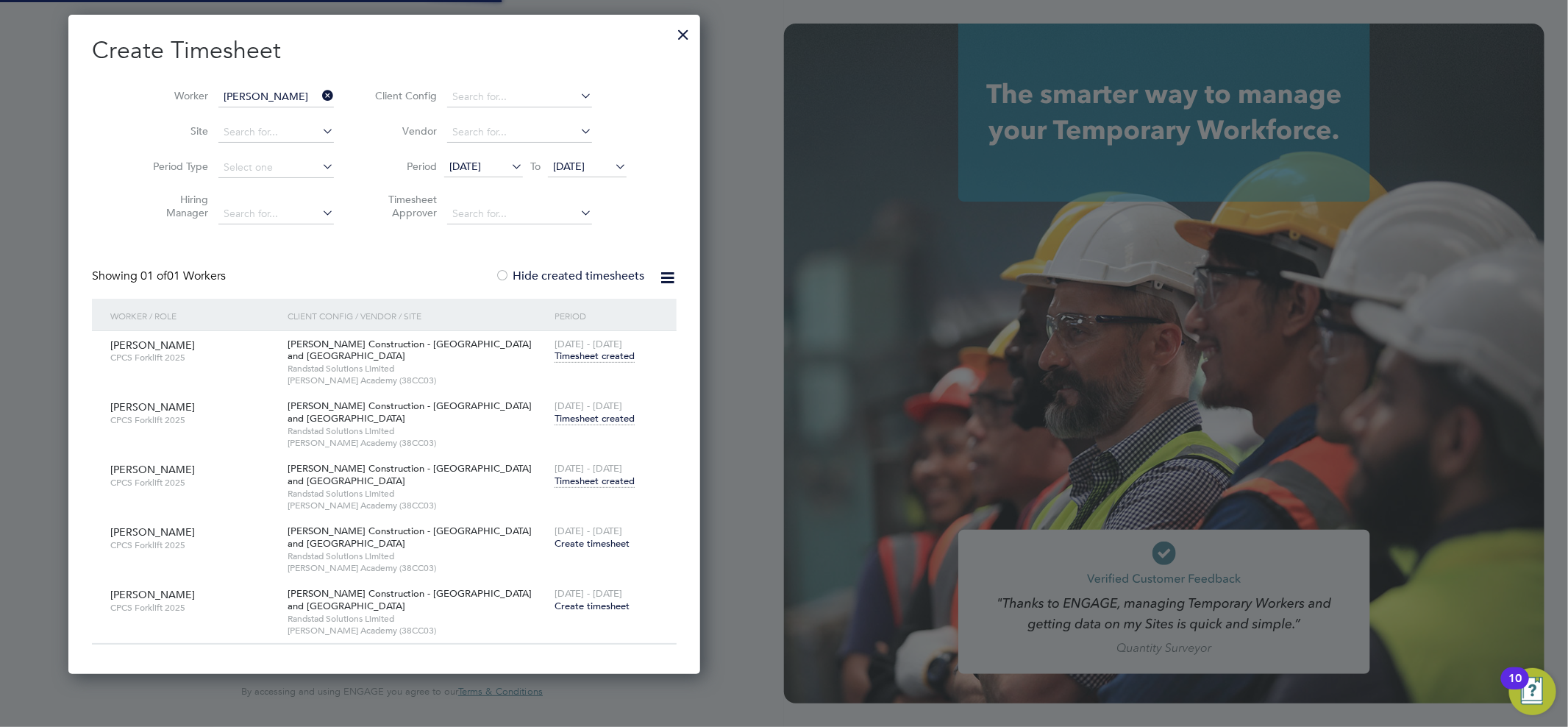
scroll to position [660, 569]
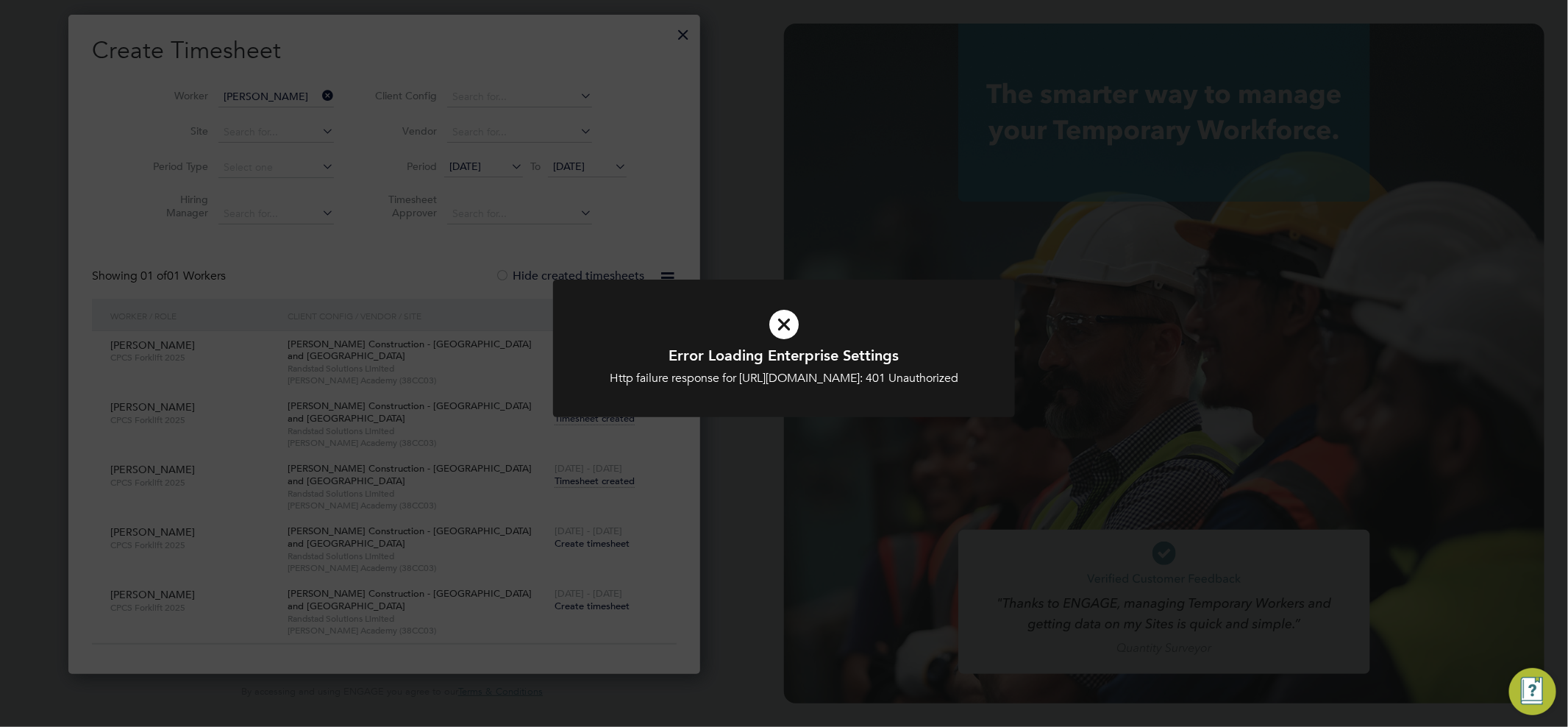
type input "jacob.donaldson1@randstadcpe.com"
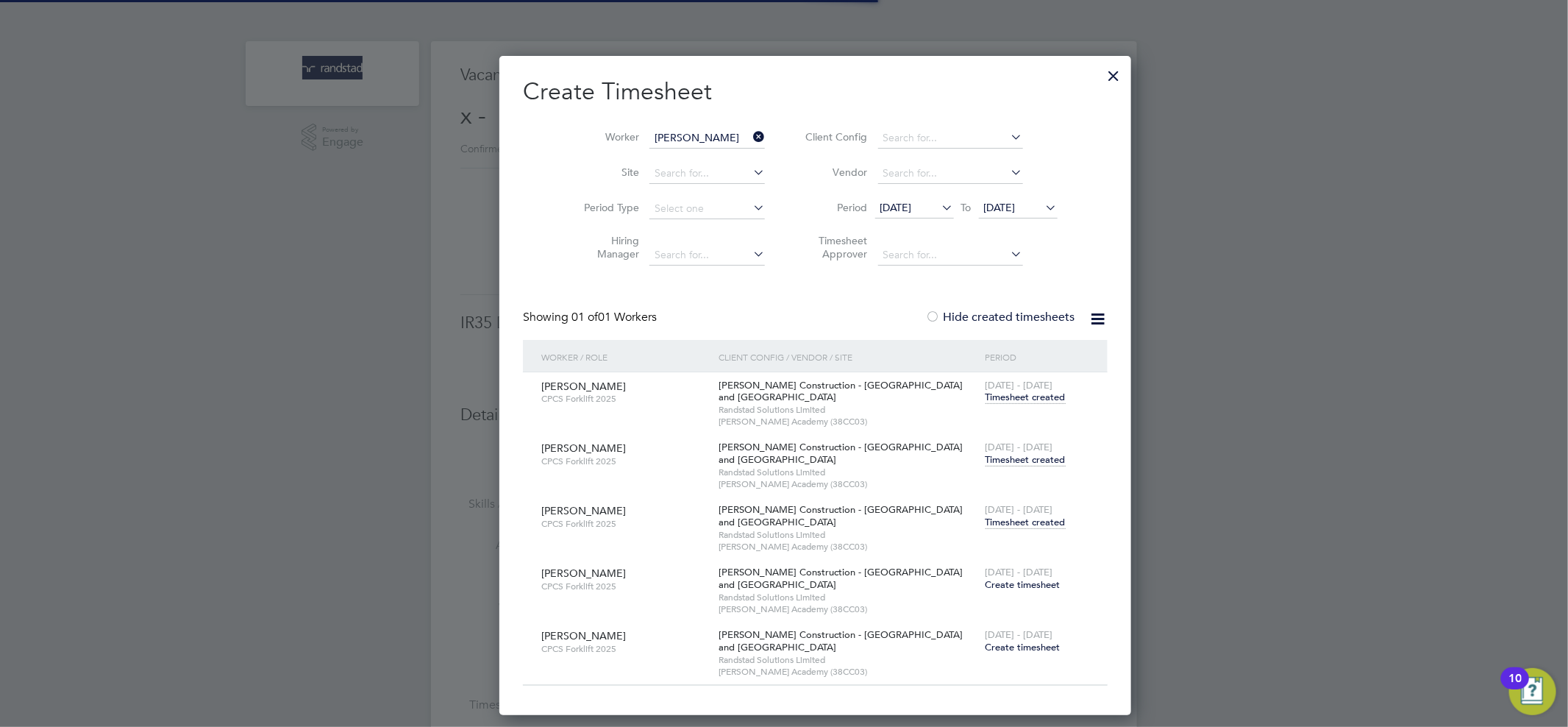
scroll to position [23, 316]
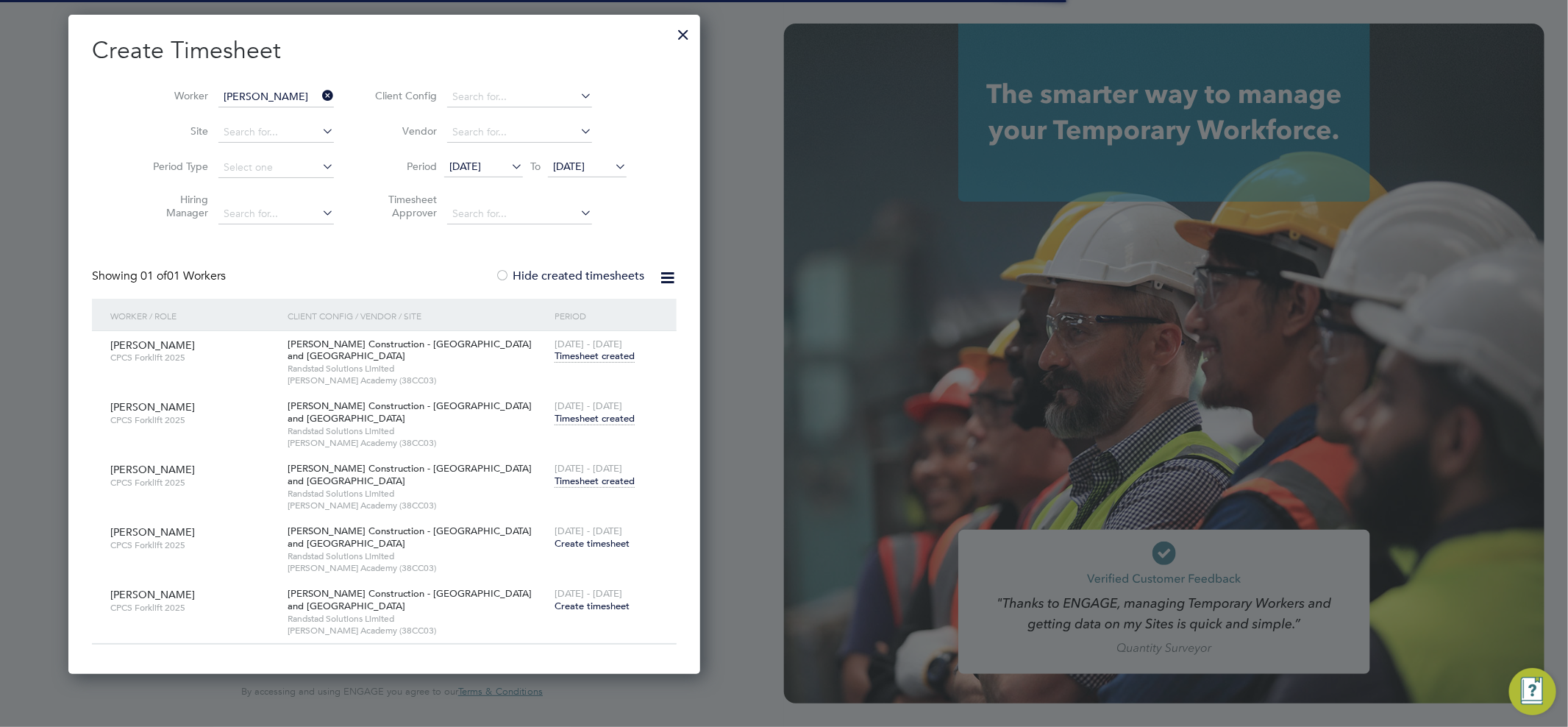
type input "jacob.donaldson1@randstadcpe.com"
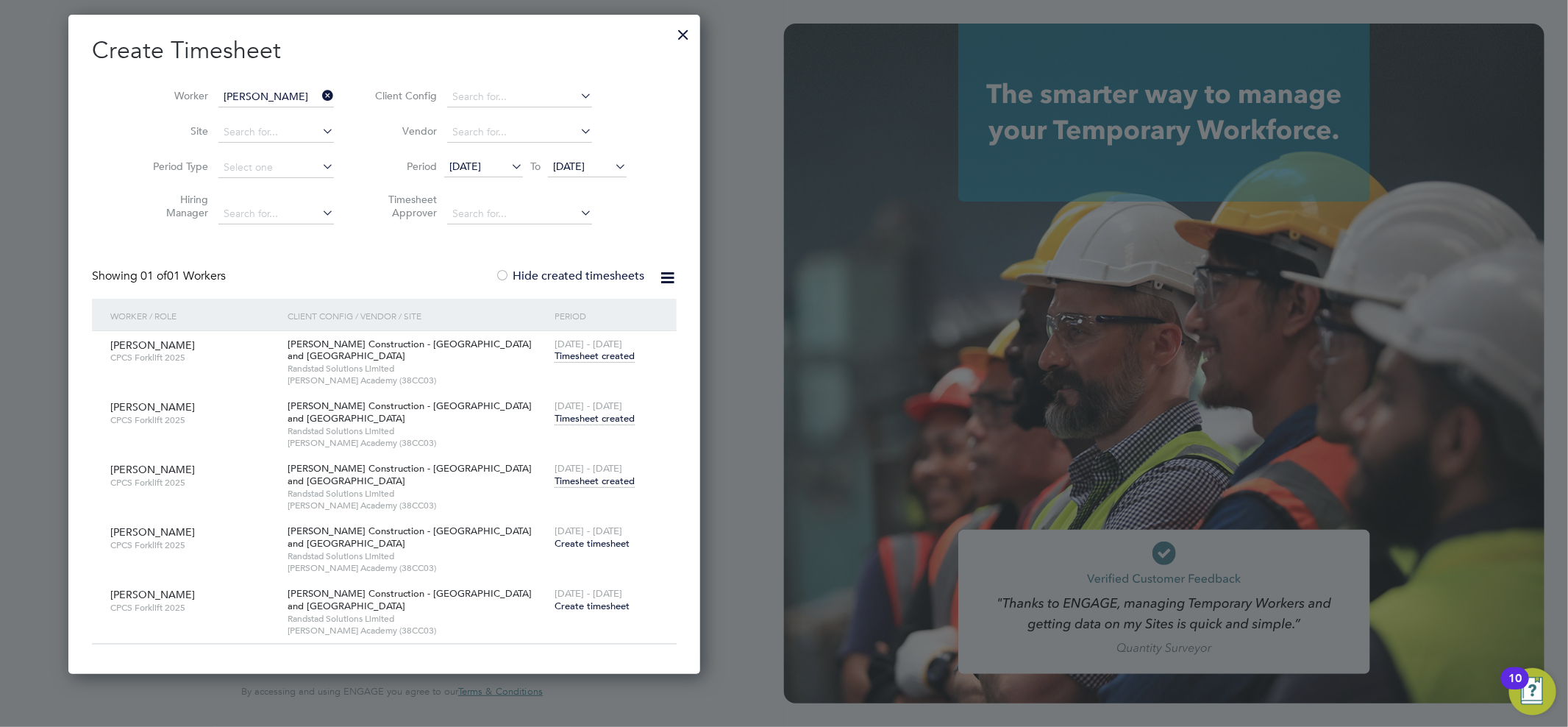
click at [670, 30] on div at bounding box center [683, 30] width 27 height 27
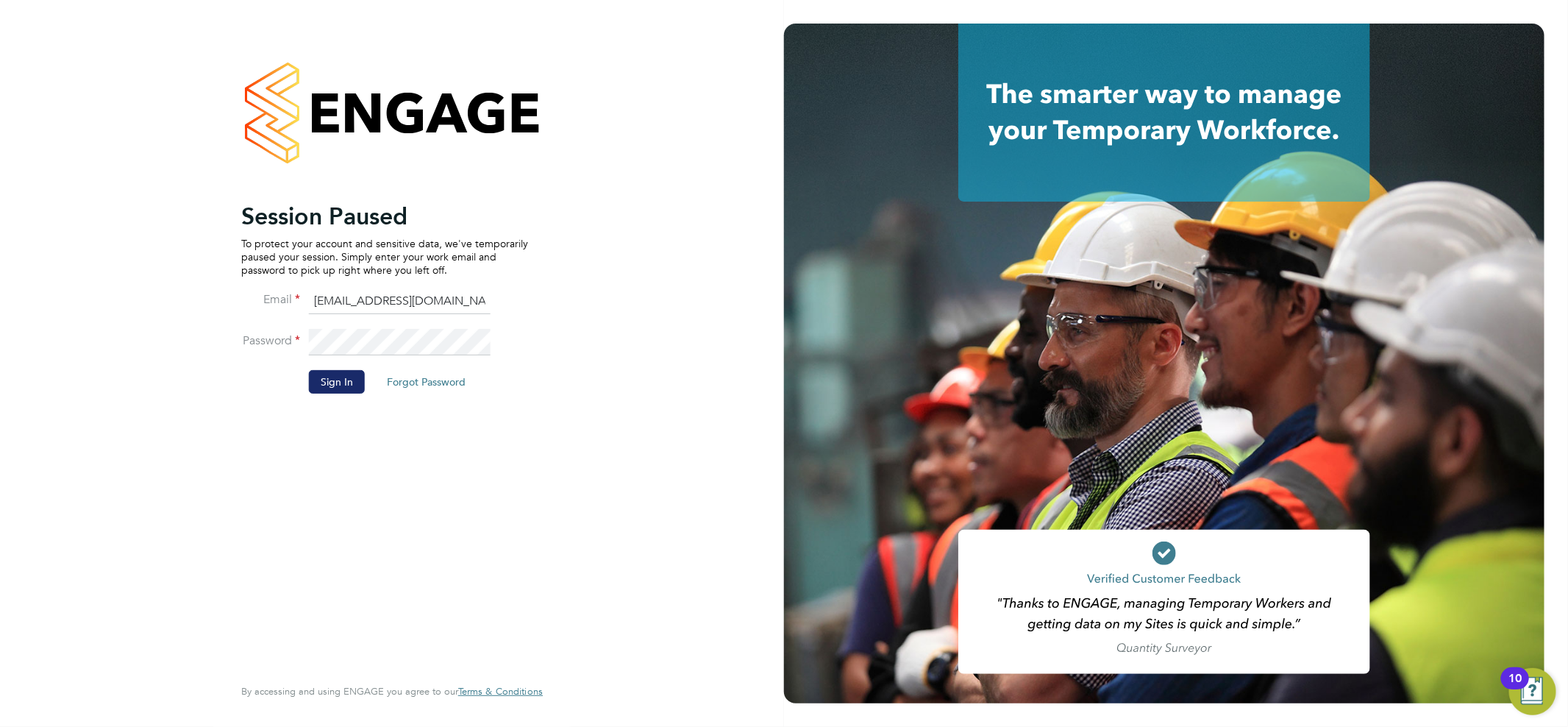
click at [328, 376] on button "Sign In" at bounding box center [337, 382] width 56 height 24
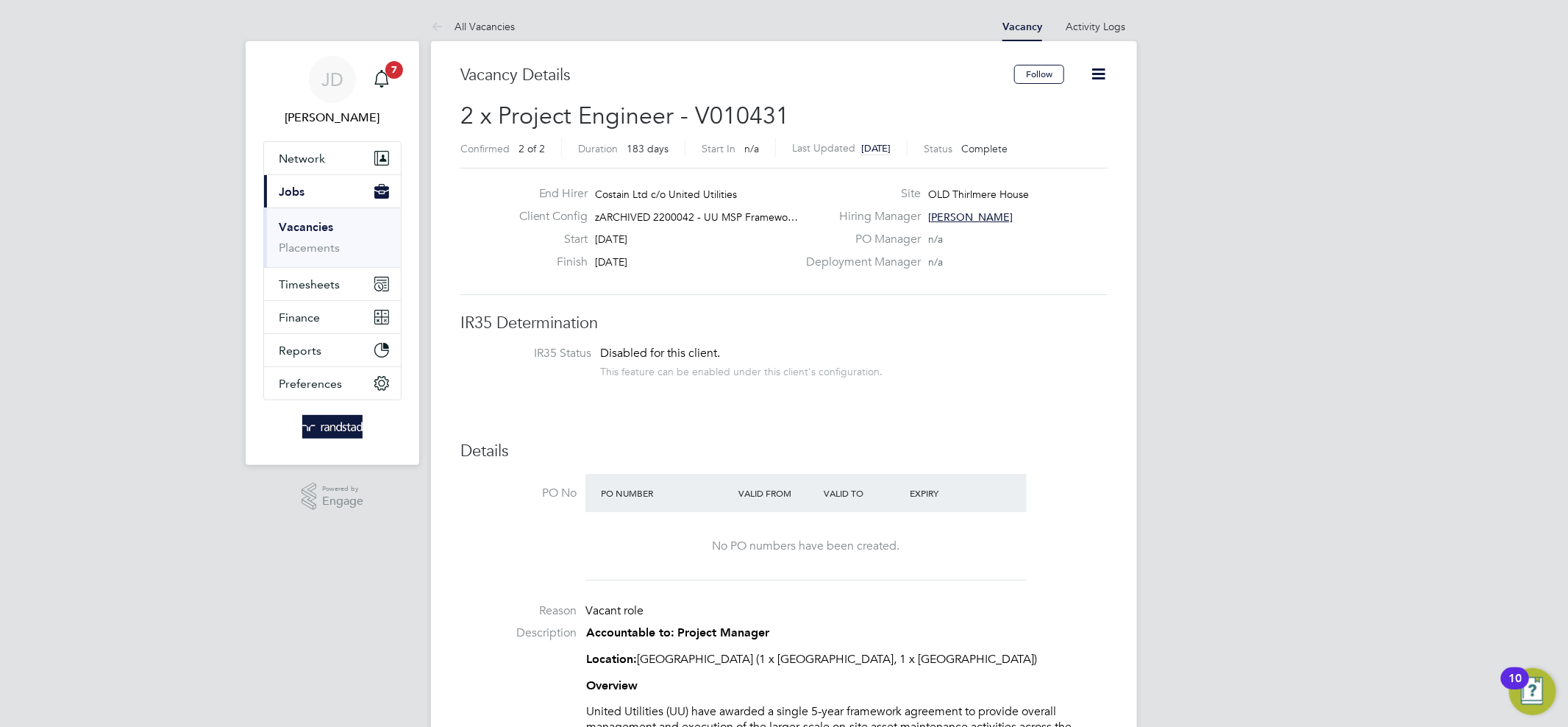
click at [319, 231] on link "Vacancies" at bounding box center [305, 227] width 54 height 14
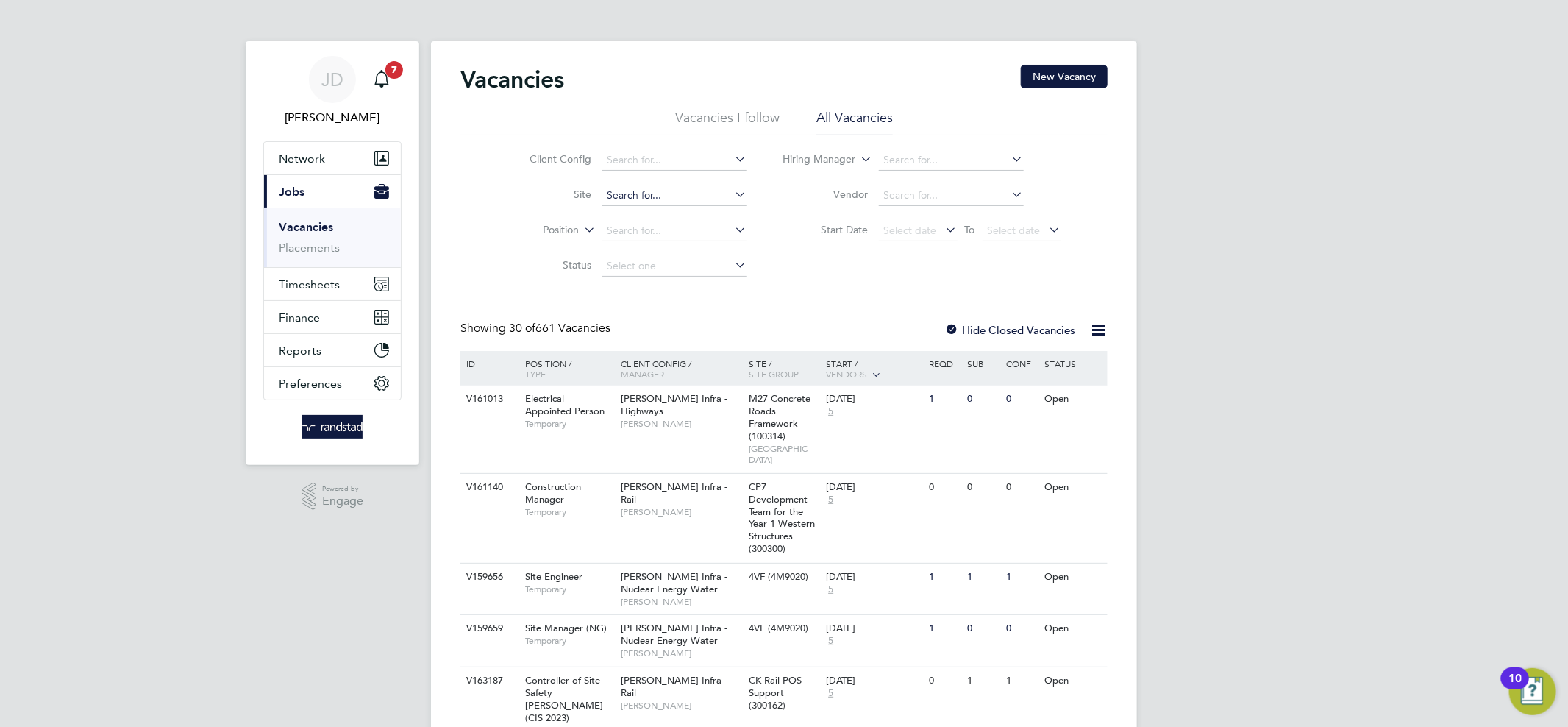
click at [650, 189] on input at bounding box center [675, 195] width 145 height 21
click at [667, 218] on b "Howden" at bounding box center [674, 216] width 40 height 12
type input "E500126 - Howden"
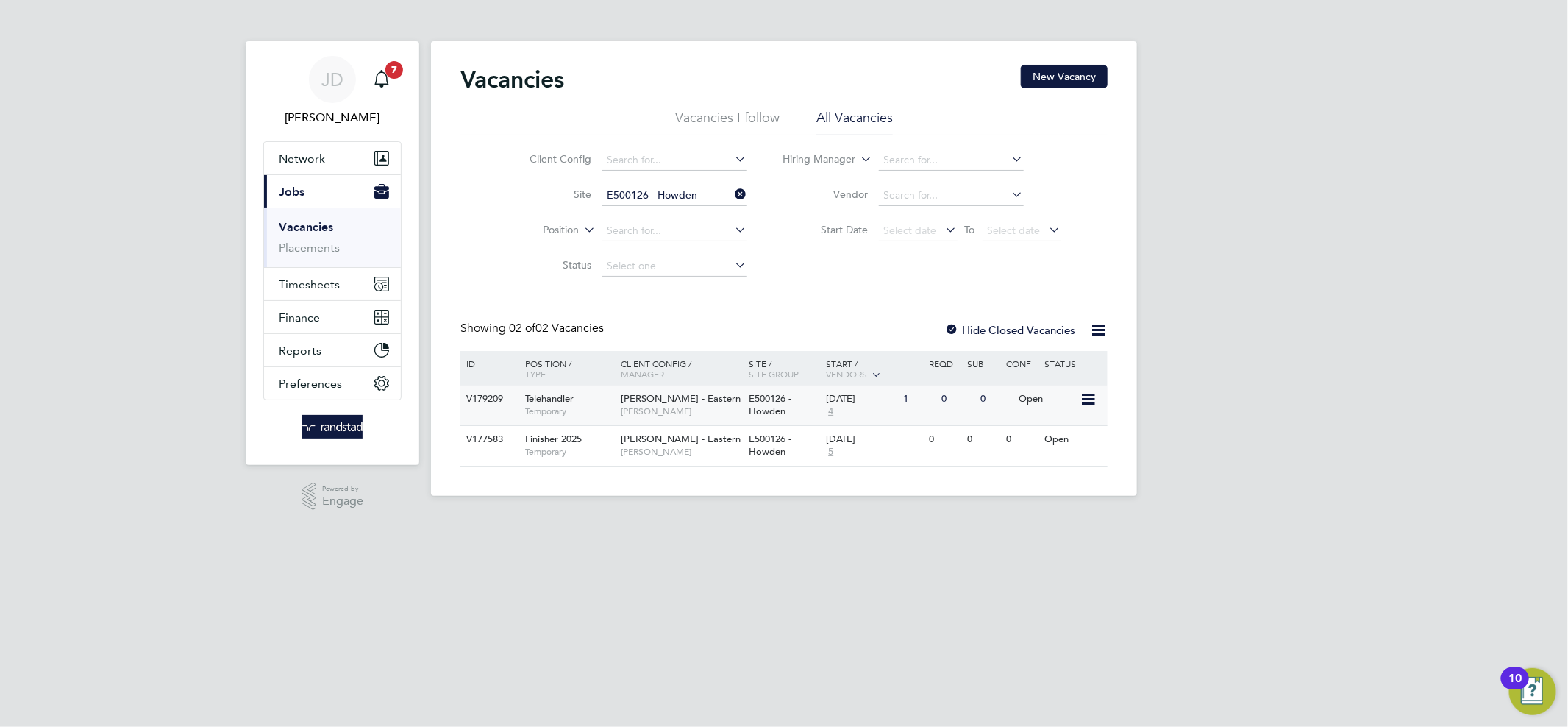
click at [953, 402] on div "0" at bounding box center [957, 399] width 38 height 27
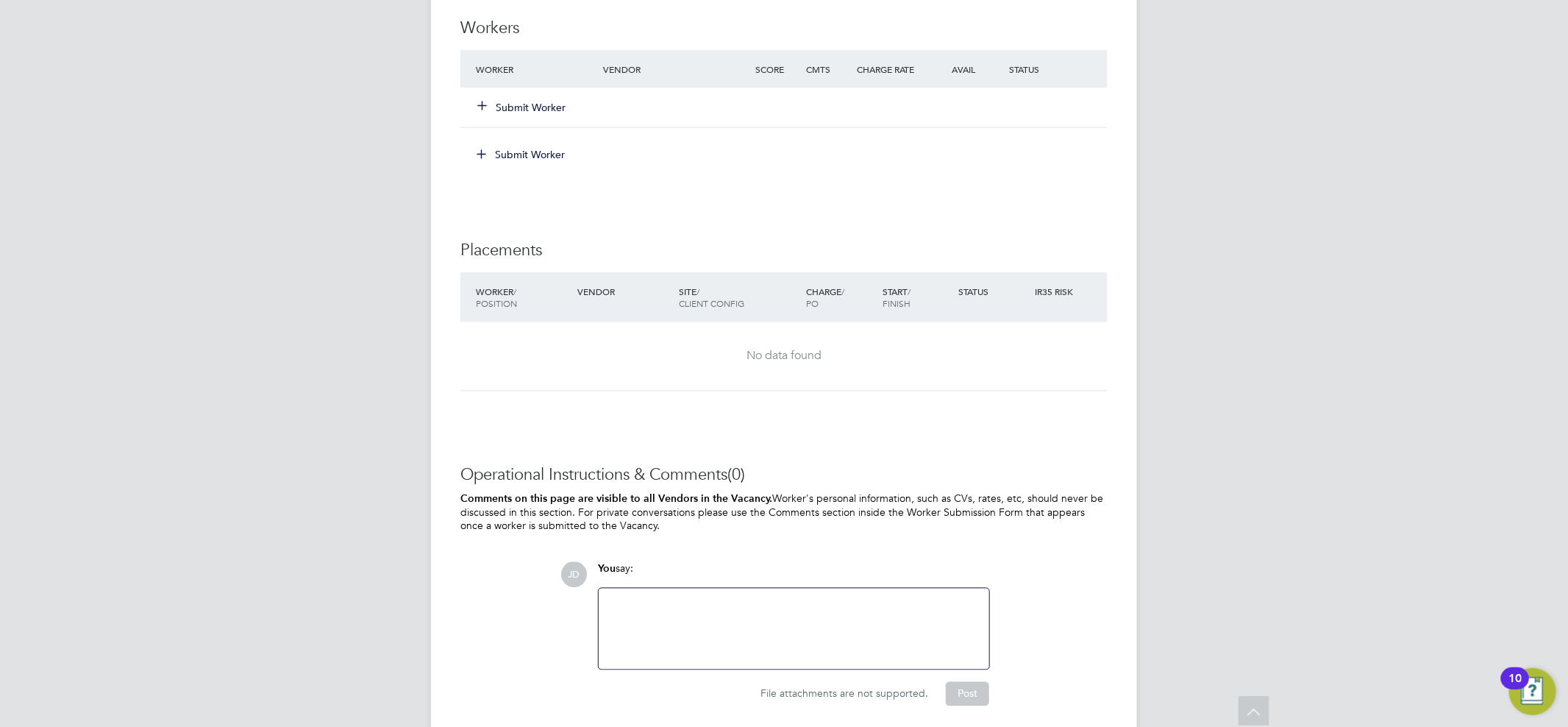
scroll to position [1150, 0]
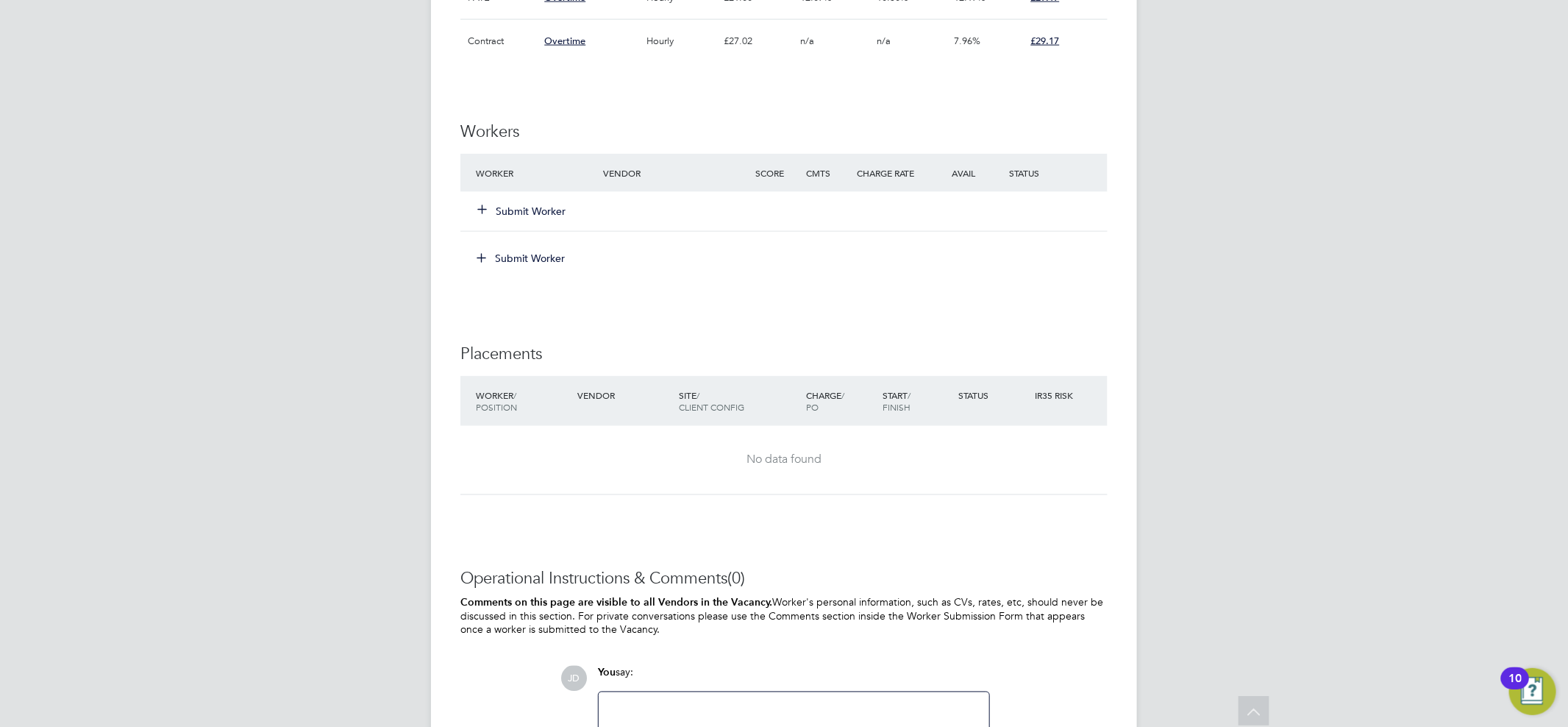
click at [518, 211] on button "Submit Worker" at bounding box center [522, 210] width 88 height 14
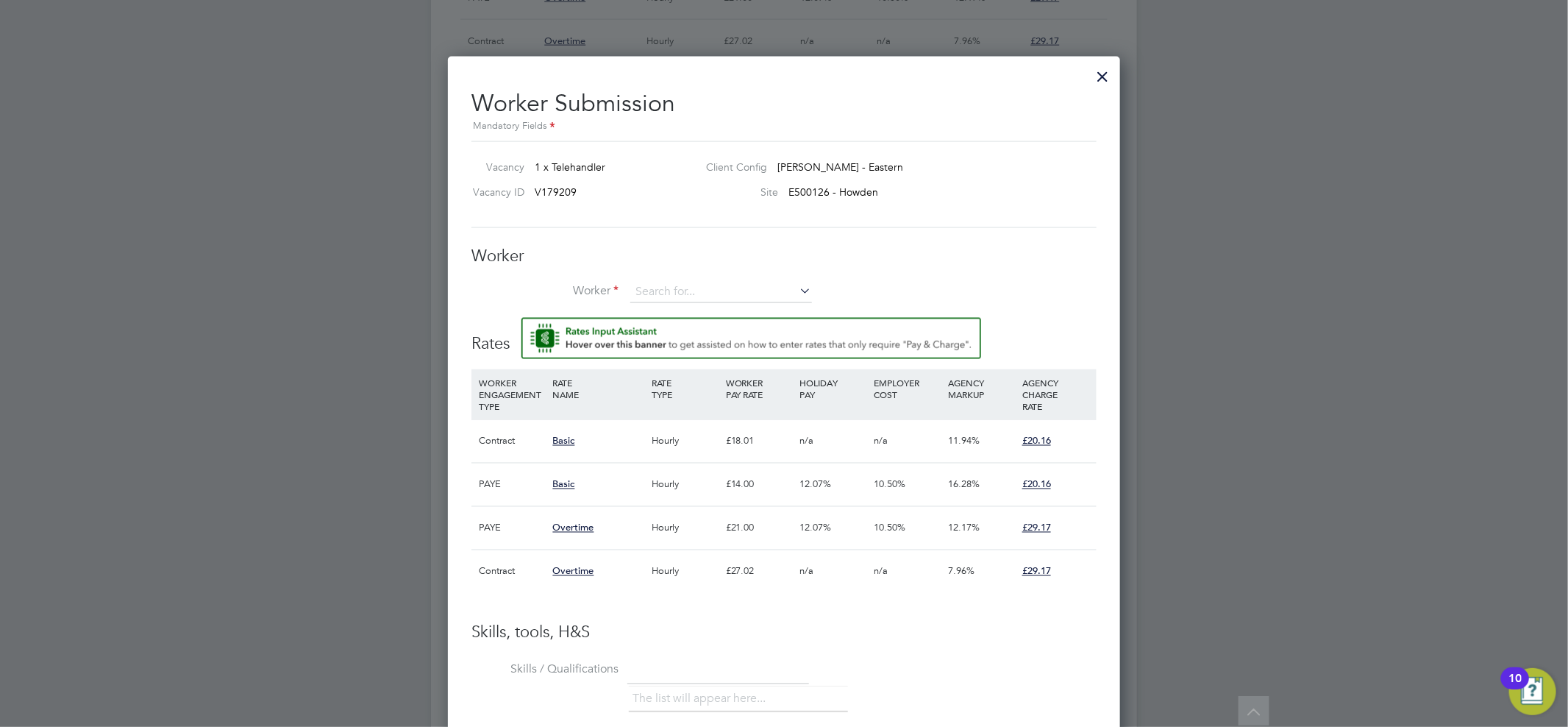
click at [696, 278] on div "Worker Worker Worker Engagement Type" at bounding box center [784, 282] width 625 height 73
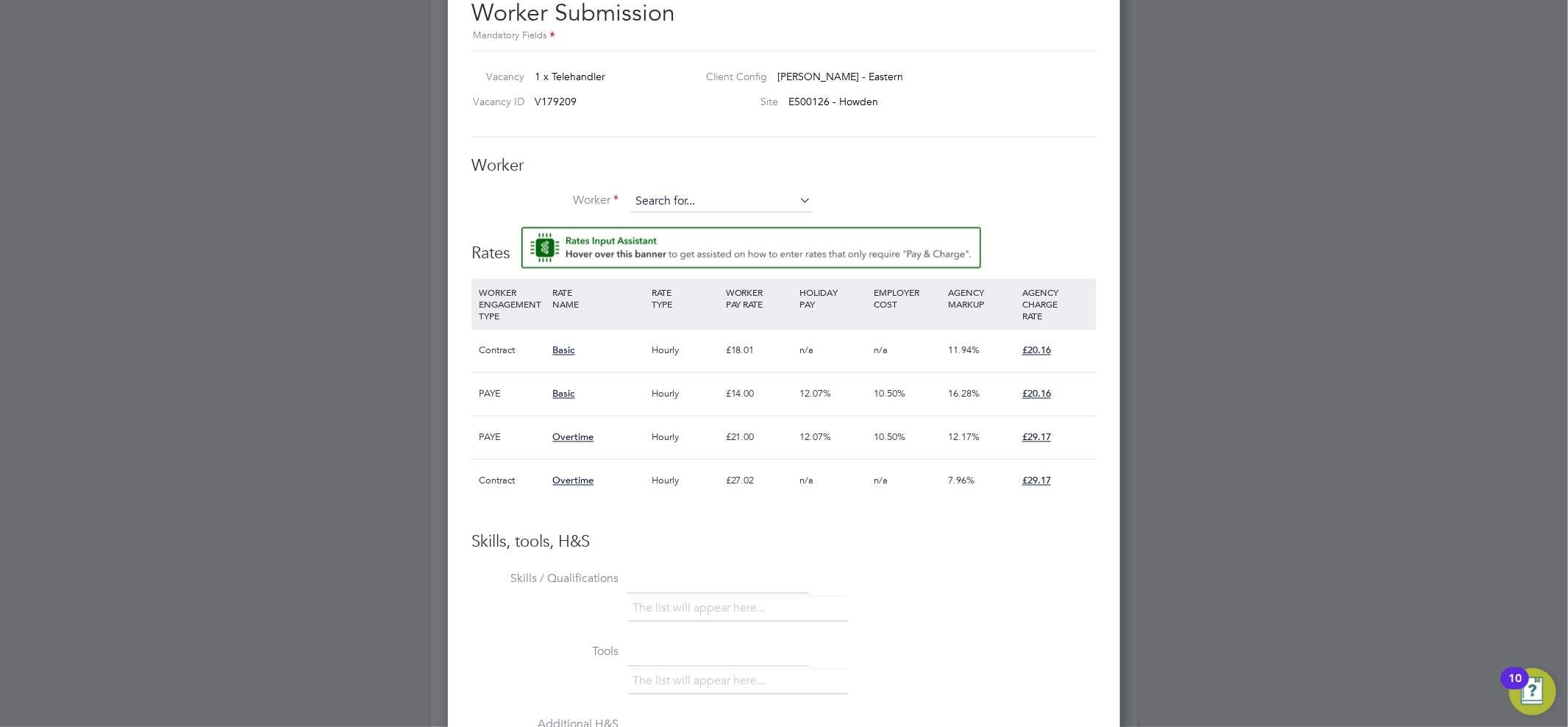
click at [667, 195] on input at bounding box center [720, 201] width 181 height 22
type input "[PERSON_NAME] (C-000533061)"
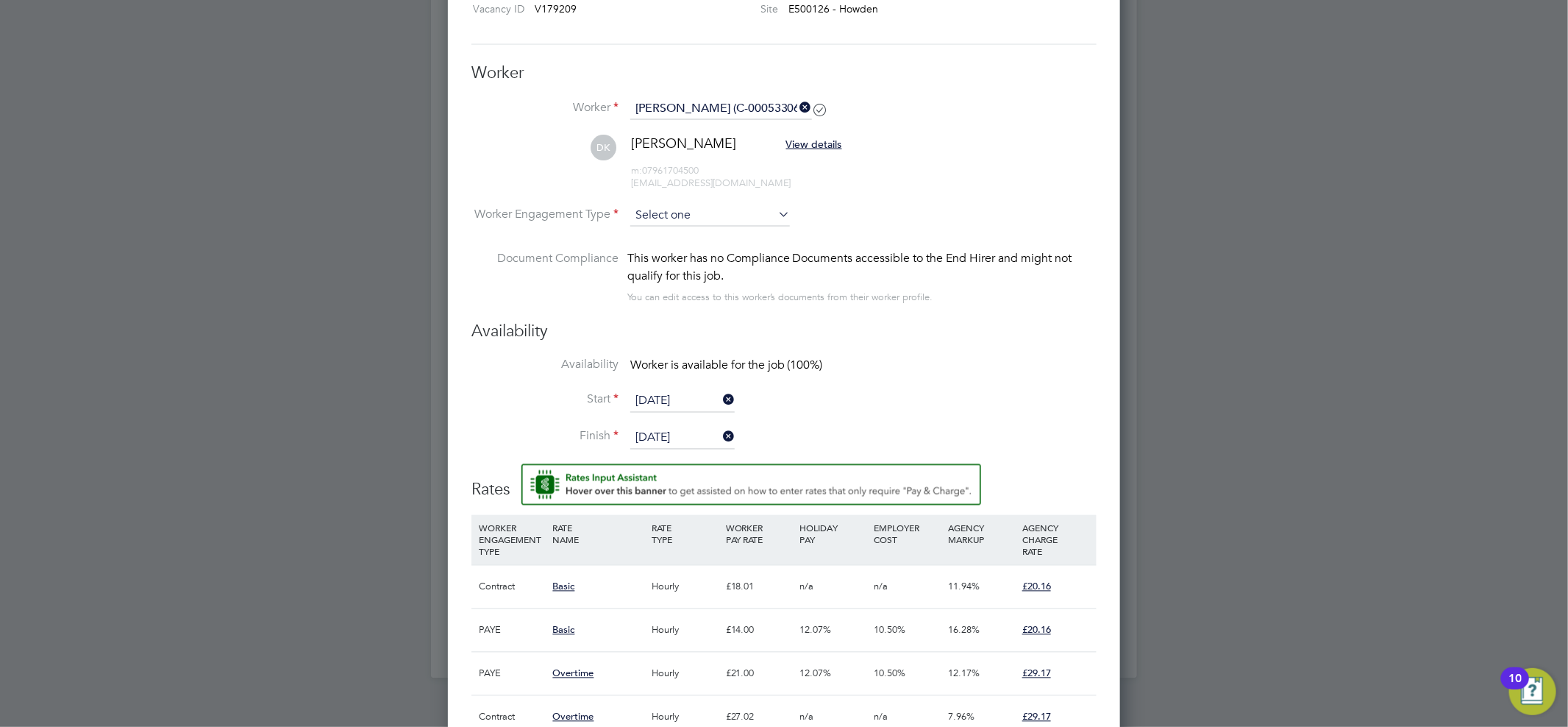
click at [754, 215] on input at bounding box center [710, 215] width 160 height 22
click at [677, 240] on li "Contract" at bounding box center [709, 235] width 161 height 19
type input "Contract"
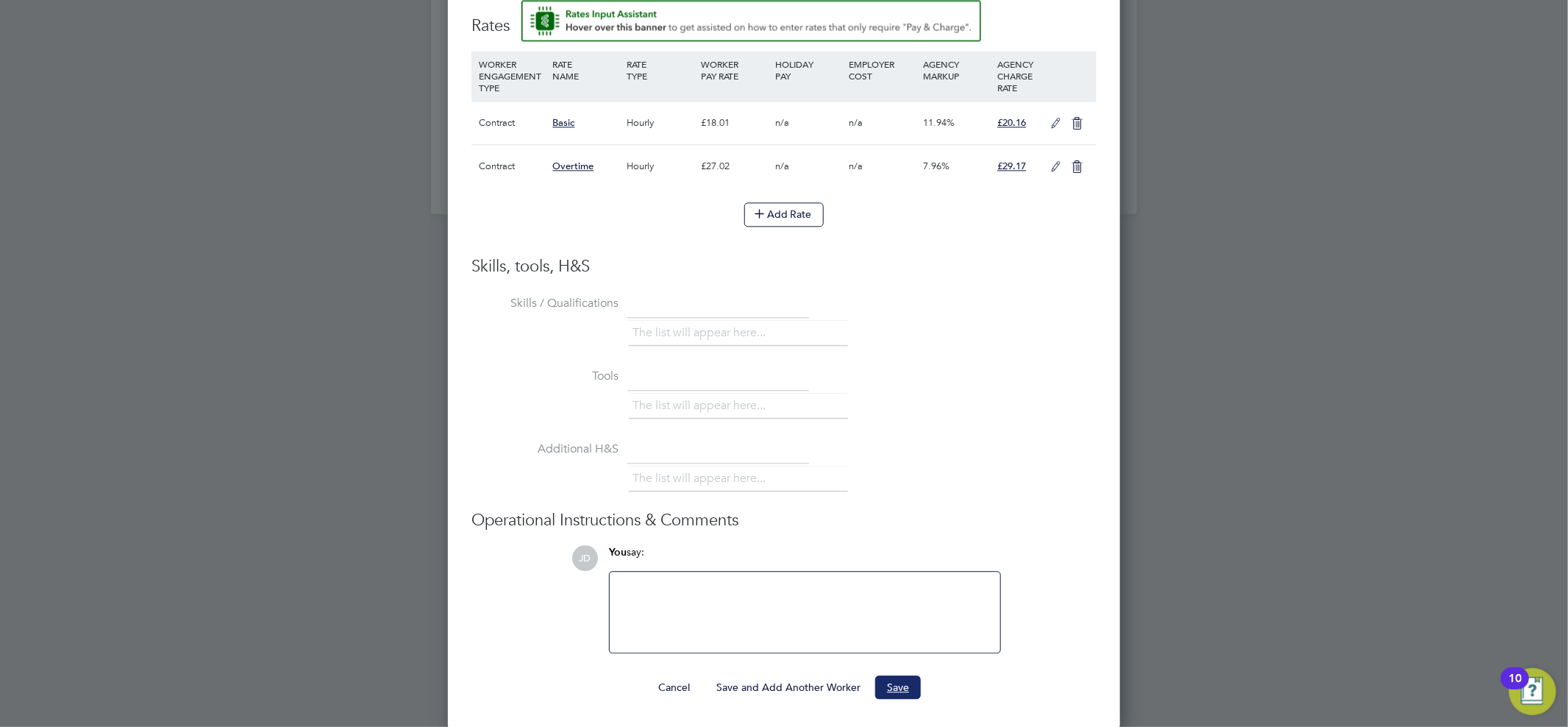
click at [899, 689] on button "Save" at bounding box center [898, 687] width 46 height 24
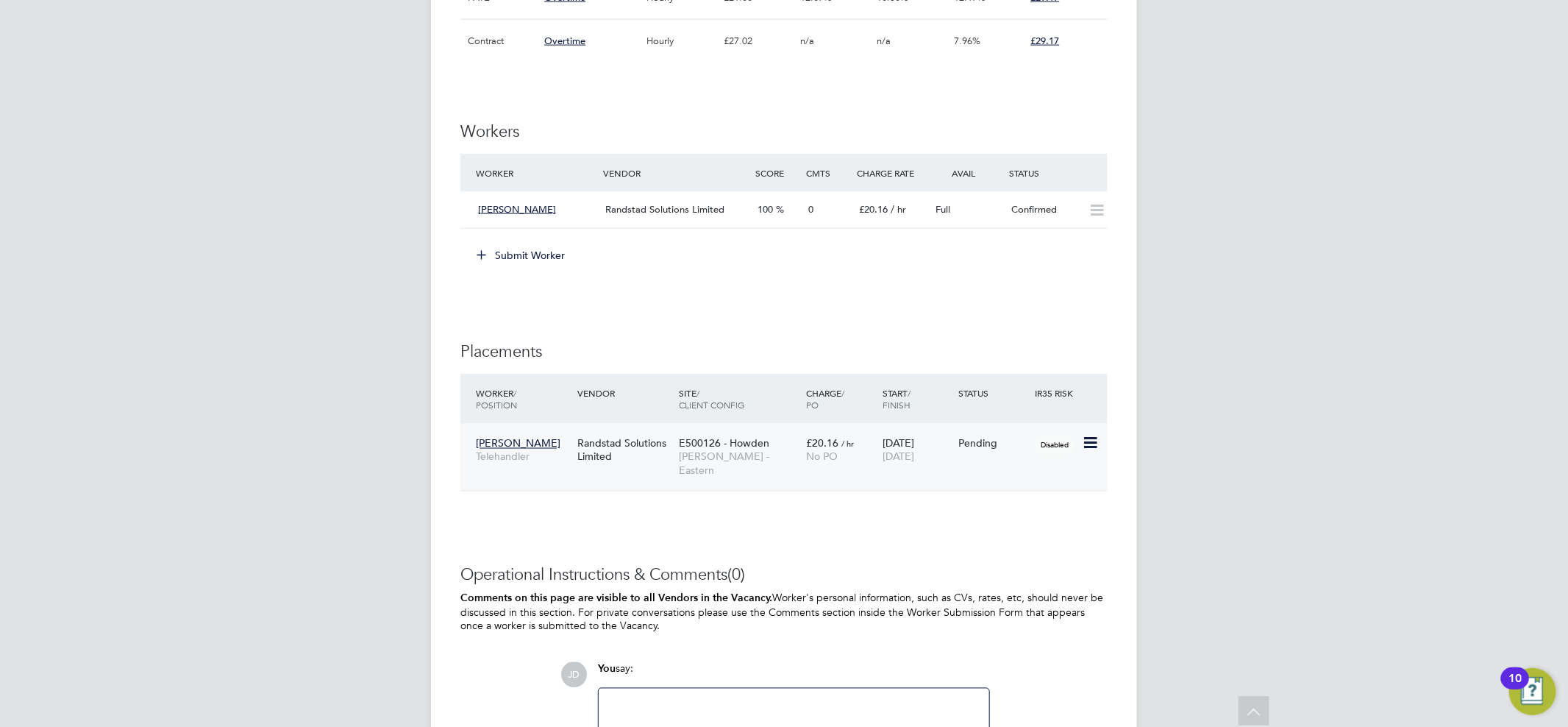
click at [1087, 441] on icon at bounding box center [1088, 444] width 14 height 18
click at [1015, 534] on li "Start" at bounding box center [1044, 535] width 104 height 21
type input "[PERSON_NAME]"
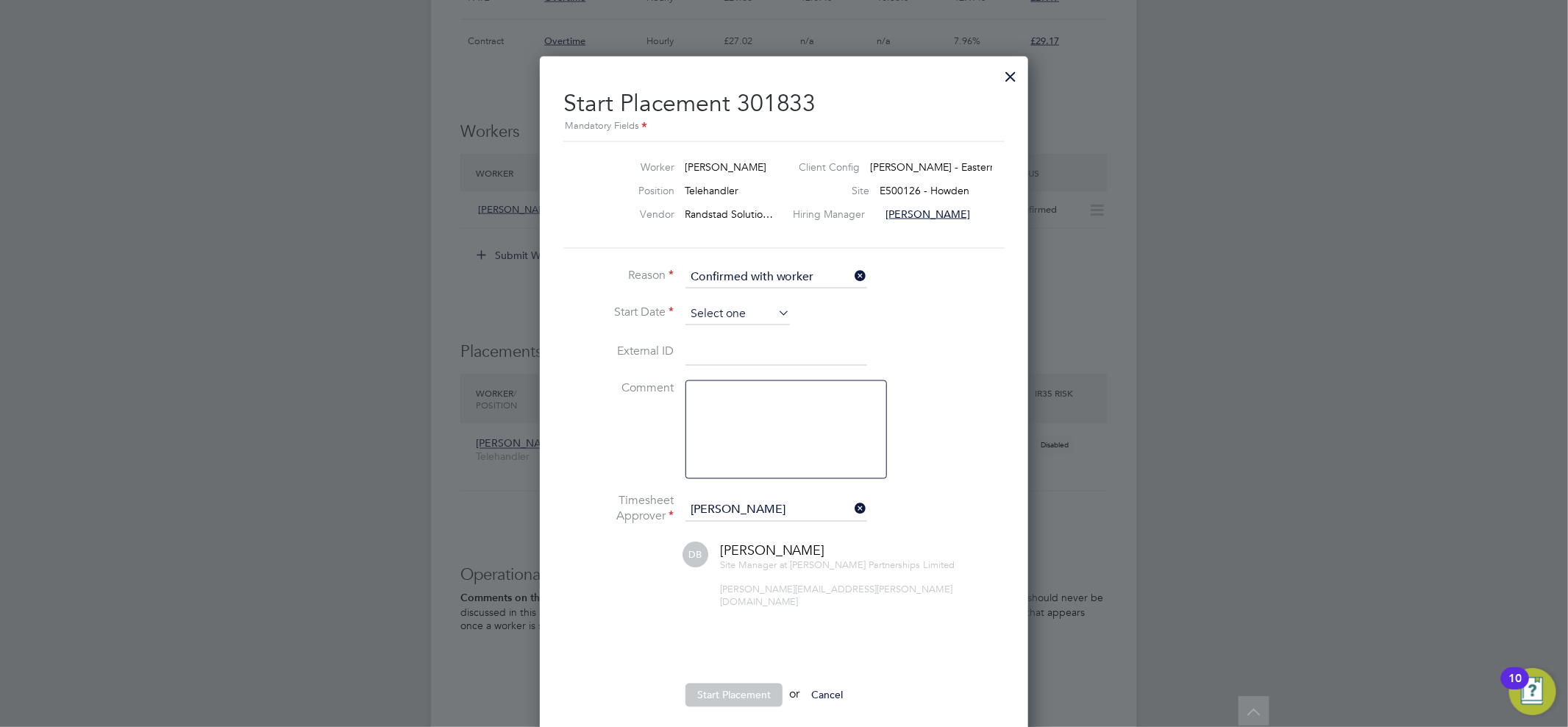
click at [738, 309] on input at bounding box center [737, 314] width 104 height 22
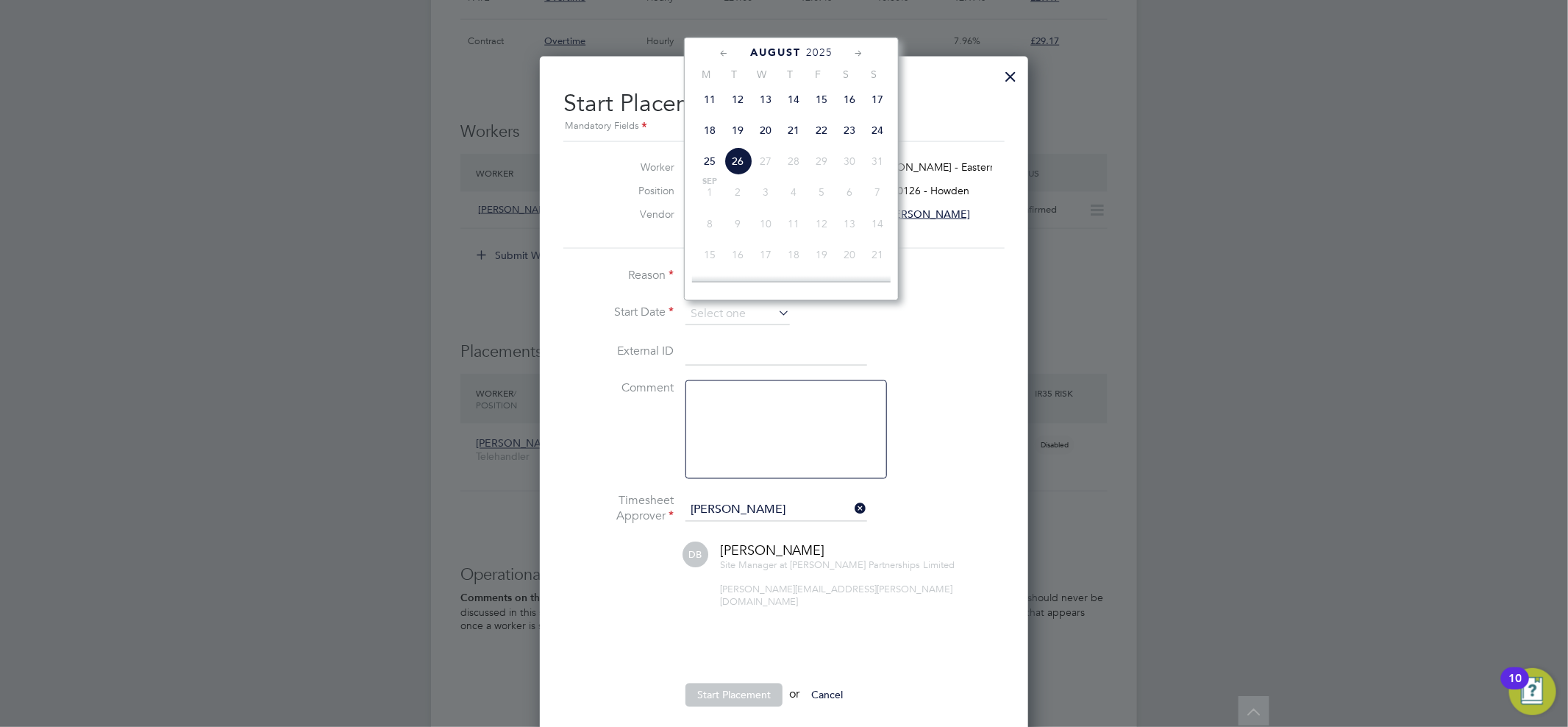
click at [711, 133] on span "18" at bounding box center [709, 130] width 28 height 28
type input "[DATE]"
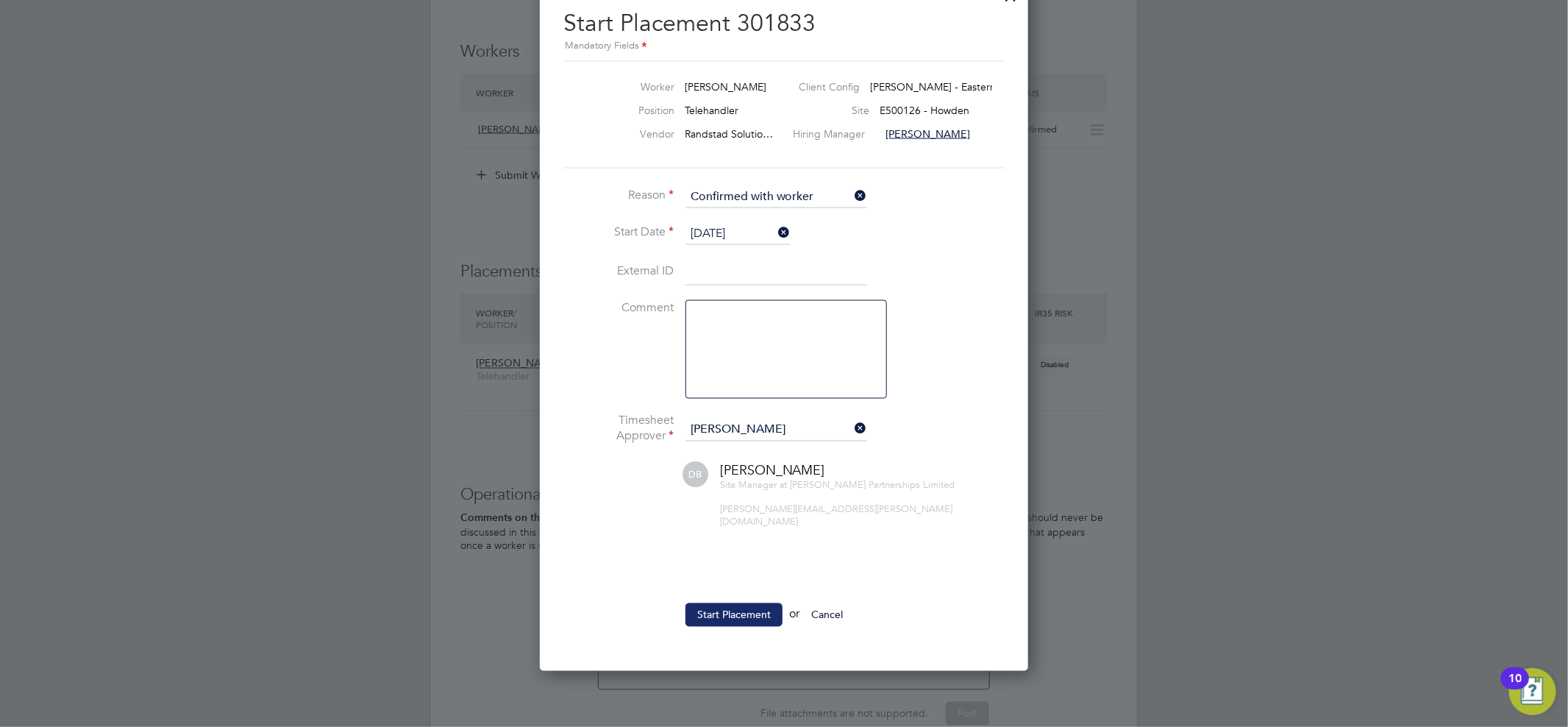
click at [730, 607] on button "Start Placement" at bounding box center [733, 615] width 97 height 24
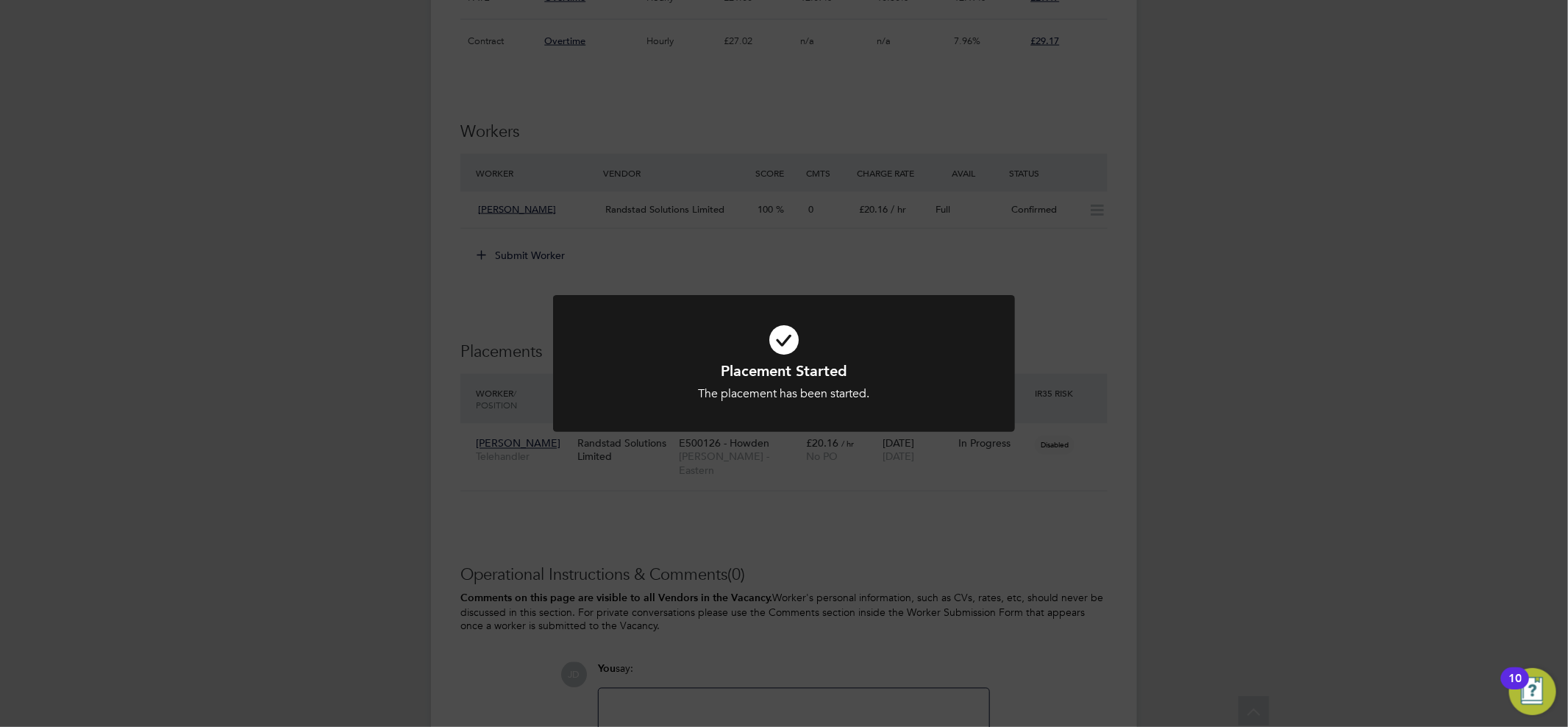
click at [1253, 318] on div "Placement Started The placement has been started. Cancel Okay" at bounding box center [784, 364] width 1568 height 727
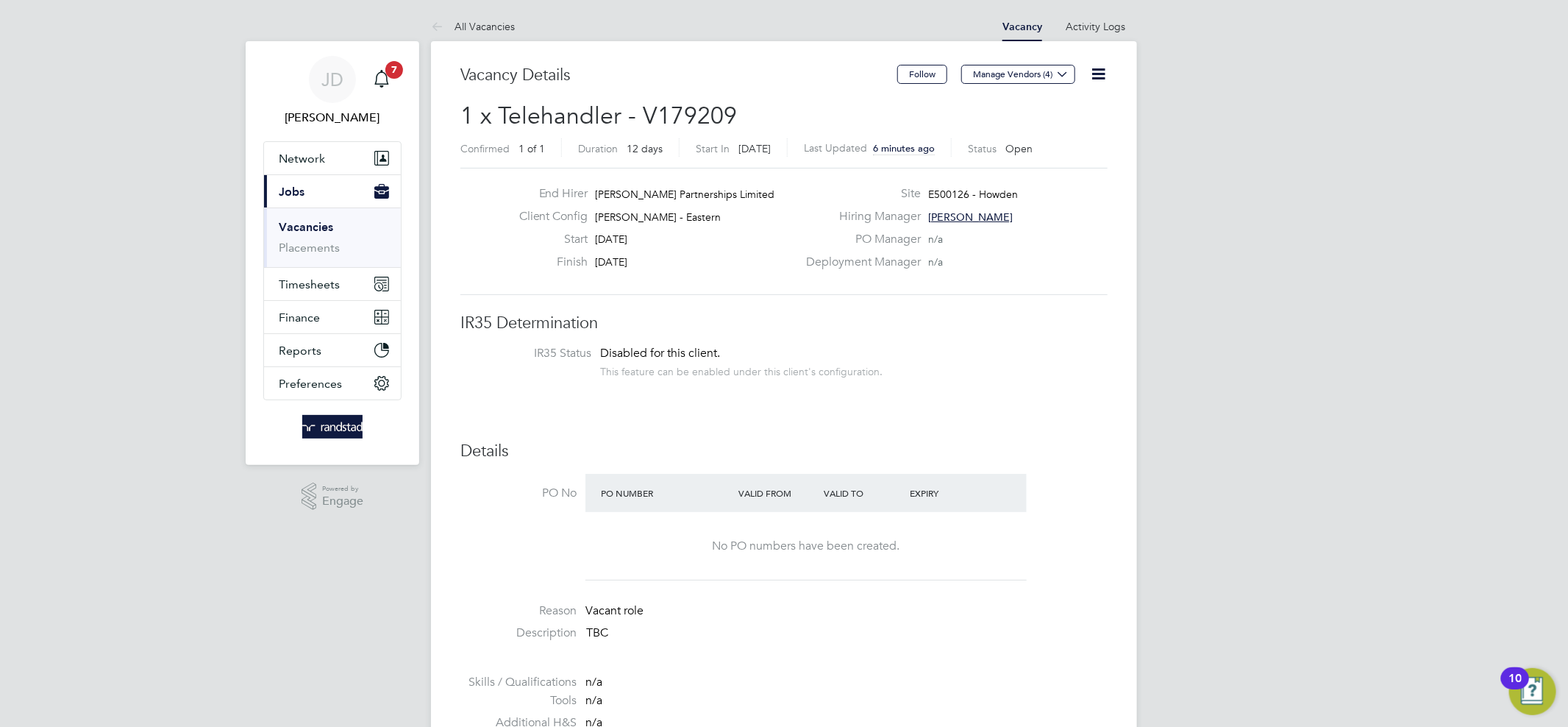
click at [307, 228] on link "Vacancies" at bounding box center [305, 227] width 54 height 14
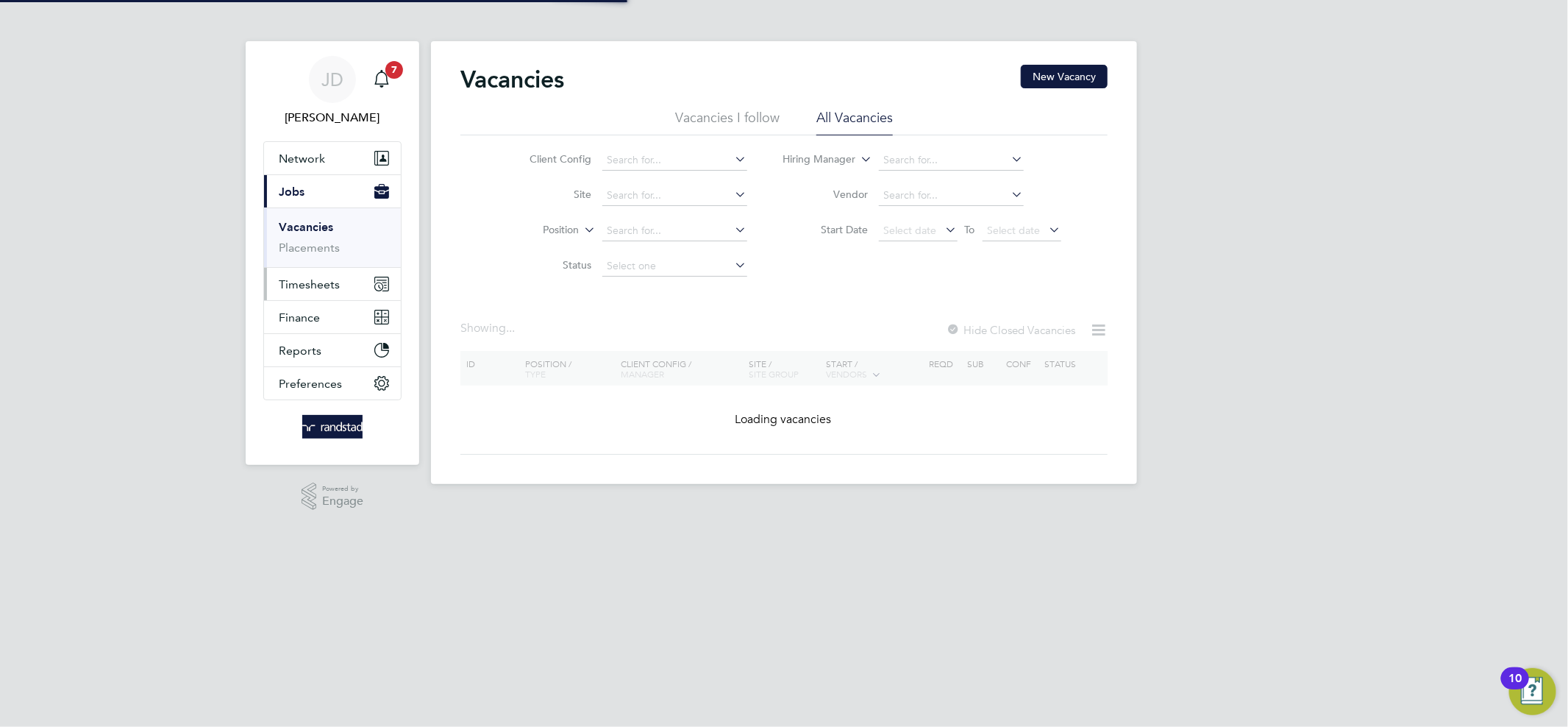
click at [306, 287] on span "Timesheets" at bounding box center [309, 284] width 61 height 14
click at [315, 261] on link "Timesheets" at bounding box center [309, 260] width 61 height 14
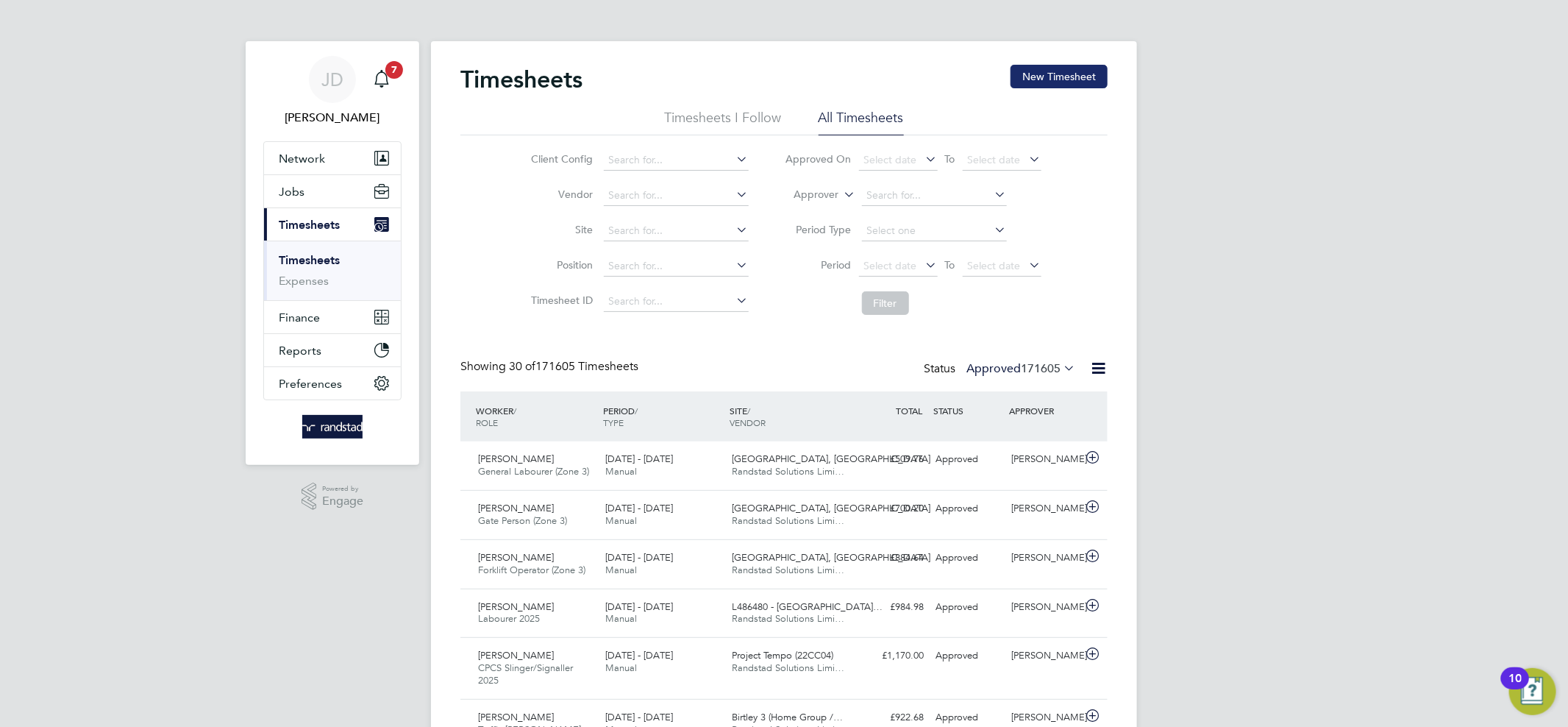
click at [1059, 82] on button "New Timesheet" at bounding box center [1059, 76] width 97 height 24
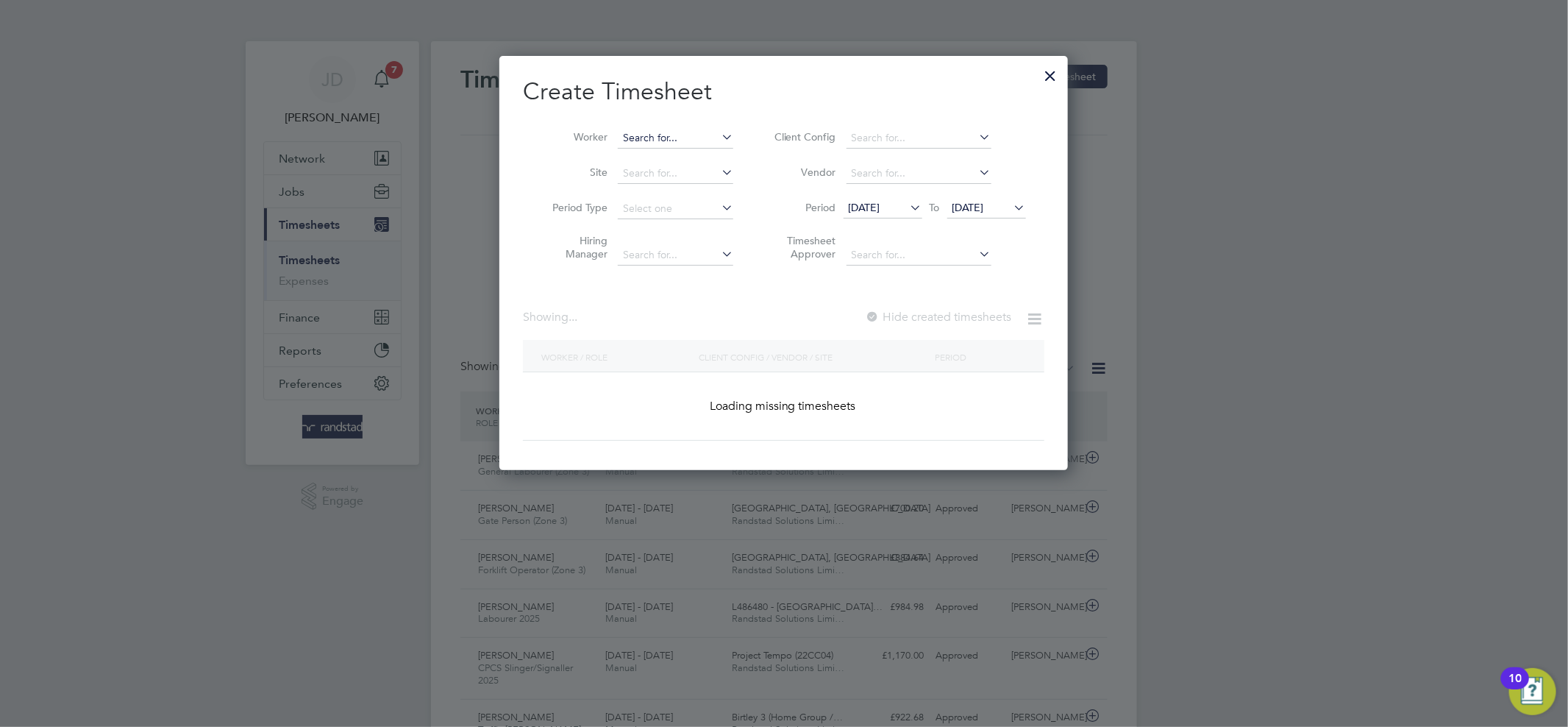
click at [671, 135] on input at bounding box center [675, 138] width 116 height 21
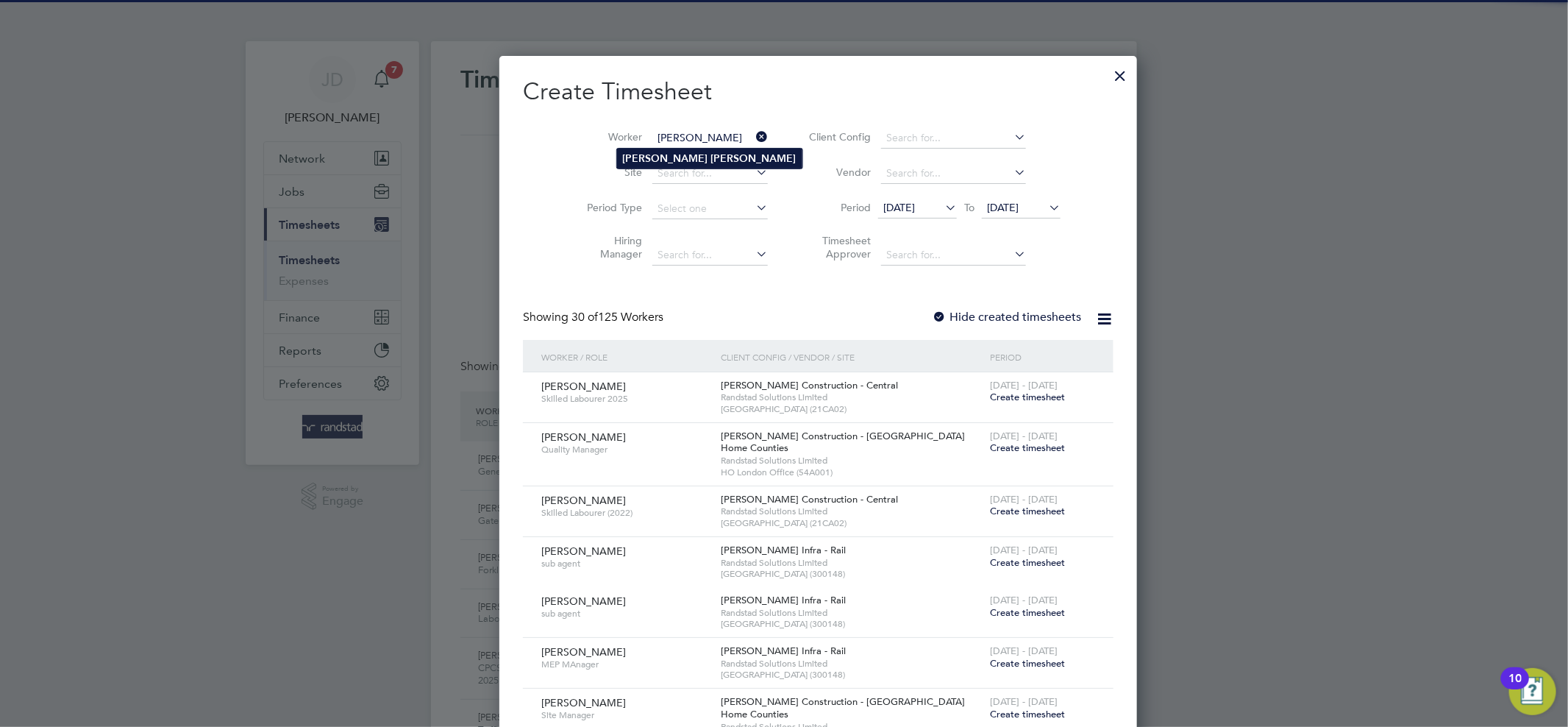
click at [691, 157] on li "[PERSON_NAME]" at bounding box center [709, 159] width 185 height 20
type input "[PERSON_NAME]"
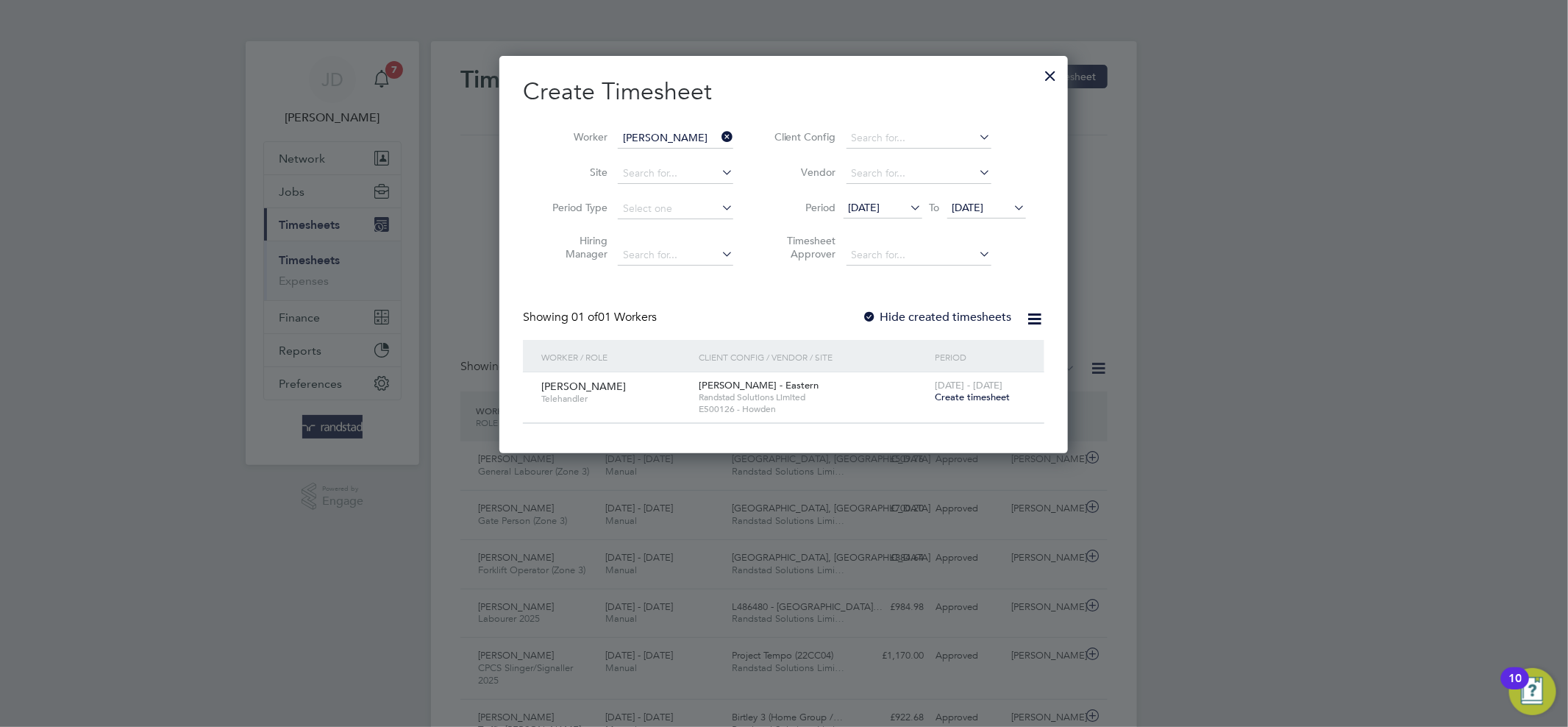
click at [961, 398] on span "Create timesheet" at bounding box center [972, 397] width 75 height 12
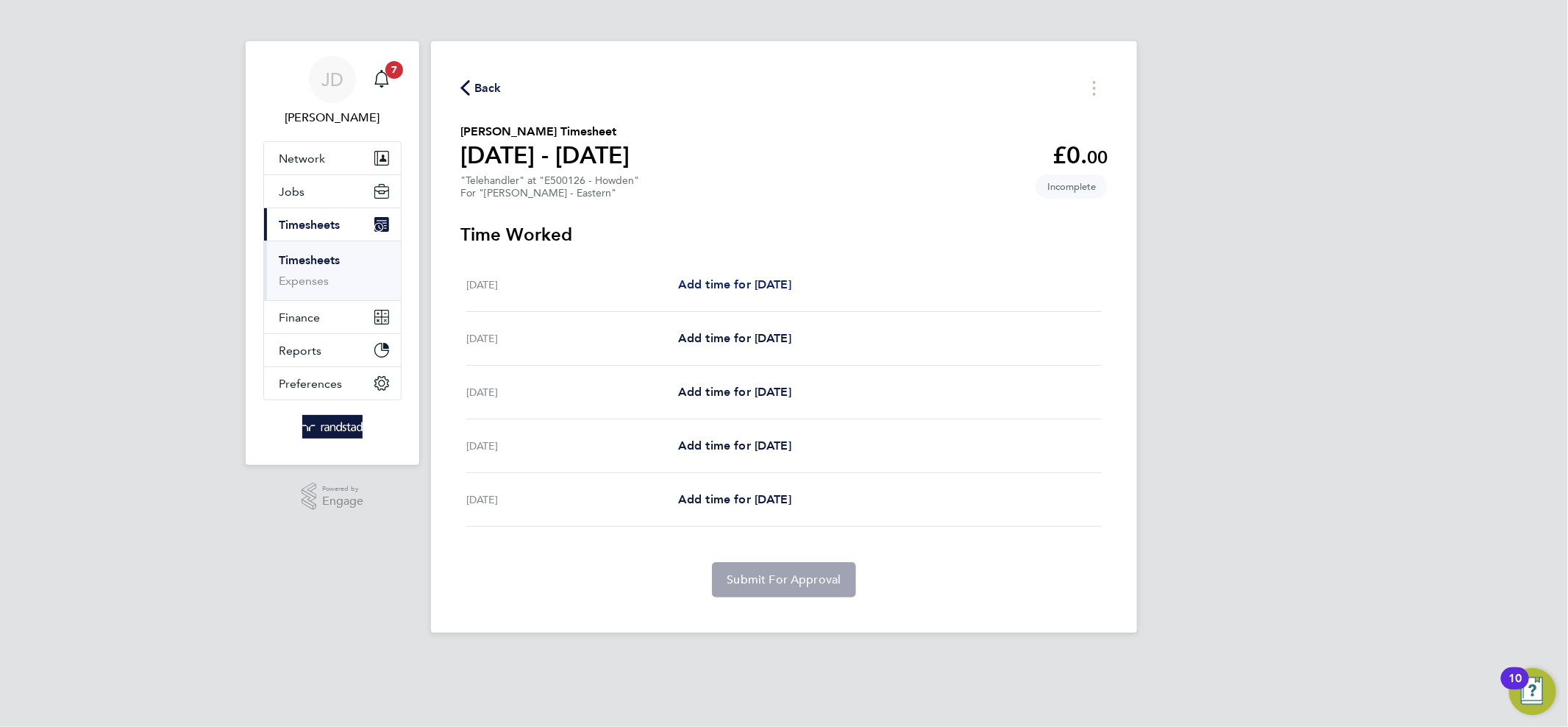
click at [723, 278] on span "Add time for [DATE]" at bounding box center [734, 284] width 113 height 14
select select "60"
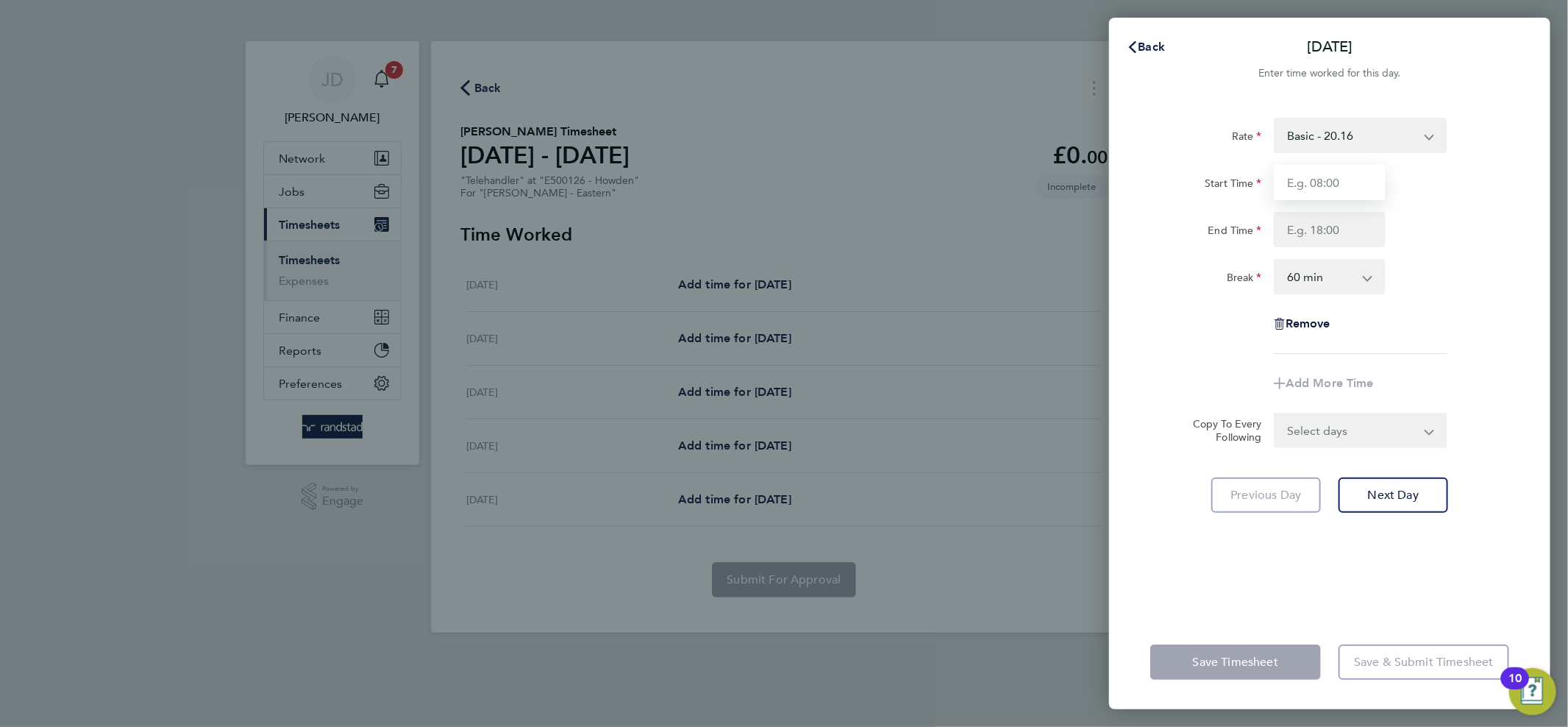
click at [1350, 175] on input "Start Time" at bounding box center [1329, 182] width 112 height 35
type input "08:00"
type input "16:00"
click at [1352, 281] on select "0 min 15 min 30 min 45 min 60 min 75 min 90 min" at bounding box center [1321, 277] width 91 height 32
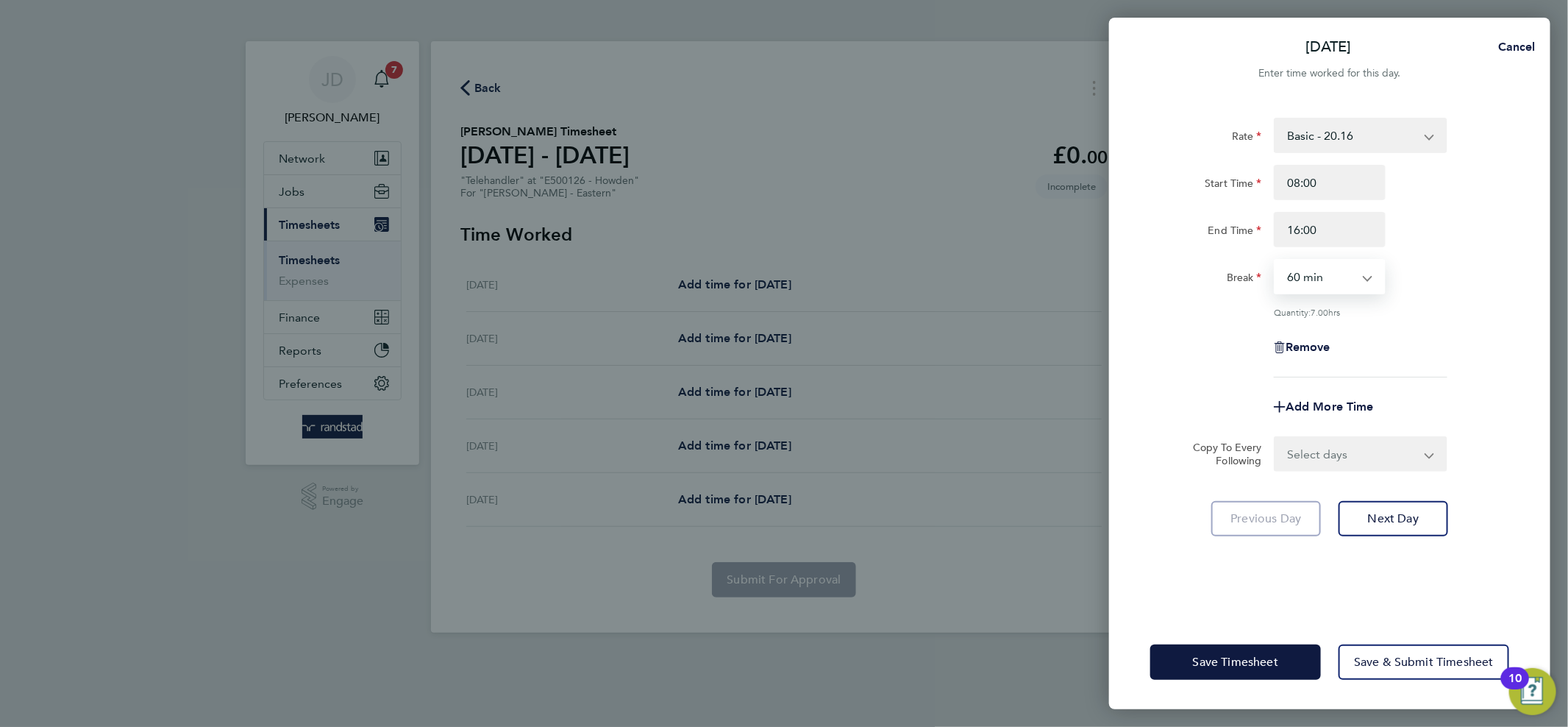
select select "30"
click at [1275, 261] on select "0 min 15 min 30 min 45 min 60 min 75 min 90 min" at bounding box center [1321, 277] width 91 height 32
click at [1465, 304] on div "Rate Basic - 20.16 Overtime - 29.17 Start Time 08:00 End Time 16:00 Break 0 min…" at bounding box center [1329, 247] width 359 height 260
click at [1375, 501] on button "Next Day" at bounding box center [1393, 519] width 110 height 35
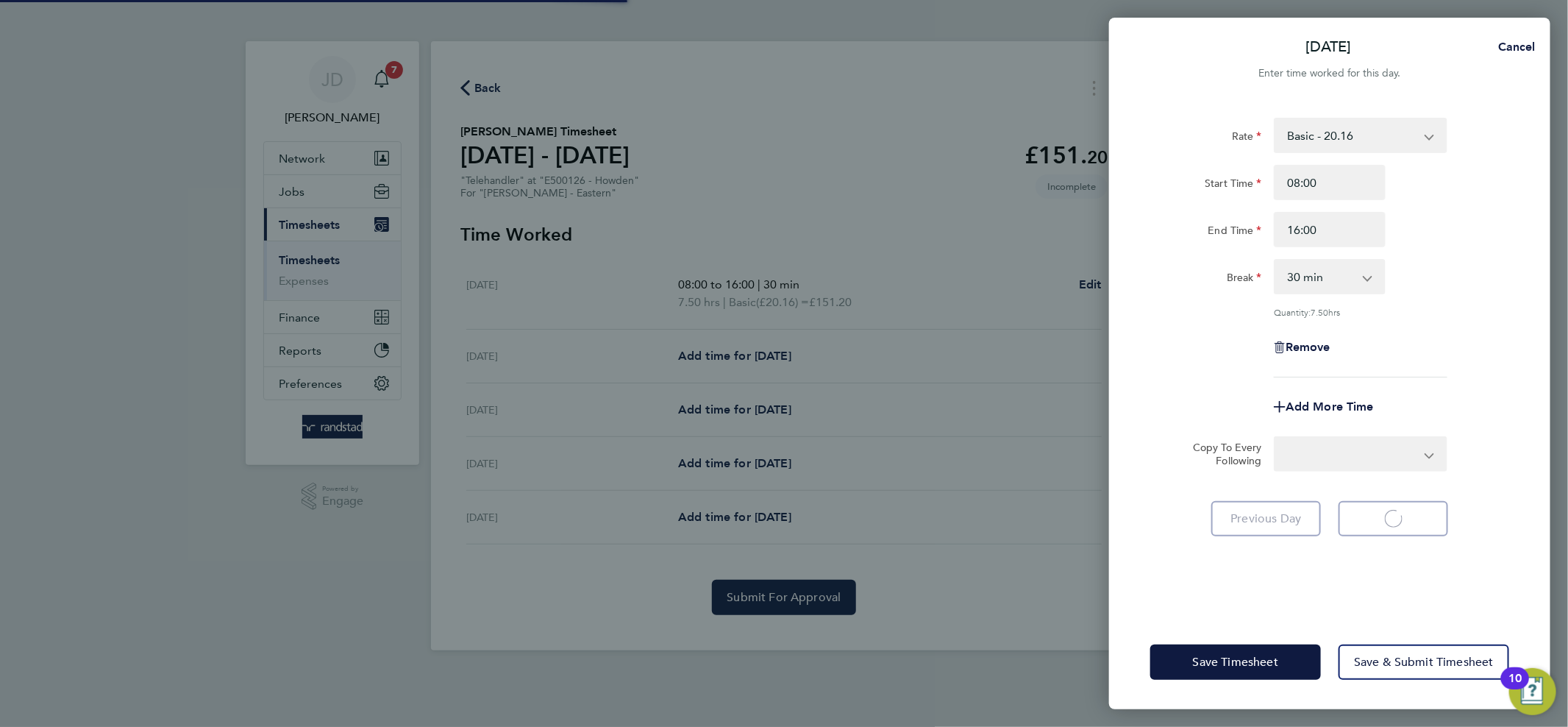
select select "60"
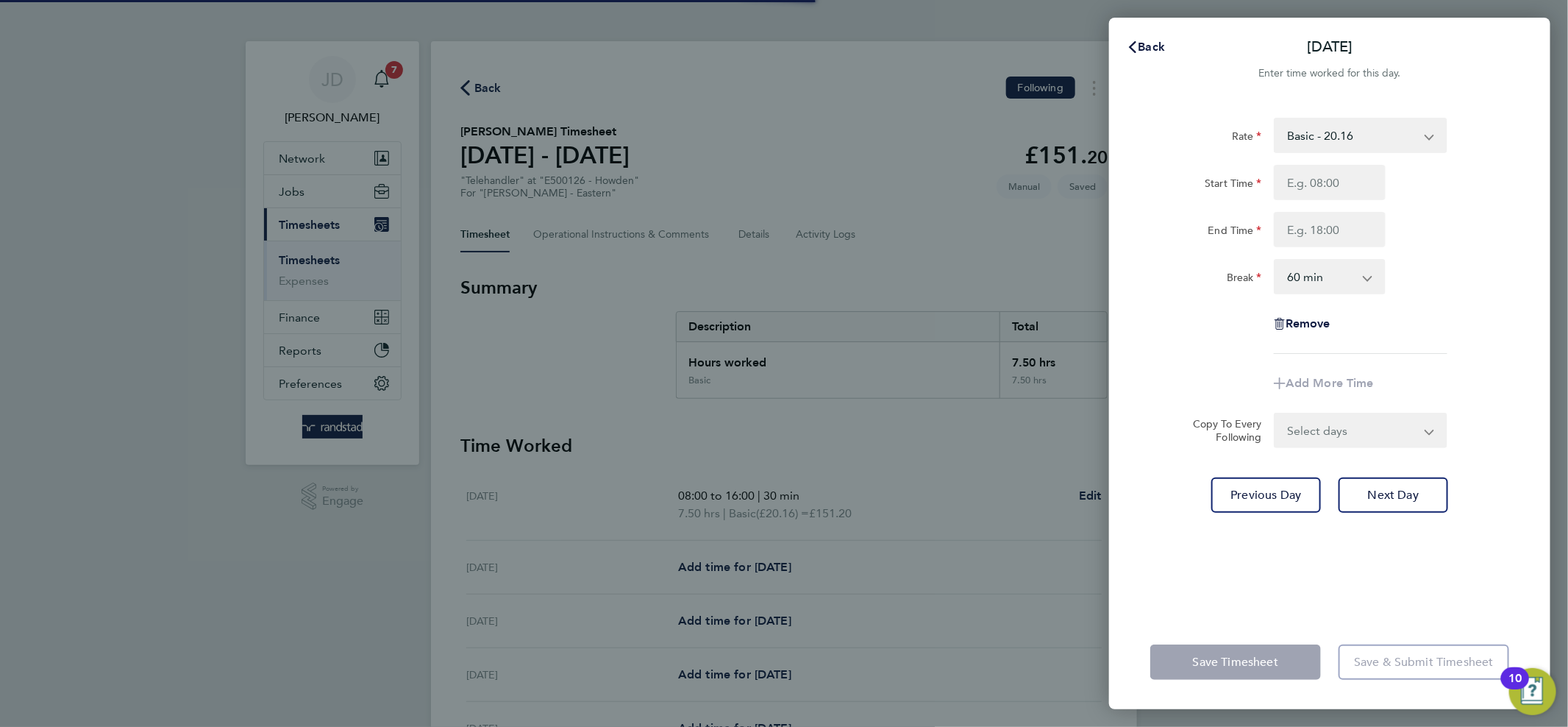
click at [1348, 178] on input "Start Time" at bounding box center [1329, 182] width 112 height 35
type input "81"
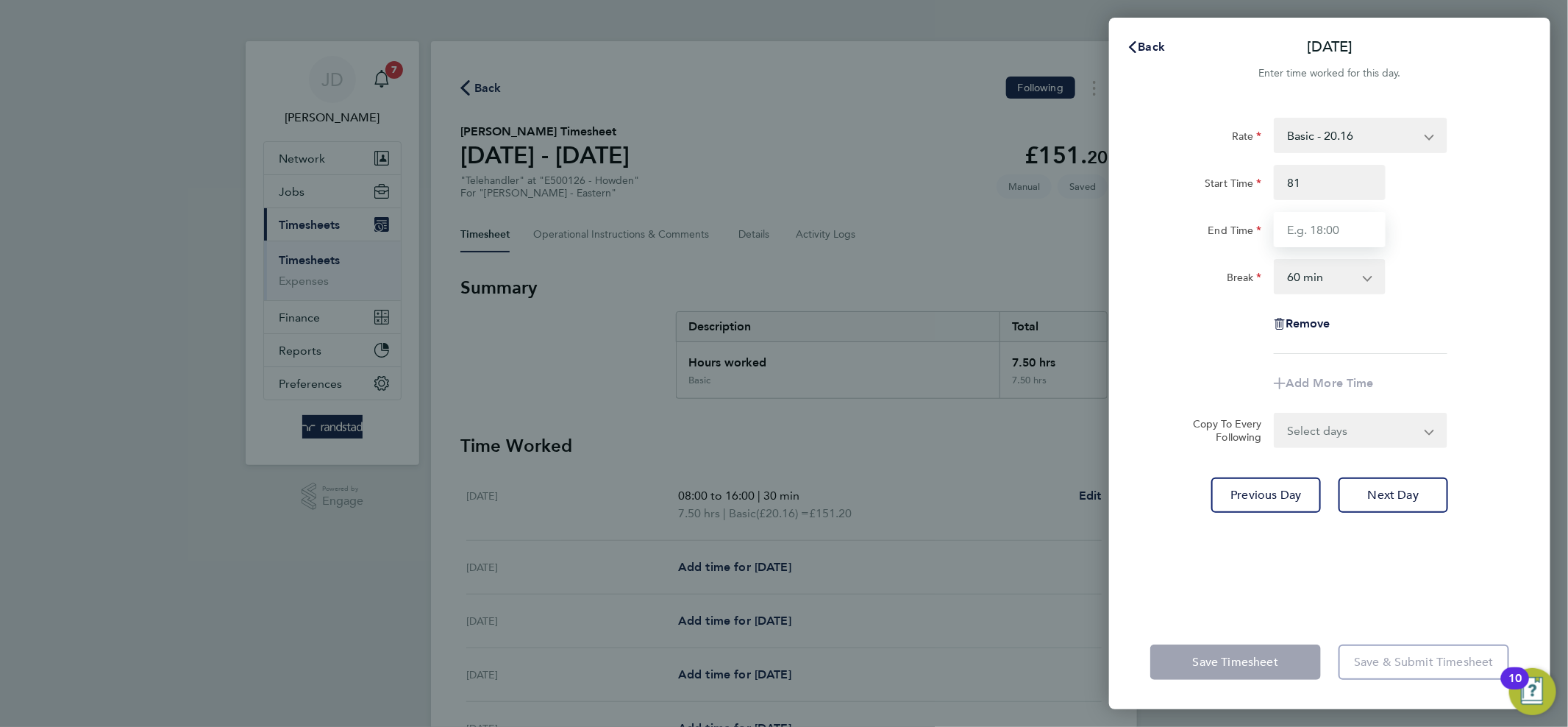
type input "6"
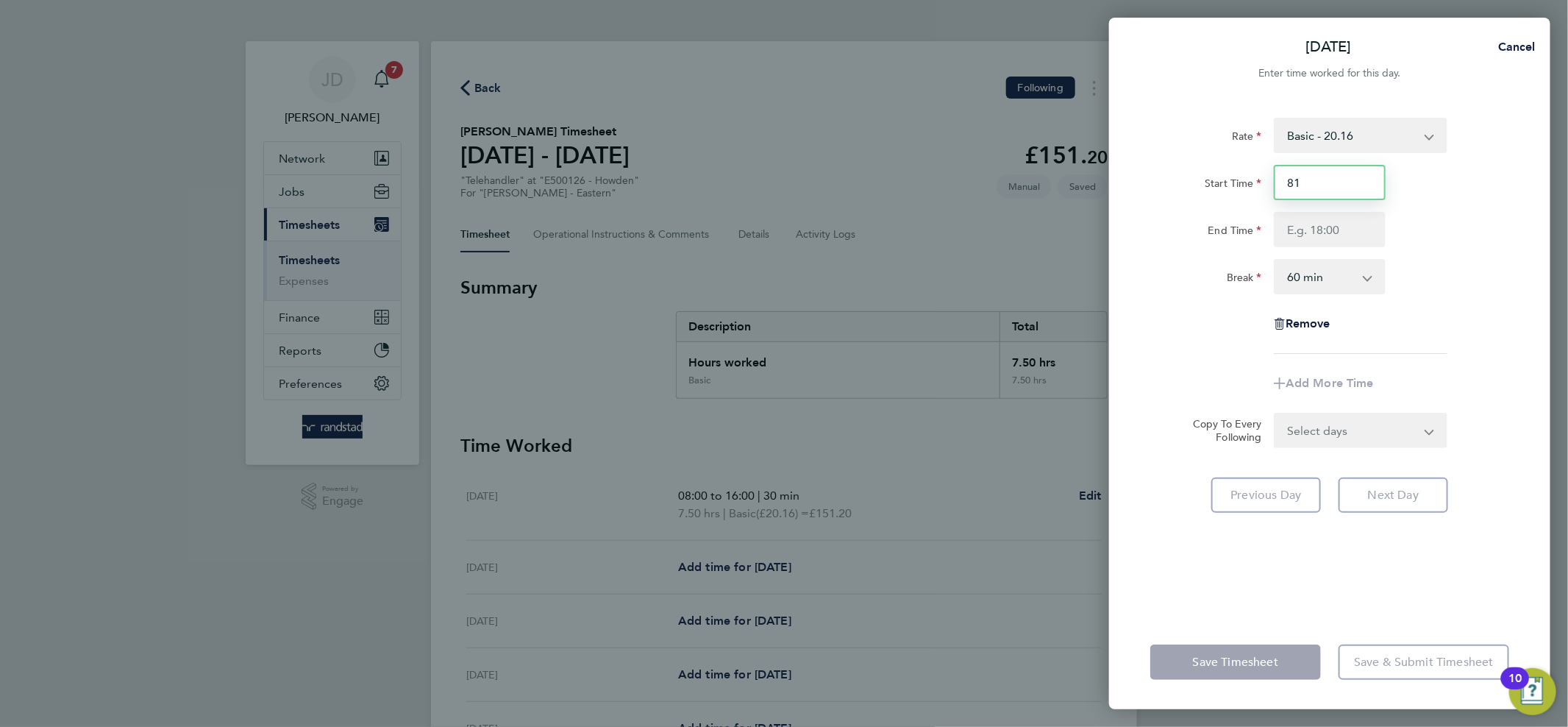
click at [1352, 176] on input "81" at bounding box center [1329, 182] width 112 height 35
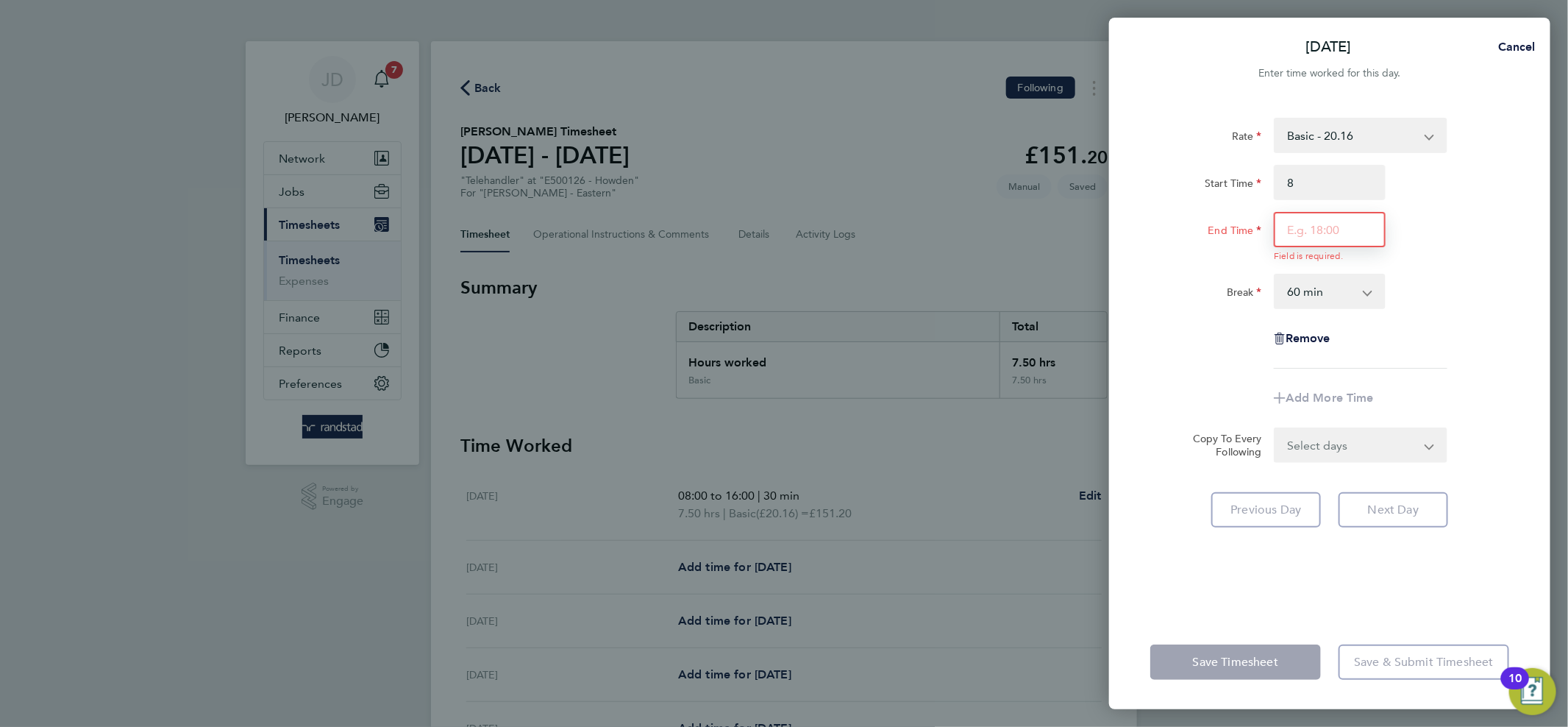
type input "08:00"
type input "16:00"
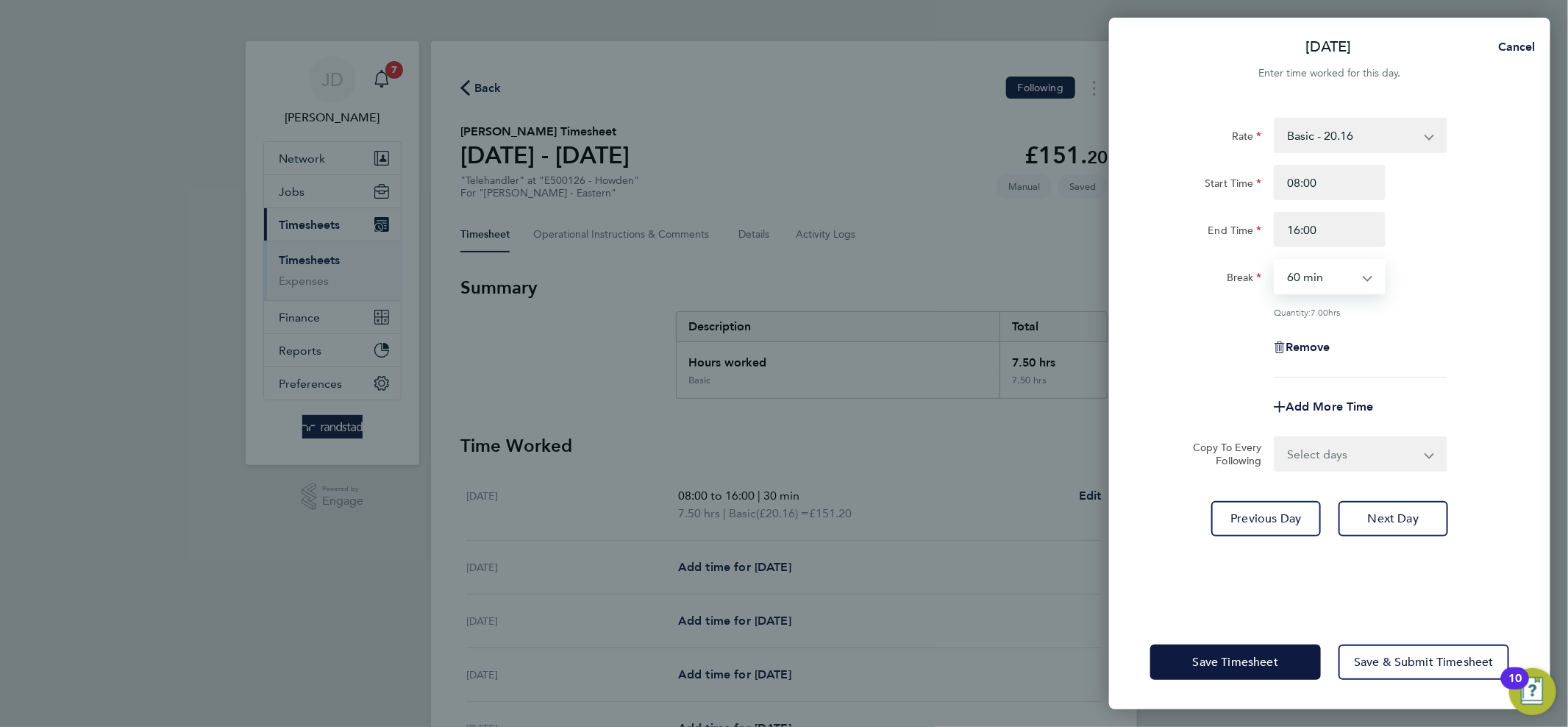
click at [1343, 299] on div "Rate Basic - 20.16 Overtime - 29.17 Start Time 08:00 End Time 16:00 Break 0 min…" at bounding box center [1329, 247] width 359 height 260
click at [1336, 280] on select "0 min 15 min 30 min 45 min 60 min 75 min 90 min" at bounding box center [1321, 277] width 91 height 32
select select "30"
click at [1275, 261] on select "0 min 15 min 30 min 45 min 60 min 75 min 90 min" at bounding box center [1321, 277] width 91 height 32
click at [1387, 511] on span "Next Day" at bounding box center [1393, 518] width 51 height 14
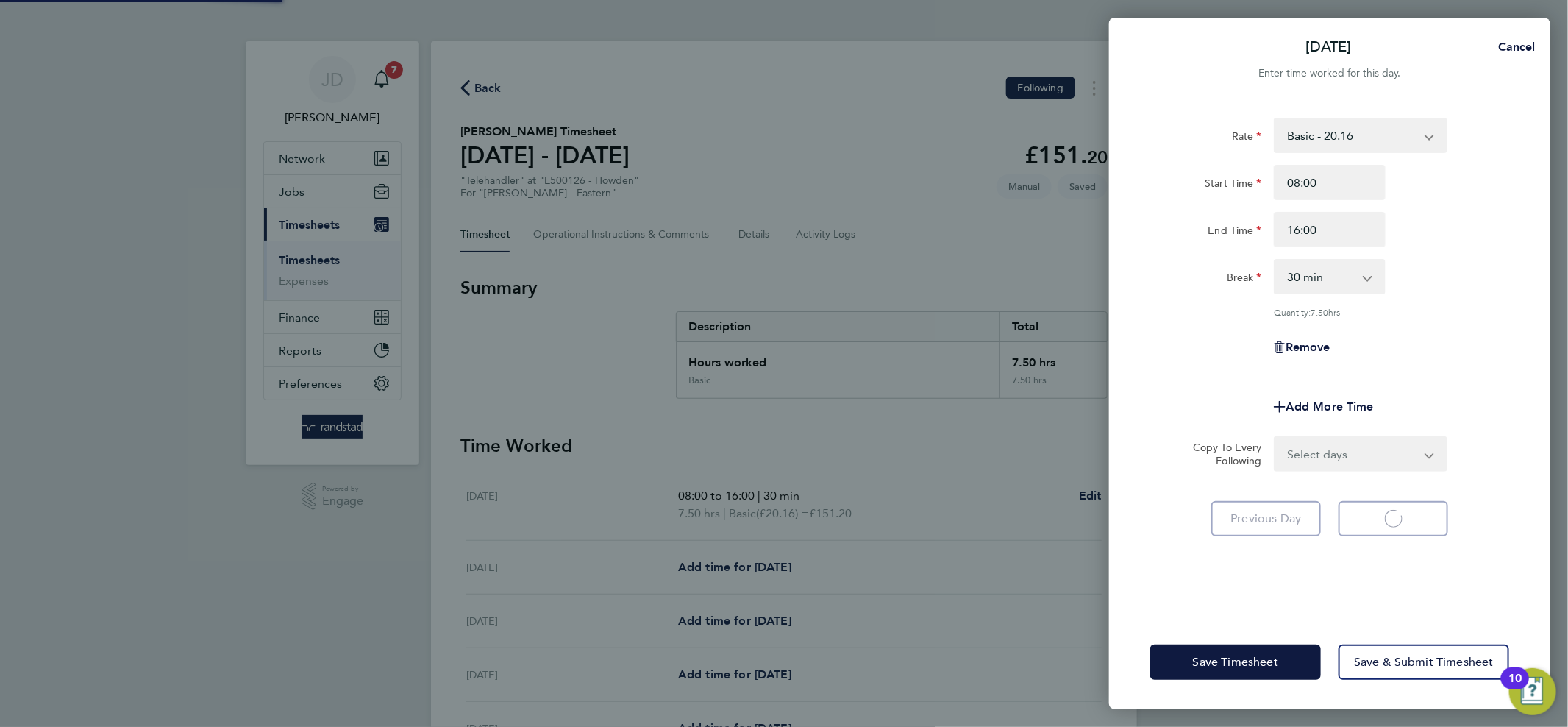
select select "60"
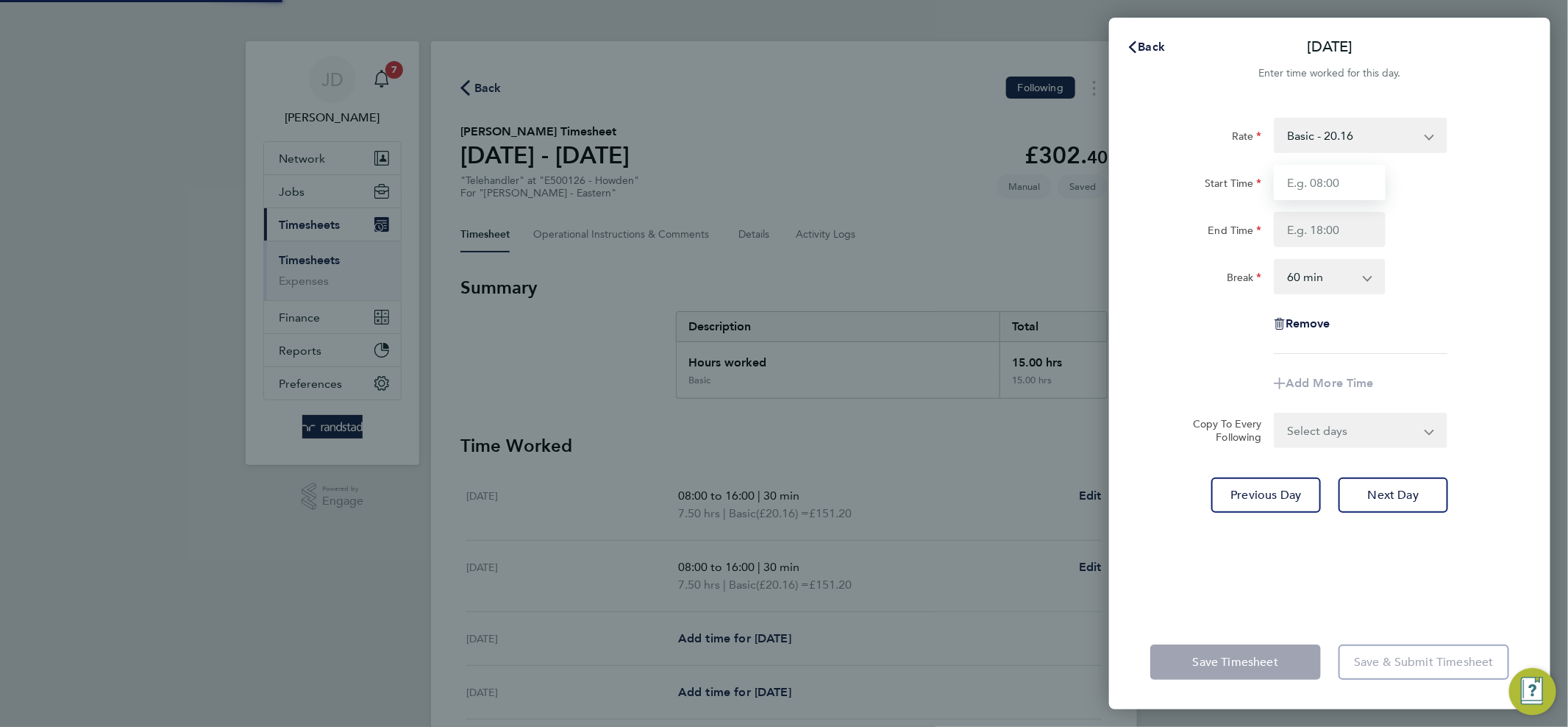
click at [1324, 189] on input "Start Time" at bounding box center [1329, 182] width 112 height 35
type input "08:00"
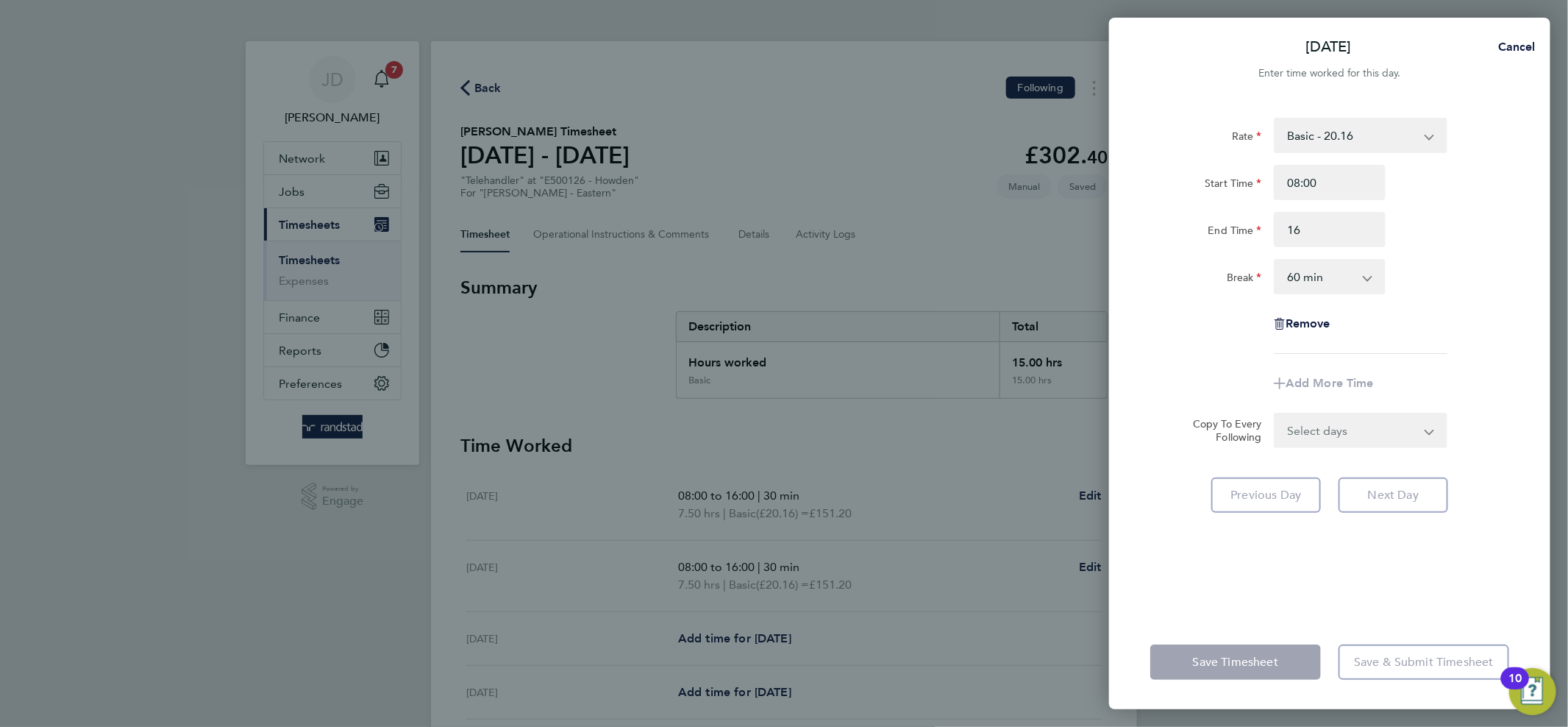
click at [1344, 267] on select "0 min 15 min 30 min 45 min 60 min 75 min 90 min" at bounding box center [1321, 277] width 91 height 32
type input "16:00"
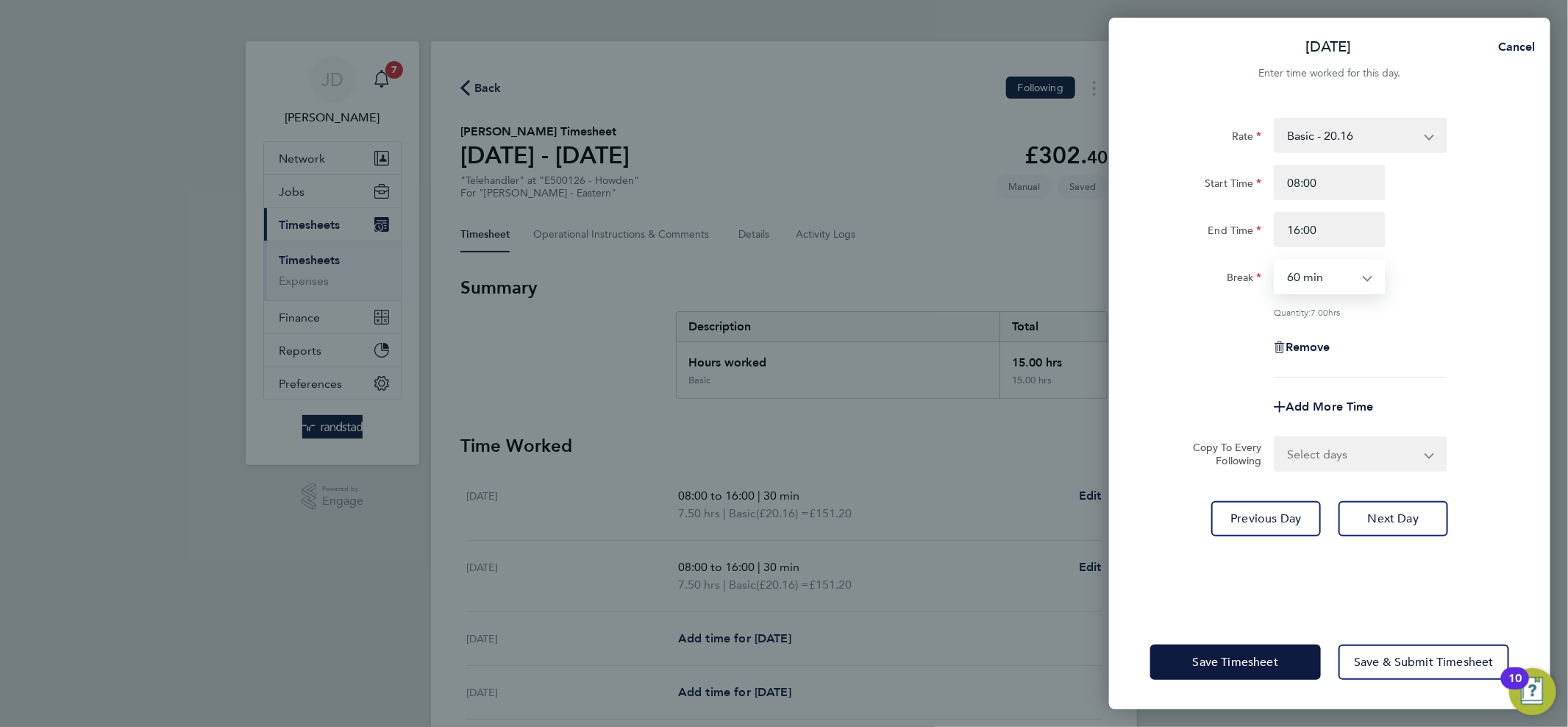
select select "30"
click at [1275, 261] on select "0 min 15 min 30 min 45 min 60 min 75 min 90 min" at bounding box center [1321, 277] width 91 height 32
click at [1397, 520] on span "Next Day" at bounding box center [1393, 518] width 51 height 14
select select "60"
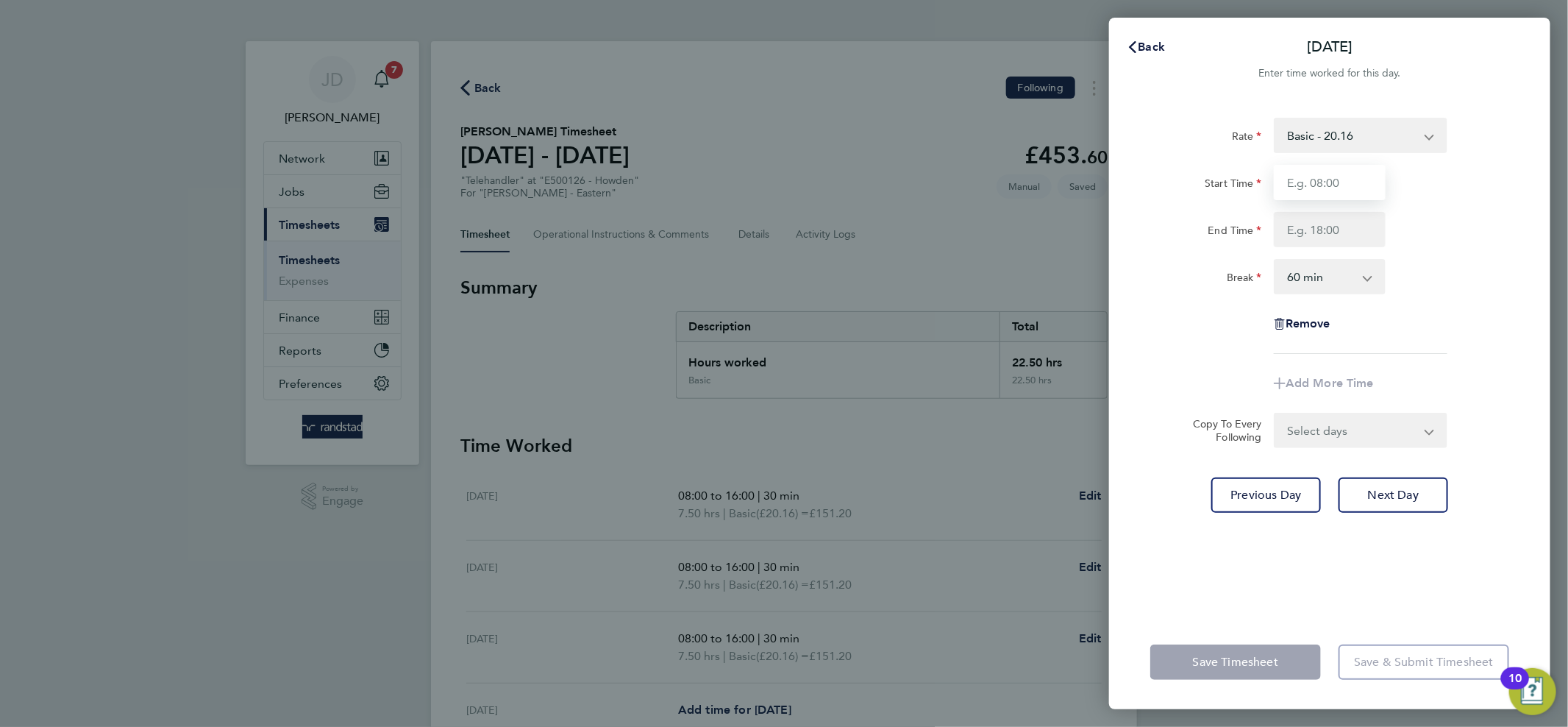
click at [1343, 177] on input "Start Time" at bounding box center [1329, 182] width 112 height 35
type input "08:00"
type input "16:00"
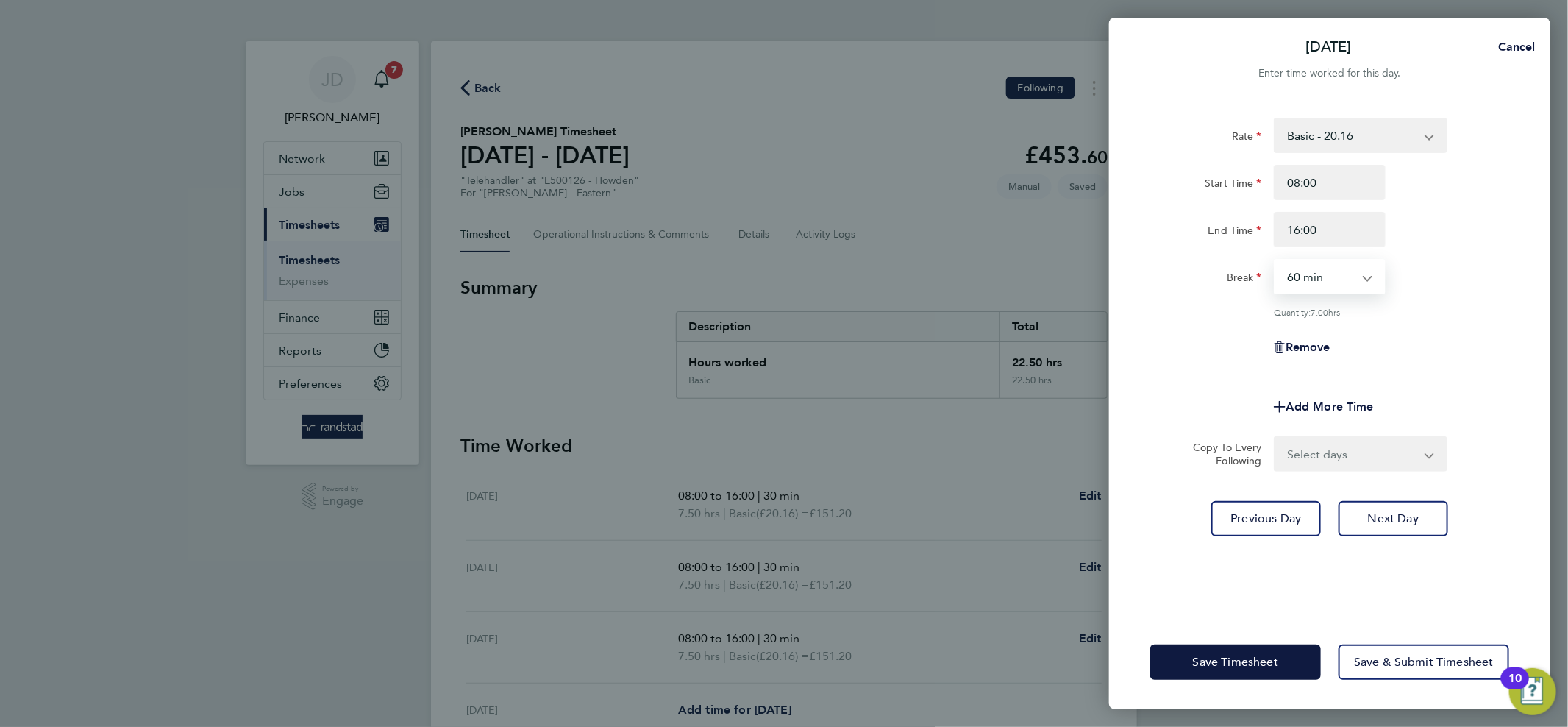
click at [1341, 291] on select "0 min 15 min 30 min 45 min 60 min 75 min 90 min" at bounding box center [1321, 277] width 91 height 32
select select "30"
click at [1275, 261] on select "0 min 15 min 30 min 45 min 60 min 75 min 90 min" at bounding box center [1321, 277] width 91 height 32
click at [1366, 526] on button "Next Day" at bounding box center [1393, 519] width 110 height 35
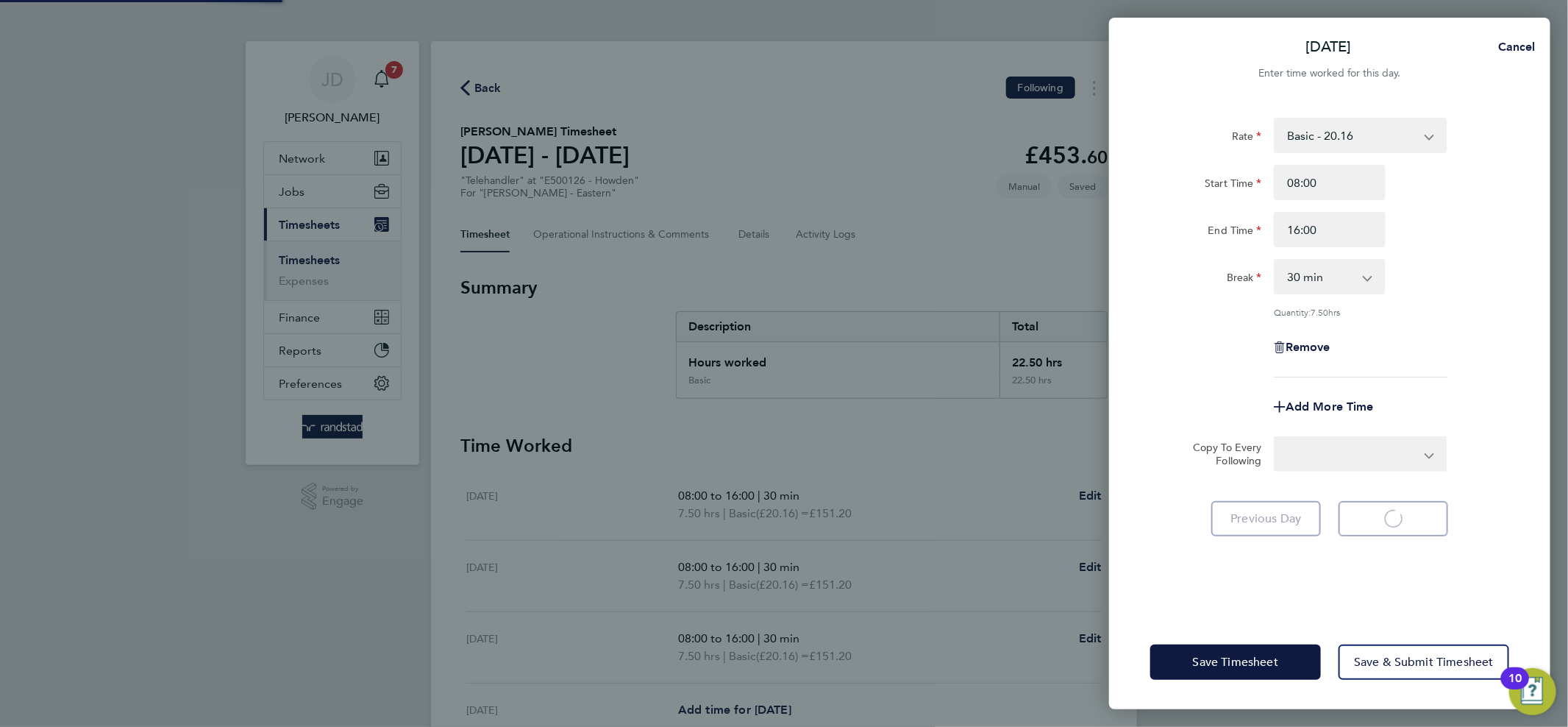
select select "60"
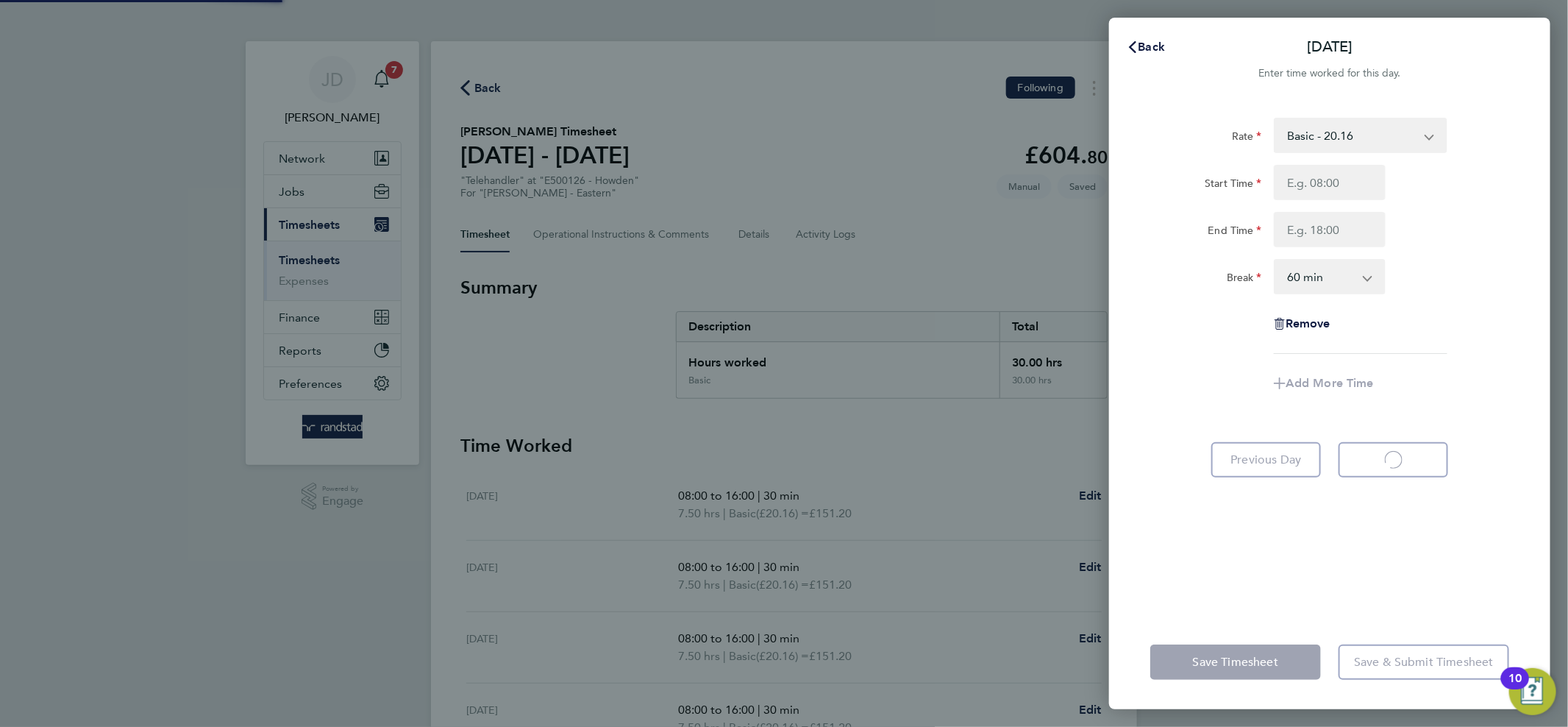
select select "60"
click at [1341, 183] on input "Start Time" at bounding box center [1329, 182] width 112 height 35
type input "08:00"
type input "15:30"
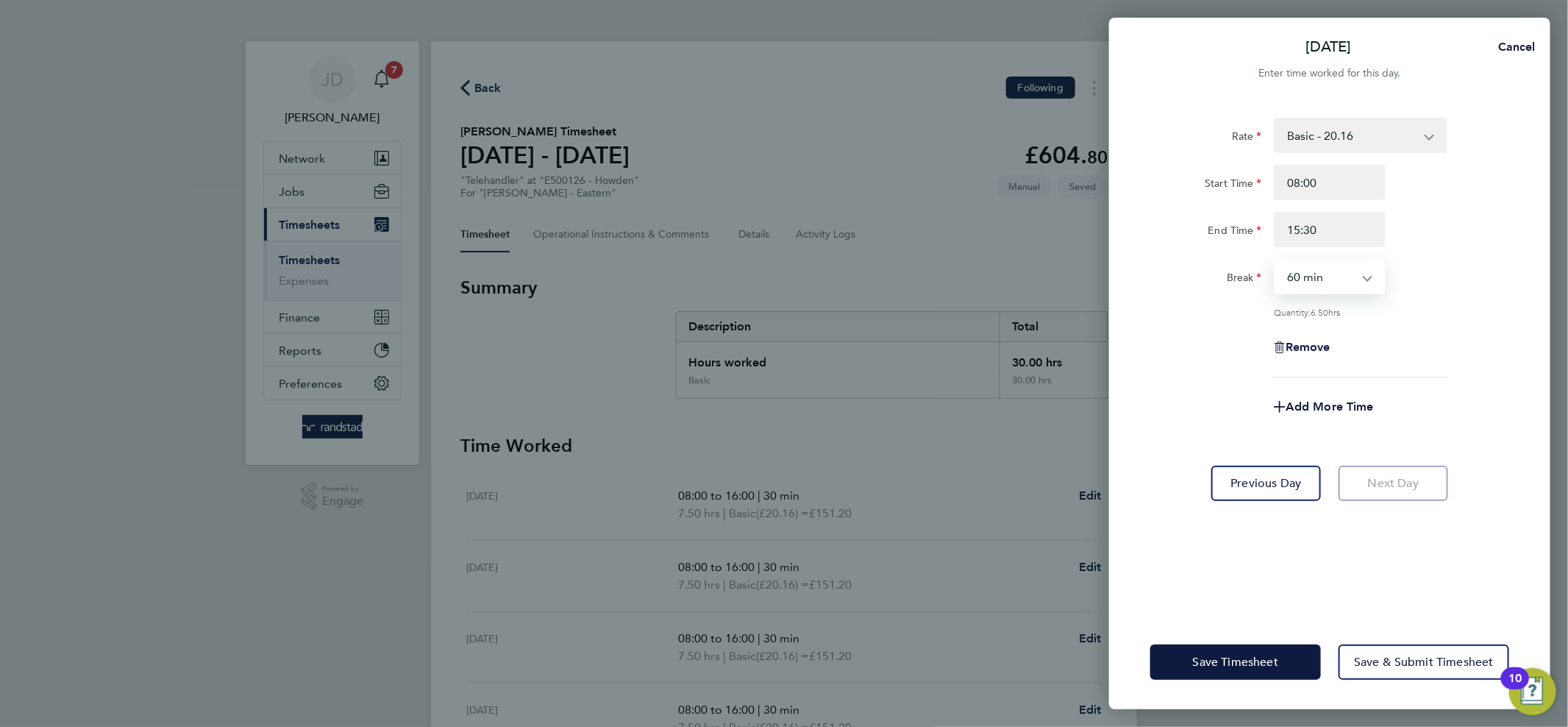
click at [1355, 285] on select "0 min 15 min 30 min 45 min 60 min 75 min 90 min" at bounding box center [1321, 277] width 91 height 32
select select "30"
click at [1275, 261] on select "0 min 15 min 30 min 45 min 60 min 75 min 90 min" at bounding box center [1321, 277] width 91 height 32
click at [1276, 658] on span "Save Timesheet" at bounding box center [1235, 661] width 85 height 14
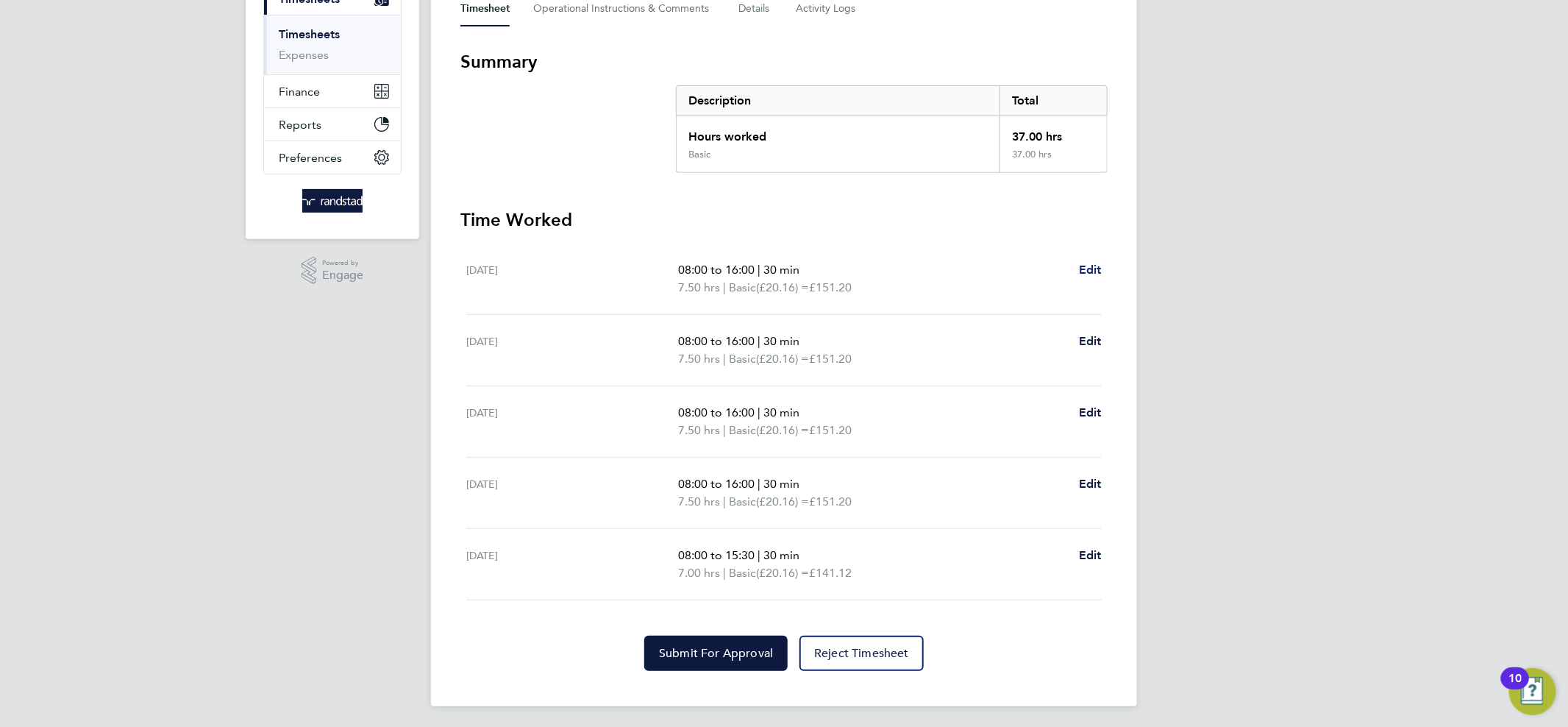
click at [1089, 267] on span "Edit" at bounding box center [1090, 270] width 23 height 14
select select "30"
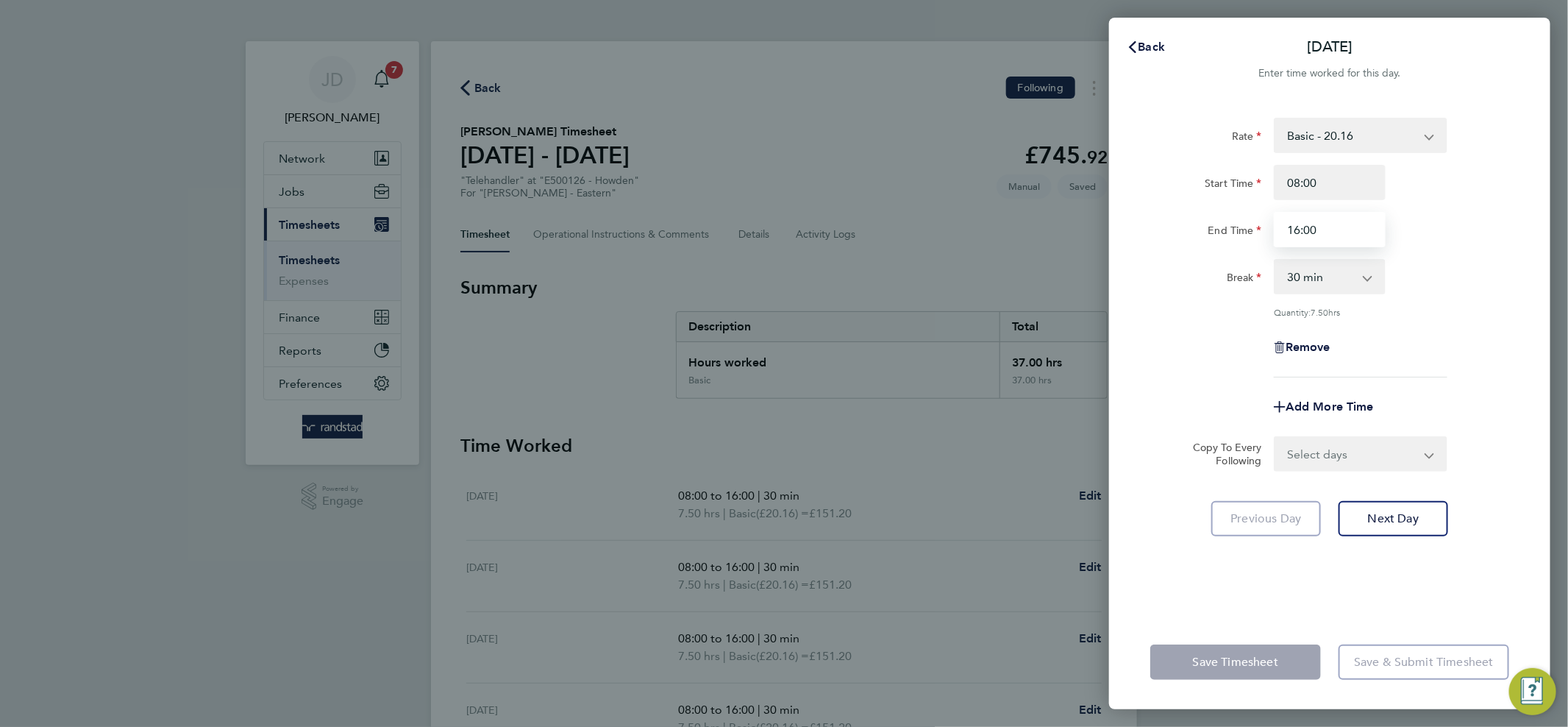
click at [1352, 222] on input "16:00" at bounding box center [1329, 229] width 112 height 35
type input "16:30"
click at [1382, 533] on div "Rate Basic - 20.16 Overtime - 29.17 Start Time 08:00 End Time 16:30 Break 0 min…" at bounding box center [1329, 357] width 441 height 515
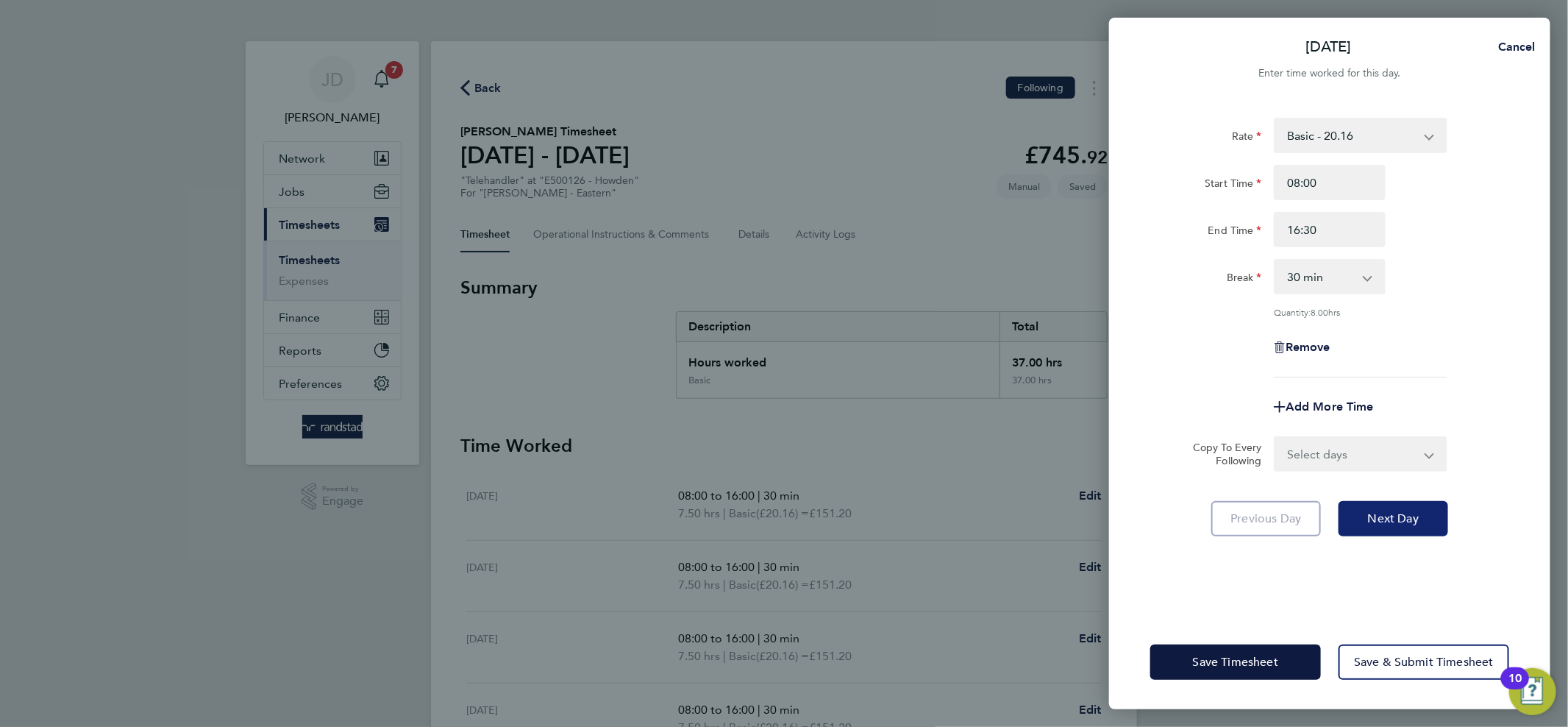
click at [1374, 525] on button "Next Day" at bounding box center [1393, 519] width 110 height 35
select select "30"
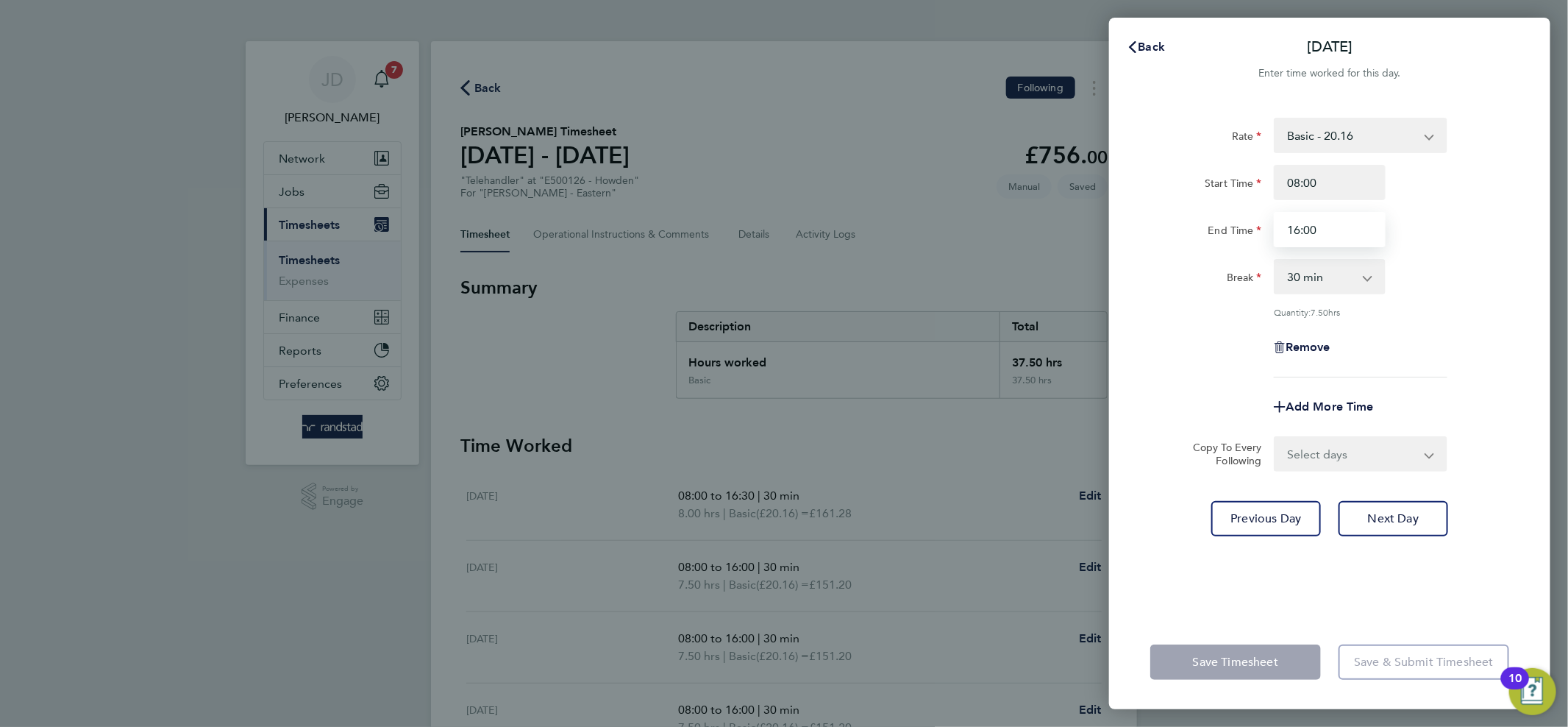
click at [1328, 238] on input "16:00" at bounding box center [1329, 229] width 112 height 35
type input "16:30"
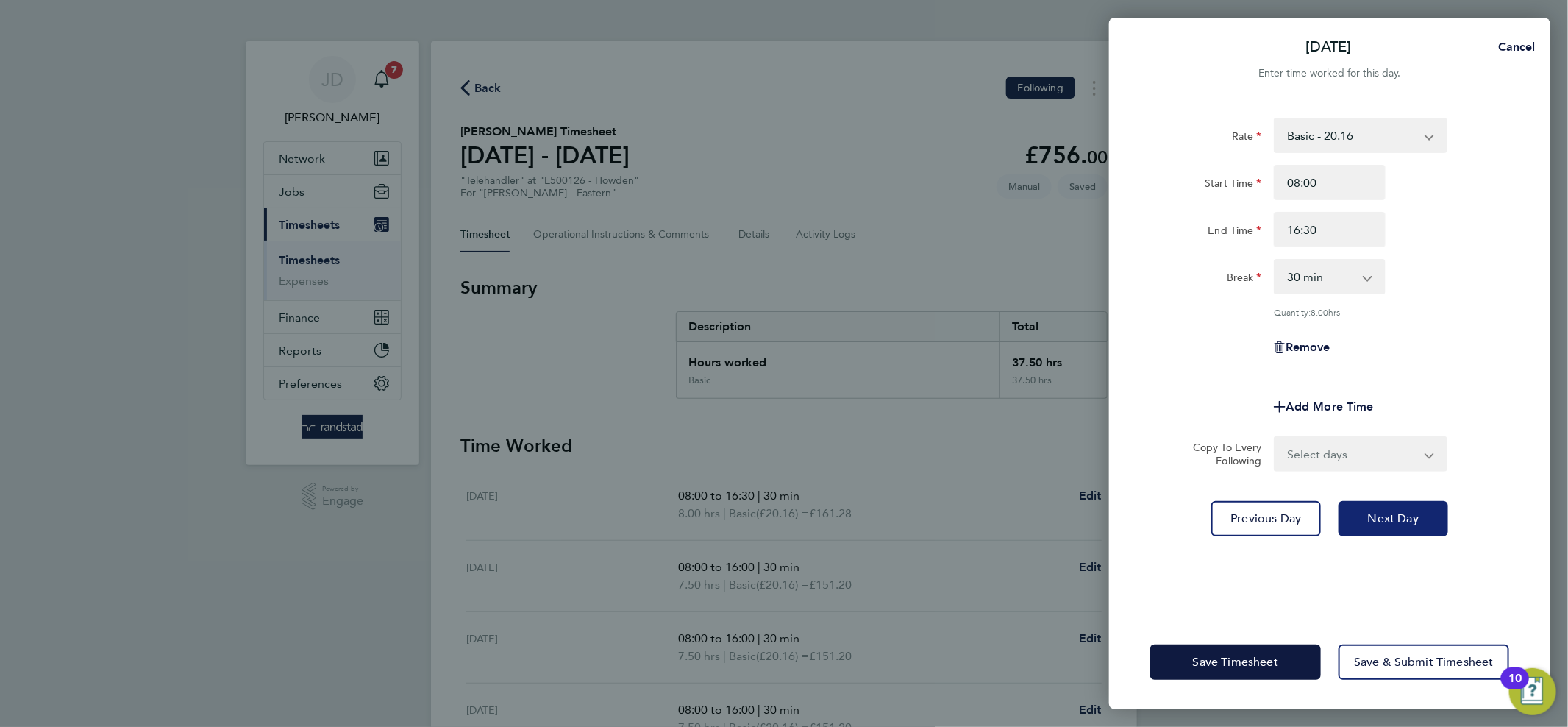
click at [1365, 514] on button "Next Day" at bounding box center [1393, 519] width 110 height 35
select select "30"
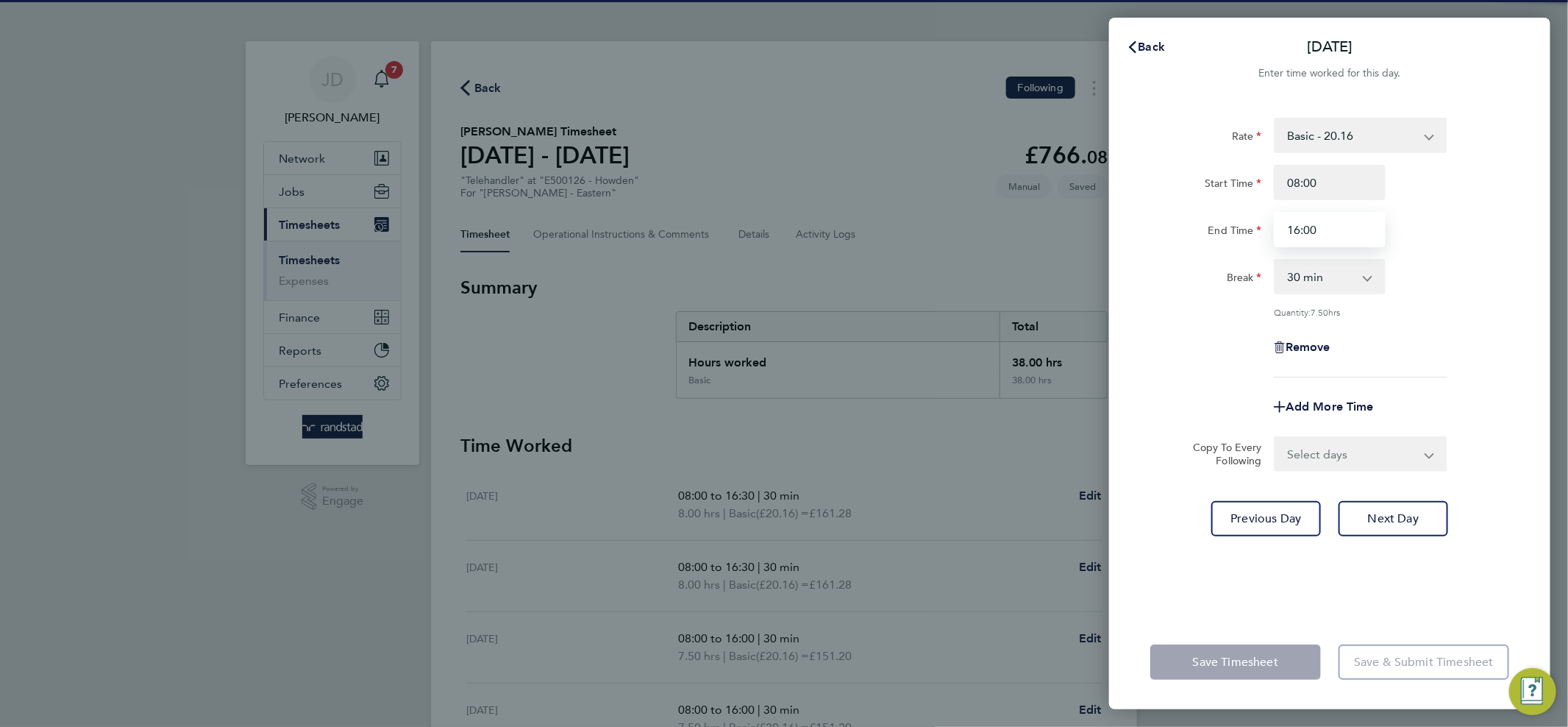
click at [1333, 229] on input "16:00" at bounding box center [1329, 229] width 112 height 35
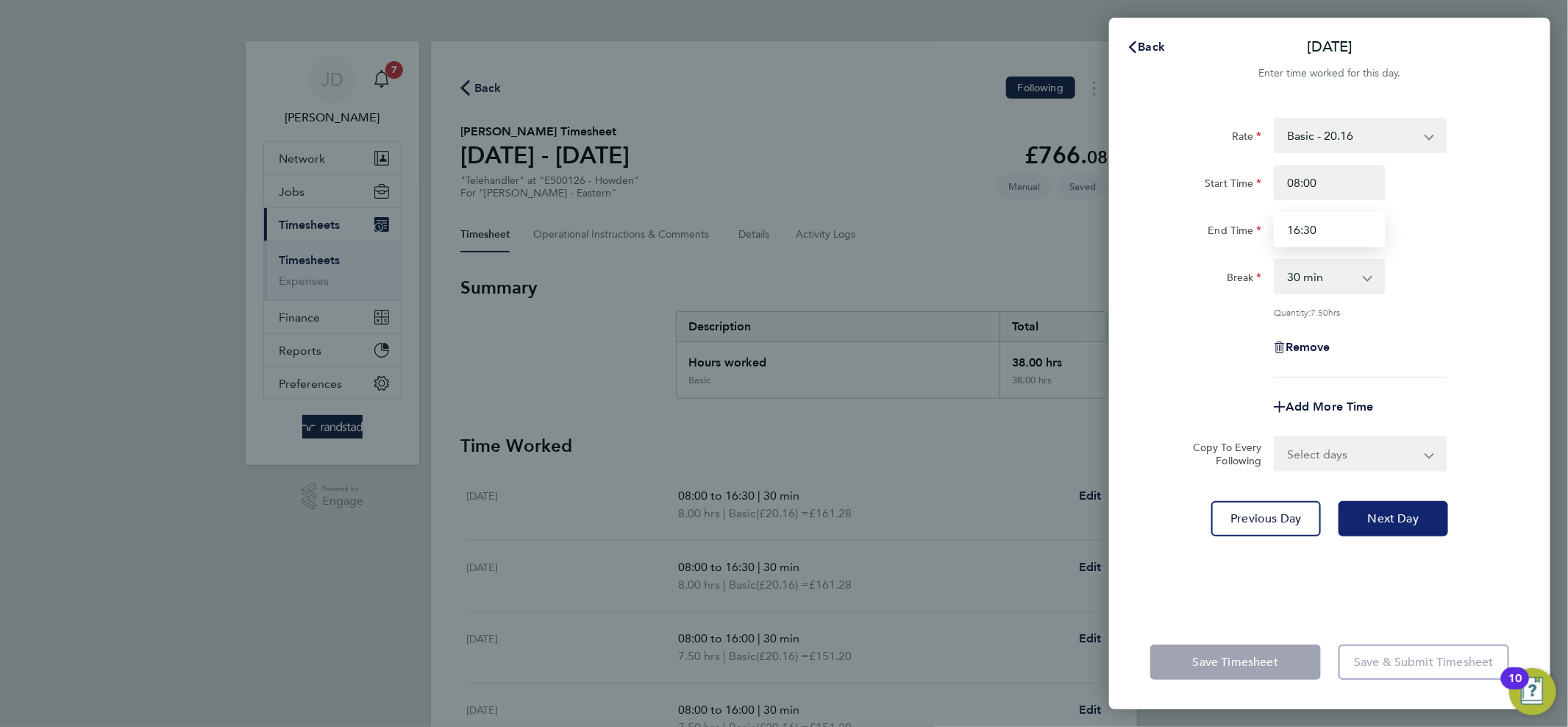
type input "16:30"
click at [1382, 518] on span "Next Day" at bounding box center [1393, 518] width 51 height 14
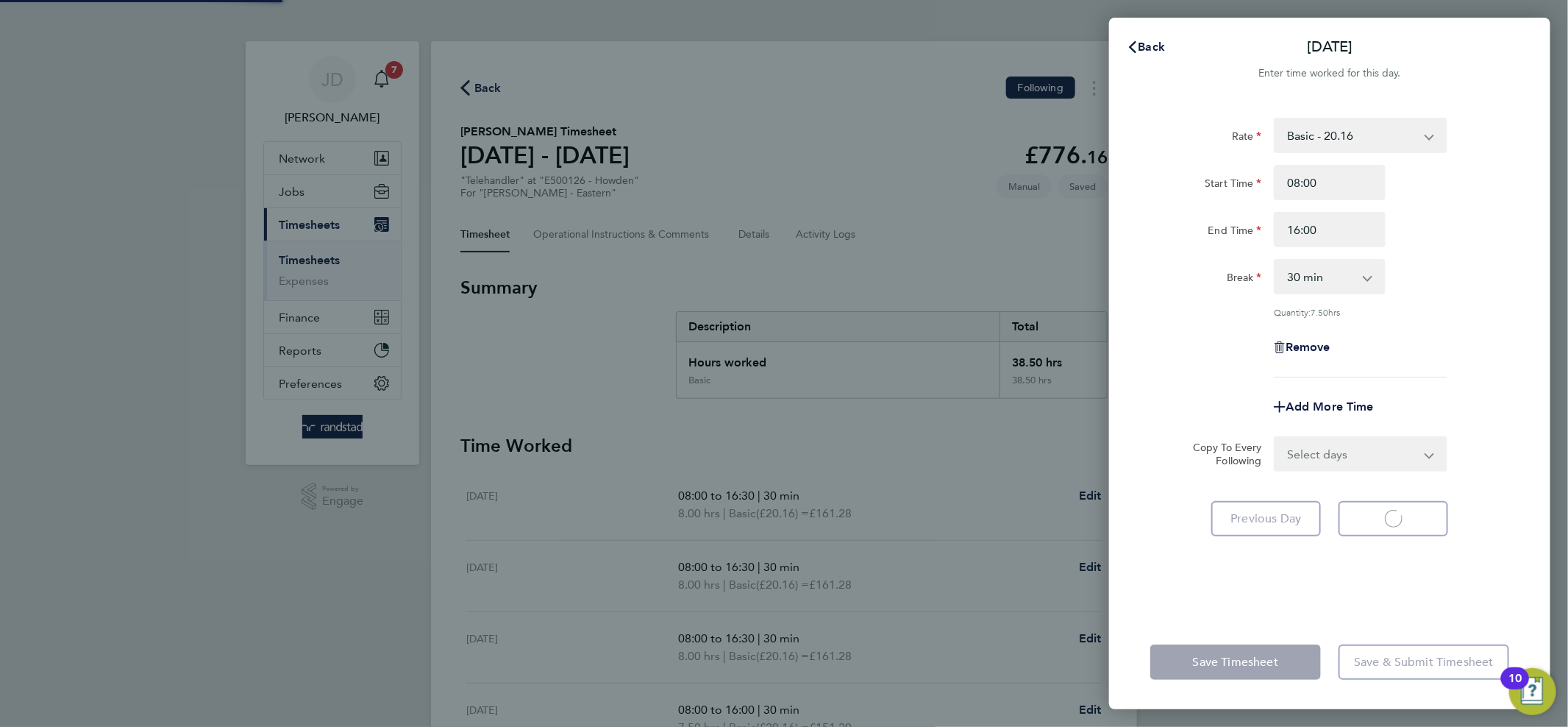
select select "30"
click at [1352, 227] on input "16:00" at bounding box center [1329, 229] width 112 height 35
type input "16:30"
click at [1414, 516] on span "Next Day" at bounding box center [1393, 518] width 51 height 14
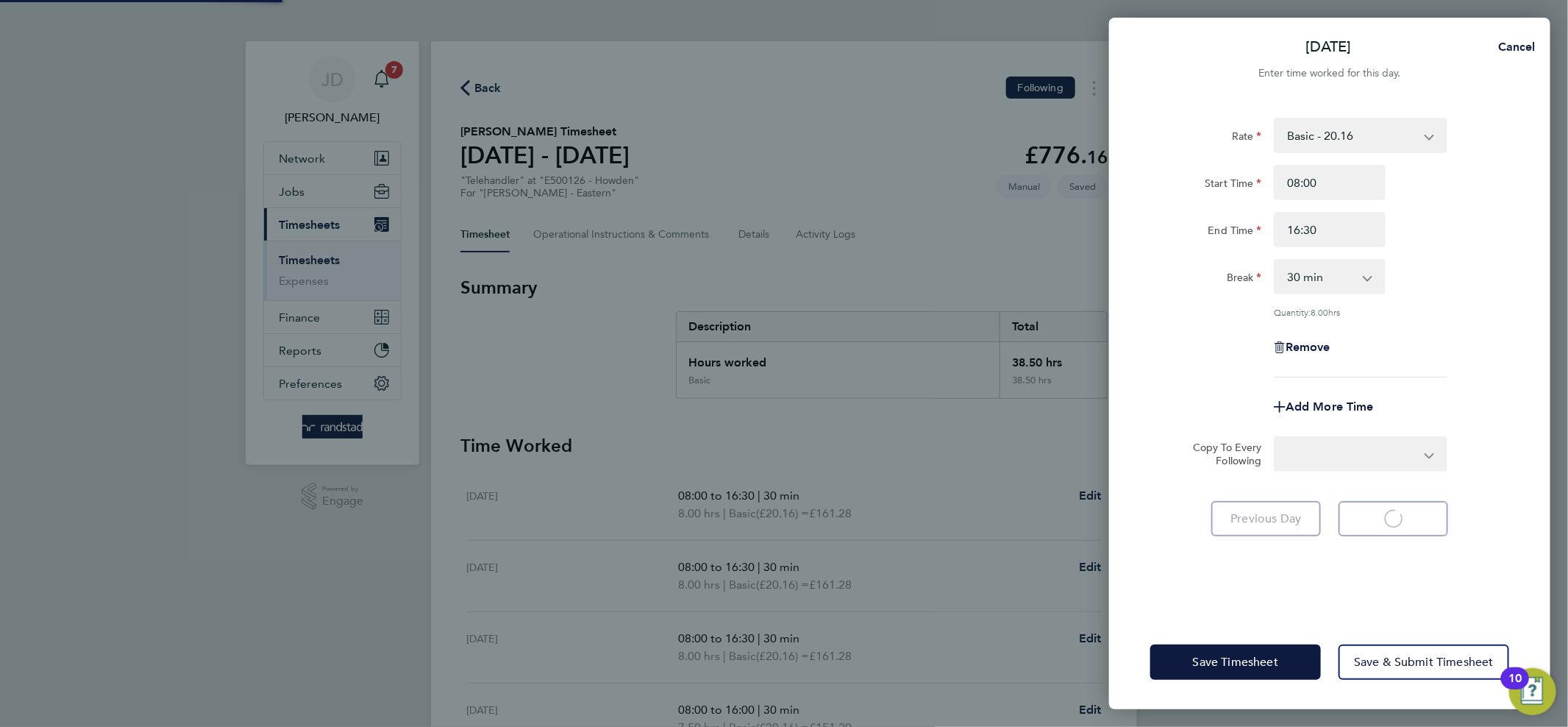
select select "30"
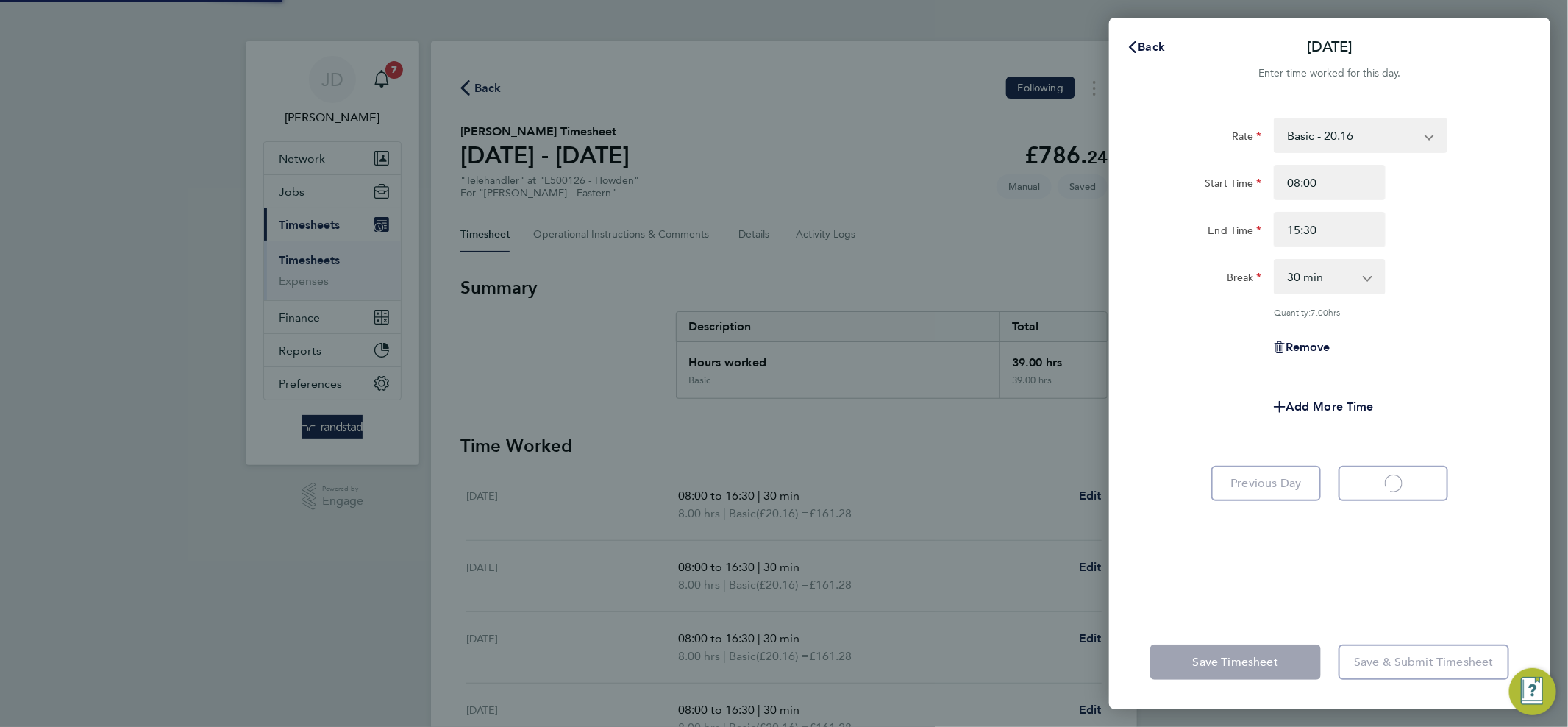
select select "30"
click at [1145, 53] on span "Back" at bounding box center [1152, 46] width 27 height 14
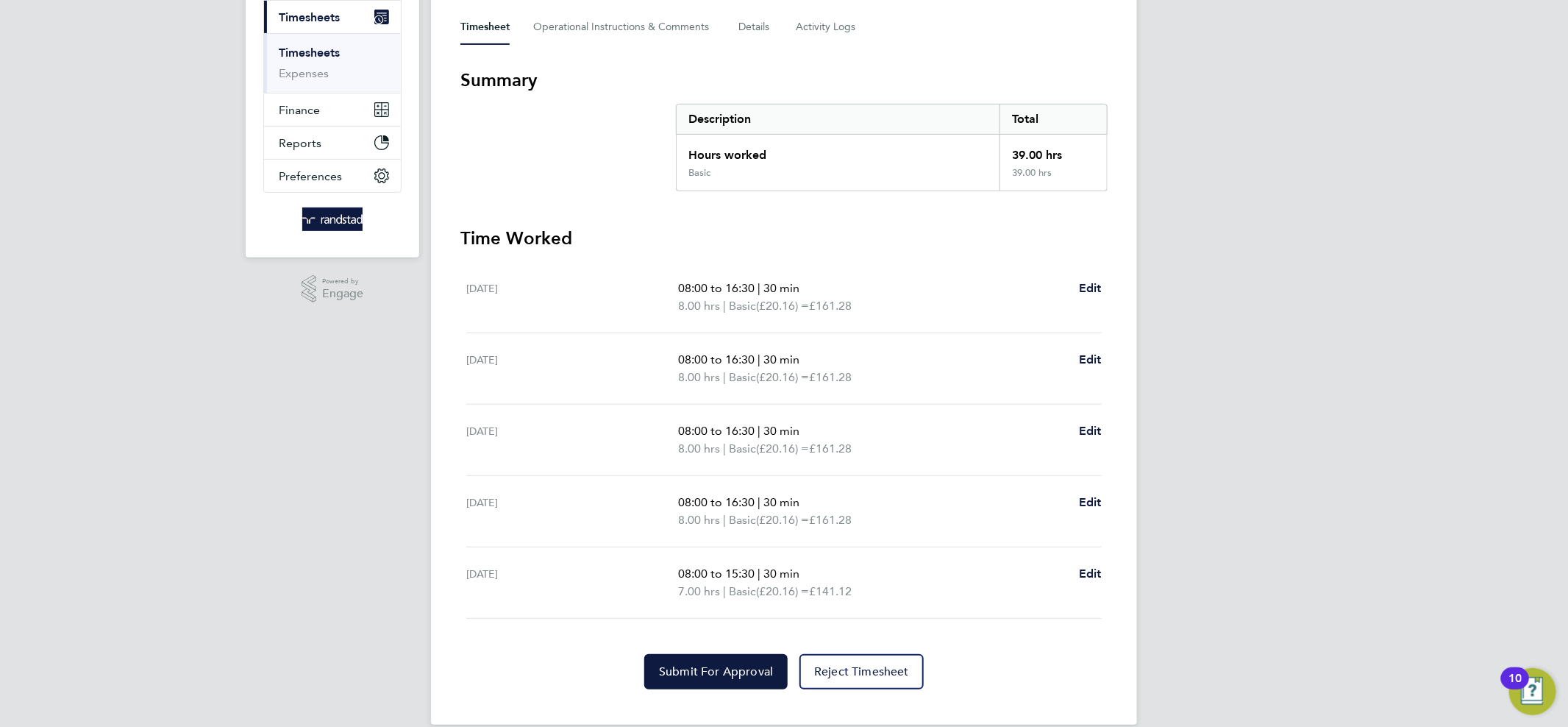
scroll to position [226, 0]
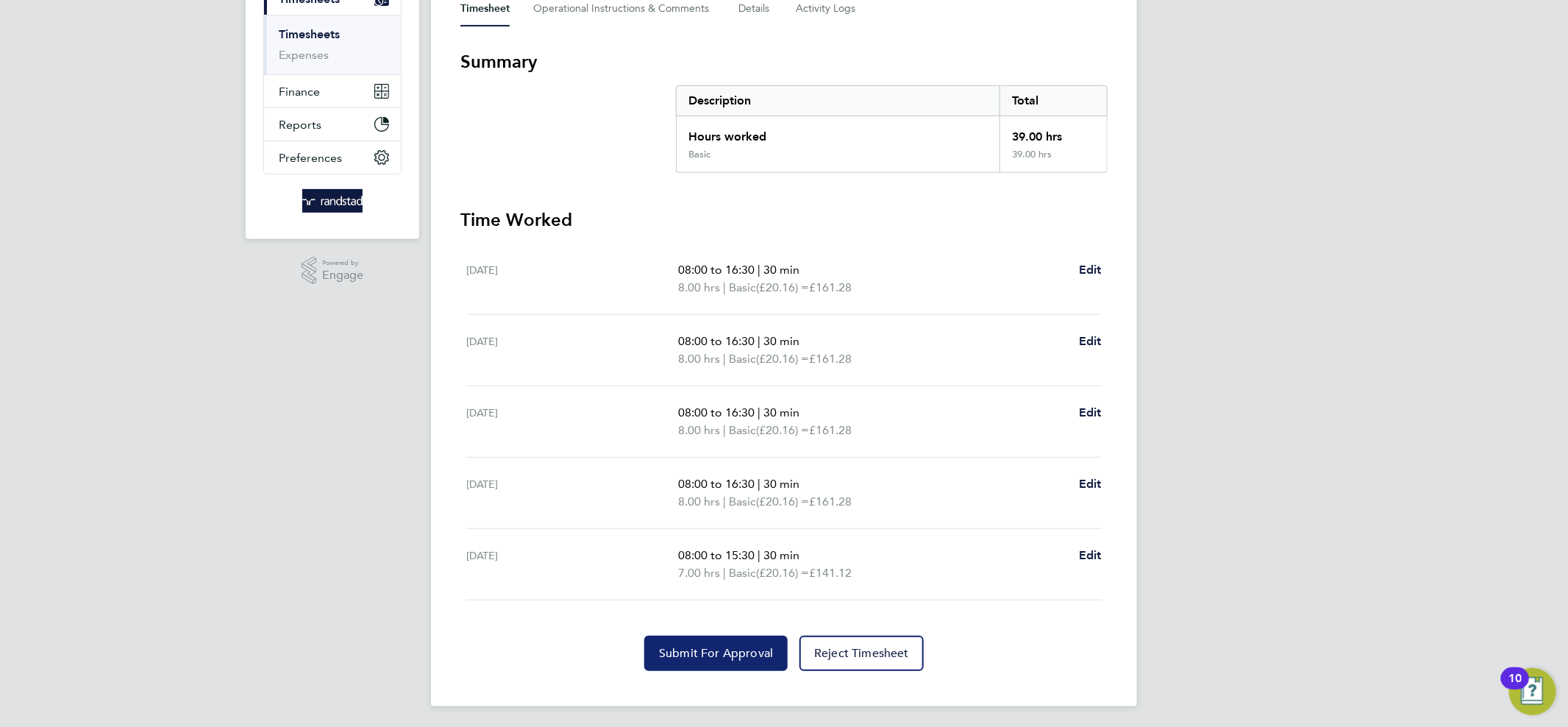
click at [706, 650] on span "Submit For Approval" at bounding box center [716, 653] width 114 height 14
